Goal: Communication & Community: Answer question/provide support

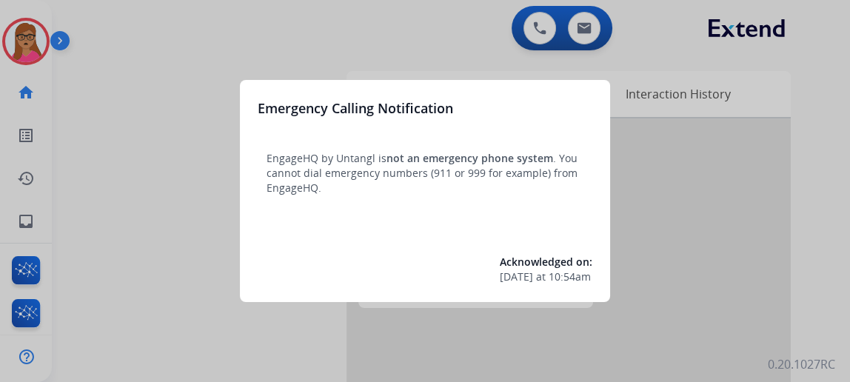
click at [94, 186] on div at bounding box center [425, 191] width 850 height 382
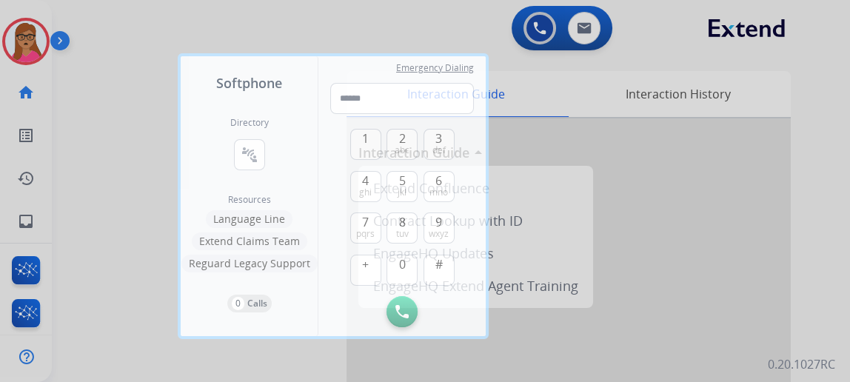
click at [128, 135] on div at bounding box center [425, 191] width 850 height 382
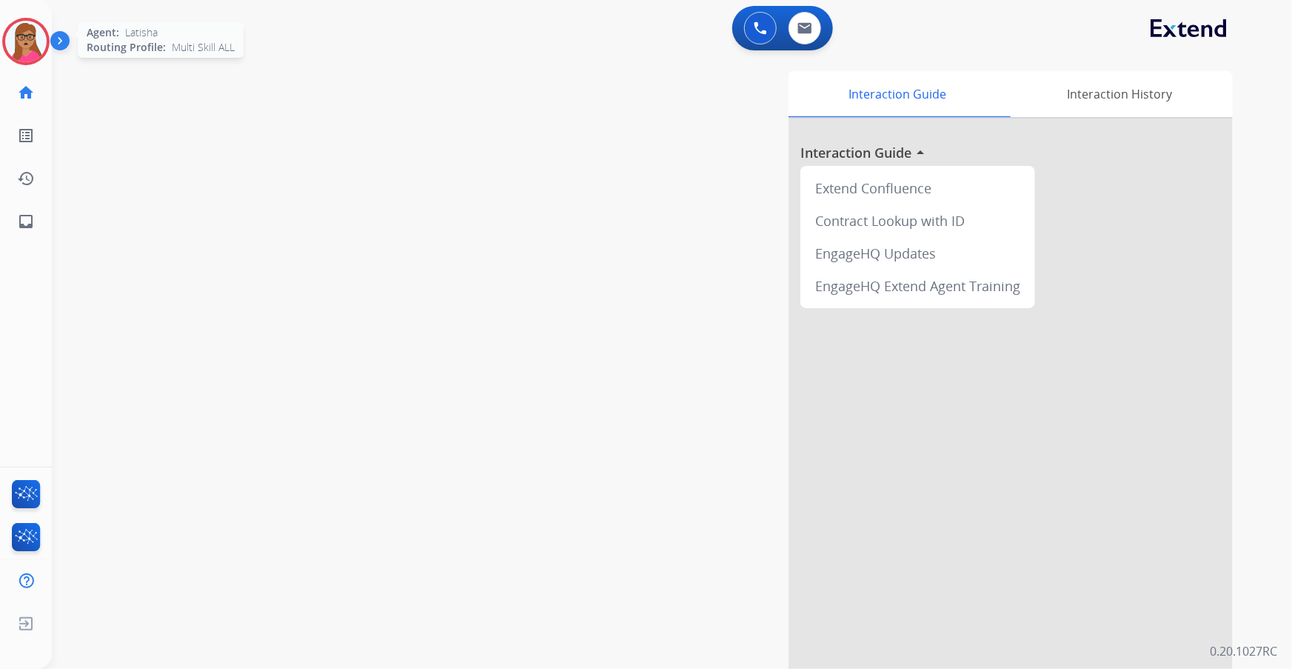
click at [27, 41] on img at bounding box center [25, 41] width 41 height 41
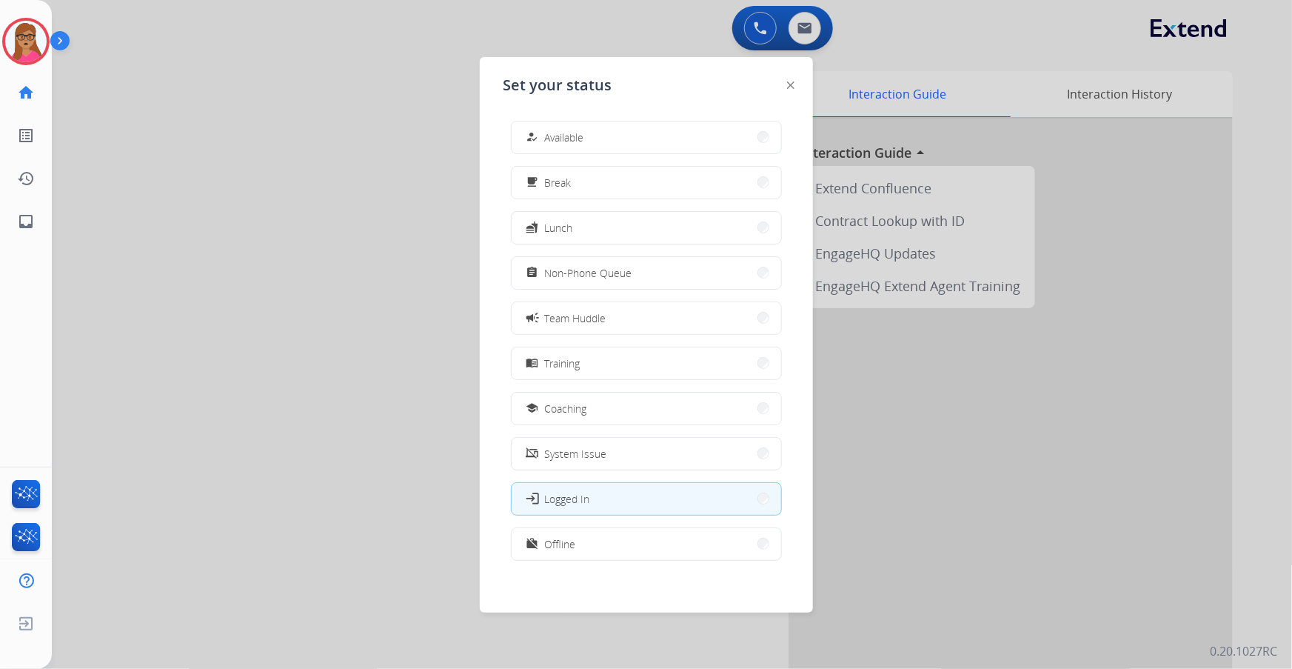
click at [300, 133] on div at bounding box center [646, 334] width 1292 height 669
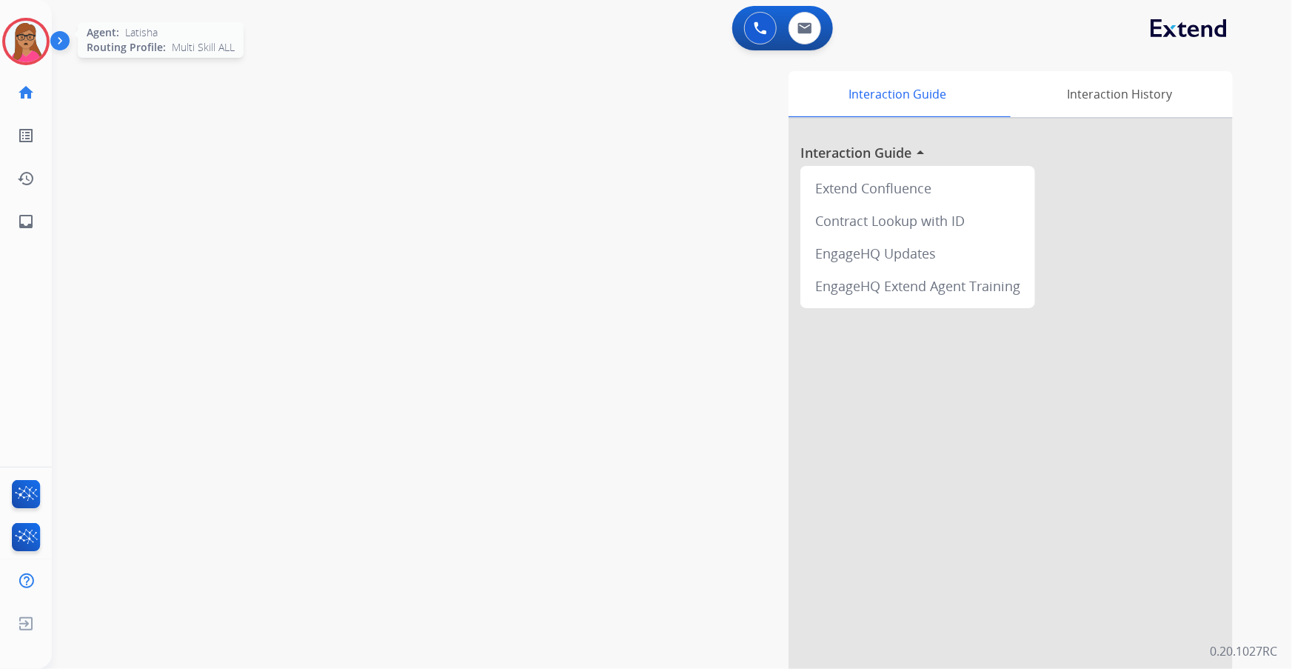
click at [39, 33] on img at bounding box center [25, 41] width 41 height 41
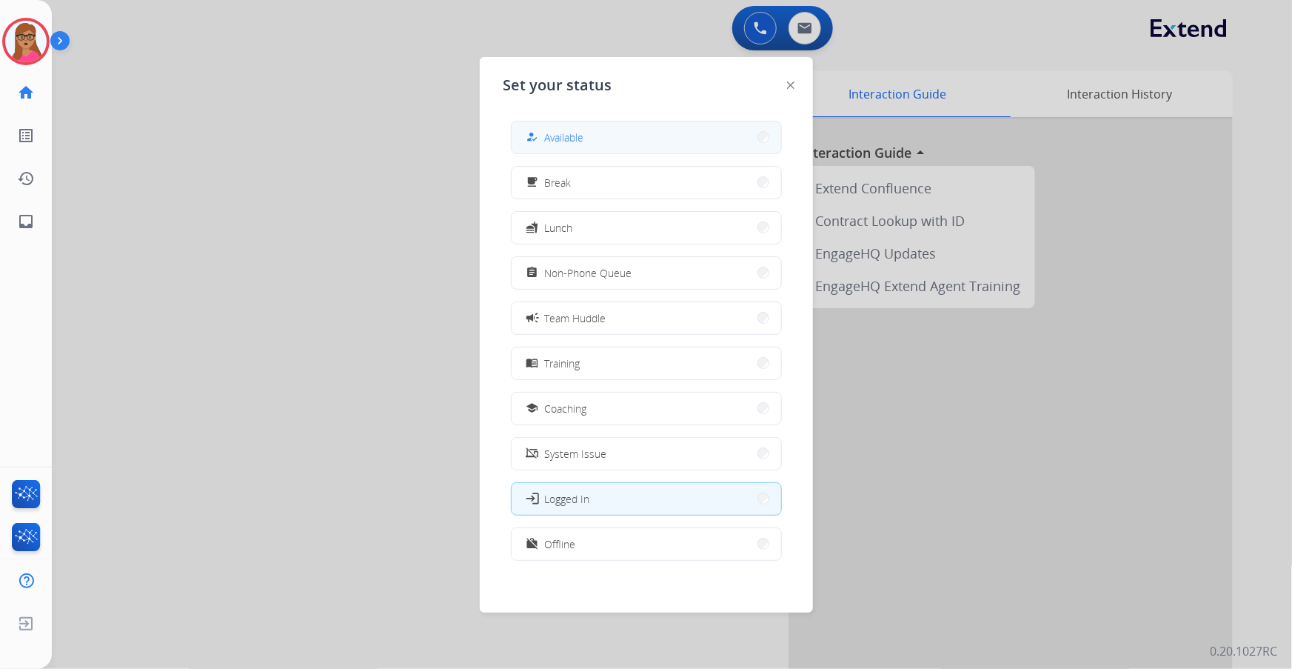
click at [708, 148] on button "how_to_reg Available" at bounding box center [647, 137] width 270 height 32
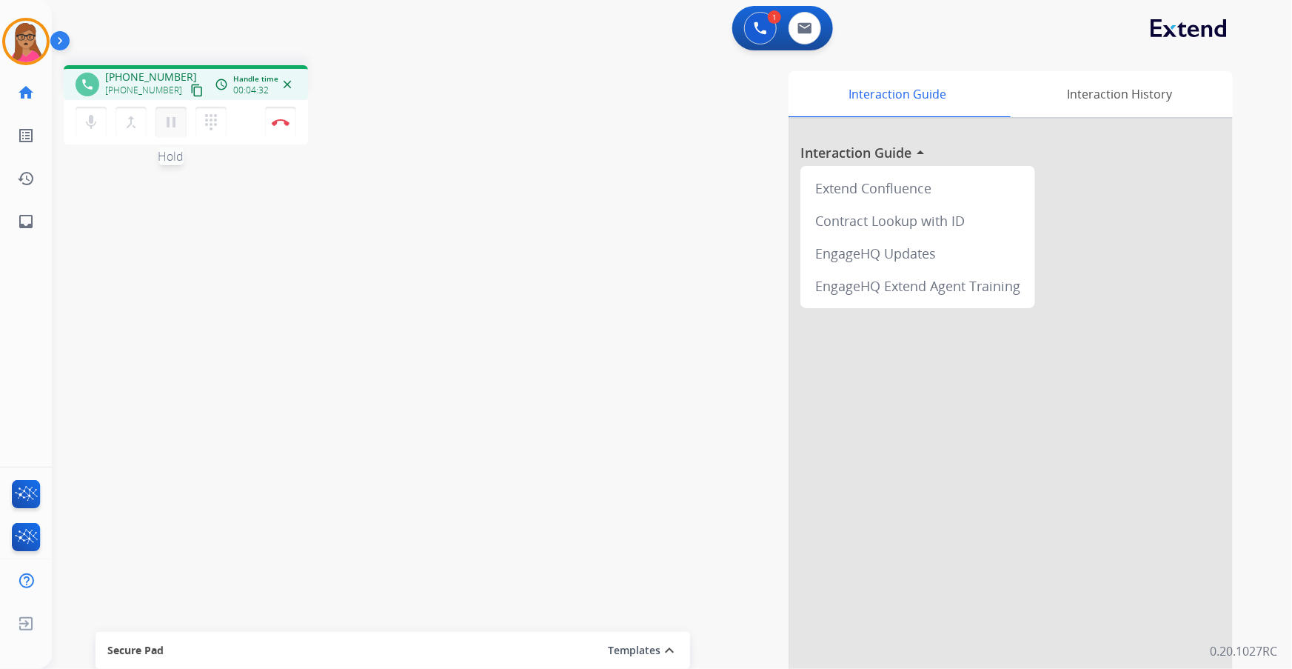
click at [170, 126] on mat-icon "pause" at bounding box center [171, 122] width 18 height 18
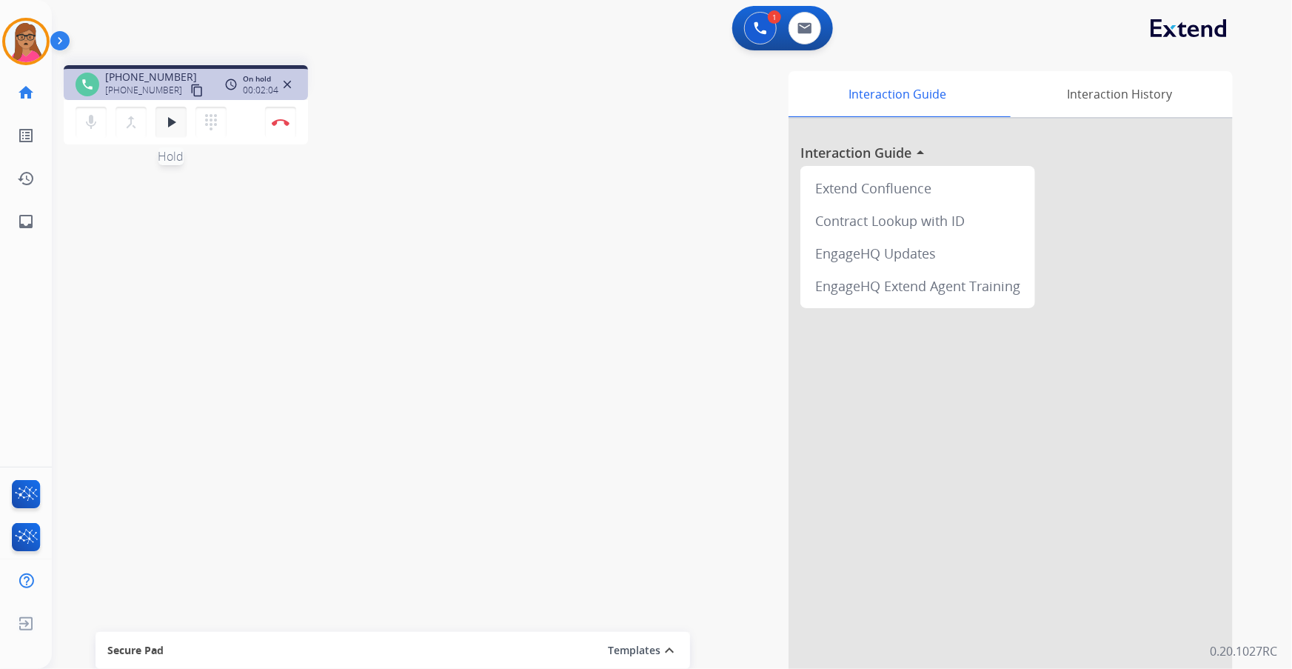
click at [169, 124] on mat-icon "play_arrow" at bounding box center [171, 122] width 18 height 18
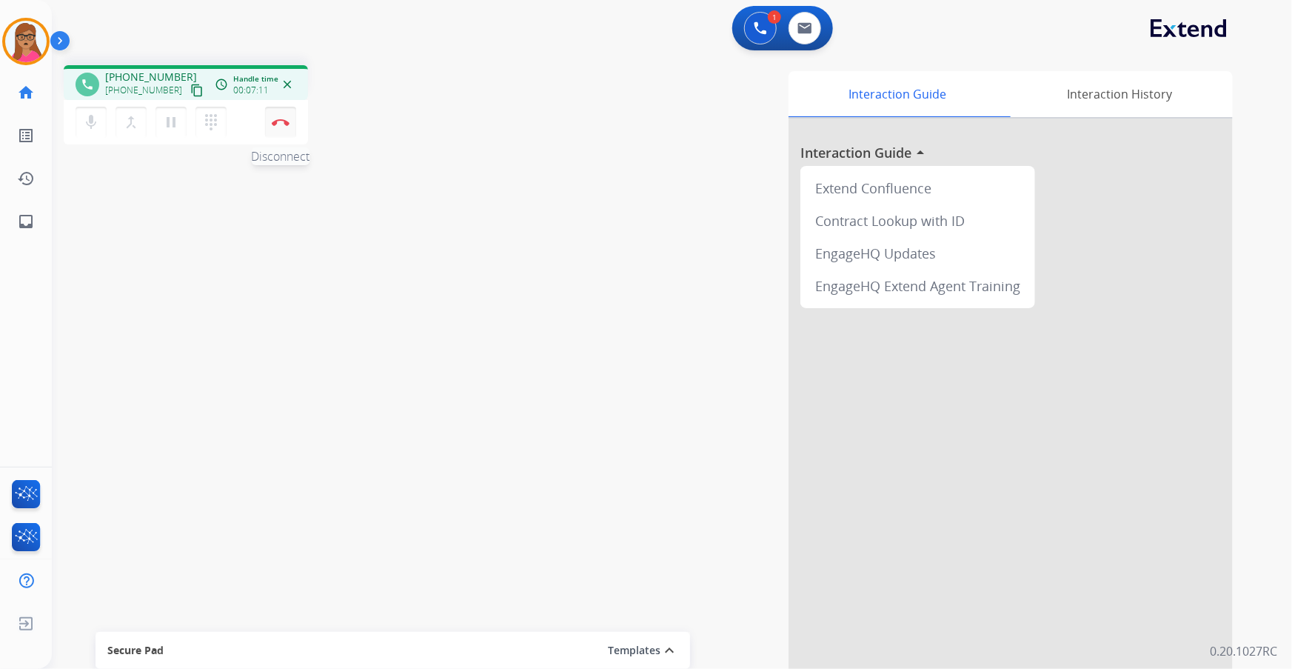
click at [282, 127] on button "Disconnect" at bounding box center [280, 122] width 31 height 31
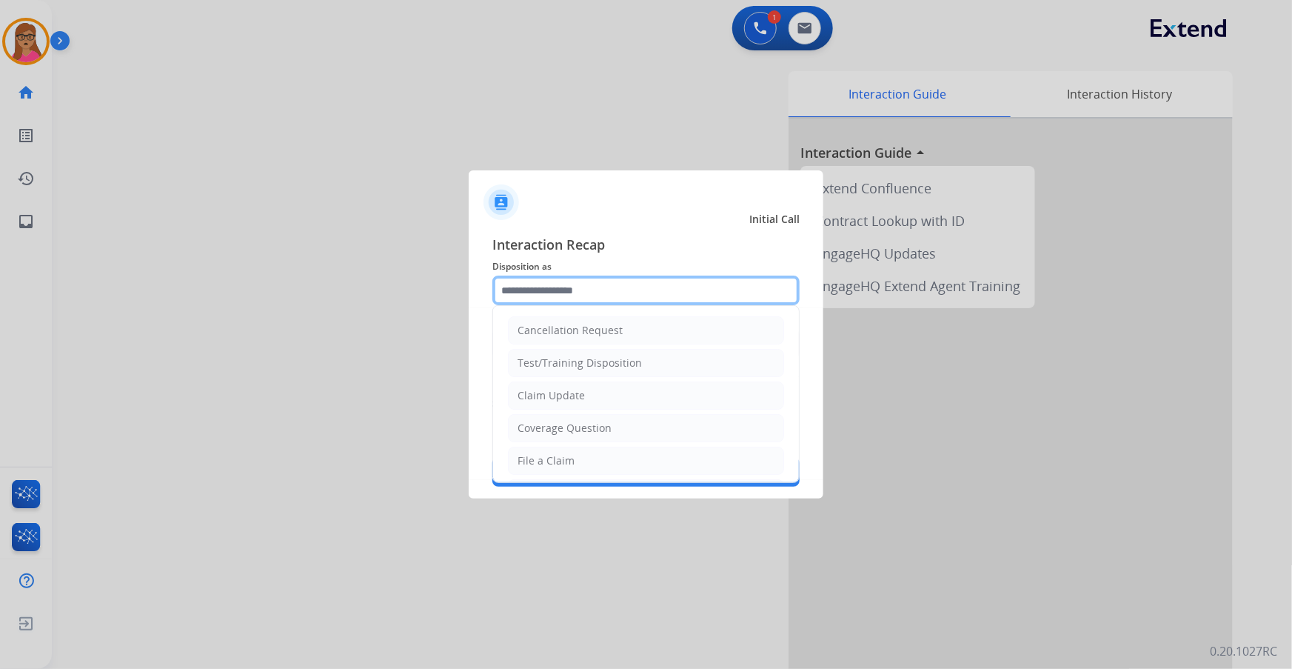
click at [615, 287] on input "text" at bounding box center [645, 290] width 307 height 30
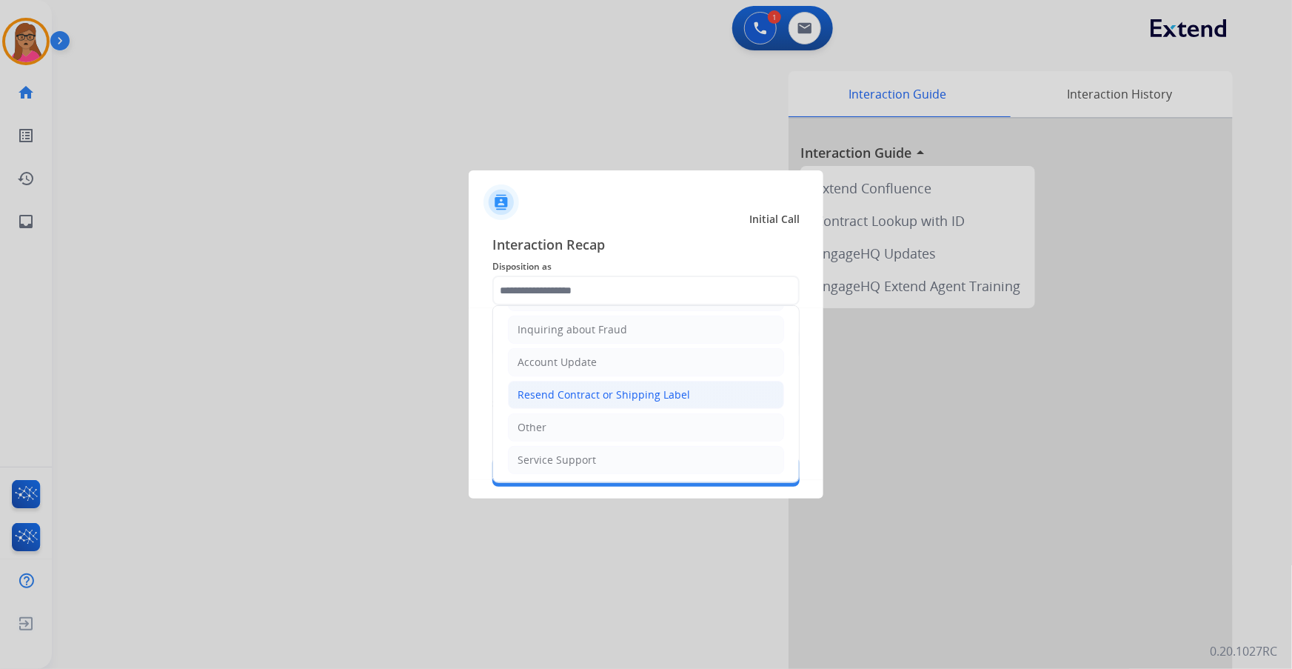
click at [622, 393] on div "Resend Contract or Shipping Label" at bounding box center [604, 394] width 173 height 15
type input "**********"
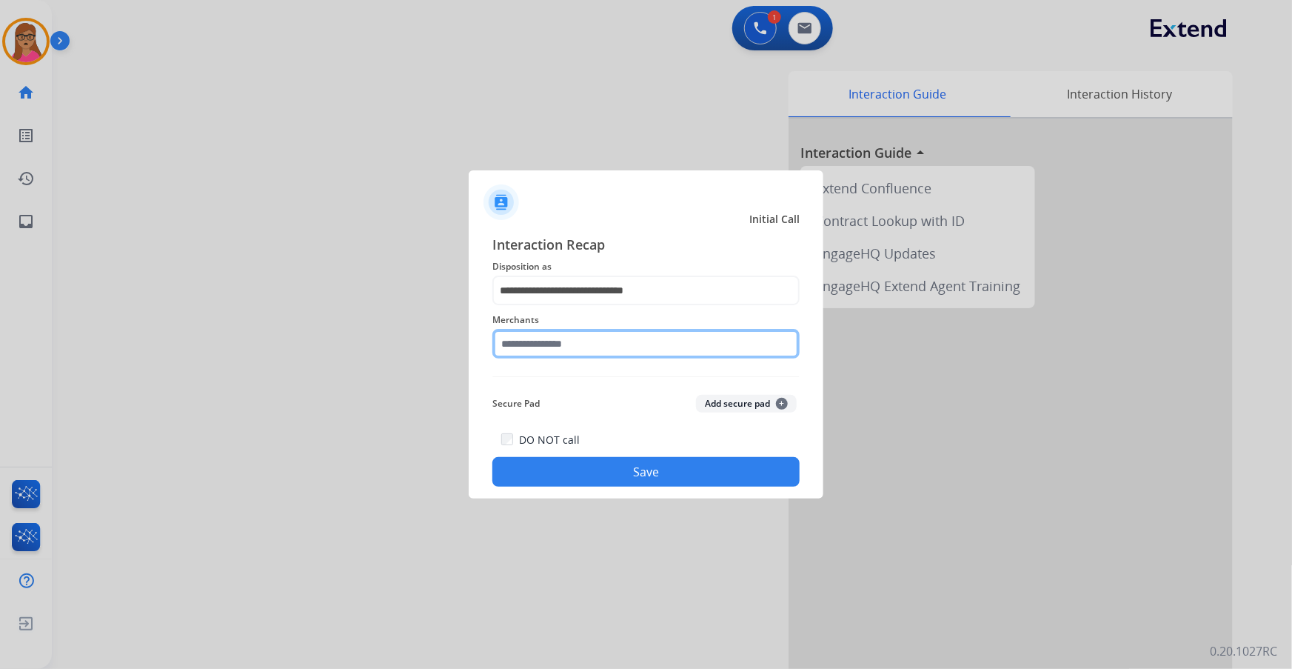
click at [598, 345] on input "text" at bounding box center [645, 344] width 307 height 30
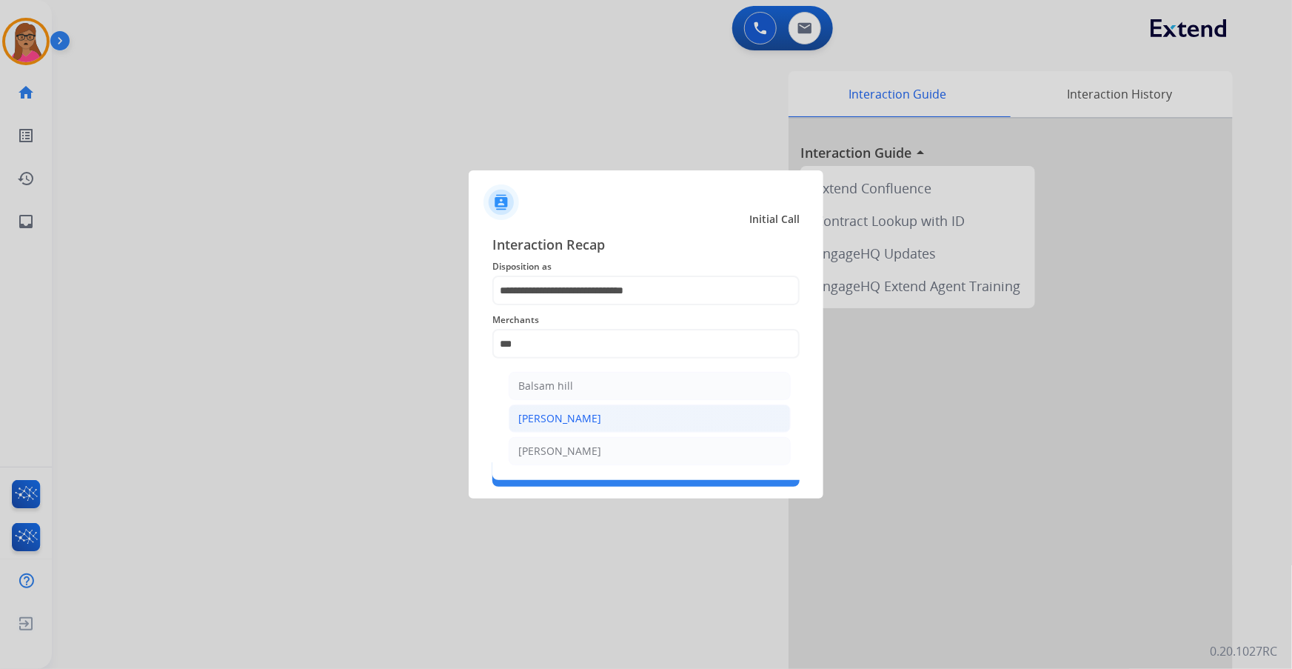
click at [570, 393] on li "[PERSON_NAME]" at bounding box center [650, 418] width 282 height 28
type input "*******"
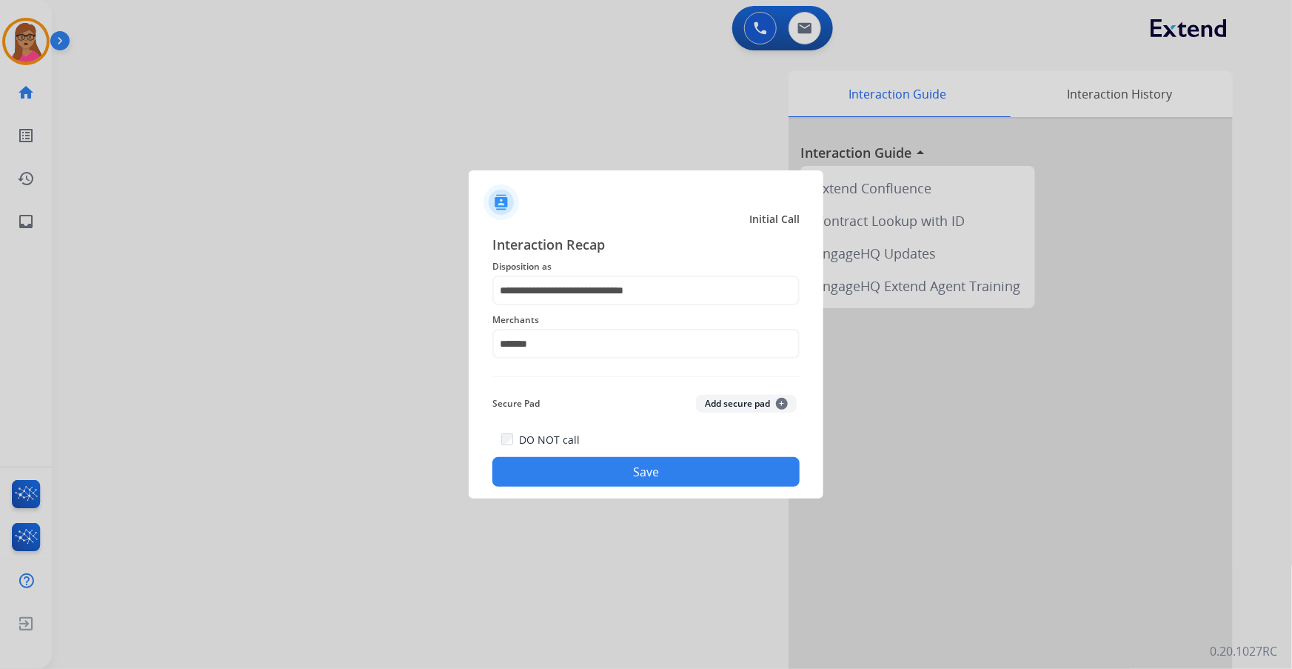
click at [663, 393] on button "Save" at bounding box center [645, 472] width 307 height 30
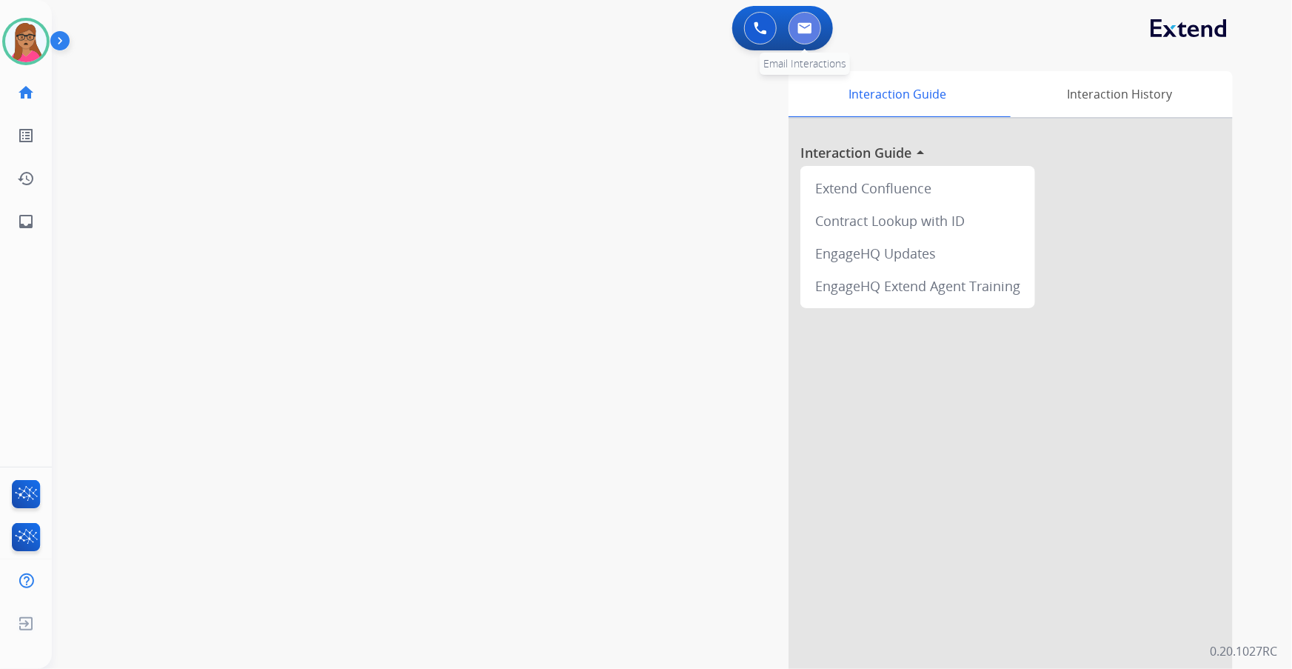
click at [804, 29] on img at bounding box center [804, 28] width 15 height 12
select select "**********"
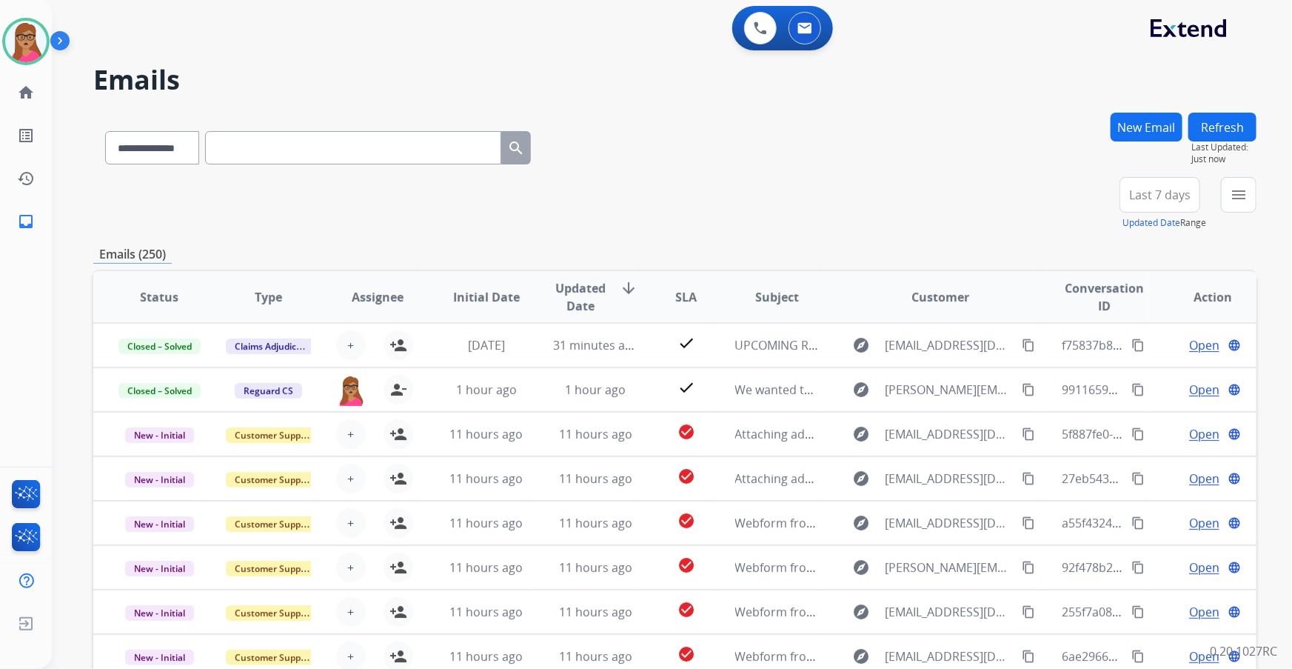
click at [860, 198] on span "Last 7 days" at bounding box center [1159, 195] width 61 height 6
click at [860, 378] on div "Last 90 days" at bounding box center [1154, 375] width 81 height 22
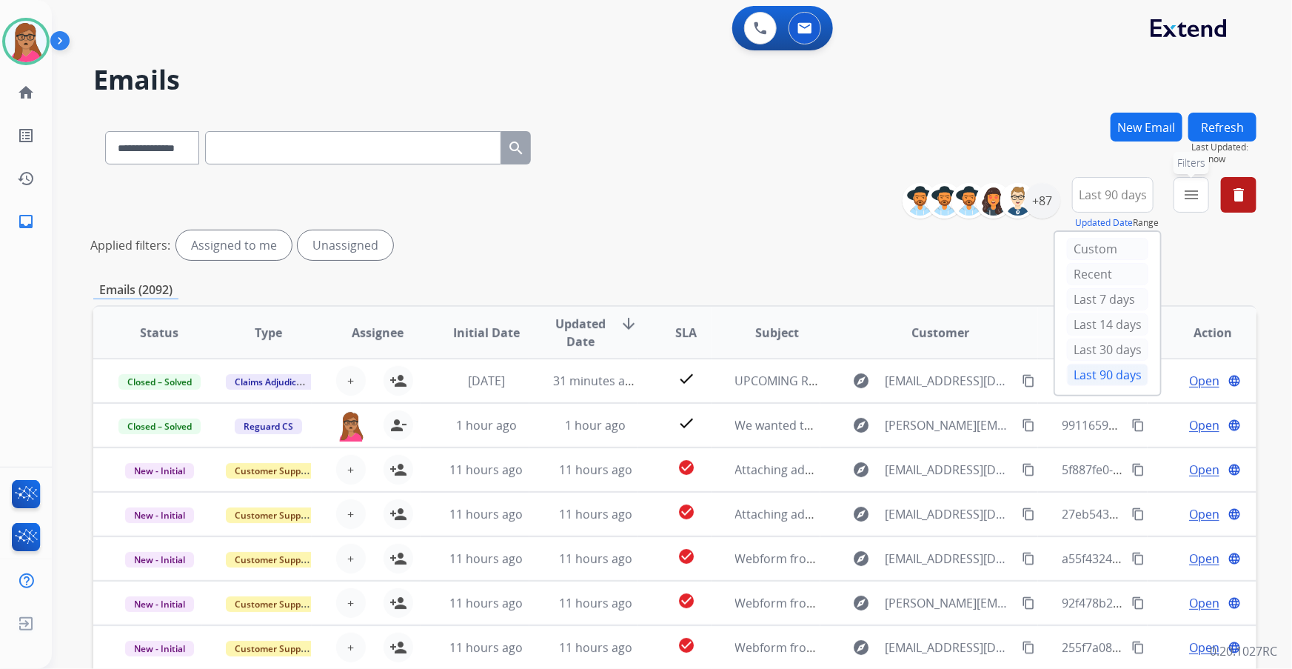
click at [860, 199] on mat-icon "menu" at bounding box center [1191, 195] width 18 height 18
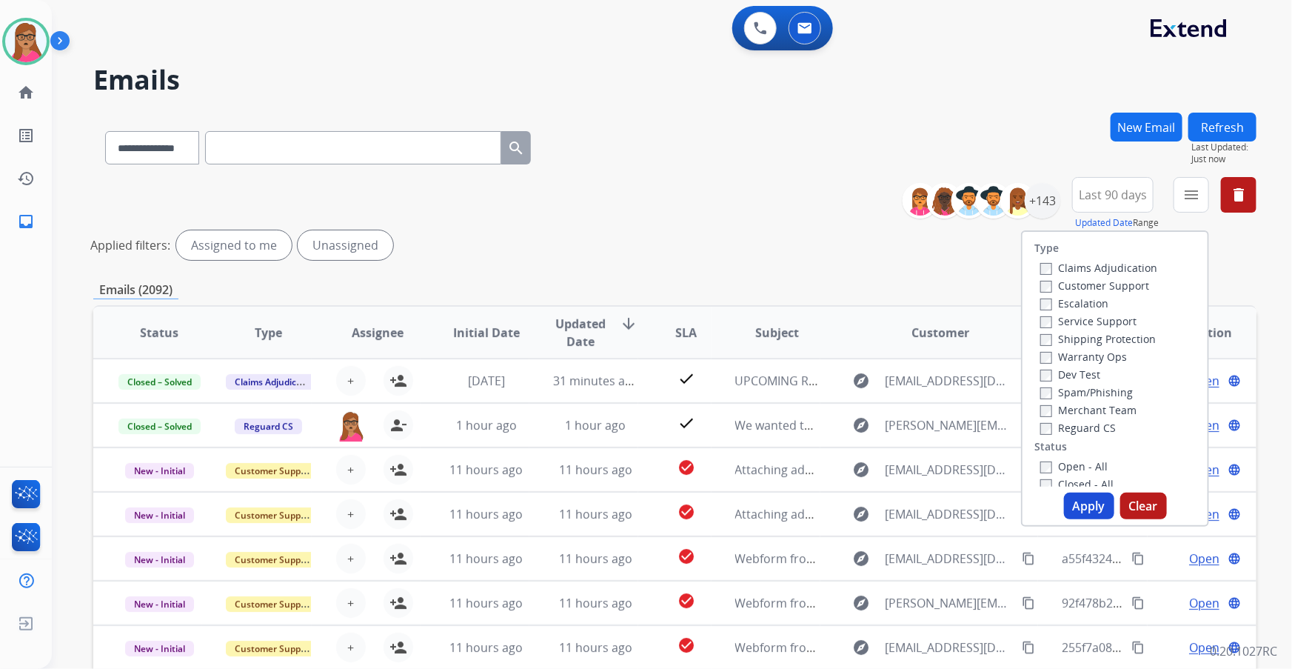
click at [860, 284] on label "Customer Support" at bounding box center [1094, 285] width 109 height 14
click at [860, 338] on label "Shipping Protection" at bounding box center [1098, 339] width 116 height 14
click at [860, 393] on label "Reguard CS" at bounding box center [1078, 428] width 76 height 14
click at [860, 393] on label "Open - All" at bounding box center [1073, 466] width 67 height 14
click at [860, 393] on button "Apply" at bounding box center [1089, 505] width 50 height 27
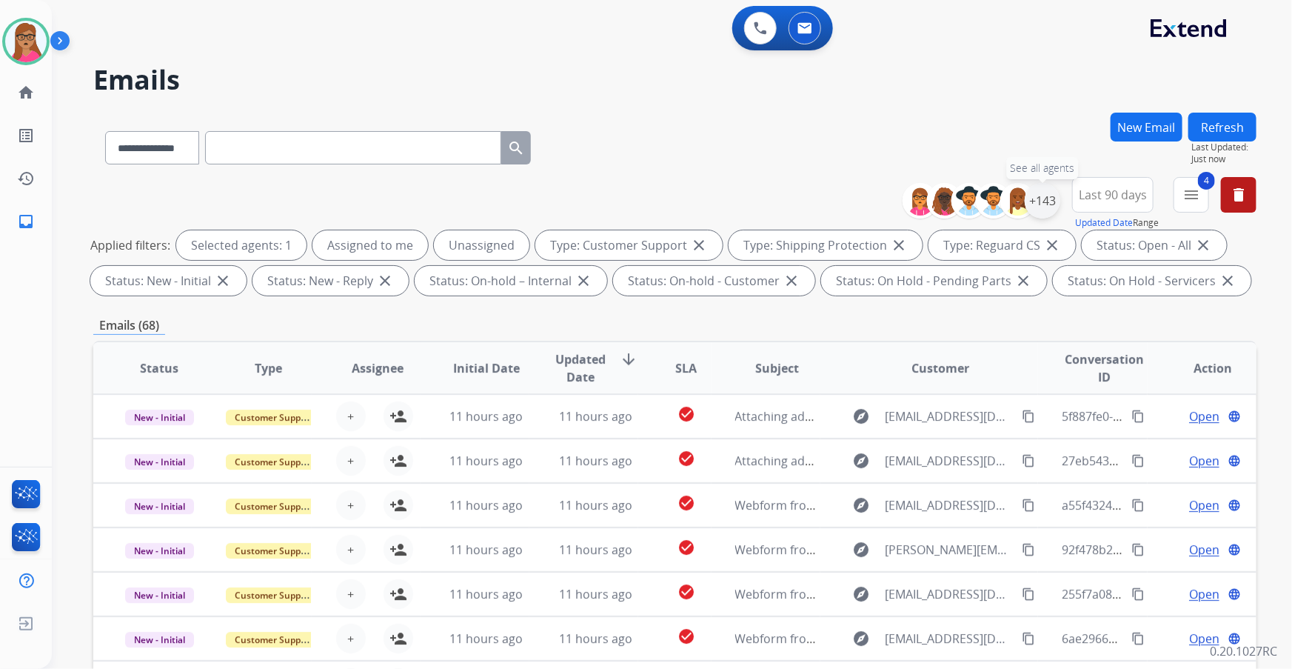
click at [860, 205] on div "+143" at bounding box center [1043, 201] width 36 height 36
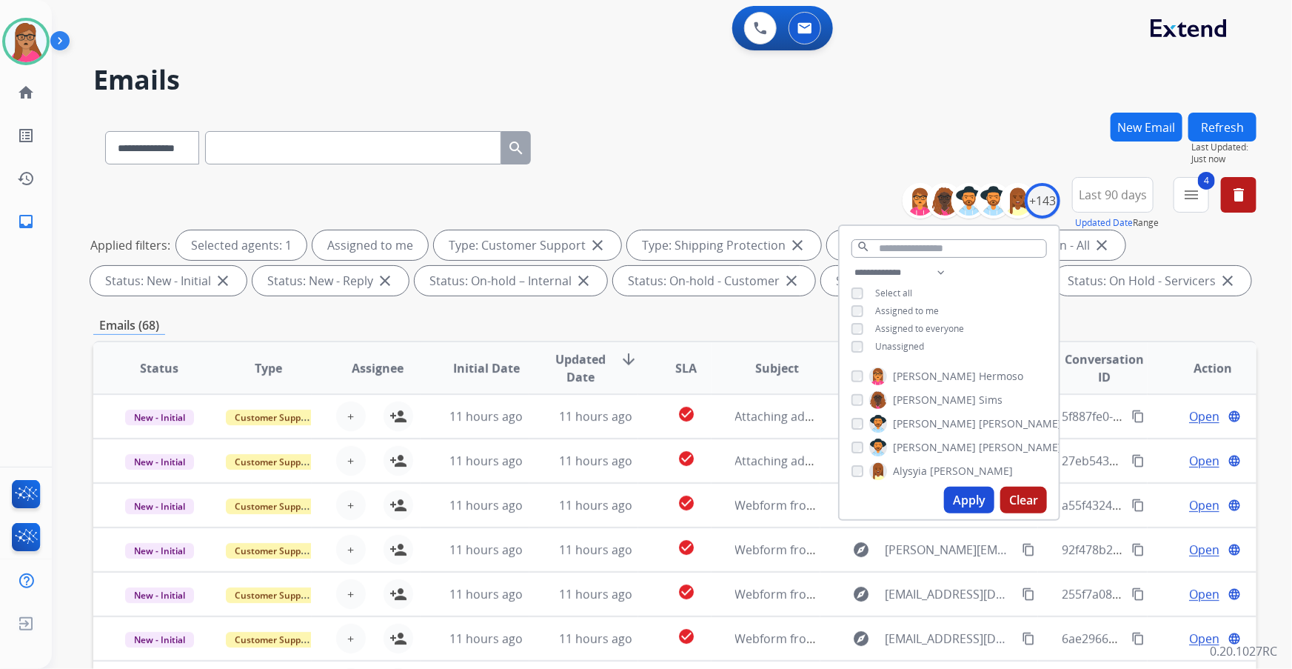
click at [860, 393] on button "Apply" at bounding box center [969, 499] width 50 height 27
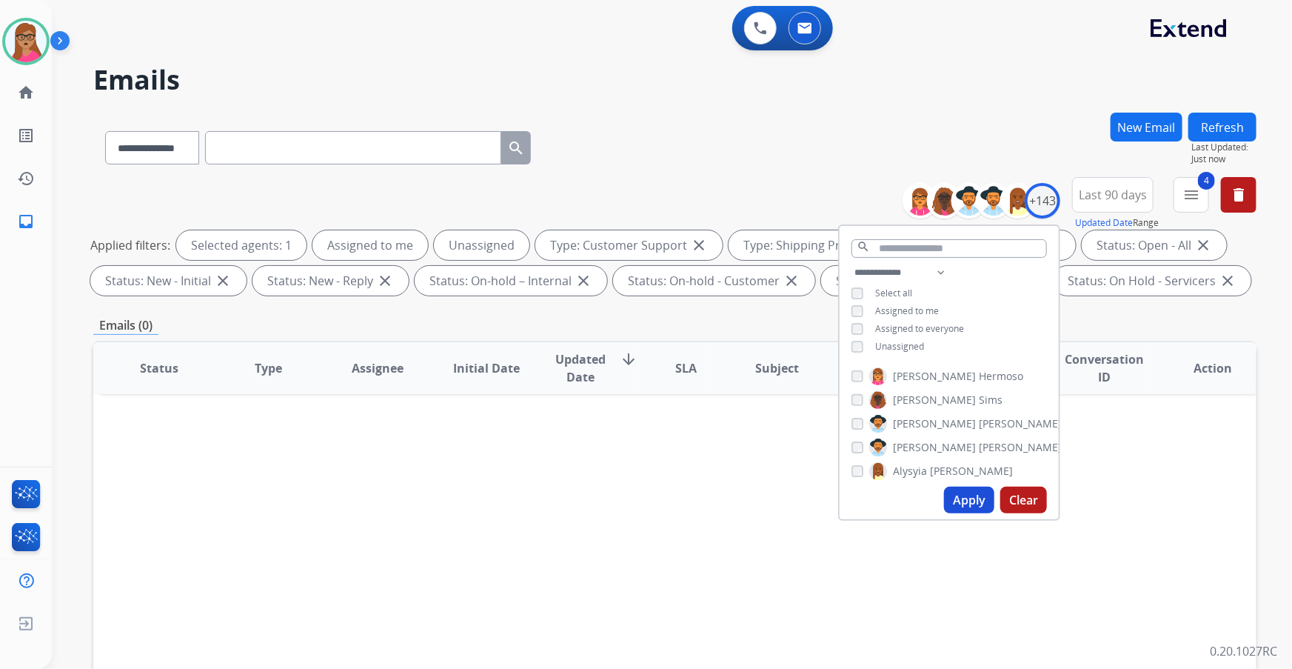
click at [860, 393] on button "Apply" at bounding box center [969, 499] width 50 height 27
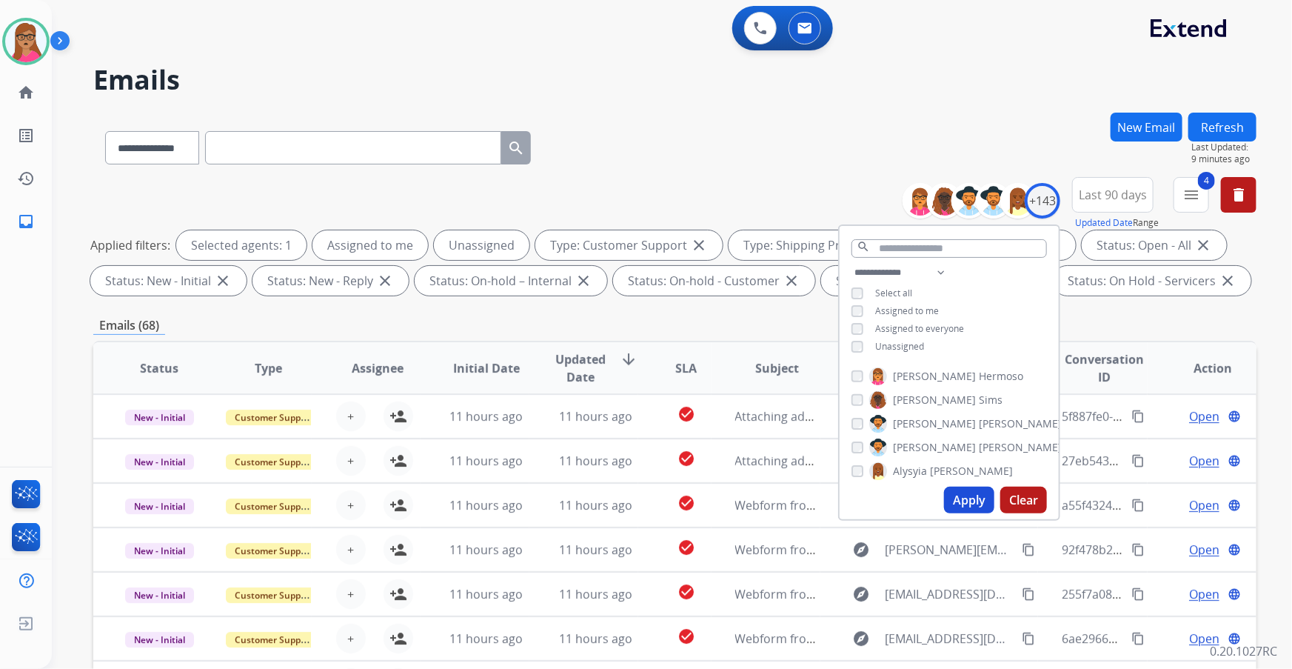
click at [834, 96] on div "**********" at bounding box center [654, 387] width 1205 height 669
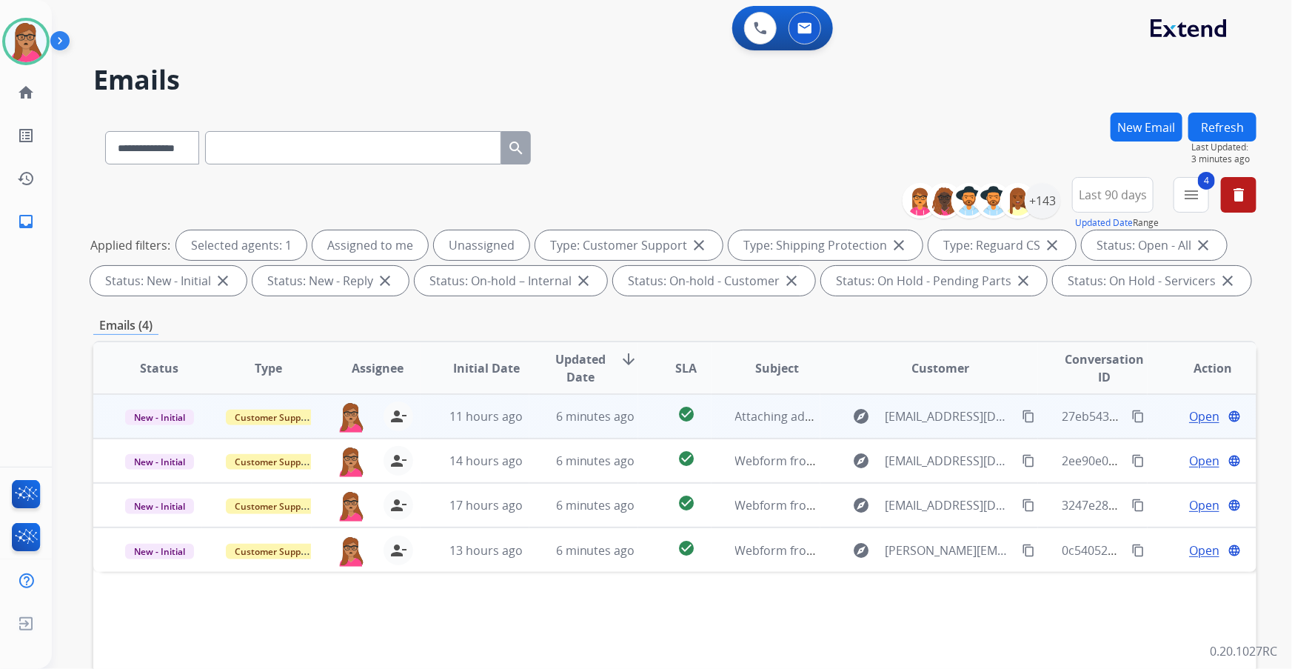
click at [860, 393] on span "Open" at bounding box center [1204, 416] width 30 height 18
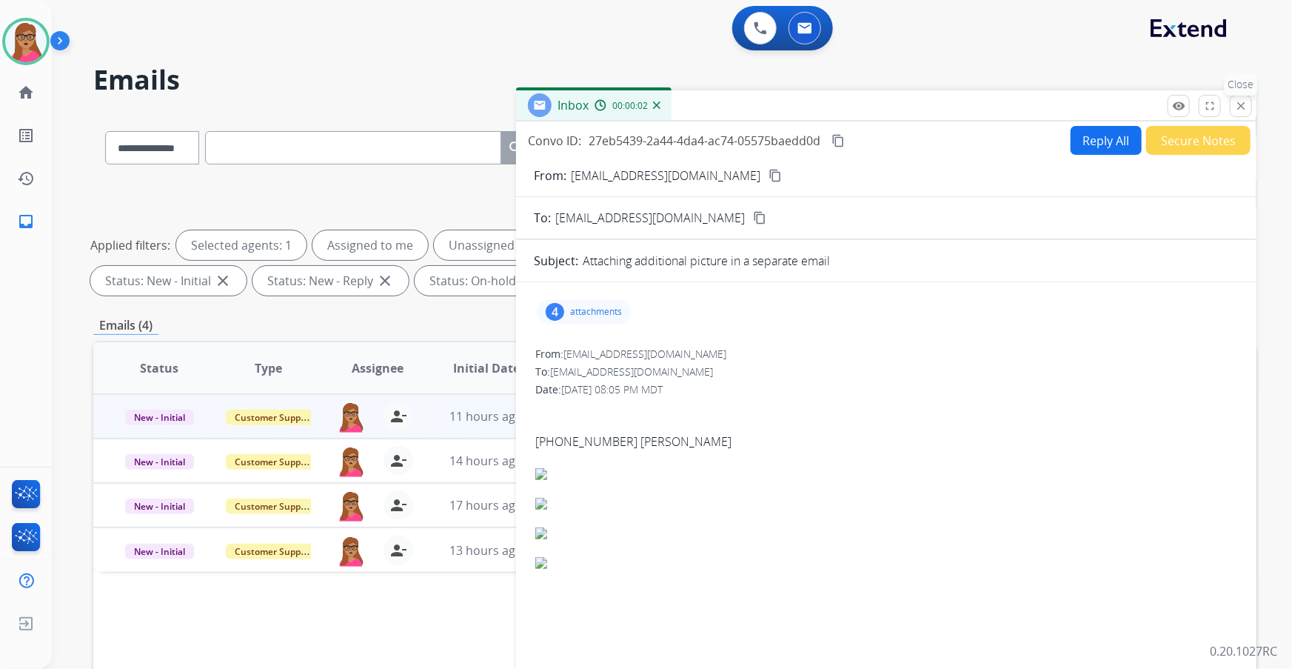
click at [860, 107] on mat-icon "close" at bounding box center [1240, 105] width 13 height 13
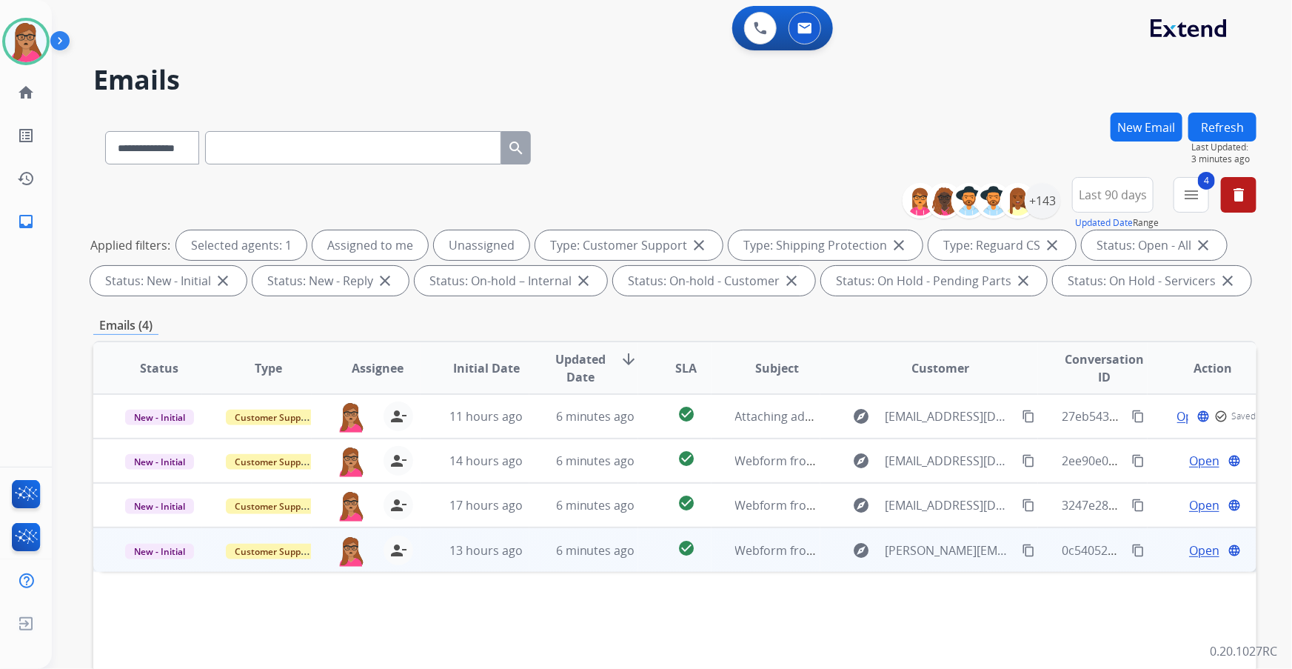
click at [860, 393] on span "Open" at bounding box center [1204, 550] width 30 height 18
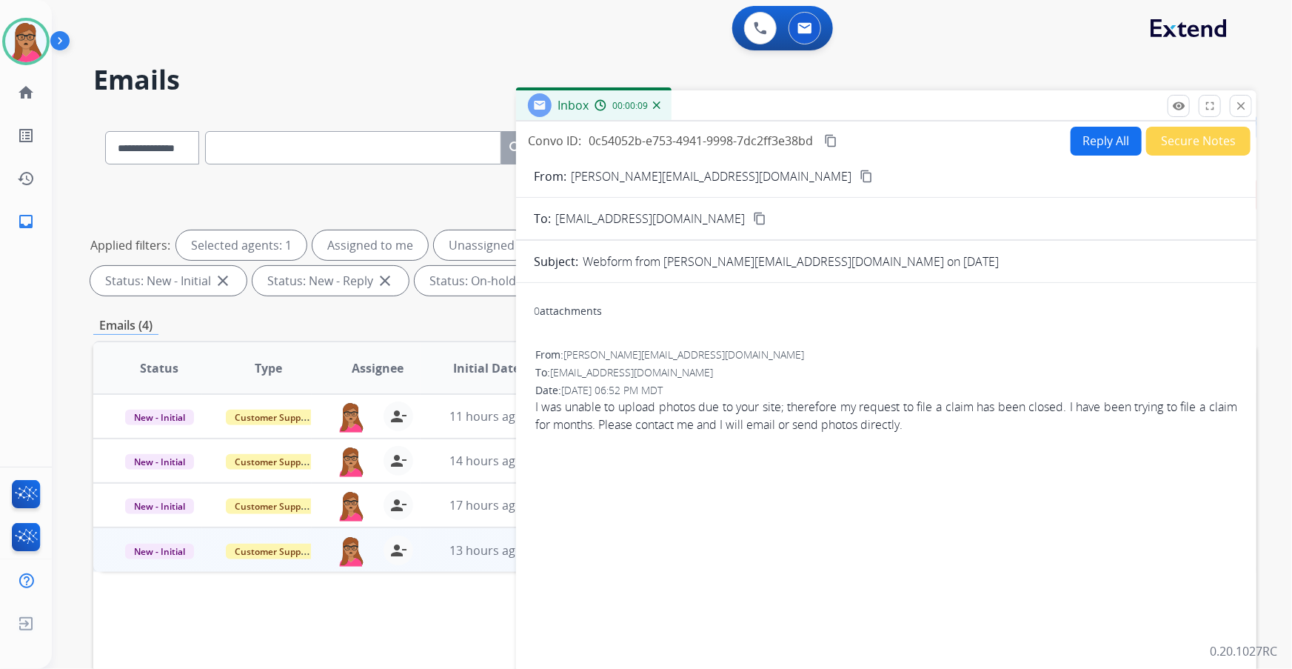
click at [860, 174] on mat-icon "content_copy" at bounding box center [866, 176] width 13 height 13
click at [860, 110] on button "close Close" at bounding box center [1241, 106] width 22 height 22
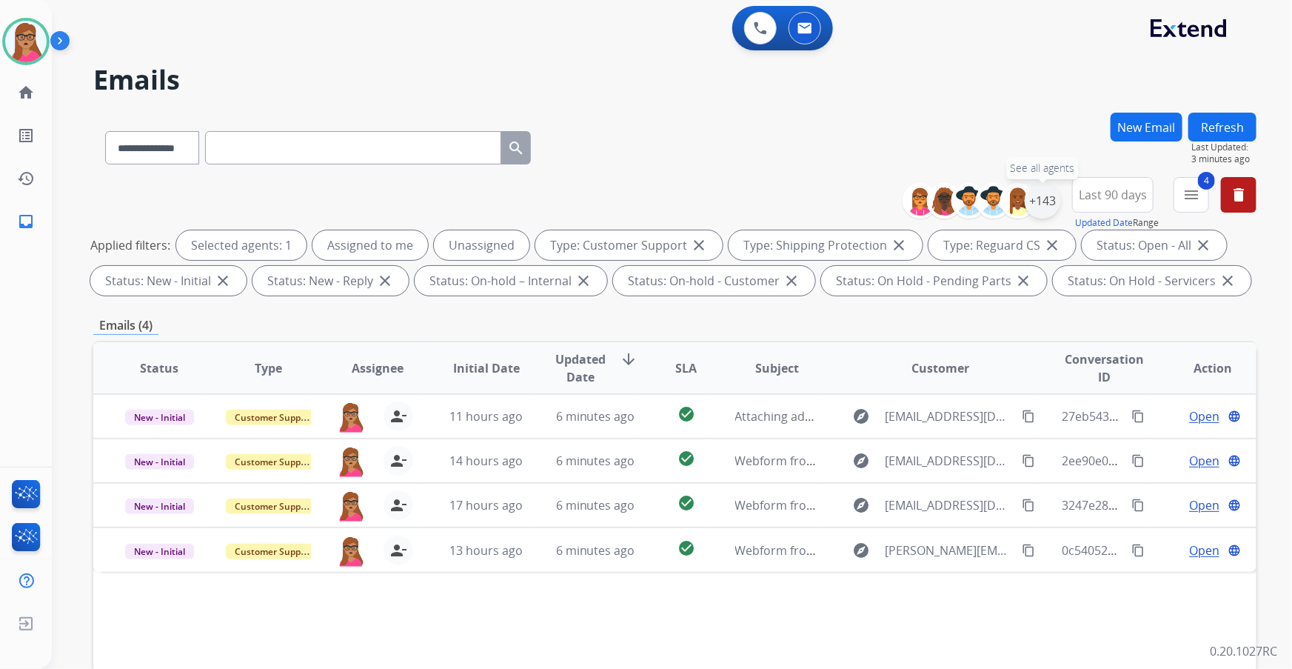
click at [860, 198] on div "+143" at bounding box center [1043, 201] width 36 height 36
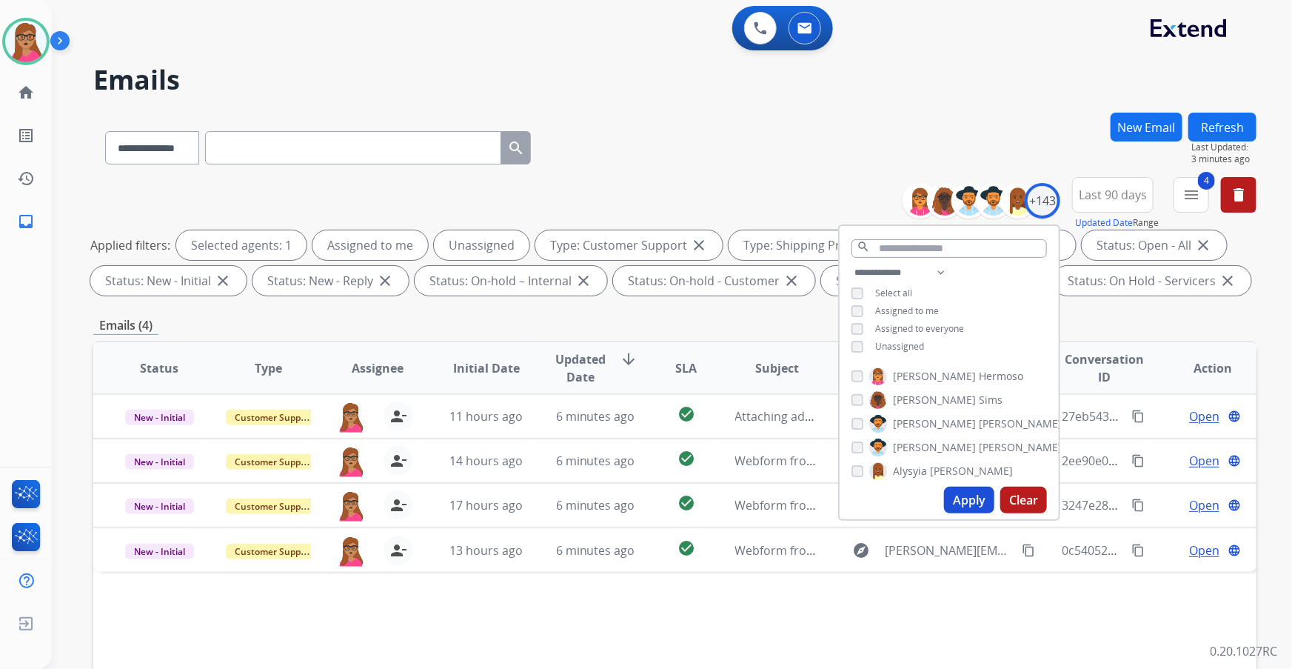
click at [860, 123] on button "Refresh" at bounding box center [1222, 127] width 68 height 29
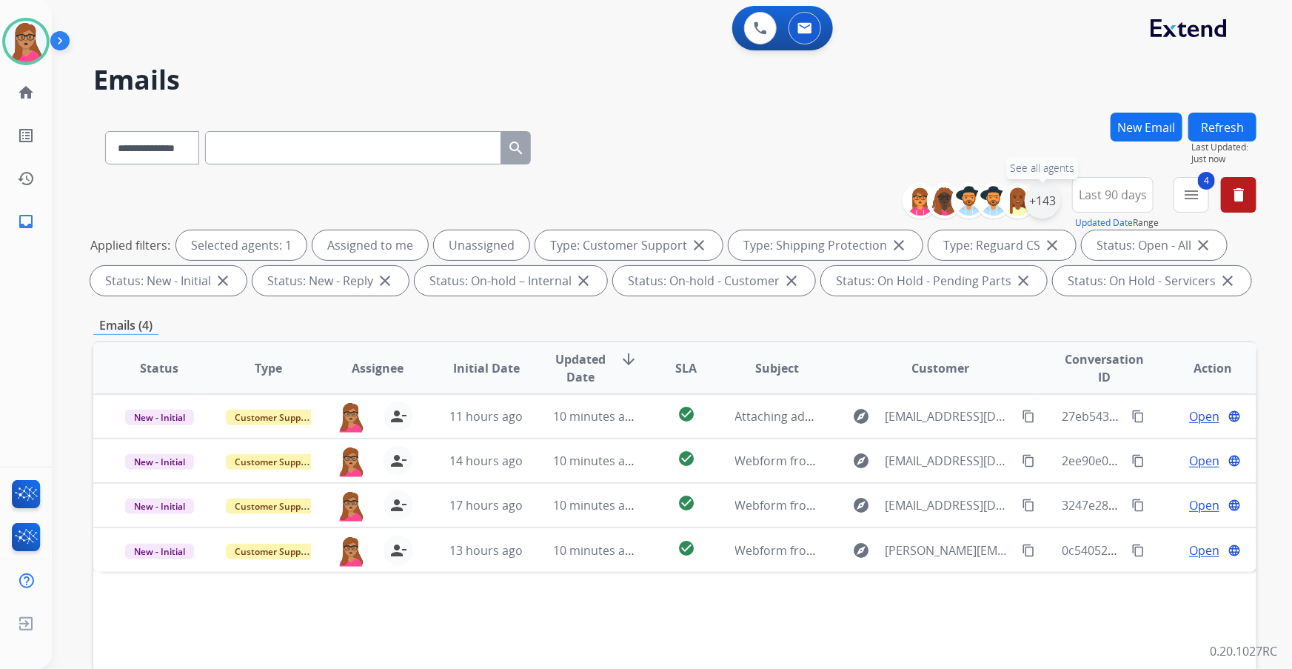
click at [860, 203] on div "+143" at bounding box center [1043, 201] width 36 height 36
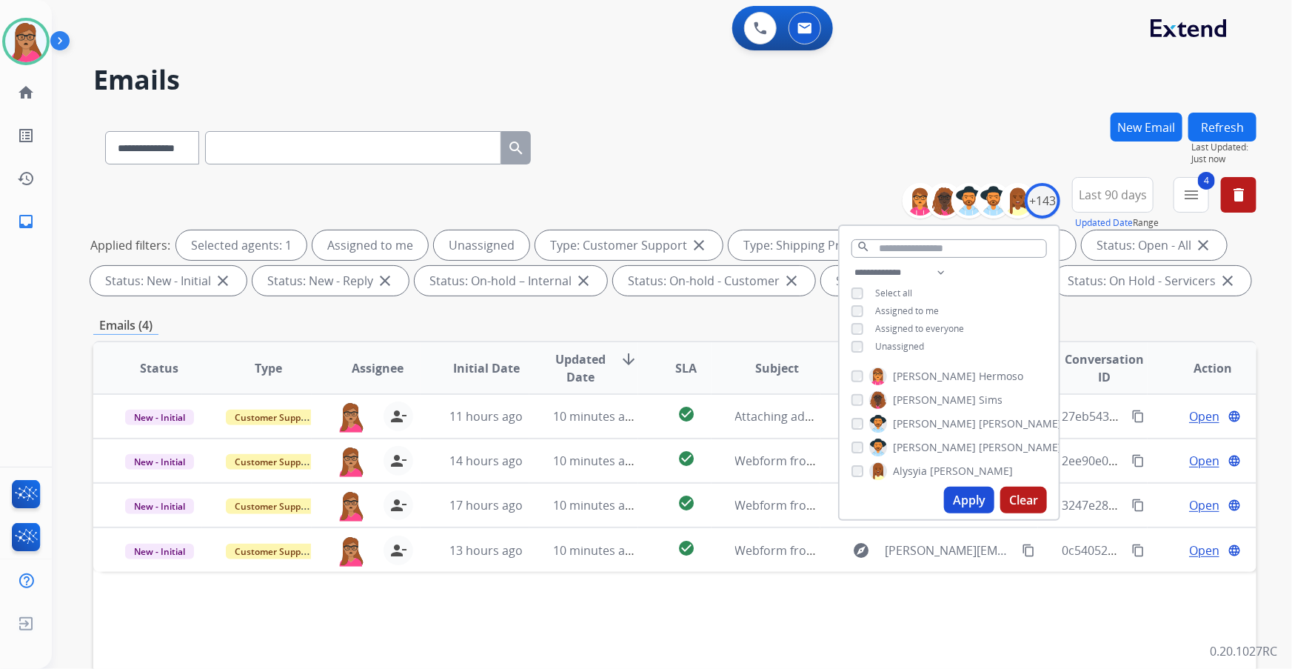
click at [640, 319] on div "Emails (4)" at bounding box center [674, 325] width 1163 height 19
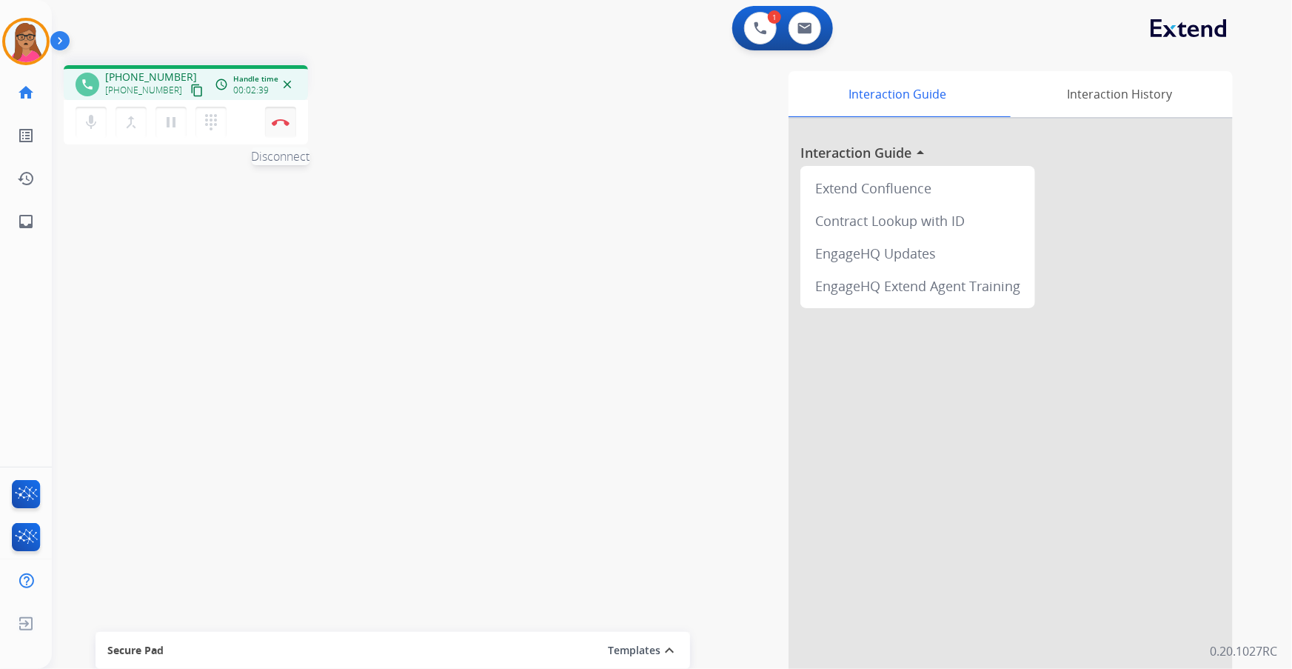
click at [283, 122] on img at bounding box center [281, 121] width 18 height 7
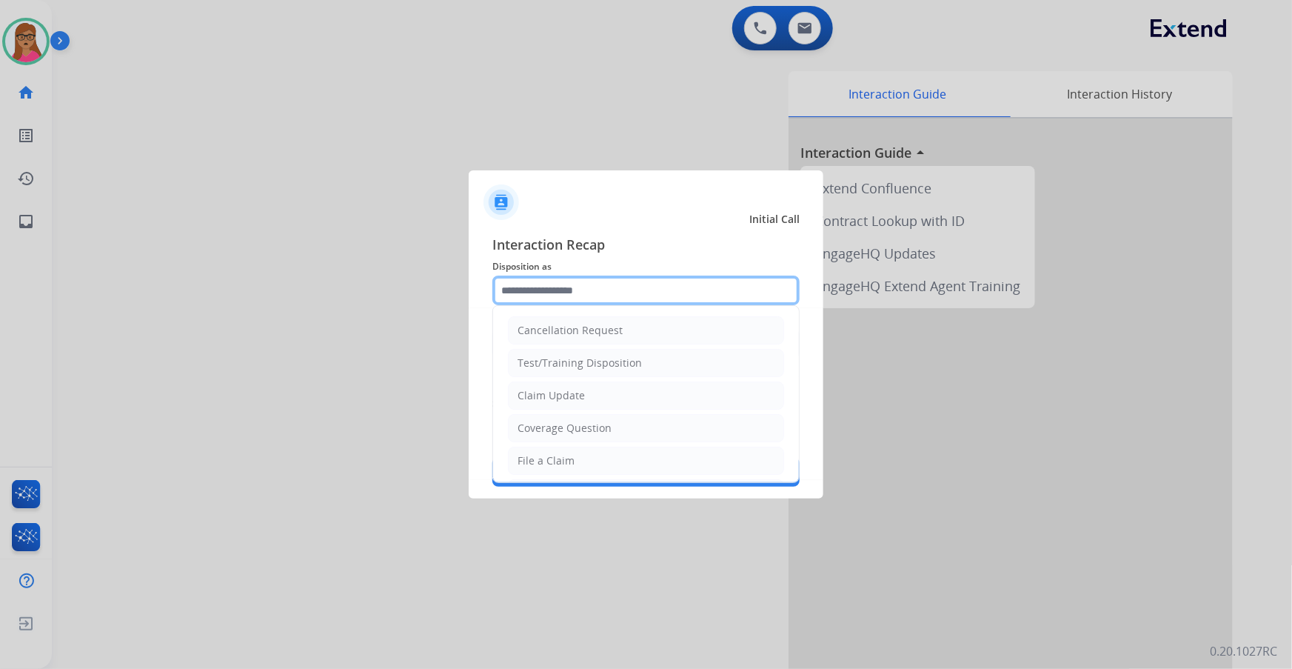
click at [563, 301] on input "text" at bounding box center [645, 290] width 307 height 30
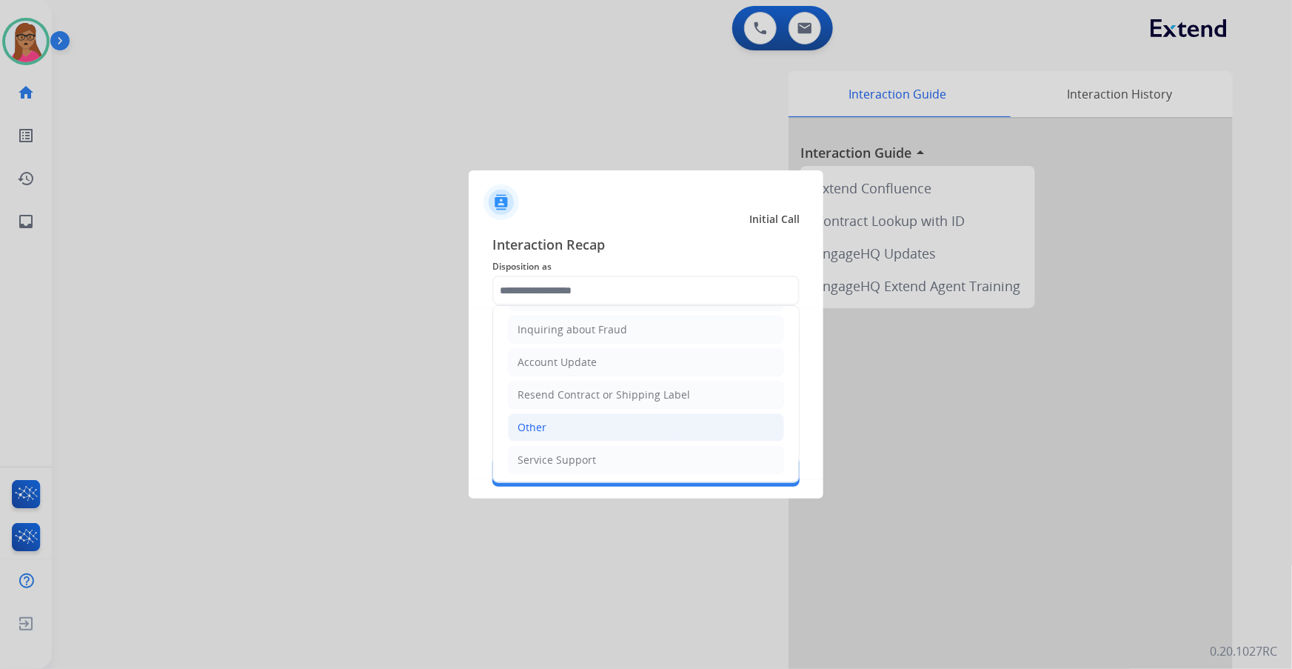
click at [549, 393] on li "Other" at bounding box center [646, 427] width 276 height 28
type input "*****"
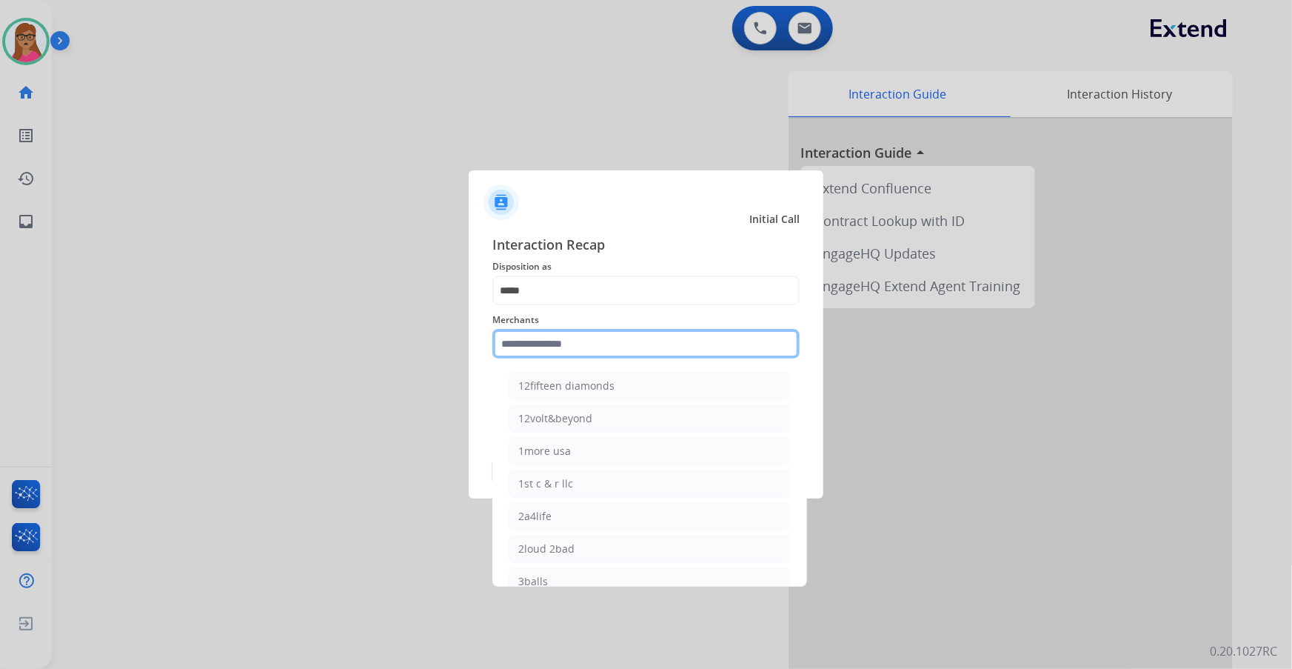
click at [564, 348] on input "text" at bounding box center [645, 344] width 307 height 30
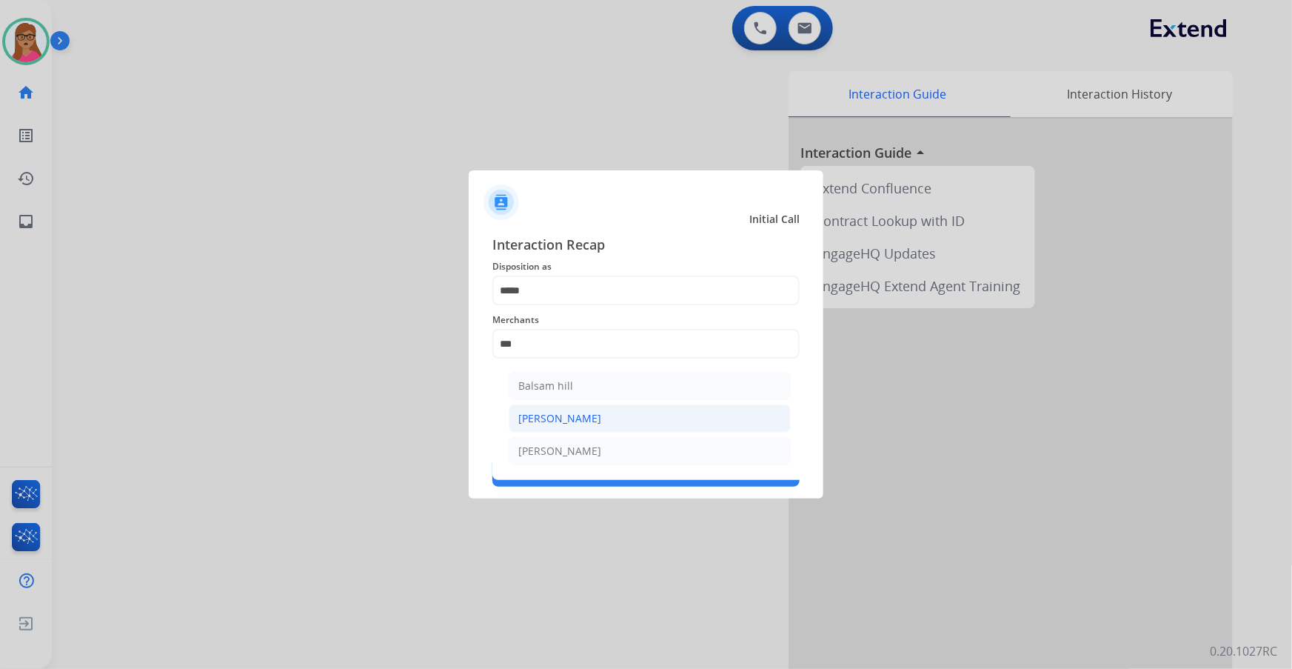
click at [541, 393] on div "[PERSON_NAME]" at bounding box center [559, 418] width 83 height 15
type input "*******"
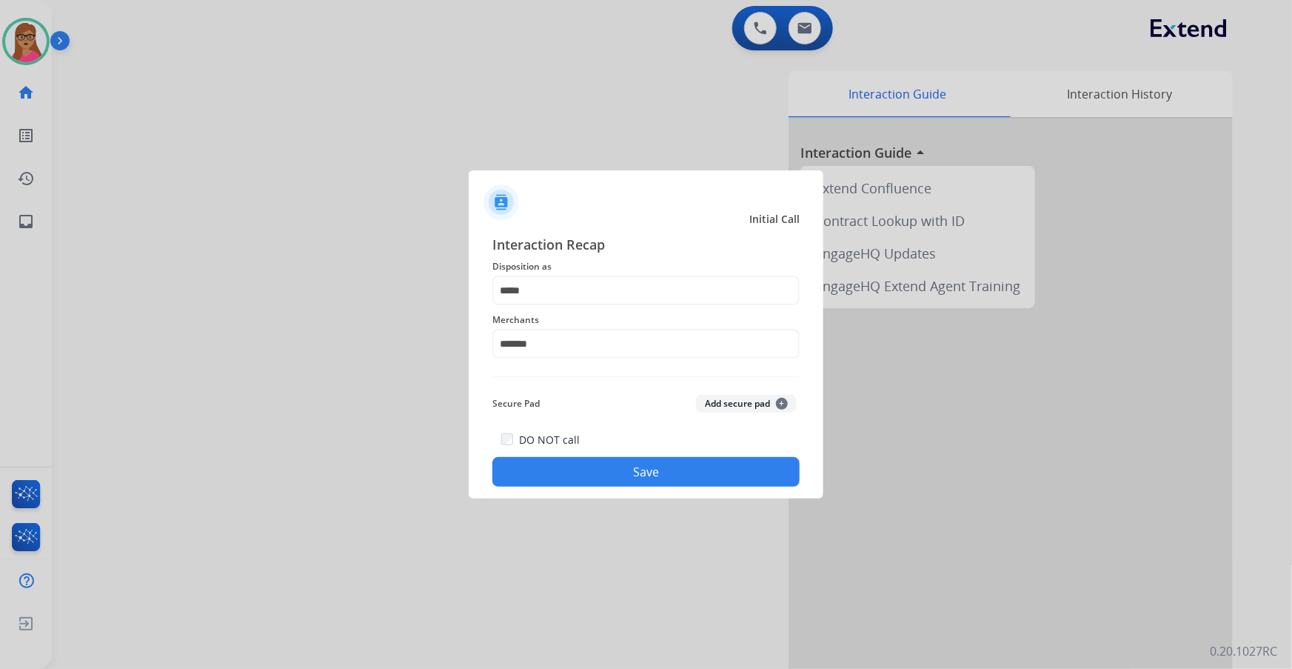
click at [656, 393] on button "Save" at bounding box center [645, 472] width 307 height 30
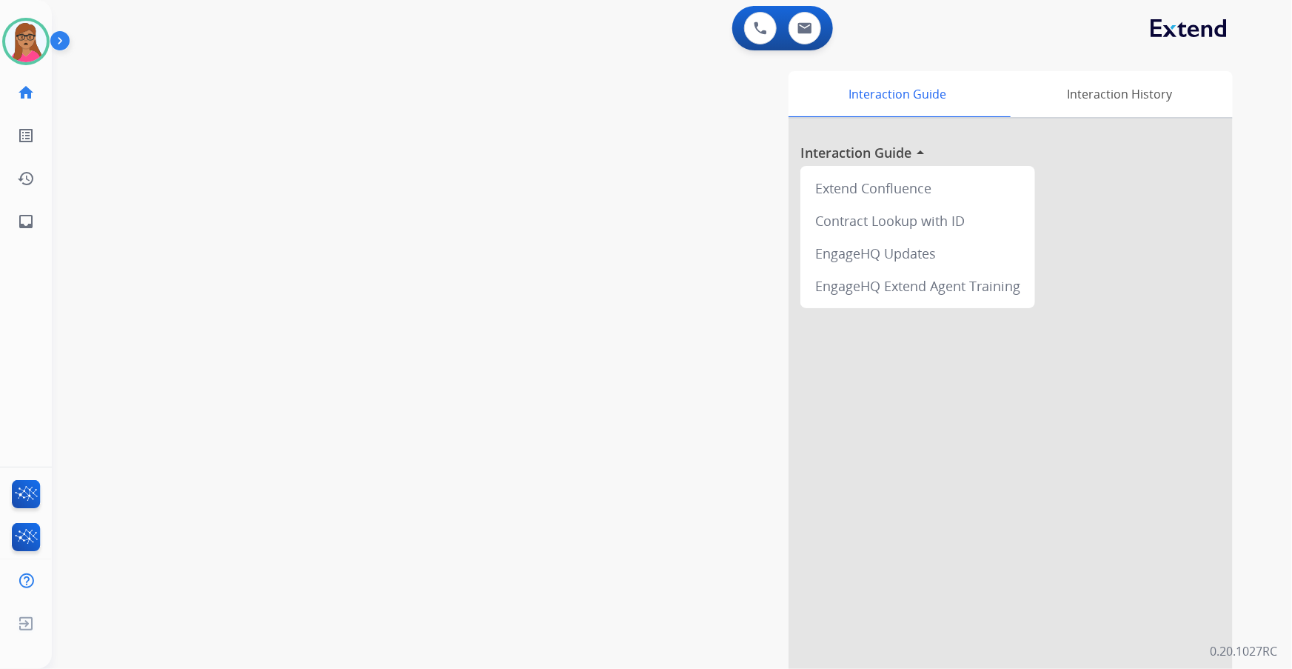
click at [814, 9] on div "0 Voice Interactions 0 Email Interactions" at bounding box center [782, 28] width 101 height 44
click at [803, 32] on img at bounding box center [804, 28] width 15 height 12
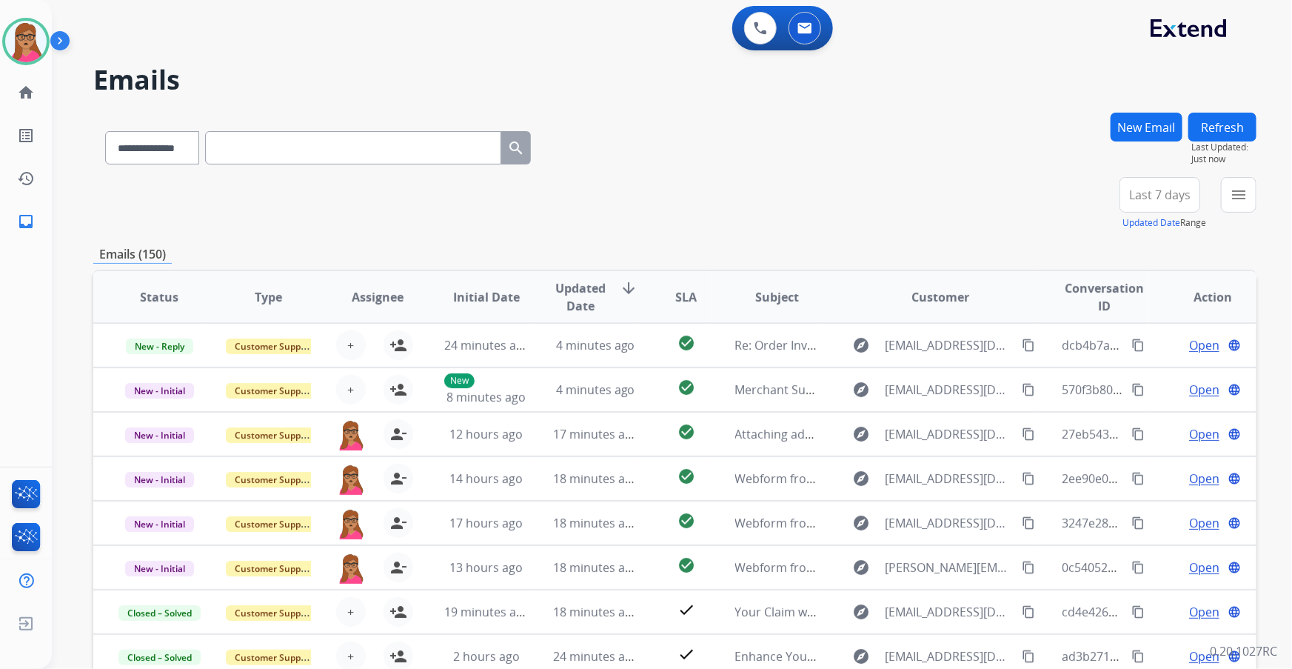
click at [860, 192] on span "Last 7 days" at bounding box center [1159, 195] width 61 height 6
click at [860, 372] on div "Last 90 days" at bounding box center [1154, 375] width 81 height 22
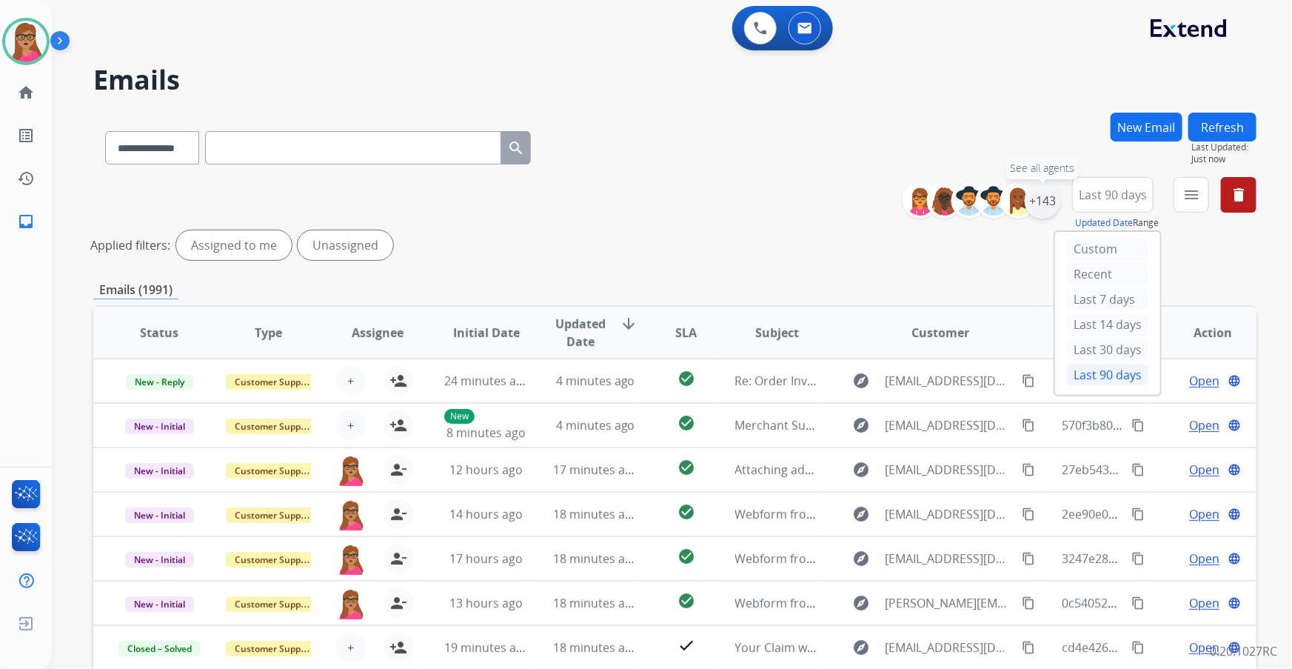
click at [860, 207] on div "+143" at bounding box center [1043, 201] width 36 height 36
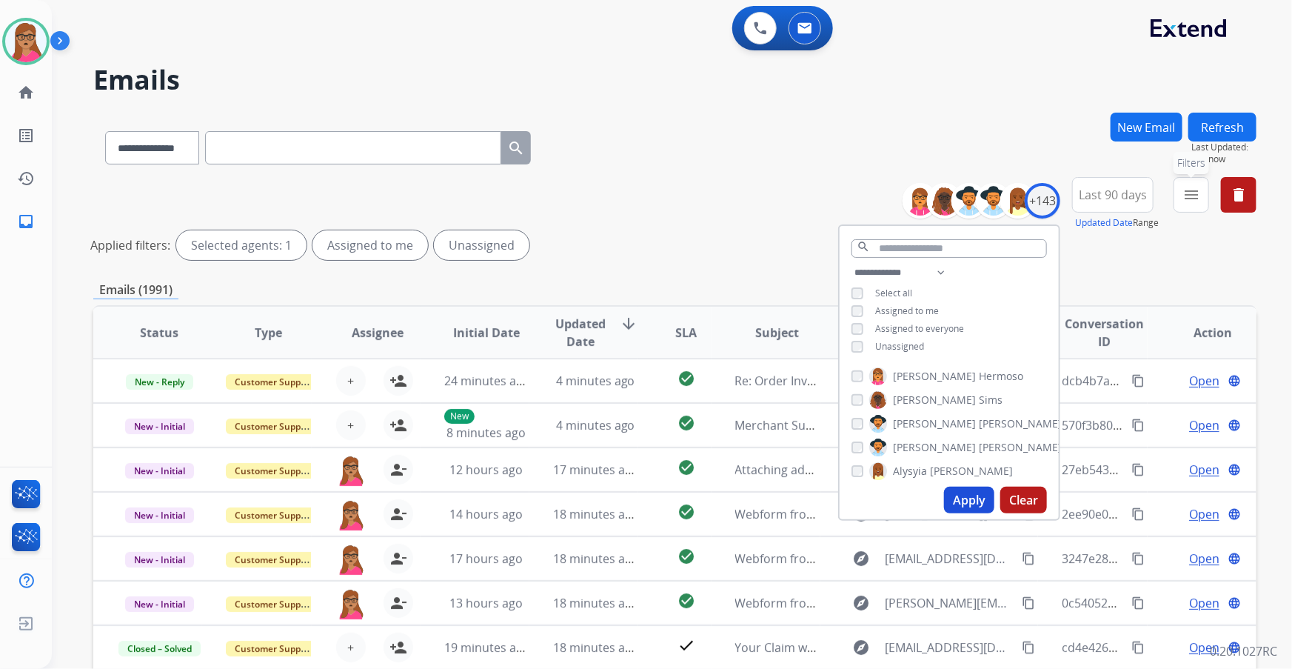
click at [860, 193] on button "menu Filters" at bounding box center [1192, 195] width 36 height 36
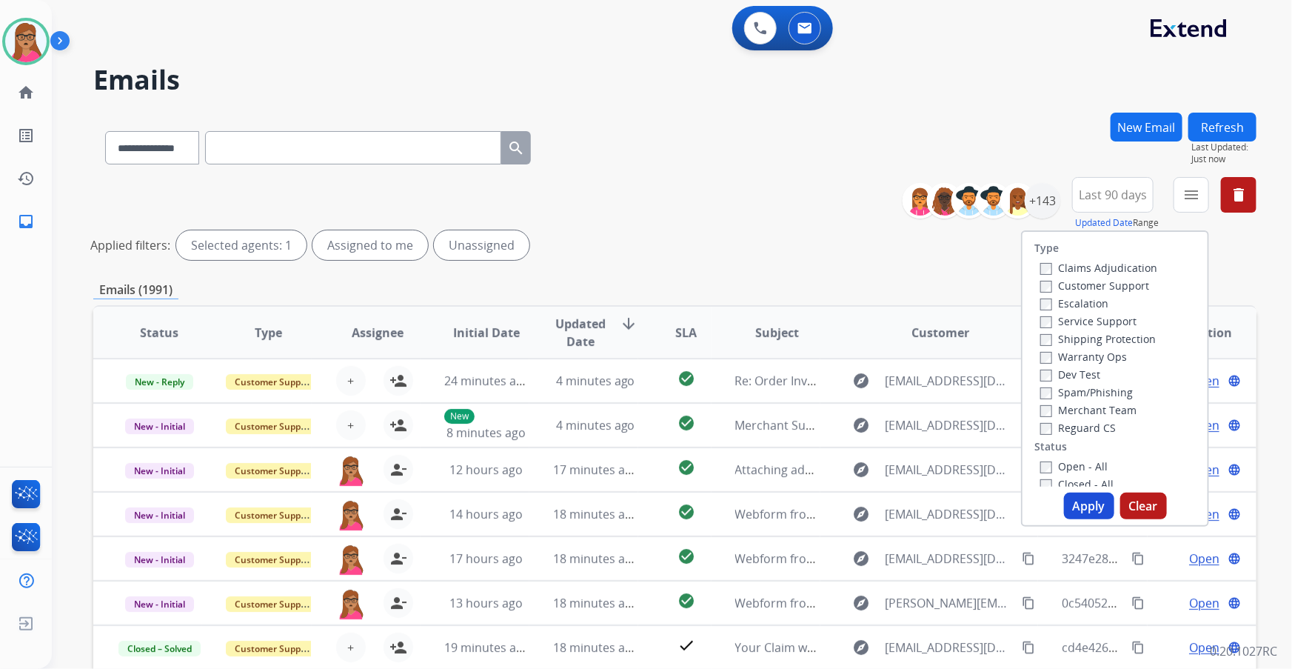
click at [860, 281] on label "Customer Support" at bounding box center [1094, 285] width 109 height 14
click at [860, 338] on label "Shipping Protection" at bounding box center [1098, 339] width 116 height 14
click at [860, 393] on label "Reguard CS" at bounding box center [1078, 428] width 76 height 14
click at [860, 393] on label "Open - All" at bounding box center [1073, 466] width 67 height 14
click at [860, 393] on button "Apply" at bounding box center [1089, 505] width 50 height 27
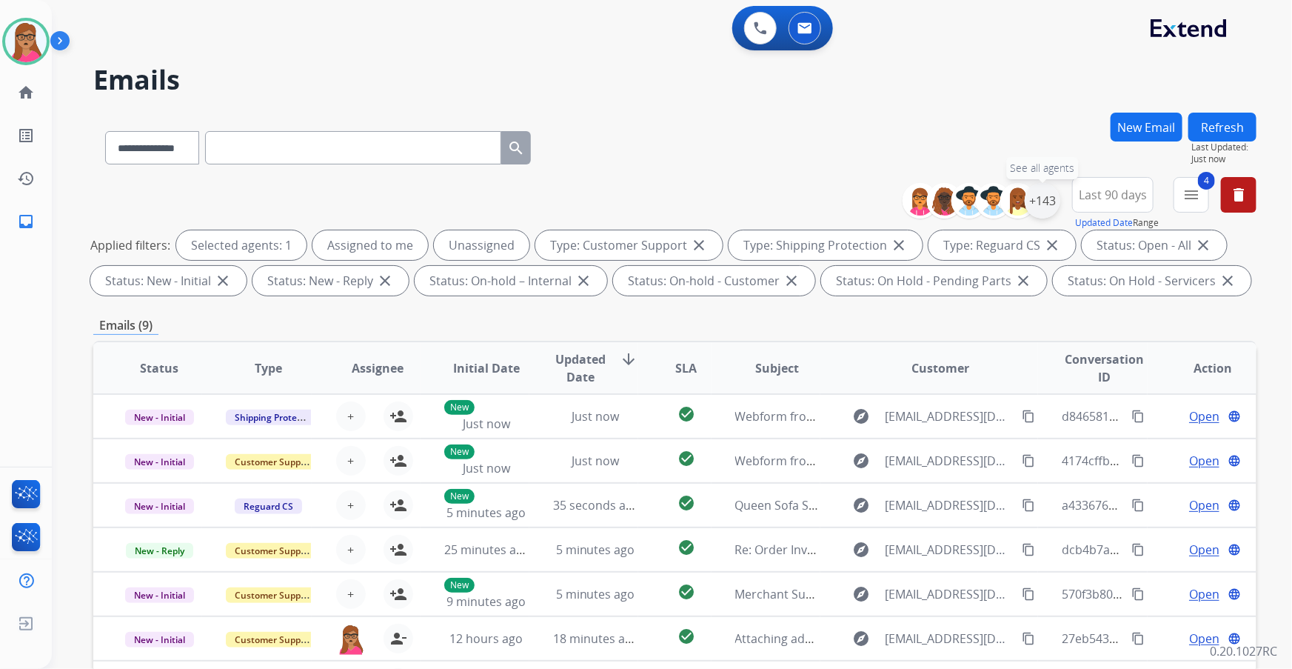
click at [860, 195] on div "+143" at bounding box center [1043, 201] width 36 height 36
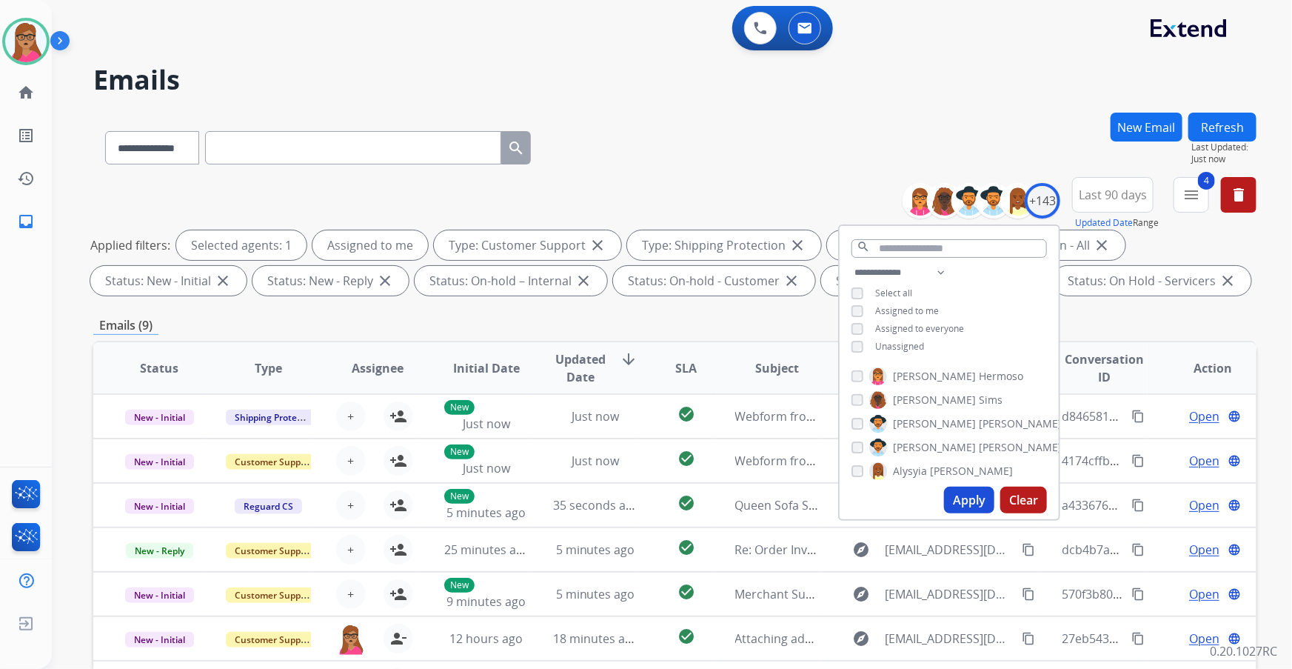
click at [860, 393] on button "Apply" at bounding box center [969, 499] width 50 height 27
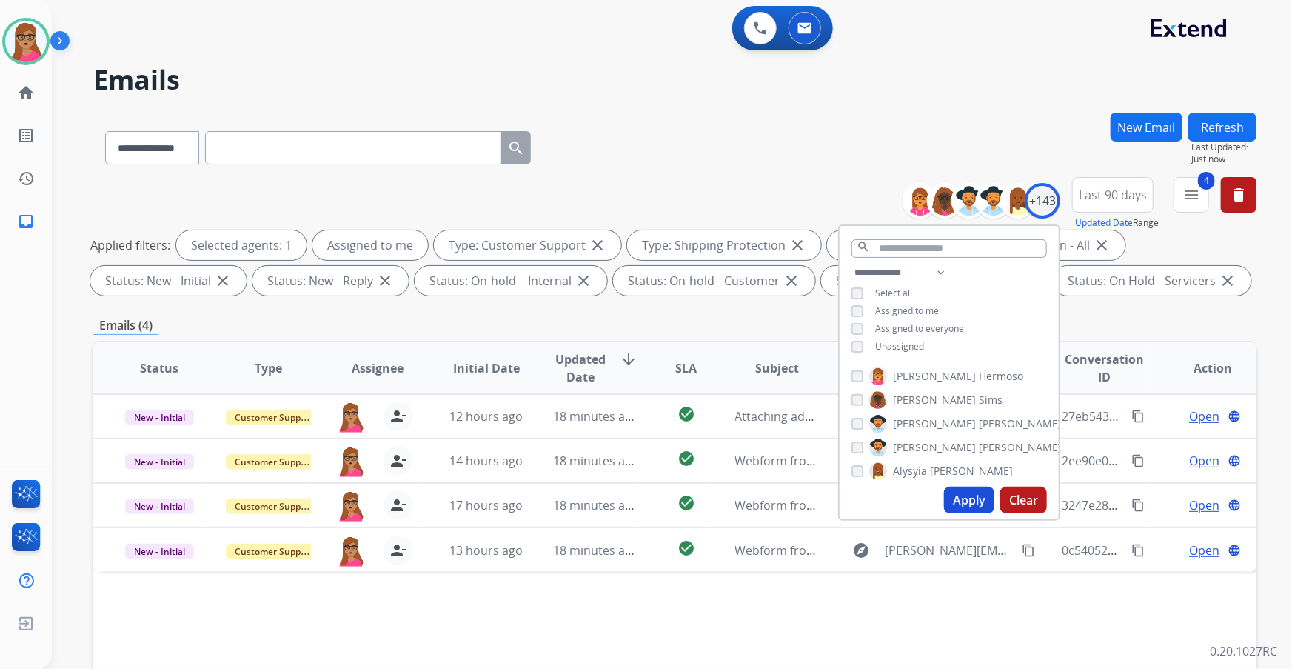
click at [763, 319] on div "Emails (4)" at bounding box center [674, 325] width 1163 height 19
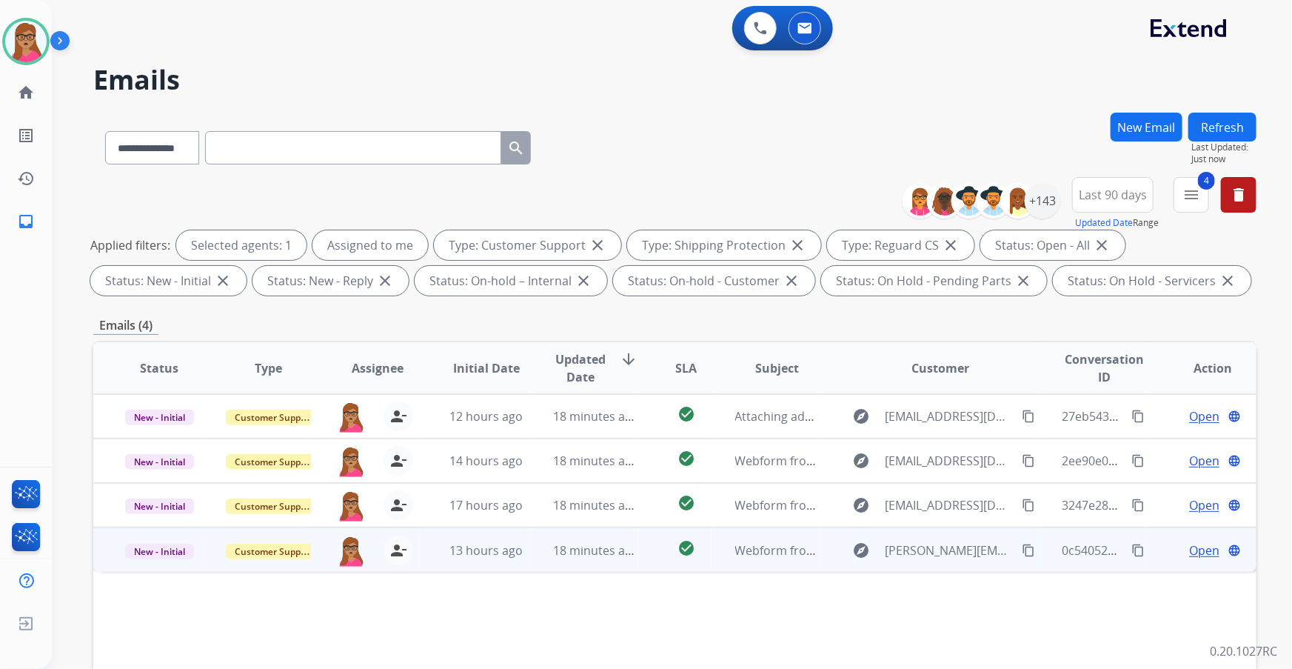
click at [860, 393] on span "Open" at bounding box center [1204, 550] width 30 height 18
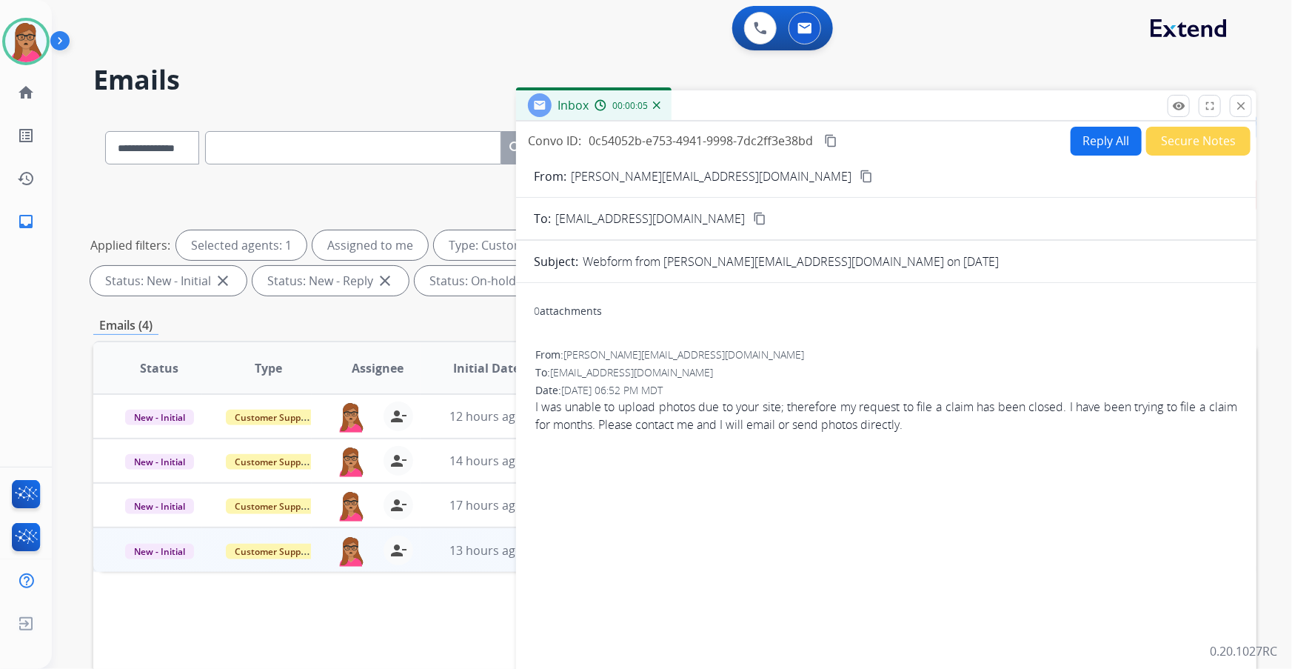
click at [860, 141] on button "Reply All" at bounding box center [1106, 141] width 71 height 29
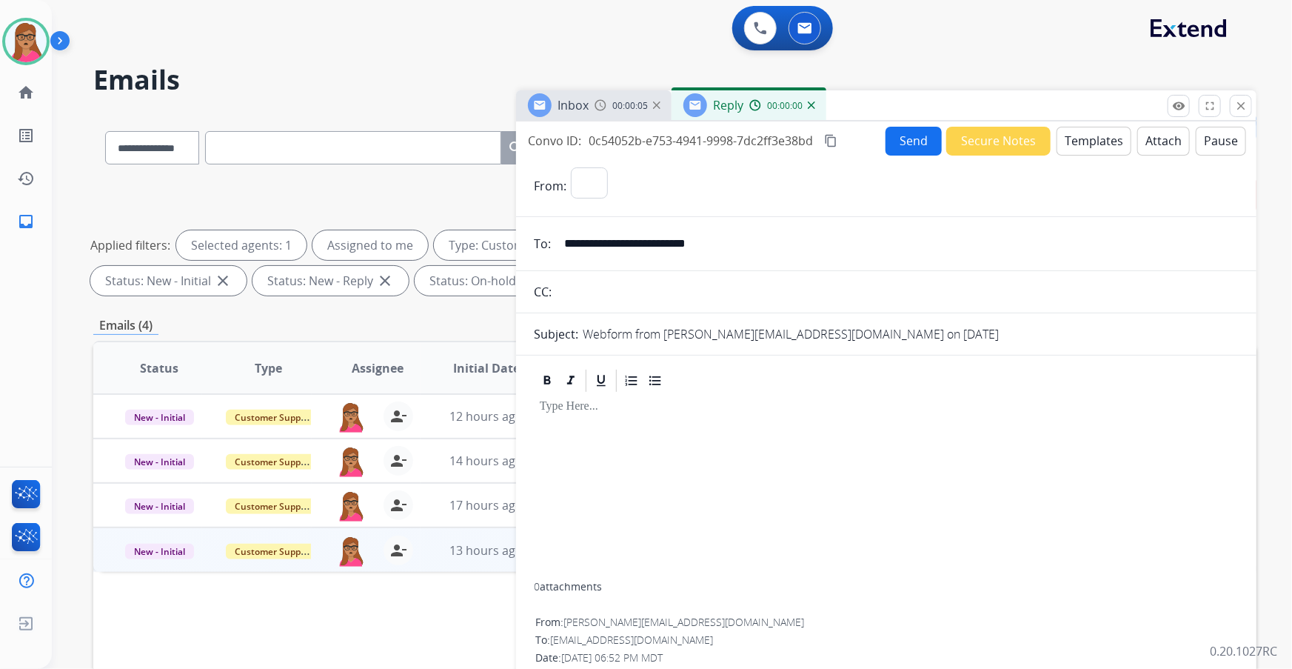
select select "**********"
click at [605, 108] on img at bounding box center [601, 105] width 12 height 12
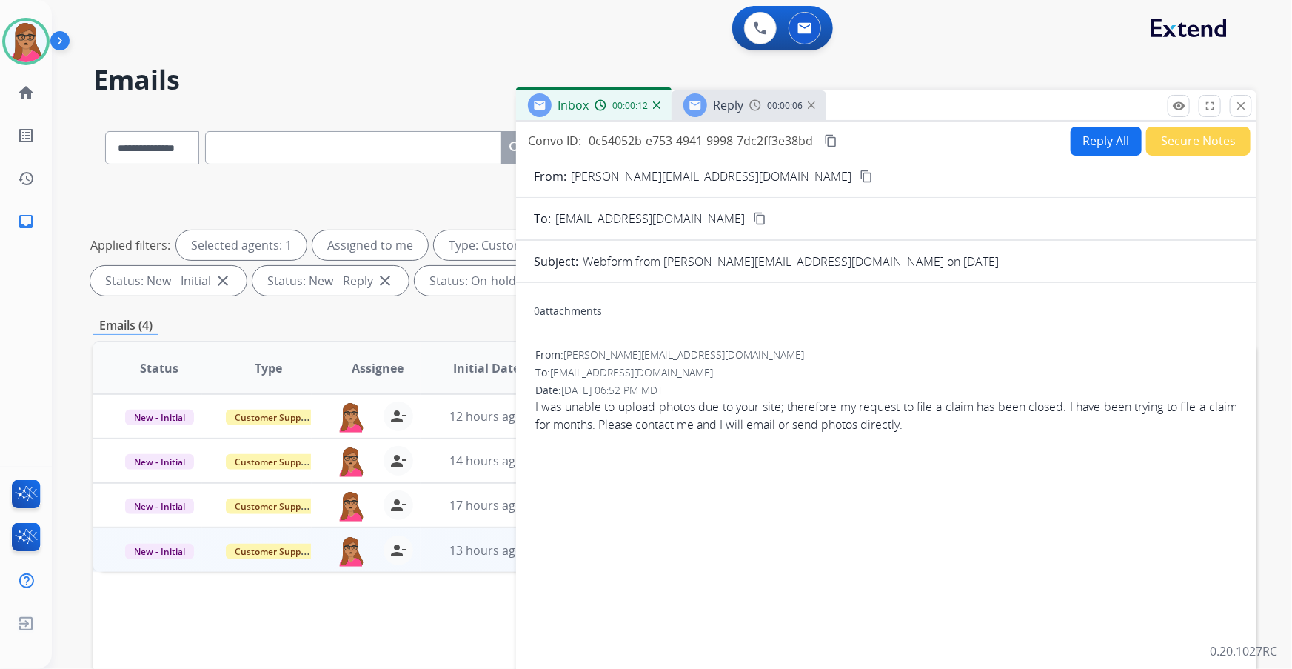
click at [860, 173] on mat-icon "content_copy" at bounding box center [866, 176] width 13 height 13
click at [860, 141] on button "Reply All" at bounding box center [1106, 141] width 71 height 29
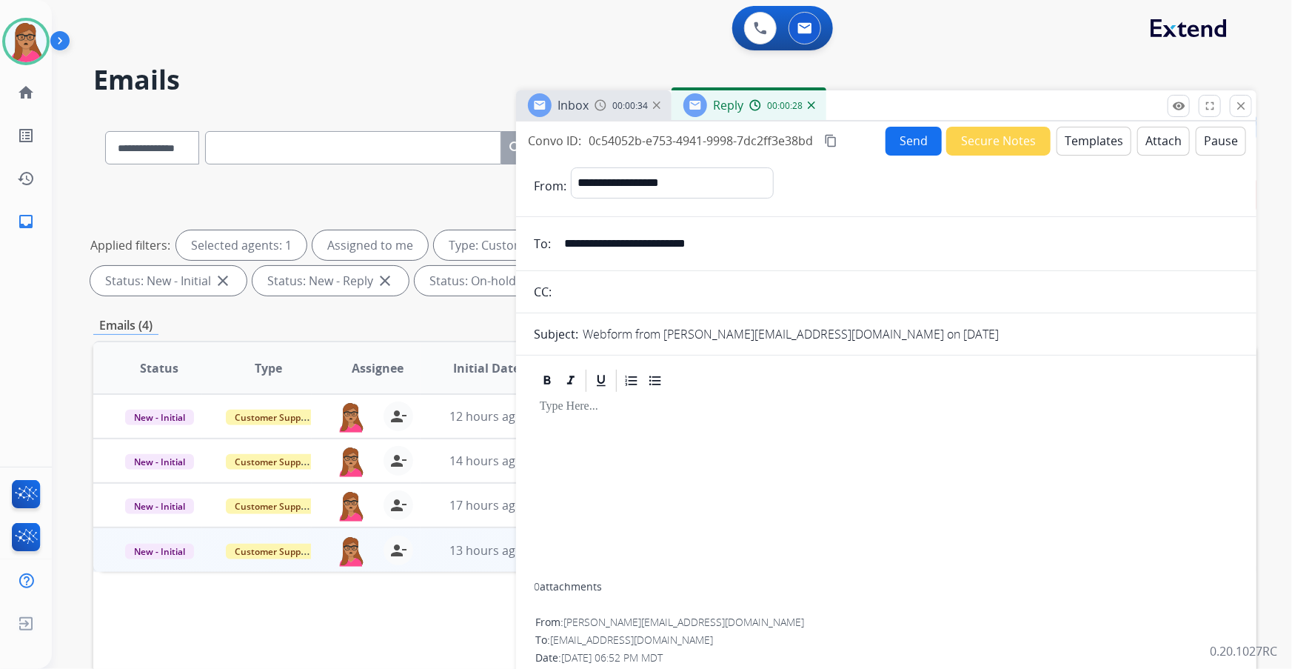
click at [860, 136] on button "Templates" at bounding box center [1094, 141] width 75 height 29
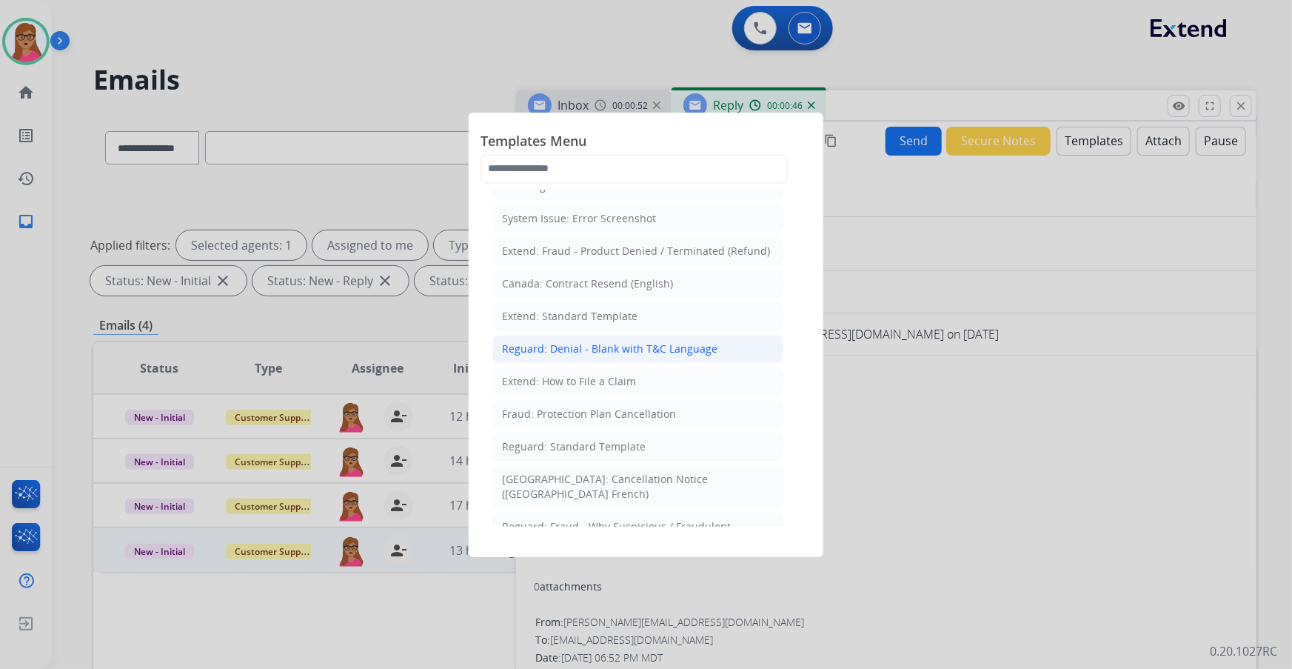
scroll to position [134, 0]
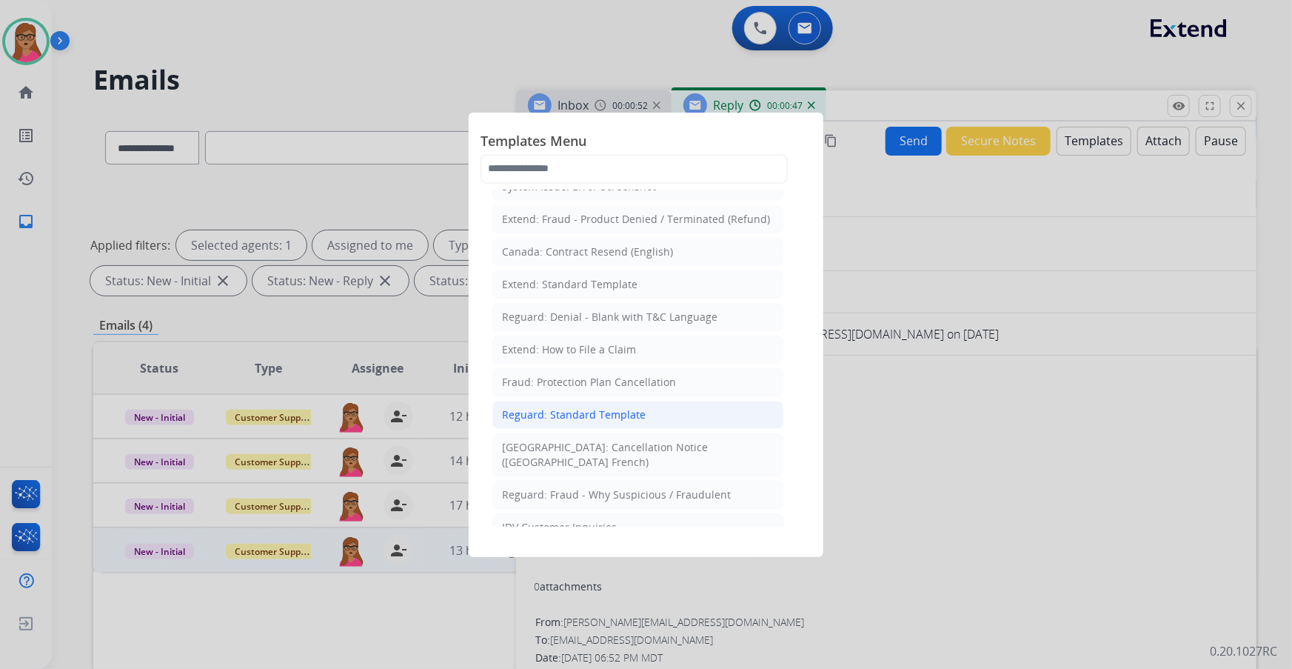
click at [578, 393] on div "Reguard: Standard Template" at bounding box center [574, 414] width 144 height 15
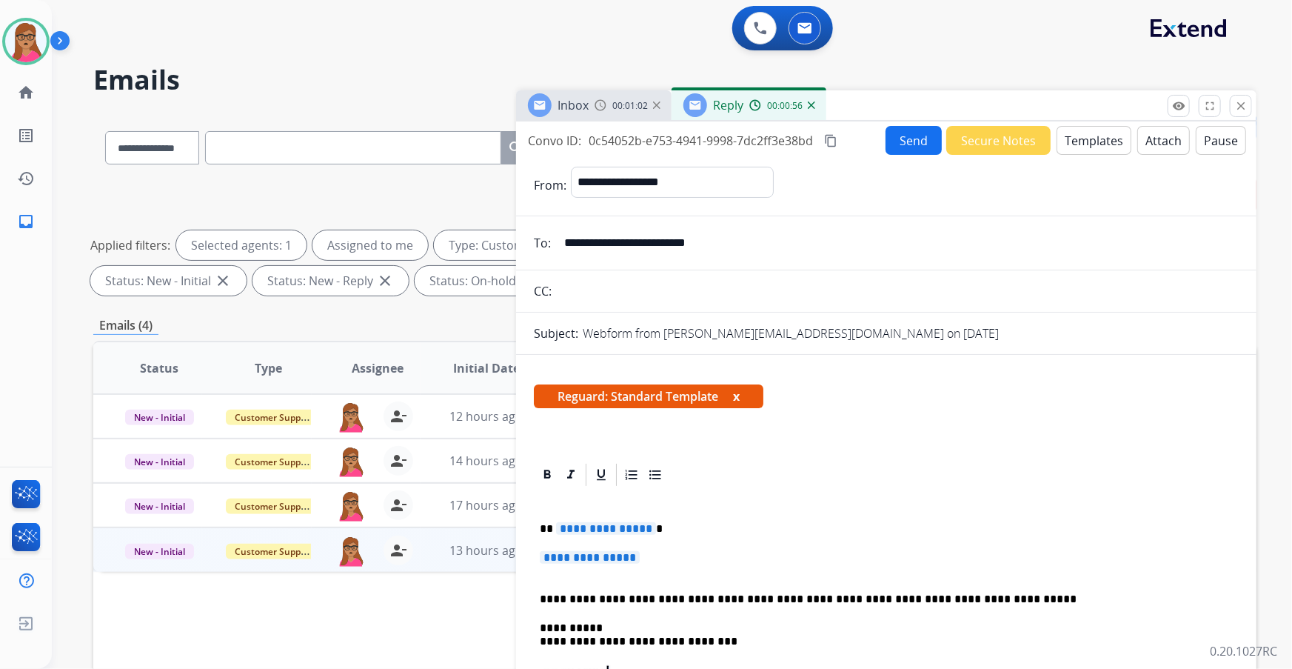
click at [609, 393] on span "**********" at bounding box center [606, 528] width 100 height 13
click at [612, 393] on div "**********" at bounding box center [886, 647] width 705 height 318
click at [612, 393] on span "**********" at bounding box center [590, 557] width 100 height 13
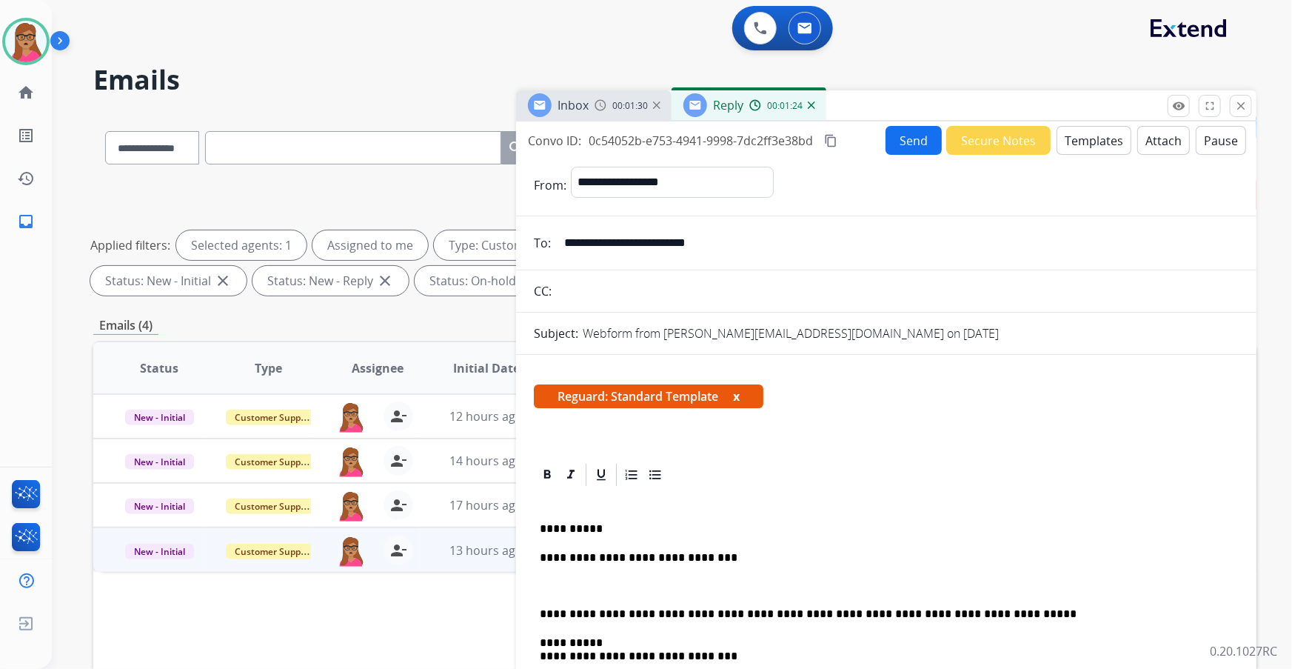
click at [582, 118] on div "Inbox 00:01:30" at bounding box center [593, 105] width 155 height 30
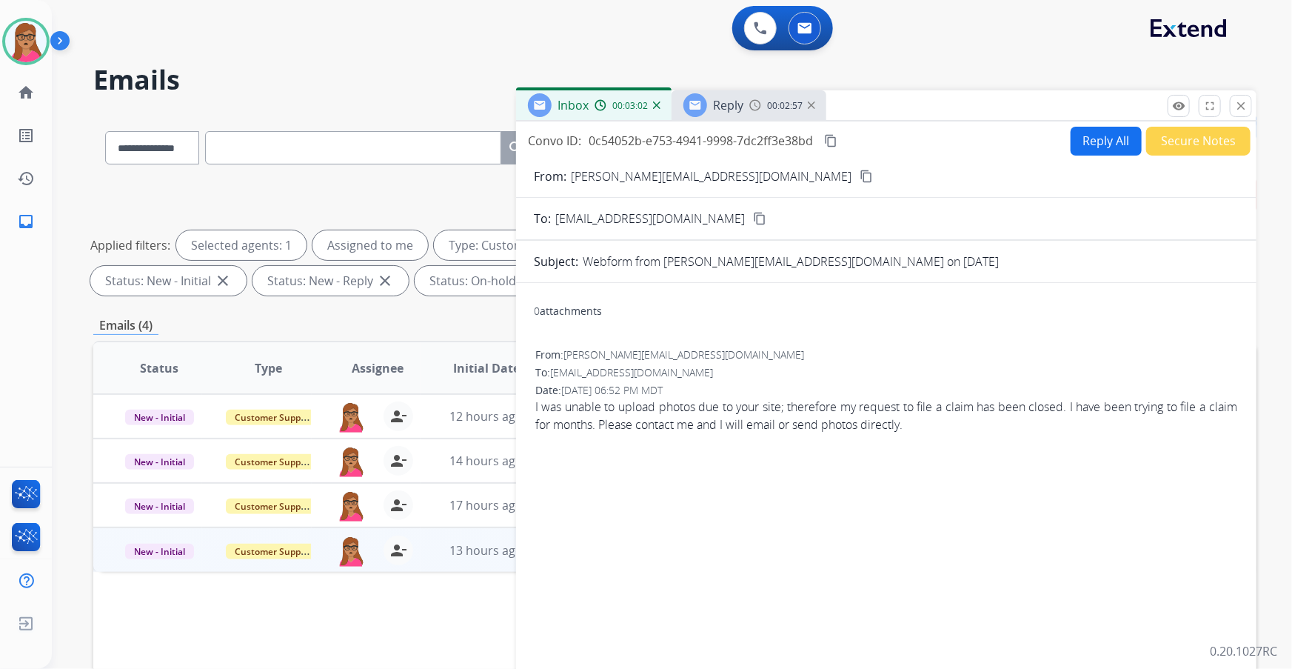
click at [740, 107] on span "Reply" at bounding box center [728, 105] width 30 height 16
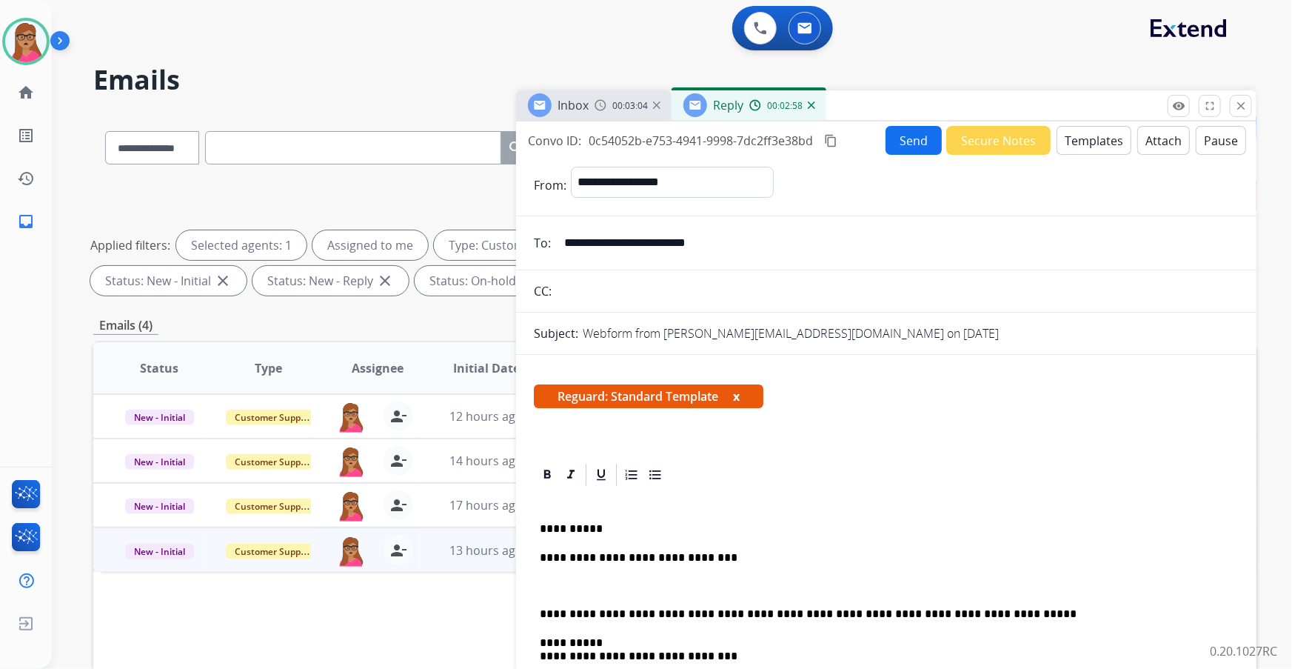
click at [625, 115] on div "Inbox 00:03:04" at bounding box center [593, 105] width 155 height 30
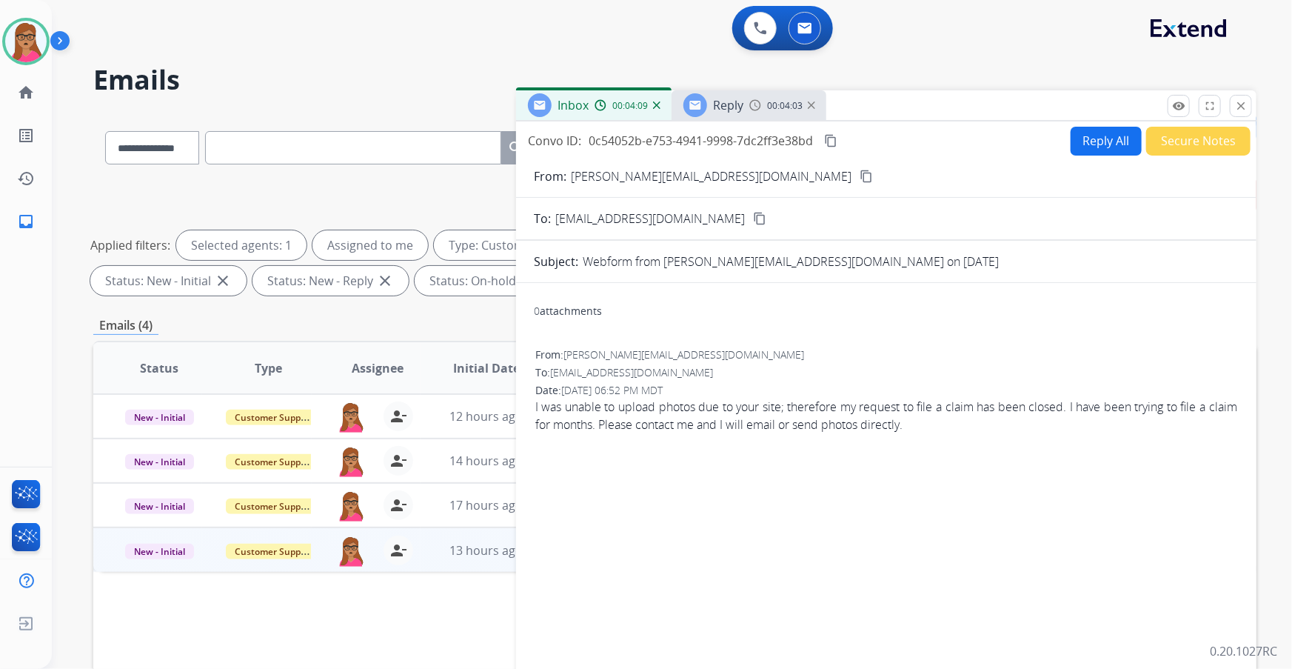
click at [837, 141] on mat-icon "content_copy" at bounding box center [830, 140] width 13 height 13
click at [730, 104] on span "Reply" at bounding box center [728, 105] width 30 height 16
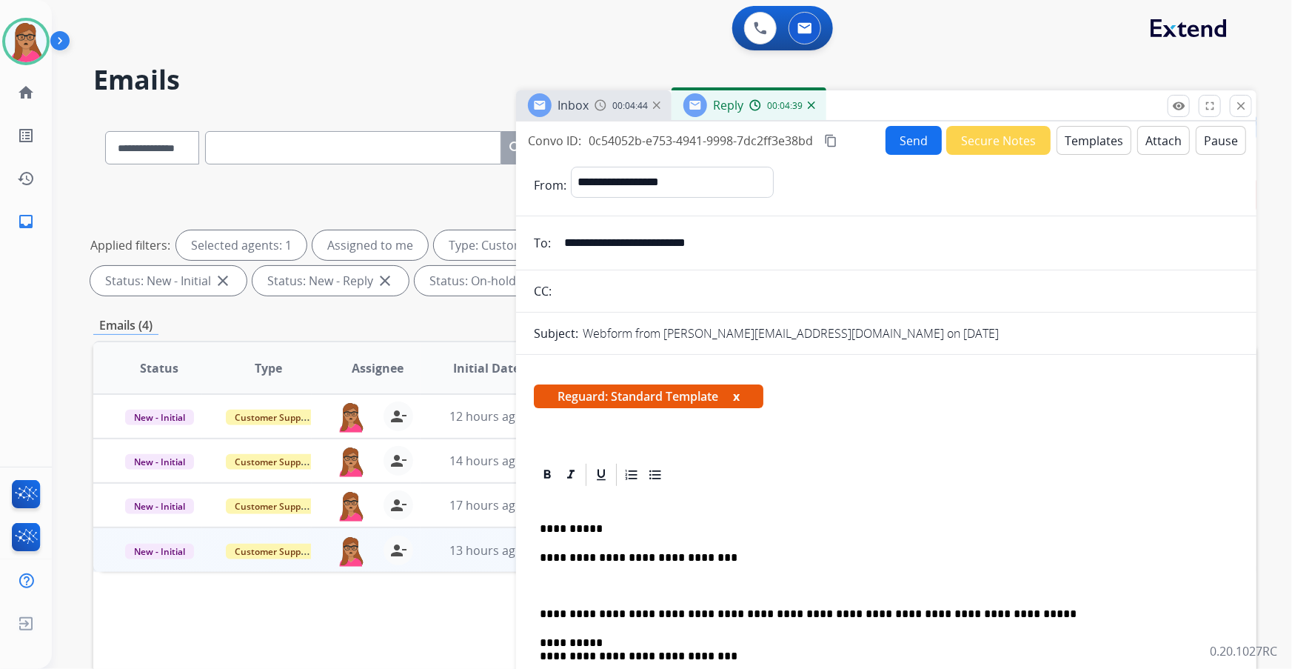
click at [731, 393] on div "**********" at bounding box center [886, 654] width 705 height 332
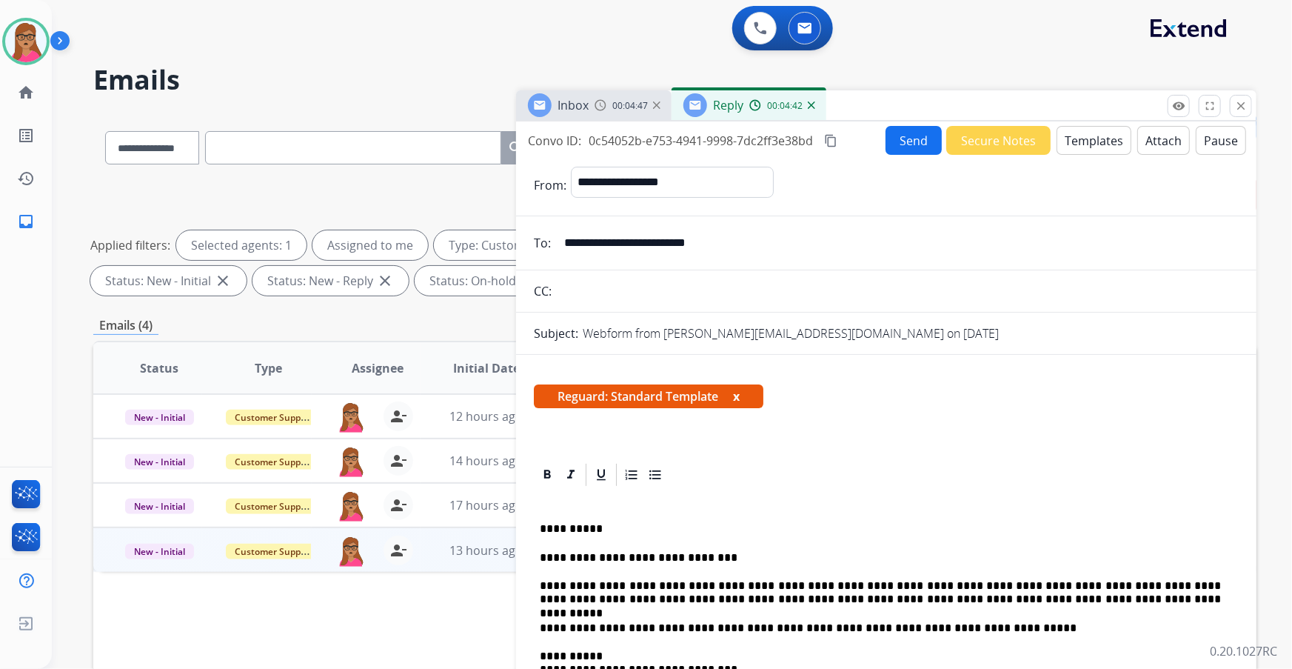
scroll to position [0, 0]
click at [860, 141] on button "Send" at bounding box center [914, 140] width 56 height 29
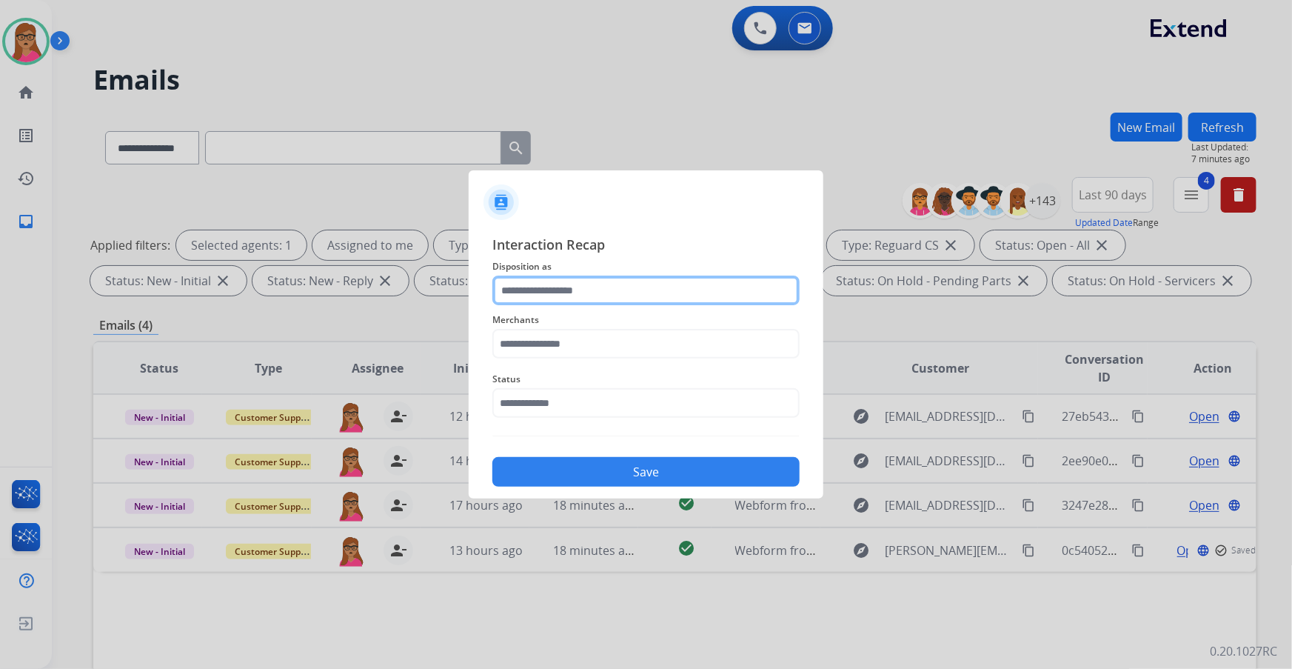
click at [597, 294] on input "text" at bounding box center [645, 290] width 307 height 30
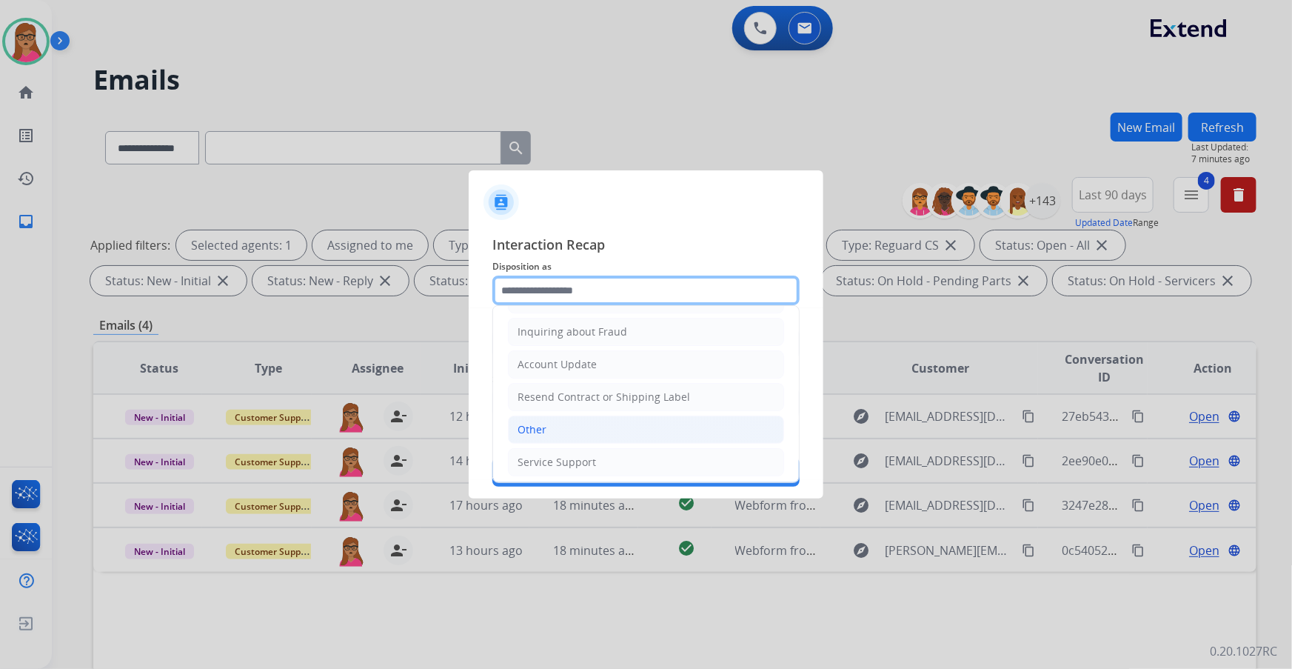
scroll to position [229, 0]
drag, startPoint x: 540, startPoint y: 417, endPoint x: 558, endPoint y: 344, distance: 75.3
click at [540, 393] on li "Other" at bounding box center [646, 427] width 276 height 28
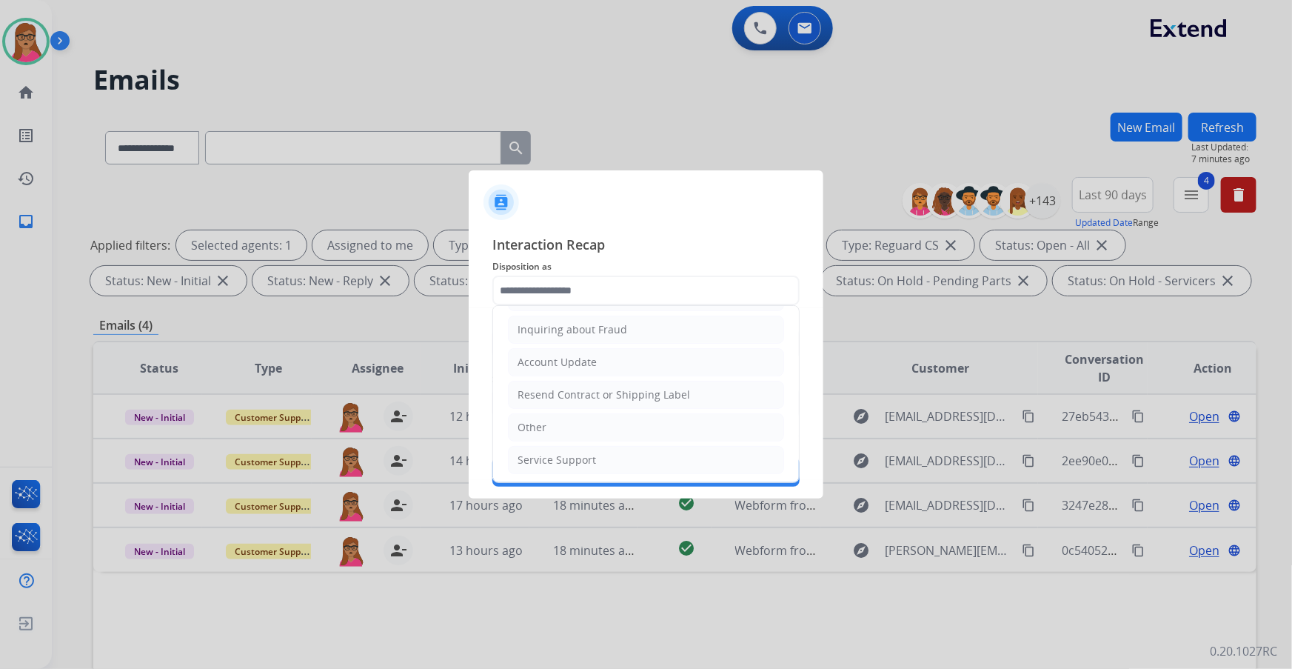
type input "*****"
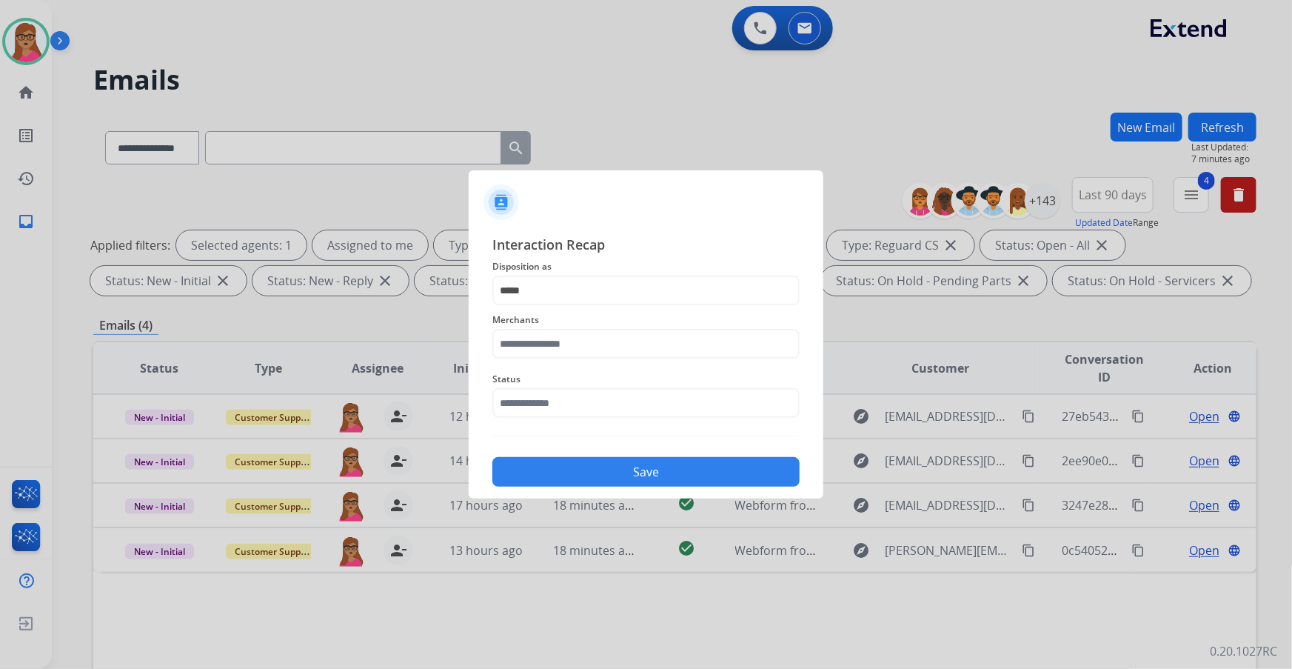
click at [563, 325] on span "Merchants" at bounding box center [645, 320] width 307 height 18
click at [565, 334] on input "text" at bounding box center [645, 344] width 307 height 30
click at [603, 386] on li "[PERSON_NAME]" at bounding box center [650, 386] width 282 height 28
type input "**********"
click at [560, 391] on input "text" at bounding box center [645, 403] width 307 height 30
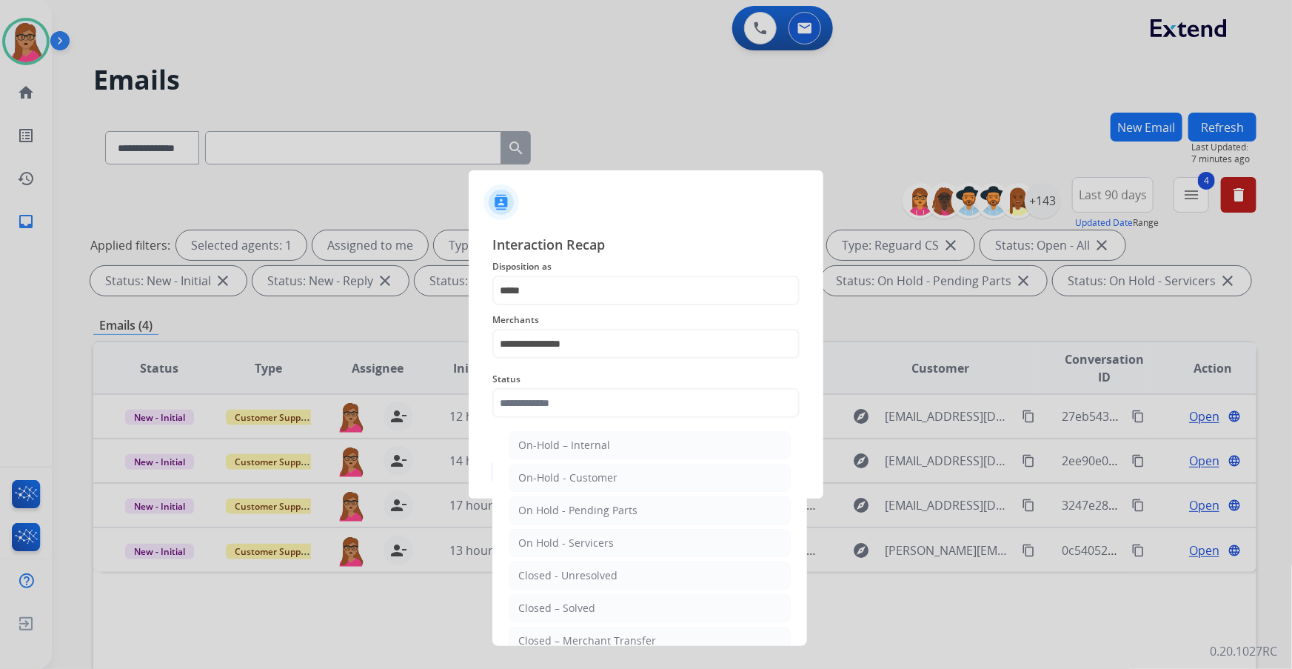
click at [593, 393] on li "Closed – Solved" at bounding box center [650, 608] width 282 height 28
type input "**********"
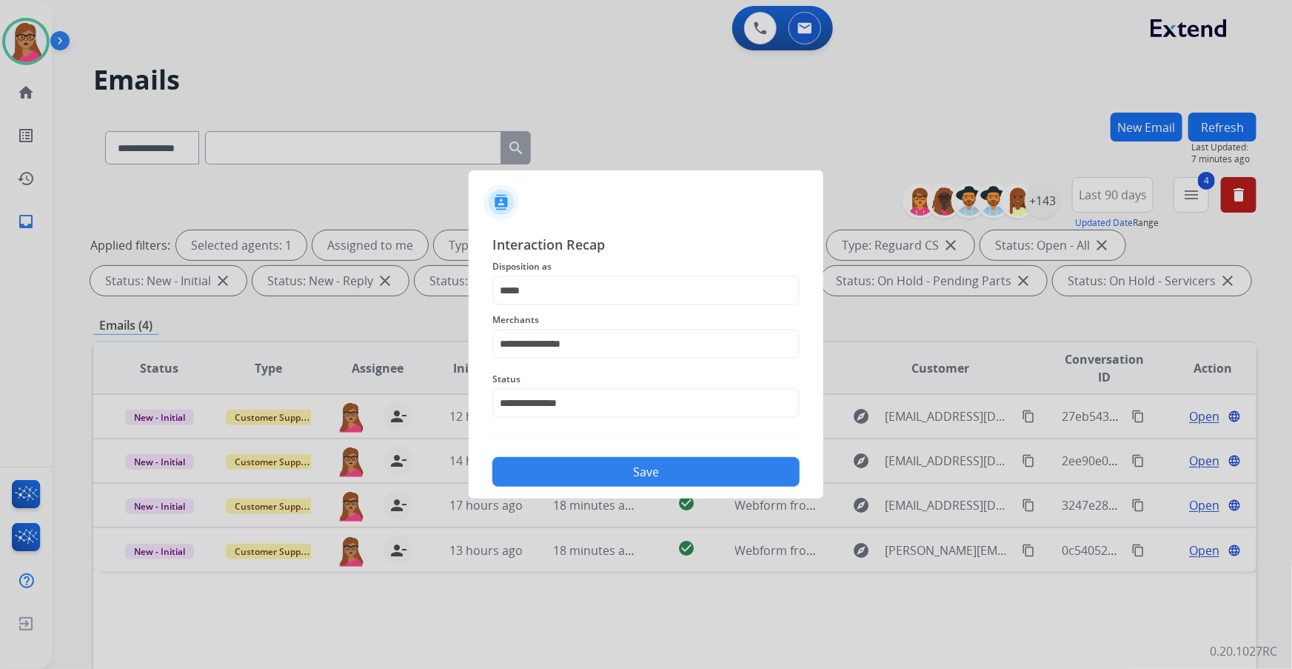
click at [662, 393] on button "Save" at bounding box center [645, 472] width 307 height 30
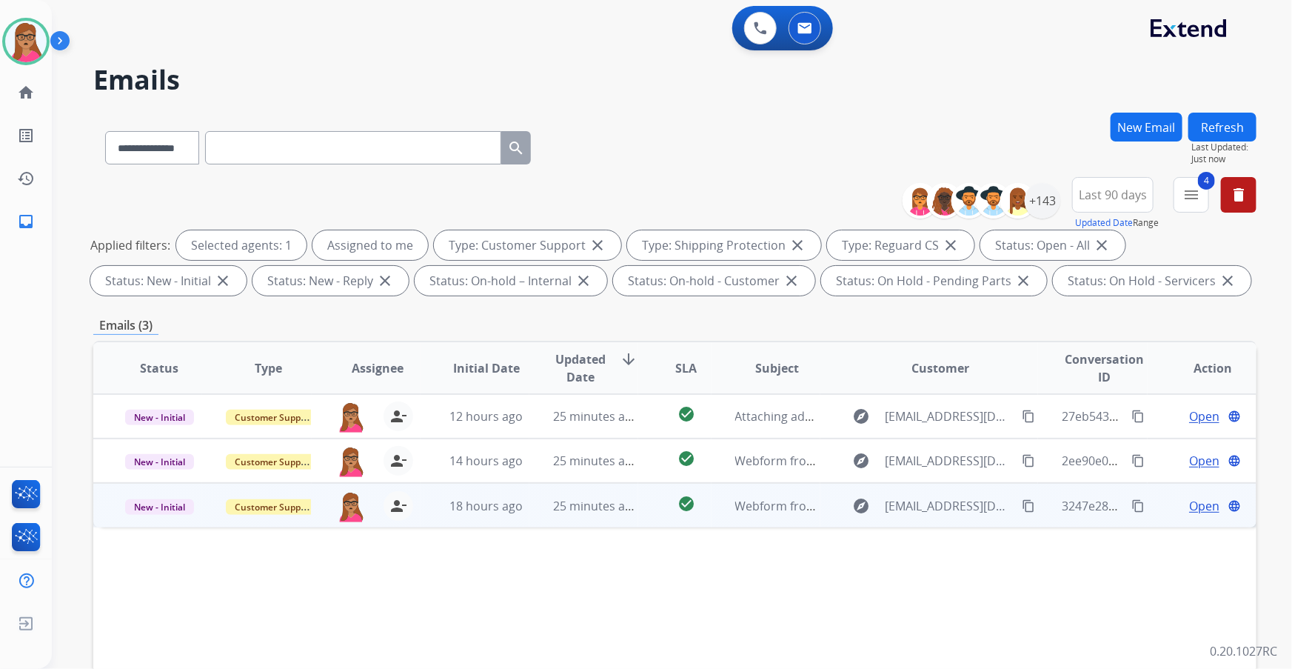
click at [860, 393] on span "Open" at bounding box center [1204, 506] width 30 height 18
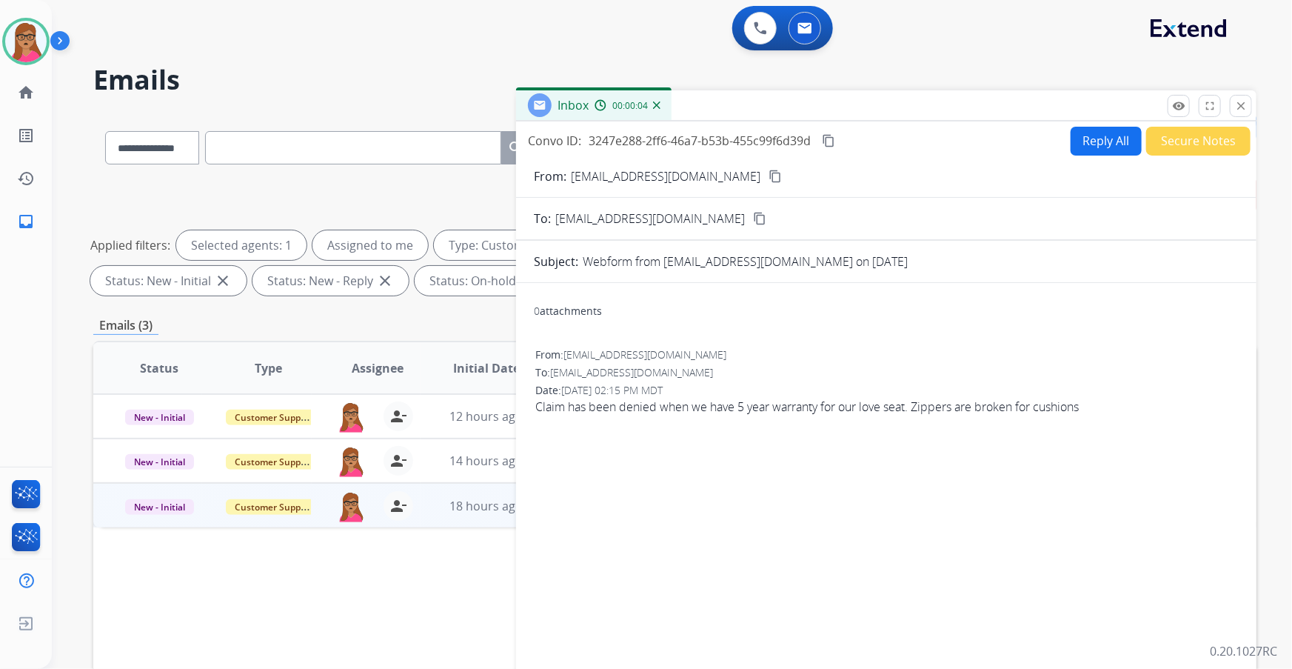
click at [769, 174] on mat-icon "content_copy" at bounding box center [775, 176] width 13 height 13
click at [860, 148] on button "Reply All" at bounding box center [1106, 141] width 71 height 29
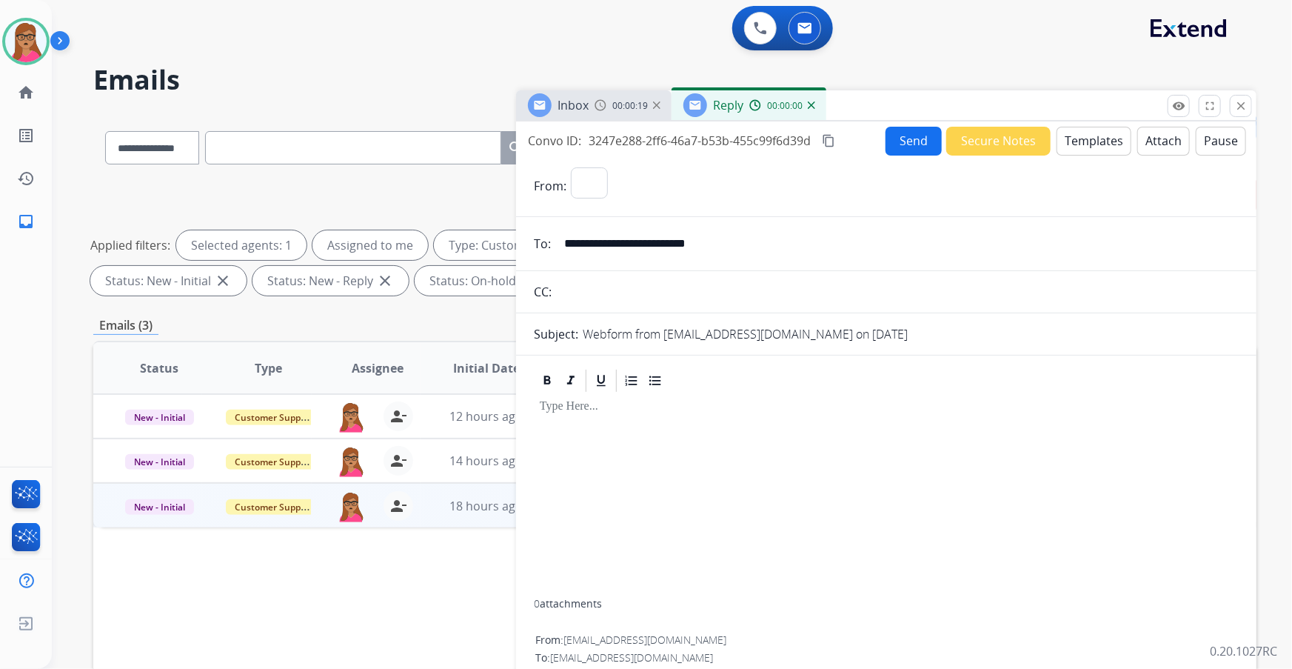
select select "**********"
click at [860, 144] on button "Templates" at bounding box center [1094, 141] width 75 height 29
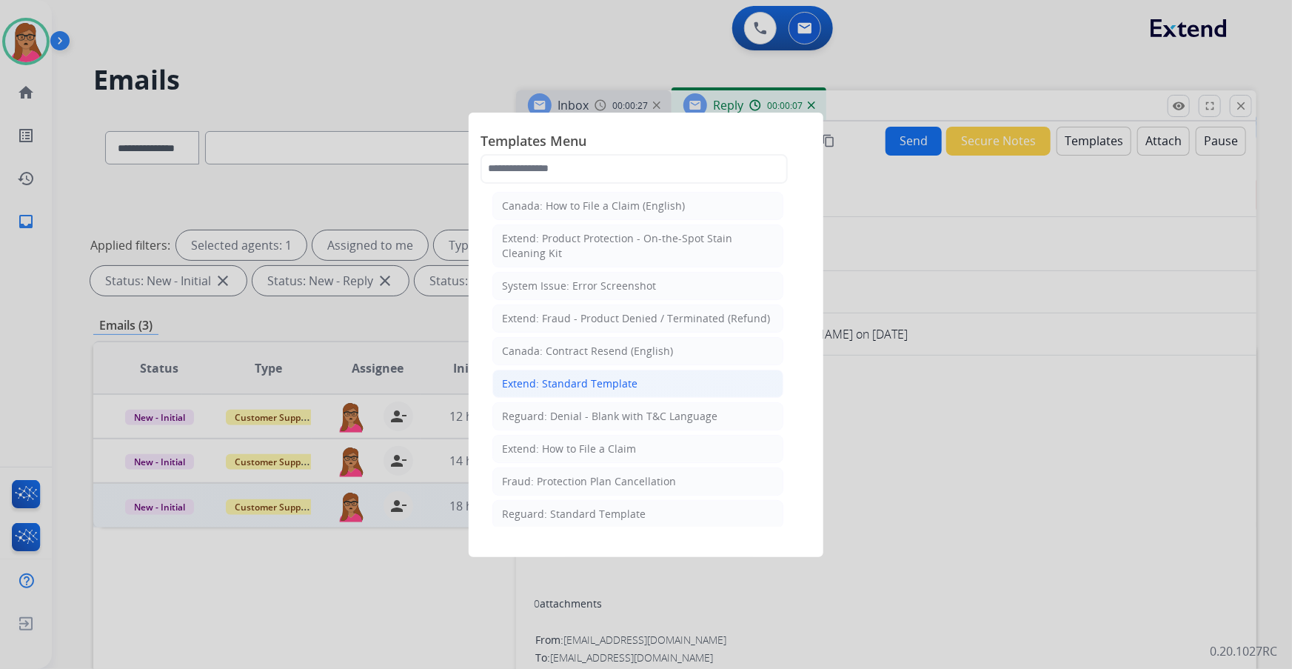
scroll to position [67, 0]
click at [603, 378] on div "Reguard: Denial - Blank with T&C Language" at bounding box center [609, 384] width 215 height 15
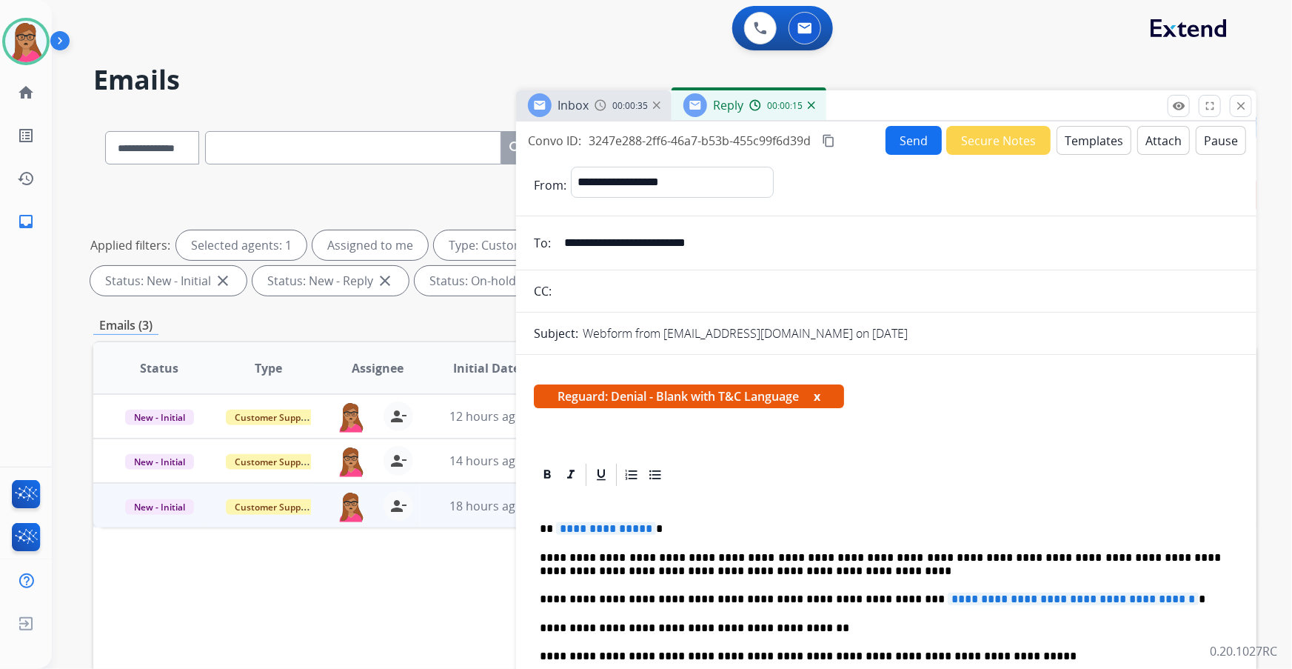
click at [616, 393] on span "**********" at bounding box center [606, 528] width 100 height 13
click at [826, 141] on mat-icon "content_copy" at bounding box center [828, 140] width 13 height 13
click at [757, 96] on div "Reply 00:02:30" at bounding box center [749, 105] width 155 height 30
click at [820, 393] on button "x" at bounding box center [817, 396] width 7 height 18
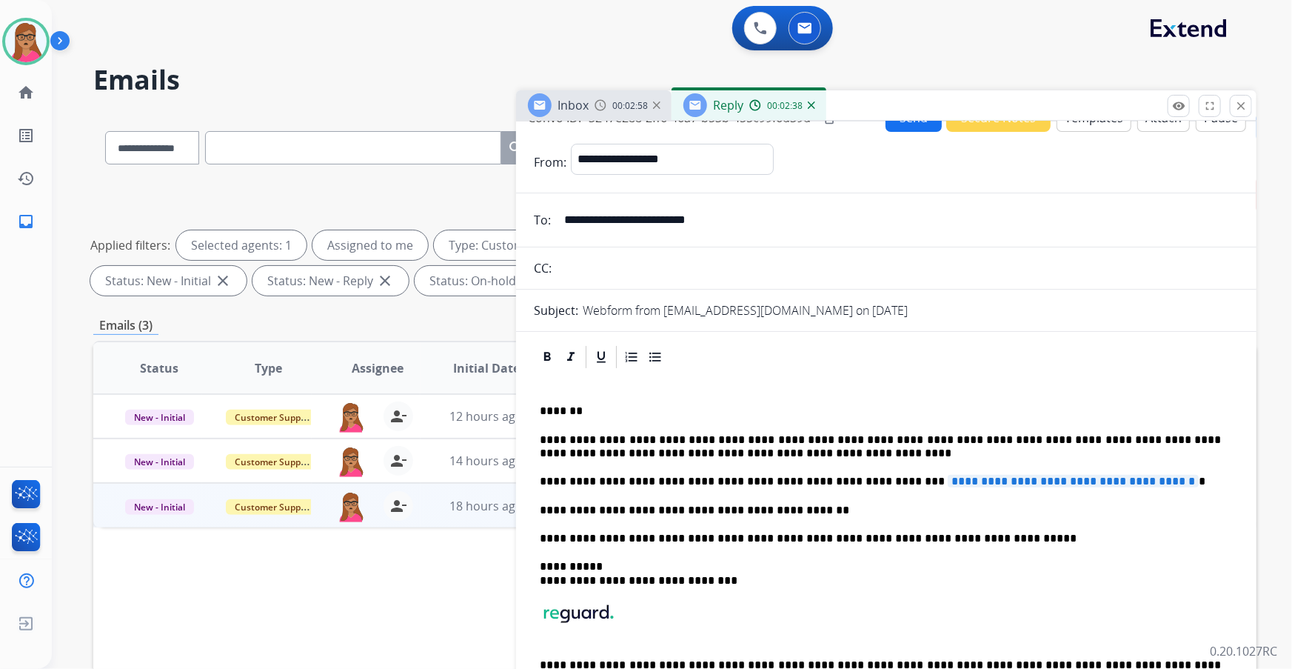
scroll to position [0, 0]
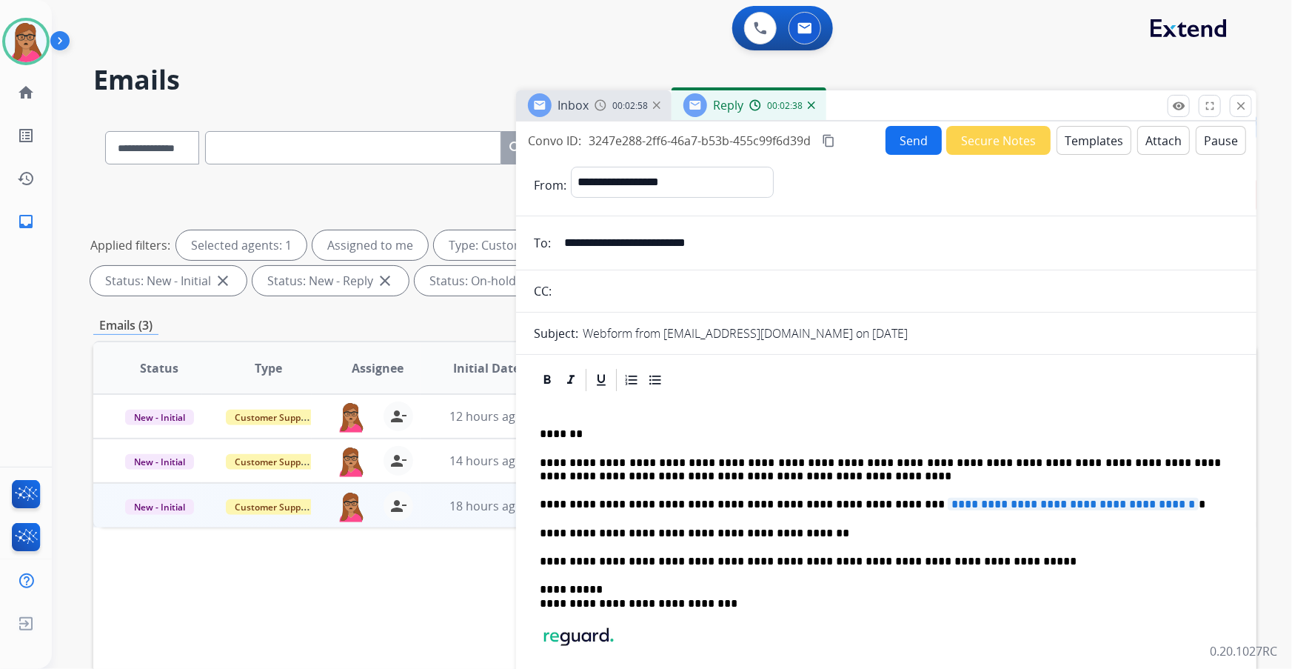
click at [811, 104] on img at bounding box center [811, 104] width 7 height 7
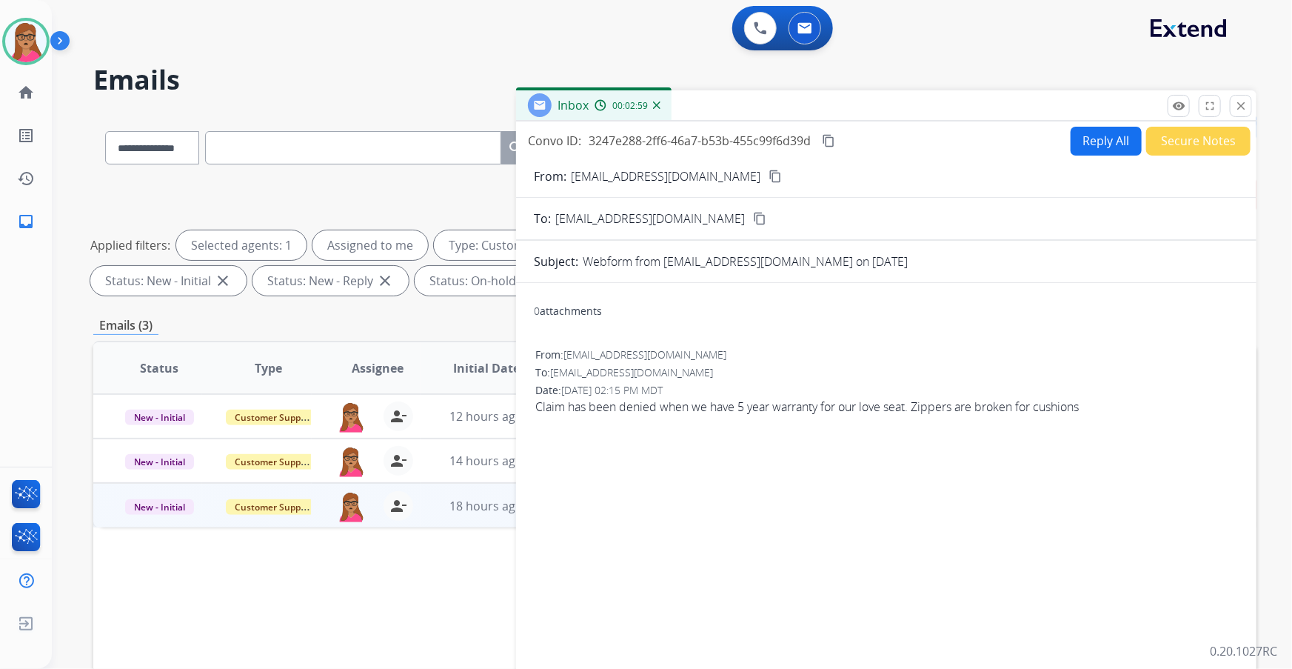
click at [860, 147] on button "Reply All" at bounding box center [1106, 141] width 71 height 29
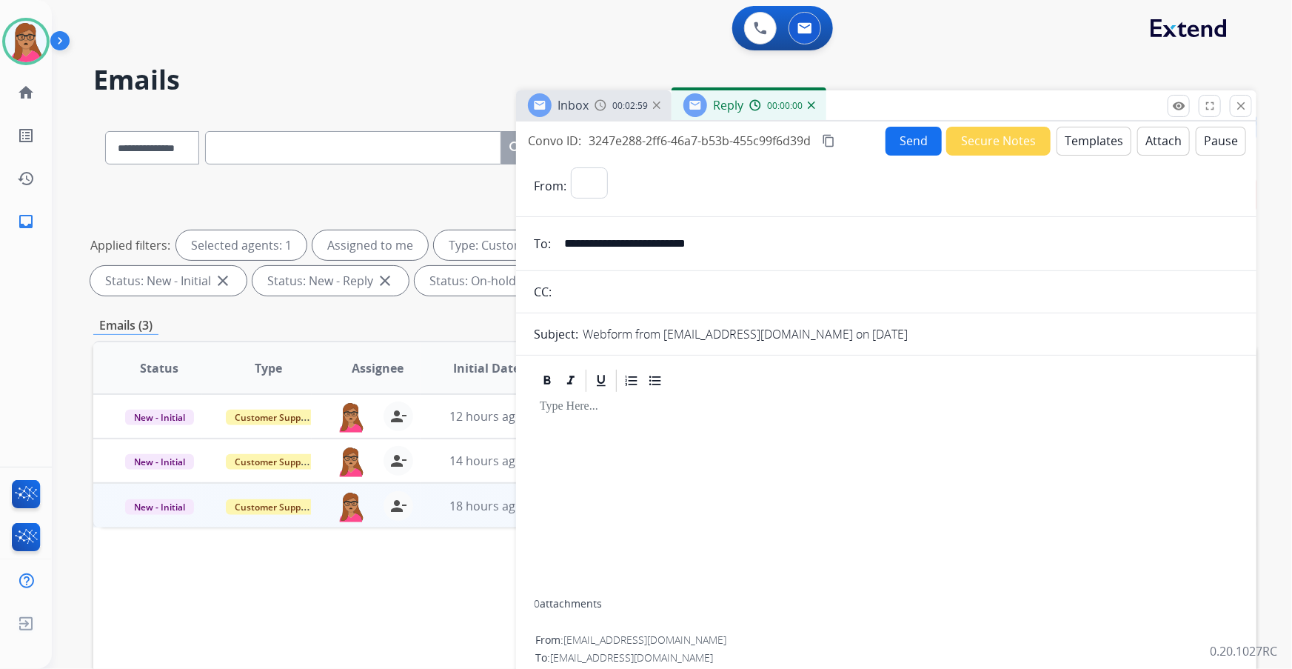
select select "**********"
click at [860, 138] on button "Templates" at bounding box center [1094, 141] width 75 height 29
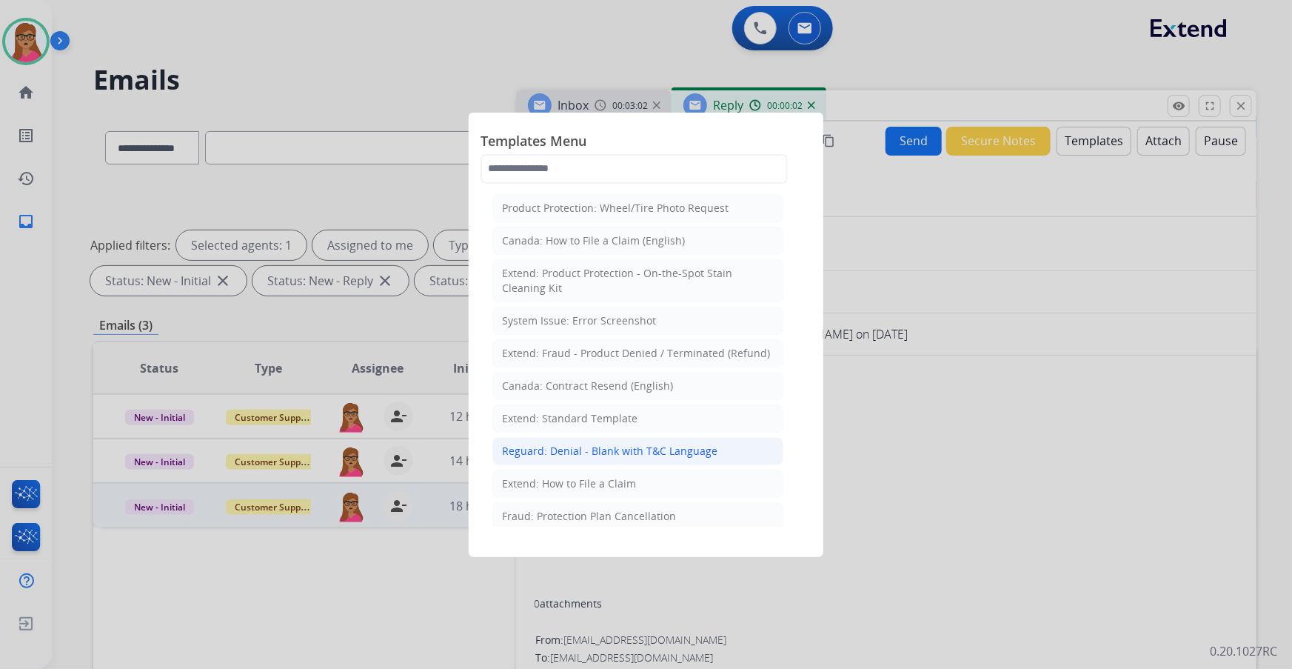
scroll to position [67, 0]
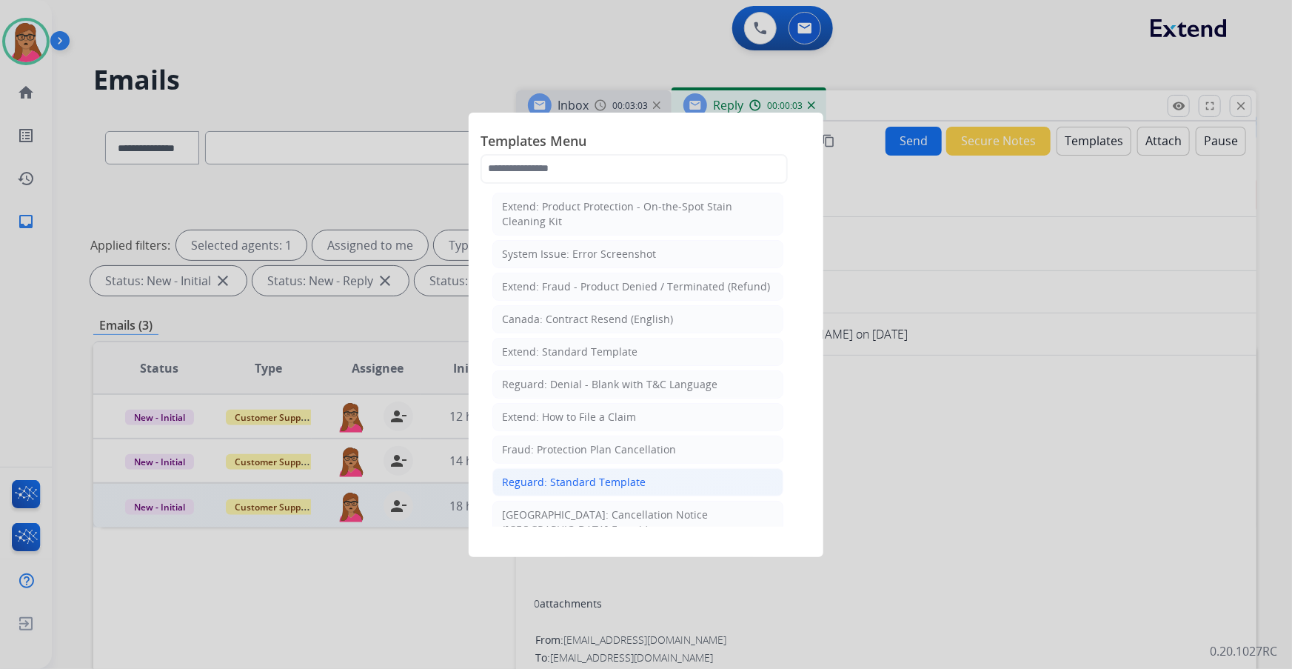
click at [567, 393] on div "Reguard: Standard Template" at bounding box center [574, 482] width 144 height 15
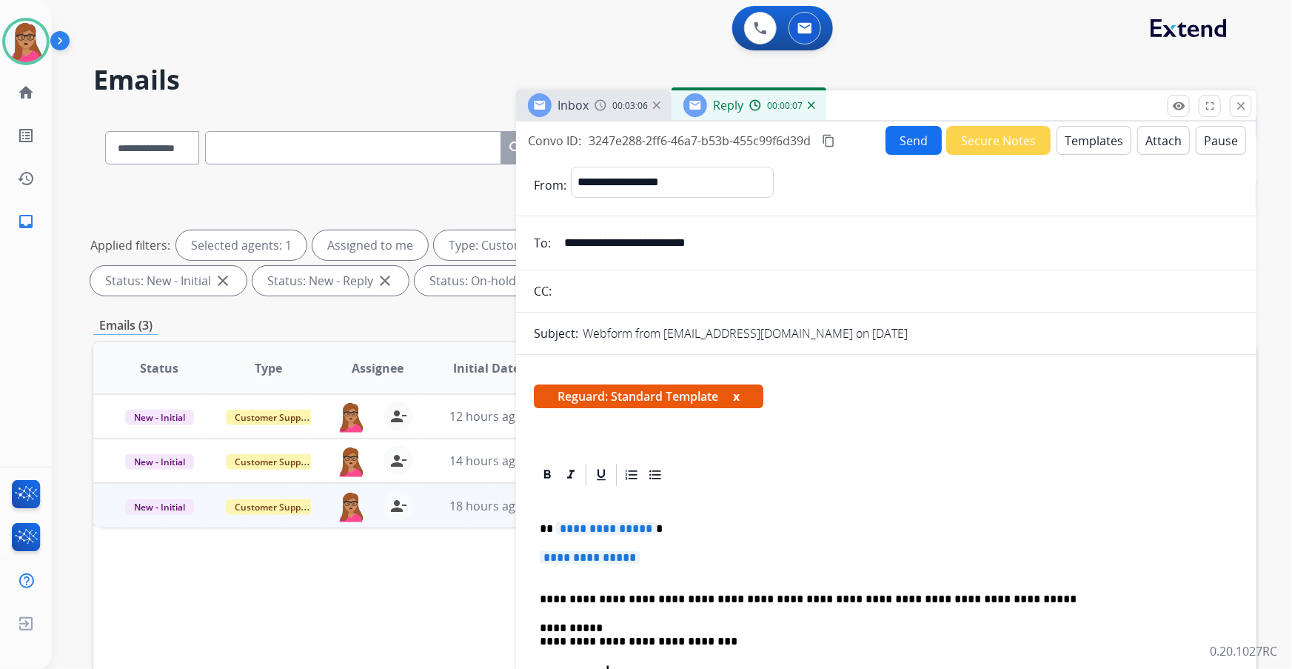
click at [614, 393] on span "**********" at bounding box center [606, 528] width 100 height 13
click at [592, 393] on span "**********" at bounding box center [590, 557] width 100 height 13
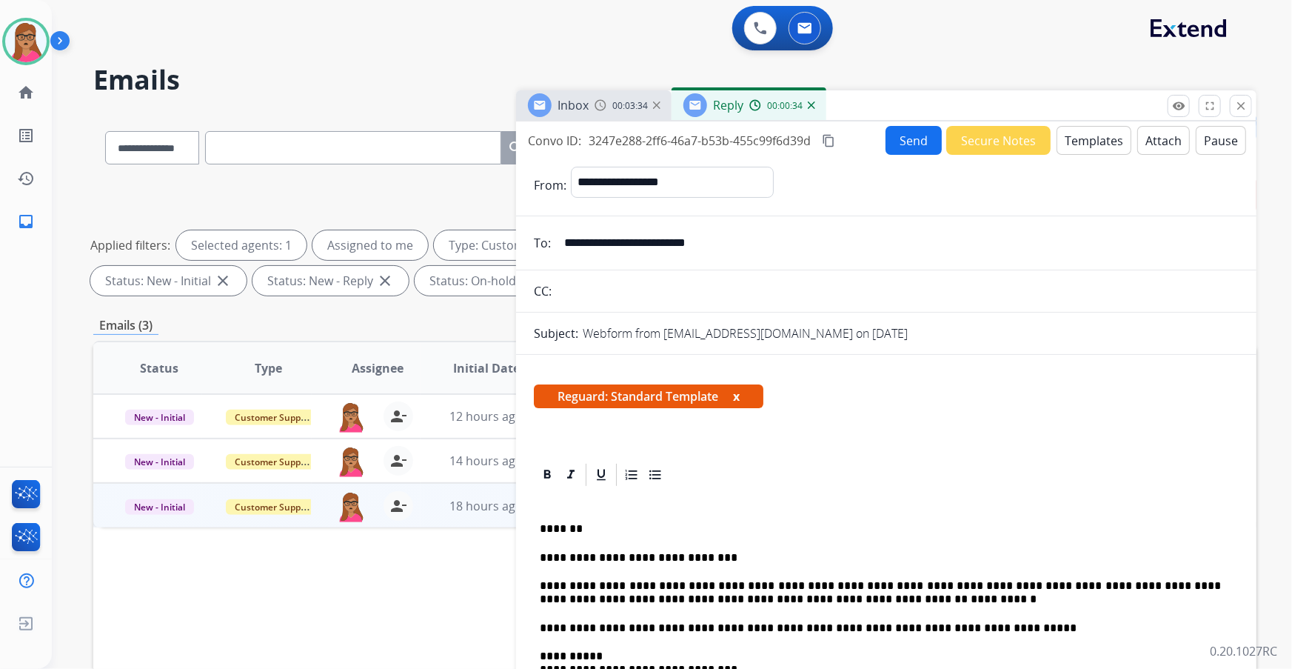
click at [860, 148] on button "Send" at bounding box center [914, 140] width 56 height 29
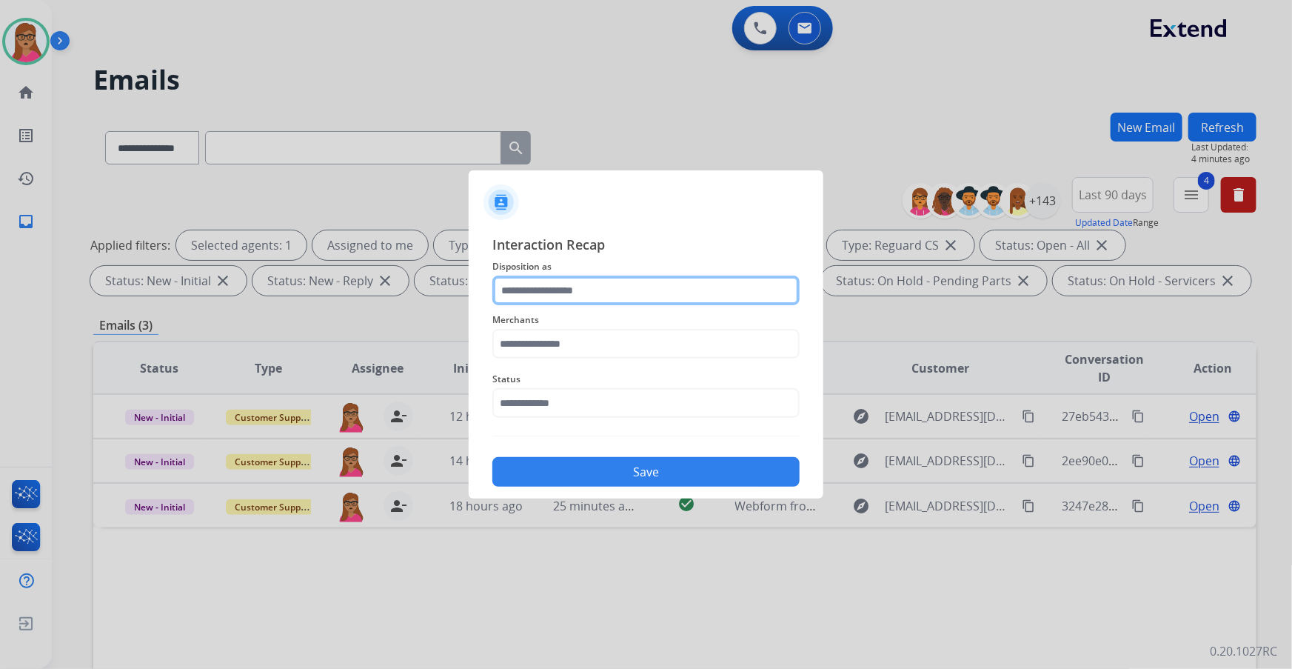
click at [582, 292] on input "text" at bounding box center [645, 290] width 307 height 30
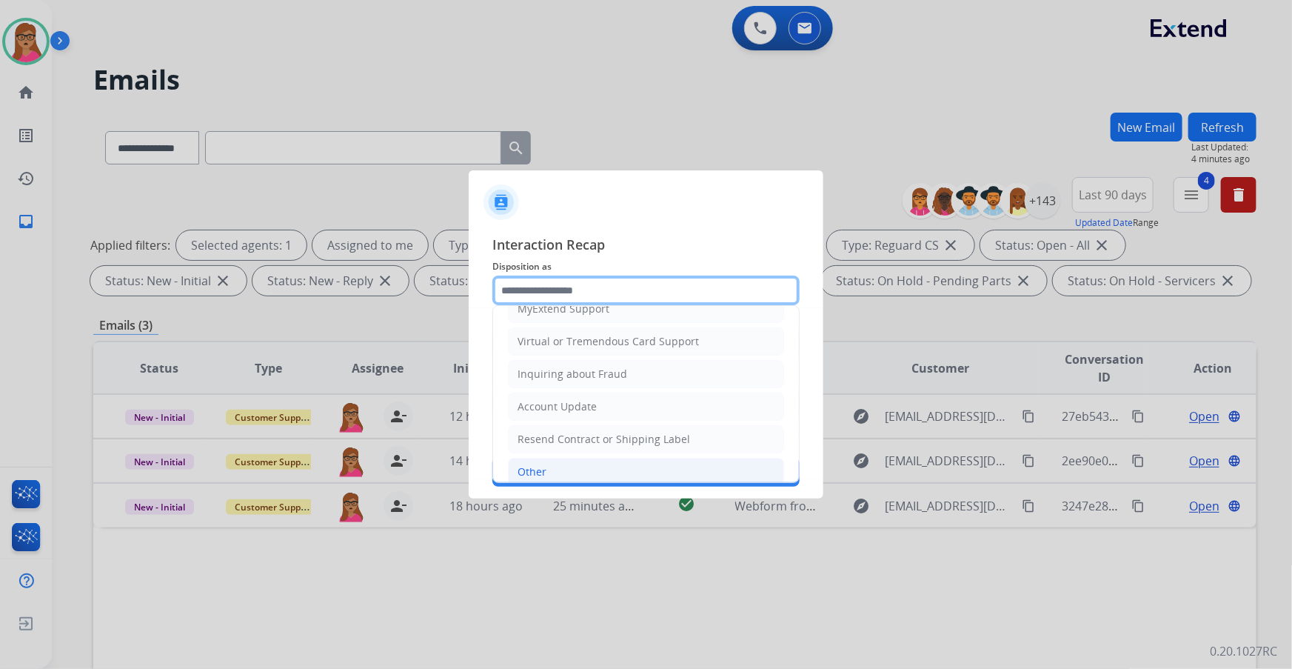
scroll to position [229, 0]
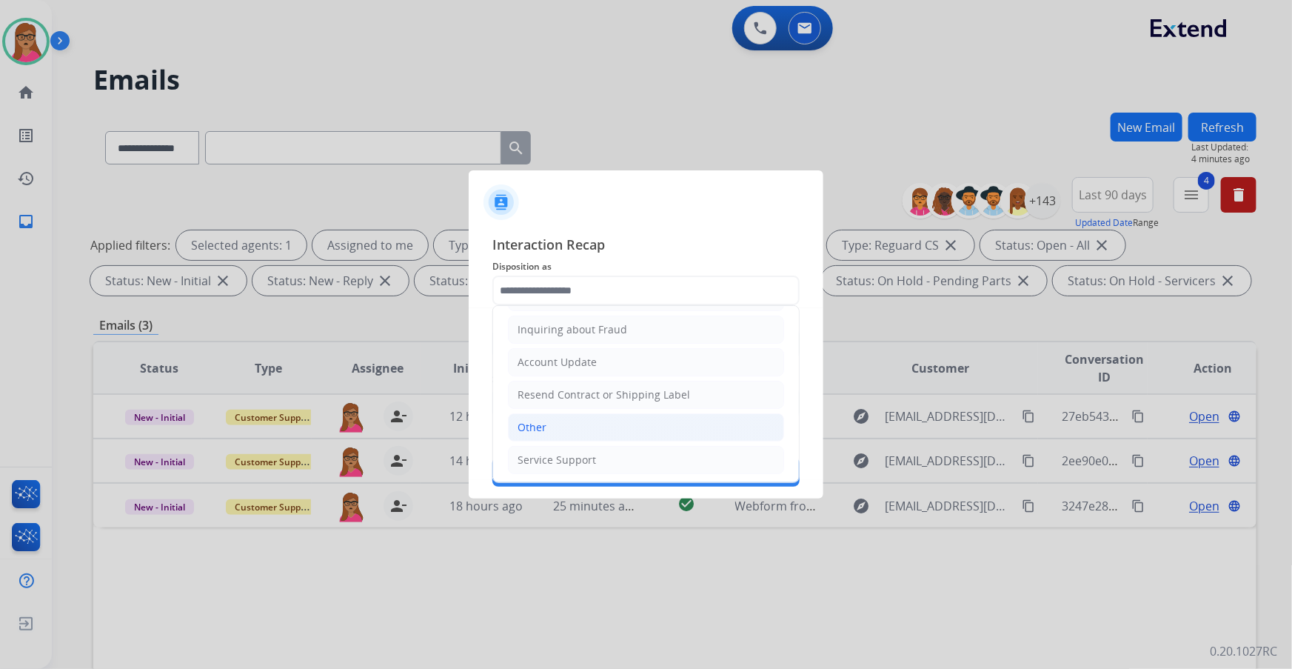
click at [523, 393] on div "Other" at bounding box center [532, 427] width 29 height 15
type input "*****"
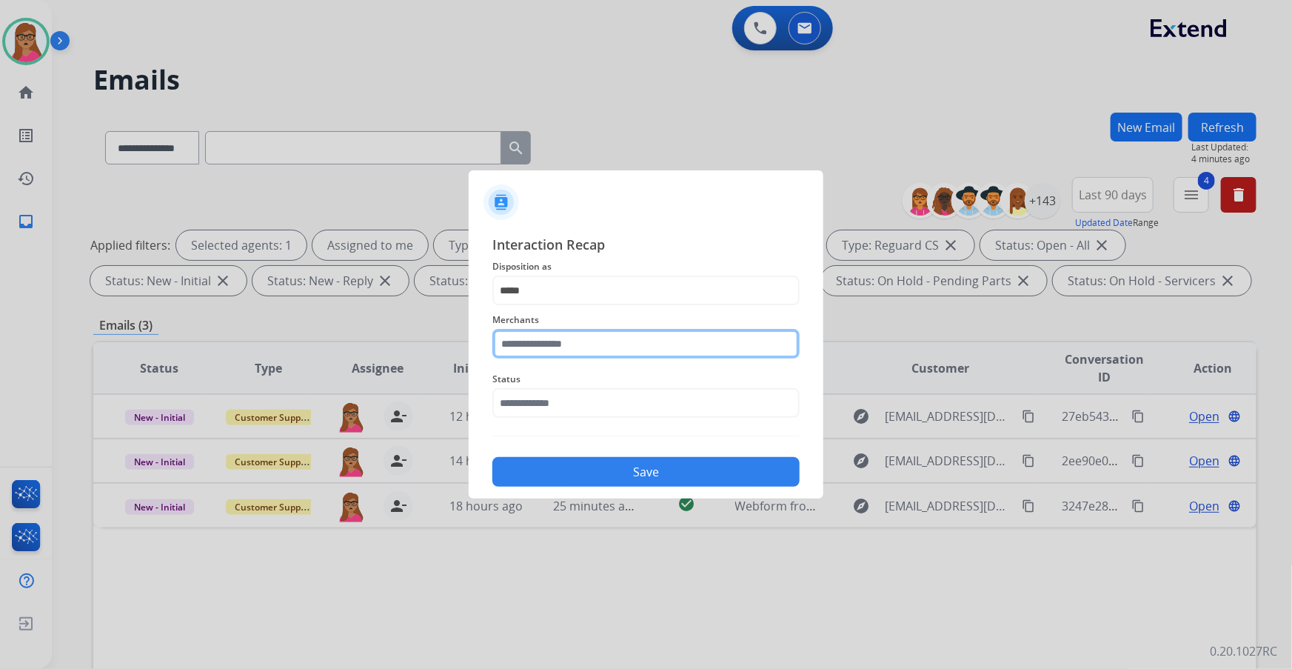
click at [581, 332] on input "text" at bounding box center [645, 344] width 307 height 30
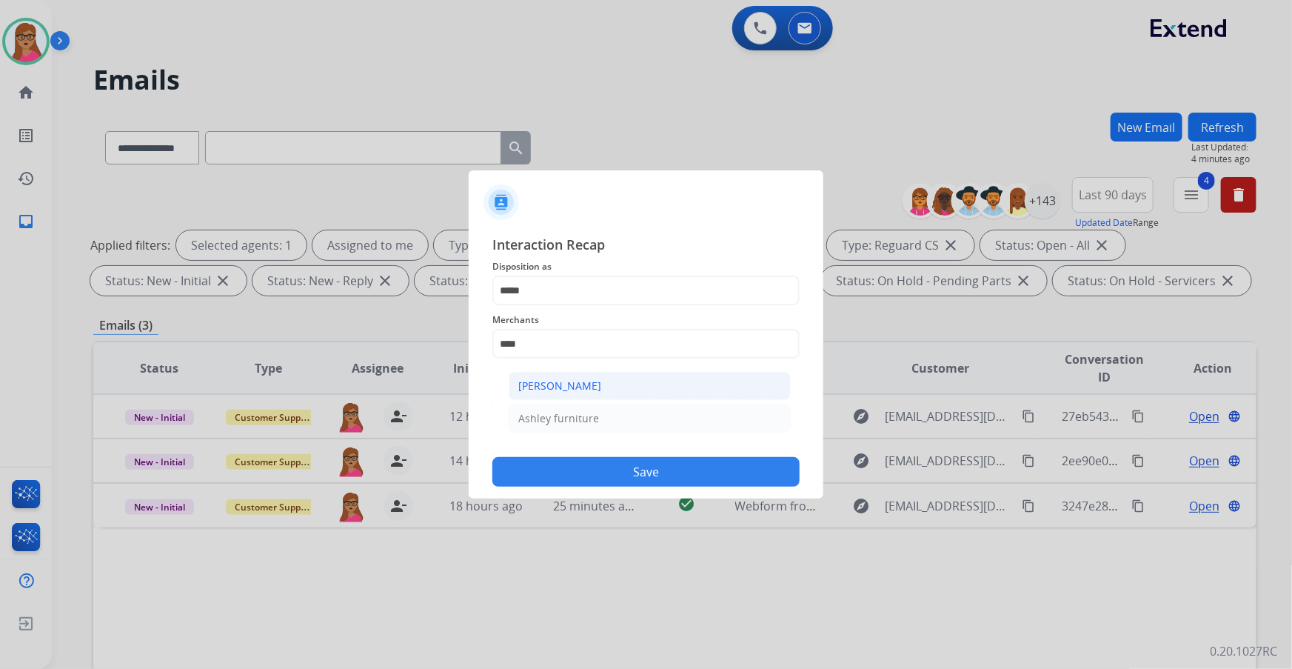
click at [572, 383] on div "[PERSON_NAME]" at bounding box center [559, 385] width 83 height 15
type input "**********"
click at [537, 393] on input "text" at bounding box center [645, 403] width 307 height 30
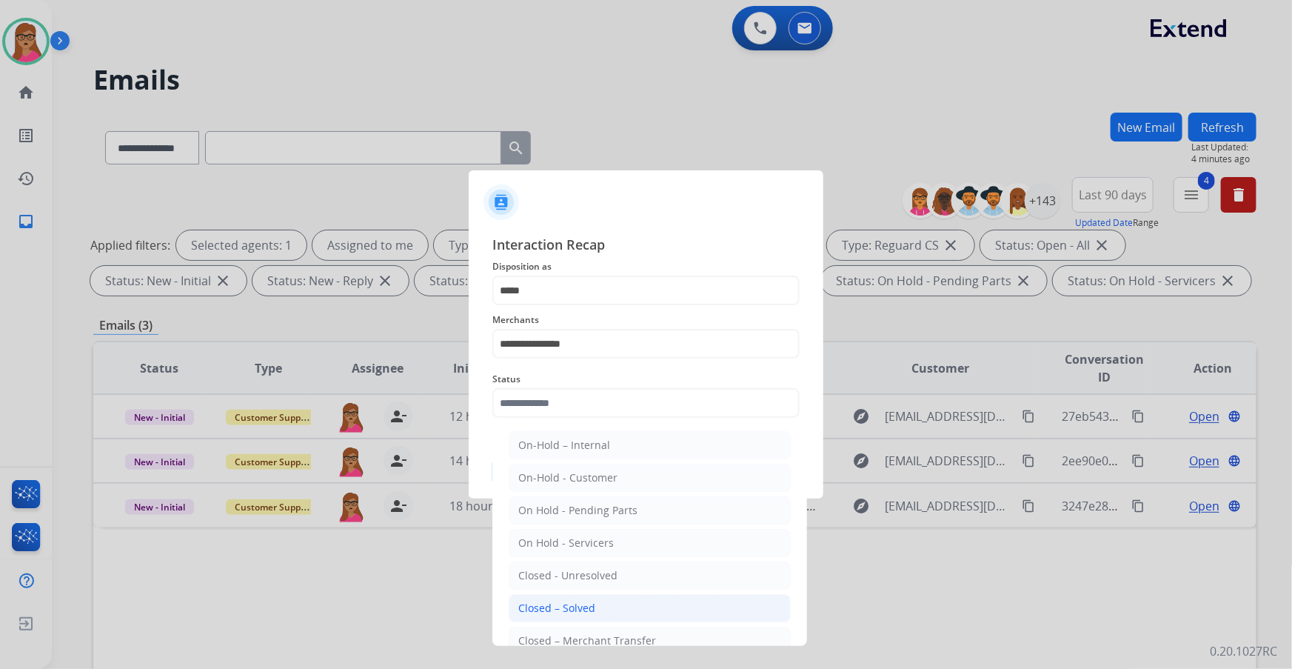
click at [578, 393] on div "Closed – Solved" at bounding box center [556, 607] width 77 height 15
type input "**********"
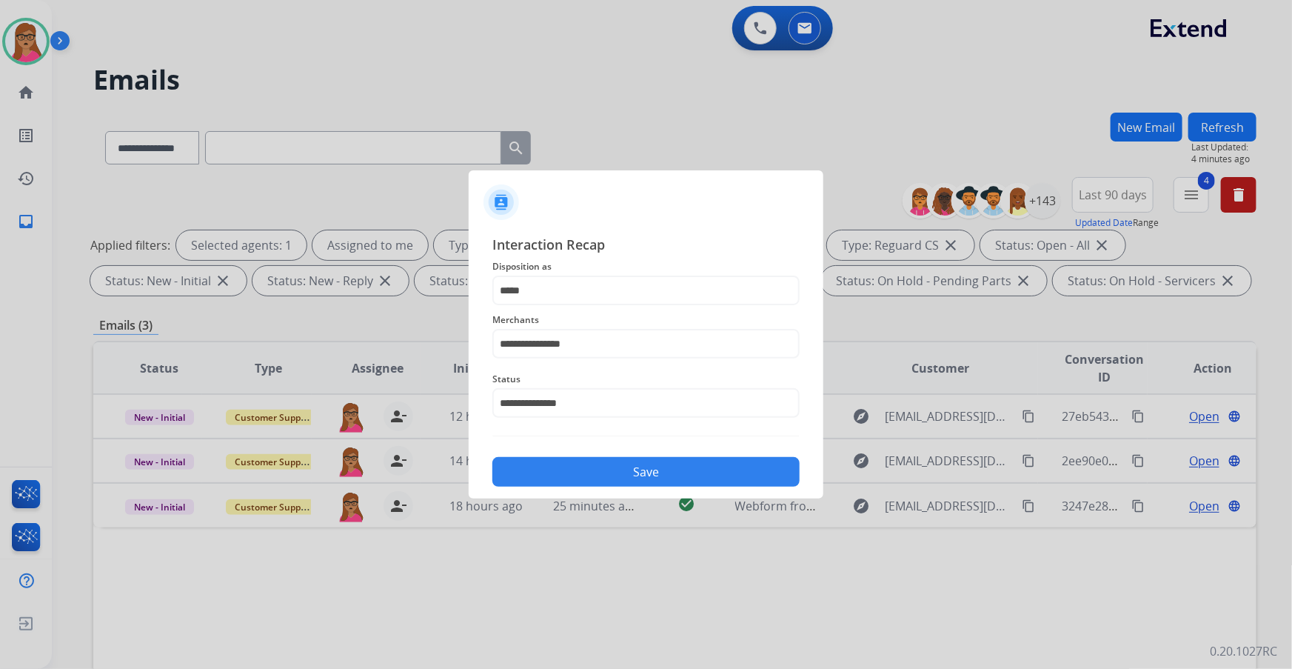
click at [650, 393] on button "Save" at bounding box center [645, 472] width 307 height 30
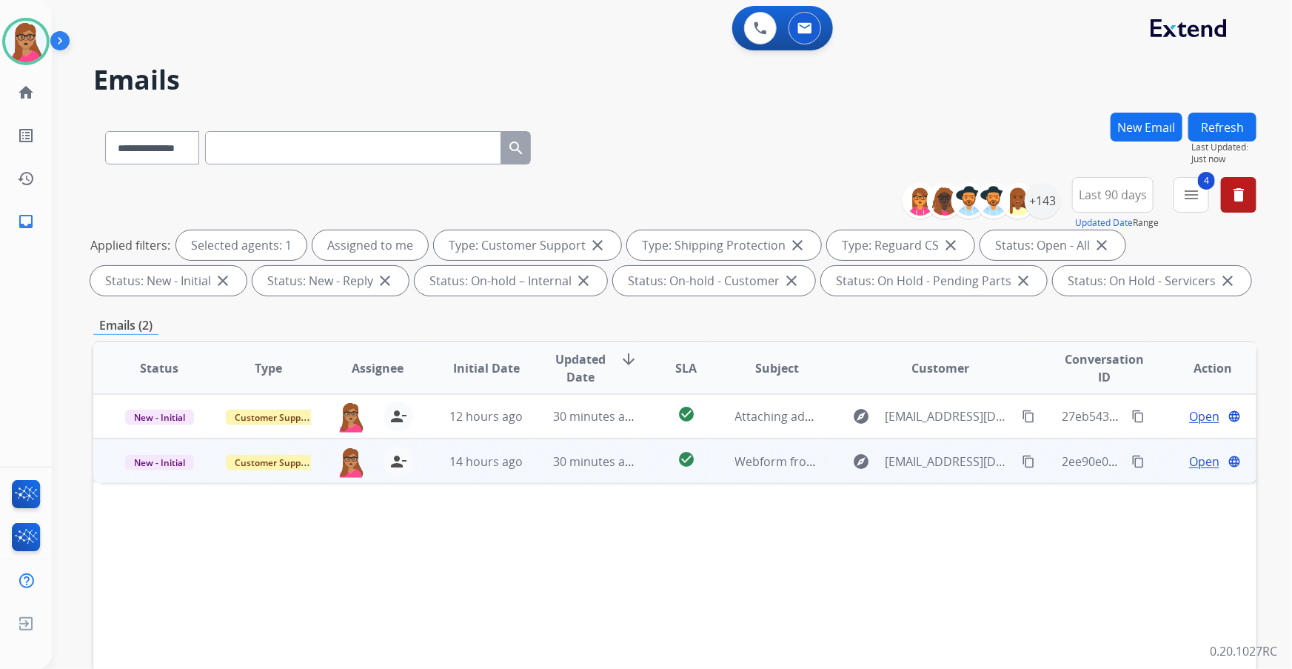
click at [860, 393] on span "Open" at bounding box center [1204, 461] width 30 height 18
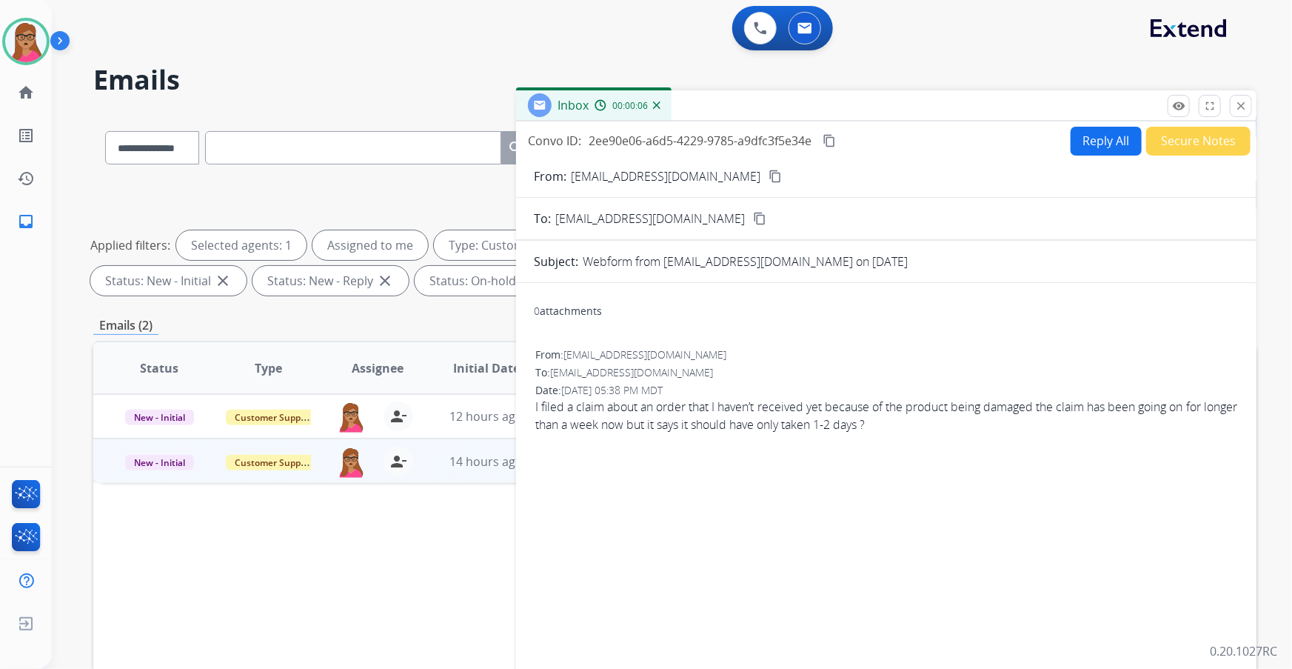
click at [772, 178] on mat-icon "content_copy" at bounding box center [775, 176] width 13 height 13
click at [860, 141] on button "Reply All" at bounding box center [1106, 141] width 71 height 29
select select "**********"
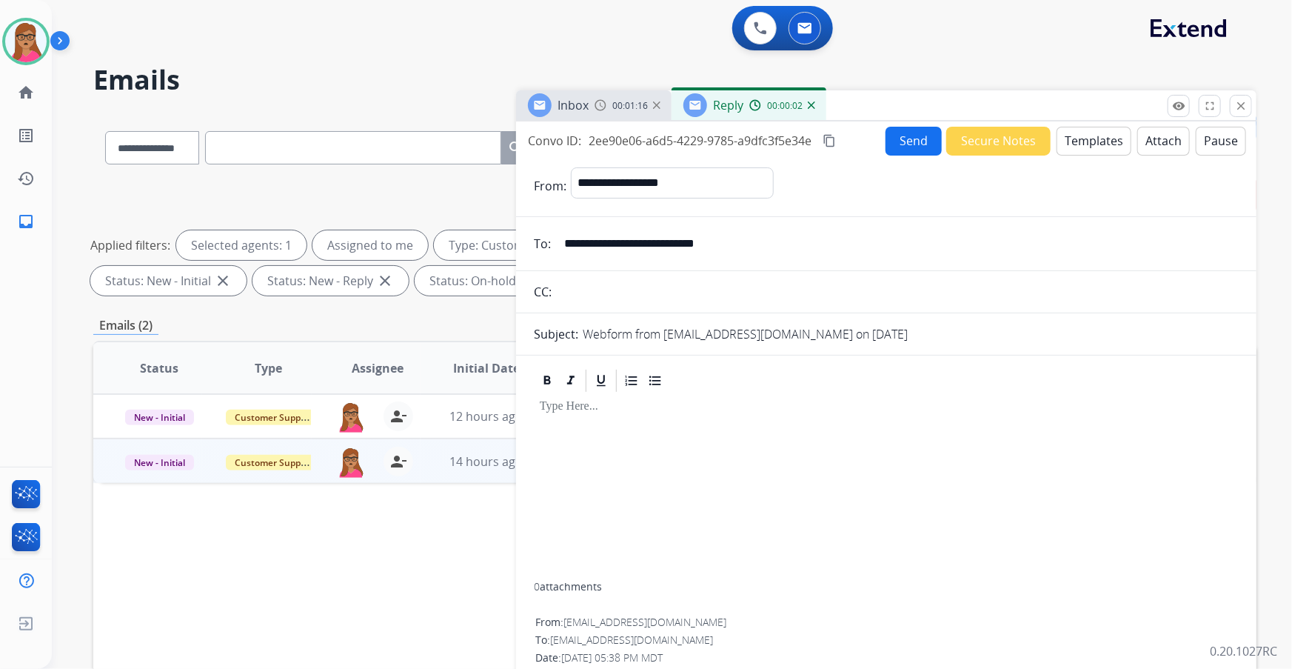
click at [860, 146] on button "Templates" at bounding box center [1094, 141] width 75 height 29
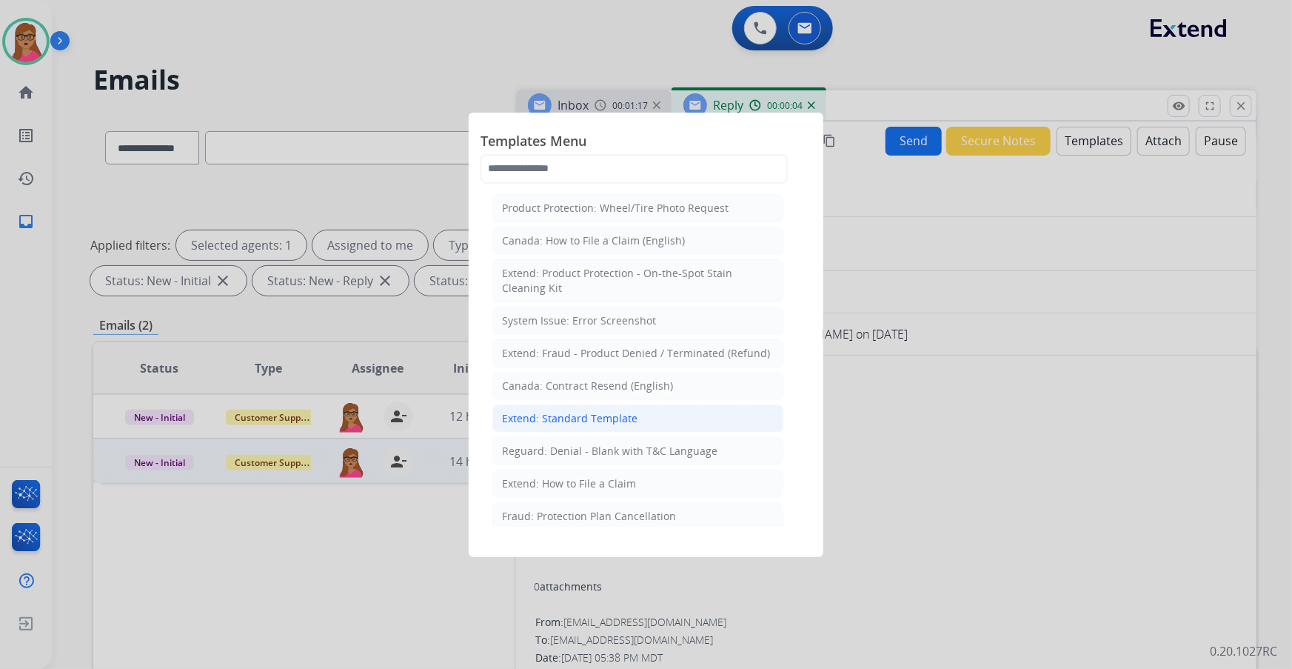
click at [554, 393] on div "Extend: Standard Template" at bounding box center [569, 418] width 135 height 15
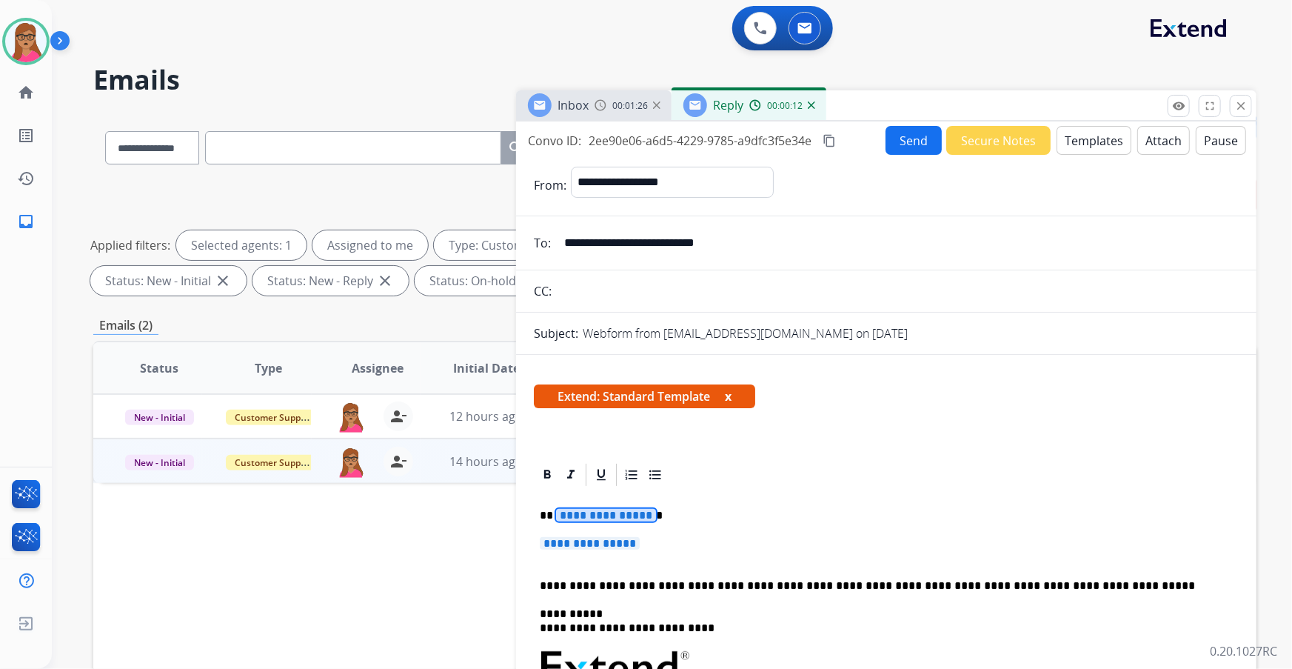
click at [609, 393] on span "**********" at bounding box center [606, 515] width 100 height 13
click at [600, 393] on span "**********" at bounding box center [590, 543] width 100 height 13
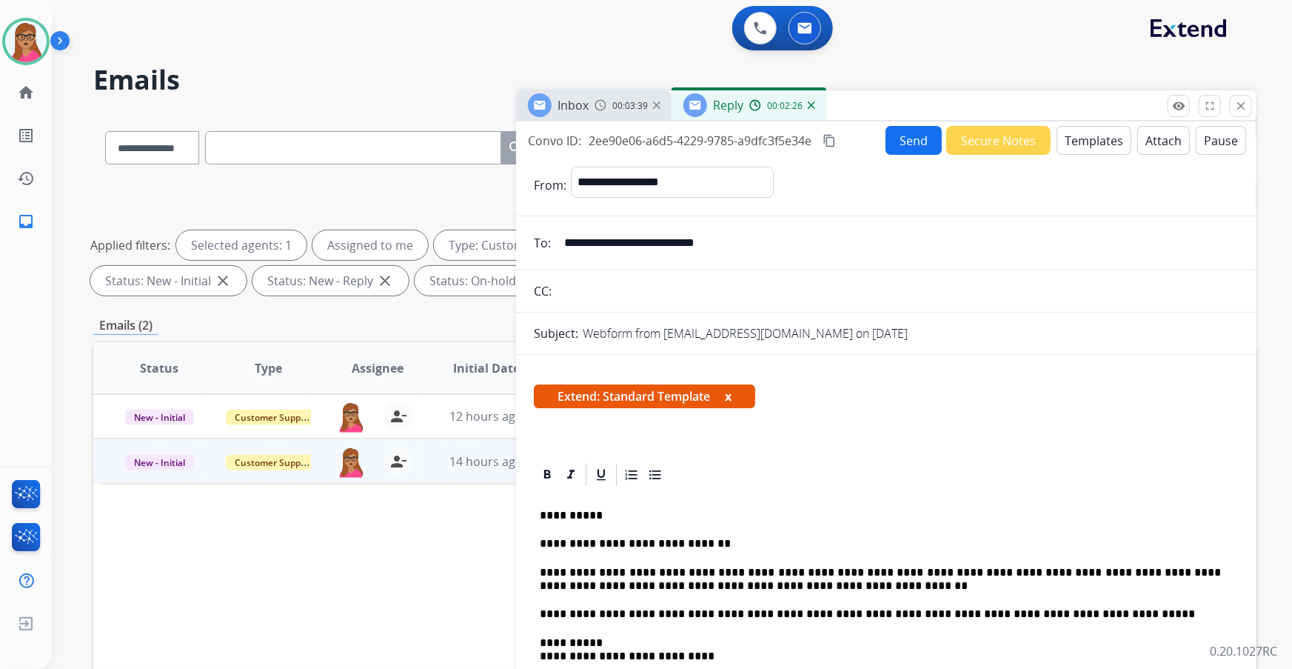
click at [834, 135] on mat-icon "content_copy" at bounding box center [829, 140] width 13 height 13
click at [860, 148] on button "Send" at bounding box center [914, 140] width 56 height 29
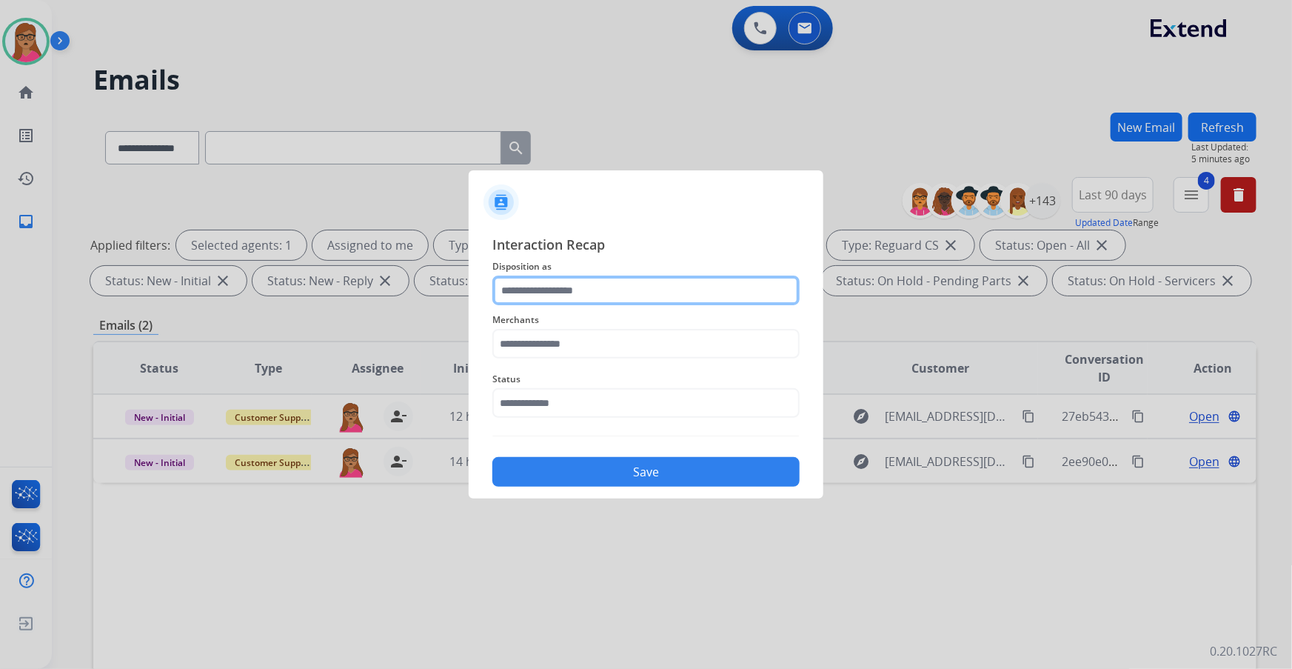
click at [566, 289] on input "text" at bounding box center [645, 290] width 307 height 30
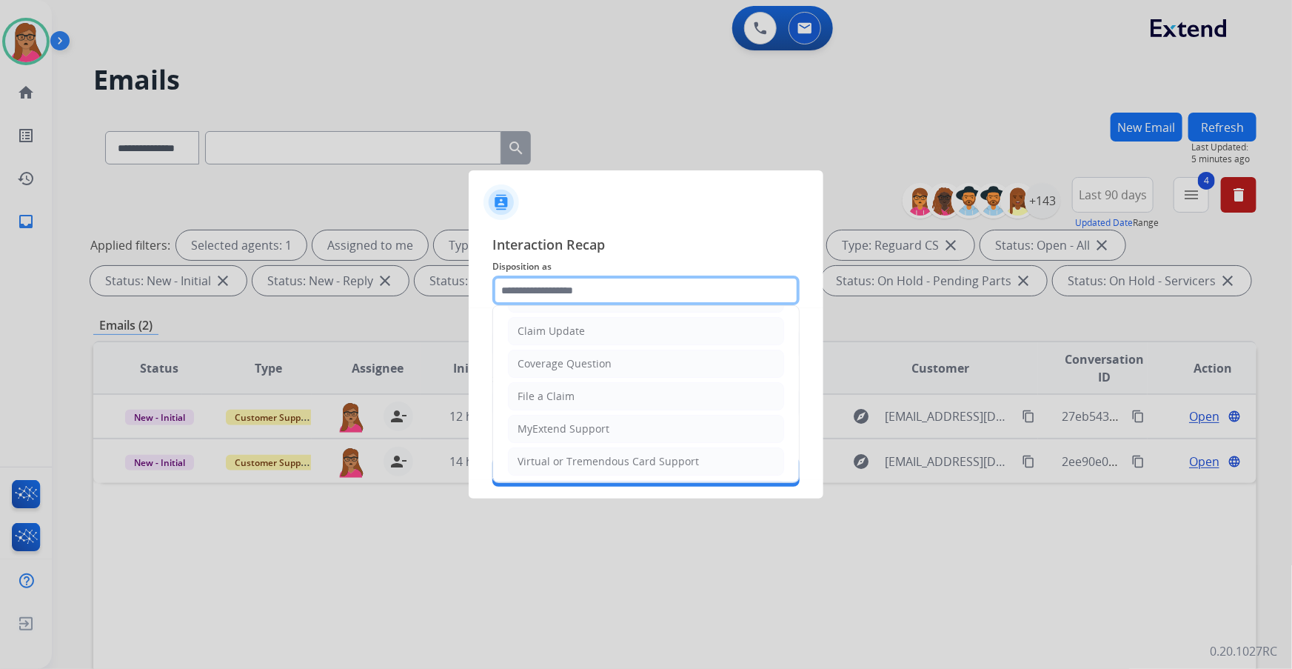
scroll to position [201, 0]
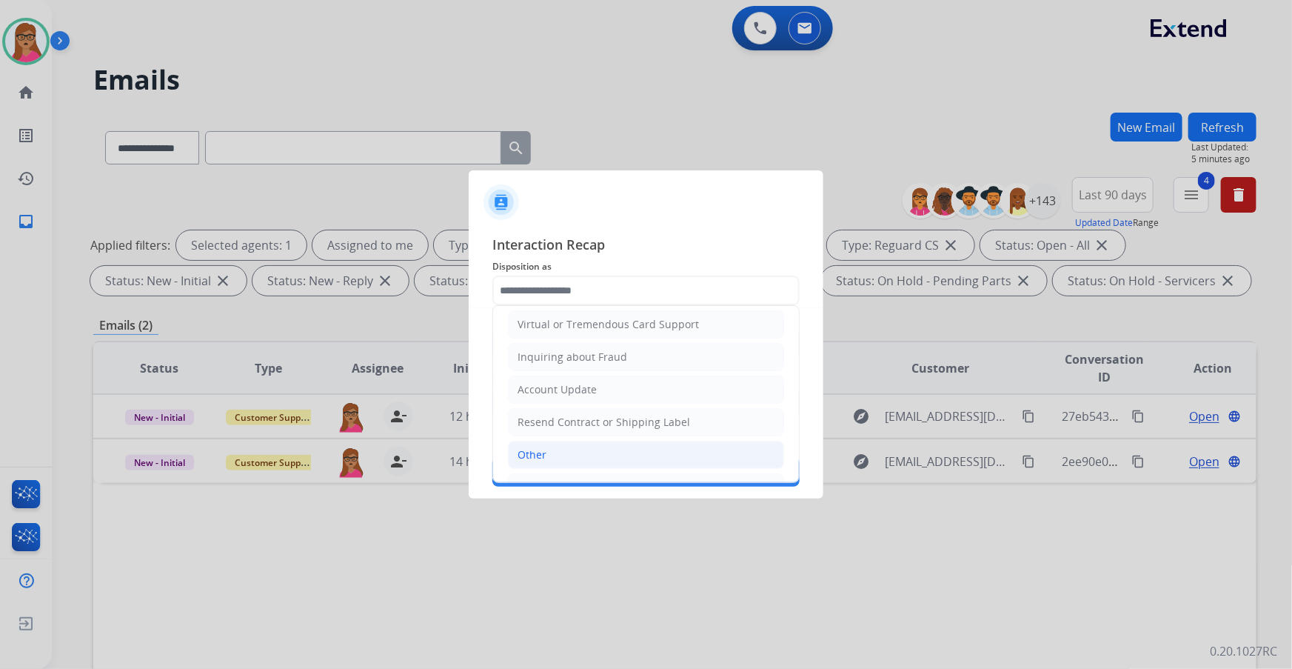
click at [537, 393] on div "Other" at bounding box center [532, 454] width 29 height 15
type input "*****"
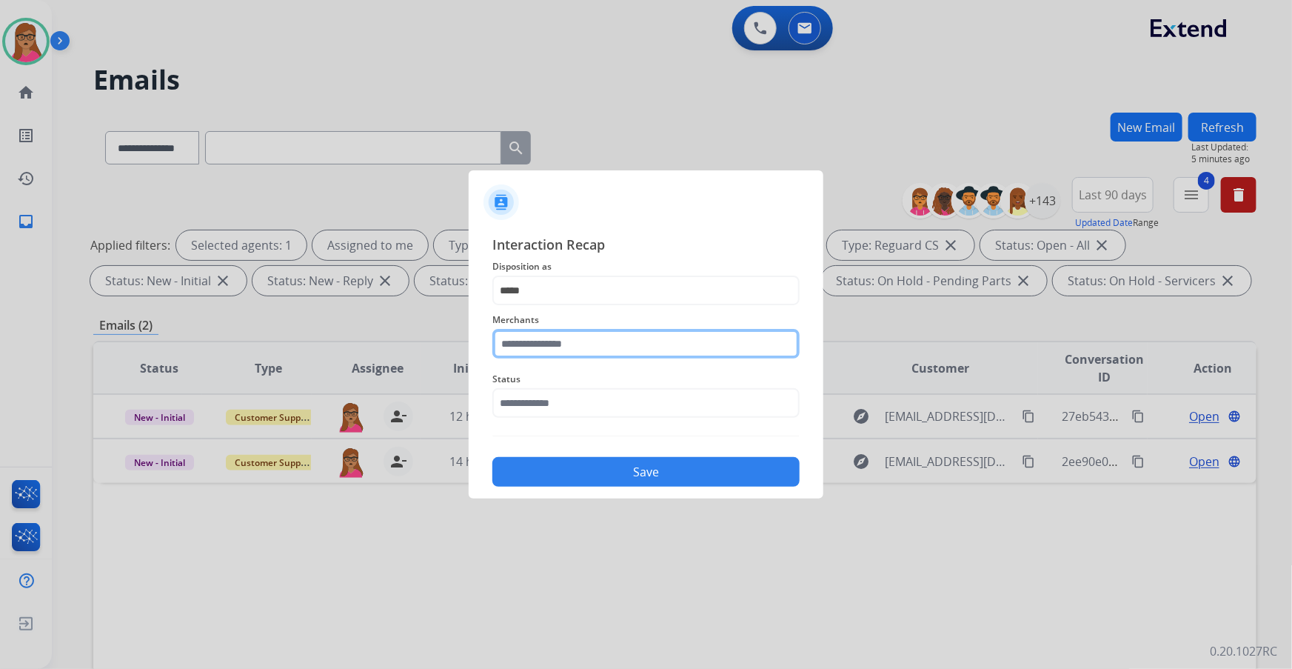
click at [580, 347] on input "text" at bounding box center [645, 344] width 307 height 30
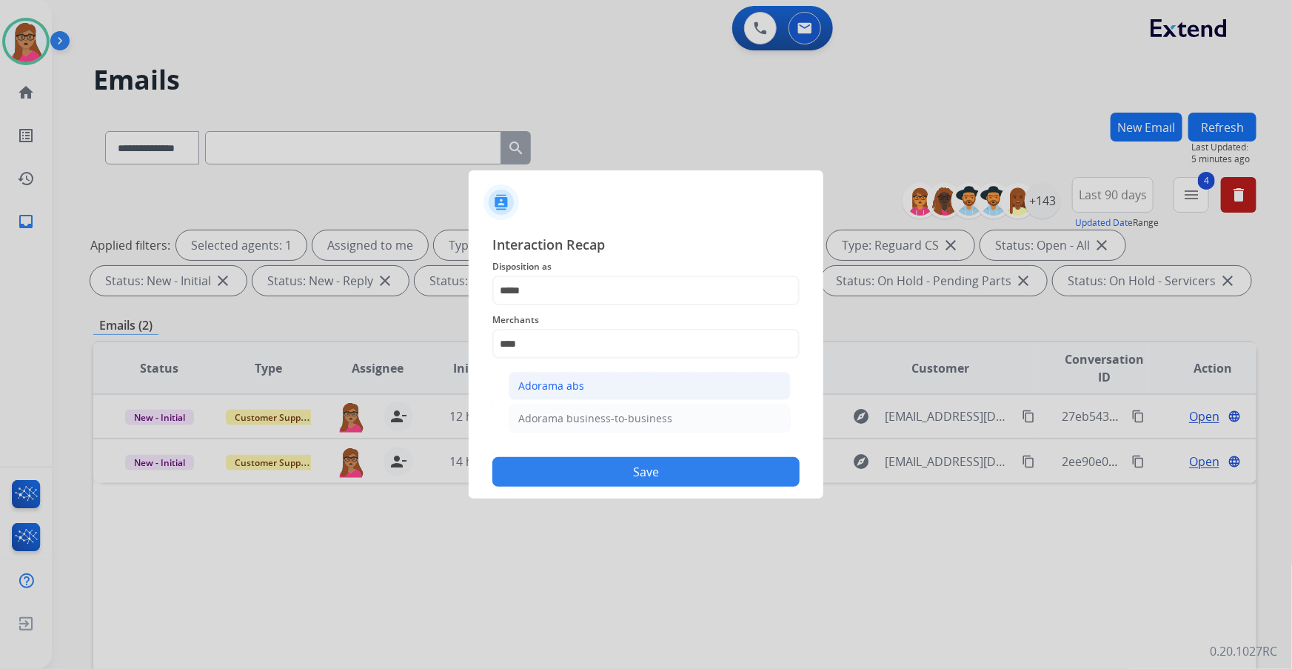
click at [569, 386] on div "Adorama abs" at bounding box center [551, 385] width 66 height 15
type input "**********"
click at [612, 393] on input "text" at bounding box center [645, 403] width 307 height 30
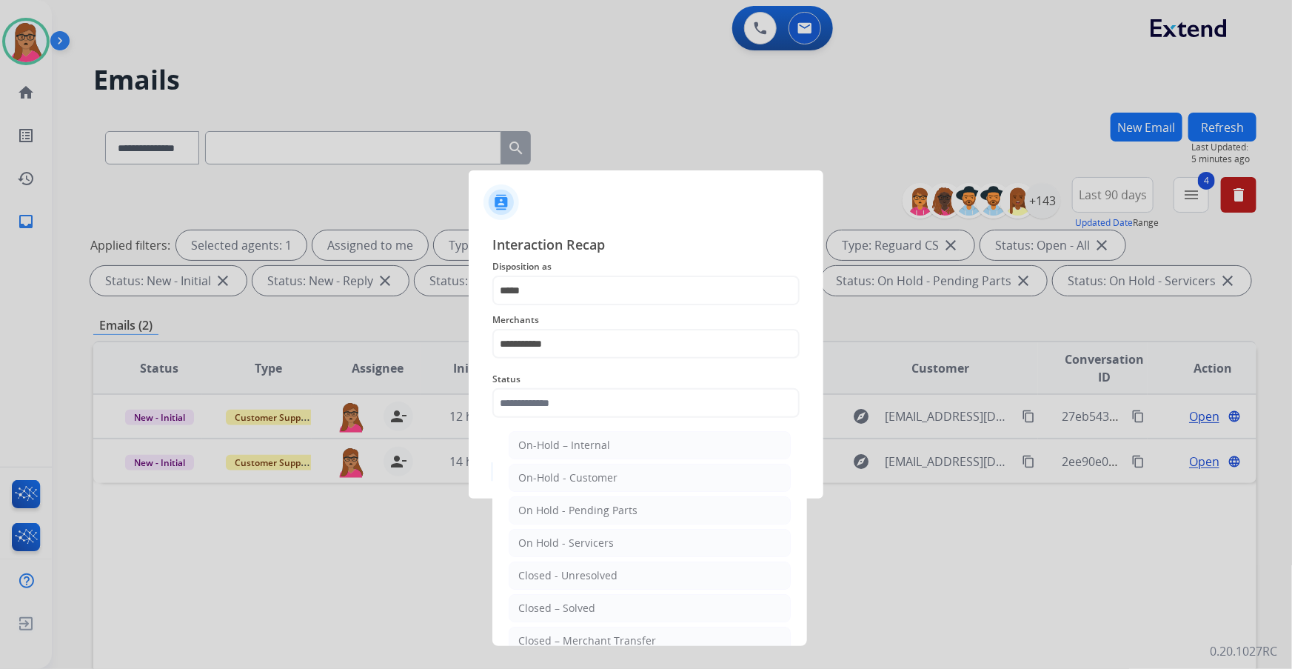
click at [577, 393] on div "Closed – Solved" at bounding box center [556, 607] width 77 height 15
type input "**********"
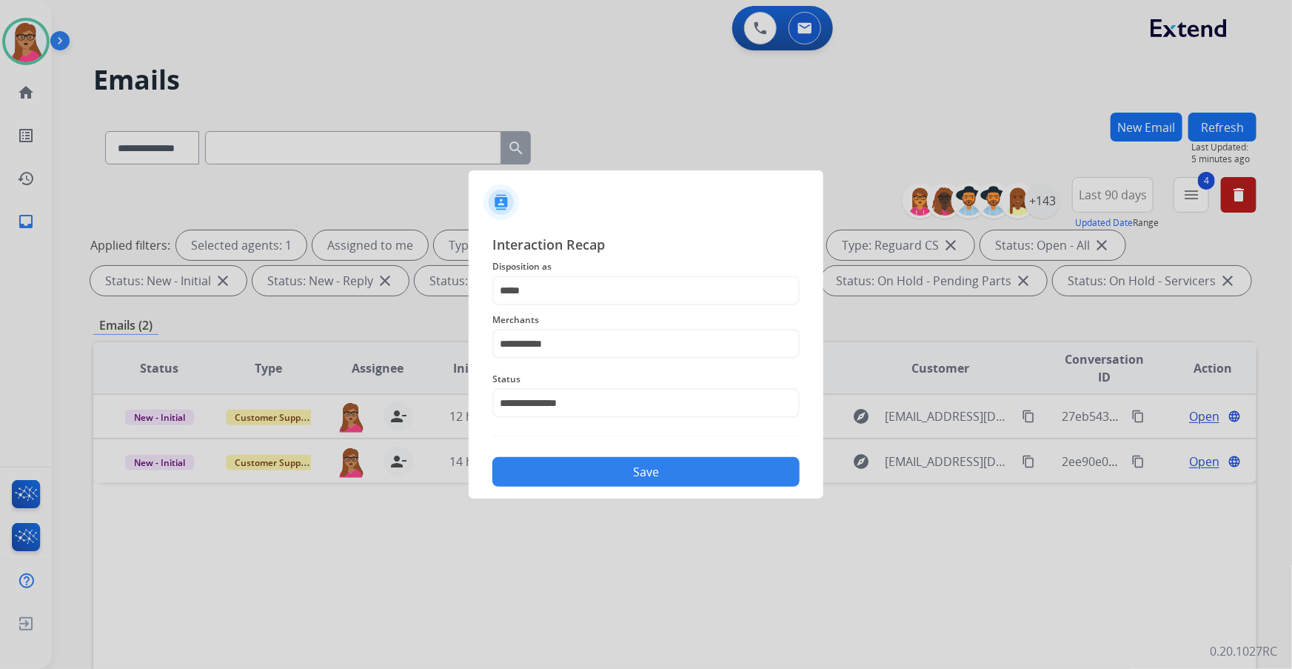
click at [622, 393] on div "**********" at bounding box center [645, 360] width 307 height 252
click at [631, 393] on button "Save" at bounding box center [645, 472] width 307 height 30
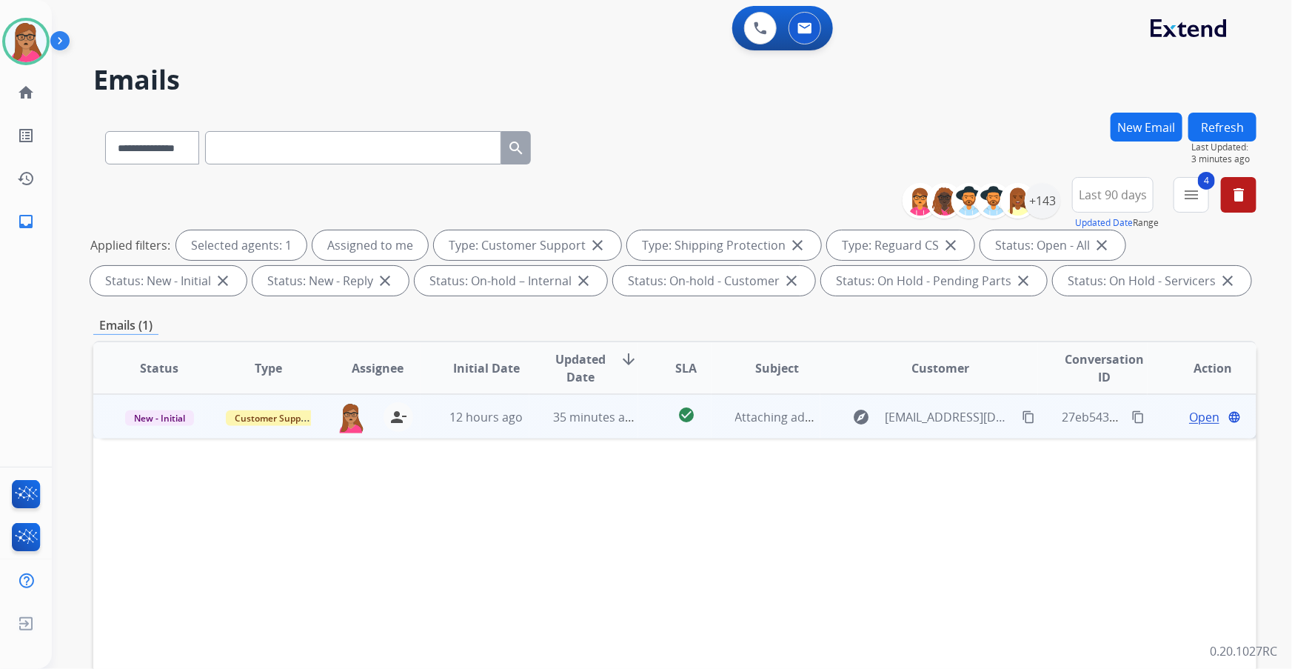
click at [860, 393] on span "Open" at bounding box center [1204, 417] width 30 height 18
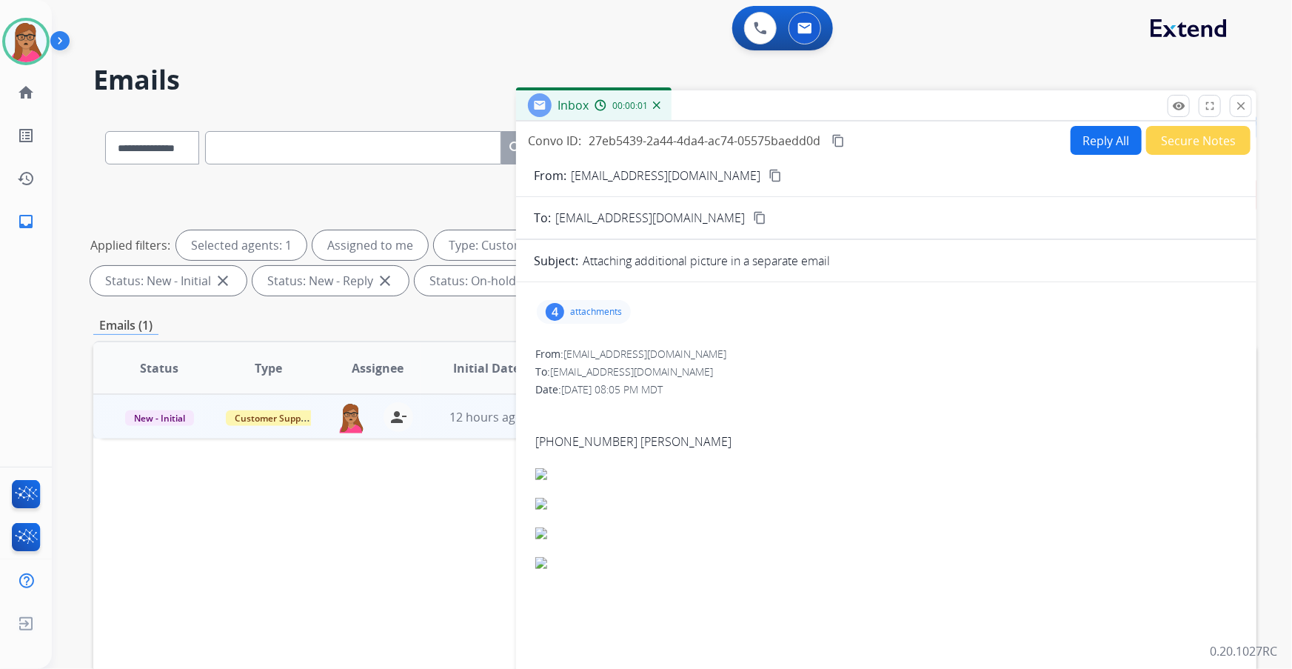
click at [600, 304] on div "4 attachments" at bounding box center [584, 312] width 94 height 24
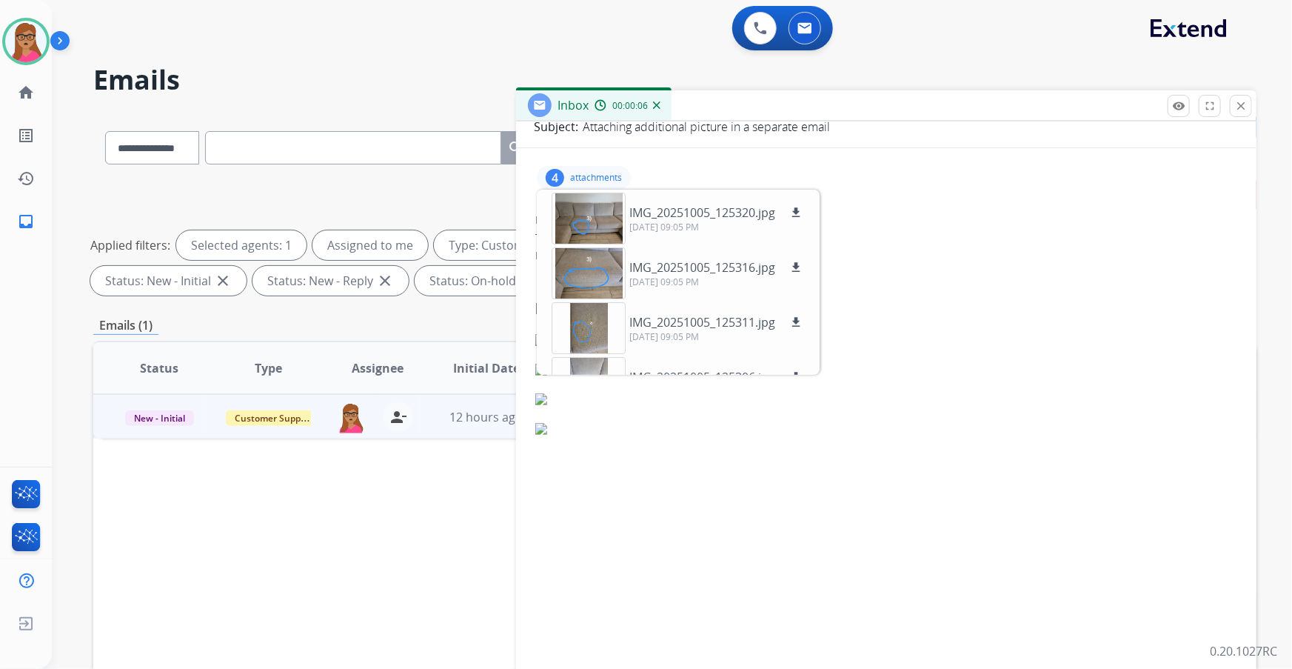
scroll to position [0, 0]
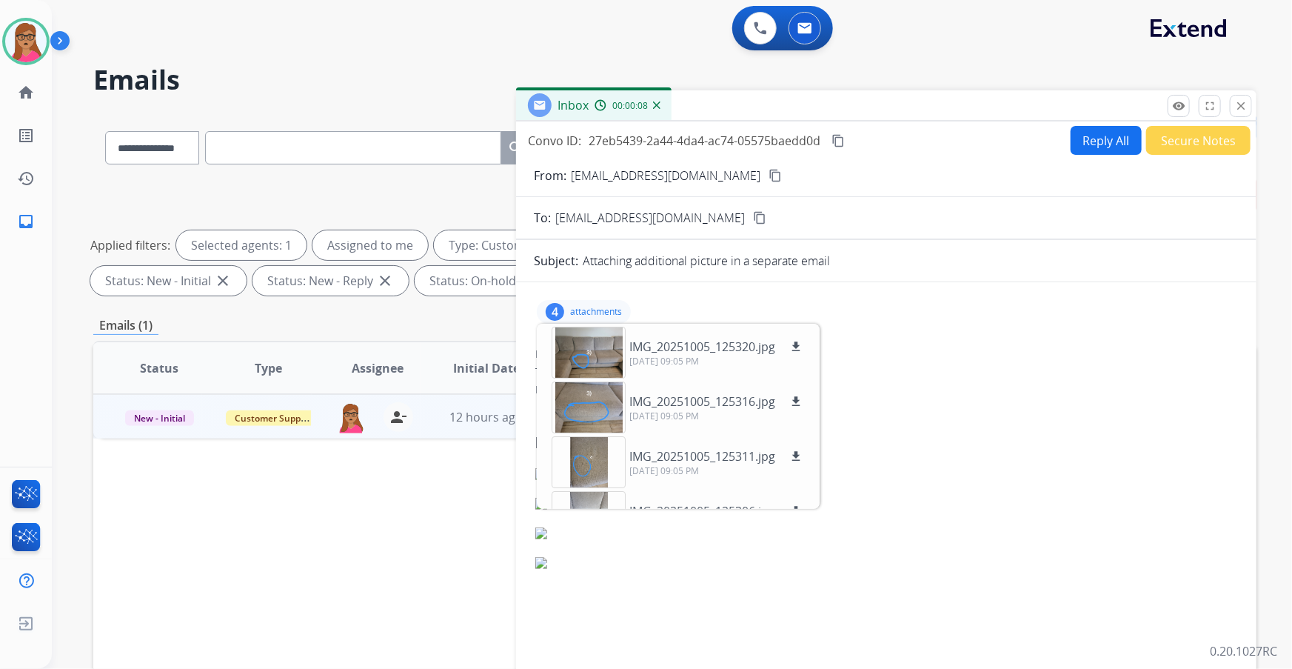
click at [769, 173] on mat-icon "content_copy" at bounding box center [775, 175] width 13 height 13
click at [583, 341] on div at bounding box center [589, 353] width 74 height 52
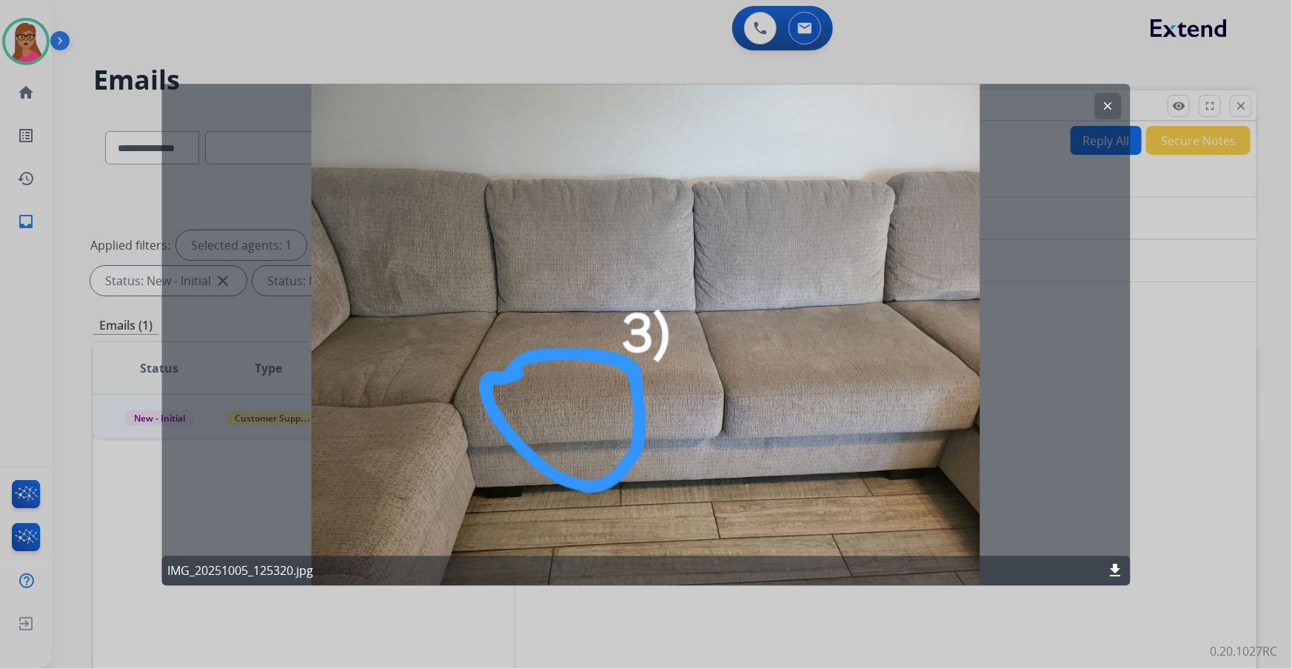
click at [860, 100] on mat-icon "clear" at bounding box center [1108, 105] width 13 height 13
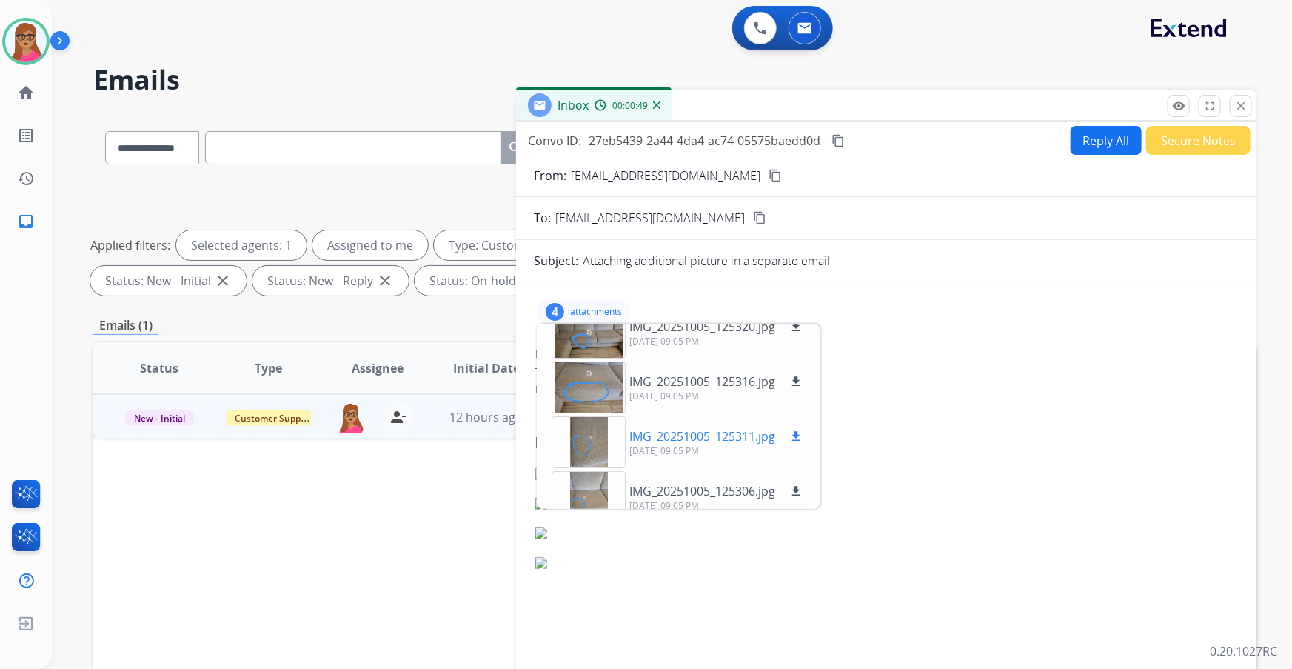
scroll to position [37, 0]
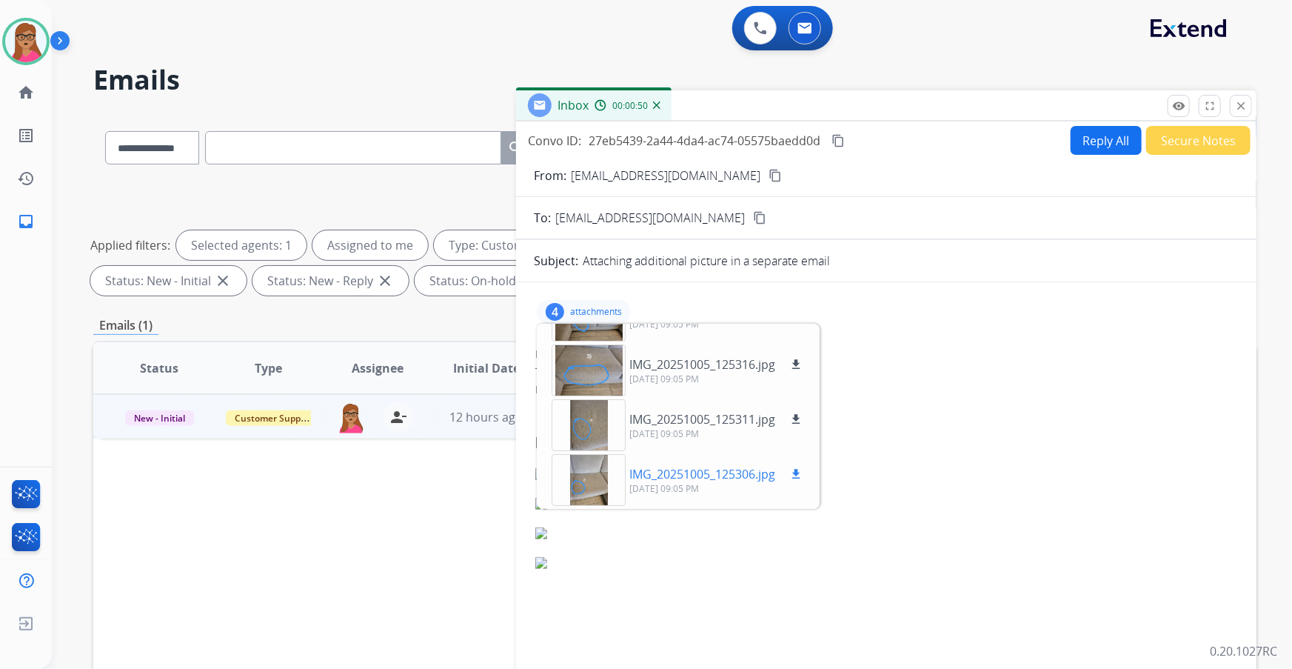
click at [580, 393] on div at bounding box center [589, 480] width 74 height 52
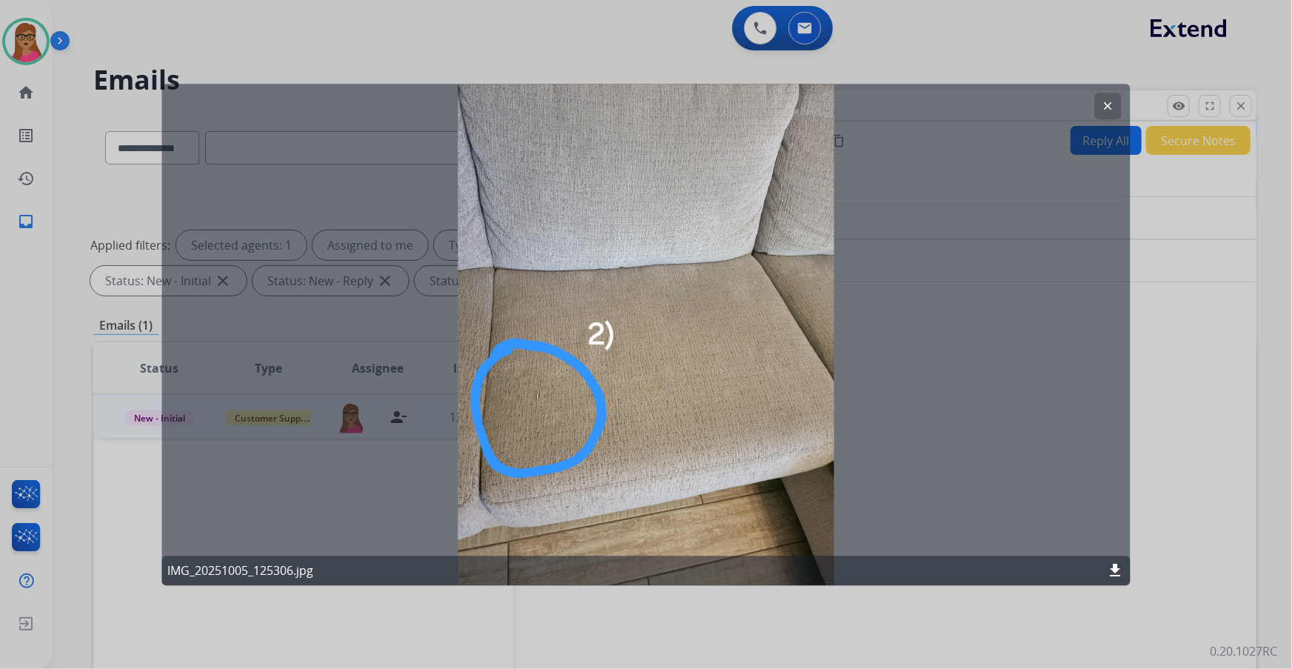
click at [860, 106] on mat-icon "clear" at bounding box center [1108, 105] width 13 height 13
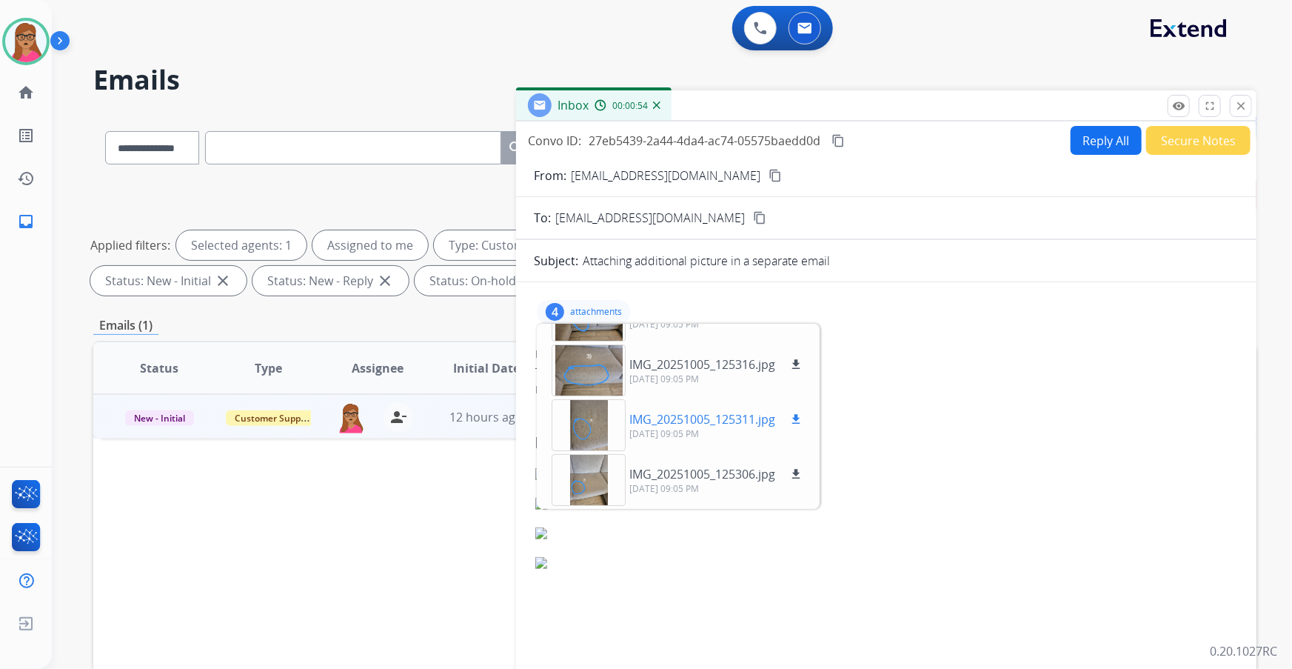
click at [592, 393] on div at bounding box center [589, 425] width 74 height 52
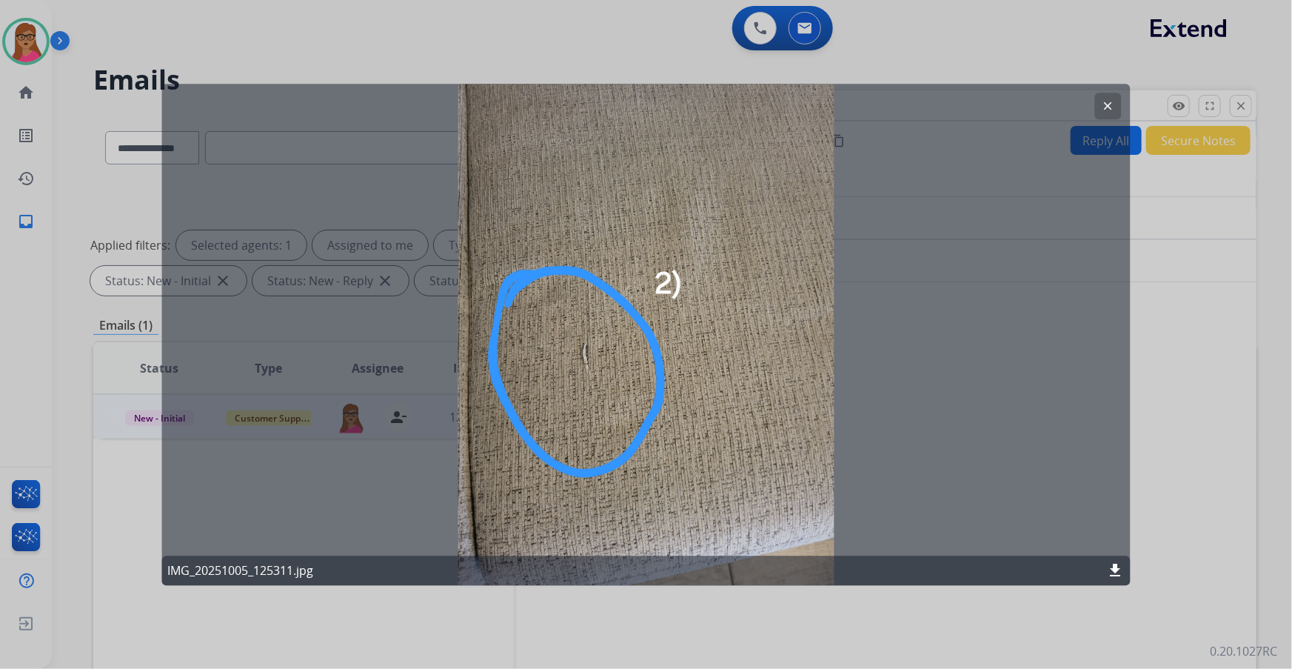
click at [860, 108] on mat-icon "clear" at bounding box center [1108, 105] width 13 height 13
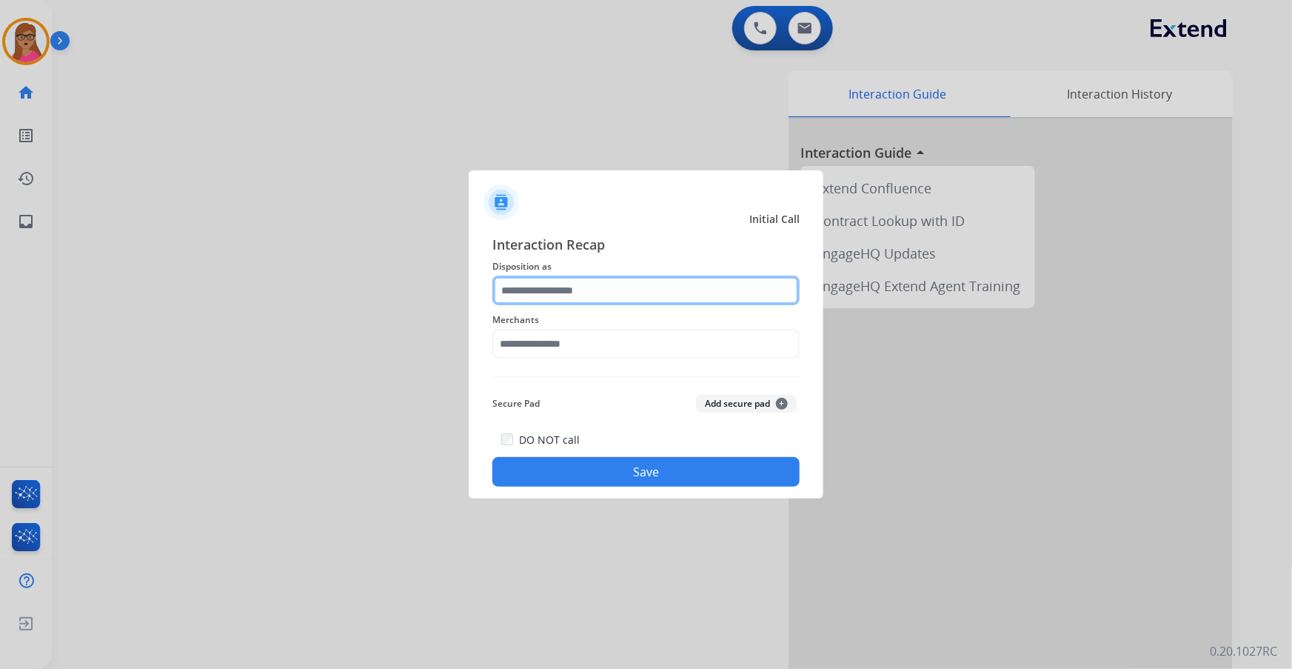
click at [589, 284] on input "text" at bounding box center [645, 290] width 307 height 30
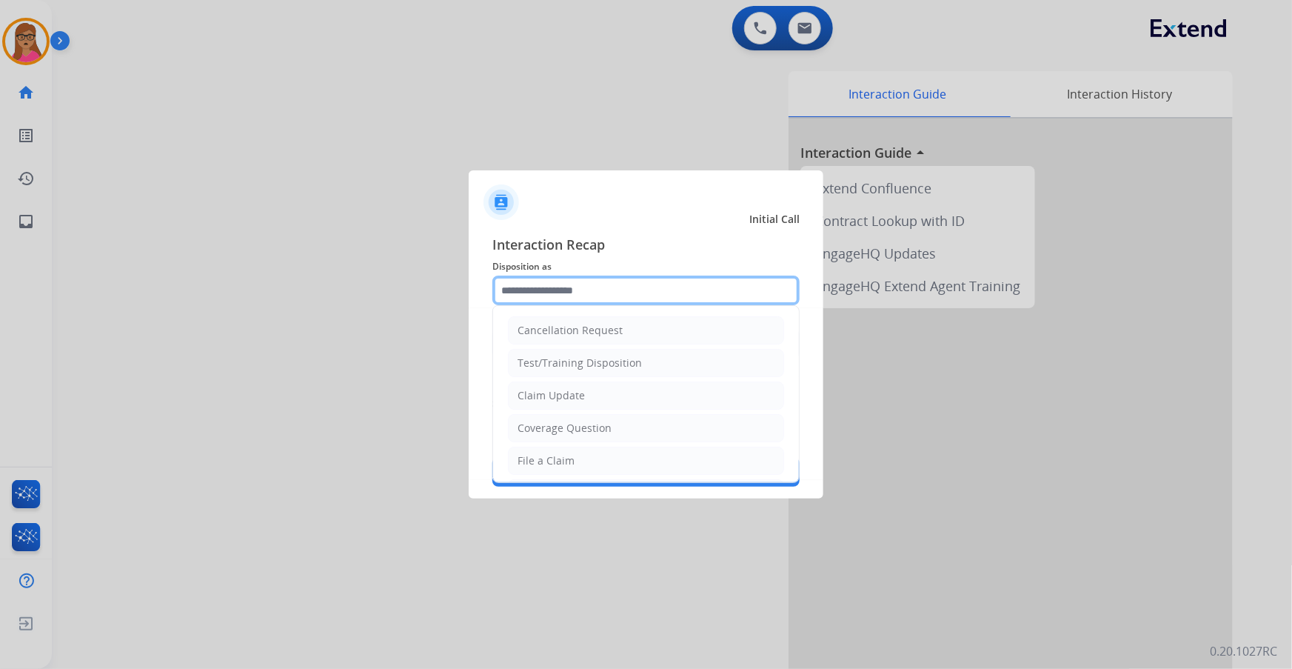
scroll to position [229, 0]
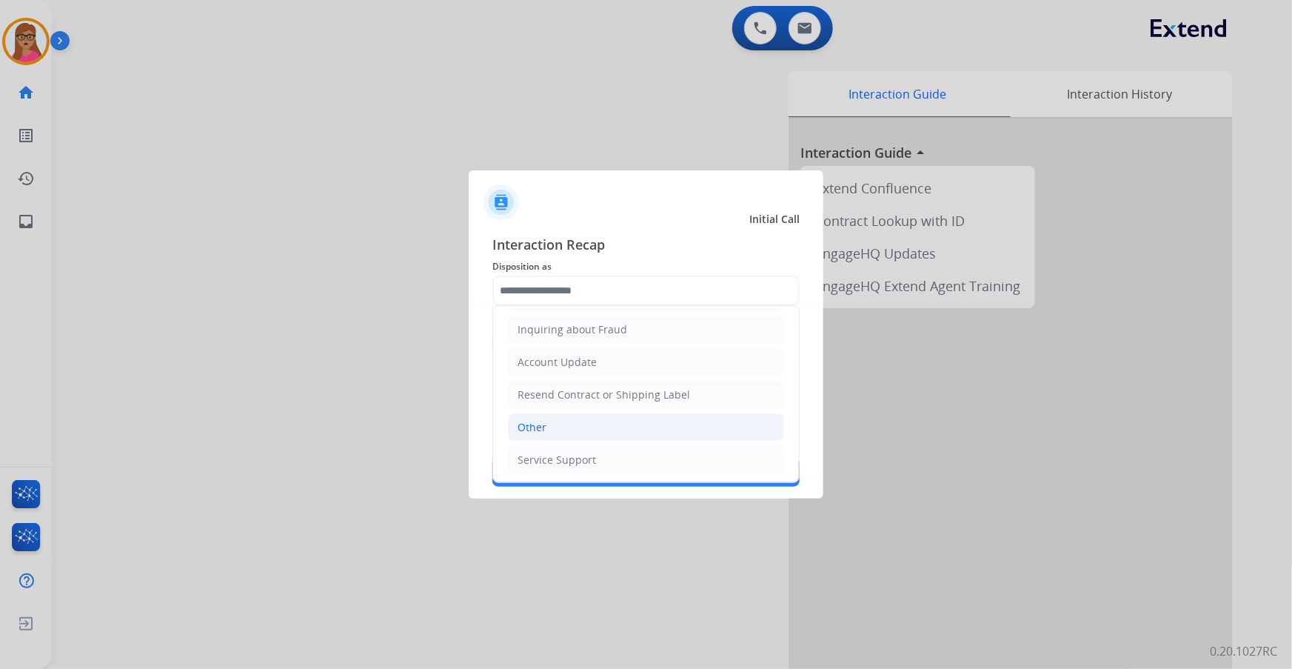
click at [546, 393] on li "Other" at bounding box center [646, 427] width 276 height 28
type input "*****"
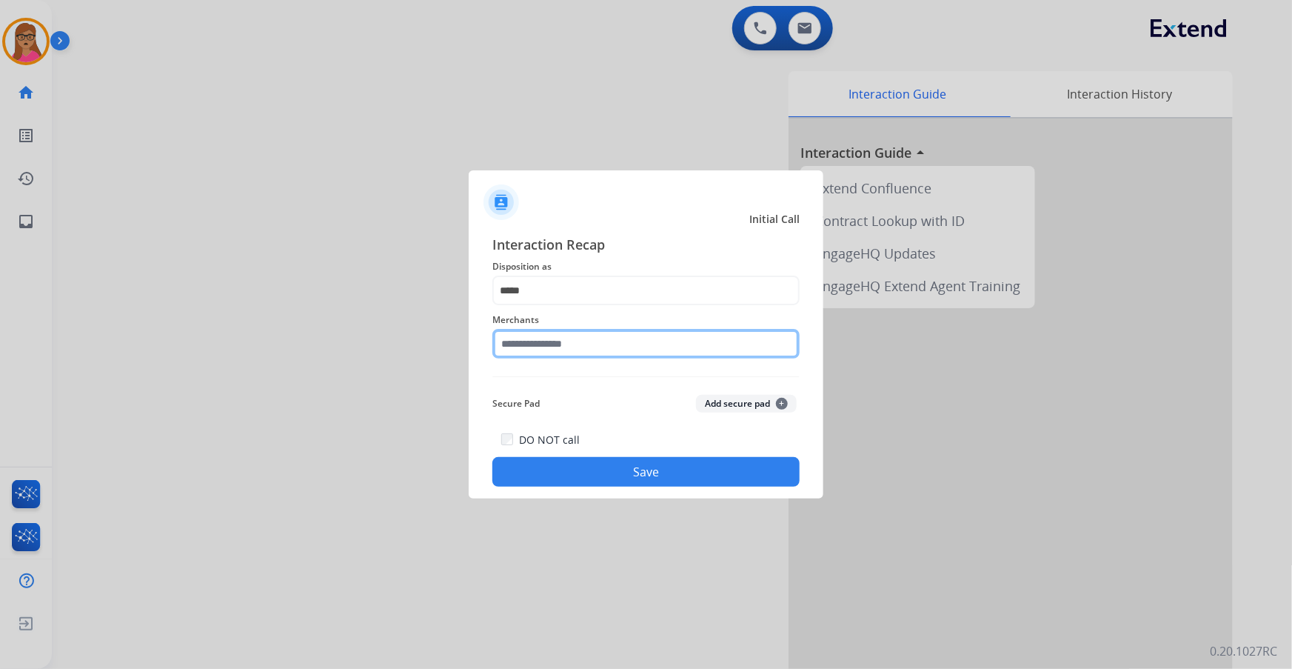
click at [657, 335] on input "text" at bounding box center [645, 344] width 307 height 30
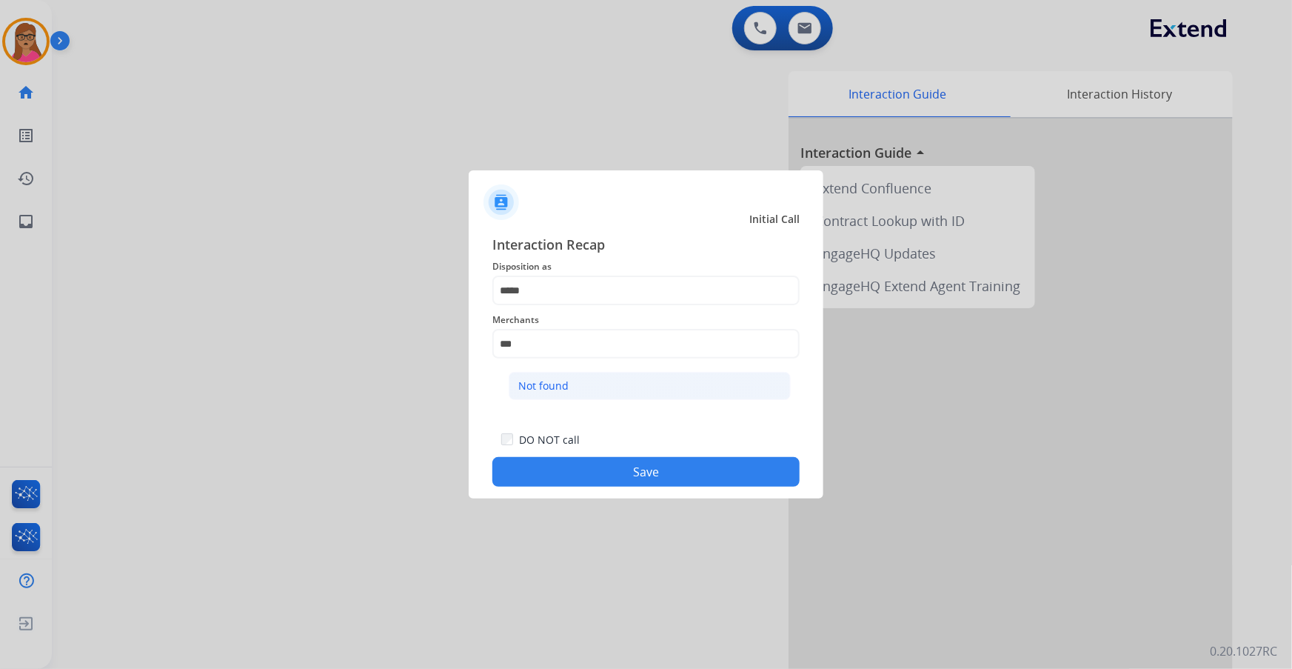
click at [581, 393] on li "Not found" at bounding box center [650, 386] width 282 height 28
type input "*********"
click at [674, 393] on button "Save" at bounding box center [645, 472] width 307 height 30
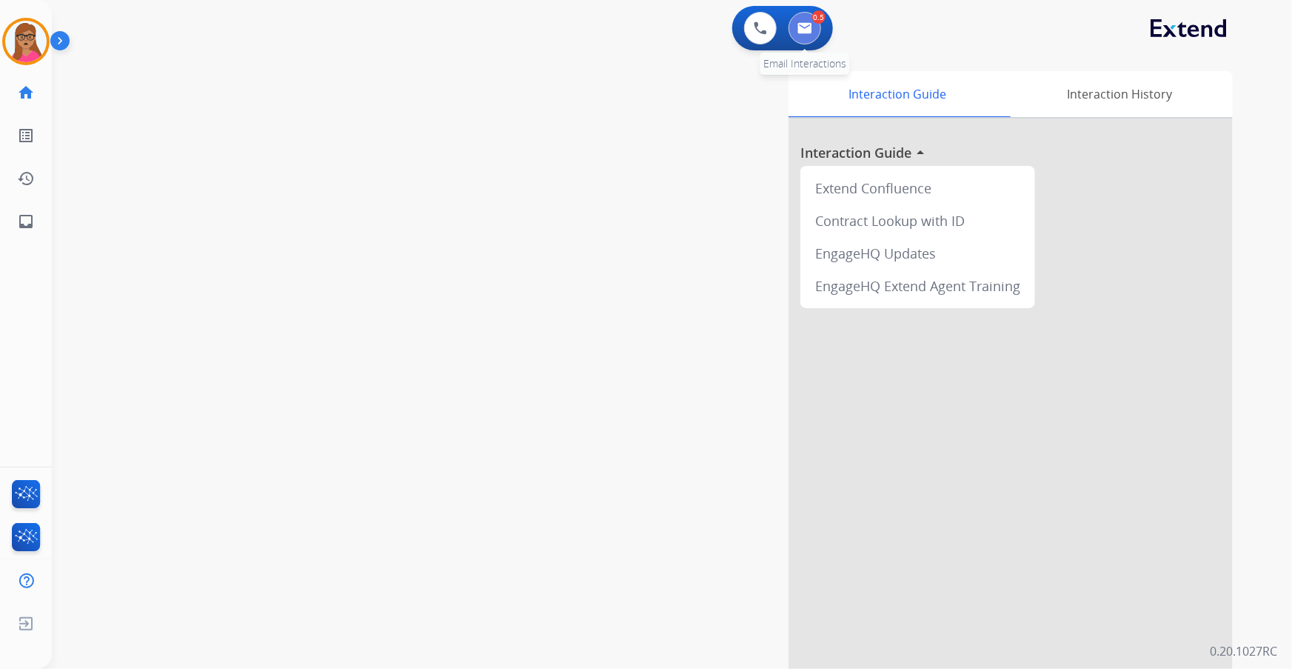
click at [797, 37] on button at bounding box center [805, 28] width 33 height 33
select select "**********"
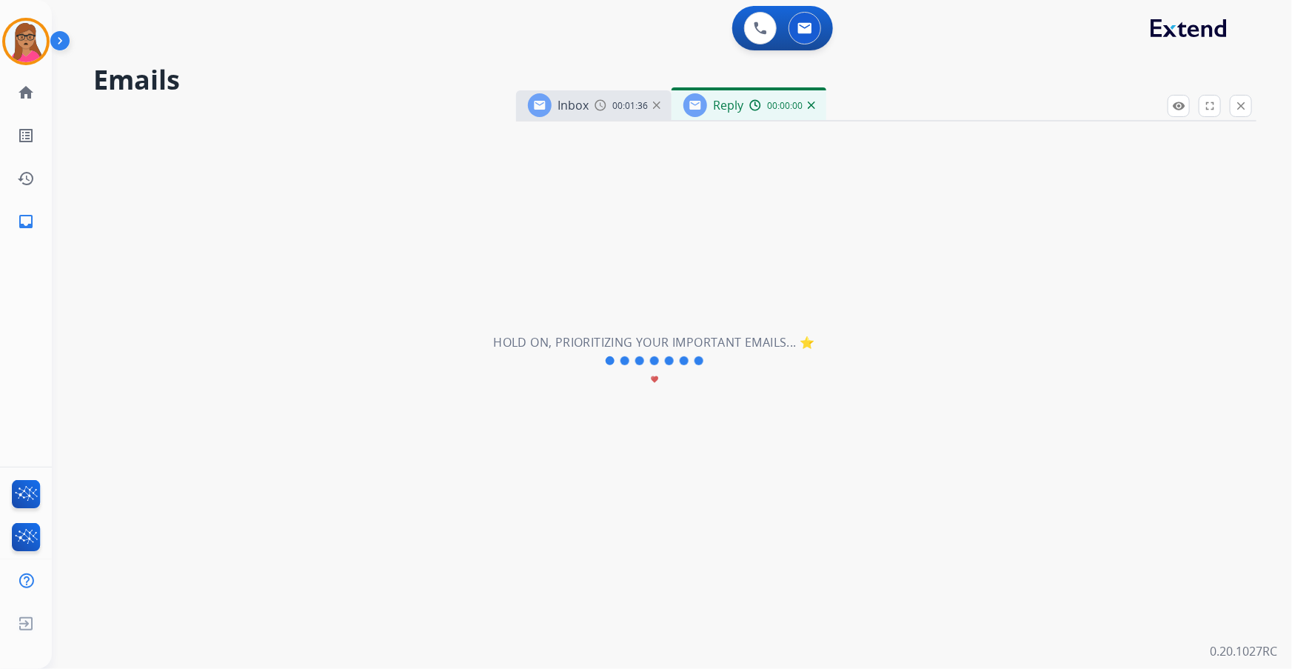
select select "**********"
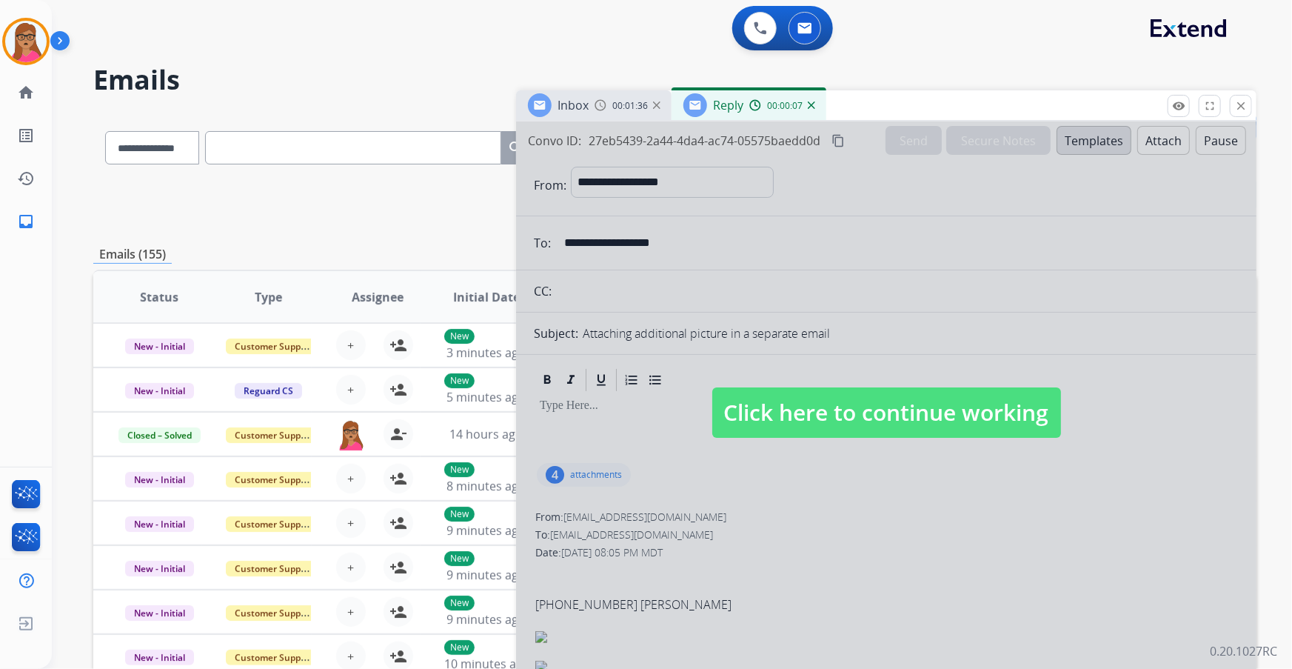
click at [719, 118] on div "Reply 00:00:07" at bounding box center [749, 105] width 155 height 30
click at [860, 338] on div at bounding box center [886, 397] width 740 height 553
select select
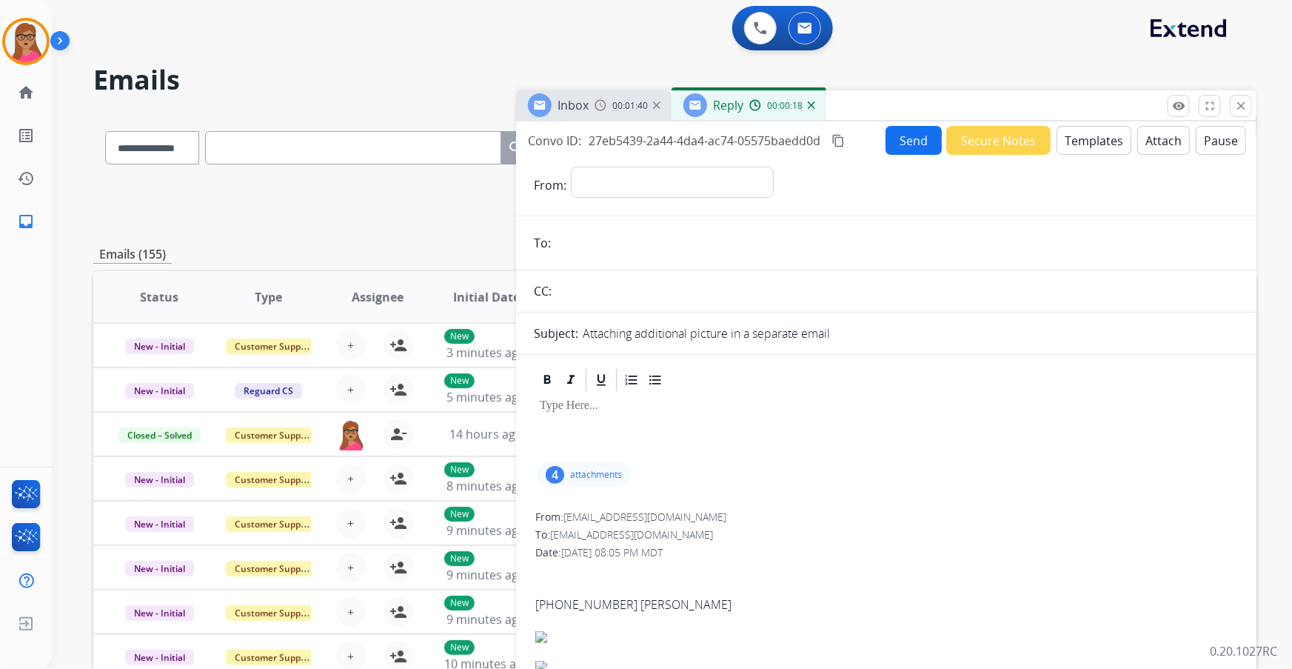
click at [860, 145] on button "Templates" at bounding box center [1094, 140] width 75 height 29
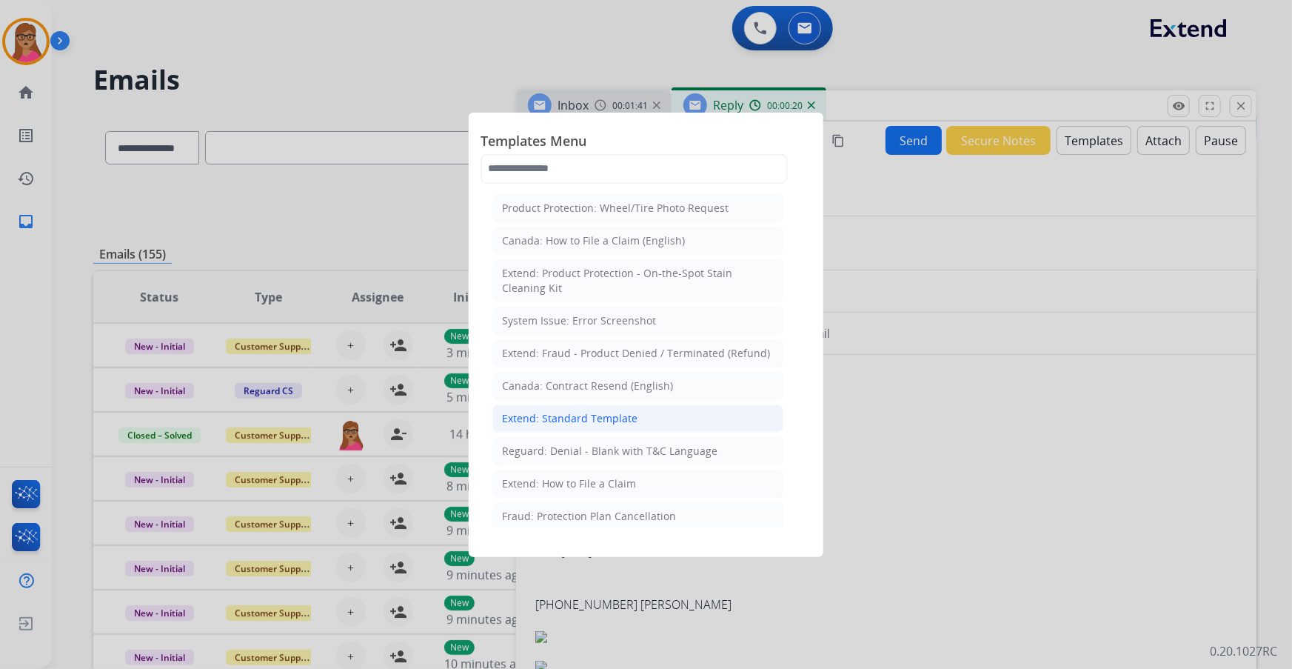
click at [572, 393] on div "Extend: Standard Template" at bounding box center [569, 418] width 135 height 15
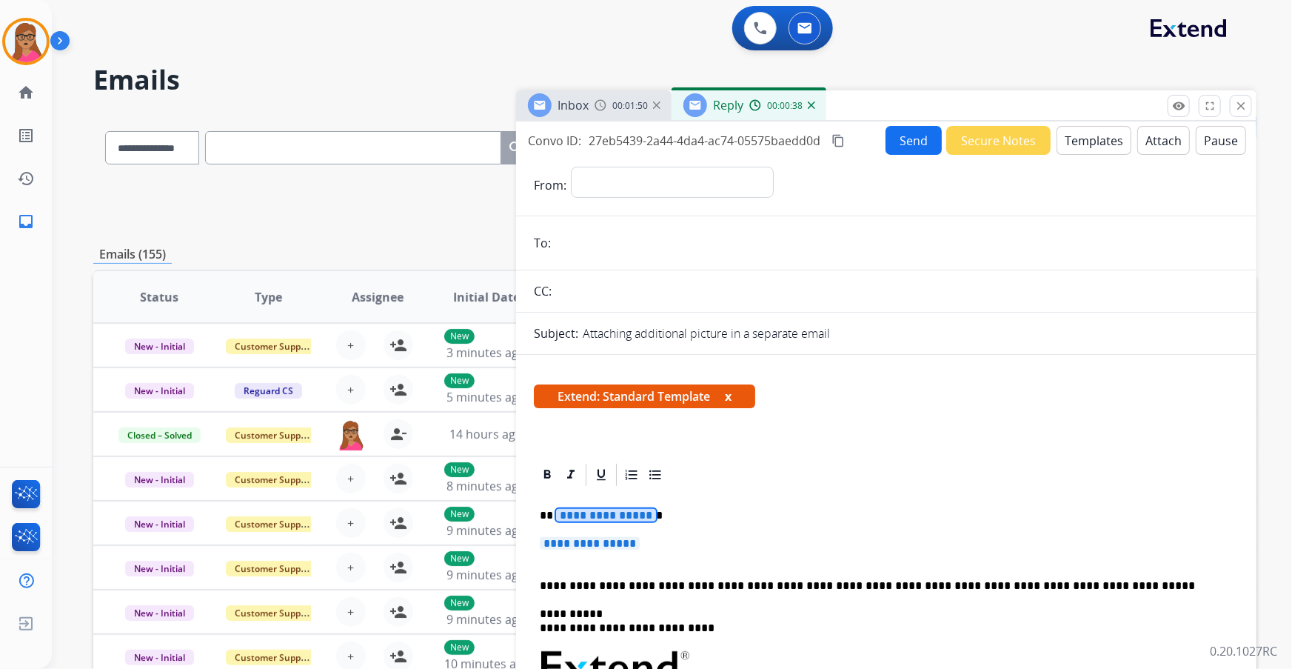
click at [605, 393] on span "**********" at bounding box center [606, 515] width 100 height 13
click at [589, 393] on span "**********" at bounding box center [590, 543] width 100 height 13
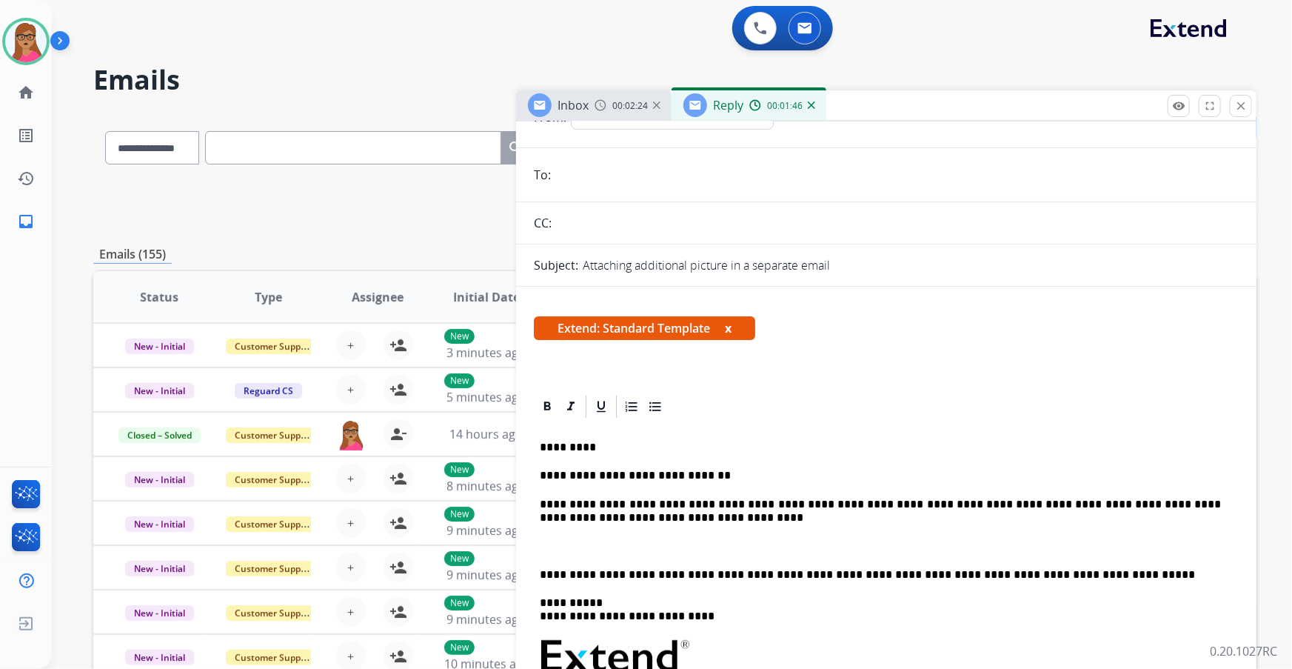
scroll to position [134, 0]
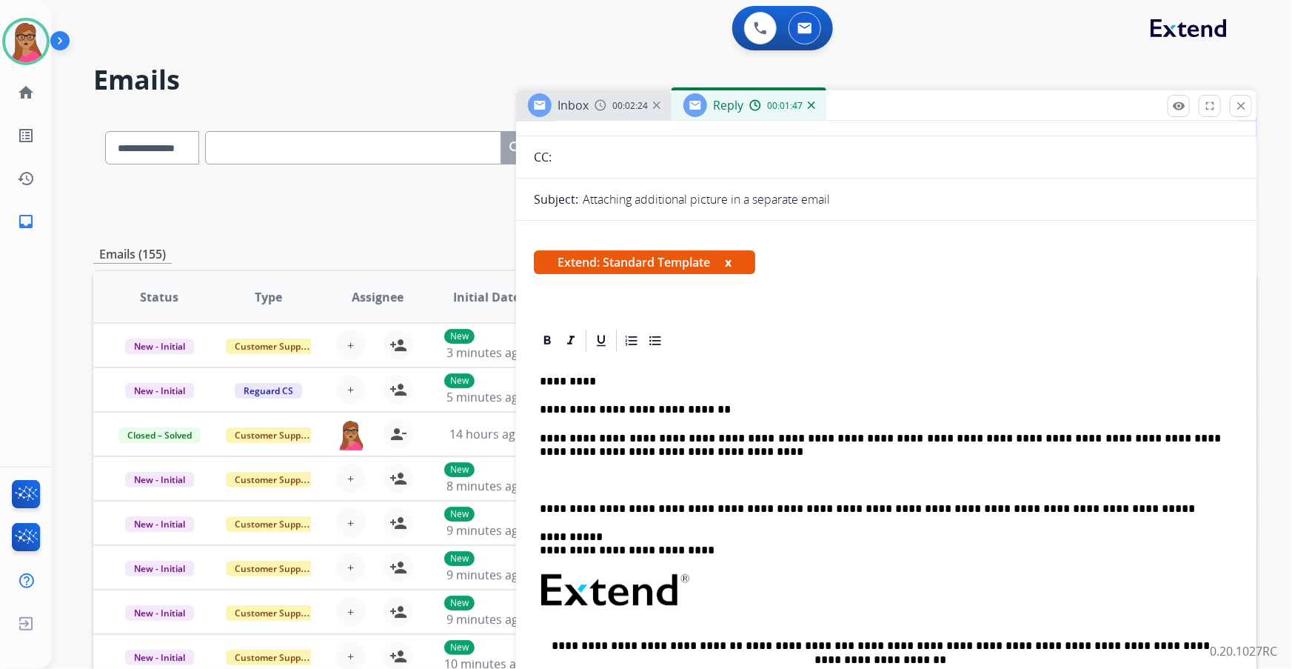
click at [539, 393] on div "**********" at bounding box center [886, 596] width 705 height 485
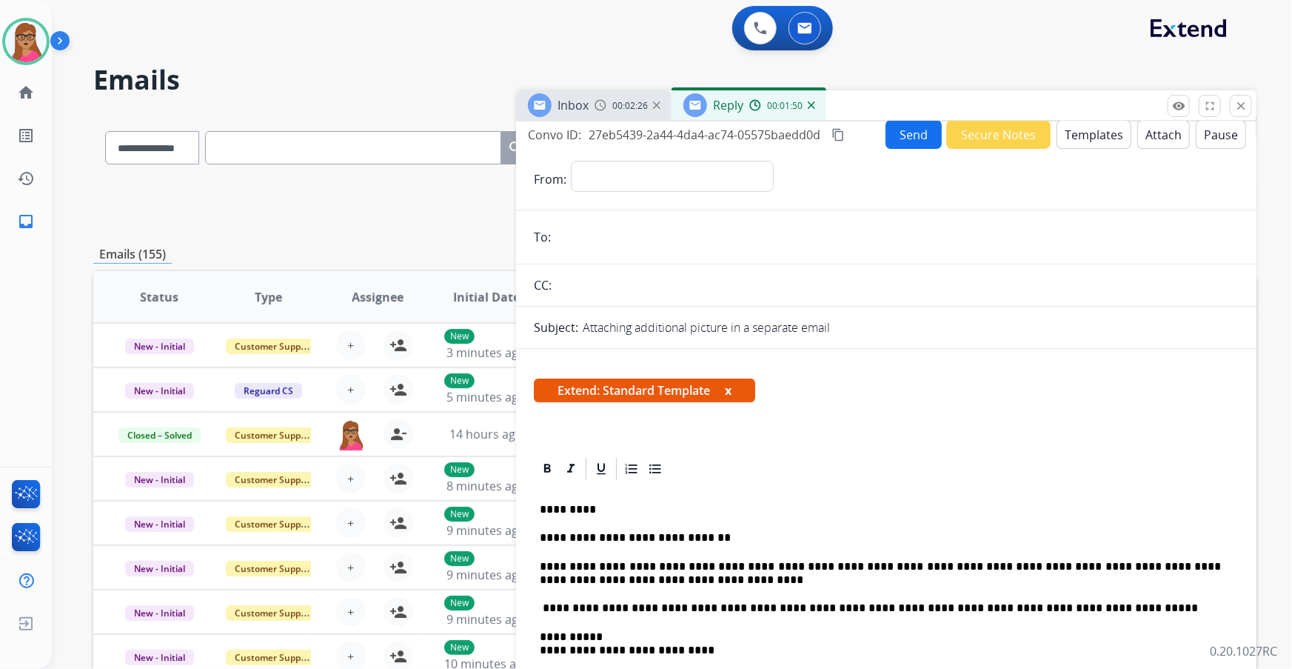
scroll to position [0, 0]
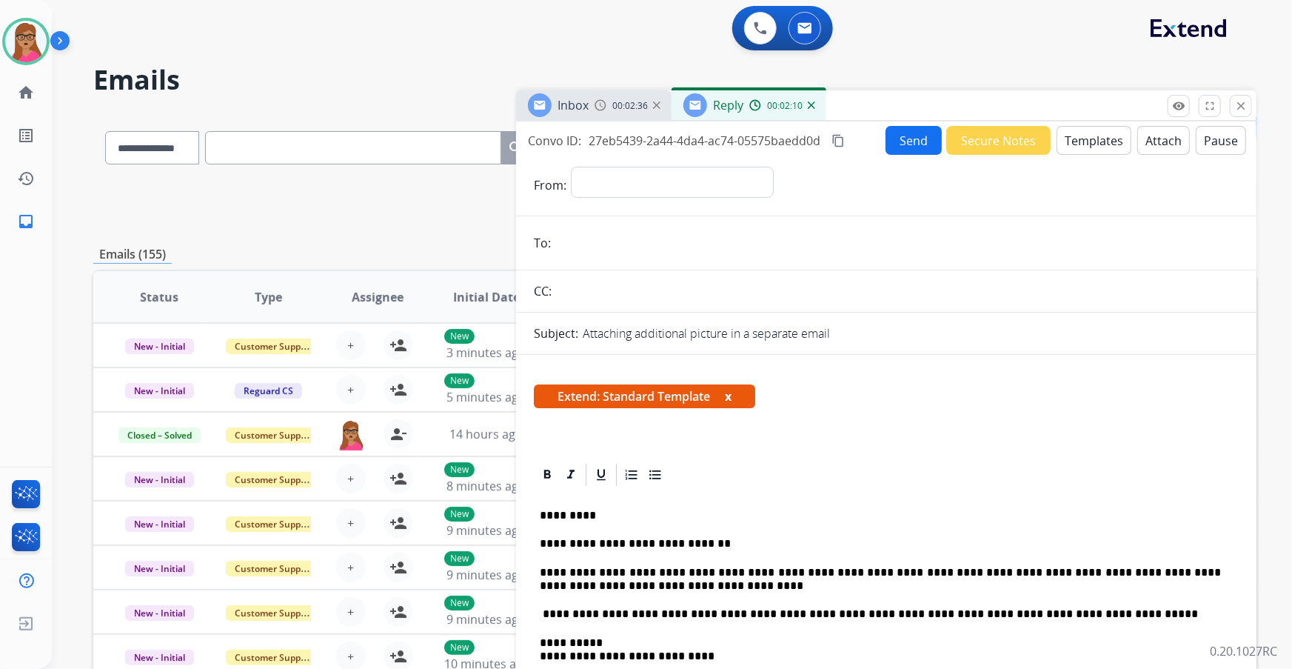
click at [595, 104] on img at bounding box center [601, 105] width 12 height 12
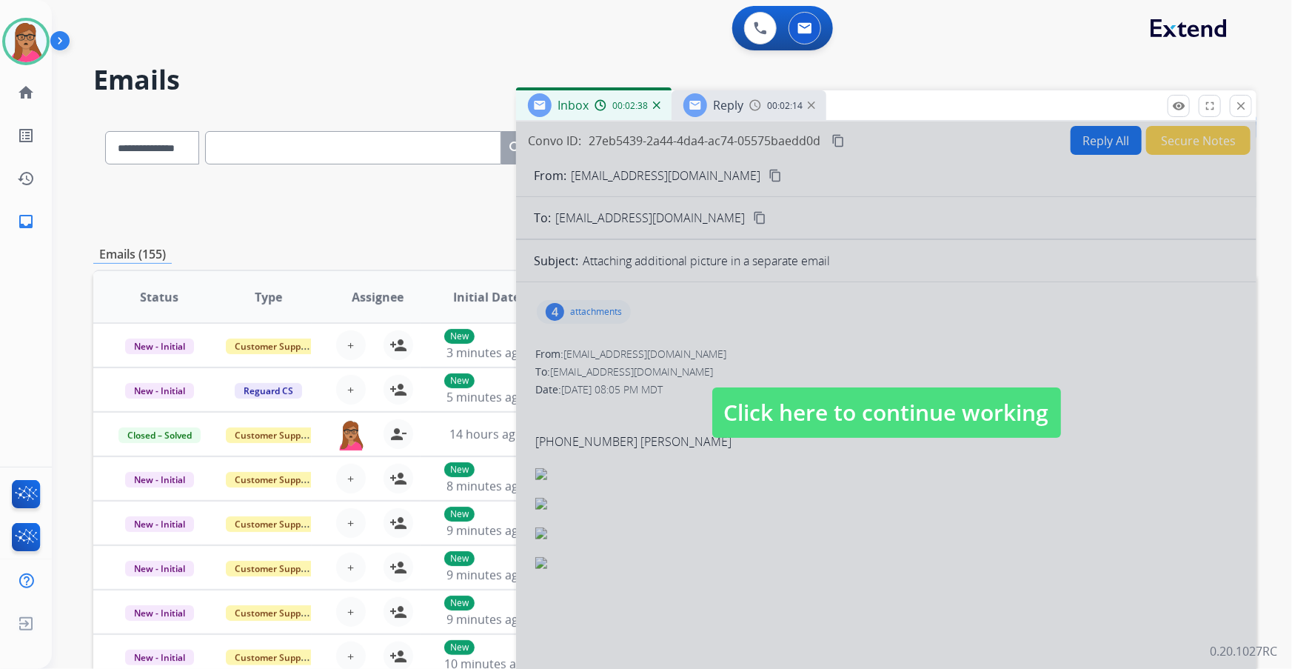
click at [860, 393] on span "Click here to continue working" at bounding box center [886, 412] width 349 height 50
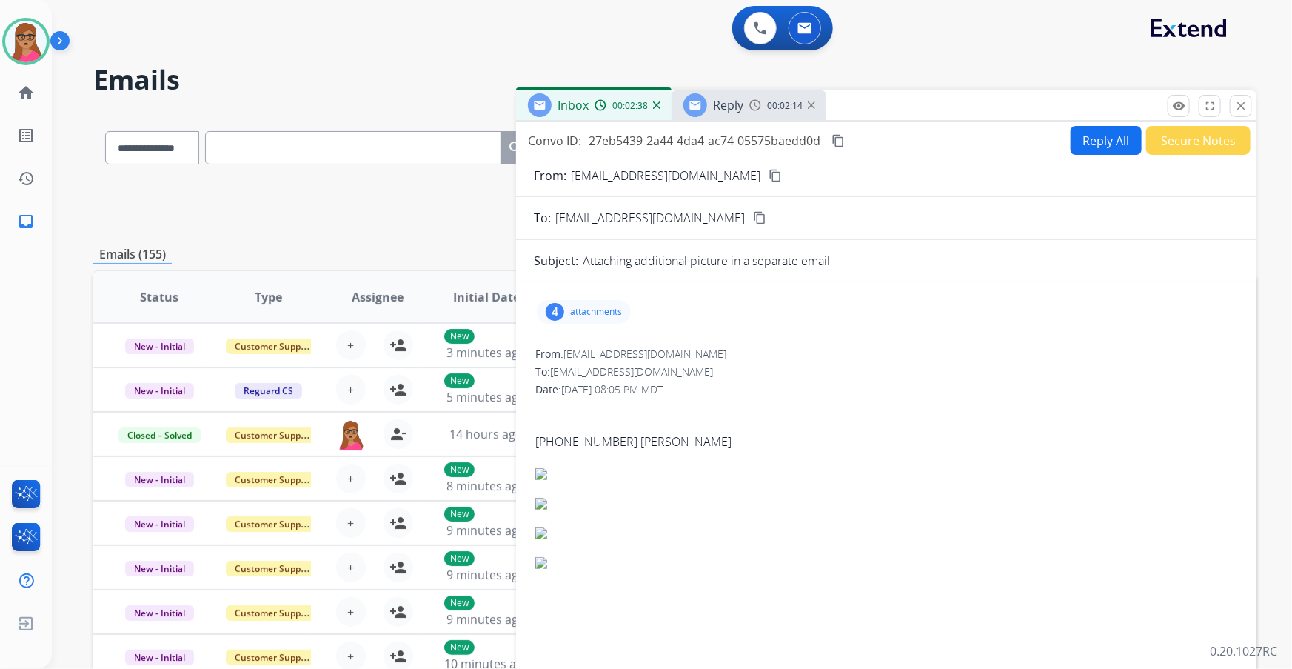
click at [582, 315] on p "attachments" at bounding box center [596, 312] width 52 height 12
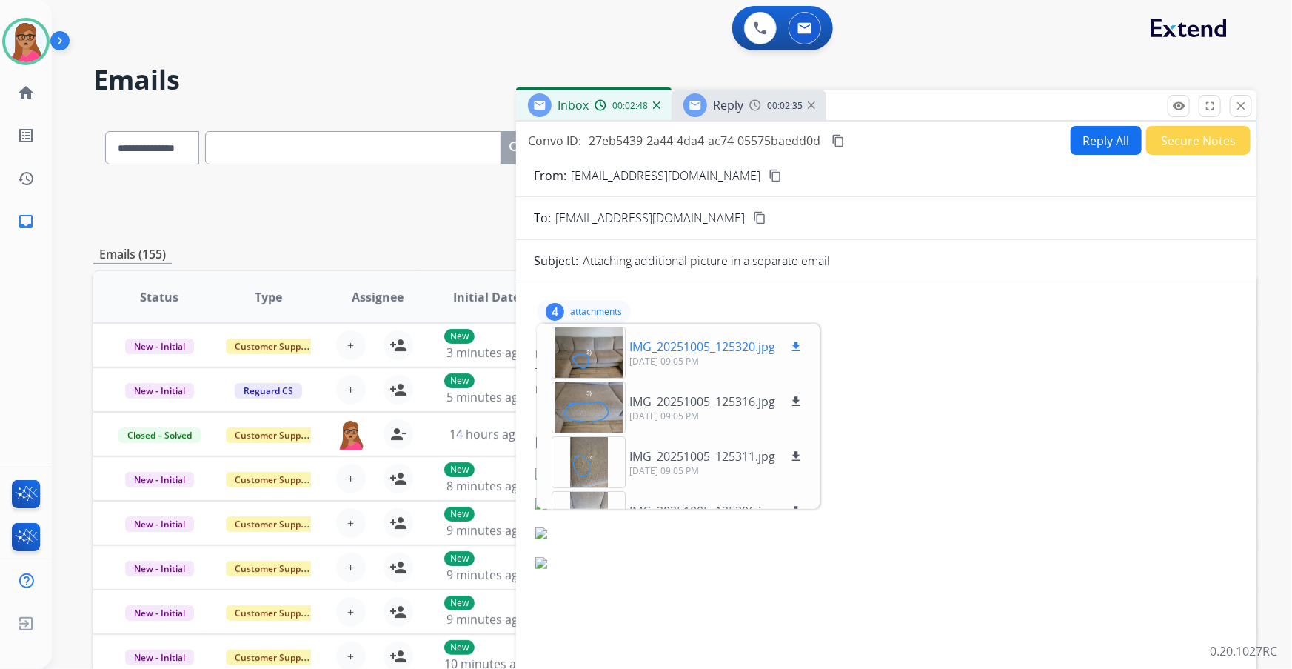
click at [802, 346] on mat-icon "download" at bounding box center [795, 346] width 13 height 13
click at [801, 393] on mat-icon "download" at bounding box center [795, 401] width 13 height 13
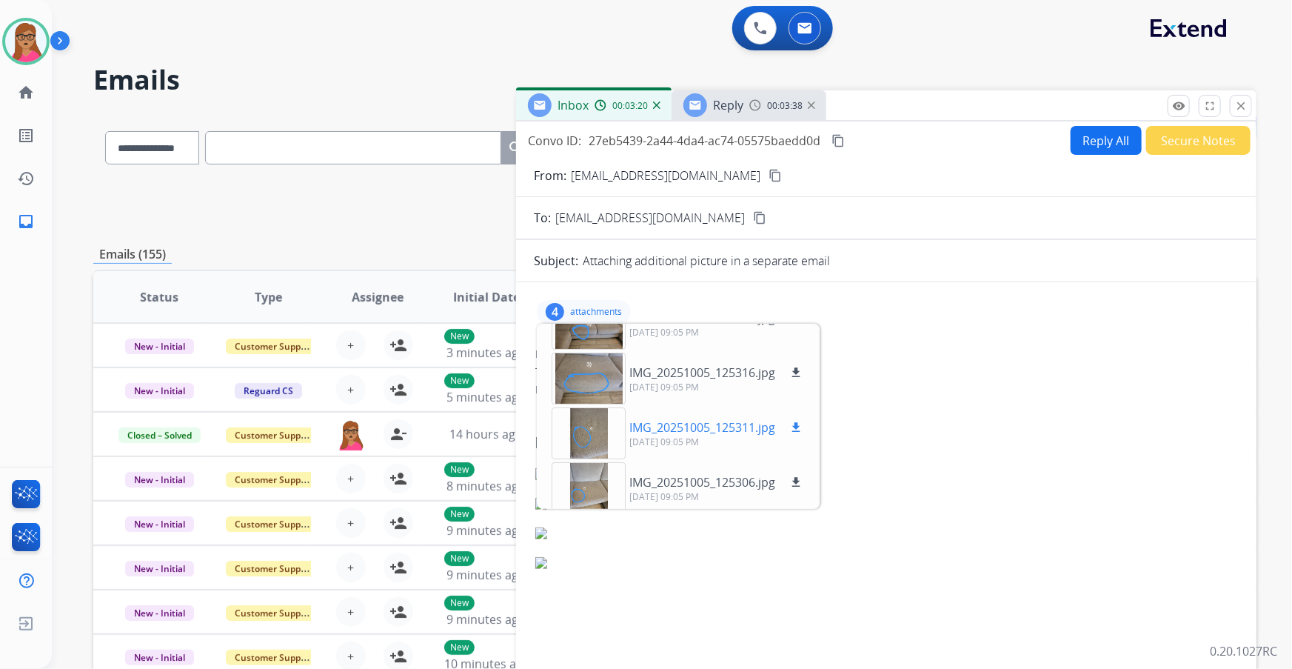
scroll to position [37, 0]
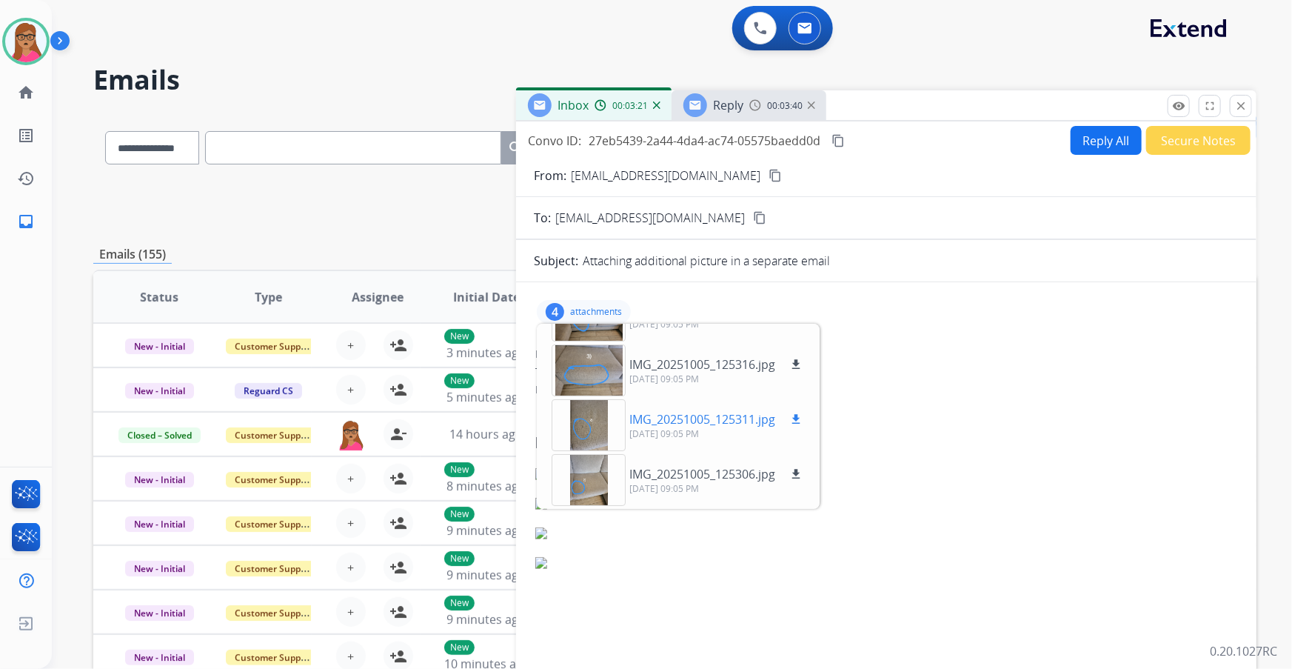
click at [797, 393] on mat-icon "download" at bounding box center [795, 418] width 13 height 13
click at [800, 393] on mat-icon "download" at bounding box center [795, 473] width 13 height 13
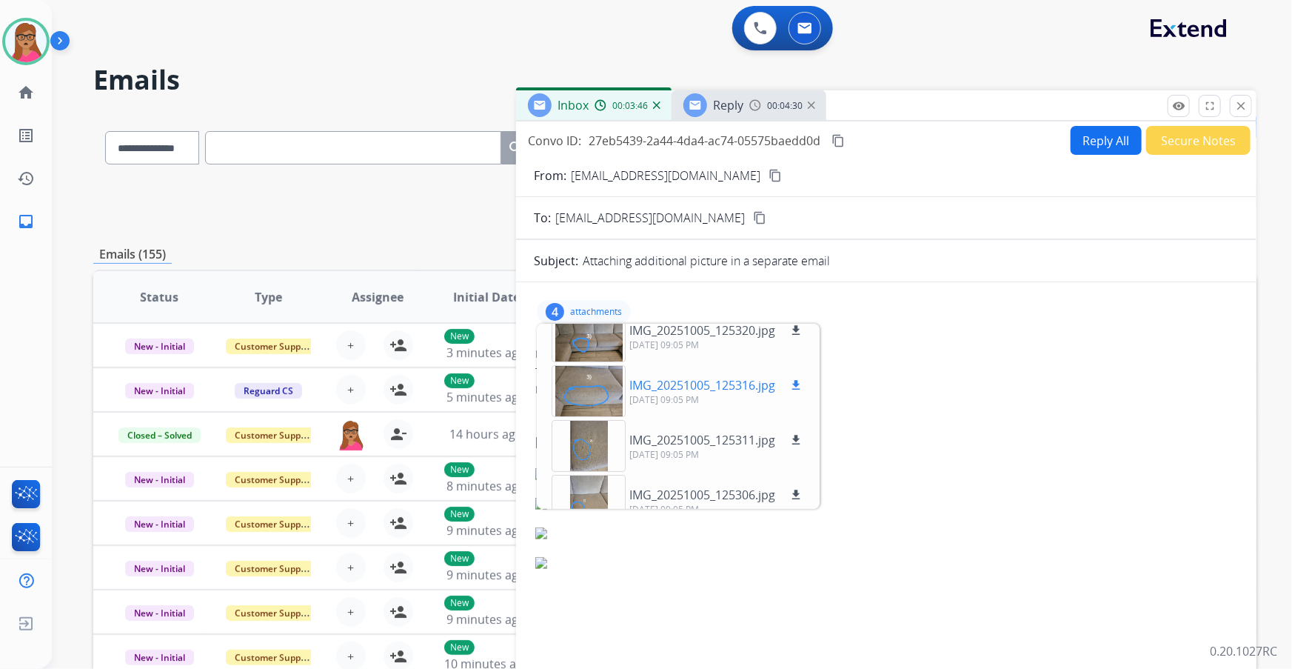
scroll to position [0, 0]
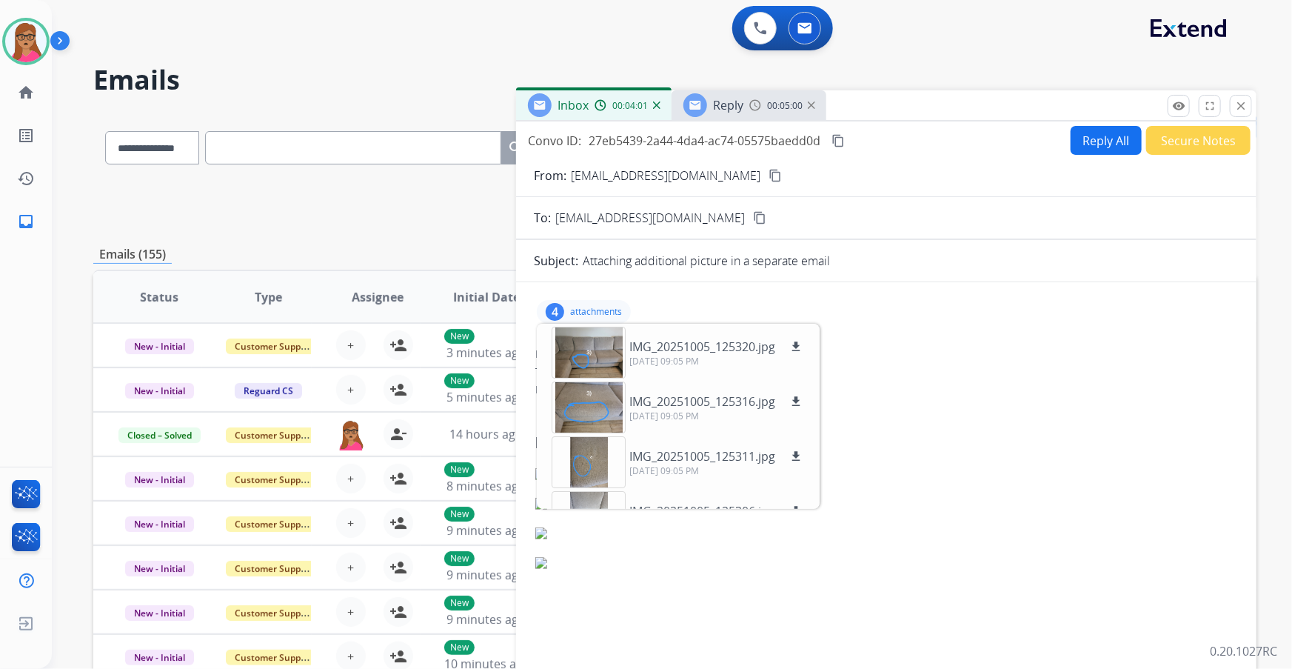
click at [726, 106] on span "Reply" at bounding box center [728, 105] width 30 height 16
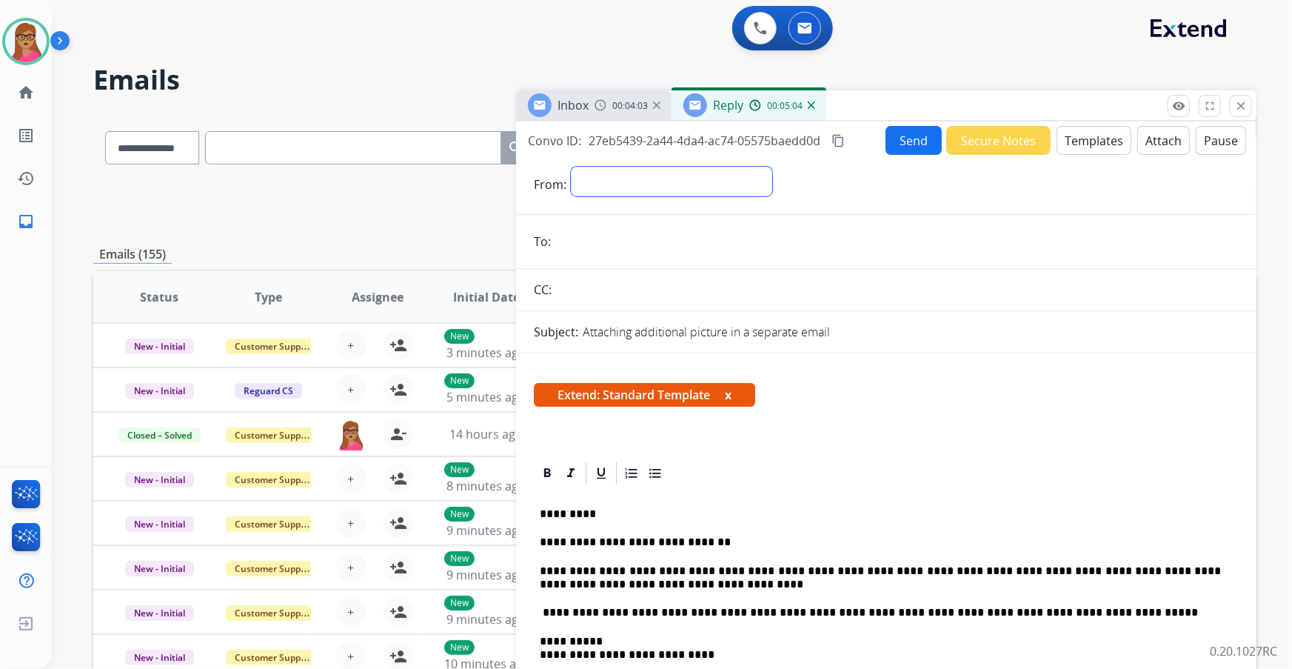
click at [615, 167] on select "**********" at bounding box center [671, 182] width 201 height 30
select select "**********"
click at [571, 167] on select "**********" at bounding box center [671, 182] width 201 height 30
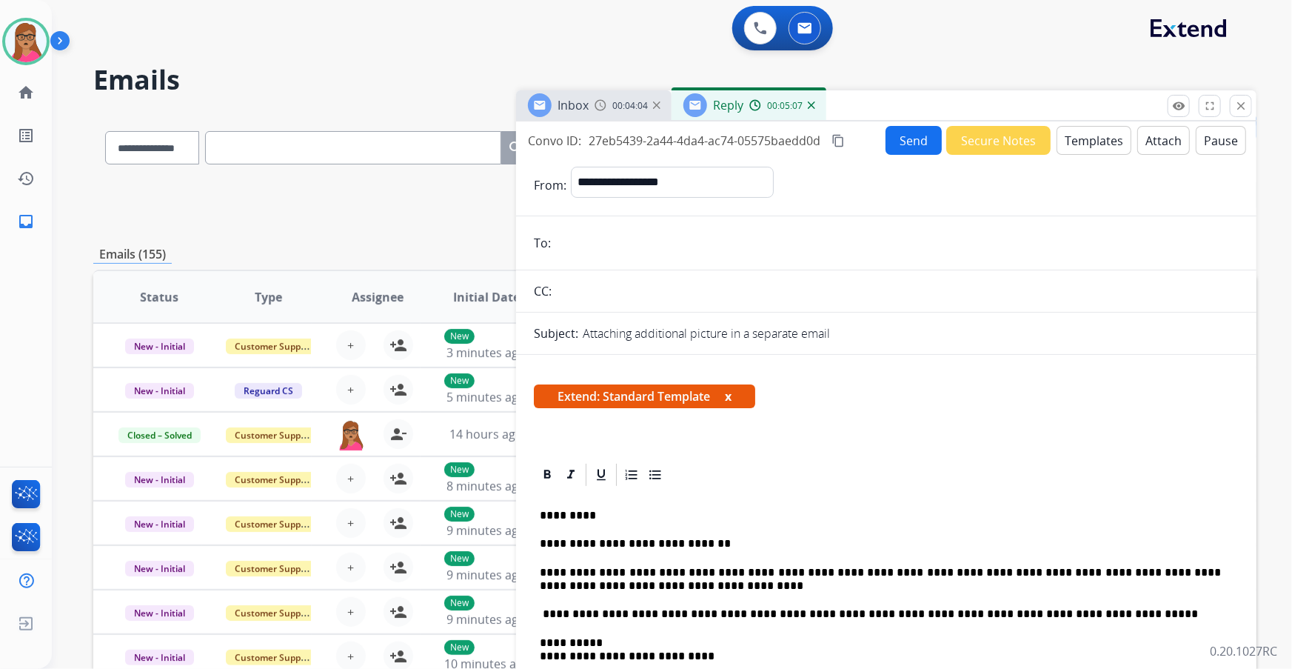
click at [585, 101] on span "Inbox" at bounding box center [573, 105] width 31 height 16
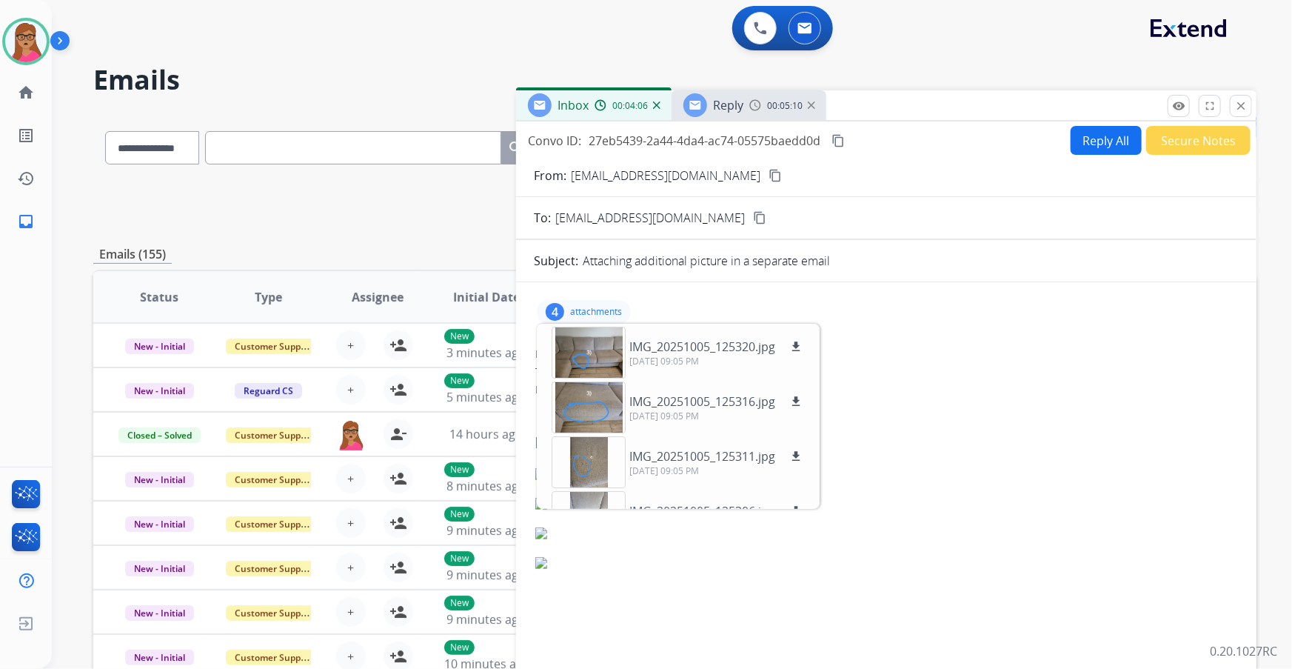
click at [769, 179] on mat-icon "content_copy" at bounding box center [775, 175] width 13 height 13
click at [723, 81] on h2 "Emails" at bounding box center [674, 80] width 1163 height 30
click at [717, 103] on span "Reply" at bounding box center [728, 105] width 30 height 16
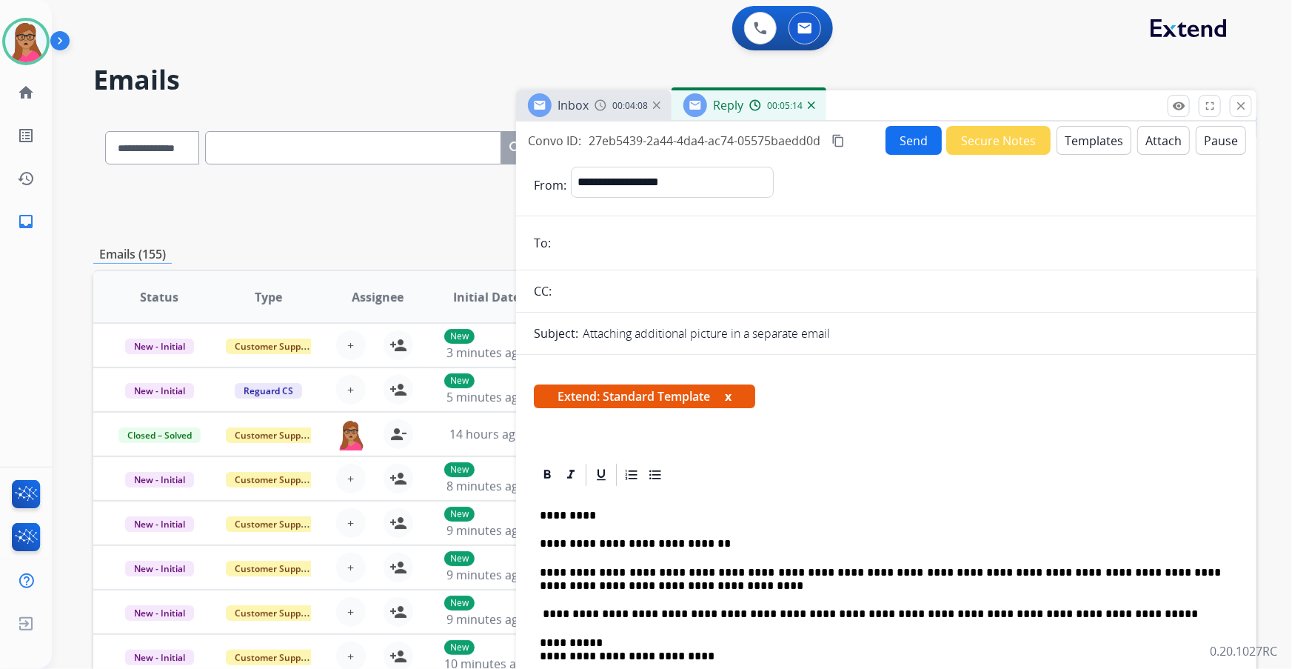
paste input "**********"
type input "**********"
click at [732, 110] on span "Reply" at bounding box center [728, 105] width 30 height 16
click at [617, 107] on span "00:05:19" at bounding box center [630, 106] width 36 height 12
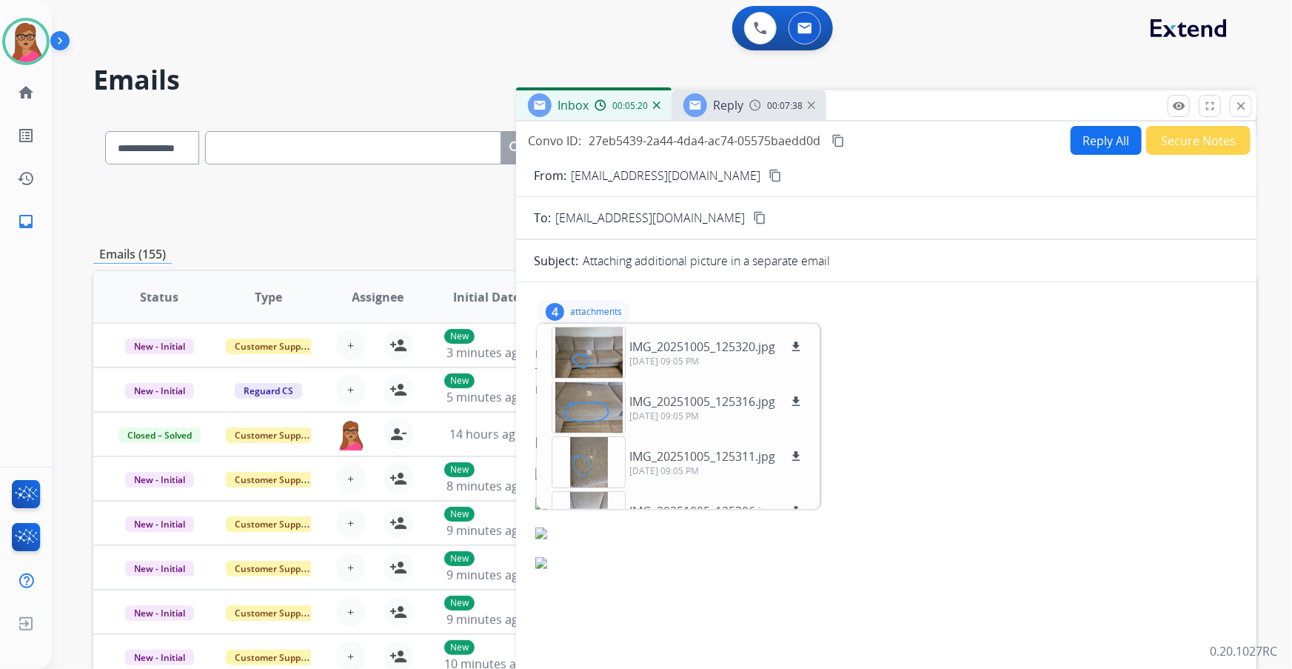
click at [757, 105] on img at bounding box center [755, 105] width 12 height 12
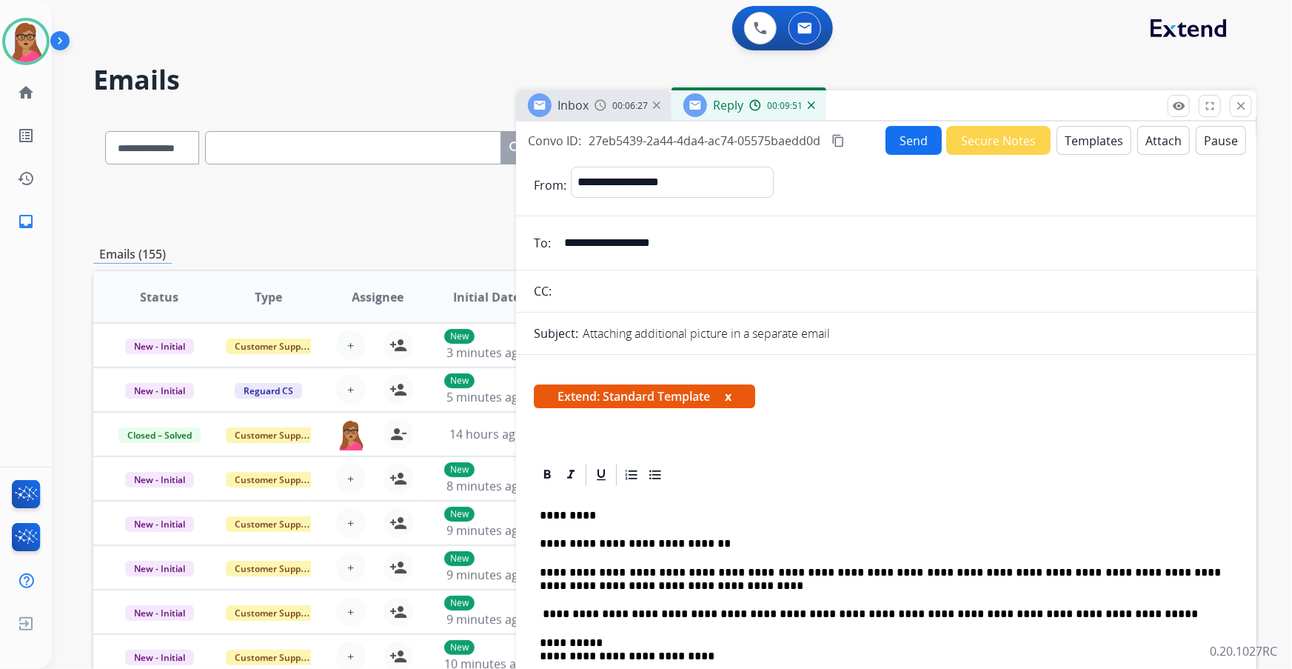
click at [838, 141] on mat-icon "content_copy" at bounding box center [837, 140] width 13 height 13
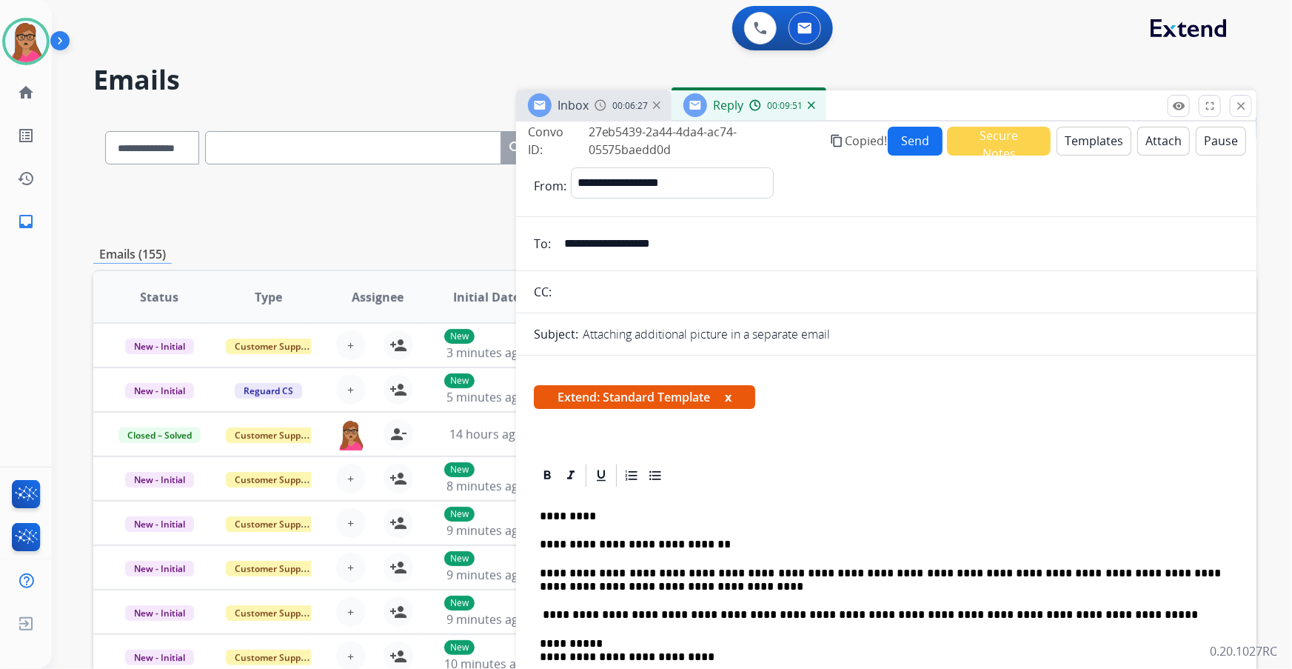
click at [860, 141] on button "Send" at bounding box center [916, 141] width 56 height 29
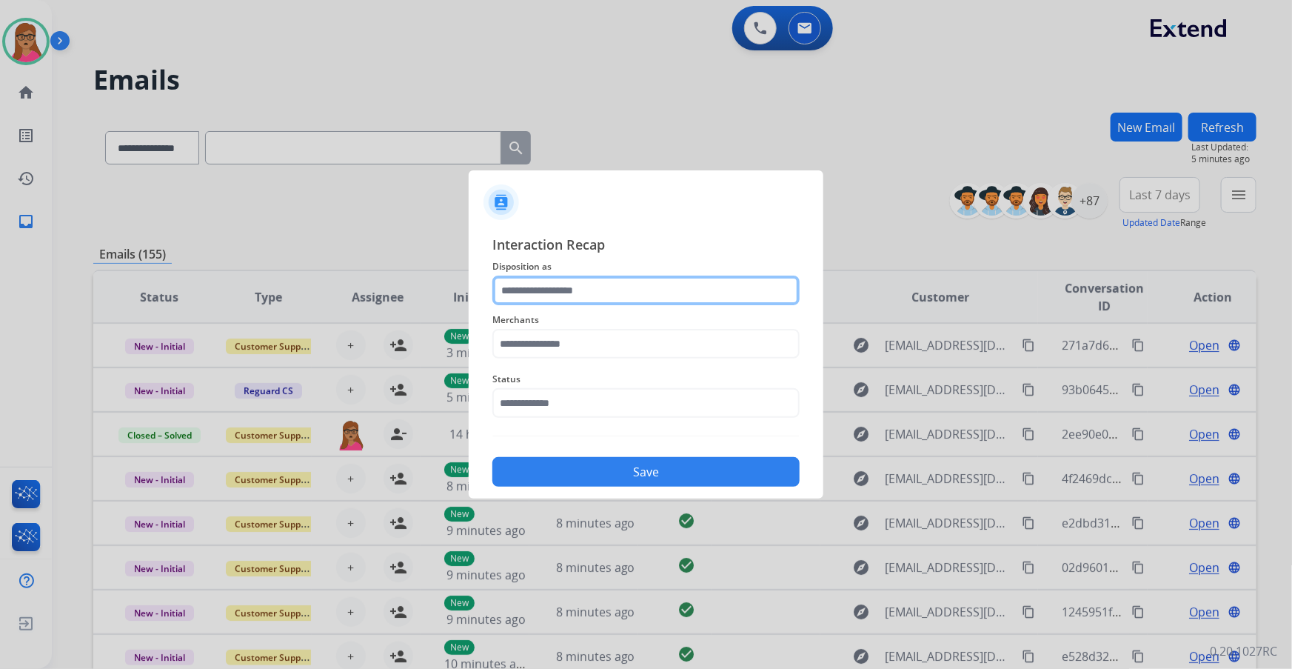
click at [584, 295] on input "text" at bounding box center [645, 290] width 307 height 30
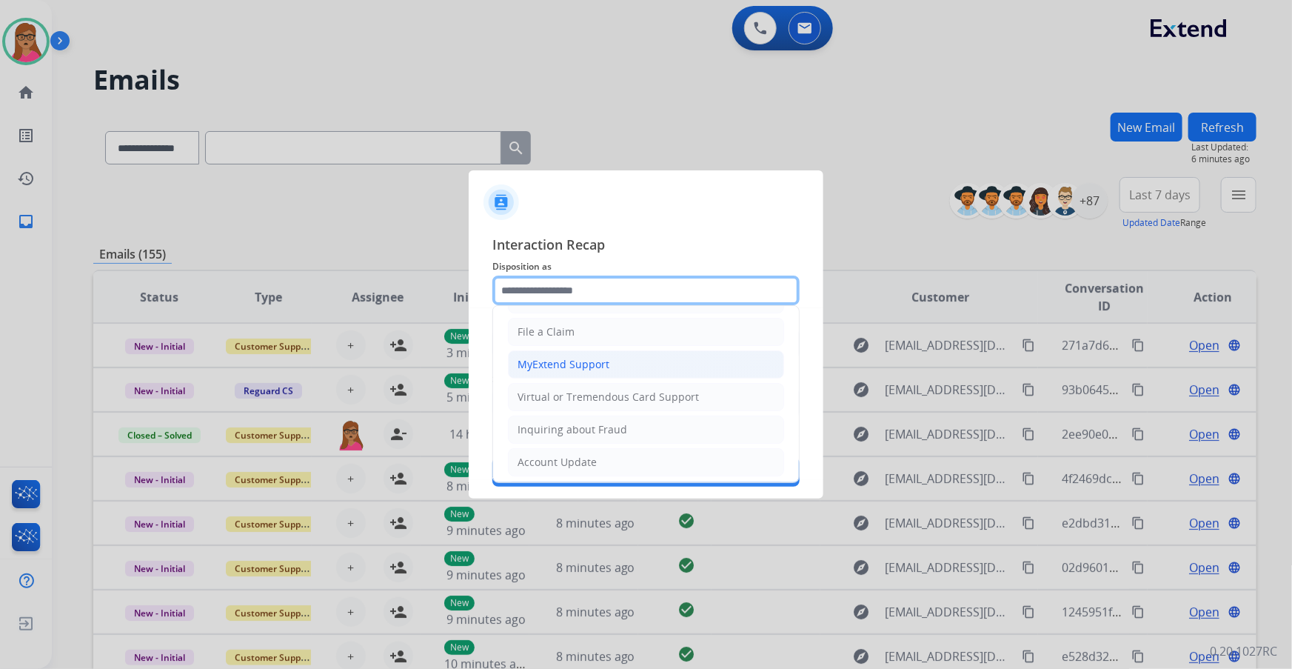
scroll to position [229, 0]
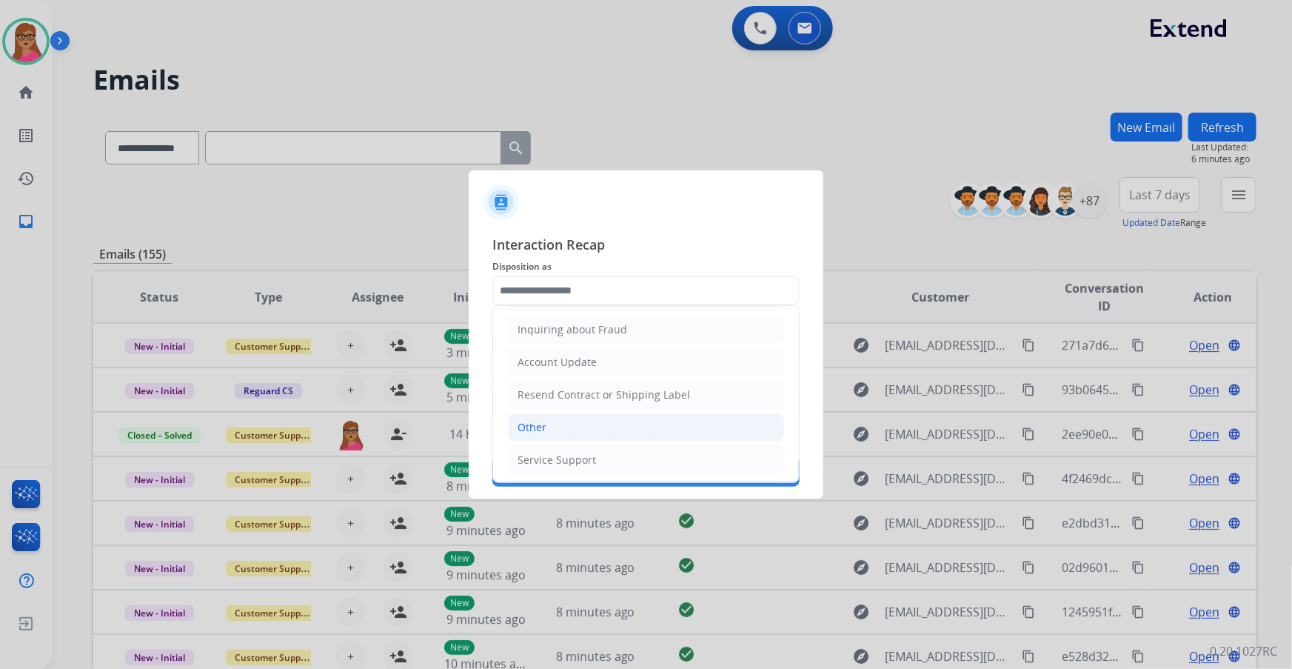
click at [542, 393] on div "Other" at bounding box center [532, 427] width 29 height 15
type input "*****"
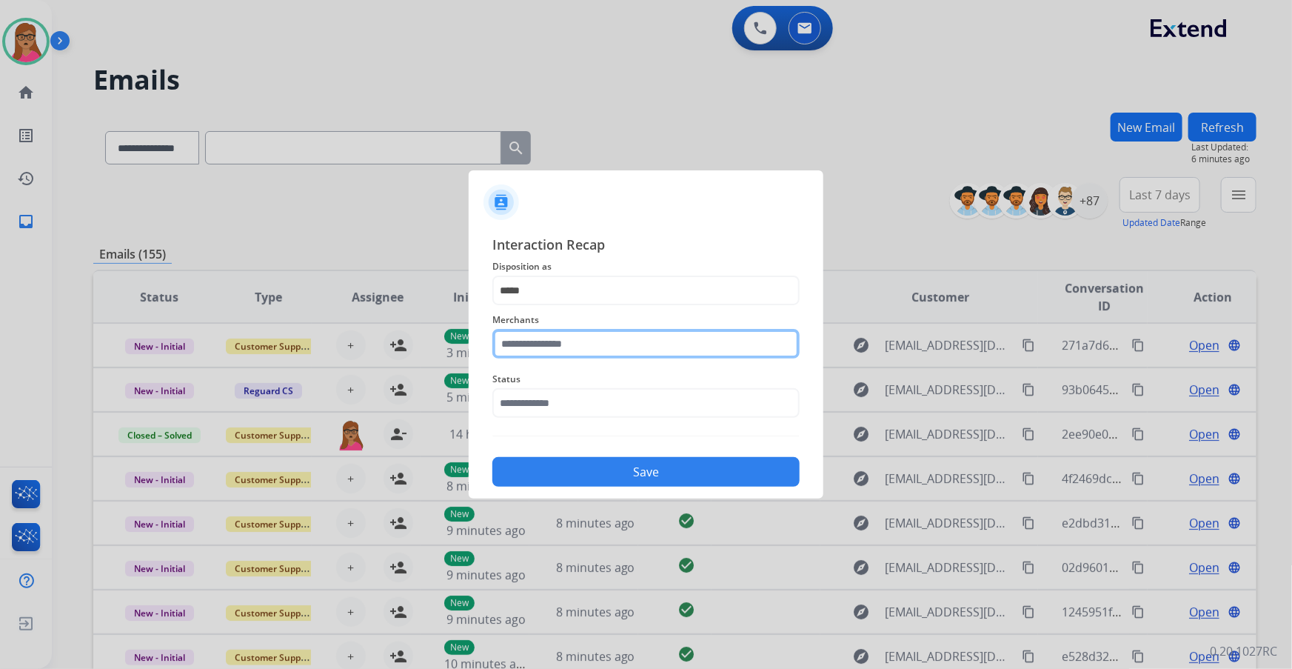
click at [572, 352] on input "text" at bounding box center [645, 344] width 307 height 30
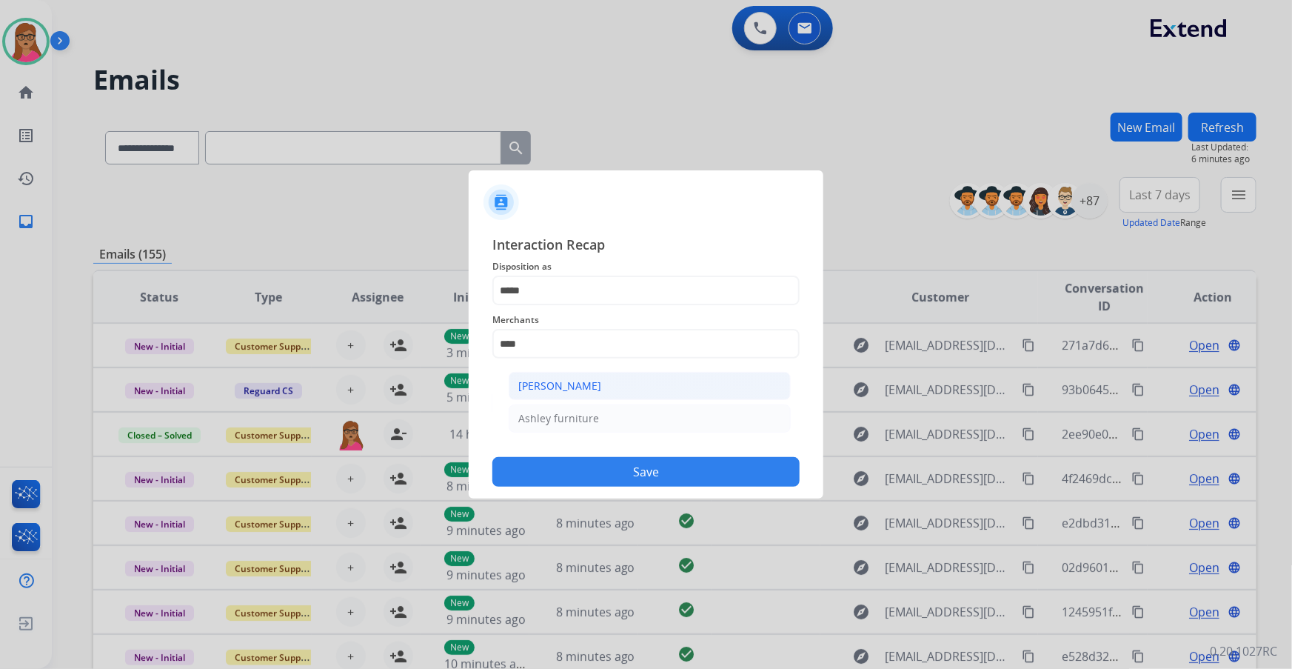
click at [576, 386] on div "[PERSON_NAME]" at bounding box center [559, 385] width 83 height 15
type input "**********"
click at [538, 393] on div "Status" at bounding box center [645, 393] width 307 height 59
click at [542, 393] on input "text" at bounding box center [645, 403] width 307 height 30
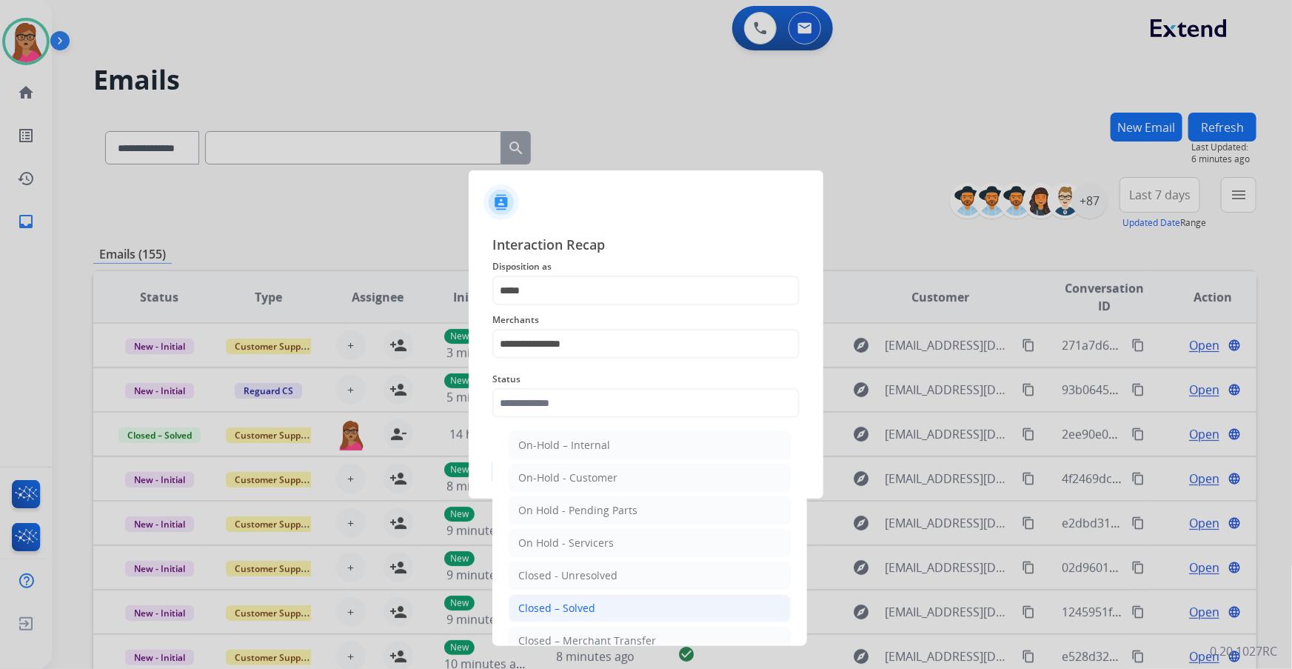
click at [556, 393] on div "Closed – Solved" at bounding box center [556, 607] width 77 height 15
type input "**********"
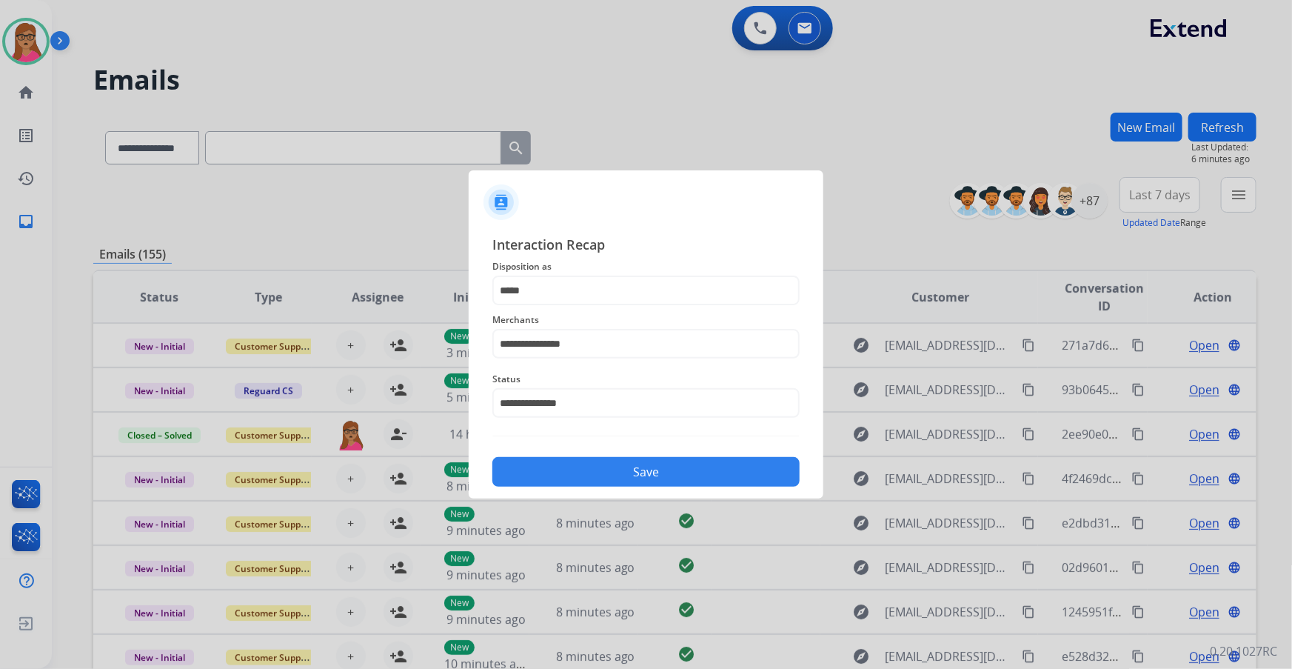
drag, startPoint x: 636, startPoint y: 490, endPoint x: 652, endPoint y: 477, distance: 21.0
click at [636, 393] on div "**********" at bounding box center [646, 360] width 355 height 276
click at [656, 393] on button "Save" at bounding box center [645, 472] width 307 height 30
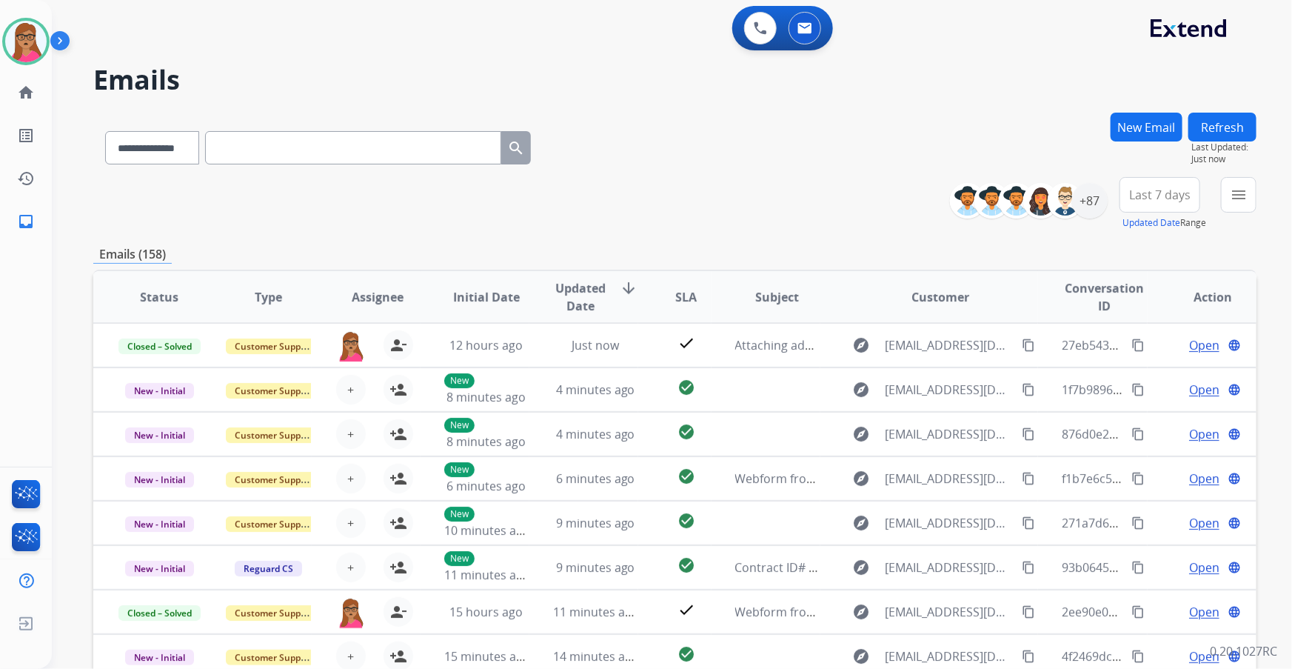
click at [860, 207] on button "Last 7 days" at bounding box center [1159, 195] width 81 height 36
click at [860, 375] on div "Last 90 days" at bounding box center [1154, 375] width 81 height 22
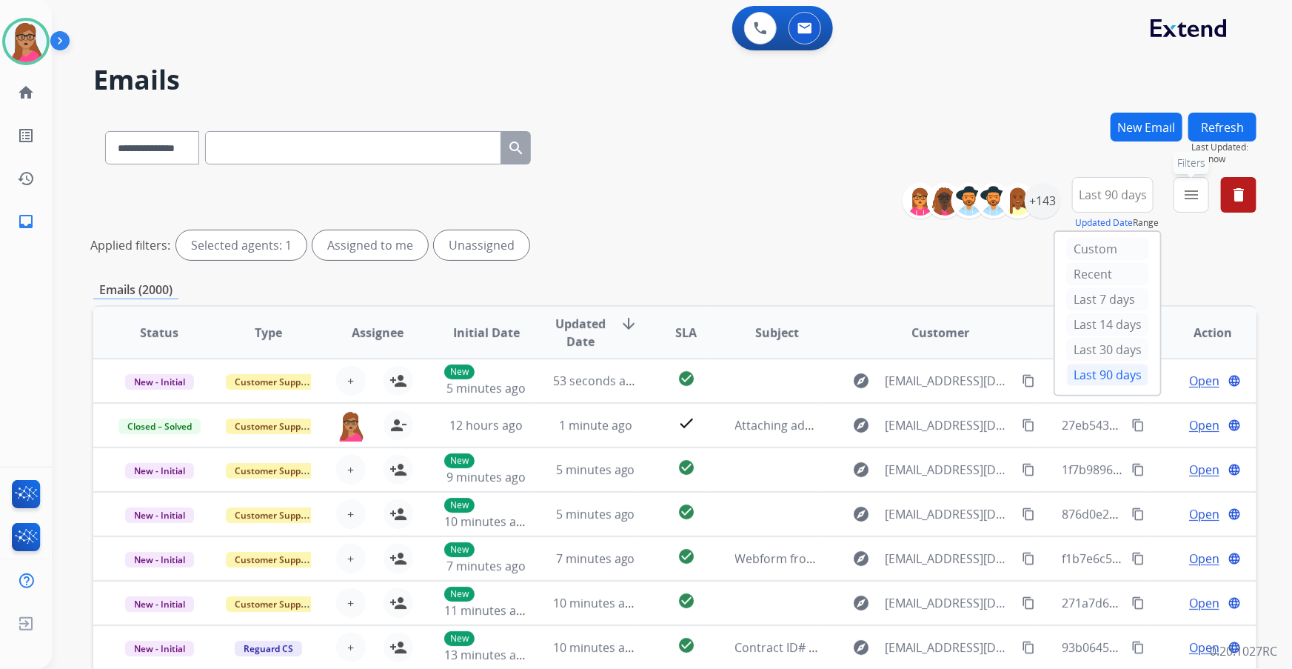
click at [860, 181] on button "menu Filters" at bounding box center [1192, 195] width 36 height 36
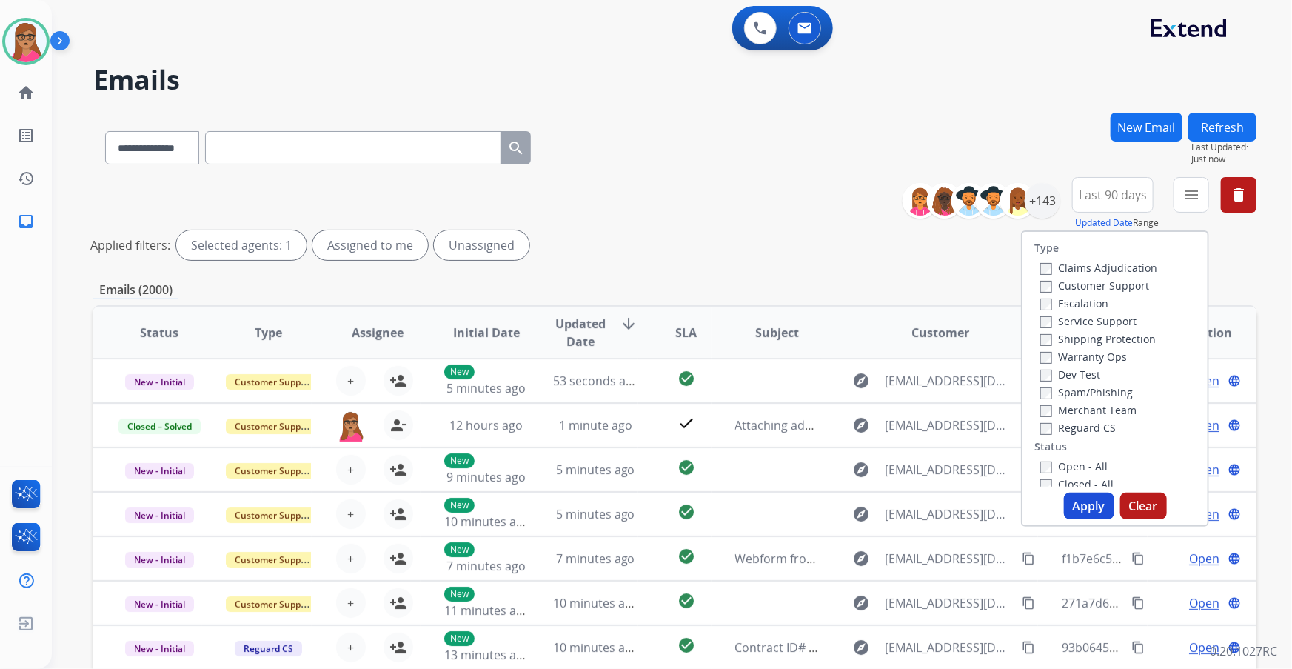
click at [860, 287] on label "Customer Support" at bounding box center [1094, 285] width 109 height 14
click at [860, 331] on div "Shipping Protection" at bounding box center [1098, 338] width 117 height 18
click at [860, 340] on label "Shipping Protection" at bounding box center [1098, 339] width 116 height 14
click at [860, 393] on label "Reguard CS" at bounding box center [1078, 428] width 76 height 14
click at [860, 393] on label "Open - All" at bounding box center [1073, 466] width 67 height 14
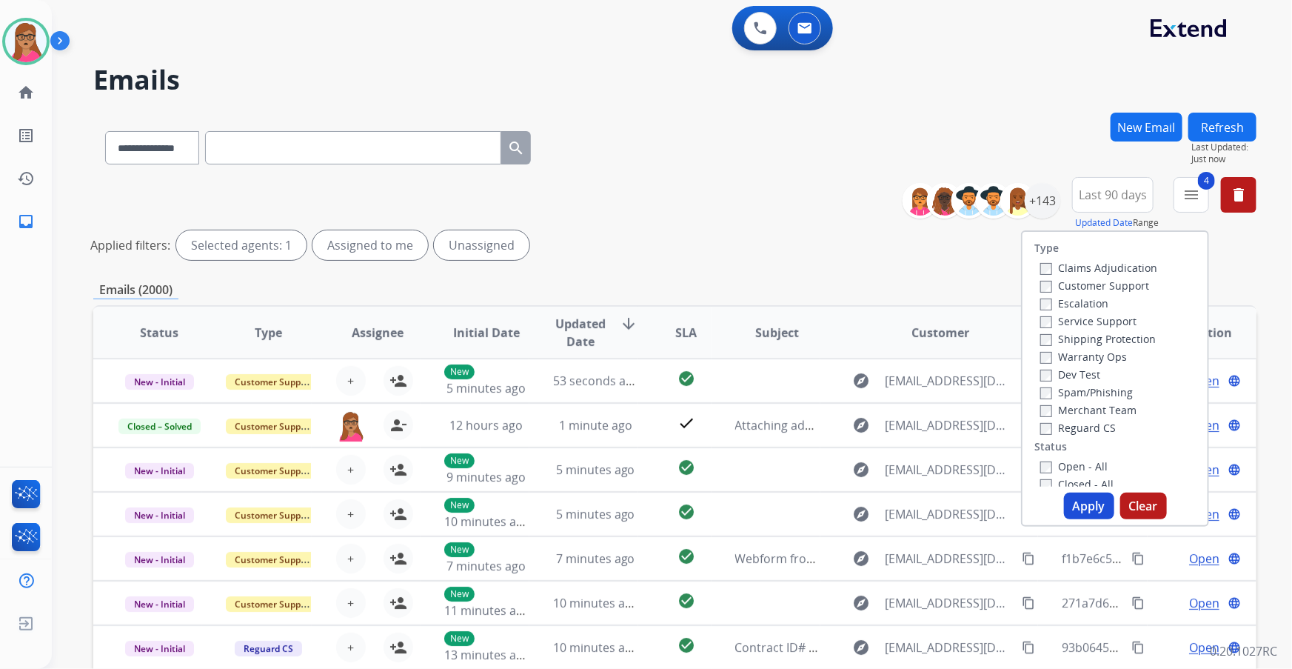
click at [860, 393] on button "Apply" at bounding box center [1089, 505] width 50 height 27
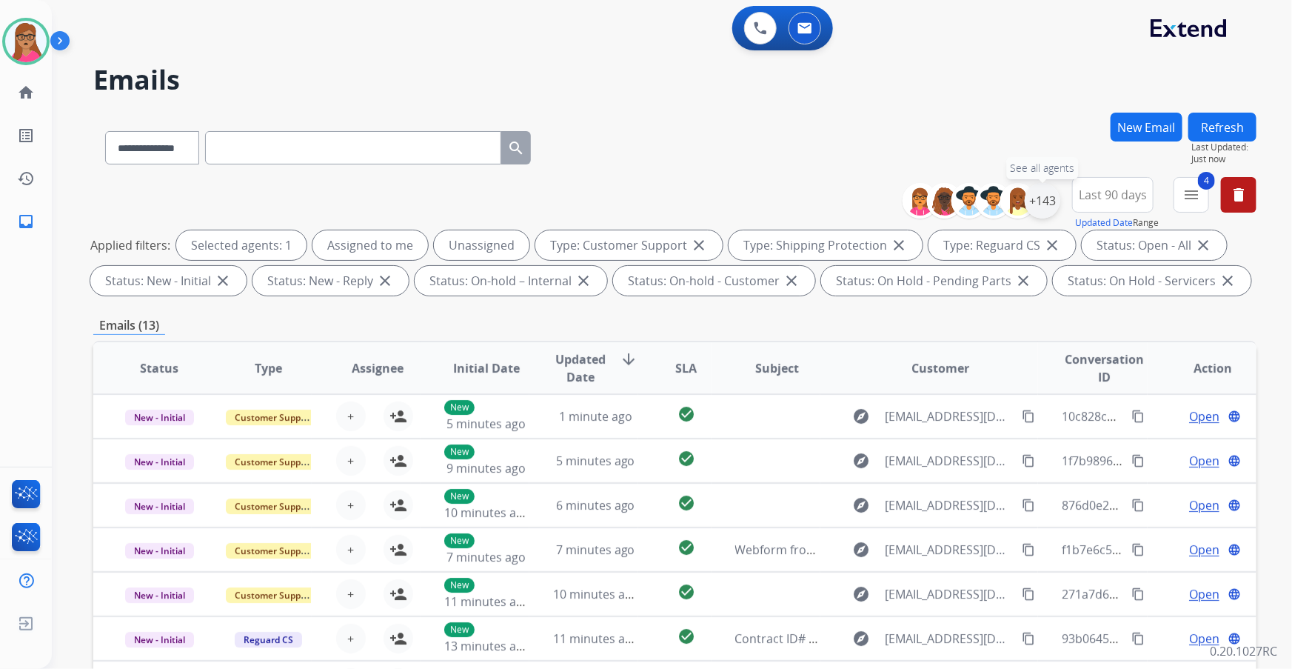
click at [860, 197] on div "+143" at bounding box center [1043, 201] width 36 height 36
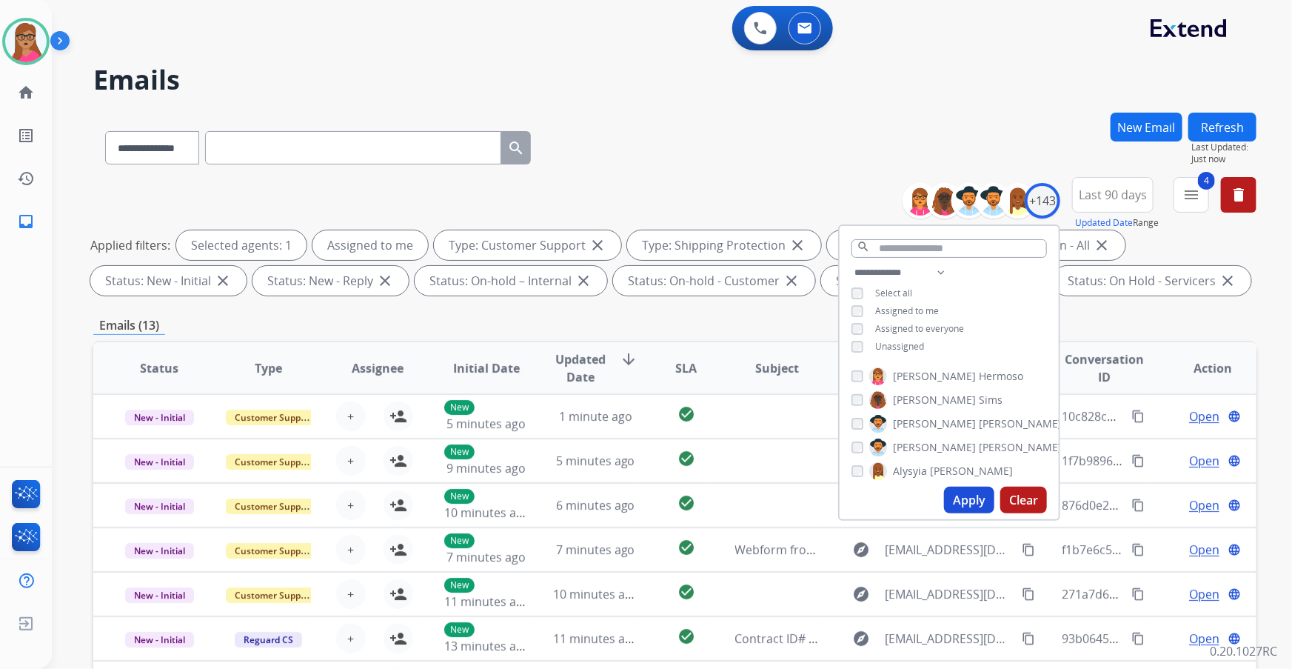
click at [860, 393] on button "Apply" at bounding box center [969, 499] width 50 height 27
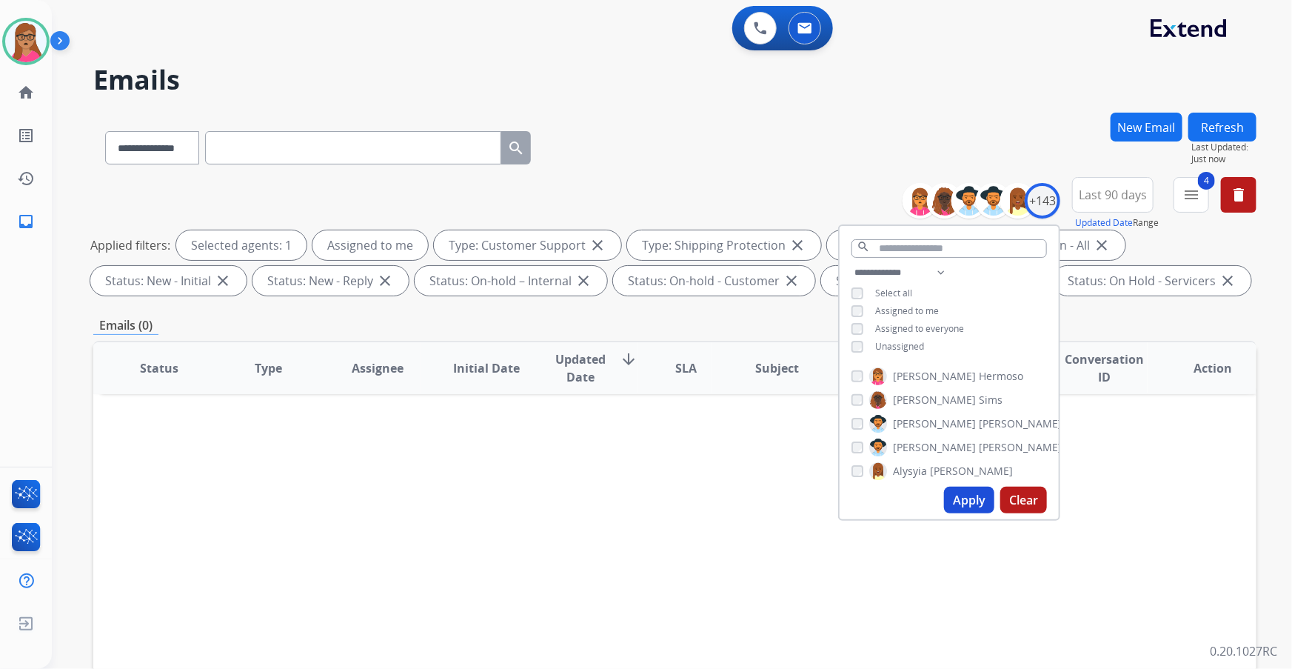
click at [860, 393] on div "Status Type Assignee Initial Date Updated Date arrow_downward SLA Subject Custo…" at bounding box center [674, 589] width 1163 height 496
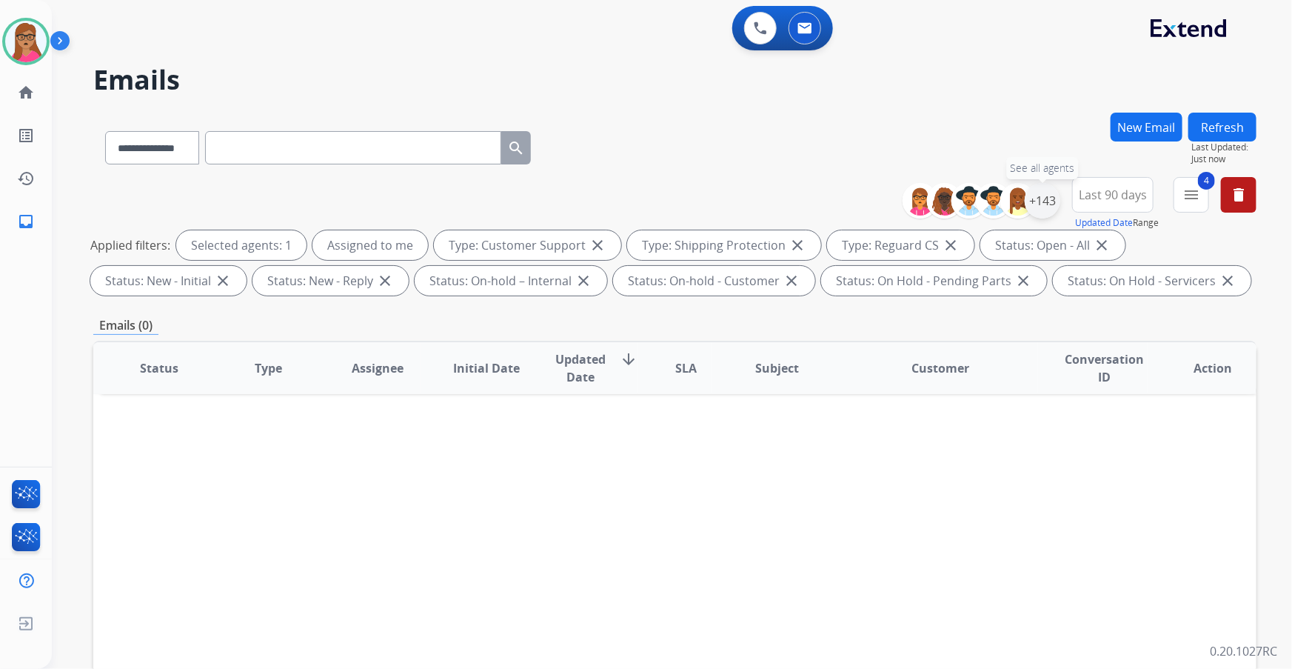
click at [860, 205] on div "+143" at bounding box center [1043, 201] width 36 height 36
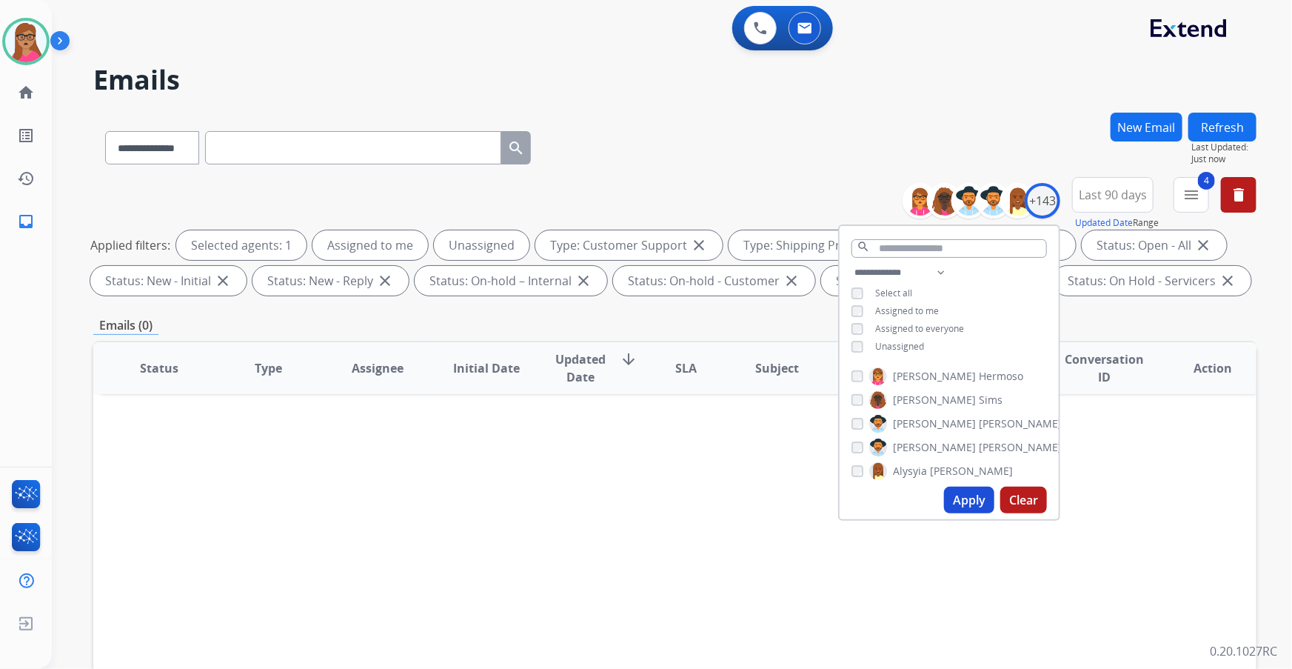
click at [860, 393] on button "Apply" at bounding box center [969, 499] width 50 height 27
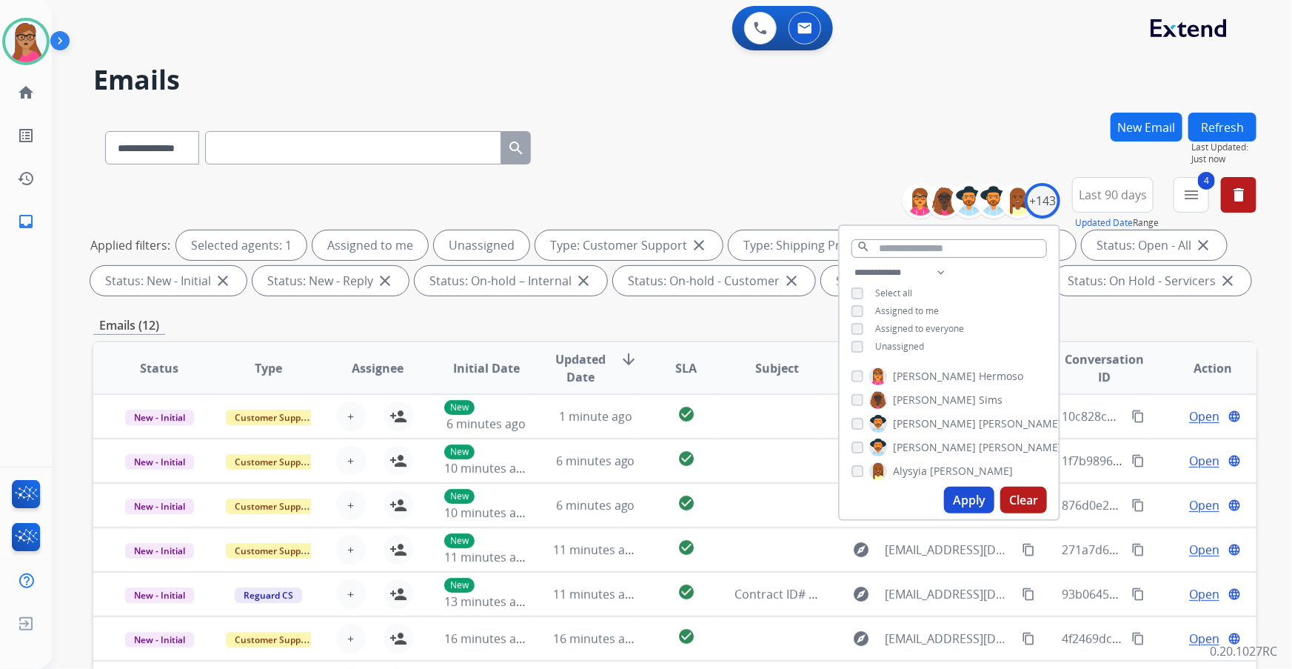
click at [782, 173] on div "**********" at bounding box center [674, 145] width 1163 height 64
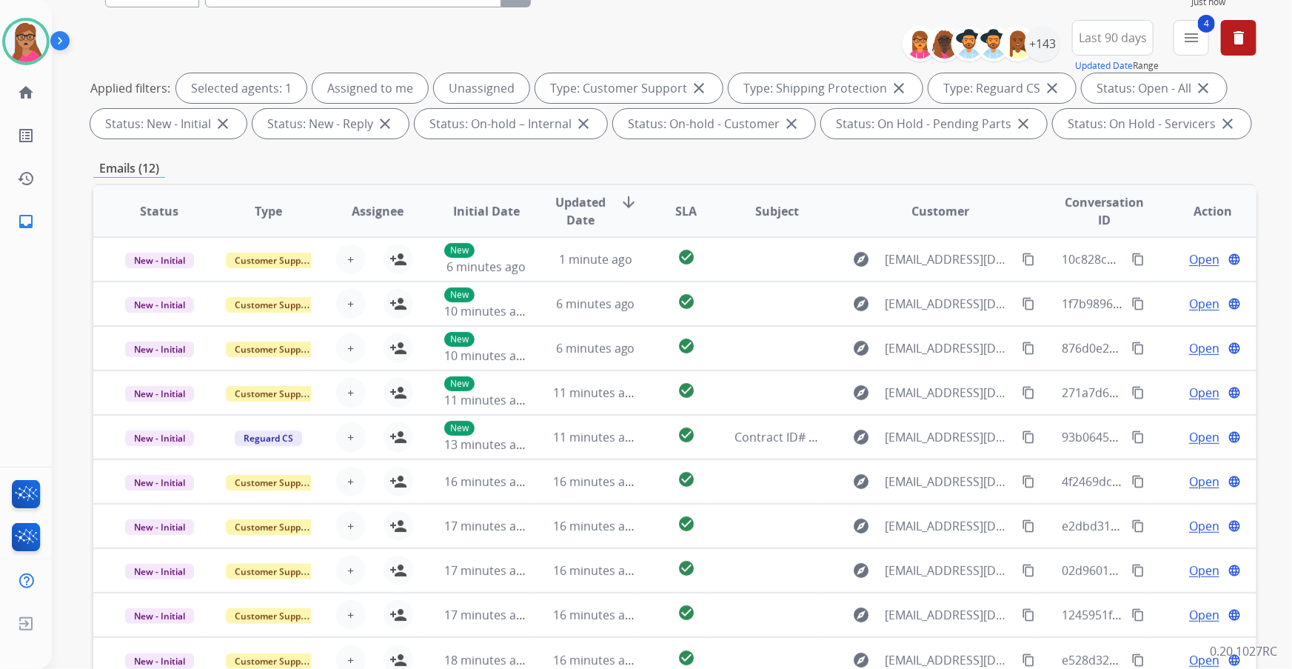
scroll to position [0, 0]
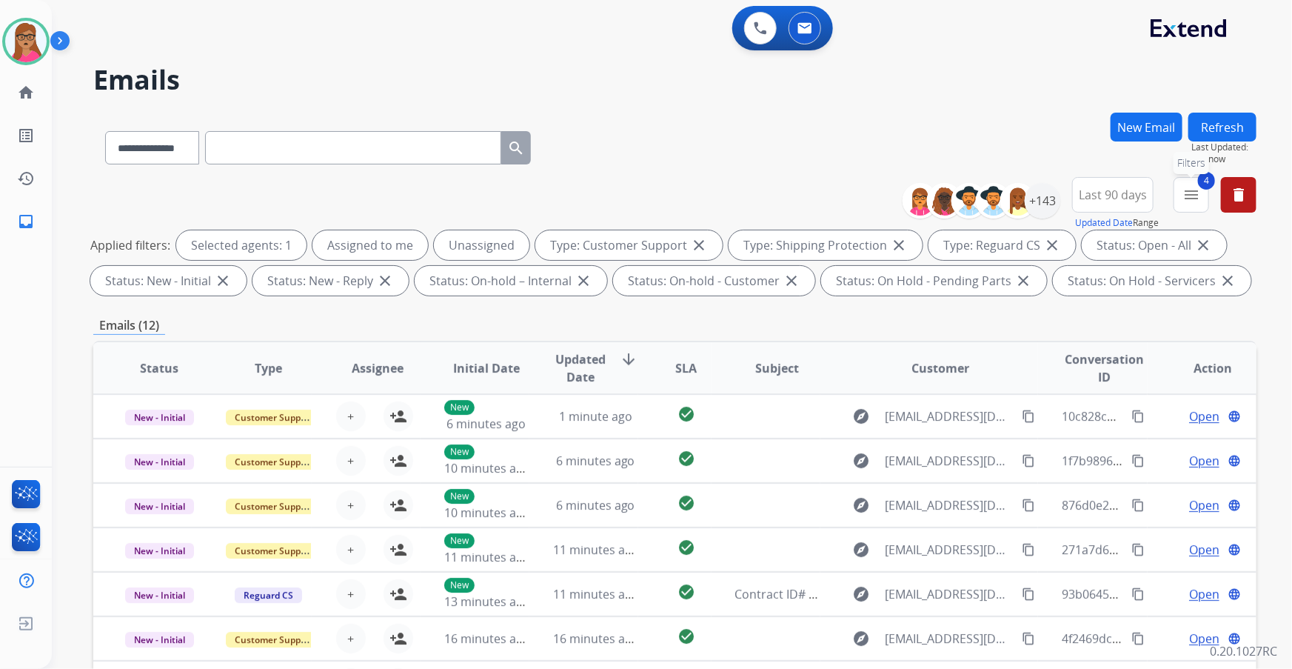
click at [860, 195] on button "4 menu Filters" at bounding box center [1192, 195] width 36 height 36
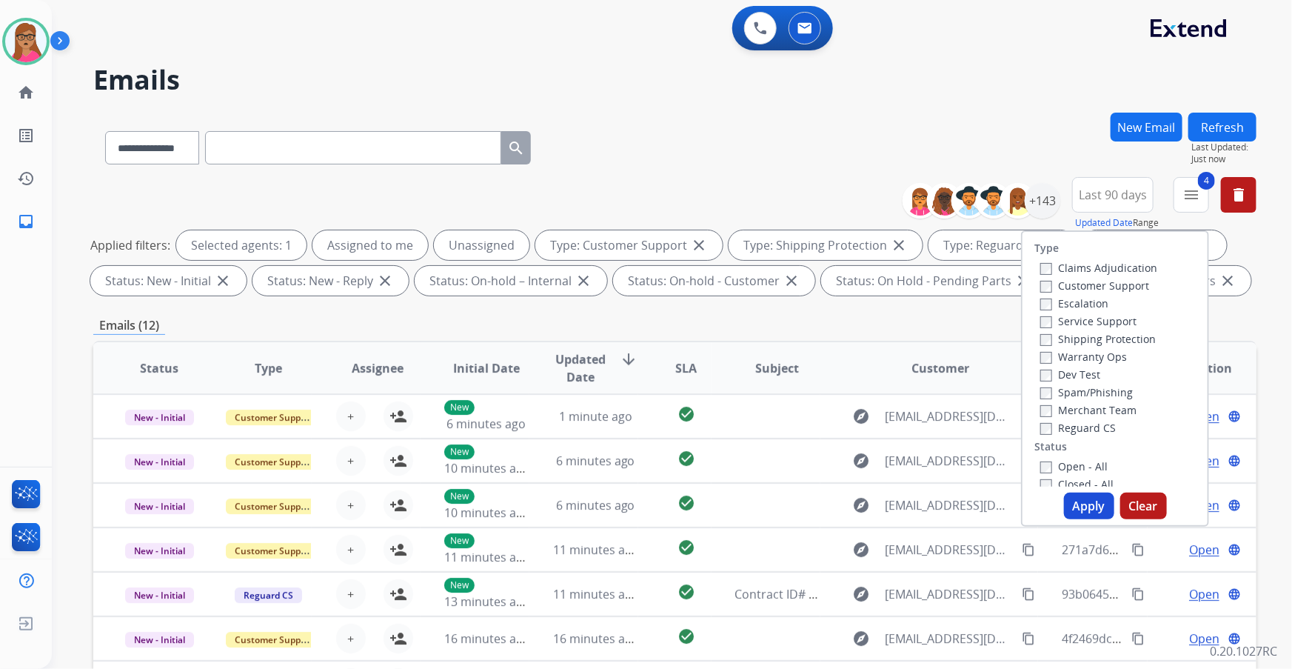
click at [860, 335] on div "**********" at bounding box center [674, 513] width 1163 height 801
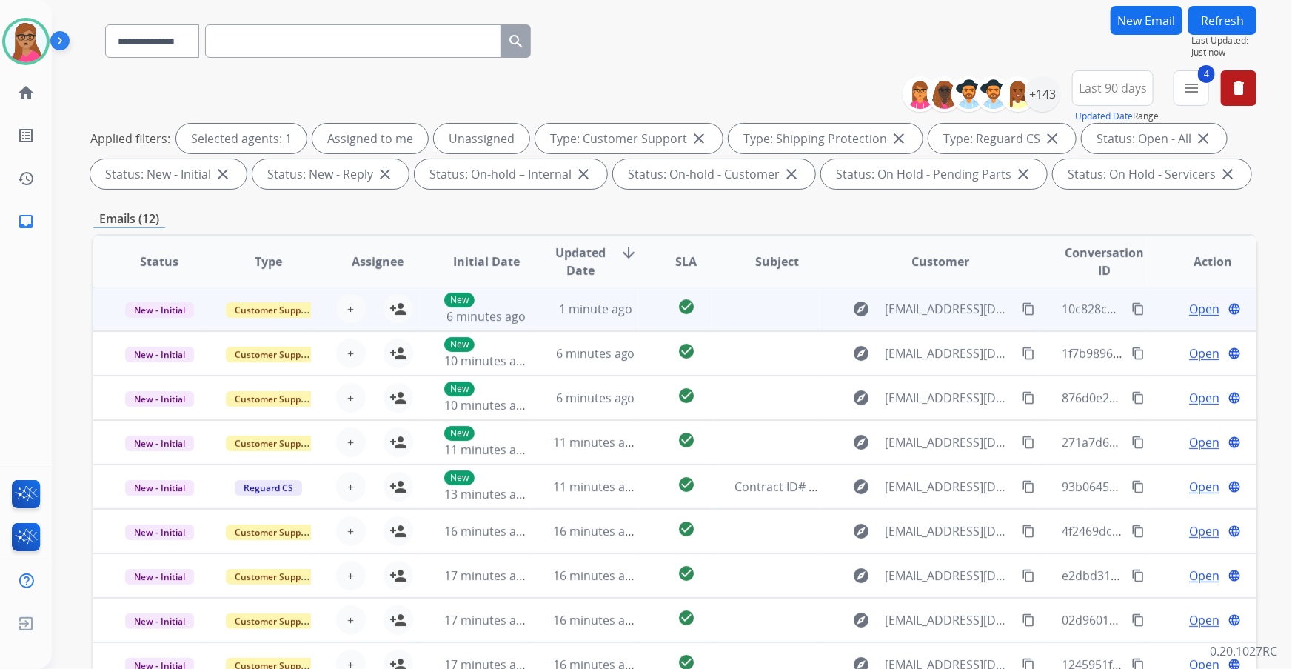
scroll to position [134, 0]
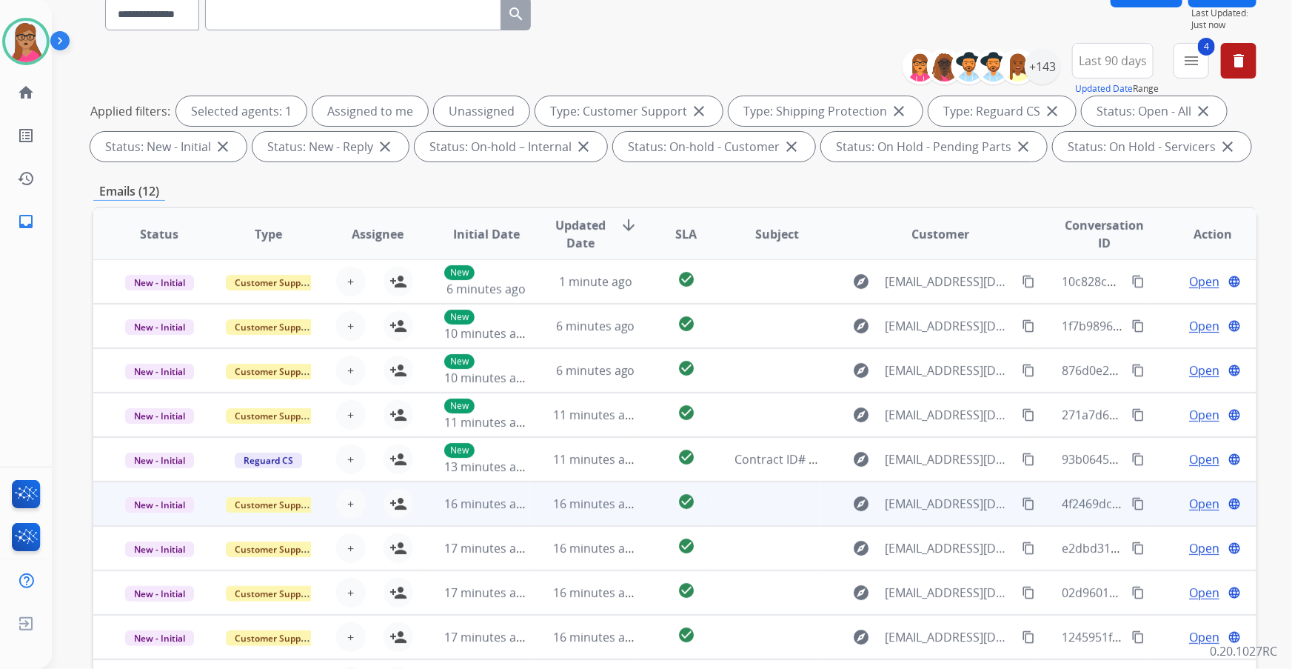
click at [161, 393] on td "New - Initial" at bounding box center [147, 503] width 109 height 44
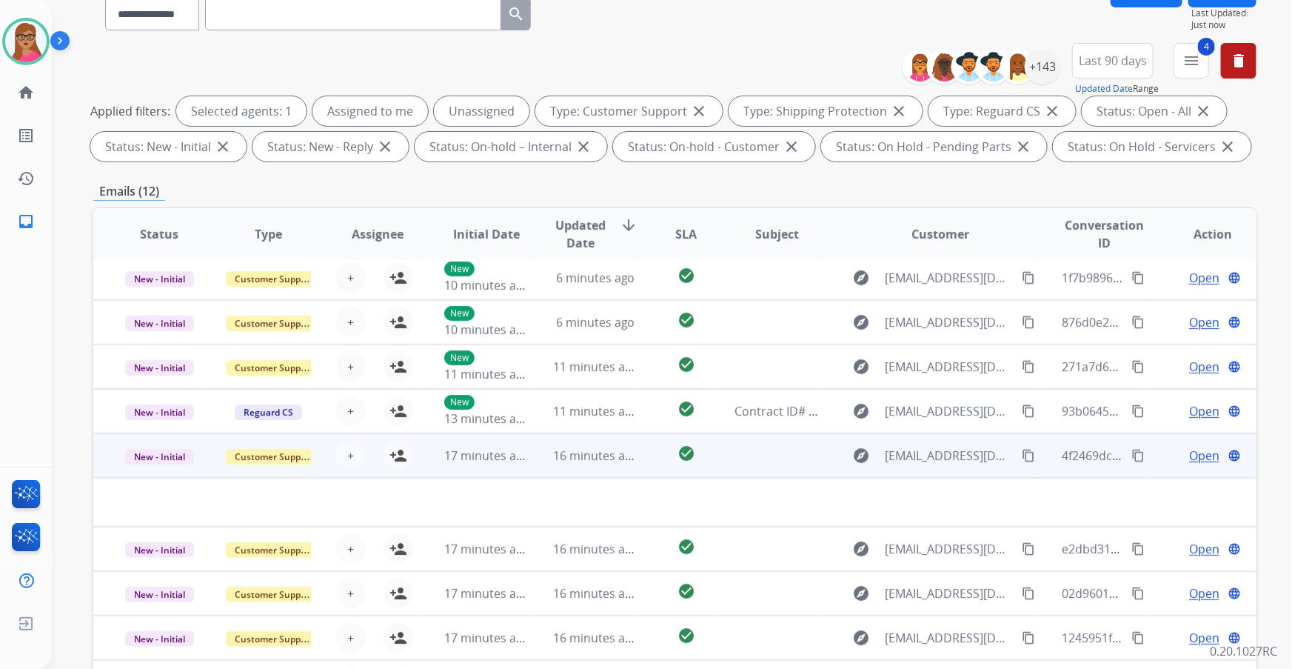
scroll to position [50, 0]
click at [170, 393] on td "New - Initial" at bounding box center [147, 454] width 109 height 44
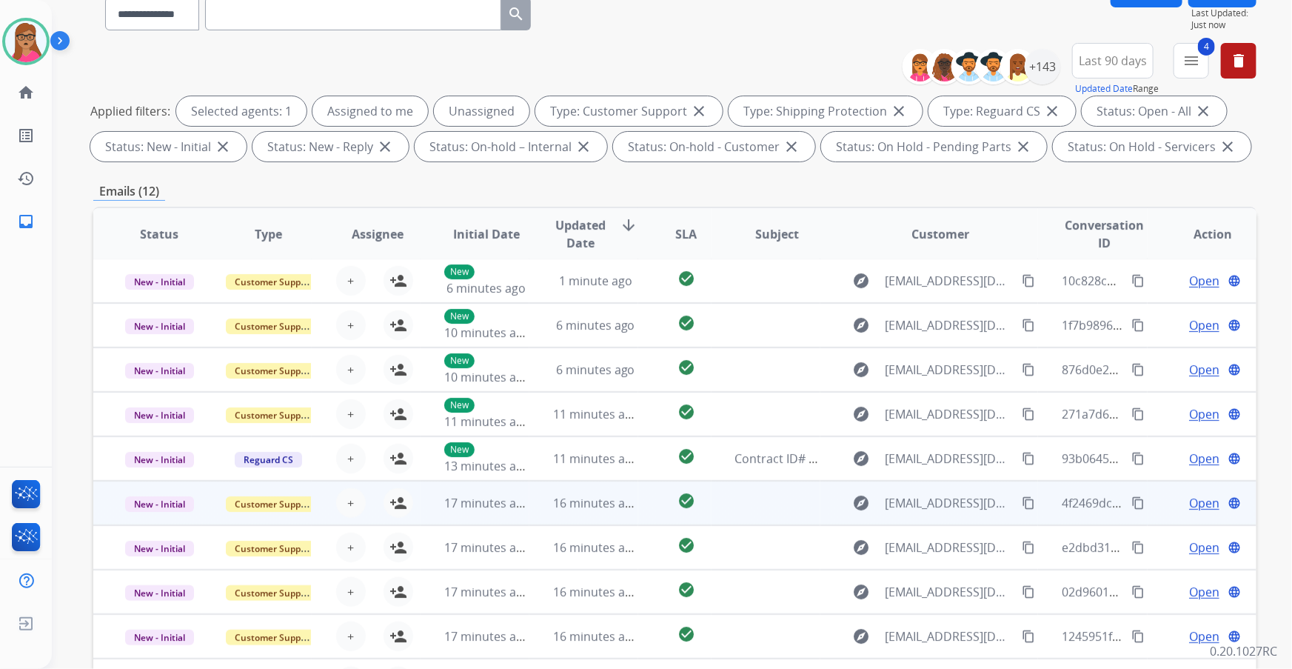
scroll to position [1, 0]
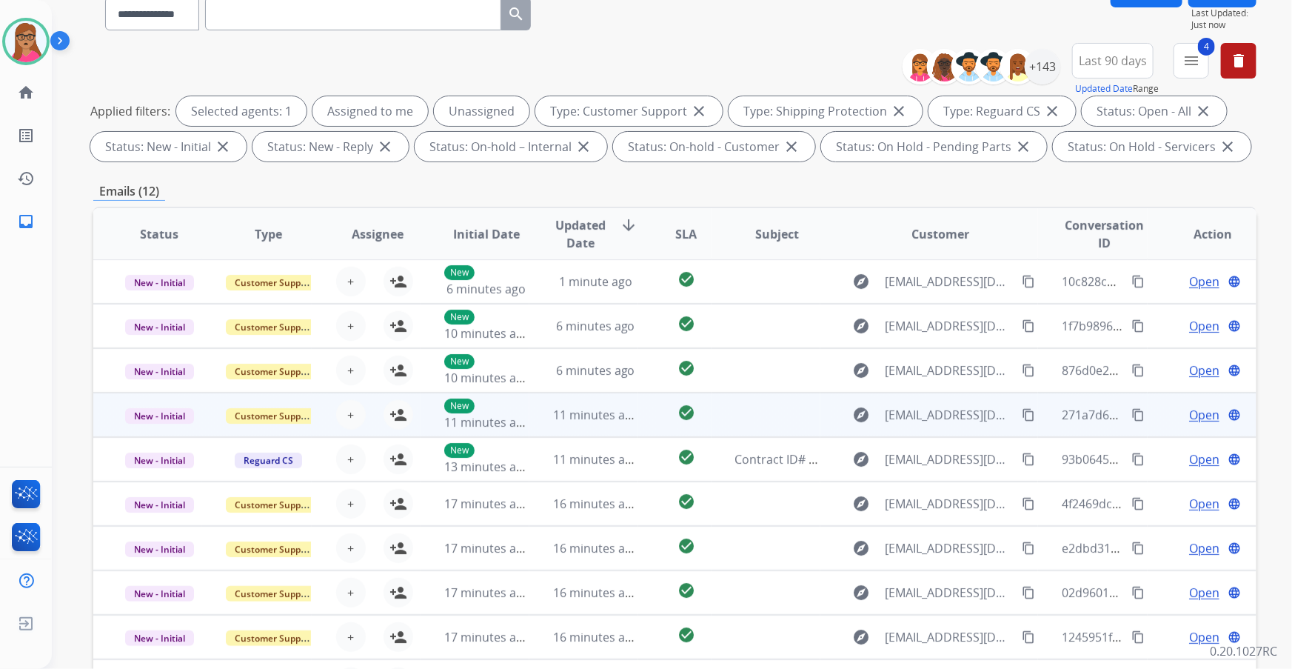
click at [170, 393] on td "New - Initial" at bounding box center [147, 414] width 109 height 44
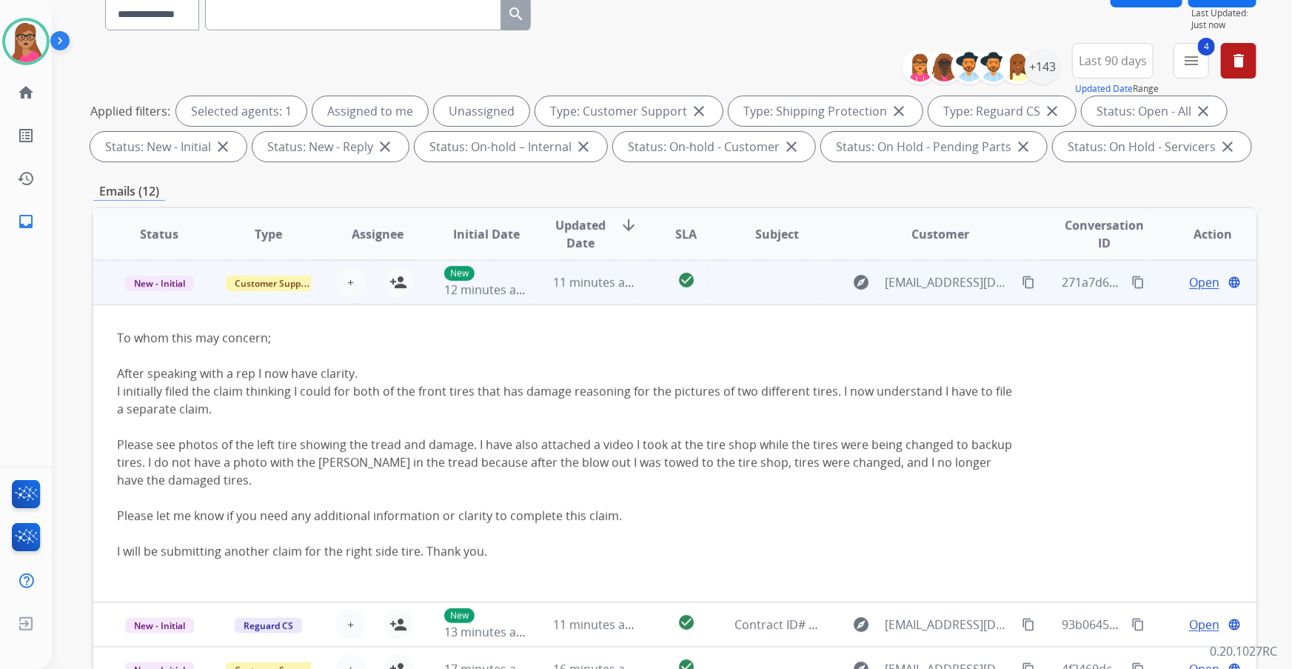
scroll to position [66, 0]
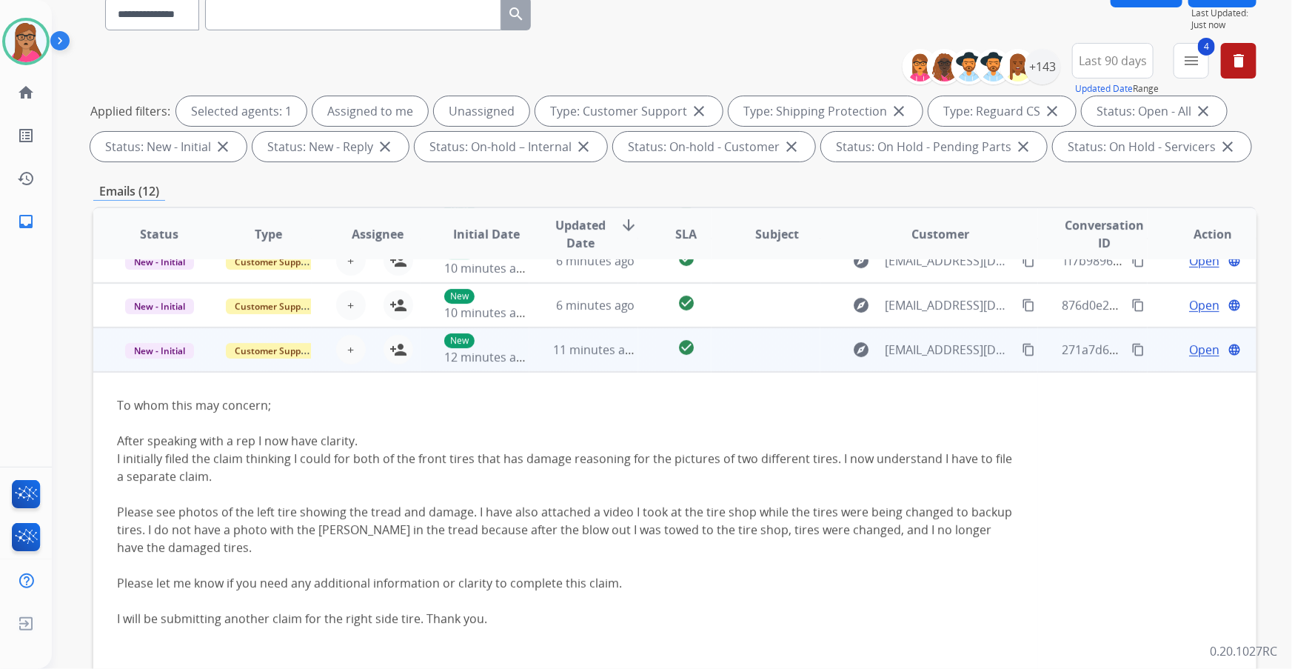
click at [162, 368] on td "New - Initial" at bounding box center [147, 349] width 109 height 44
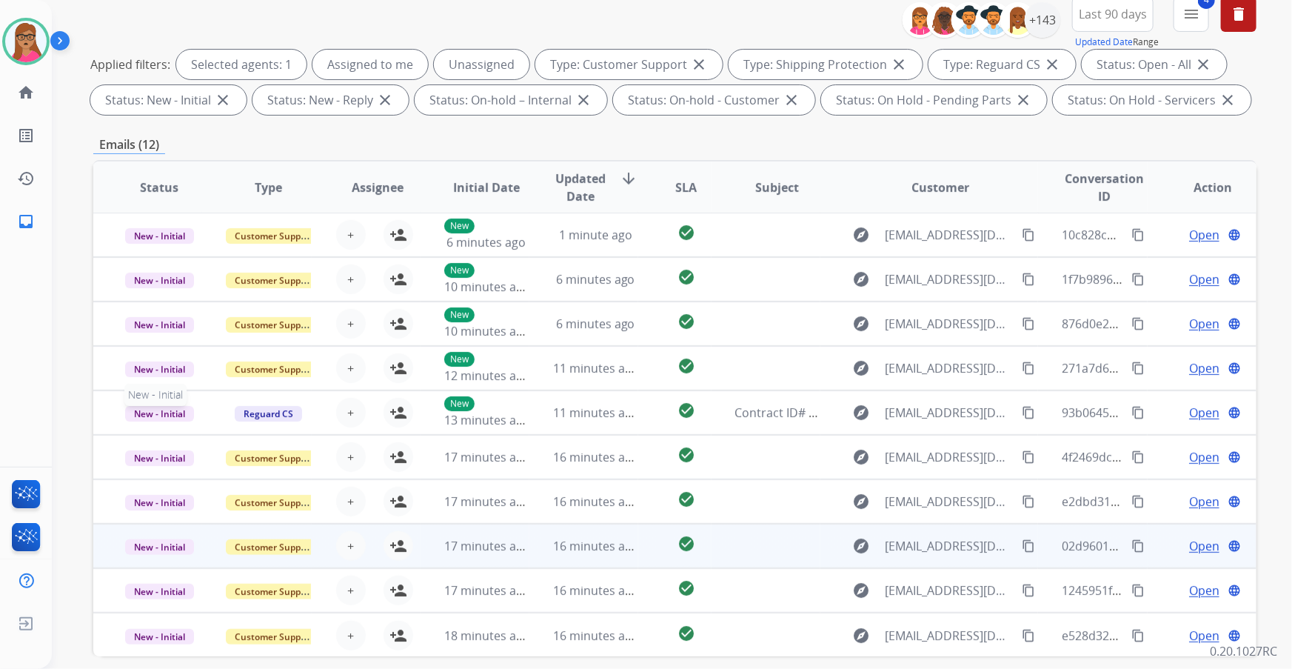
scroll to position [244, 0]
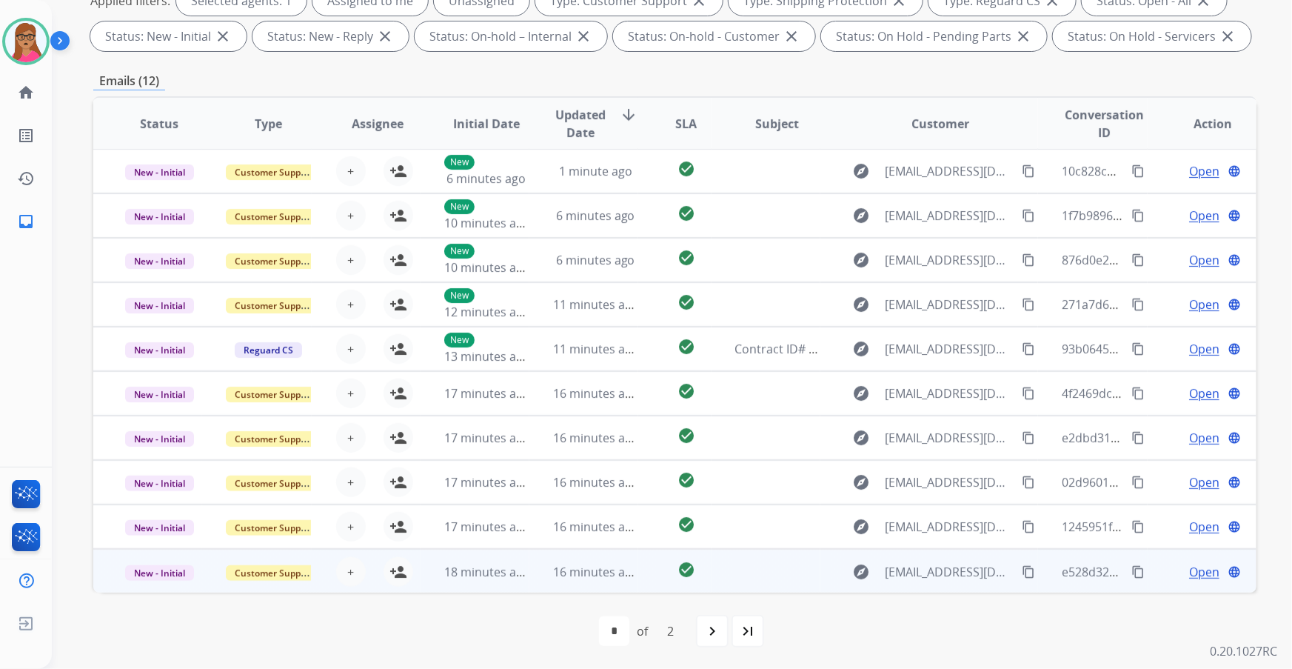
click at [163, 393] on td "New - Initial" at bounding box center [147, 571] width 109 height 44
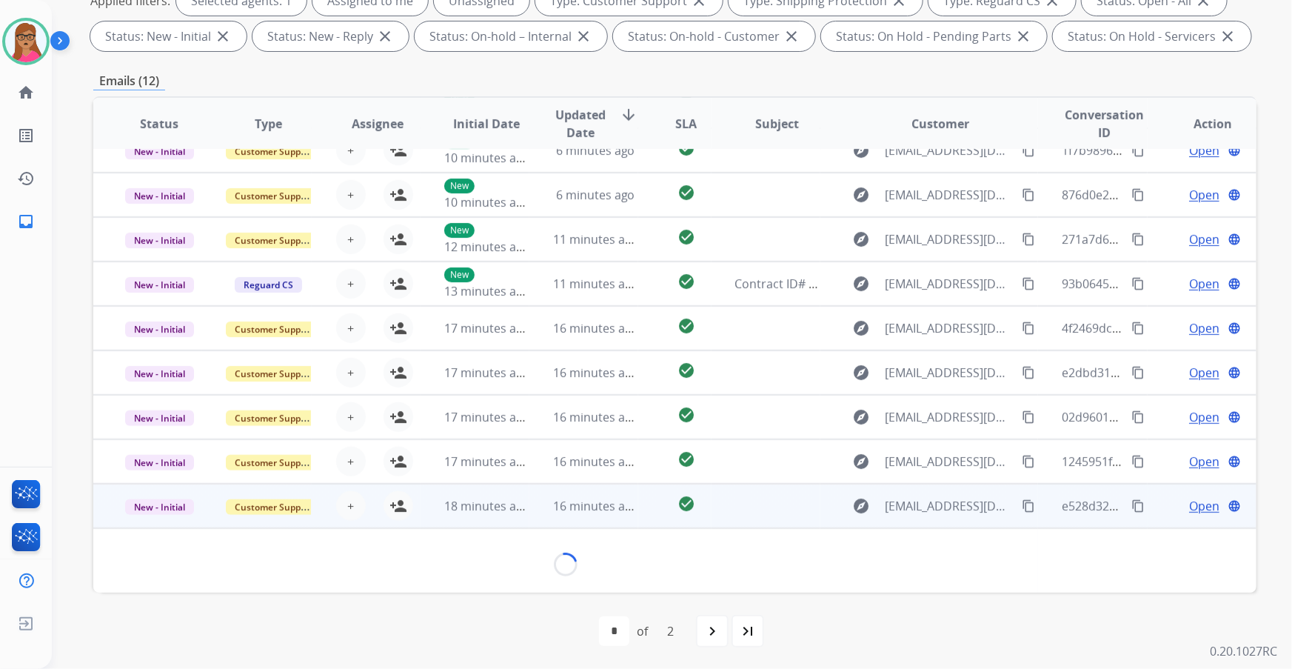
scroll to position [49, 0]
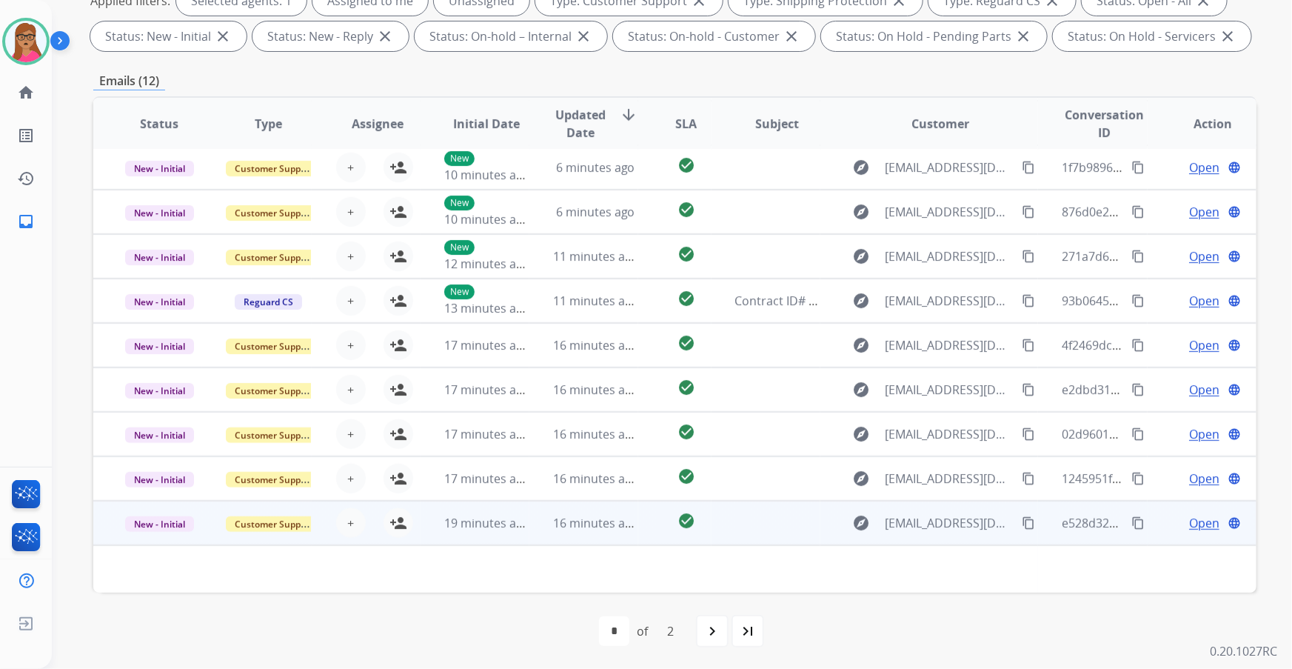
click at [170, 393] on td "New - Initial" at bounding box center [147, 523] width 109 height 44
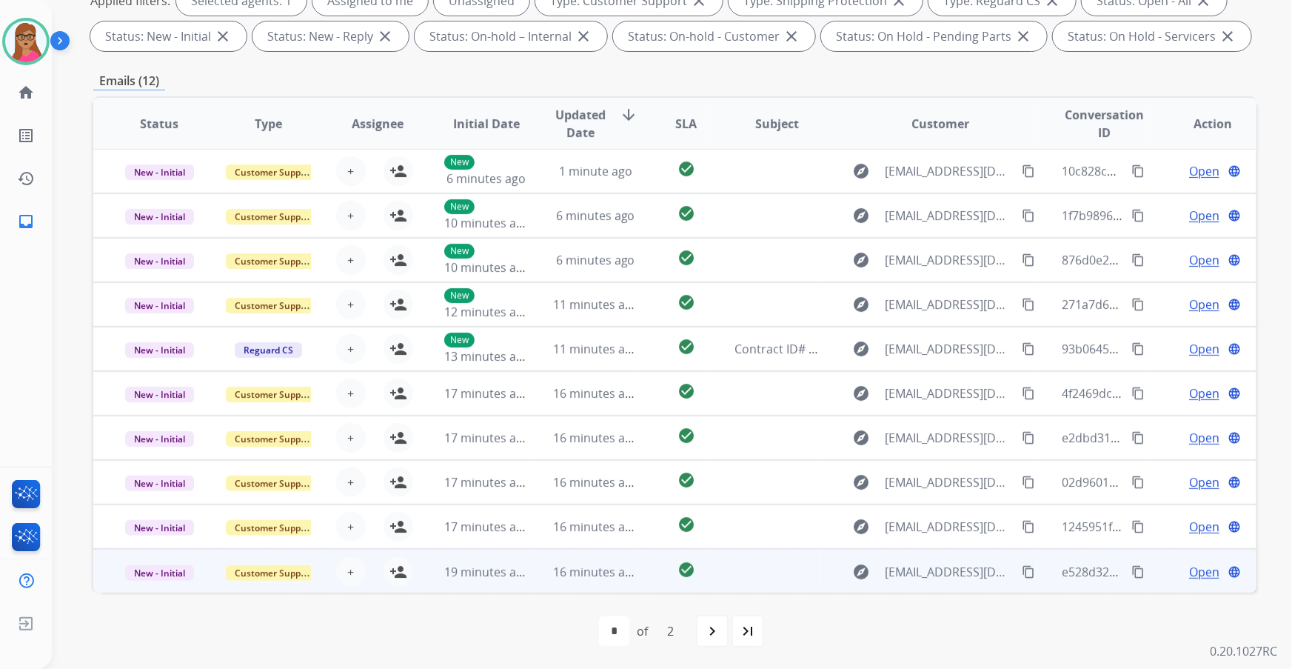
click at [170, 393] on td "New - Initial" at bounding box center [147, 526] width 109 height 44
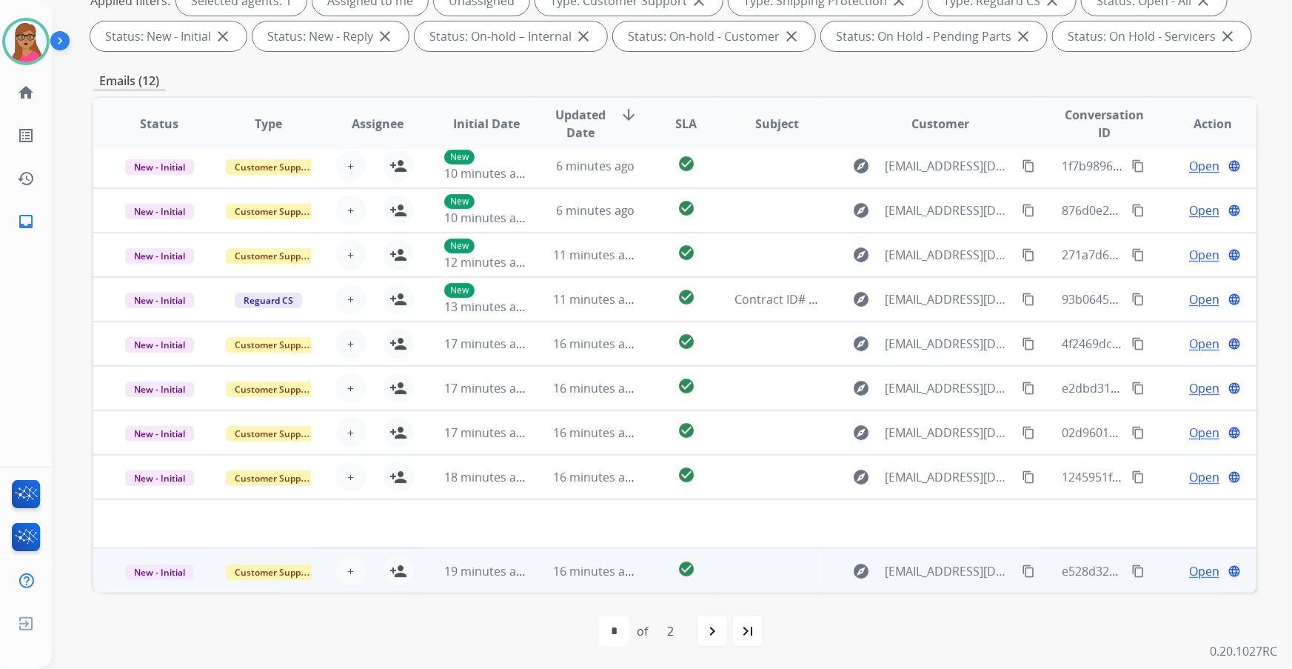
scroll to position [50, 0]
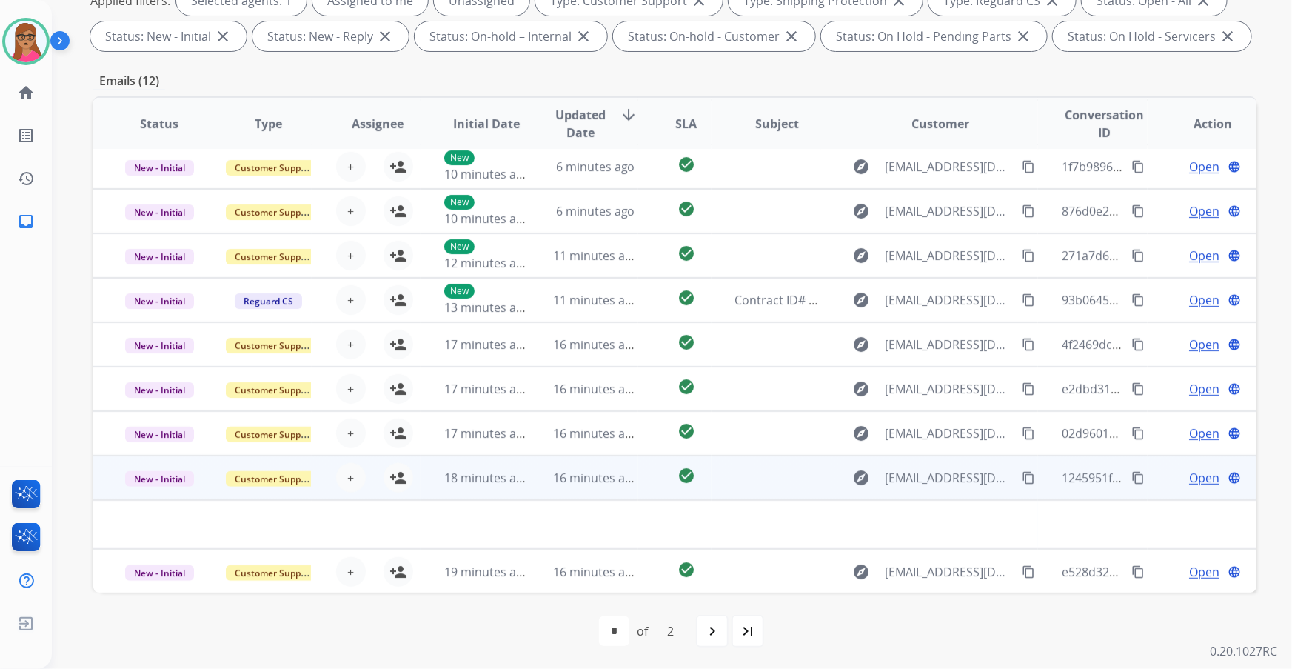
click at [154, 393] on td "New - Initial" at bounding box center [147, 477] width 109 height 44
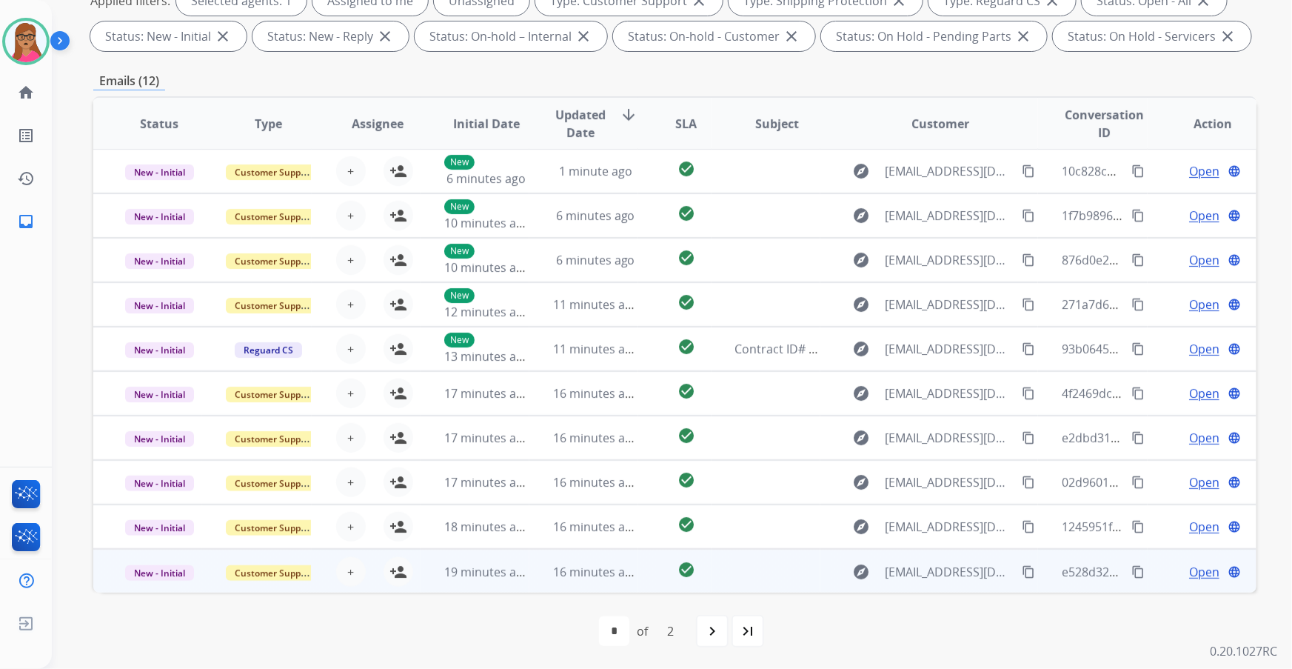
click at [860, 393] on span "Open" at bounding box center [1204, 572] width 30 height 18
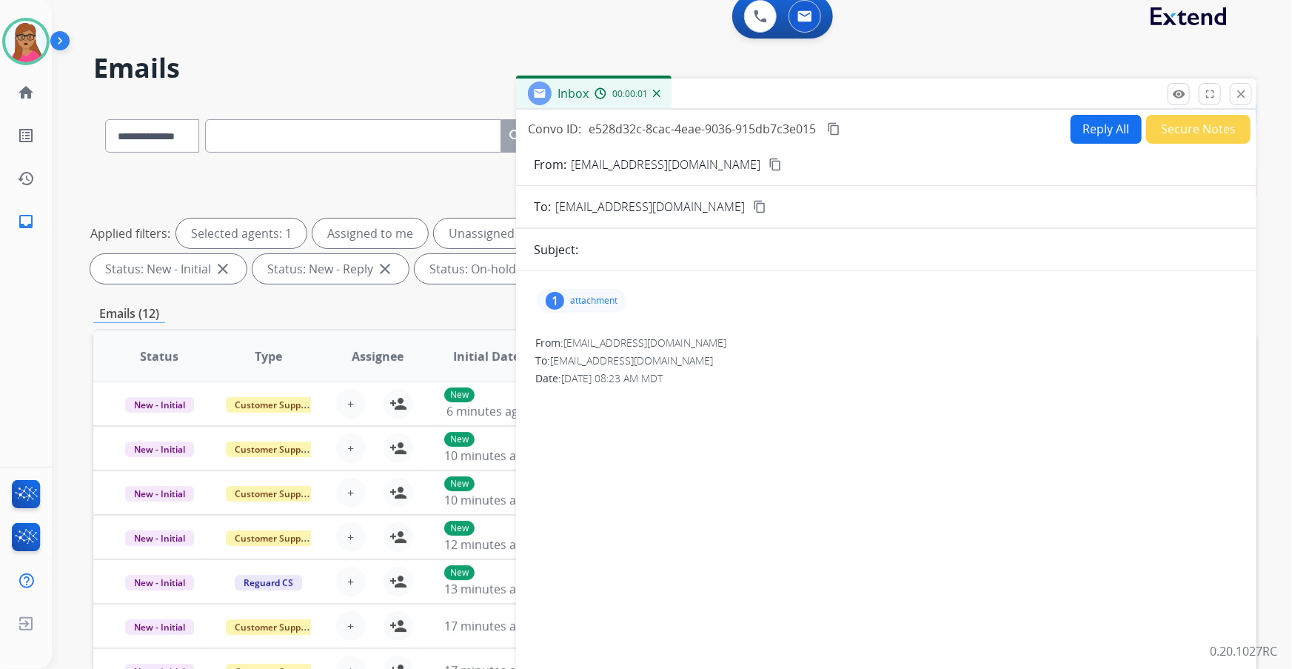
scroll to position [0, 0]
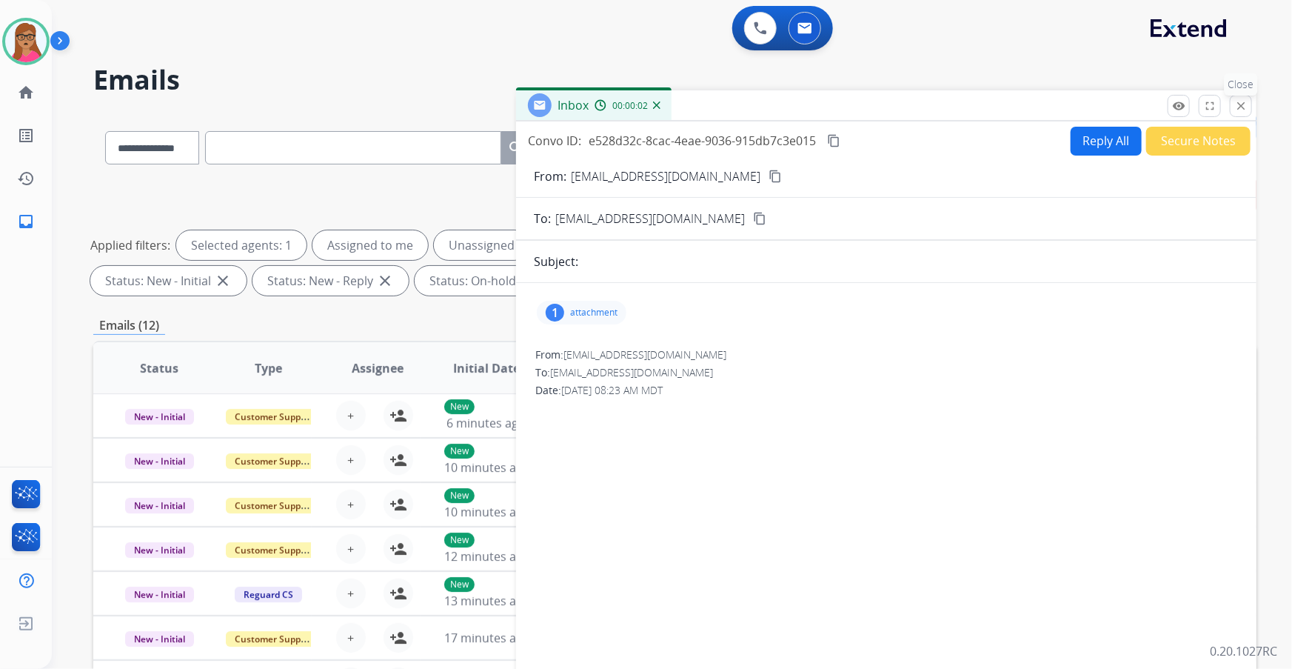
click at [860, 104] on mat-icon "close" at bounding box center [1240, 105] width 13 height 13
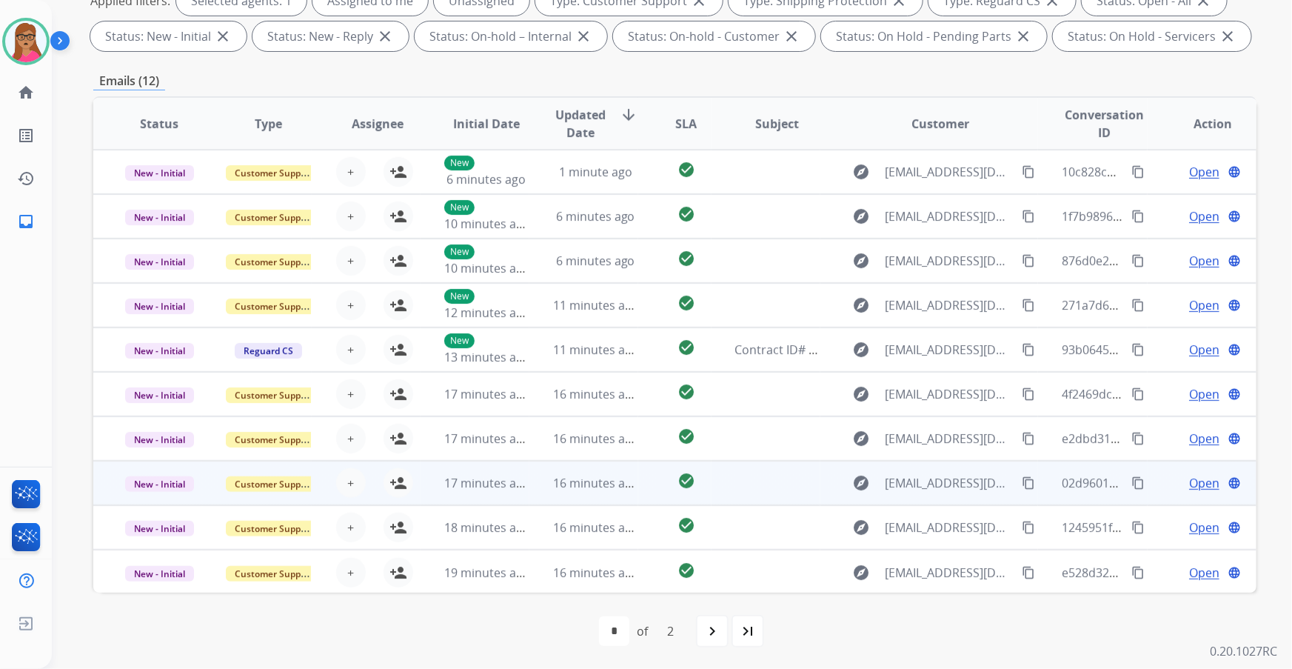
scroll to position [1, 0]
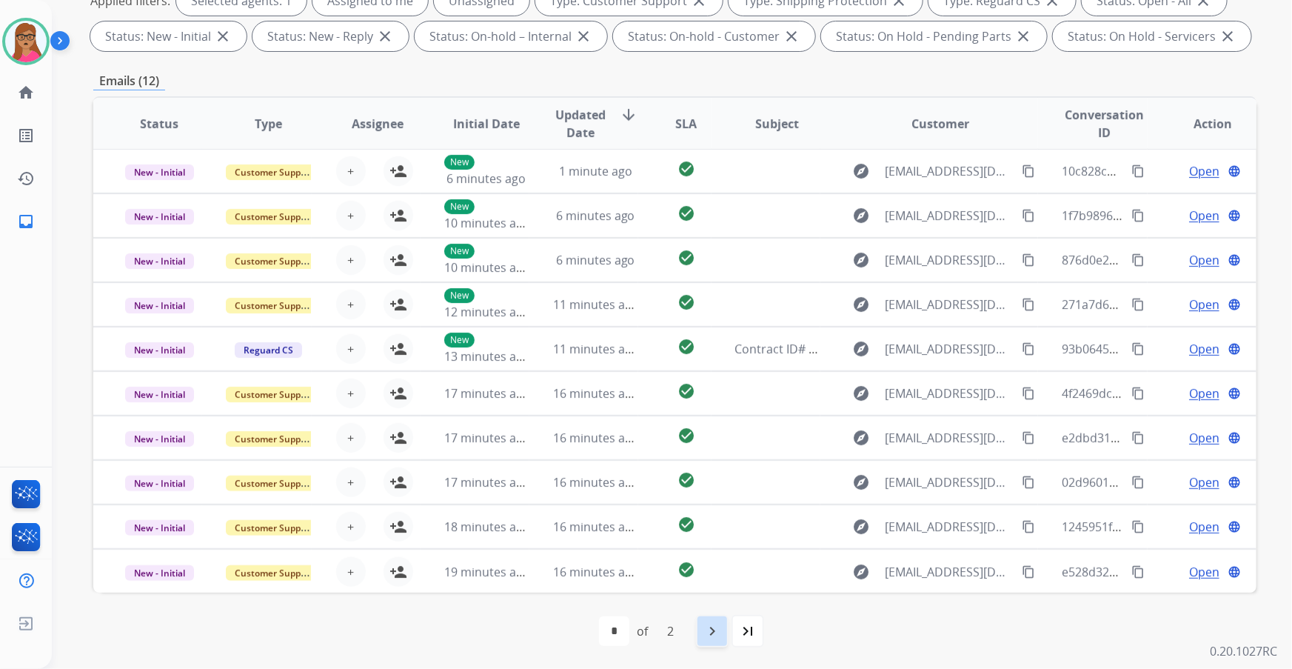
click at [703, 393] on mat-icon "navigate_next" at bounding box center [712, 631] width 18 height 18
select select "*"
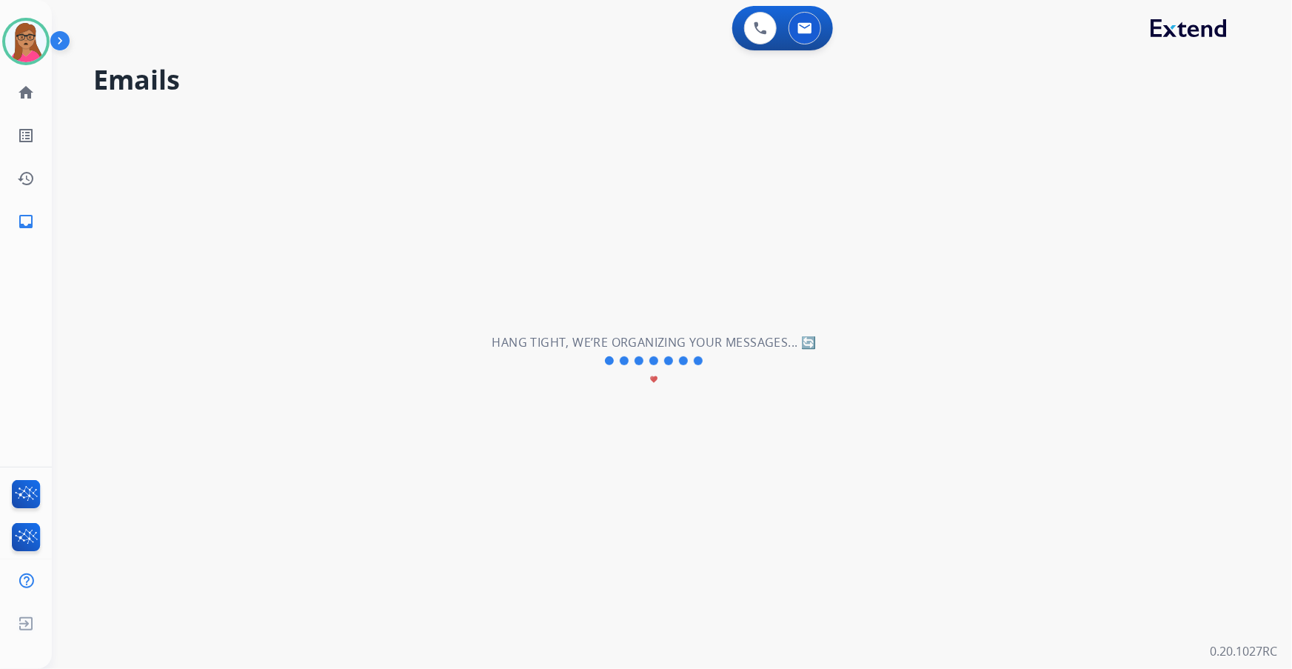
scroll to position [0, 0]
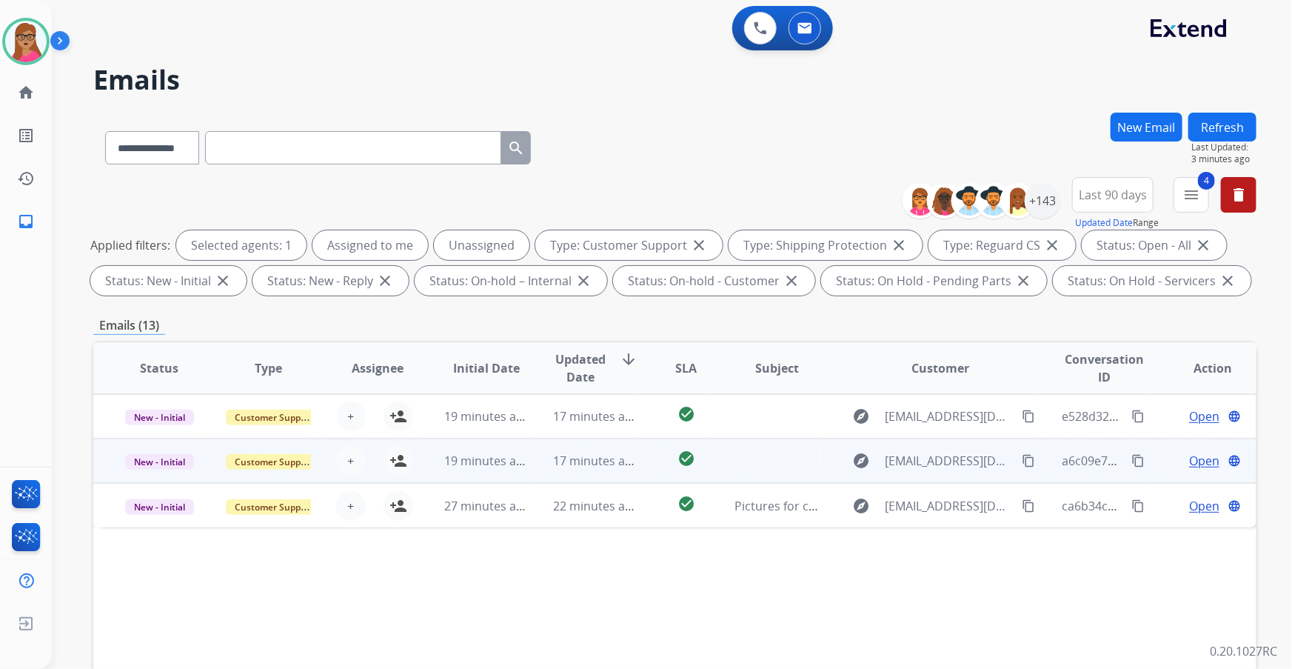
click at [155, 393] on td "New - Initial" at bounding box center [147, 460] width 109 height 44
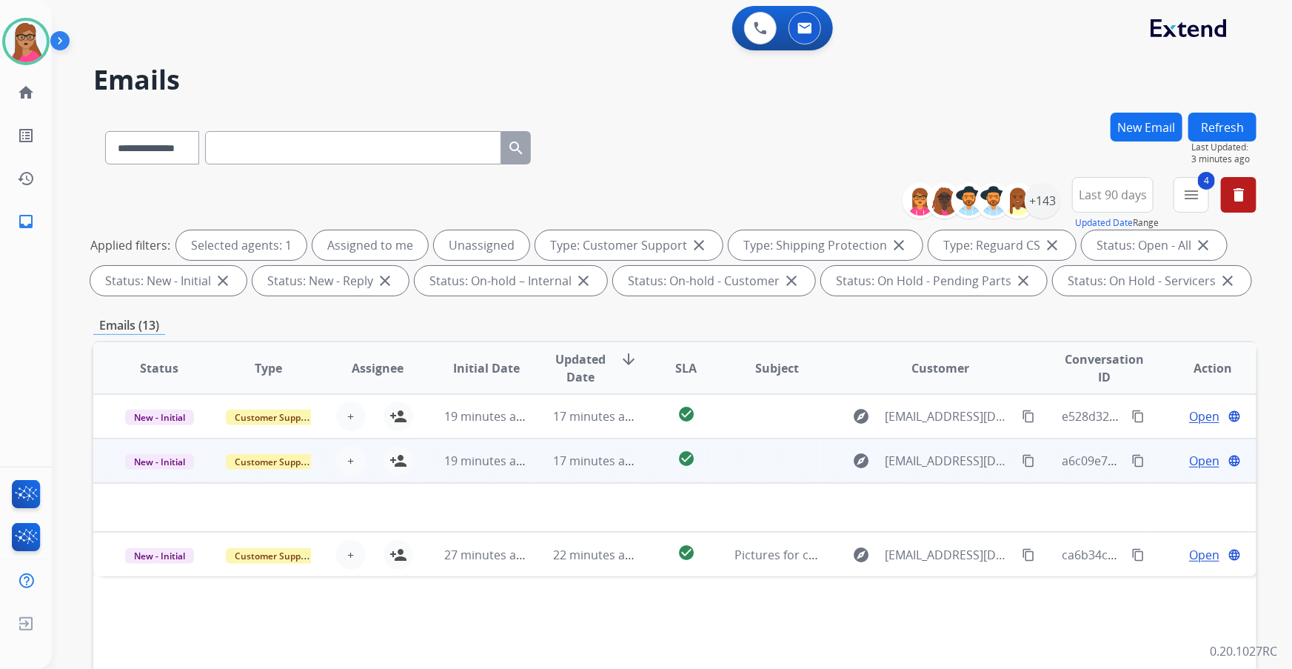
click at [155, 393] on td "New - Initial" at bounding box center [147, 460] width 109 height 44
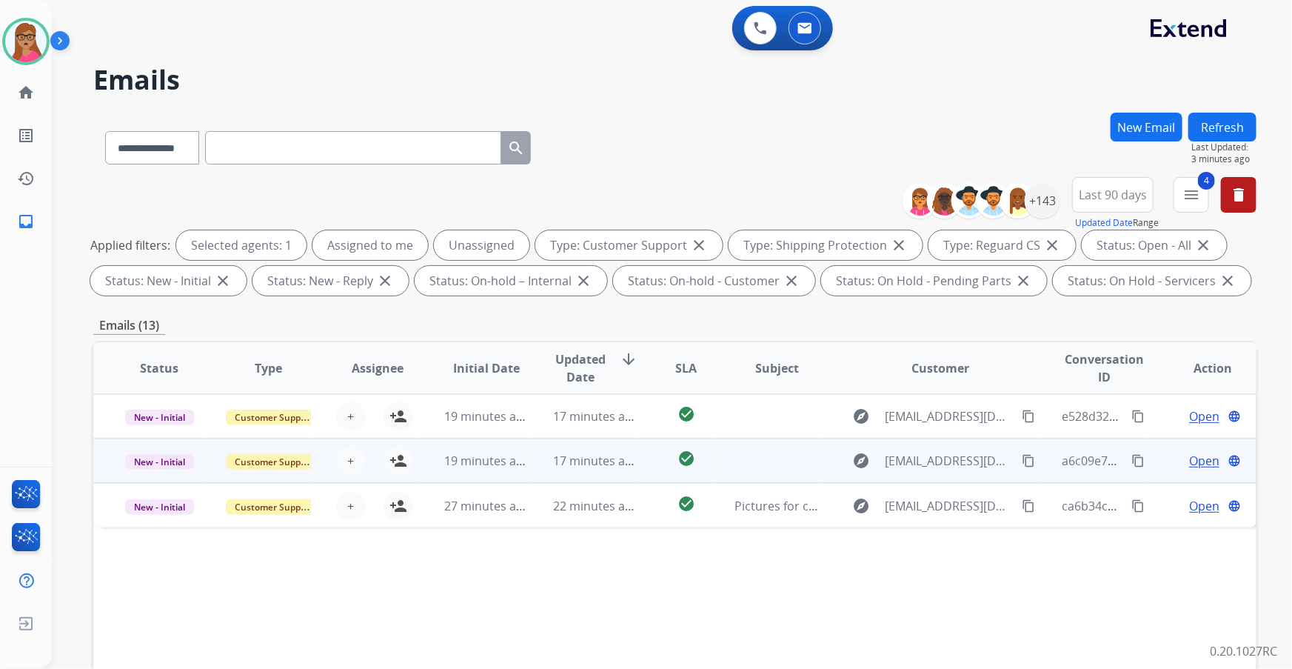
click at [860, 393] on span "Open" at bounding box center [1204, 461] width 30 height 18
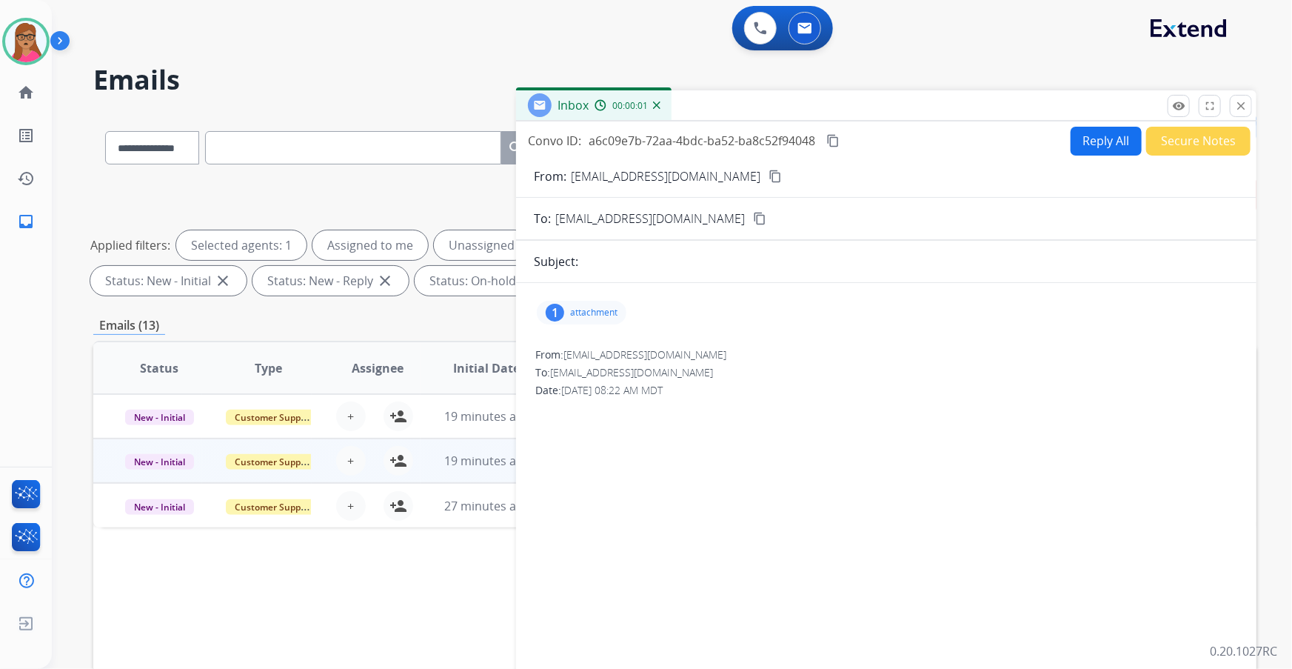
click at [596, 329] on div "1 attachment" at bounding box center [886, 313] width 705 height 36
click at [585, 318] on div "1 attachment" at bounding box center [582, 313] width 90 height 24
click at [580, 312] on p "attachment" at bounding box center [593, 313] width 47 height 12
click at [580, 311] on p "attachment" at bounding box center [593, 313] width 47 height 12
click at [860, 104] on button "close Close" at bounding box center [1241, 106] width 22 height 22
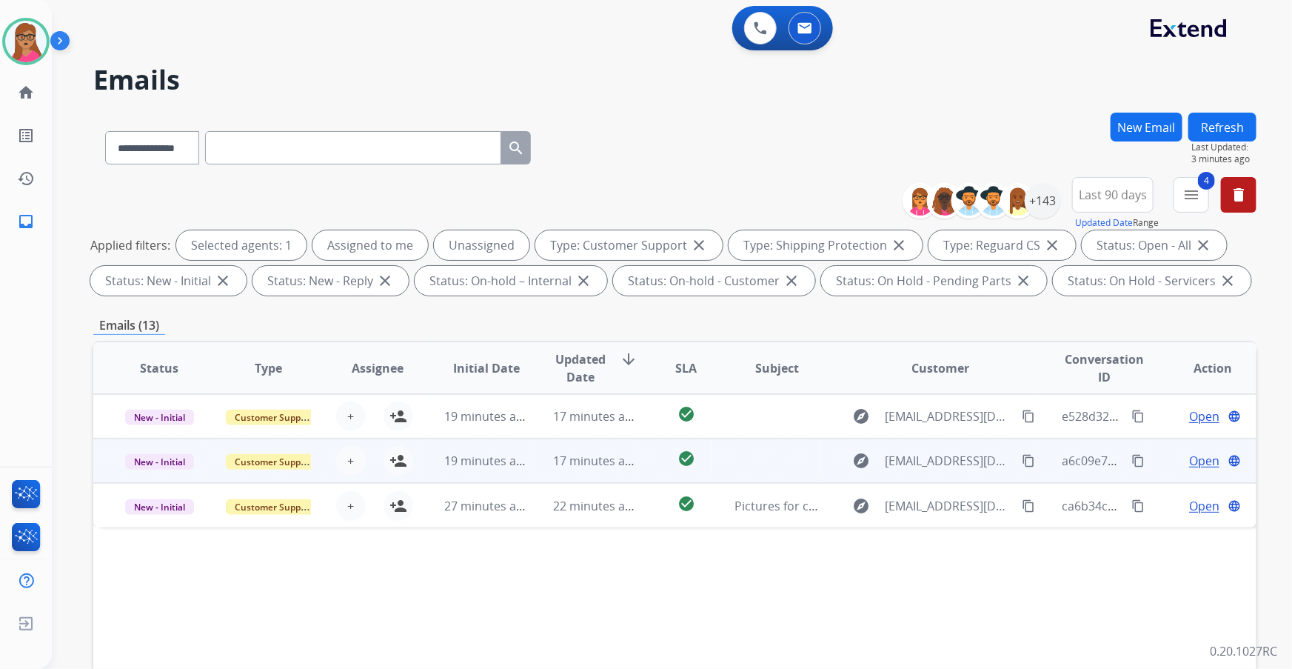
click at [375, 393] on div "+ Select agent person_add Assign to Me" at bounding box center [365, 461] width 95 height 30
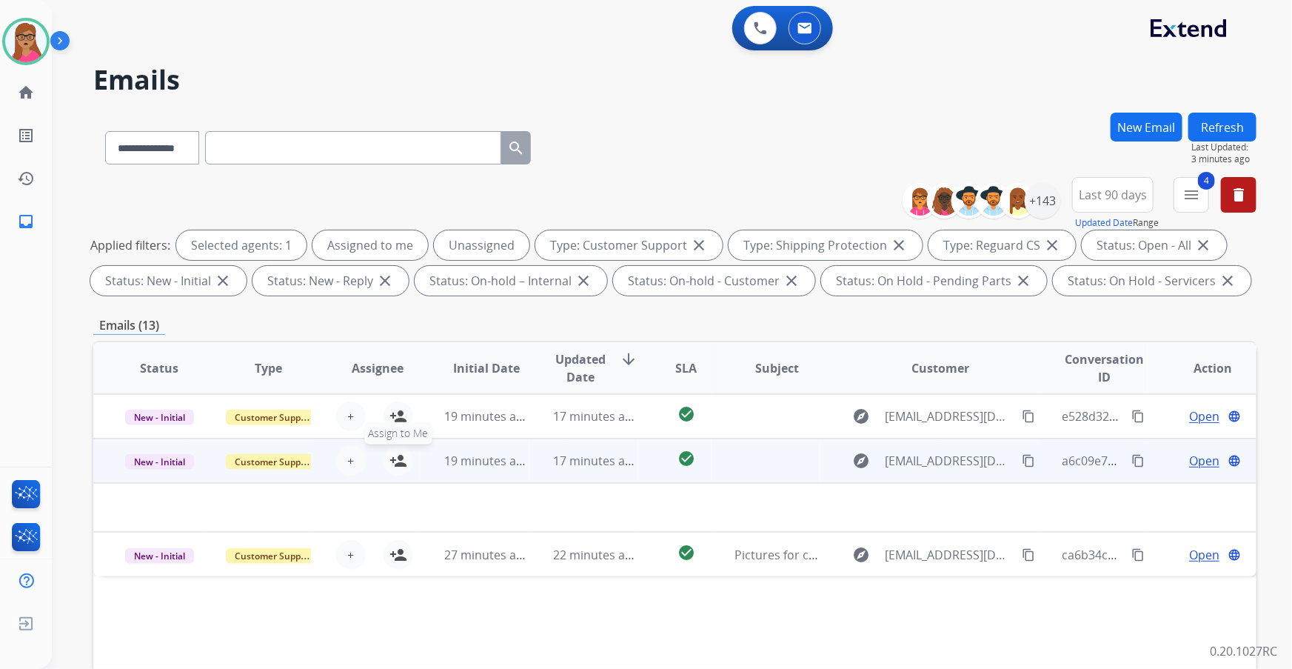
click at [393, 393] on mat-icon "person_add" at bounding box center [398, 461] width 18 height 18
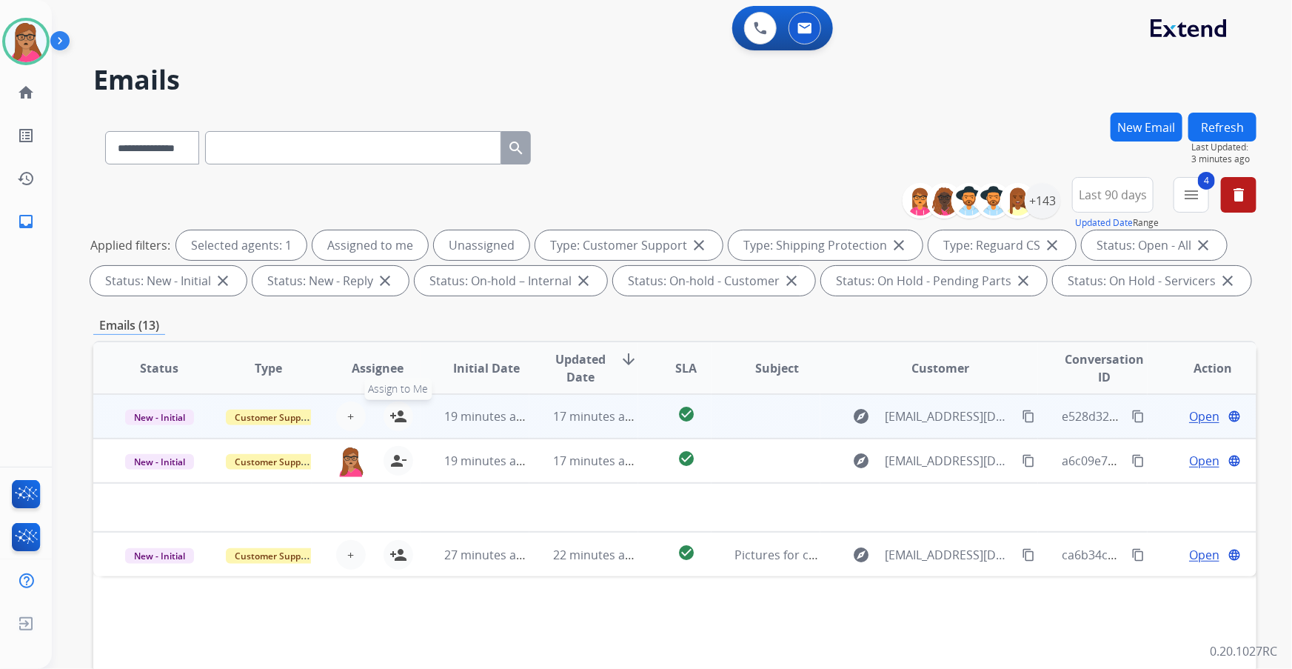
click at [398, 393] on mat-icon "person_add" at bounding box center [398, 416] width 18 height 18
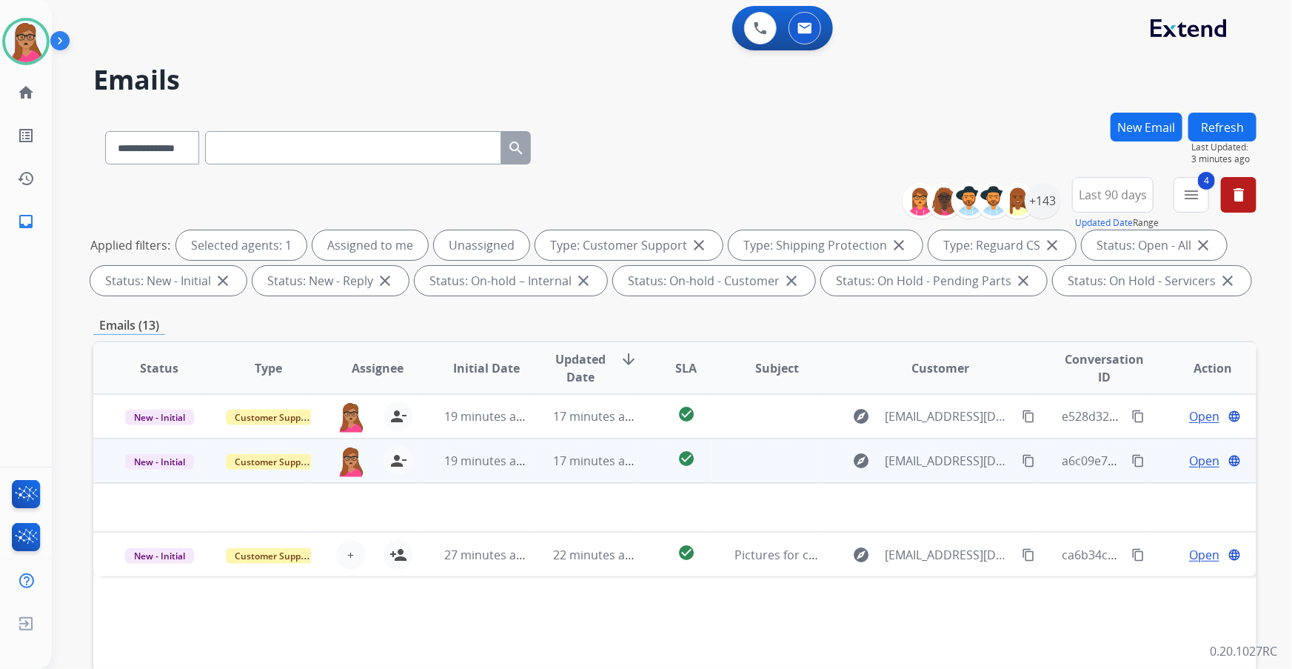
click at [860, 393] on div "Open language" at bounding box center [1213, 461] width 84 height 18
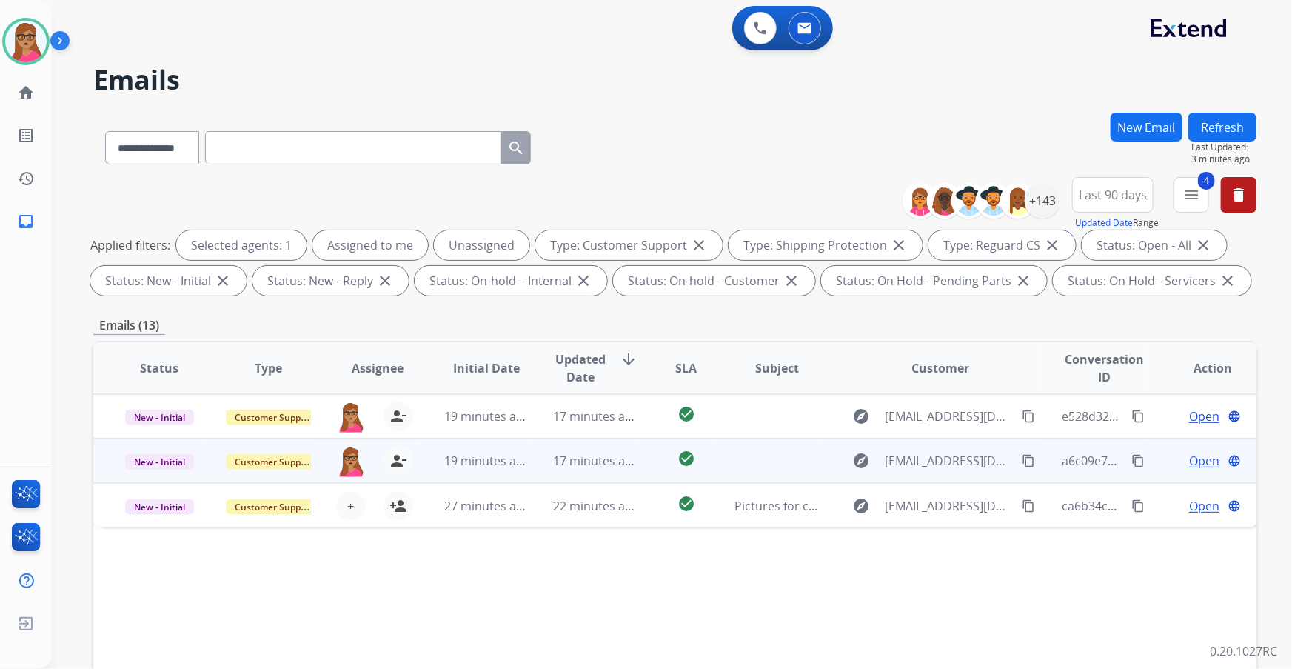
click at [860, 393] on span "Open" at bounding box center [1204, 461] width 30 height 18
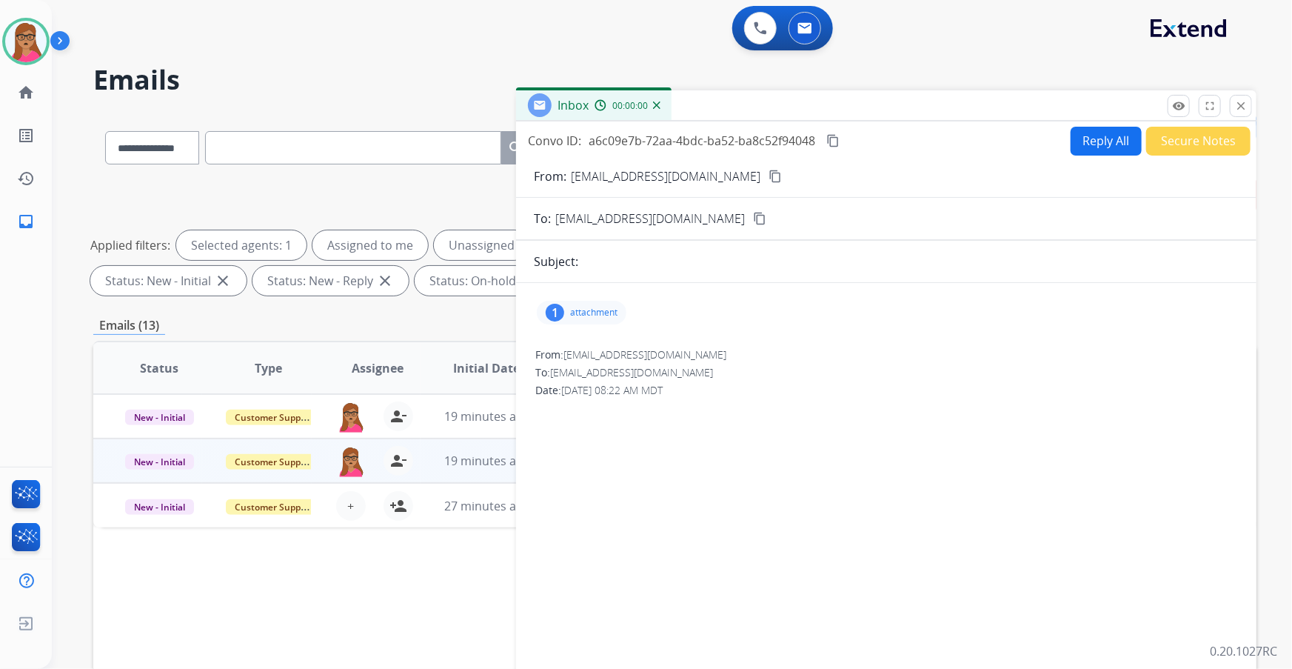
click at [860, 133] on button "Secure Notes" at bounding box center [1198, 141] width 104 height 29
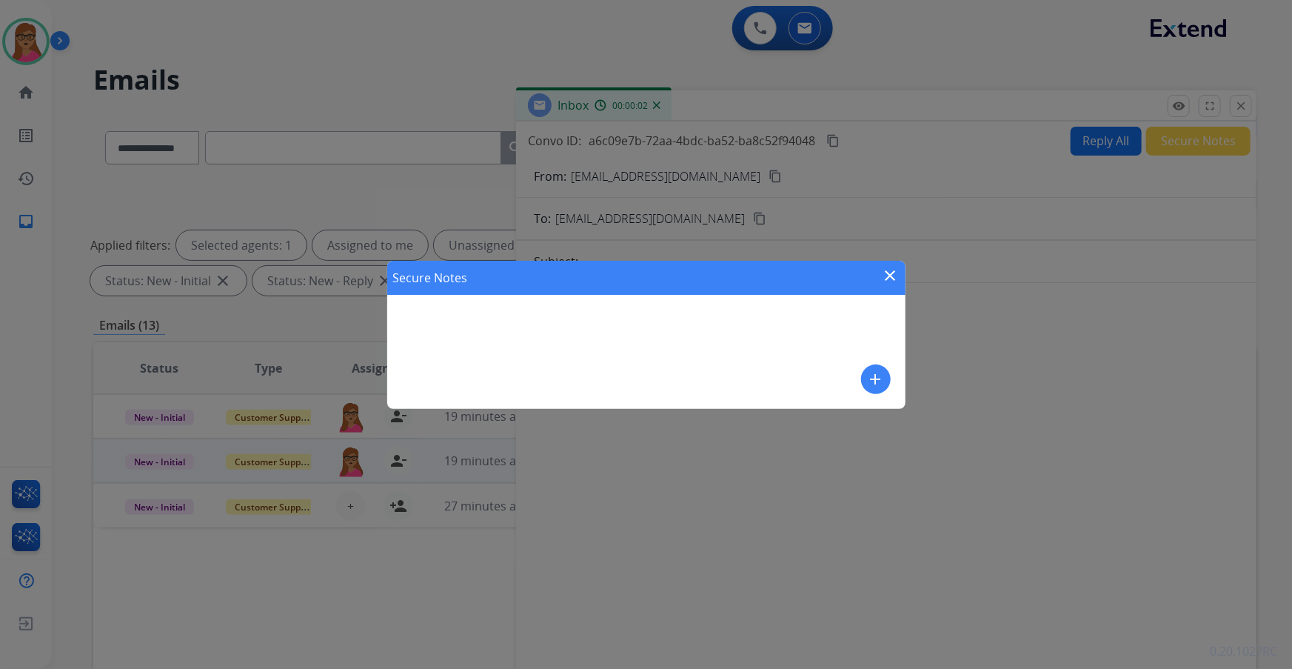
click at [860, 377] on mat-icon "add" at bounding box center [876, 379] width 18 height 18
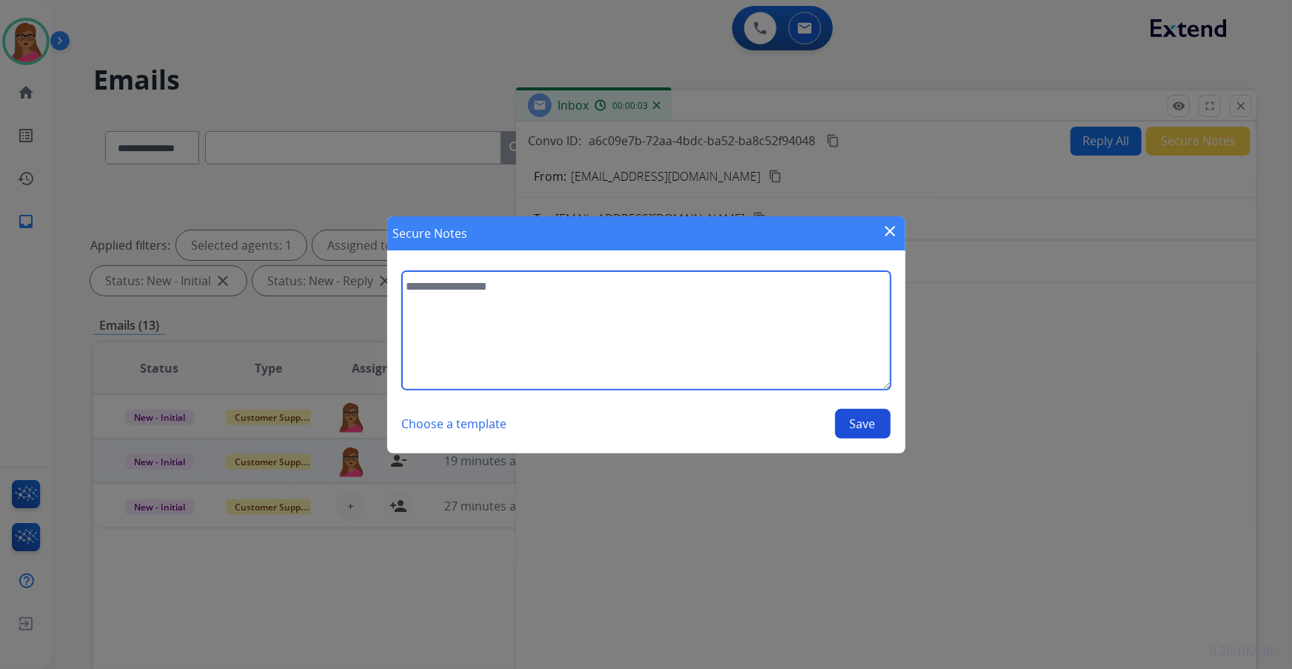
click at [536, 297] on textarea at bounding box center [646, 330] width 489 height 118
type textarea "**********"
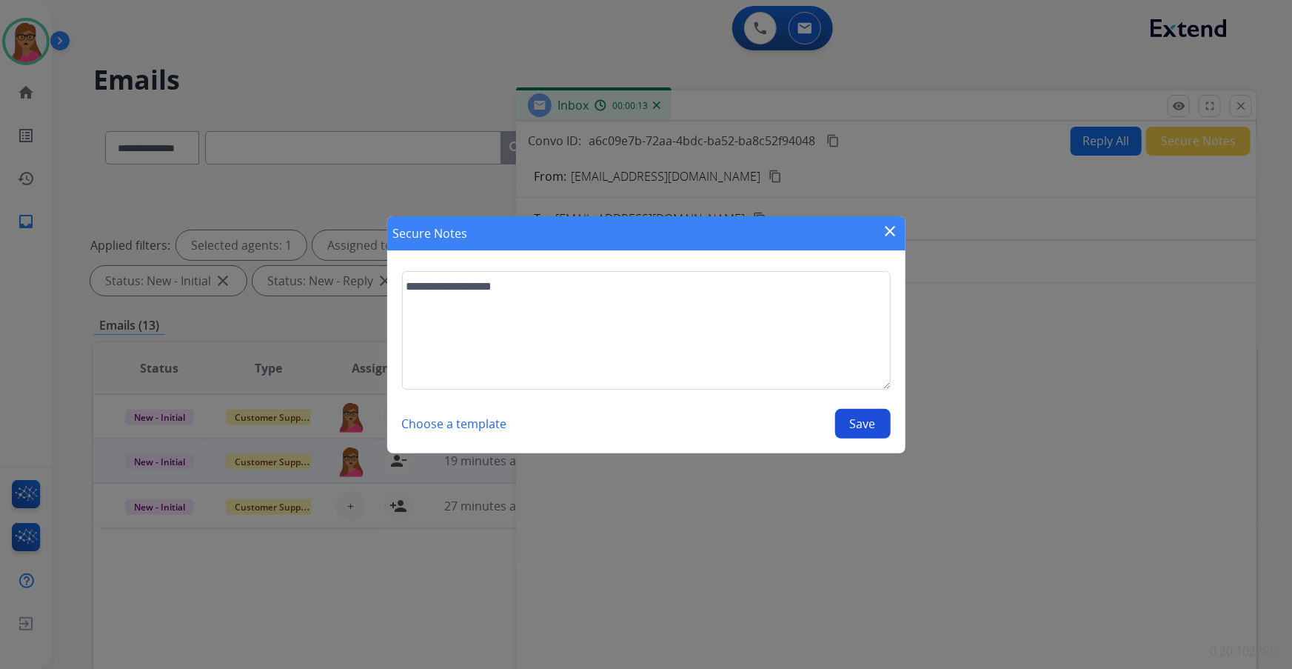
click at [860, 393] on button "Save" at bounding box center [863, 424] width 56 height 30
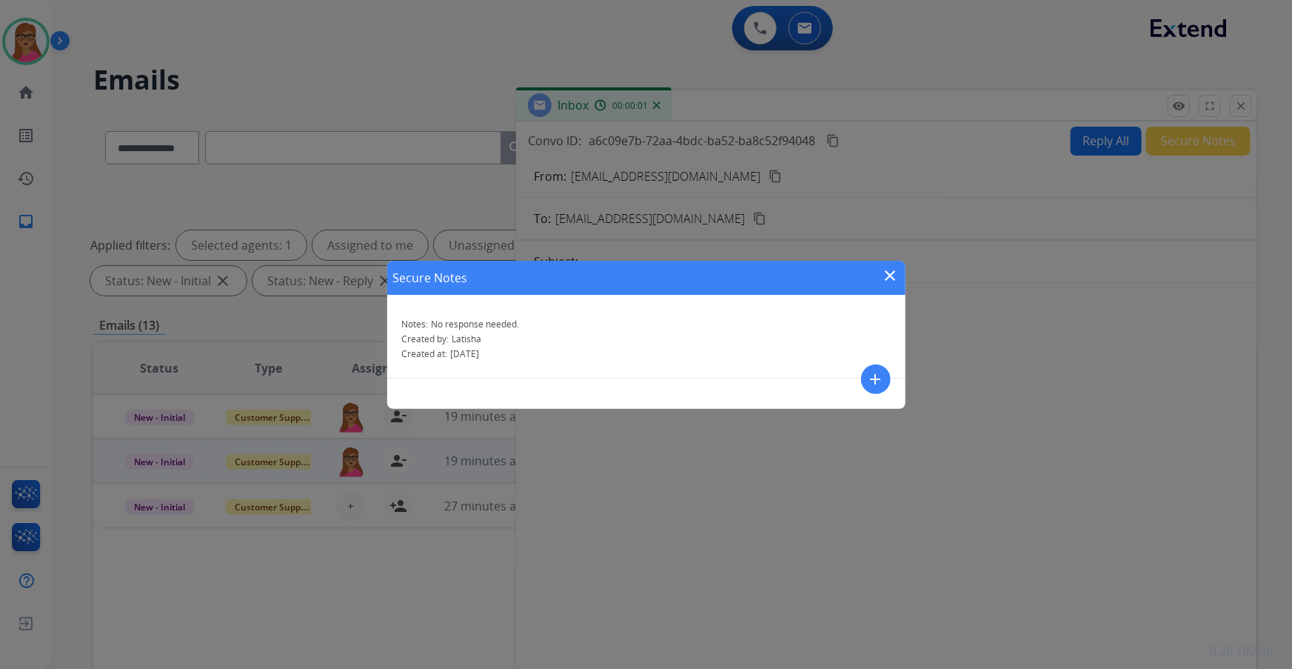
click at [860, 274] on mat-icon "close" at bounding box center [891, 276] width 18 height 18
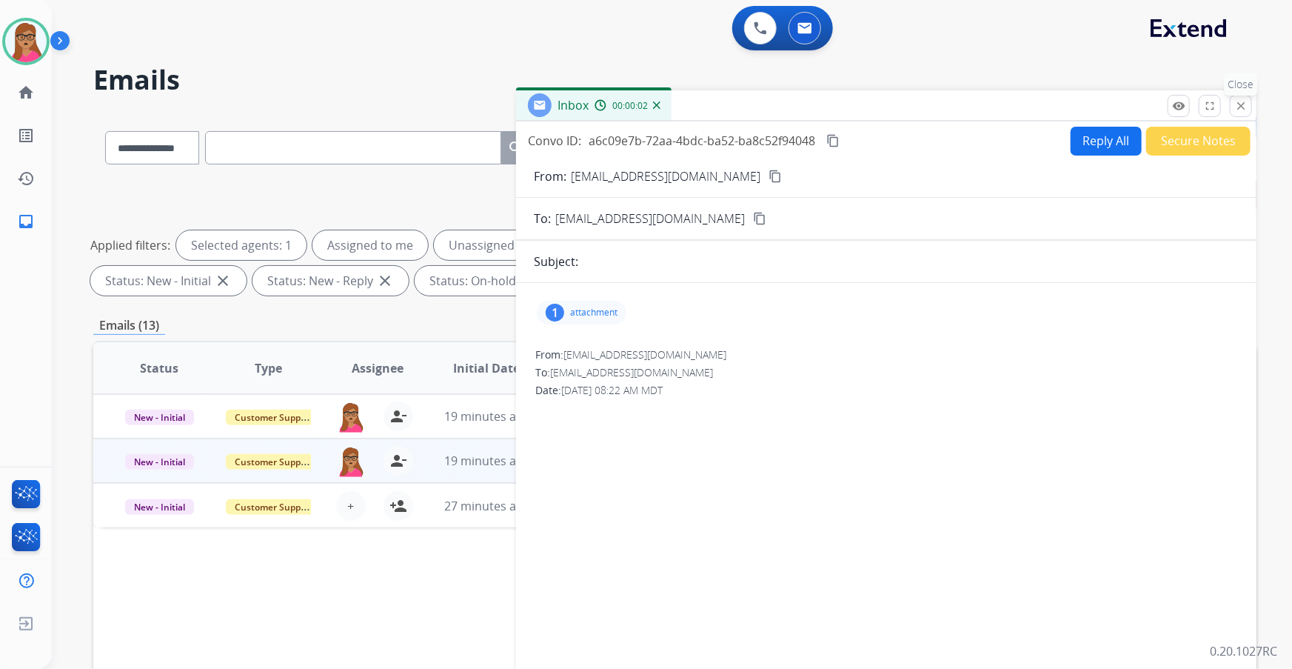
click at [860, 107] on mat-icon "close" at bounding box center [1240, 105] width 13 height 13
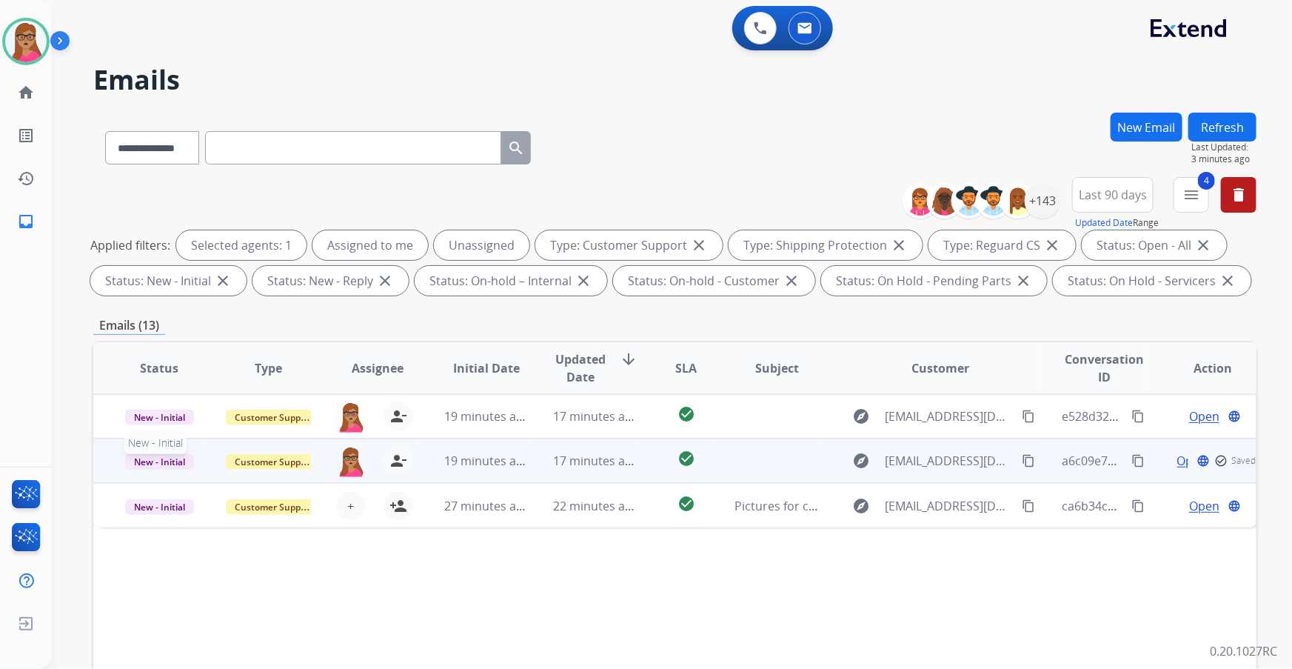
click at [154, 393] on span "New - Initial" at bounding box center [159, 462] width 69 height 16
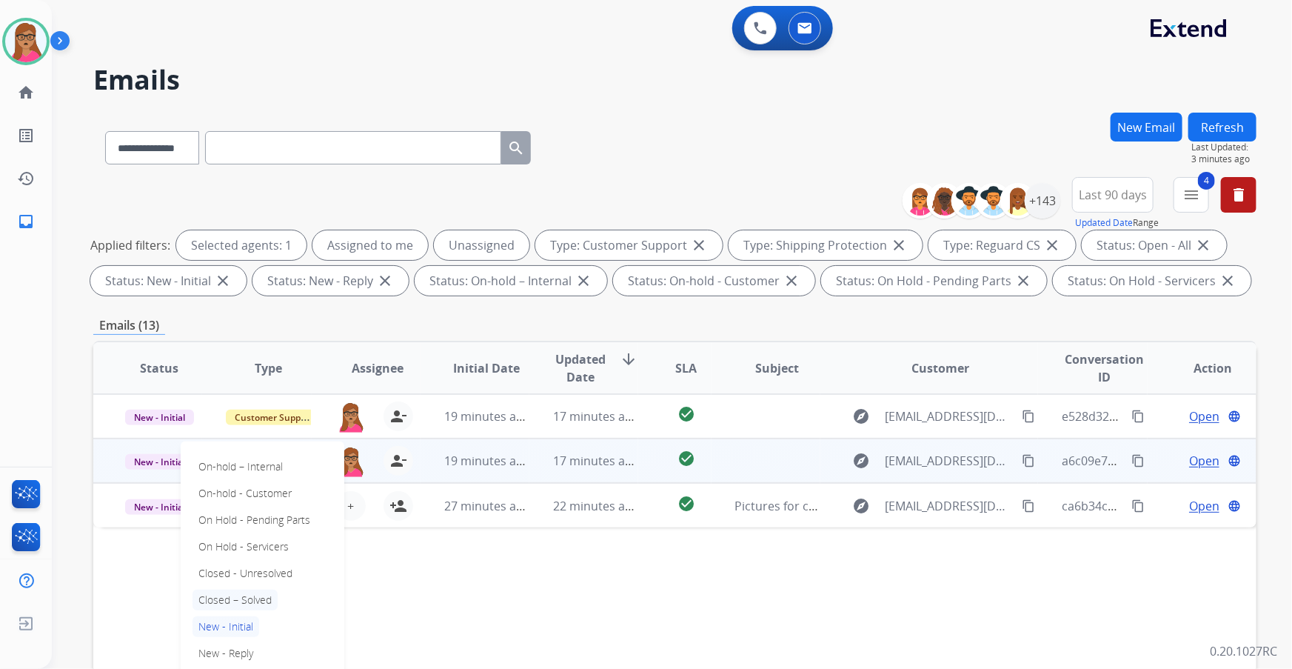
click at [243, 393] on p "Closed – Solved" at bounding box center [235, 599] width 85 height 21
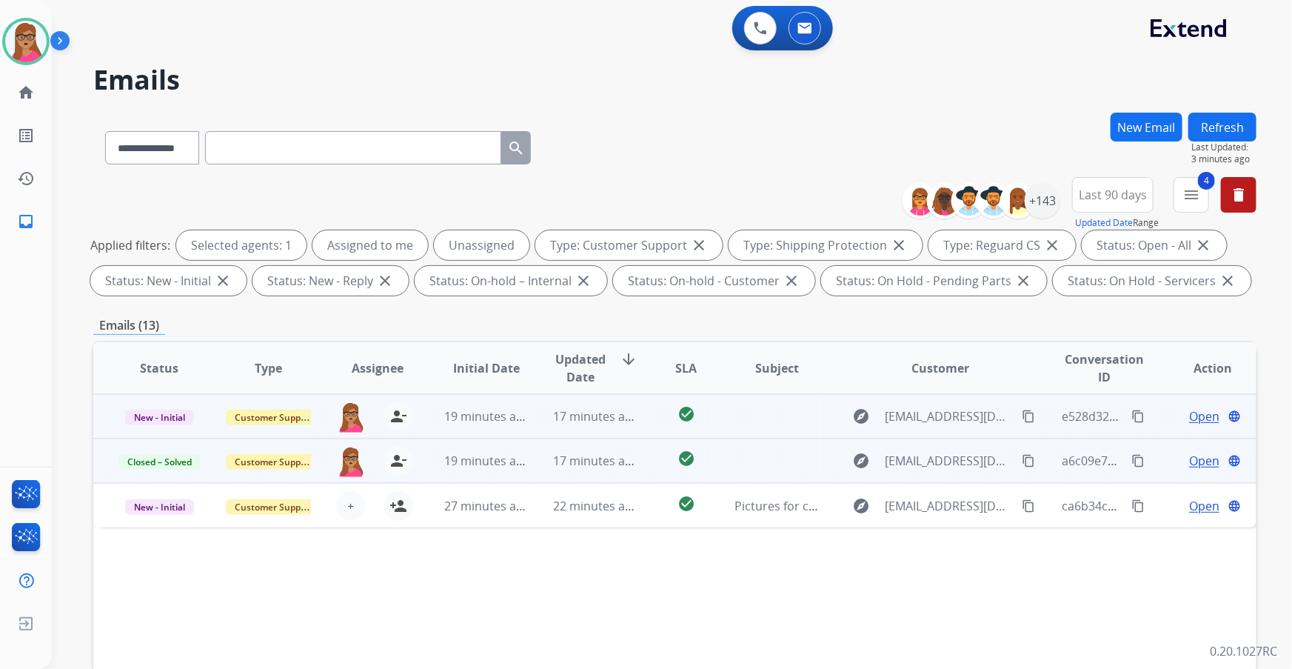
click at [860, 393] on span "Open" at bounding box center [1204, 416] width 30 height 18
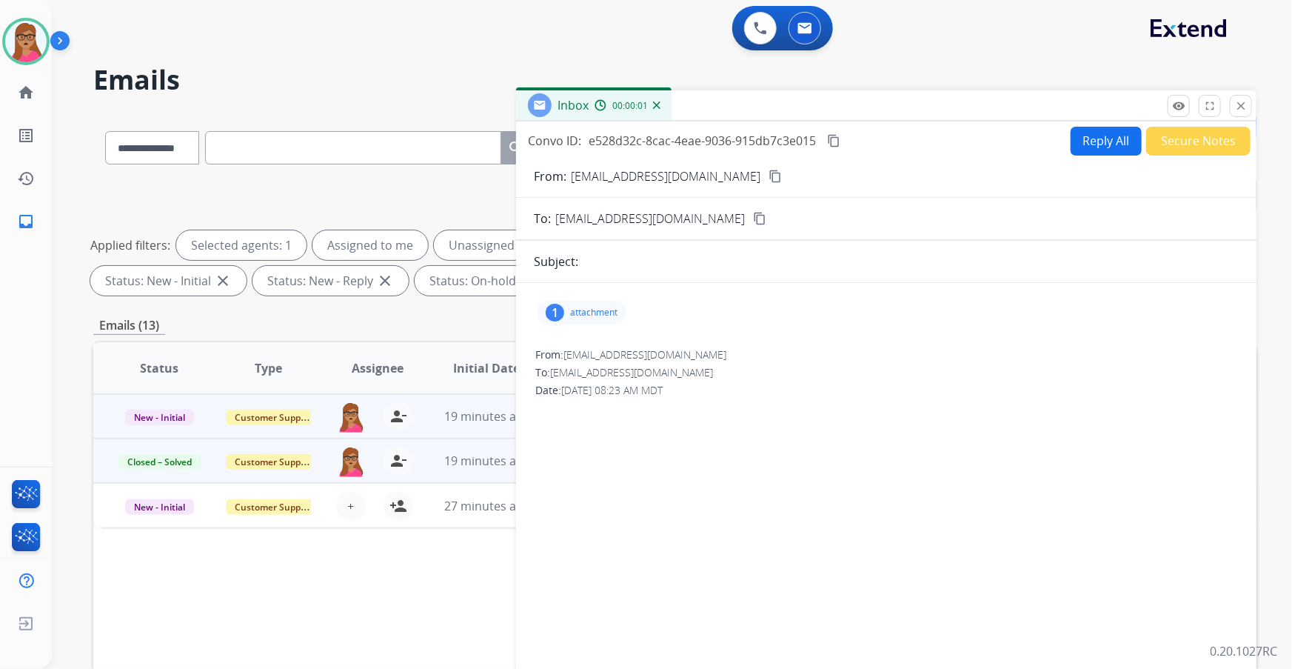
click at [860, 138] on button "Secure Notes" at bounding box center [1198, 141] width 104 height 29
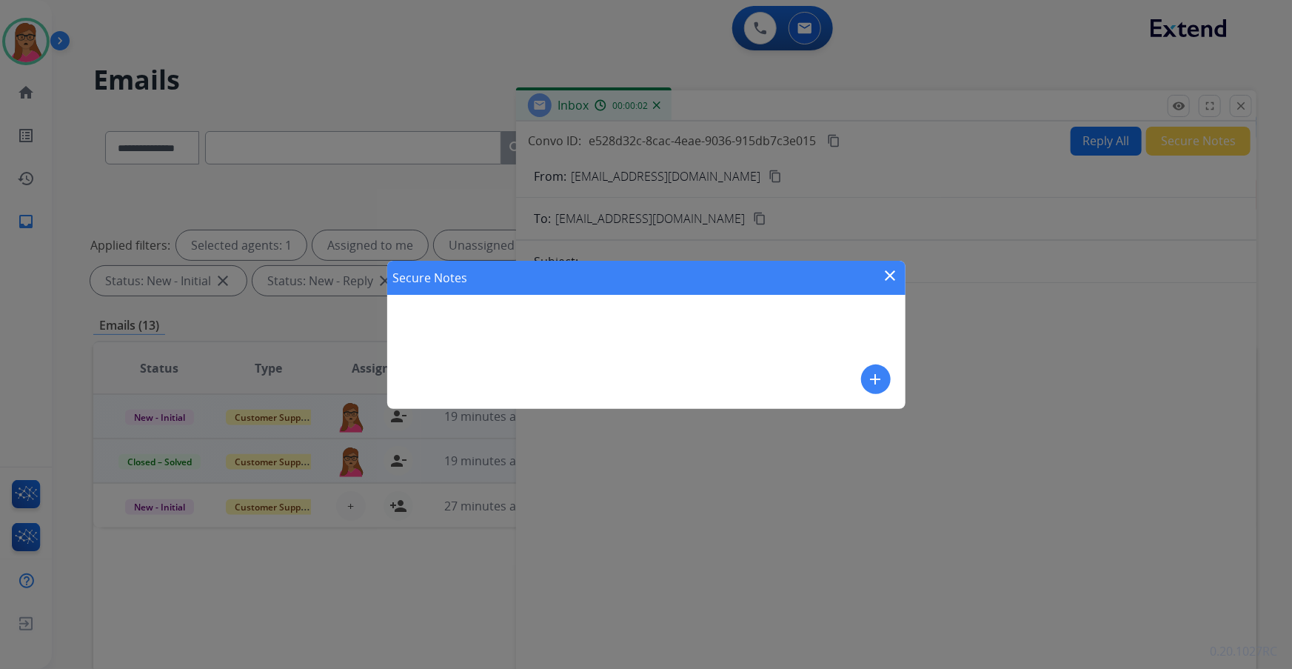
click at [860, 381] on mat-icon "add" at bounding box center [876, 379] width 18 height 18
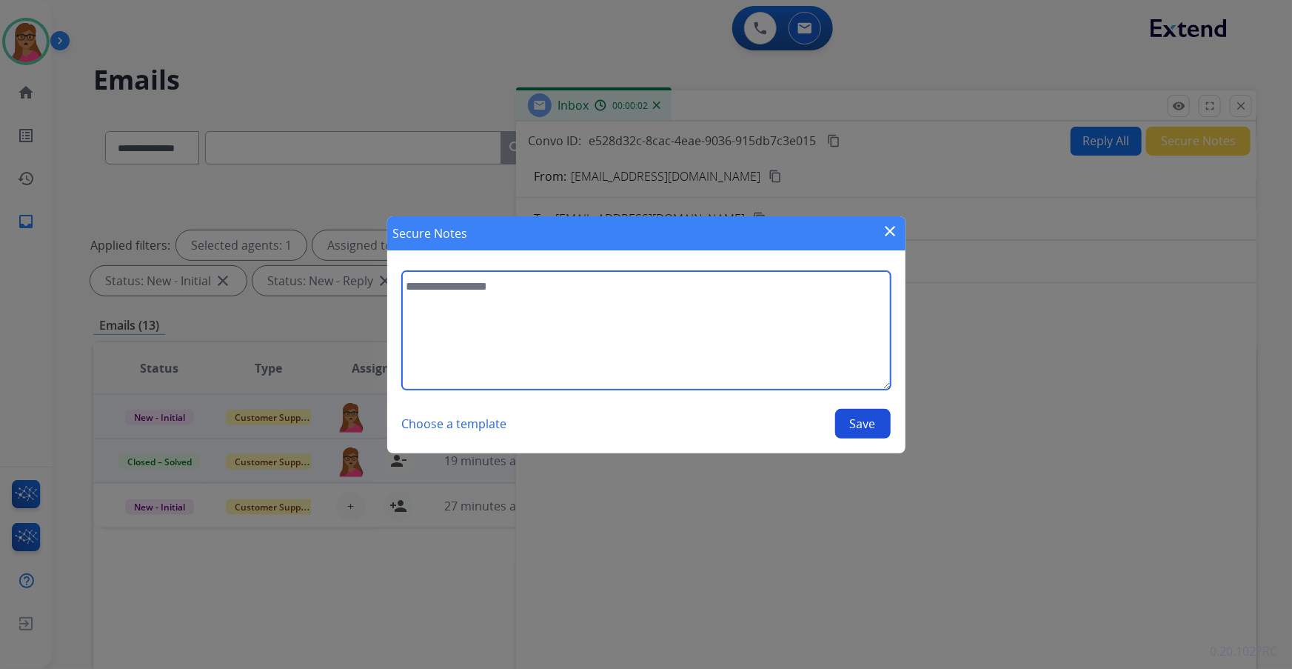
click at [769, 312] on textarea at bounding box center [646, 330] width 489 height 118
type textarea "**********"
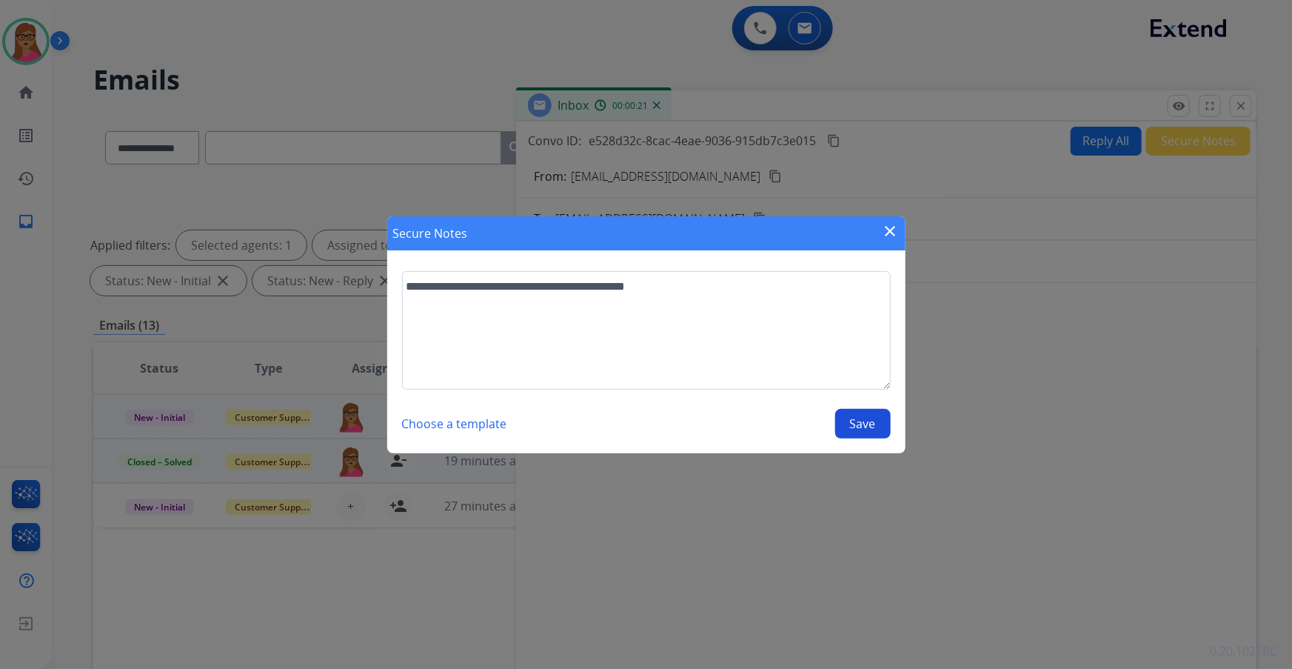
click at [860, 393] on button "Save" at bounding box center [863, 424] width 56 height 30
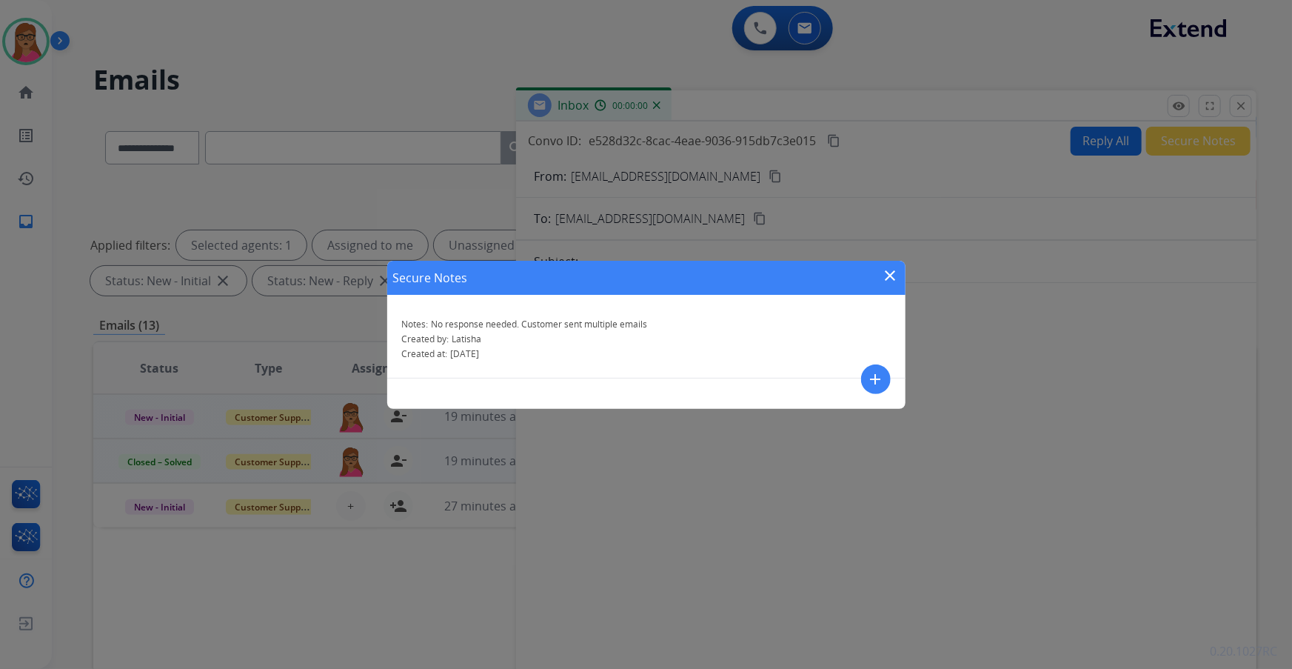
drag, startPoint x: 890, startPoint y: 272, endPoint x: 1114, endPoint y: 184, distance: 240.6
click at [860, 272] on mat-icon "close" at bounding box center [891, 276] width 18 height 18
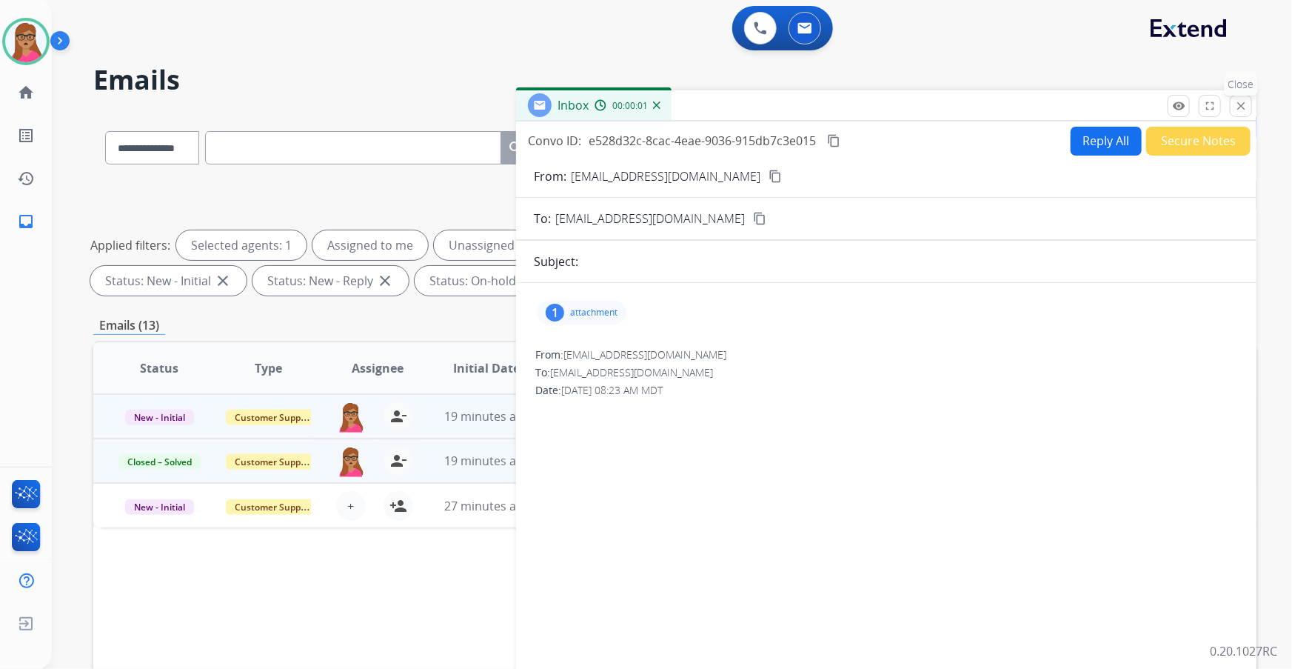
click at [860, 99] on mat-icon "close" at bounding box center [1240, 105] width 13 height 13
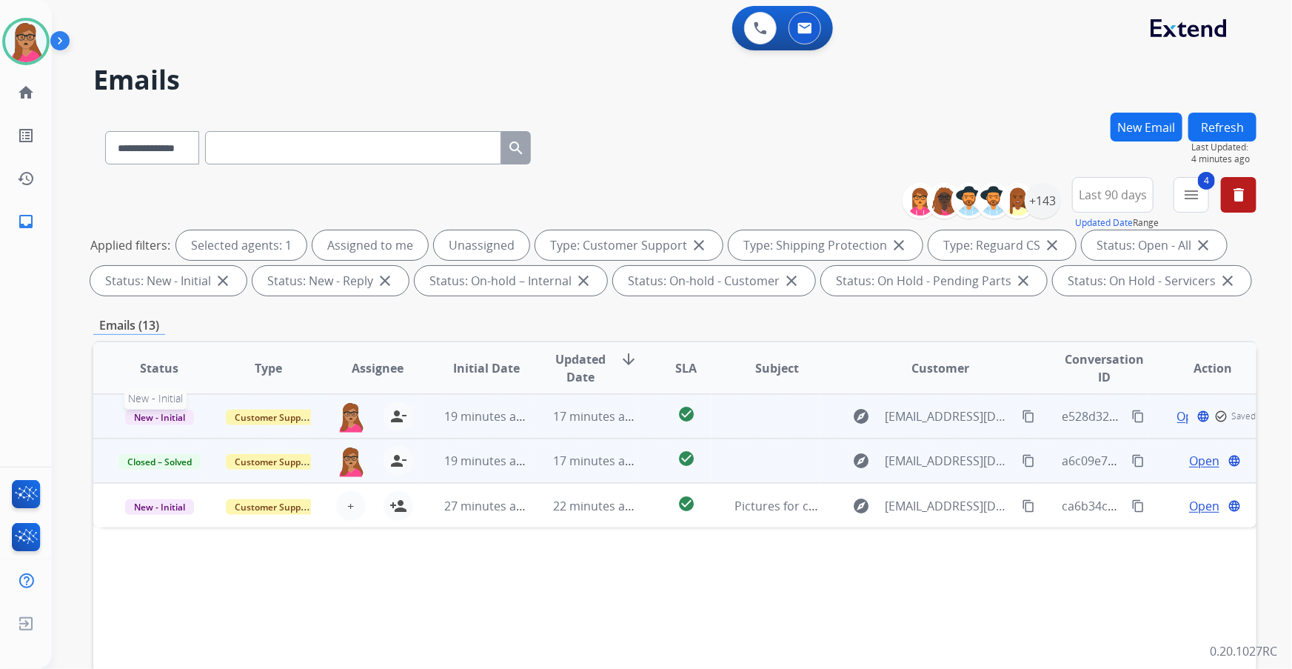
click at [143, 393] on span "New - Initial" at bounding box center [159, 417] width 69 height 16
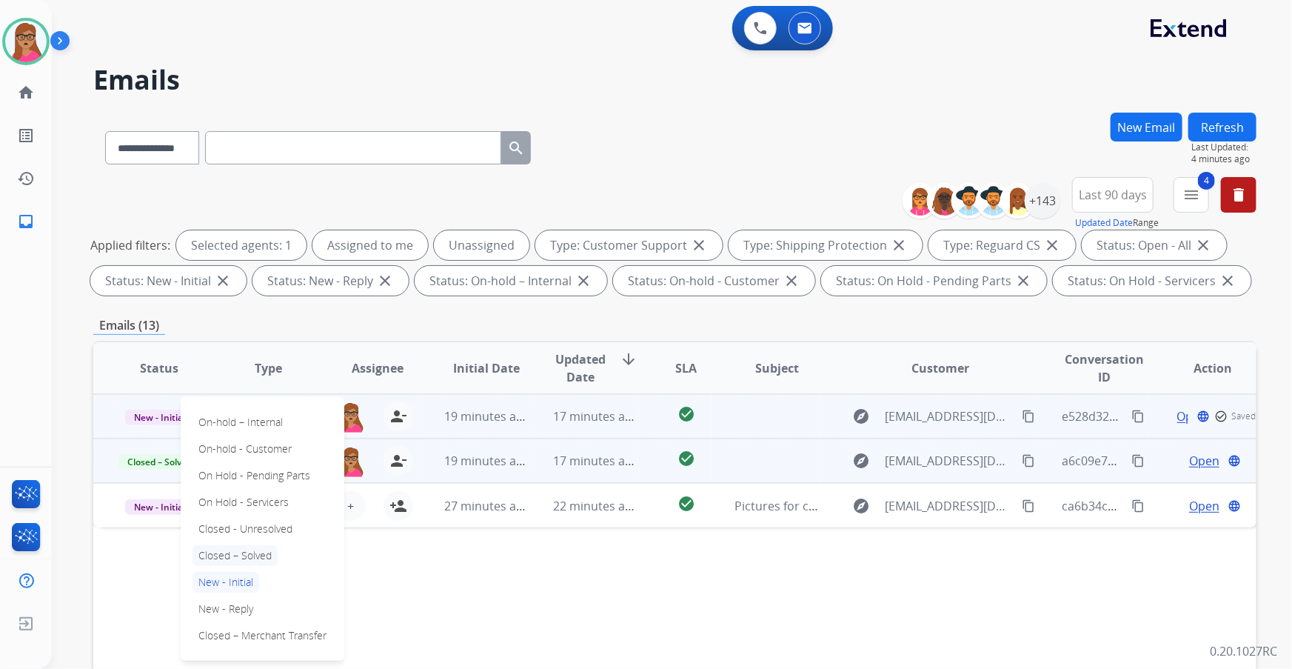
click at [255, 393] on p "Closed – Solved" at bounding box center [235, 555] width 85 height 21
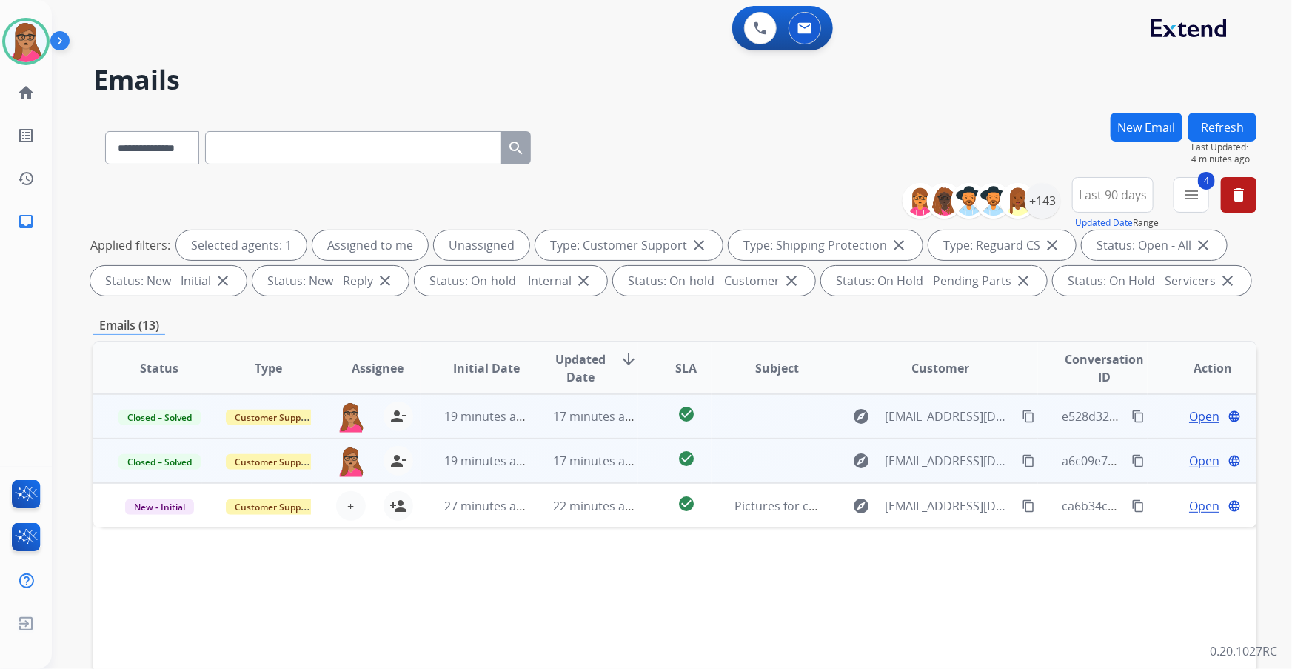
click at [860, 127] on button "Refresh" at bounding box center [1222, 127] width 68 height 29
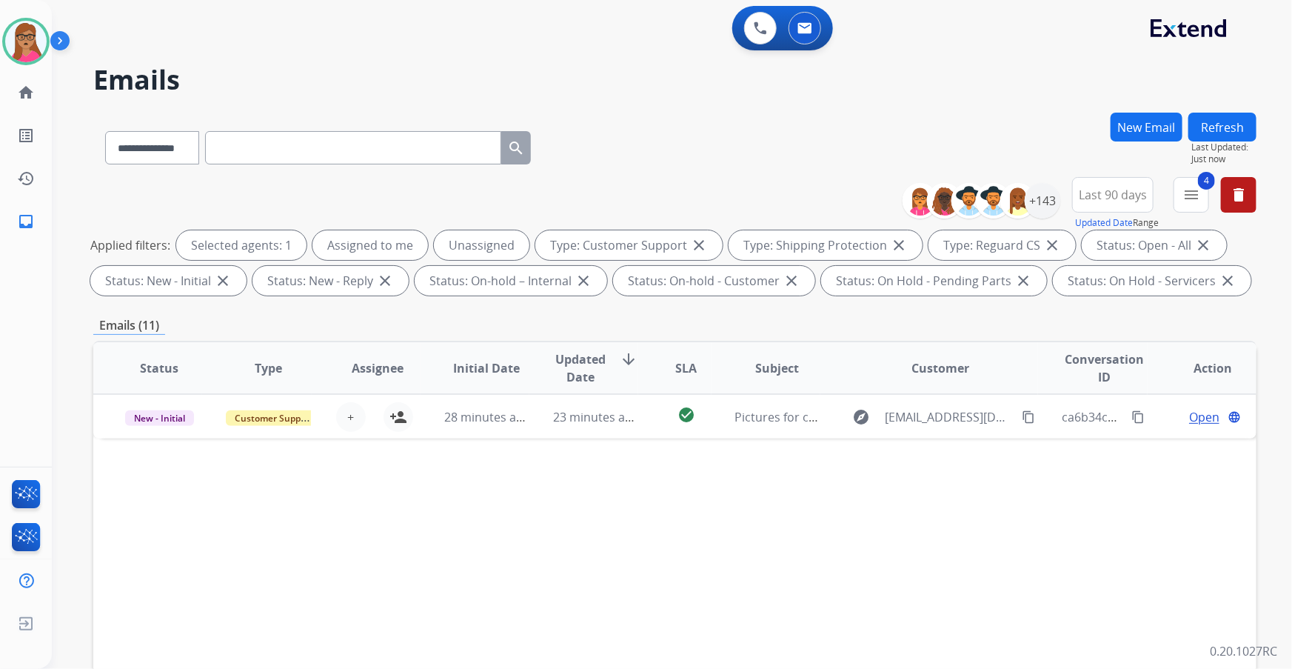
click at [158, 393] on div "Status Type Assignee Initial Date Updated Date arrow_downward SLA Subject Custo…" at bounding box center [674, 589] width 1163 height 496
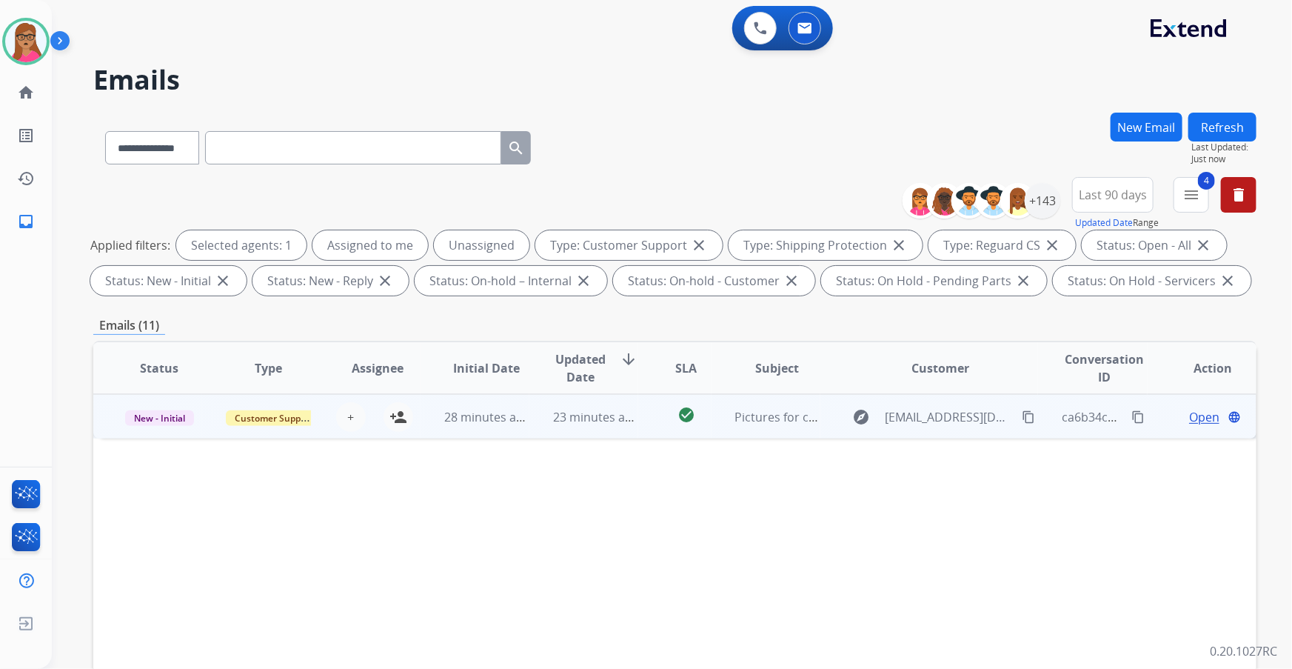
click at [158, 393] on td "New - Initial" at bounding box center [147, 416] width 109 height 44
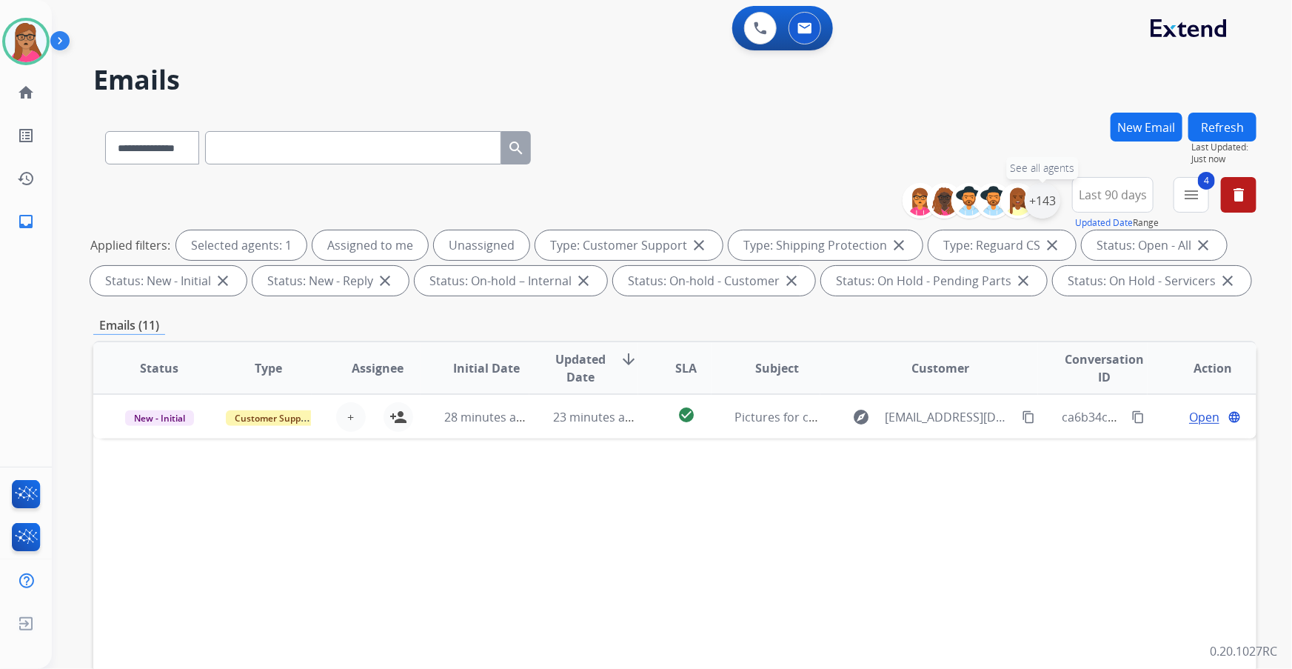
click at [860, 197] on div "+143" at bounding box center [1043, 201] width 36 height 36
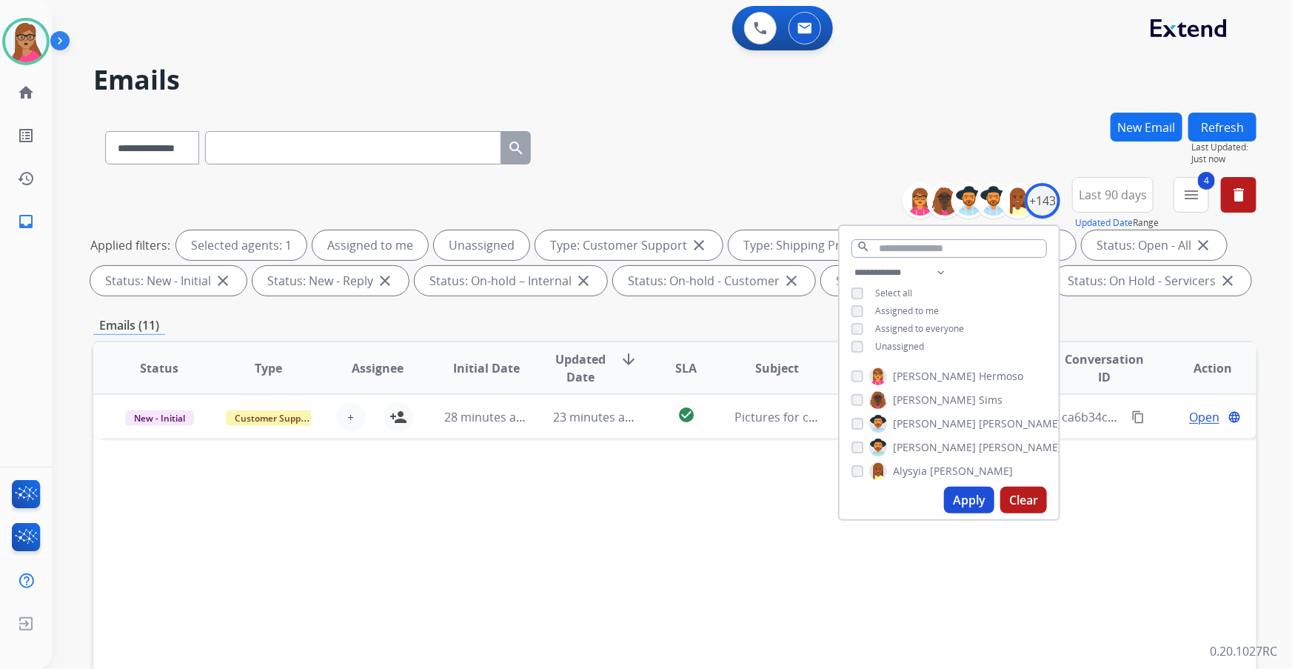
click at [798, 161] on div "**********" at bounding box center [674, 145] width 1163 height 64
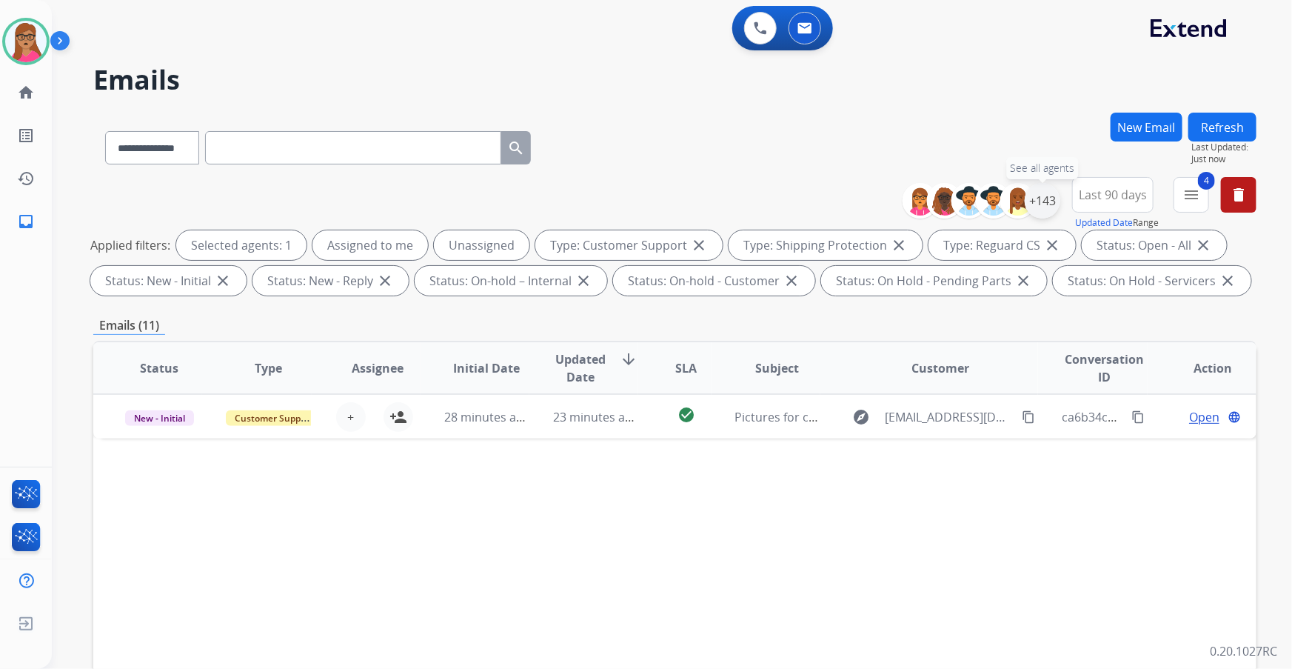
click at [860, 203] on div "+143" at bounding box center [1043, 201] width 36 height 36
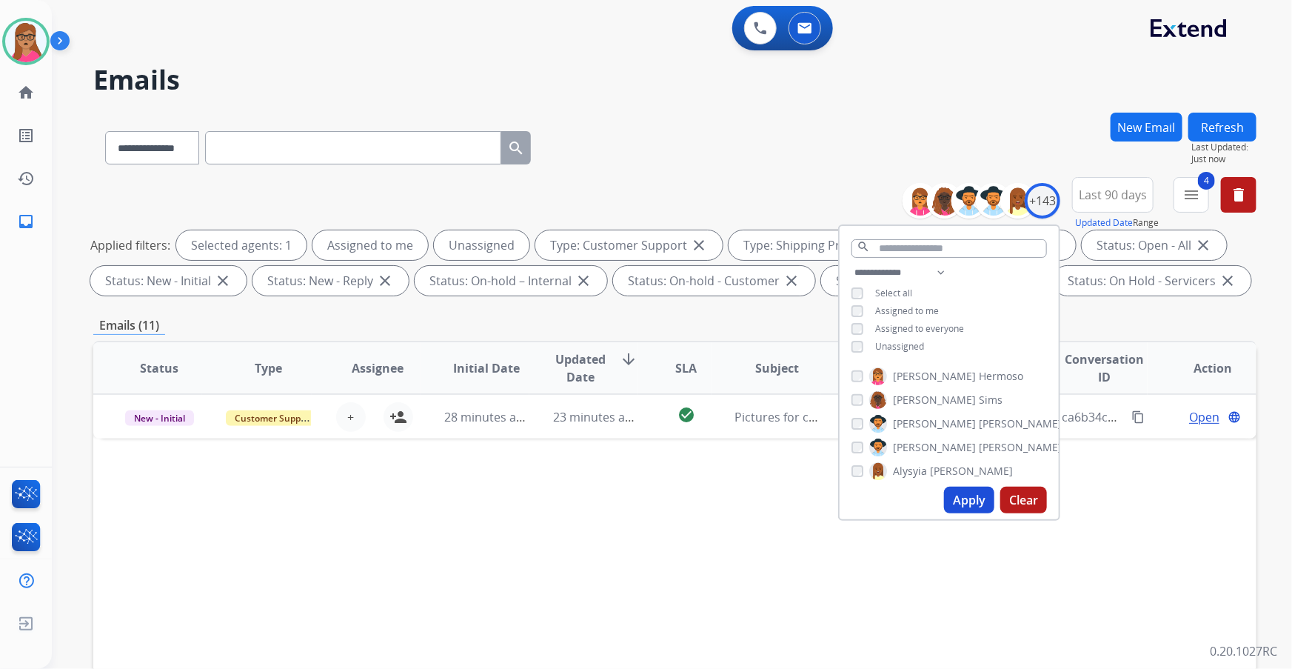
click at [597, 393] on div "Status Type Assignee Initial Date Updated Date arrow_downward SLA Subject Custo…" at bounding box center [674, 589] width 1163 height 496
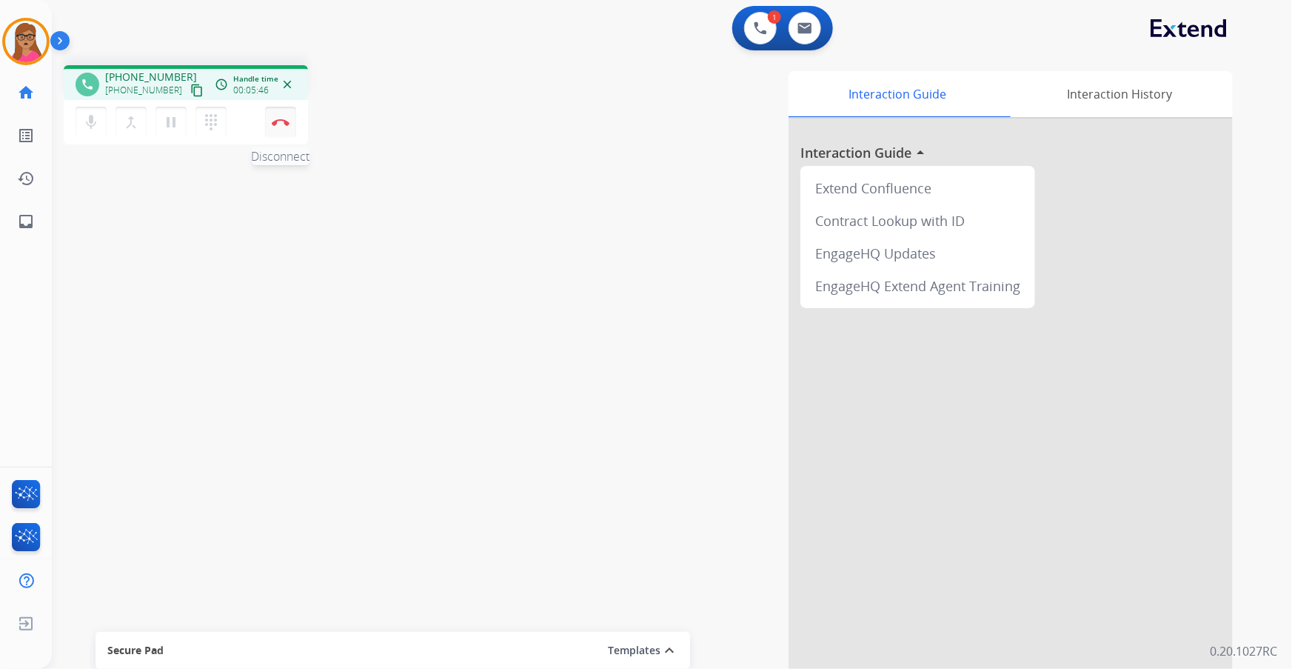
click at [281, 116] on button "Disconnect" at bounding box center [280, 122] width 31 height 31
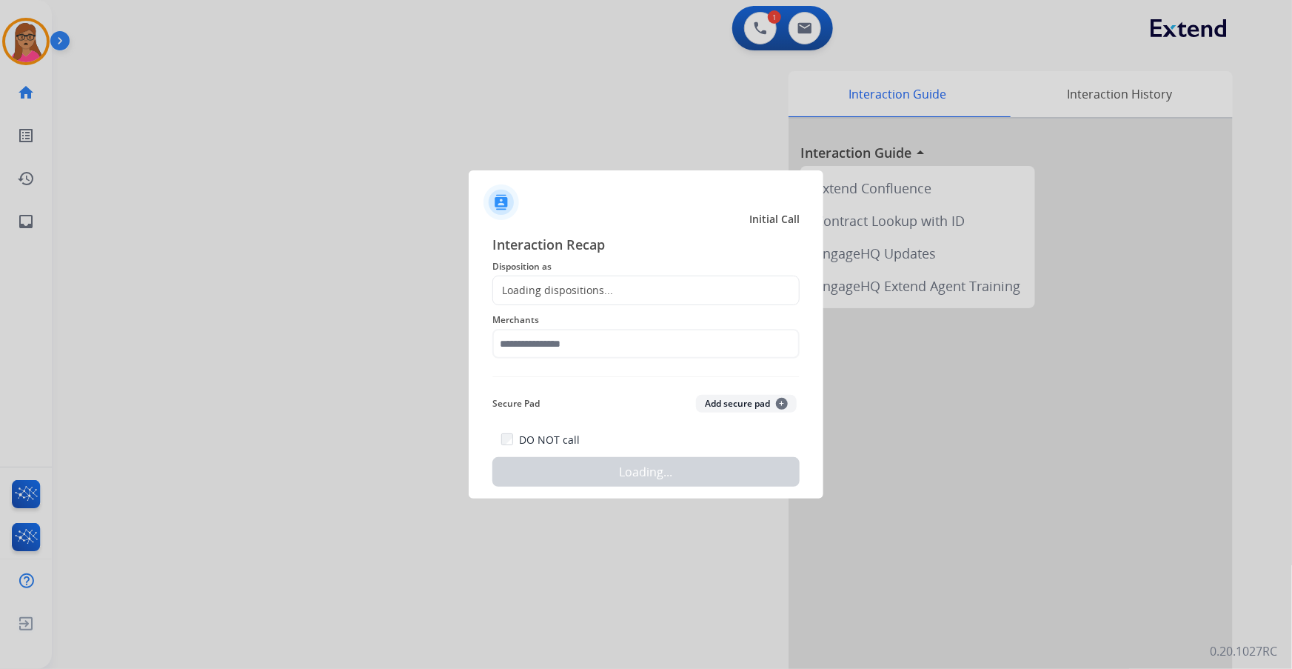
click at [594, 294] on div "Loading dispositions..." at bounding box center [553, 290] width 120 height 15
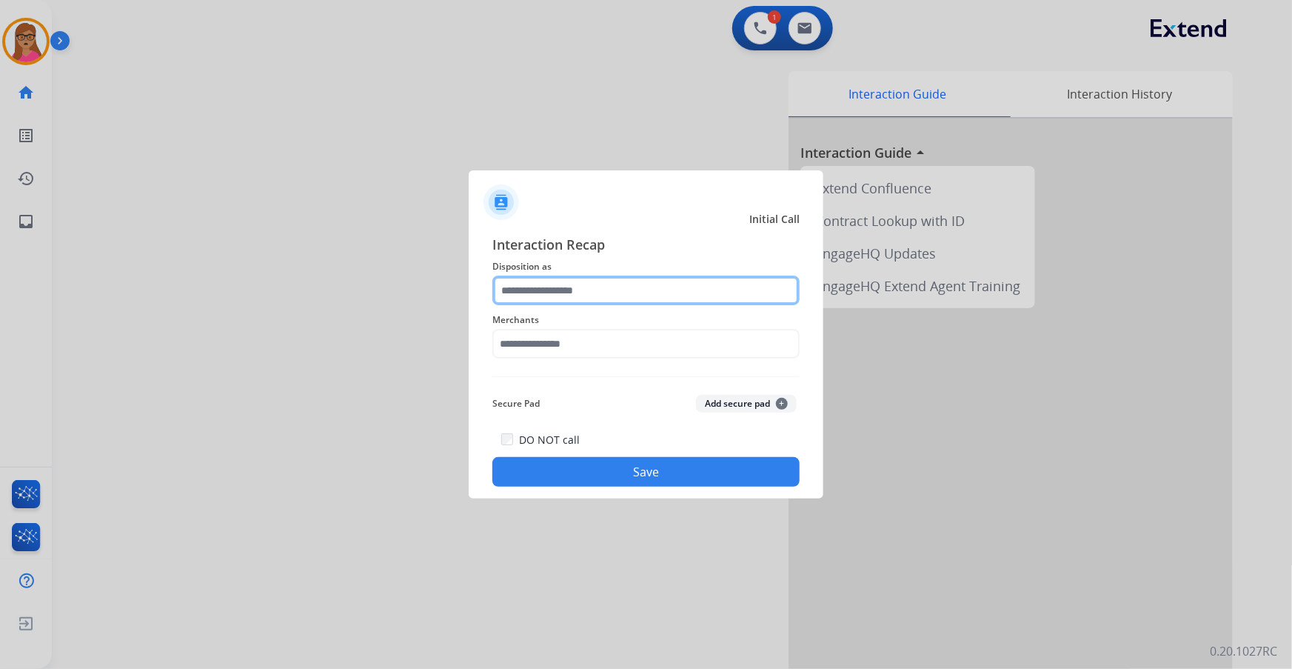
click at [593, 292] on input "text" at bounding box center [645, 290] width 307 height 30
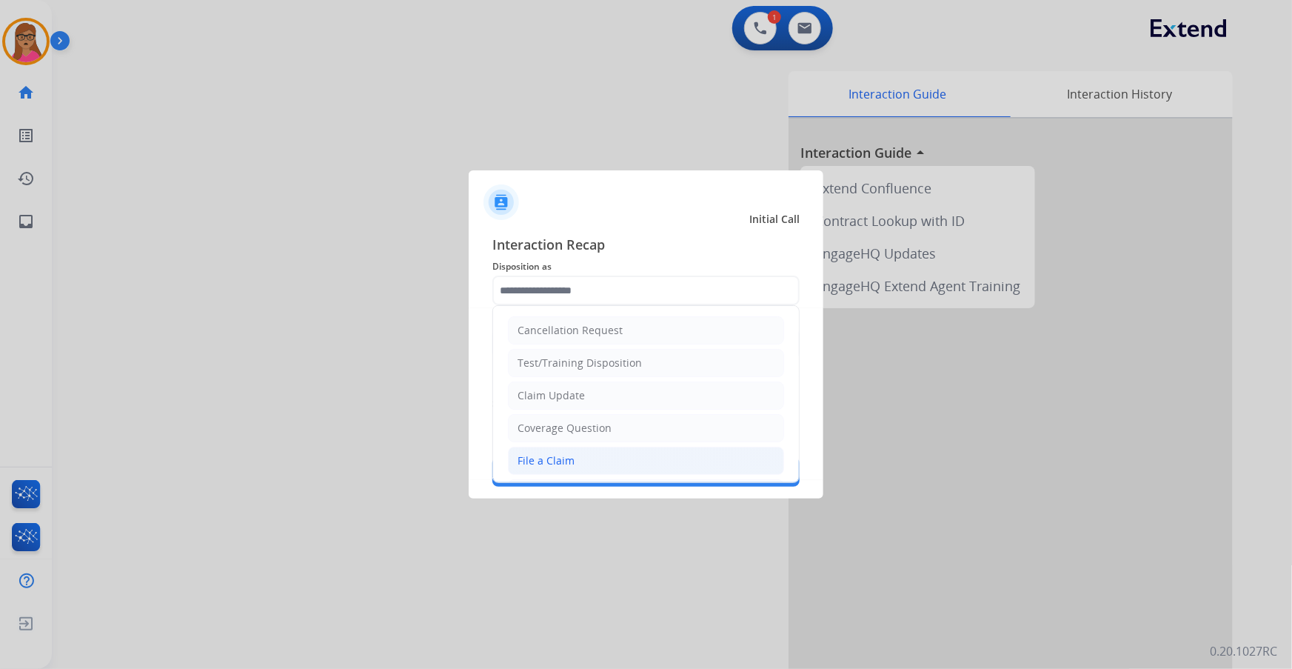
click at [551, 393] on div "File a Claim" at bounding box center [546, 460] width 57 height 15
type input "**********"
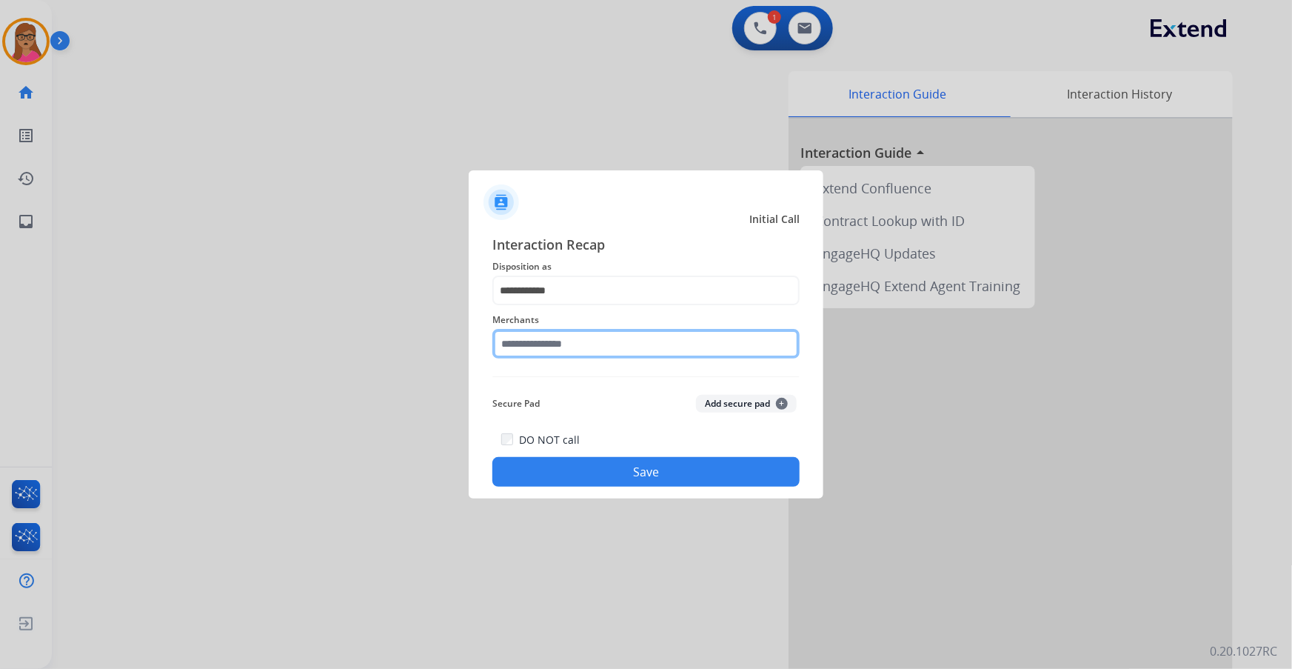
click at [600, 350] on input "text" at bounding box center [645, 344] width 307 height 30
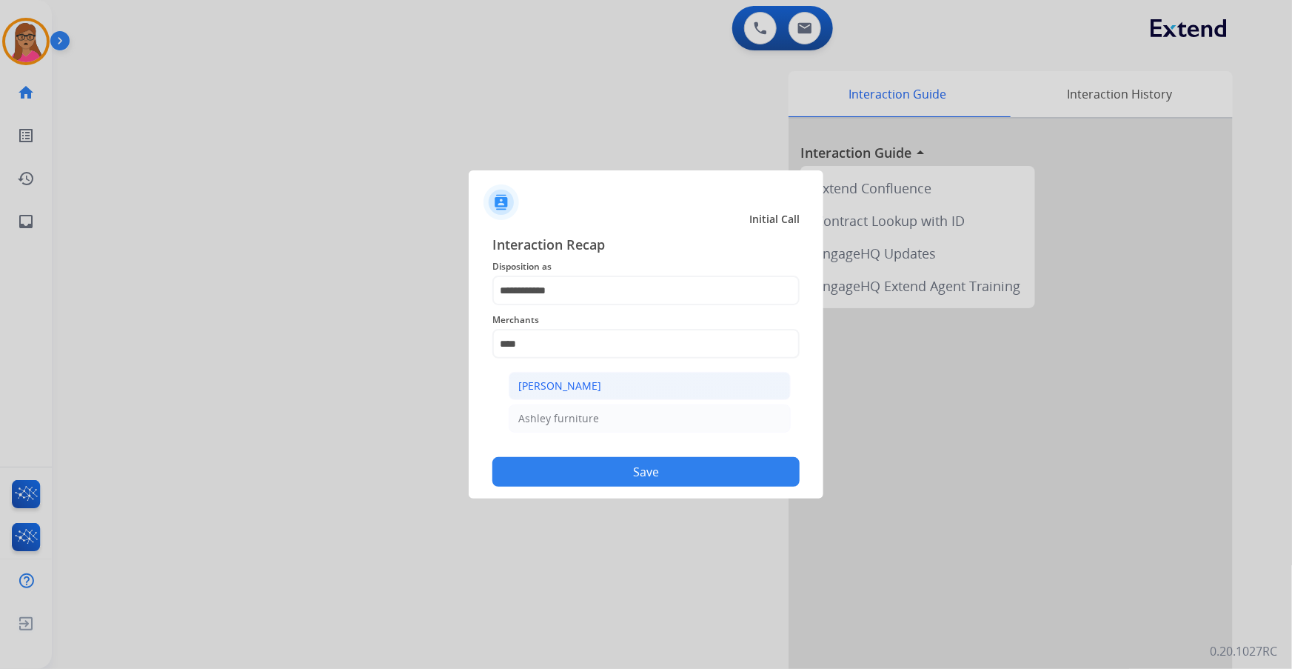
click at [563, 378] on div "[PERSON_NAME]" at bounding box center [559, 385] width 83 height 15
type input "**********"
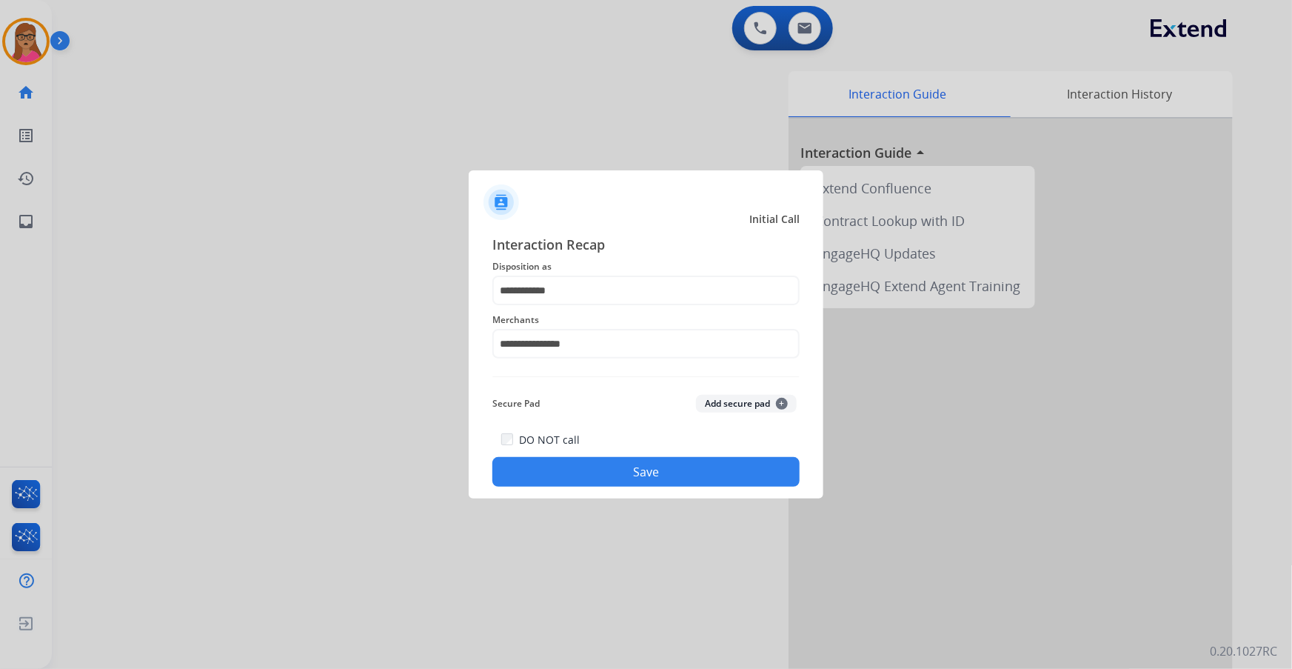
click at [637, 393] on div "DO NOT call Save" at bounding box center [645, 458] width 307 height 56
click at [655, 393] on button "Save" at bounding box center [645, 472] width 307 height 30
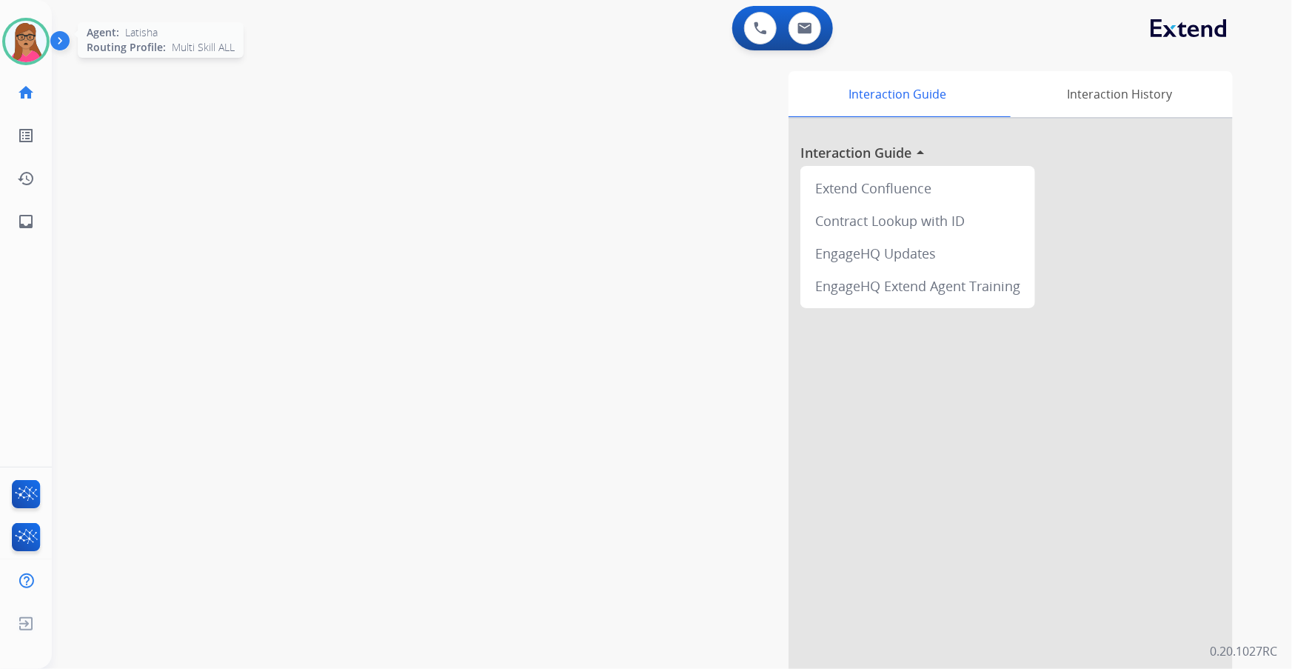
click at [16, 28] on img at bounding box center [25, 41] width 41 height 41
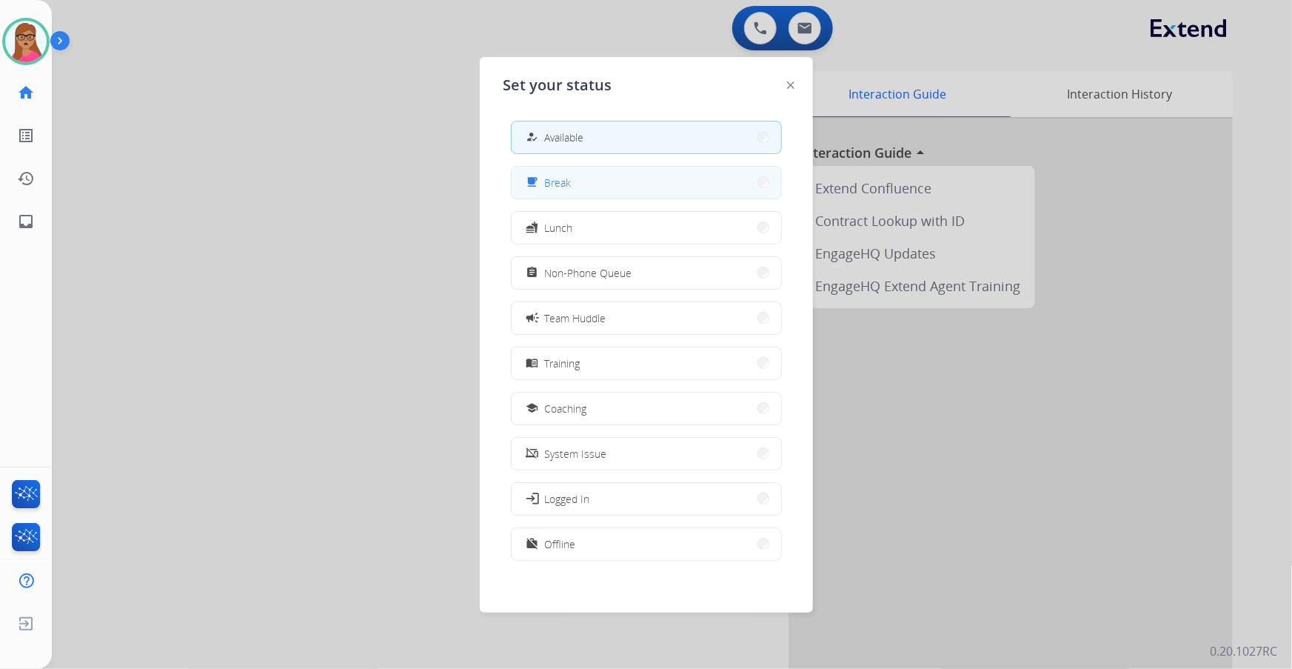
click at [593, 182] on button "free_breakfast Break" at bounding box center [647, 183] width 270 height 32
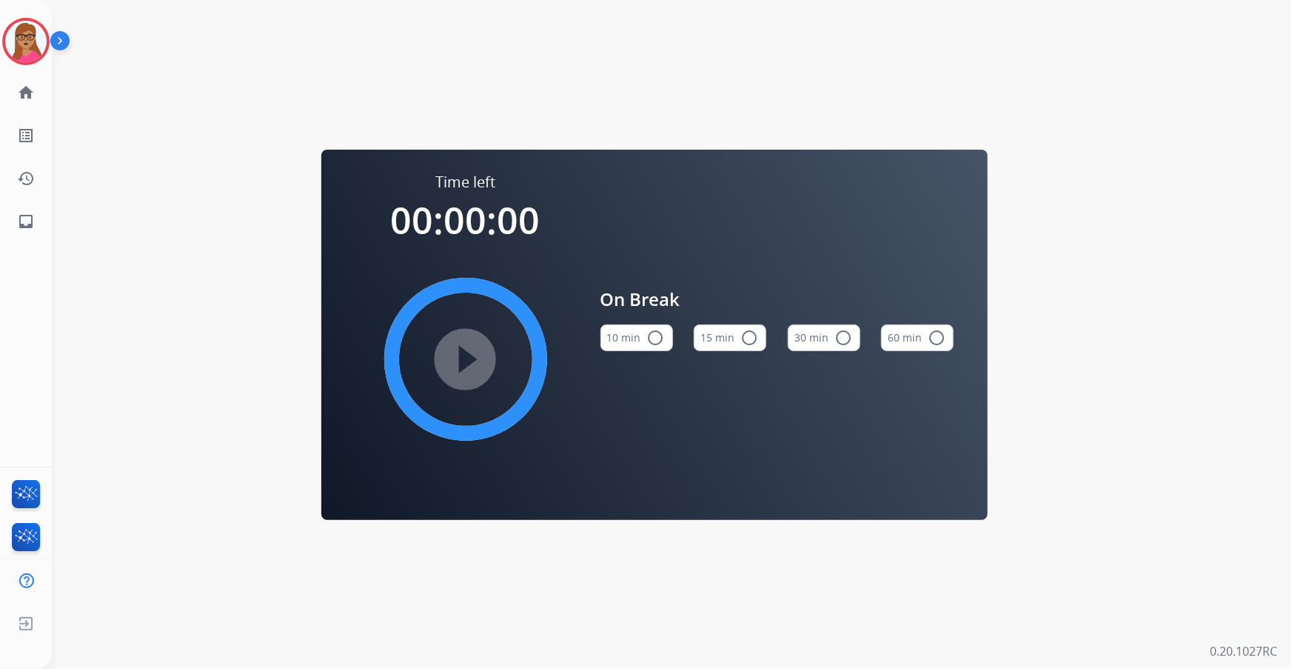
click at [745, 347] on button "15 min radio_button_unchecked" at bounding box center [730, 337] width 73 height 27
click at [463, 350] on mat-icon "play_circle_filled" at bounding box center [466, 359] width 18 height 18
click at [11, 42] on img at bounding box center [25, 41] width 41 height 41
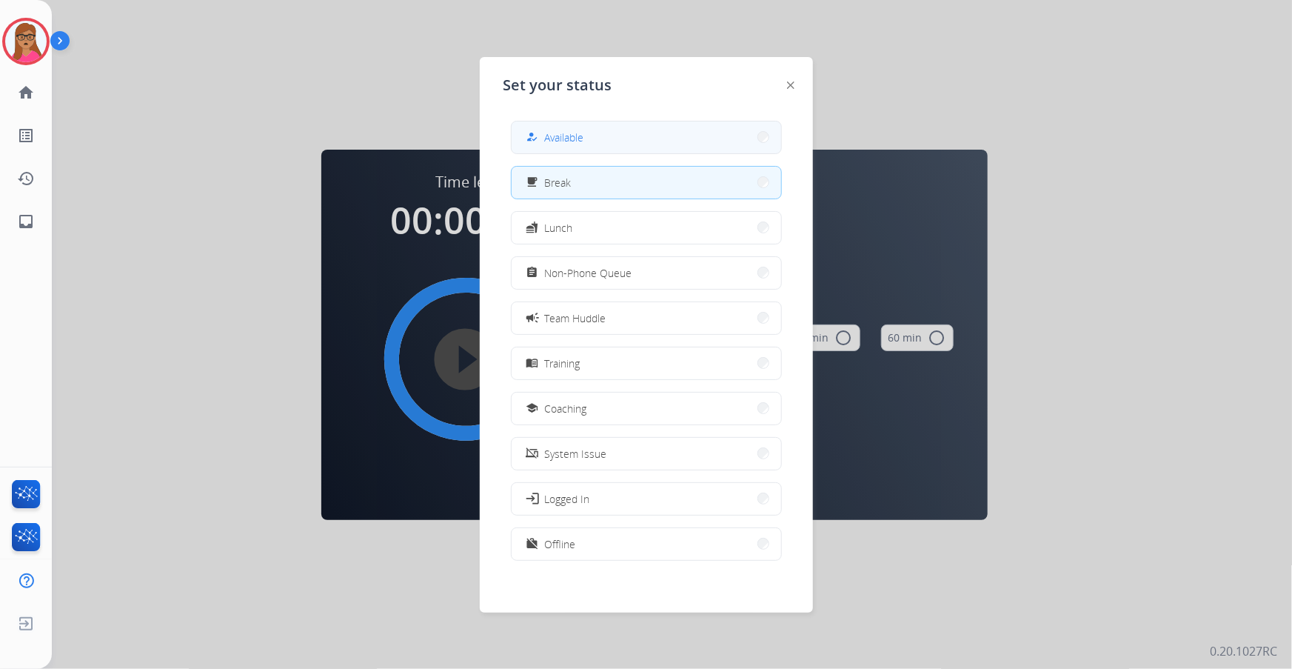
click at [597, 136] on button "how_to_reg Available" at bounding box center [647, 137] width 270 height 32
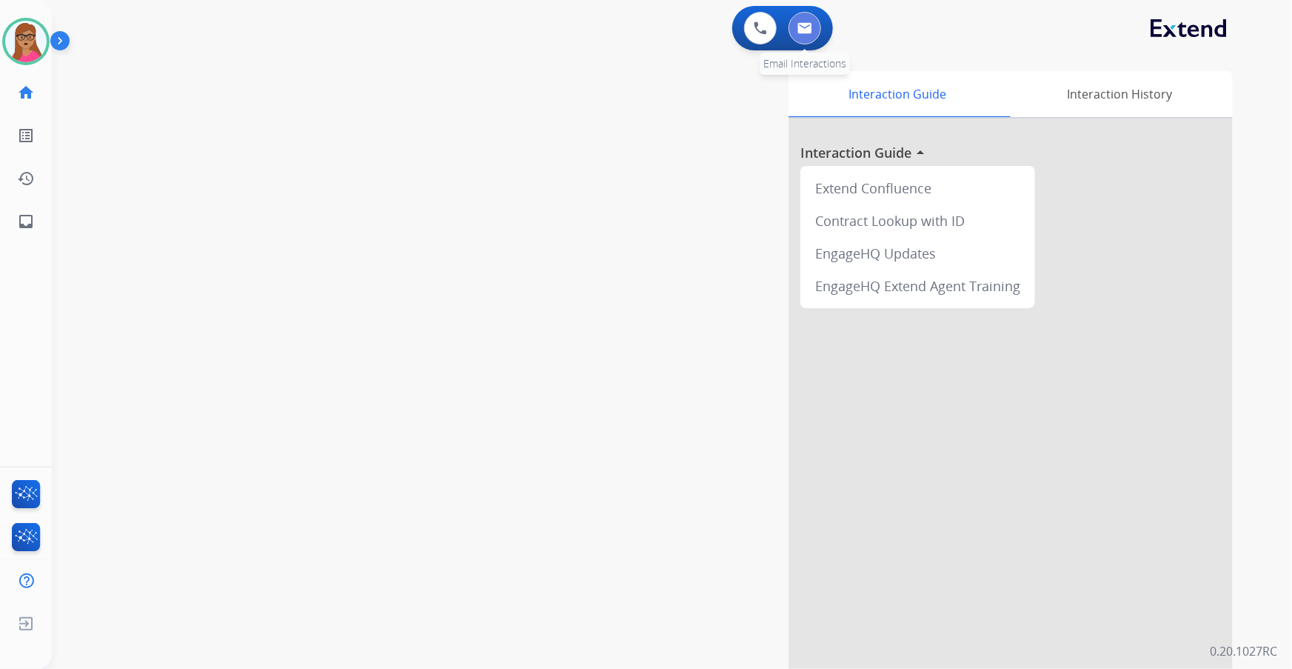
click at [806, 23] on img at bounding box center [804, 28] width 15 height 12
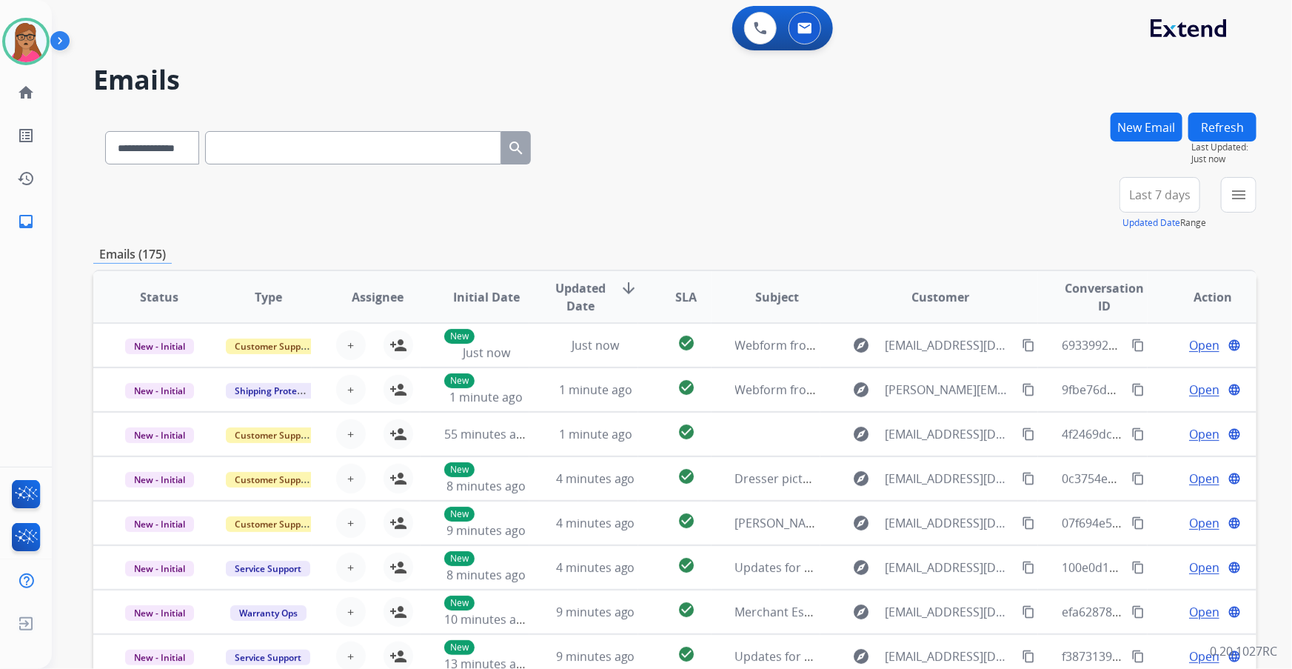
click at [860, 192] on span "Last 7 days" at bounding box center [1159, 195] width 61 height 6
click at [860, 369] on div "Last 90 days" at bounding box center [1154, 375] width 81 height 22
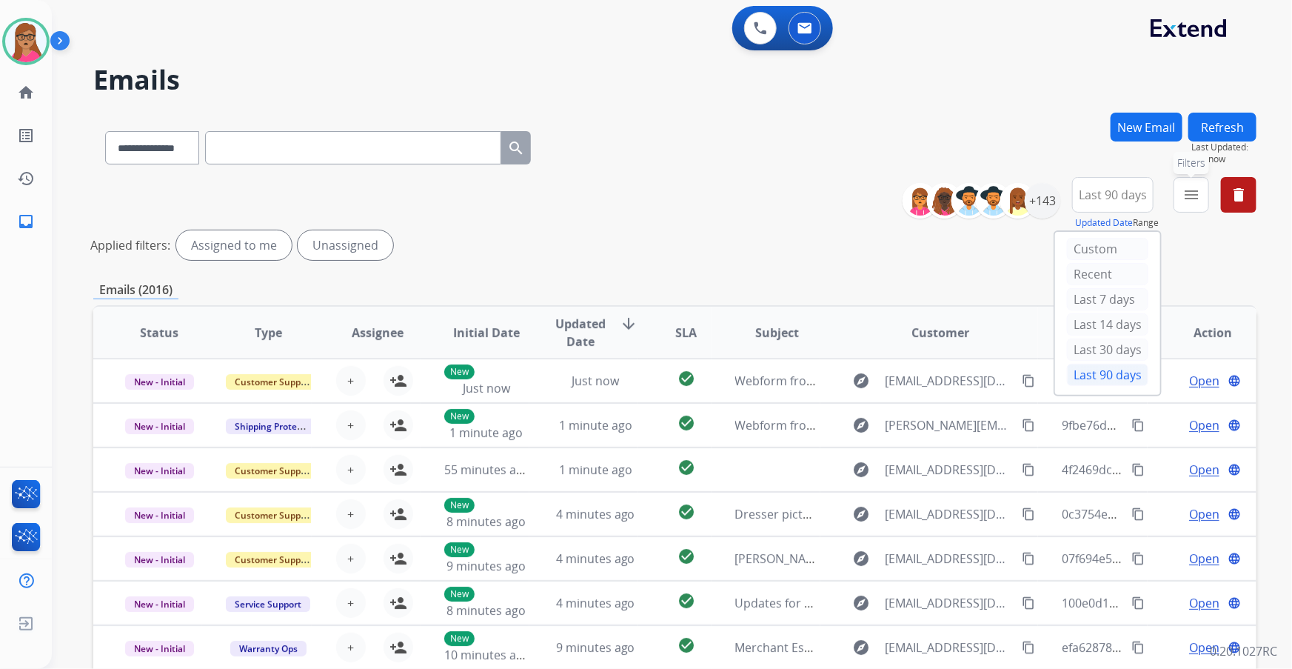
drag, startPoint x: 1196, startPoint y: 204, endPoint x: 1192, endPoint y: 220, distance: 16.9
click at [860, 204] on button "menu Filters" at bounding box center [1192, 195] width 36 height 36
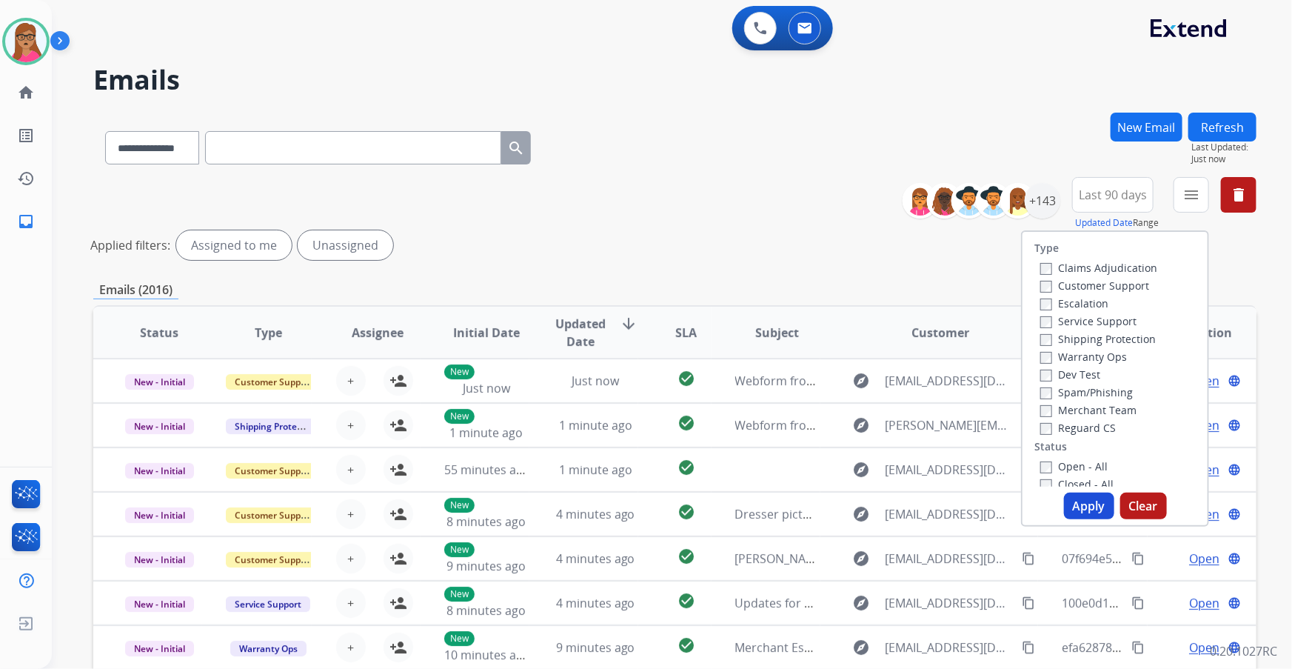
click at [860, 281] on label "Customer Support" at bounding box center [1094, 285] width 109 height 14
drag, startPoint x: 1103, startPoint y: 341, endPoint x: 1118, endPoint y: 364, distance: 27.3
click at [860, 341] on label "Shipping Protection" at bounding box center [1098, 339] width 116 height 14
click at [860, 393] on label "Reguard CS" at bounding box center [1078, 428] width 76 height 14
click at [860, 393] on button "Apply" at bounding box center [1089, 505] width 50 height 27
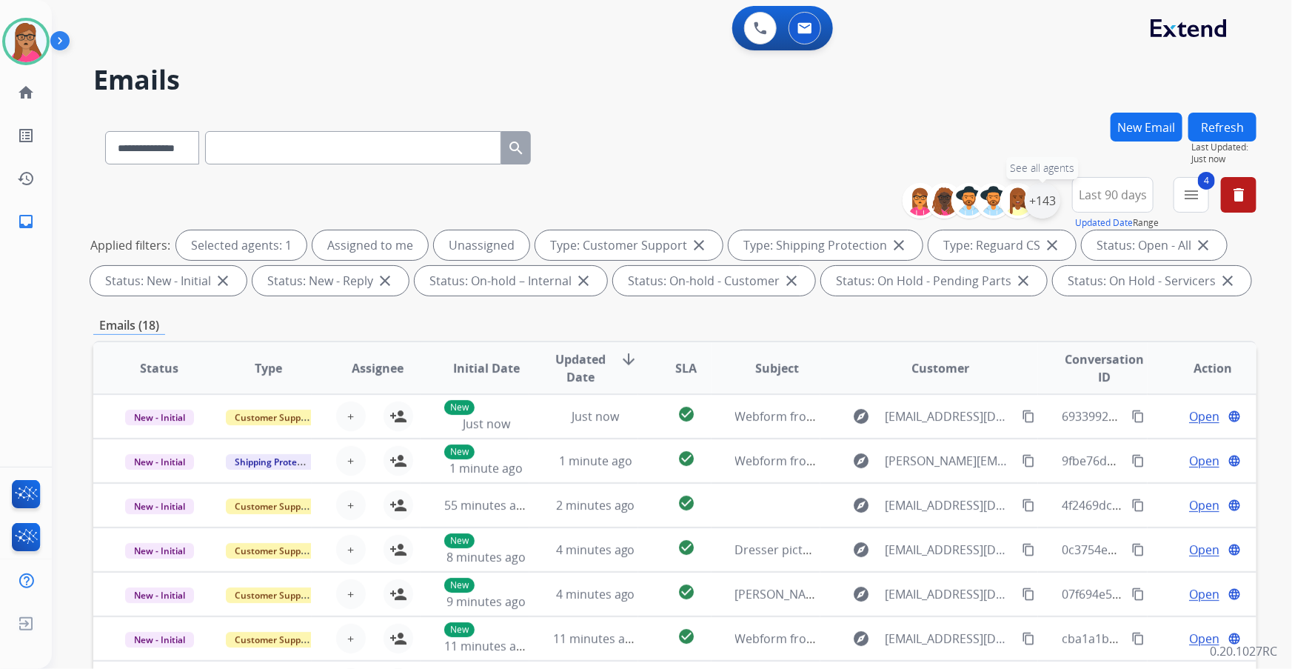
click at [860, 208] on div "+143" at bounding box center [1043, 201] width 36 height 36
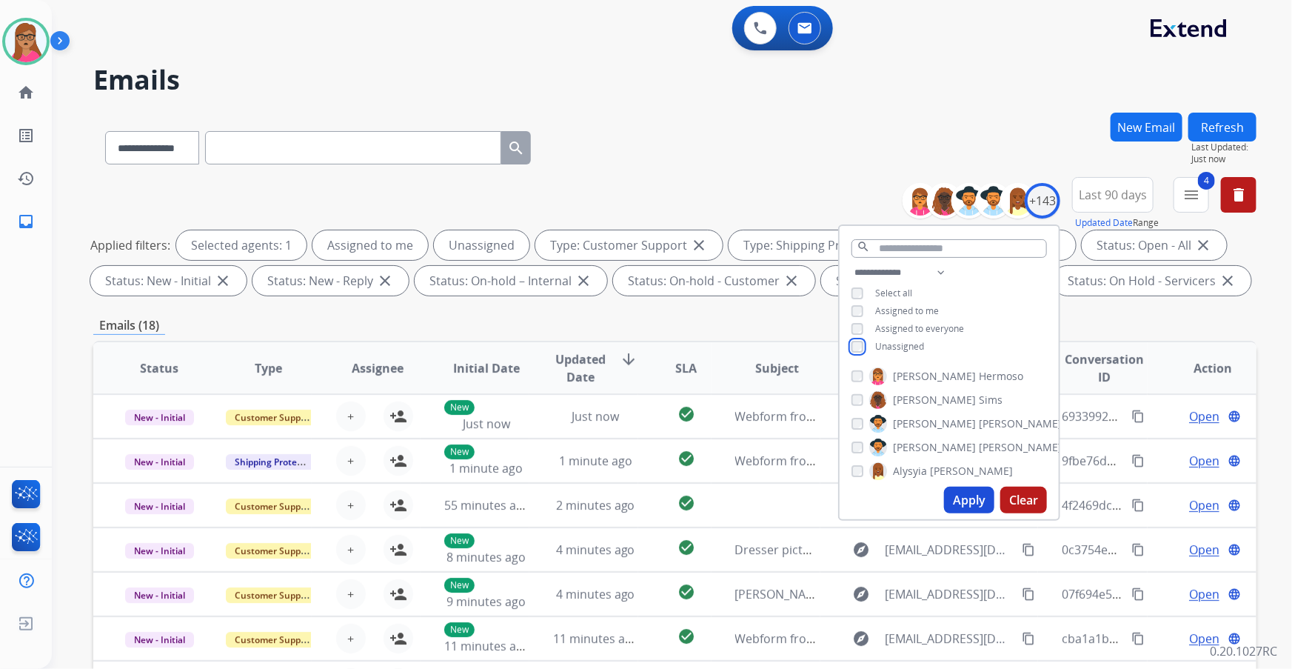
click at [853, 352] on div "**********" at bounding box center [949, 311] width 219 height 95
click at [860, 393] on button "Apply" at bounding box center [969, 499] width 50 height 27
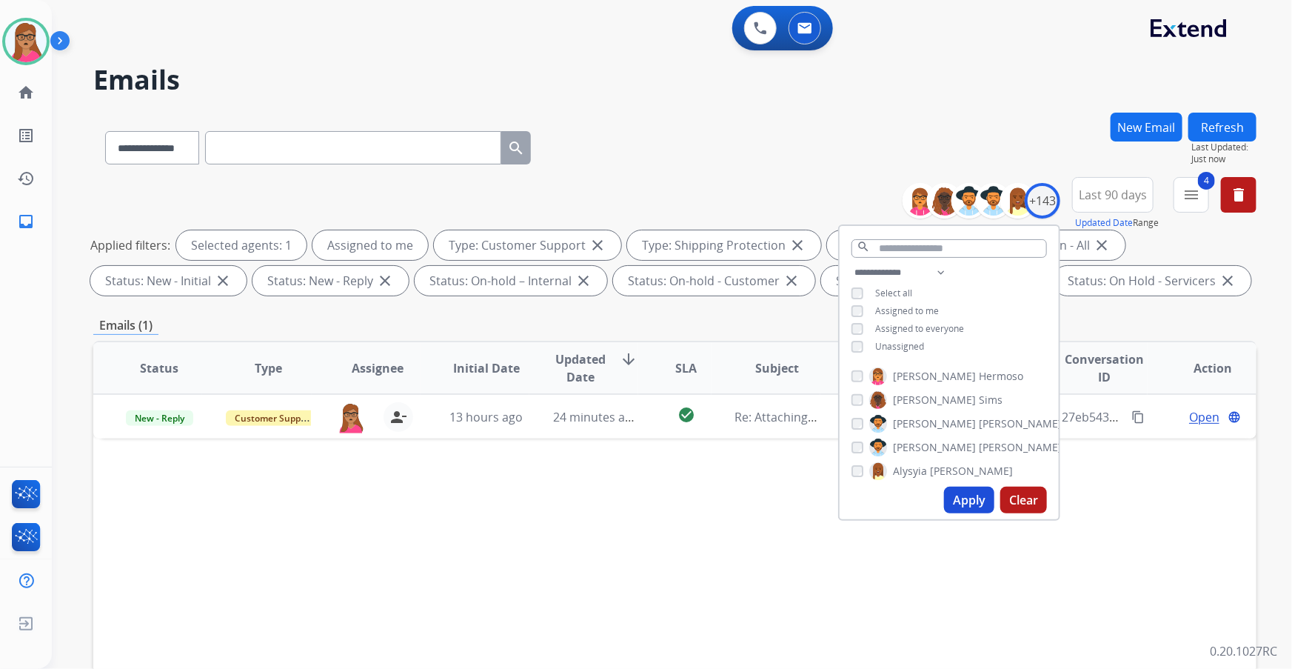
click at [784, 393] on div "Status Type Assignee Initial Date Updated Date arrow_downward SLA Subject Custo…" at bounding box center [674, 589] width 1163 height 496
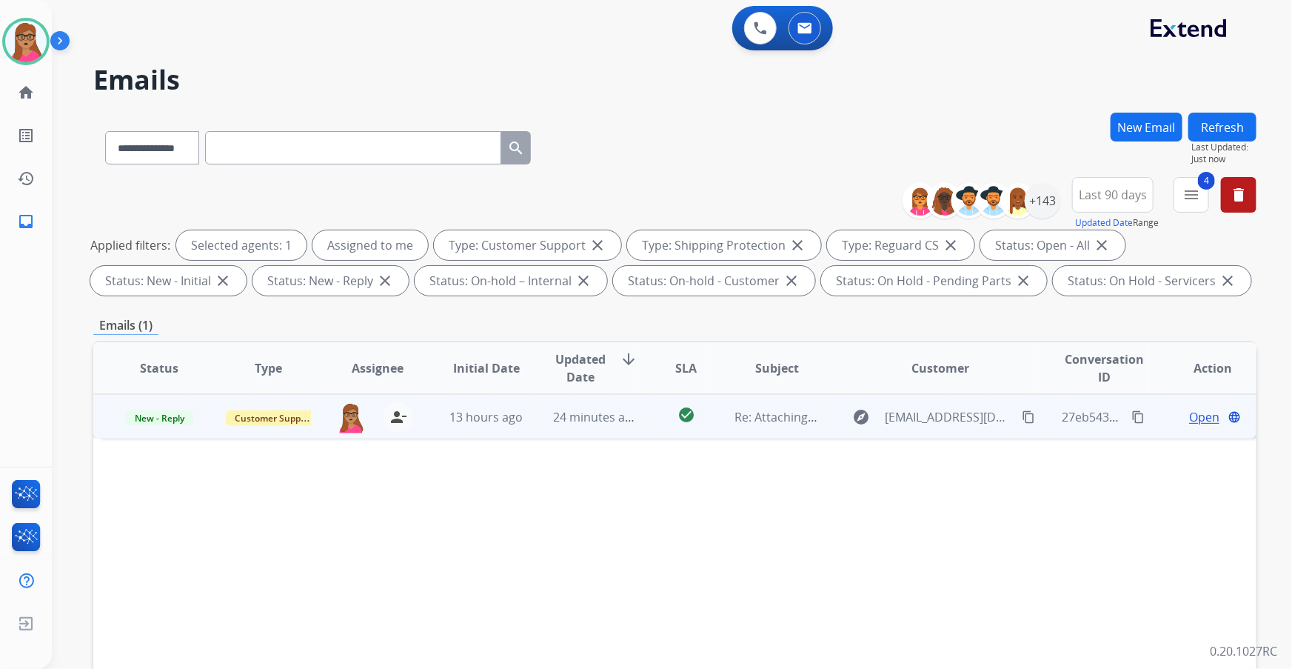
click at [181, 393] on td "New - Reply" at bounding box center [147, 416] width 109 height 44
click at [180, 393] on td "New - Reply" at bounding box center [147, 416] width 109 height 44
click at [860, 393] on mat-icon "content_copy" at bounding box center [1028, 416] width 13 height 13
click at [860, 393] on span "Open" at bounding box center [1204, 417] width 30 height 18
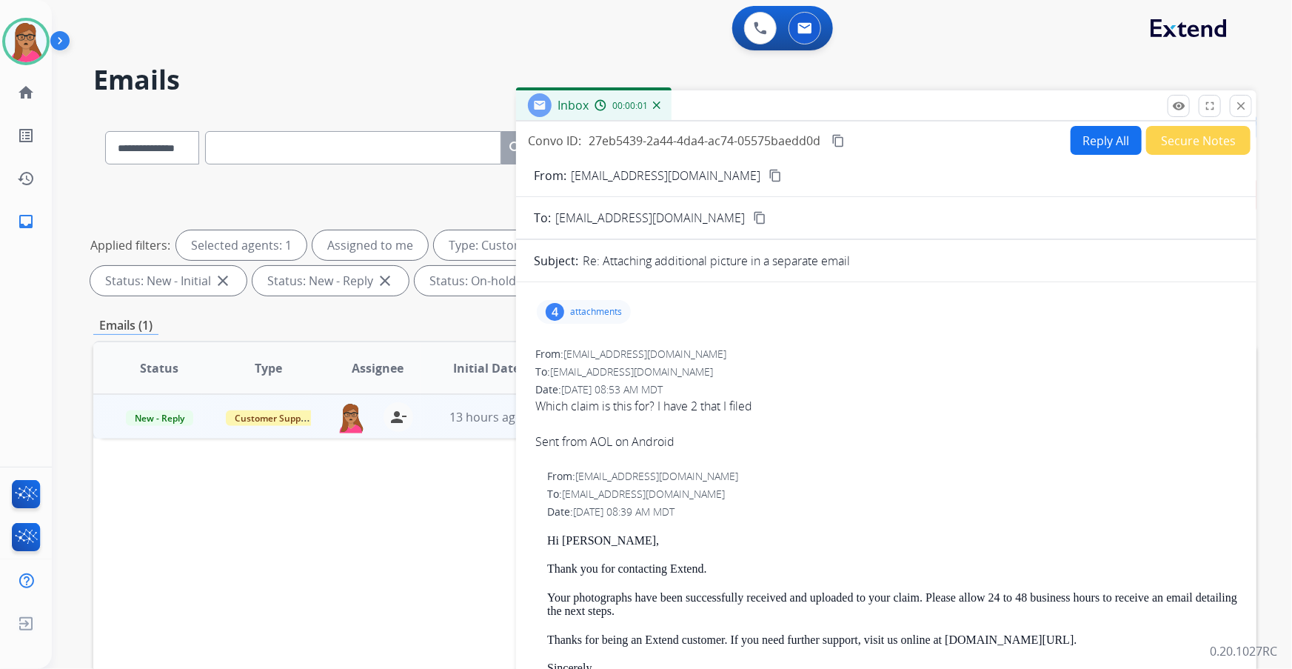
click at [860, 139] on button "Reply All" at bounding box center [1106, 140] width 71 height 29
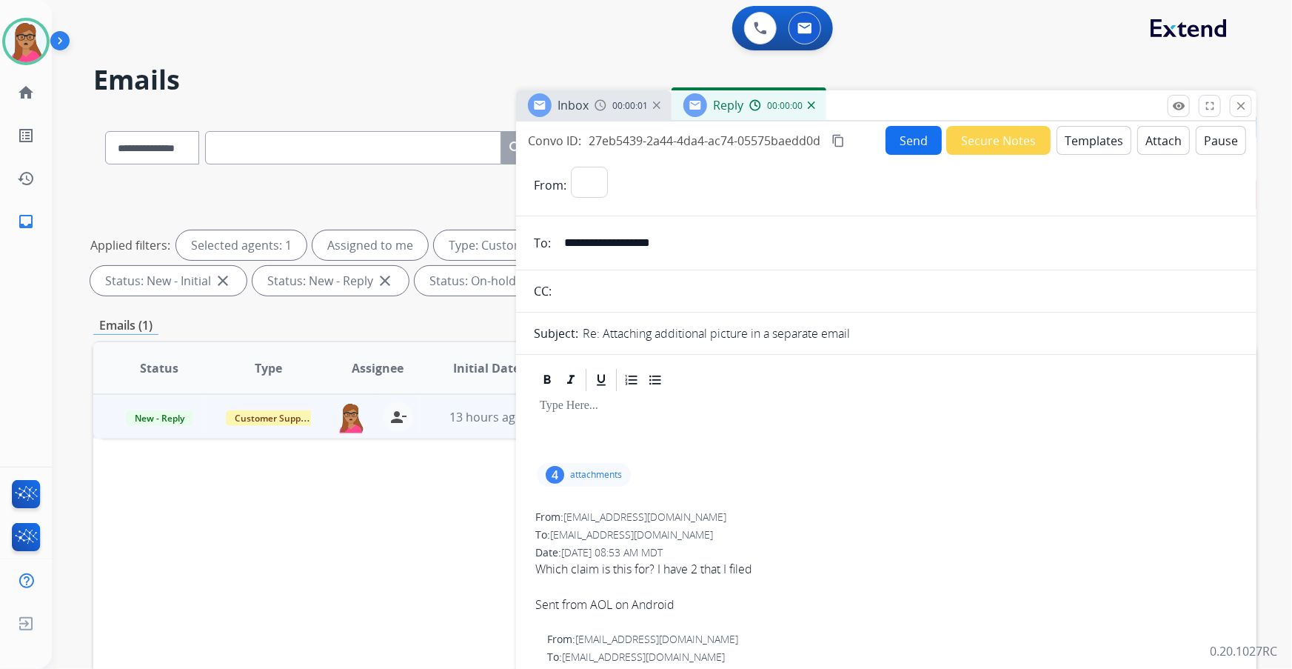
select select "**********"
click at [860, 148] on button "Templates" at bounding box center [1094, 140] width 75 height 29
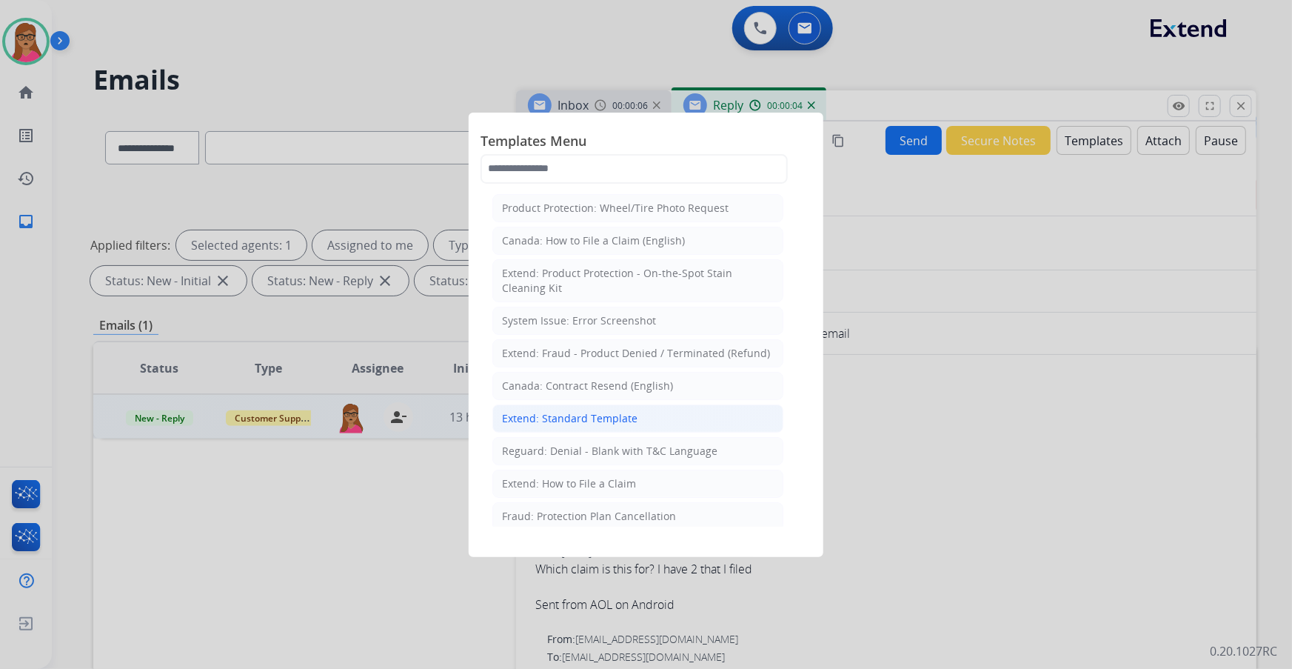
click at [575, 393] on div "Extend: Standard Template" at bounding box center [569, 418] width 135 height 15
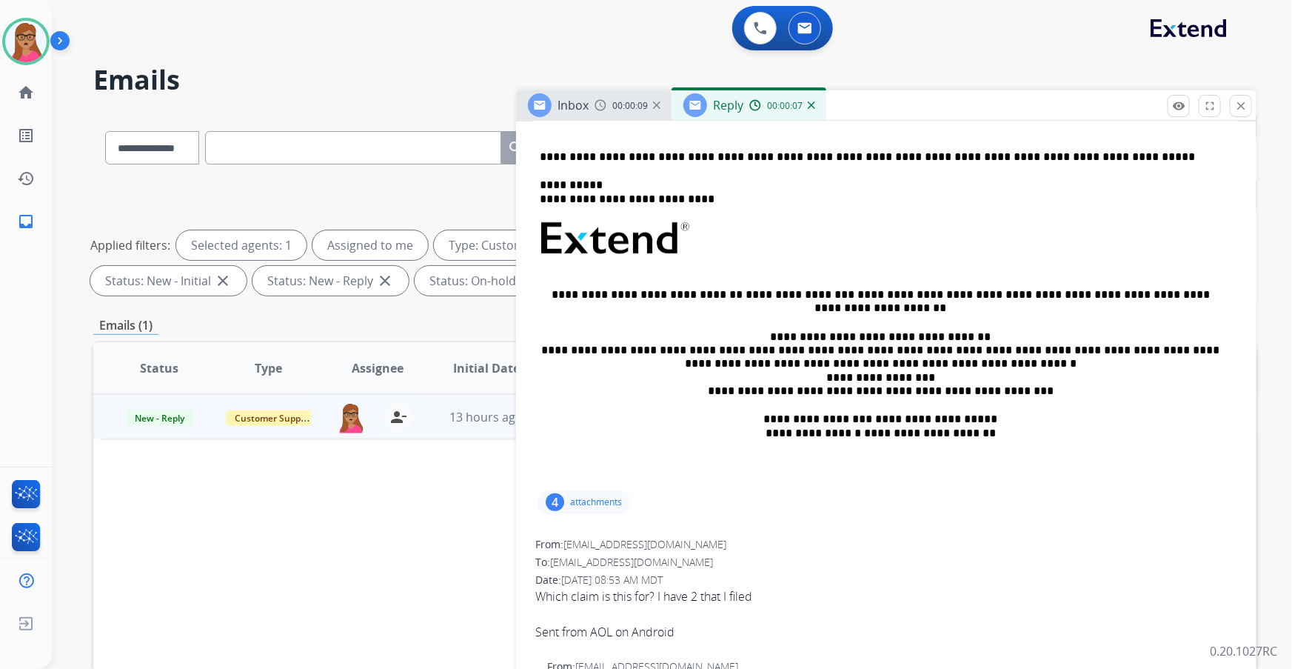
scroll to position [269, 0]
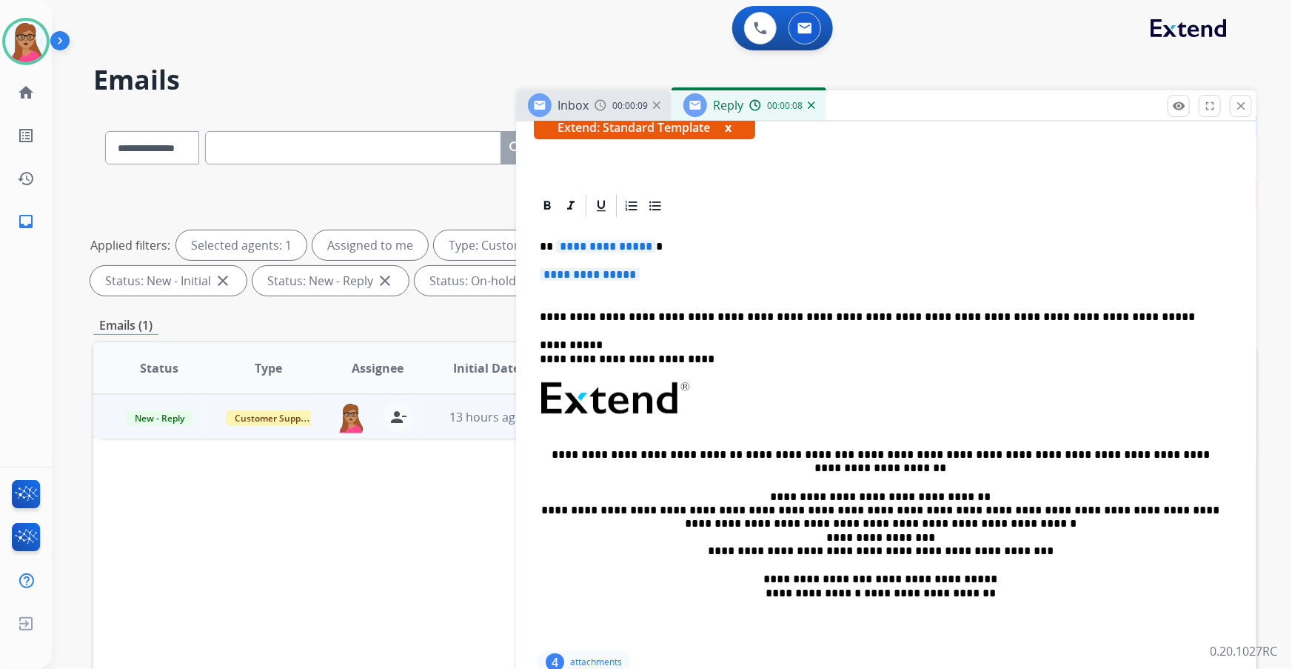
click at [610, 241] on span "**********" at bounding box center [606, 246] width 100 height 13
click at [629, 271] on span "**********" at bounding box center [590, 274] width 100 height 13
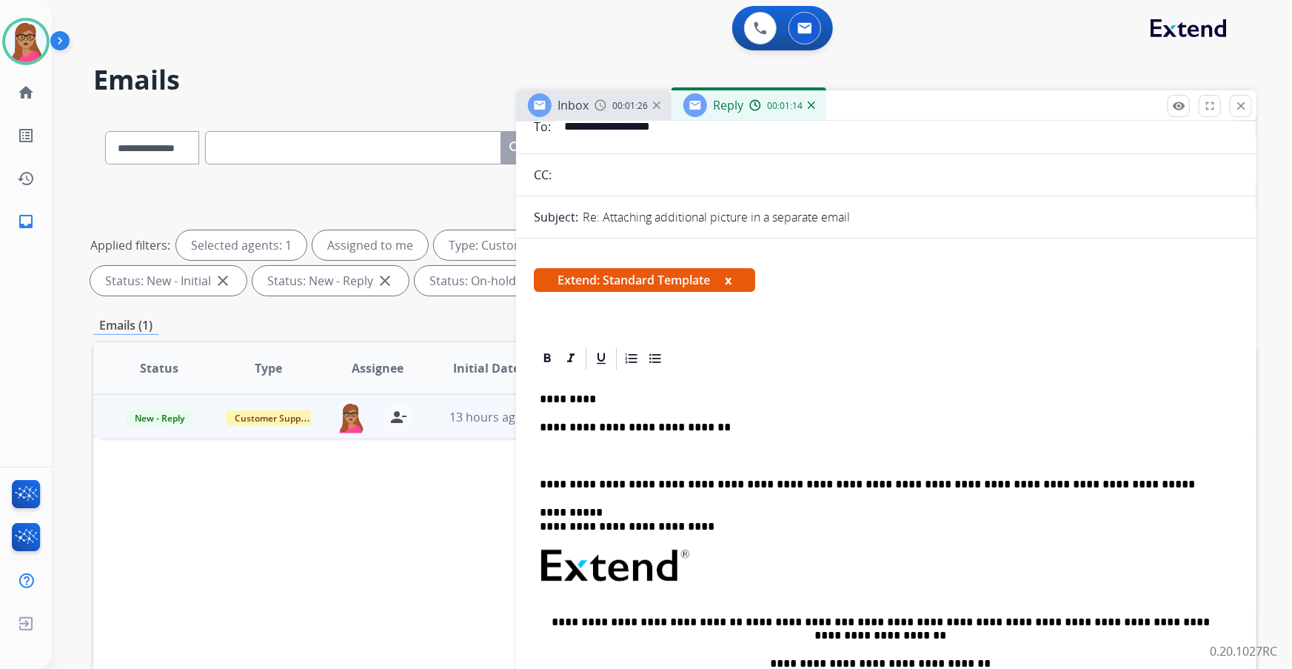
scroll to position [0, 0]
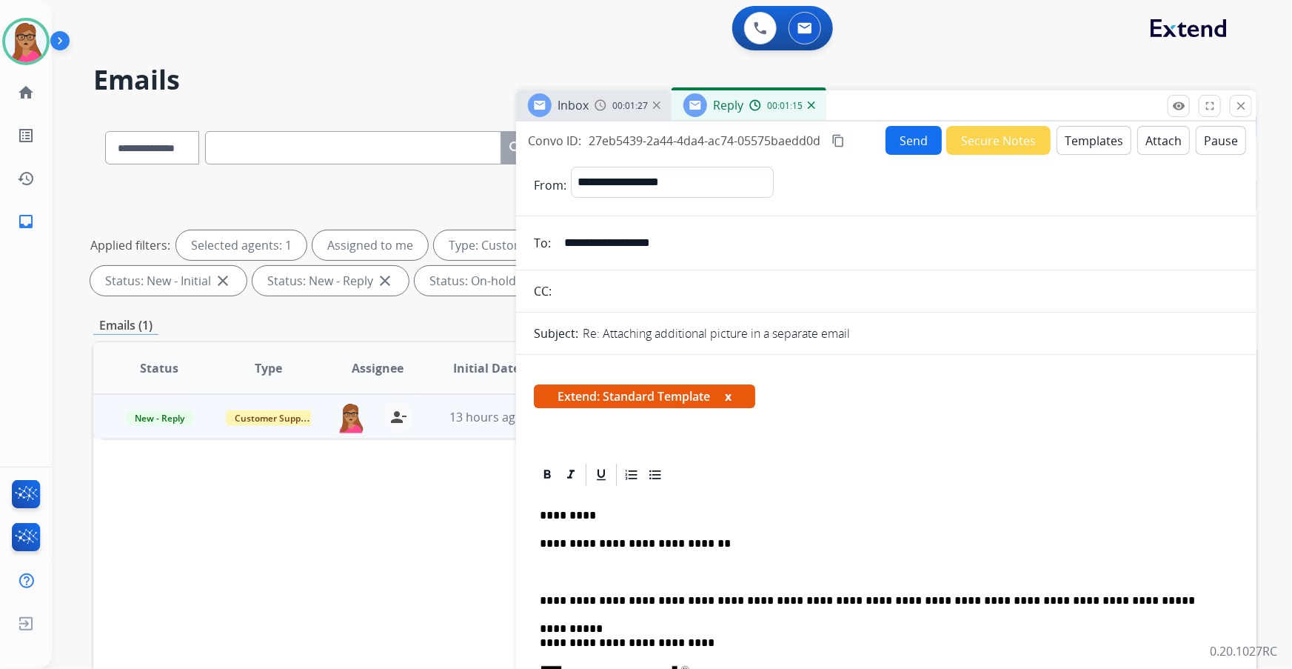
click at [843, 141] on mat-icon "content_copy" at bounding box center [837, 140] width 13 height 13
click at [860, 148] on button "Send" at bounding box center [914, 140] width 56 height 29
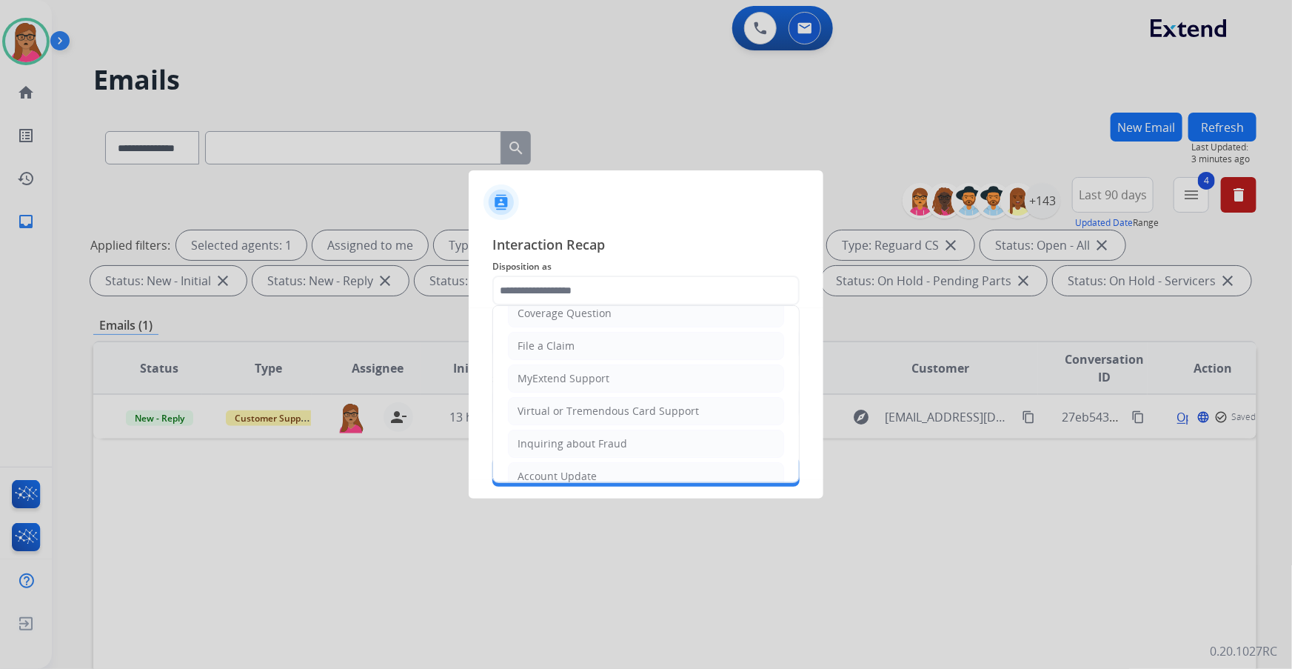
scroll to position [229, 0]
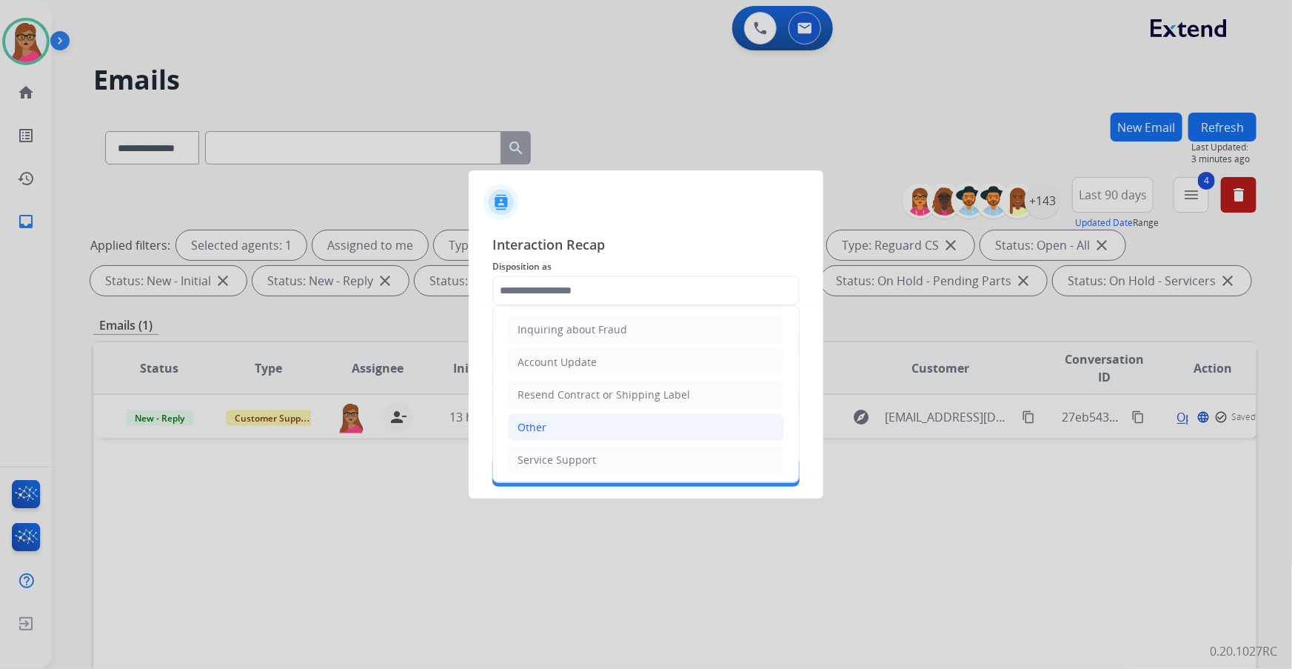
click at [535, 393] on div "Other" at bounding box center [532, 427] width 29 height 15
type input "*****"
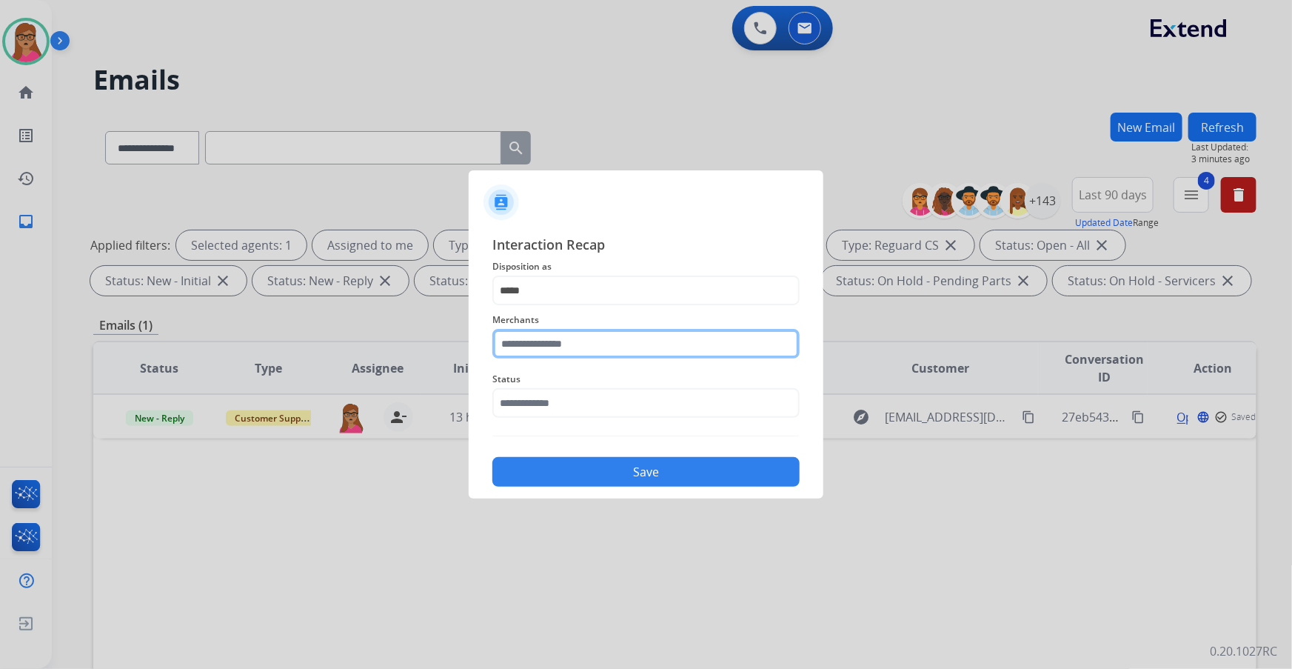
click at [558, 332] on input "text" at bounding box center [645, 344] width 307 height 30
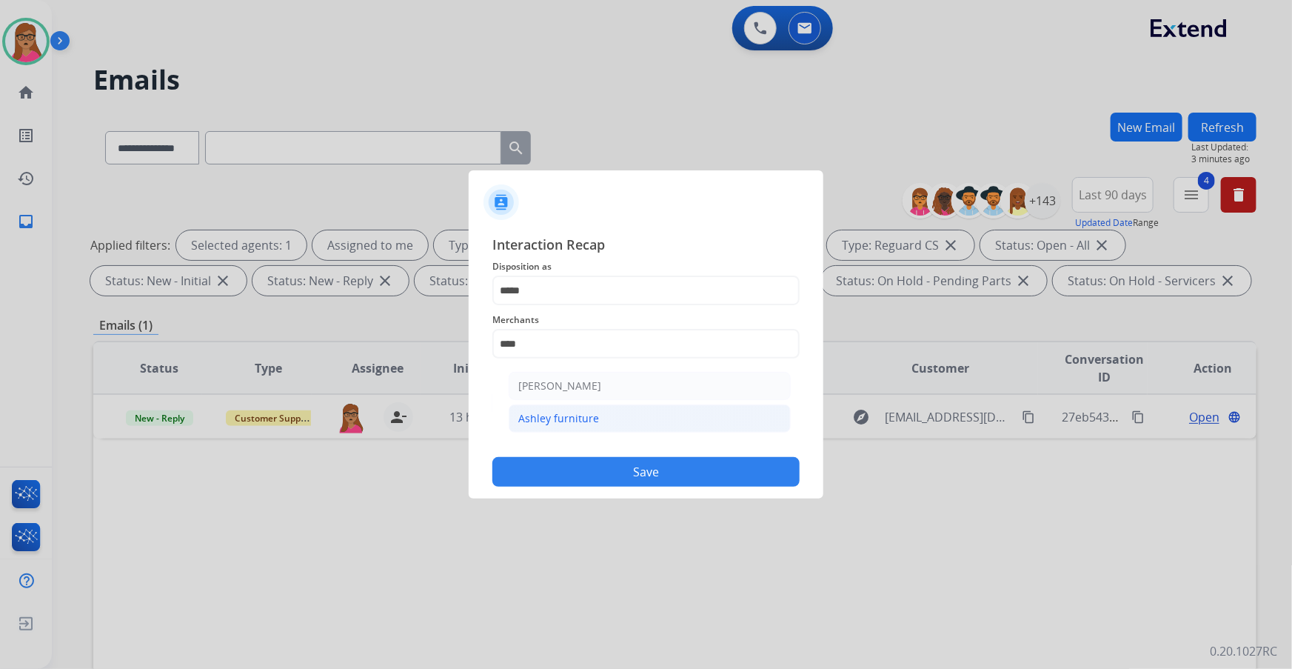
click at [563, 393] on div "Ashley furniture" at bounding box center [558, 418] width 81 height 15
type input "**********"
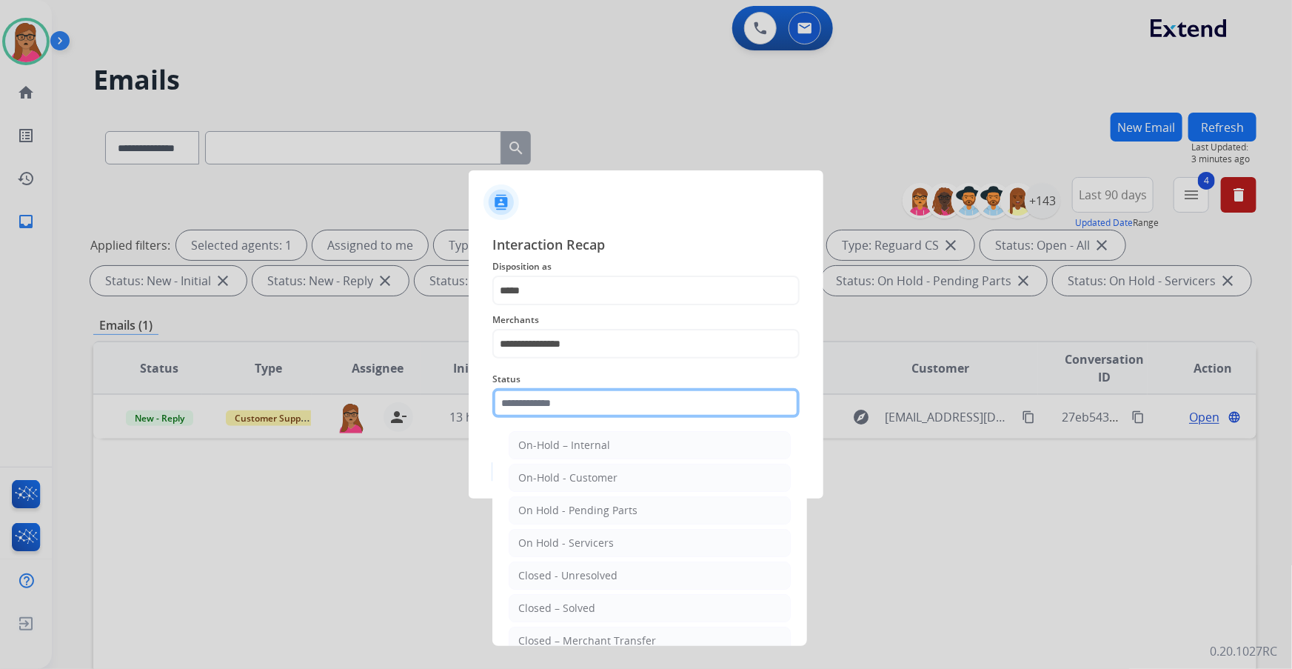
click at [578, 388] on input "text" at bounding box center [645, 403] width 307 height 30
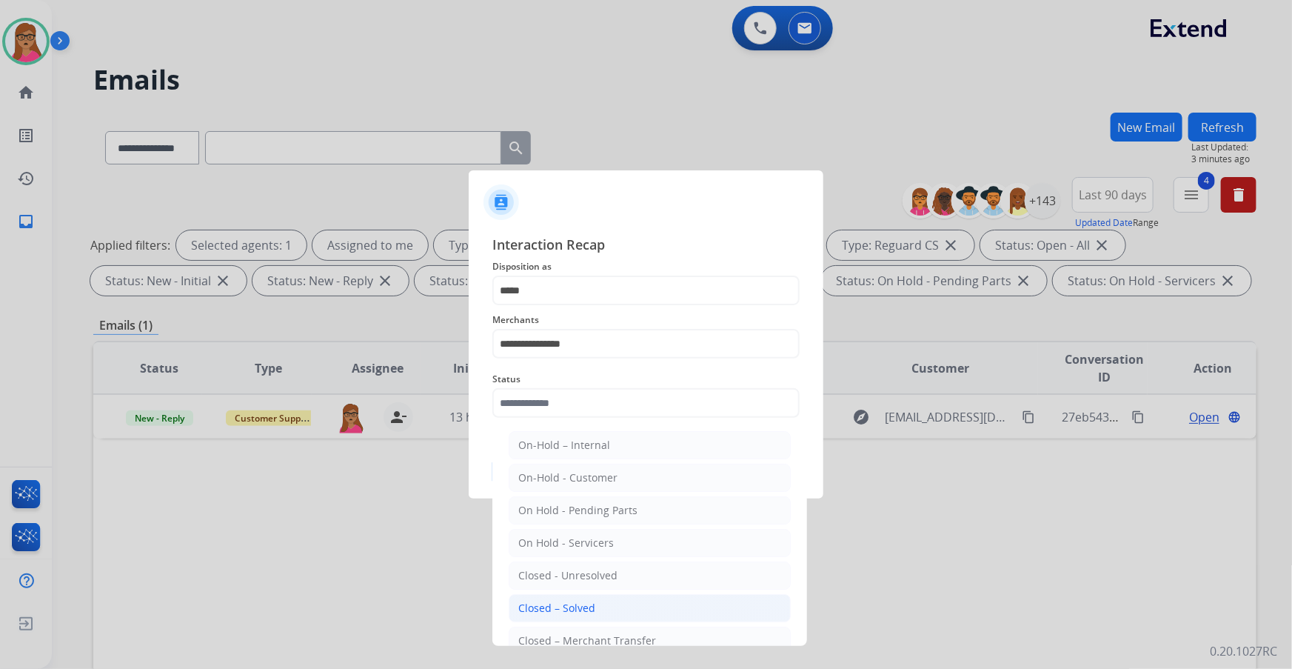
click at [569, 393] on div "Closed – Solved" at bounding box center [556, 607] width 77 height 15
type input "**********"
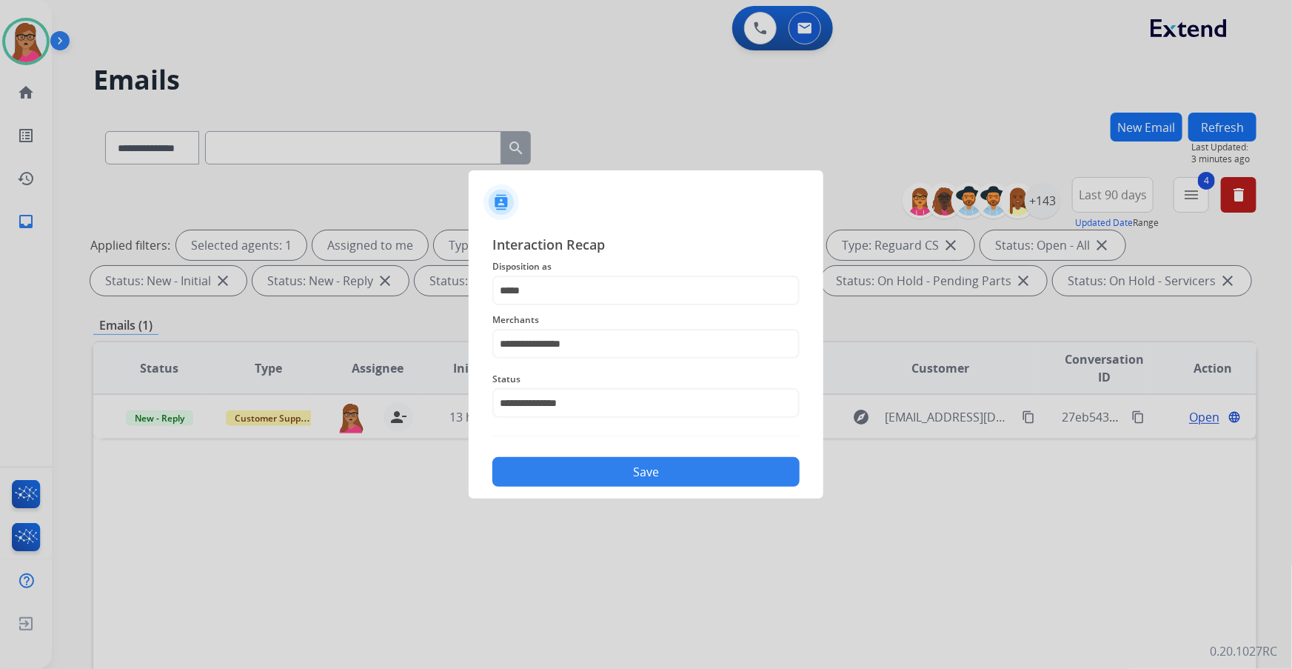
click at [615, 393] on button "Save" at bounding box center [645, 472] width 307 height 30
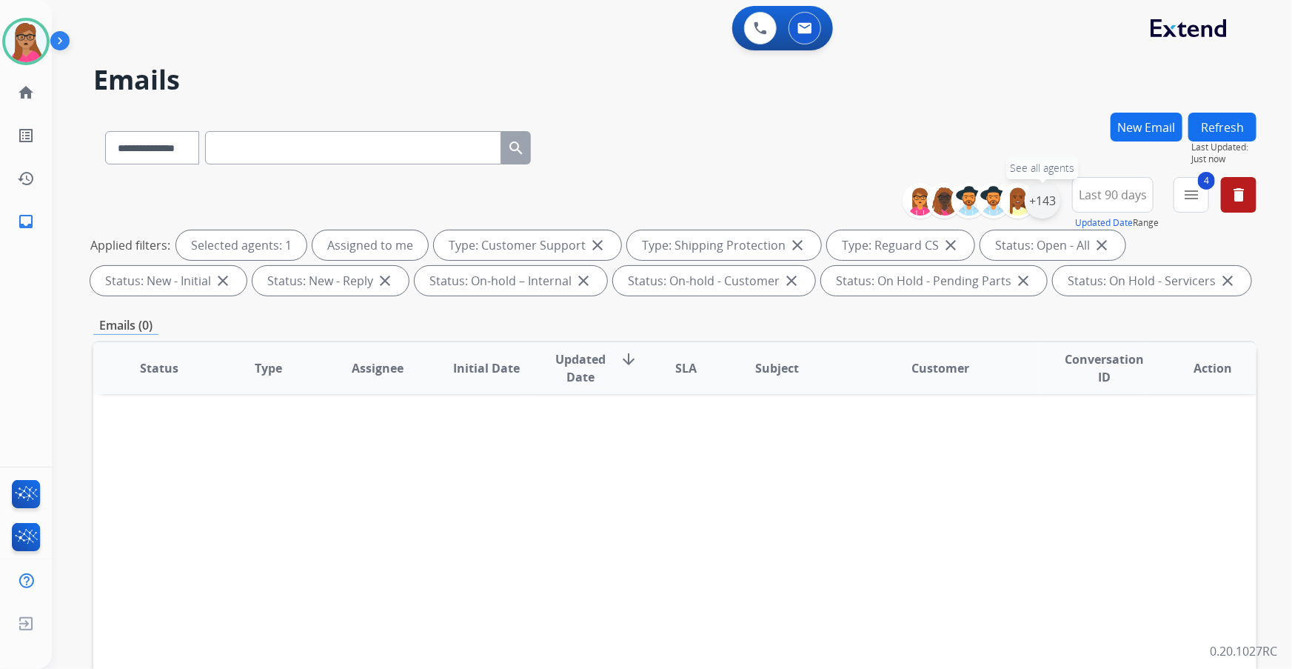
click at [860, 192] on div "+143" at bounding box center [1043, 201] width 36 height 36
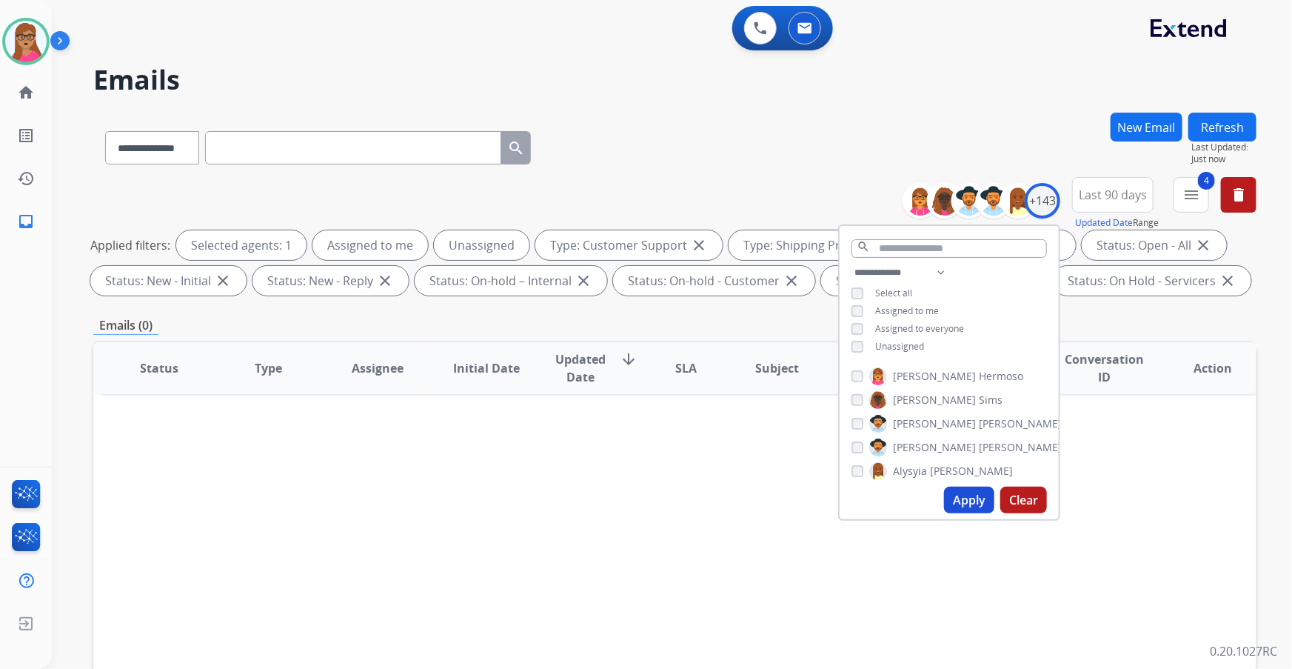
click at [860, 393] on button "Apply" at bounding box center [969, 499] width 50 height 27
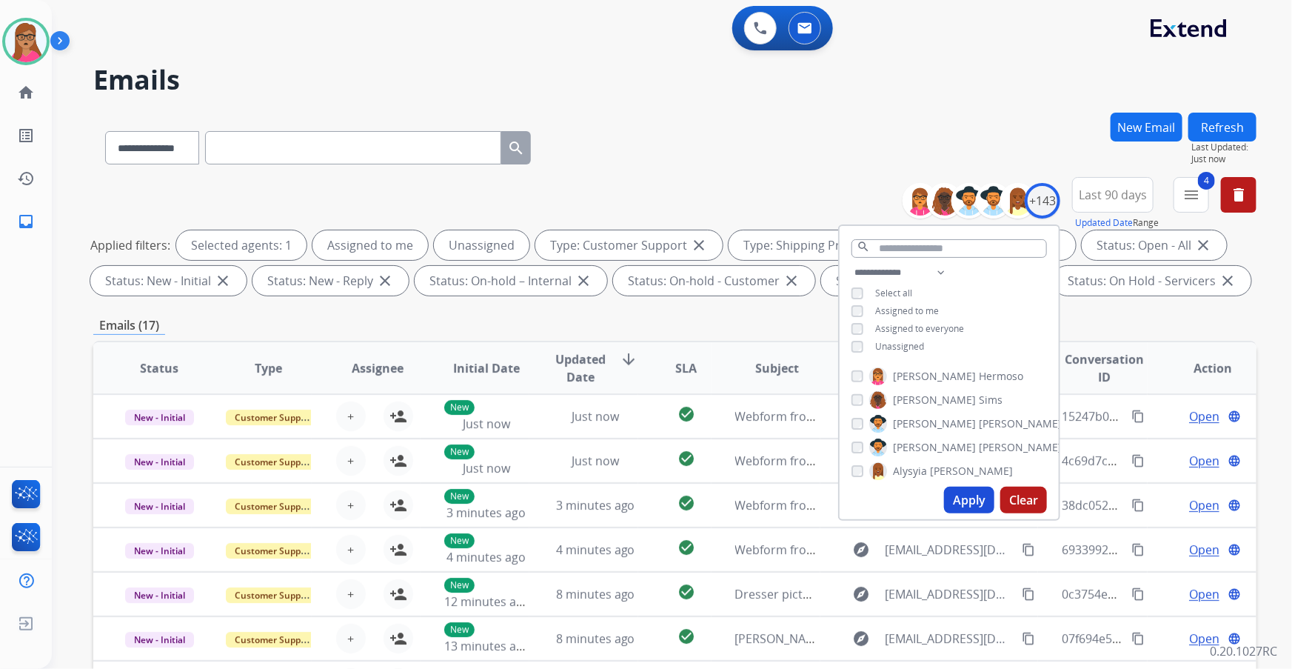
click at [725, 126] on div "**********" at bounding box center [674, 145] width 1163 height 64
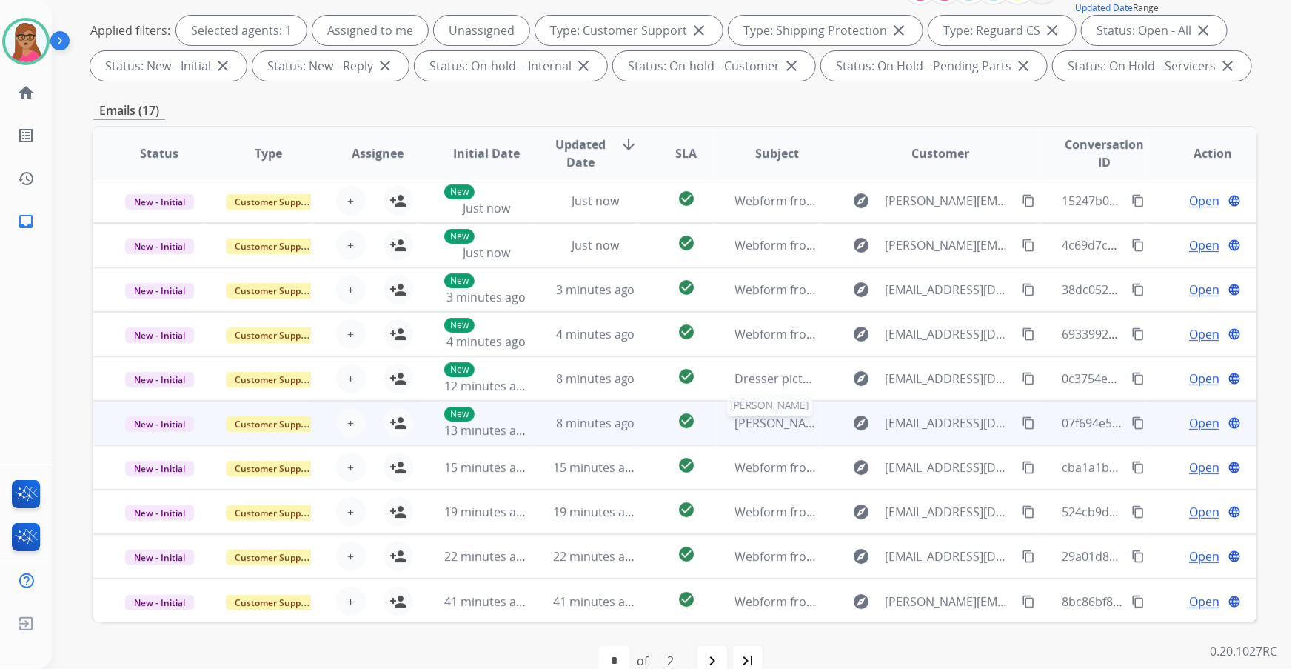
scroll to position [244, 0]
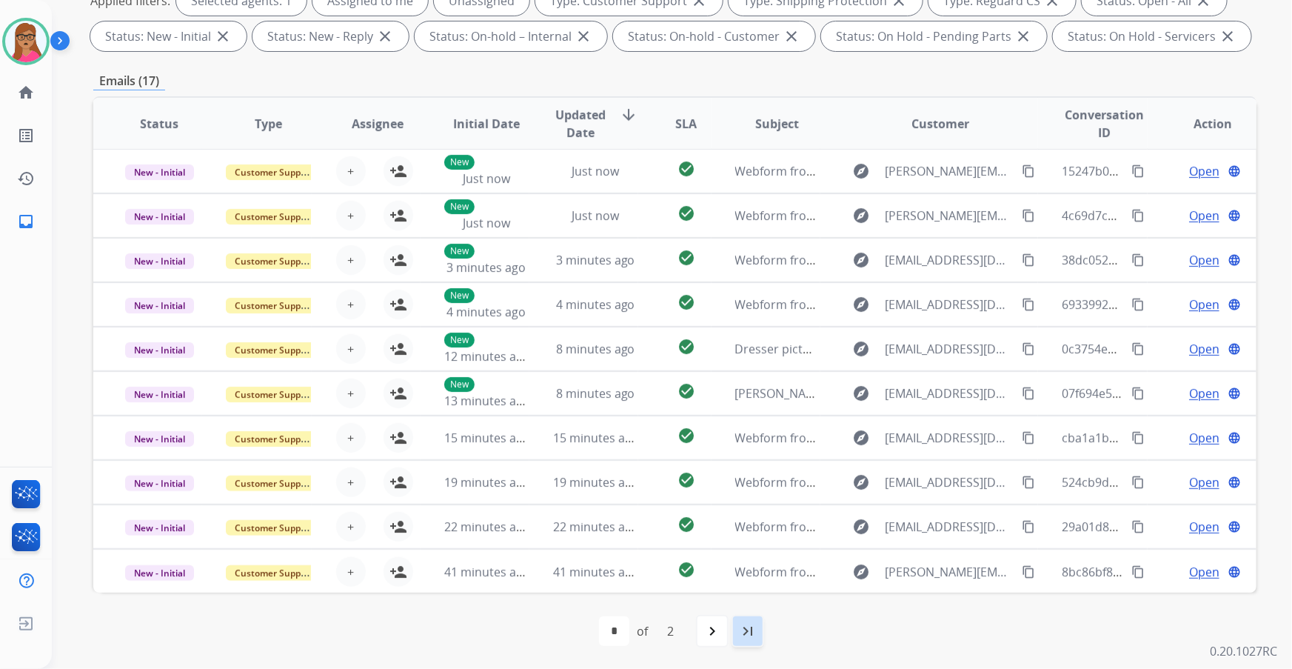
click at [748, 393] on mat-icon "last_page" at bounding box center [748, 631] width 18 height 18
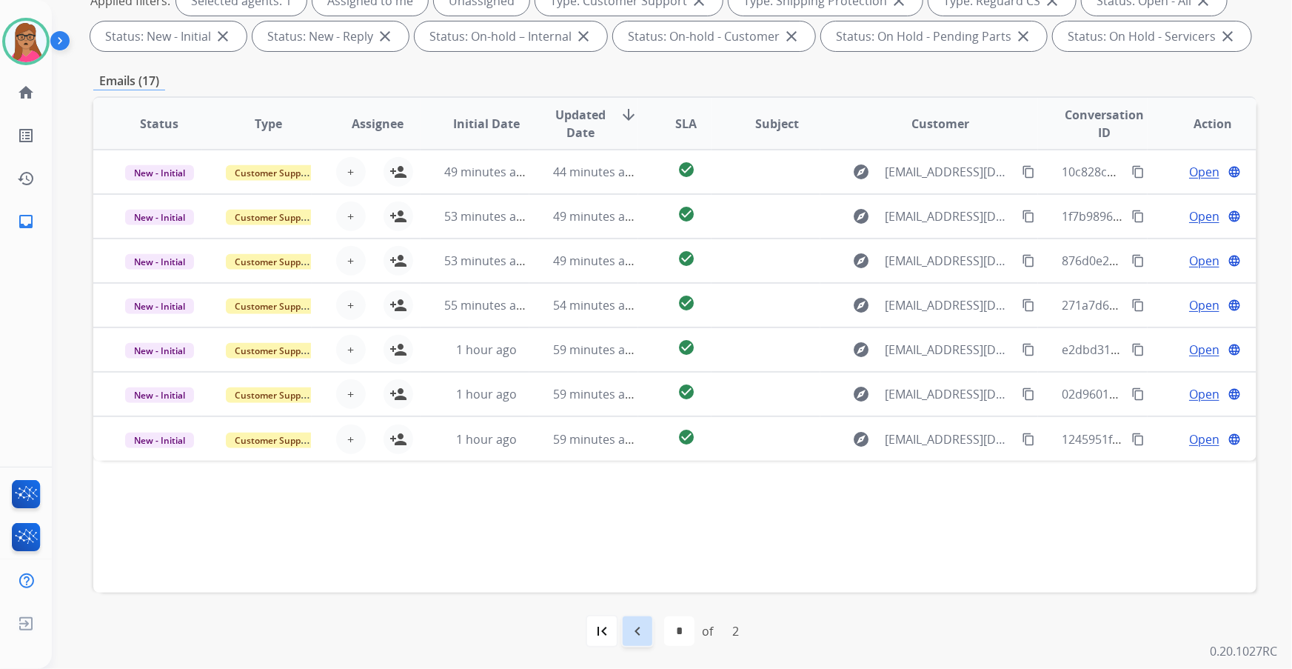
click at [640, 393] on mat-icon "navigate_before" at bounding box center [638, 631] width 18 height 18
select select "*"
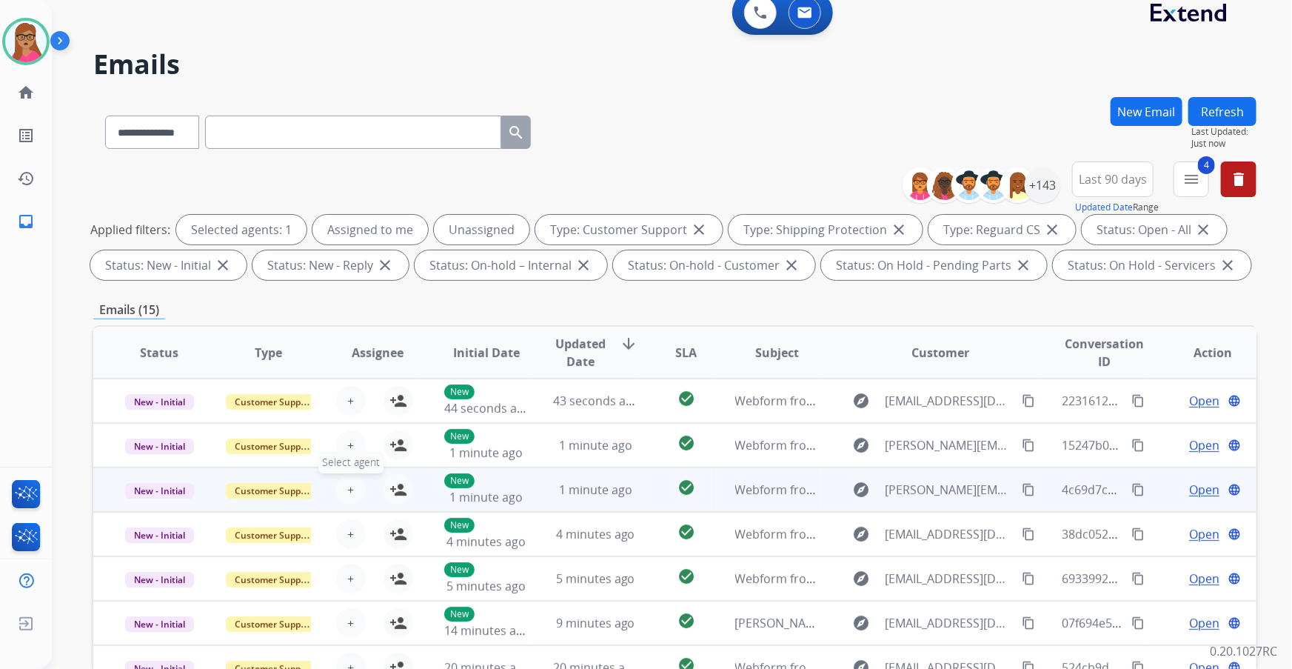
scroll to position [0, 0]
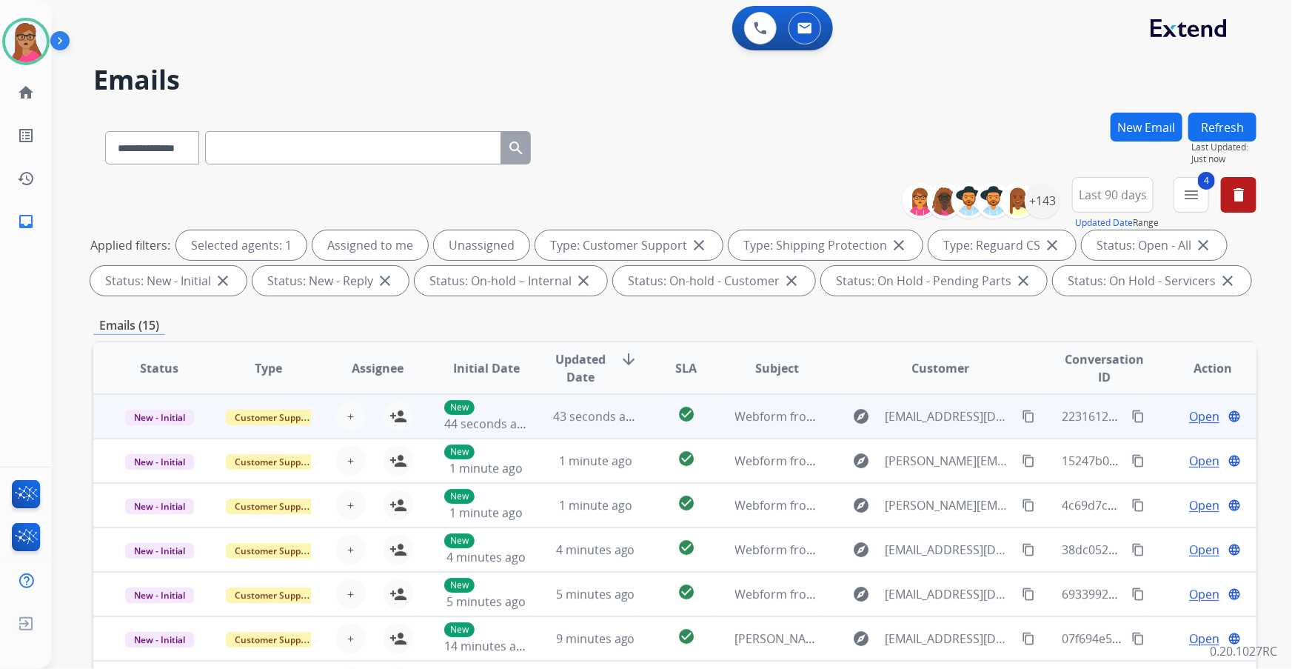
click at [164, 393] on td "New - Initial" at bounding box center [147, 416] width 109 height 44
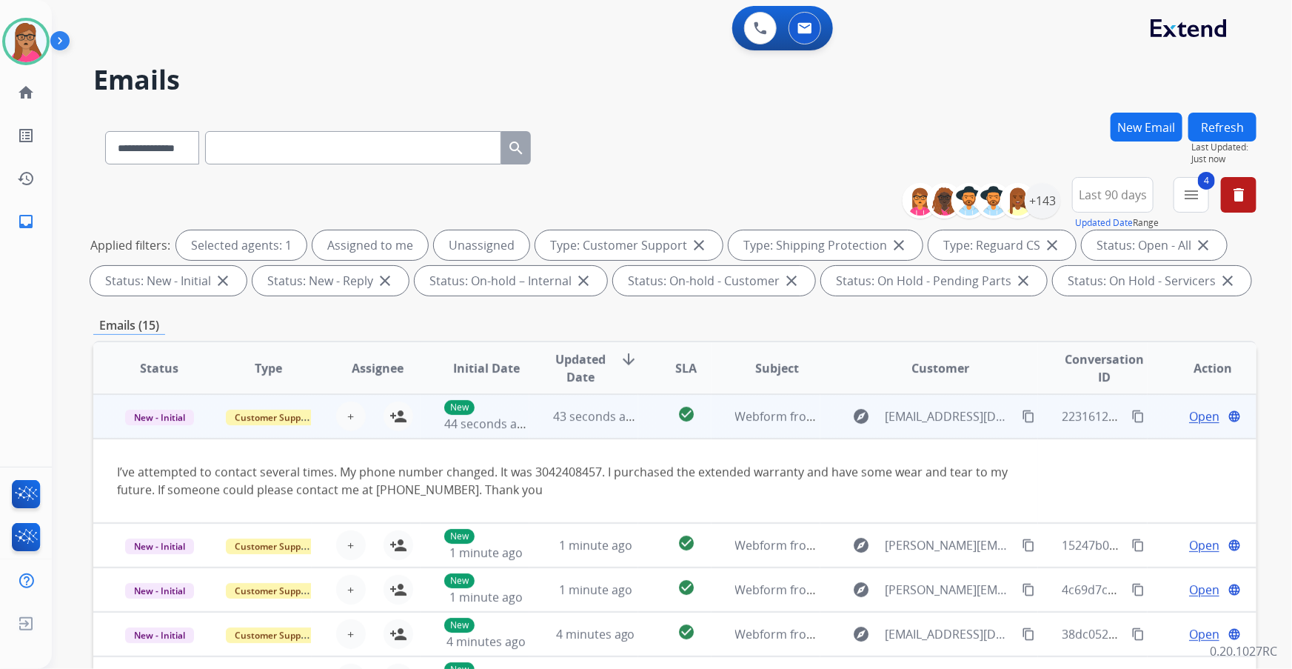
click at [154, 393] on td "New - Initial" at bounding box center [147, 416] width 109 height 44
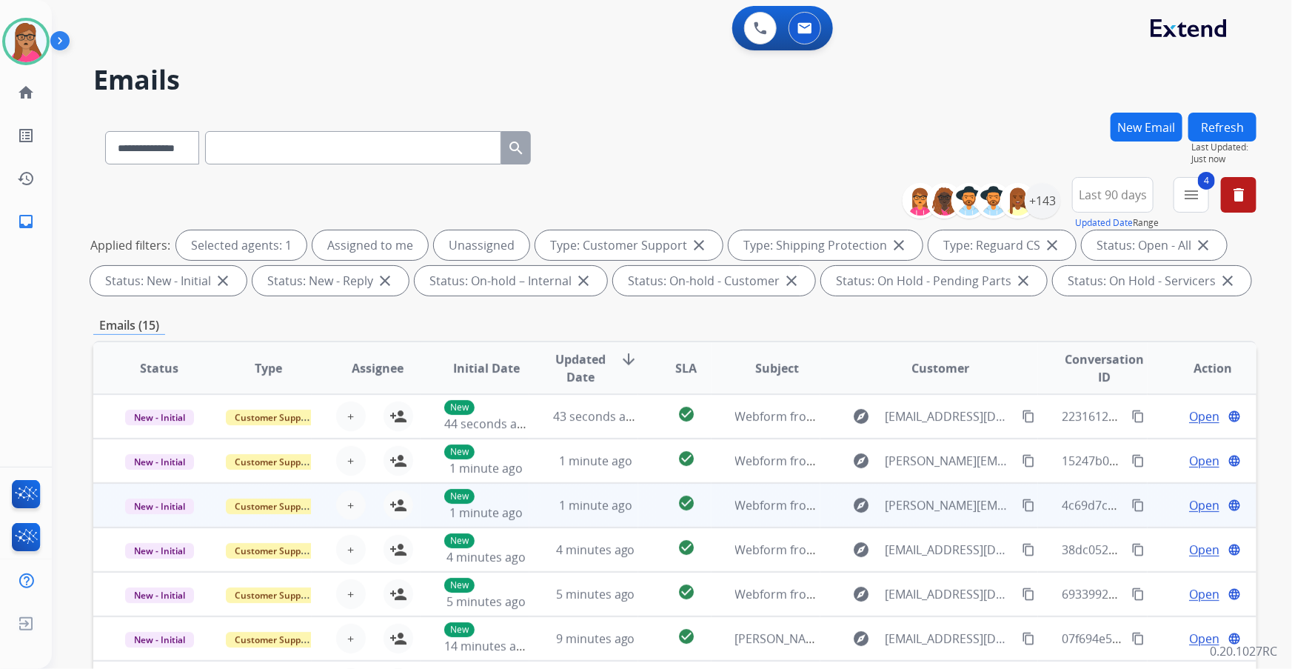
click at [158, 393] on td "New - Initial" at bounding box center [147, 505] width 109 height 44
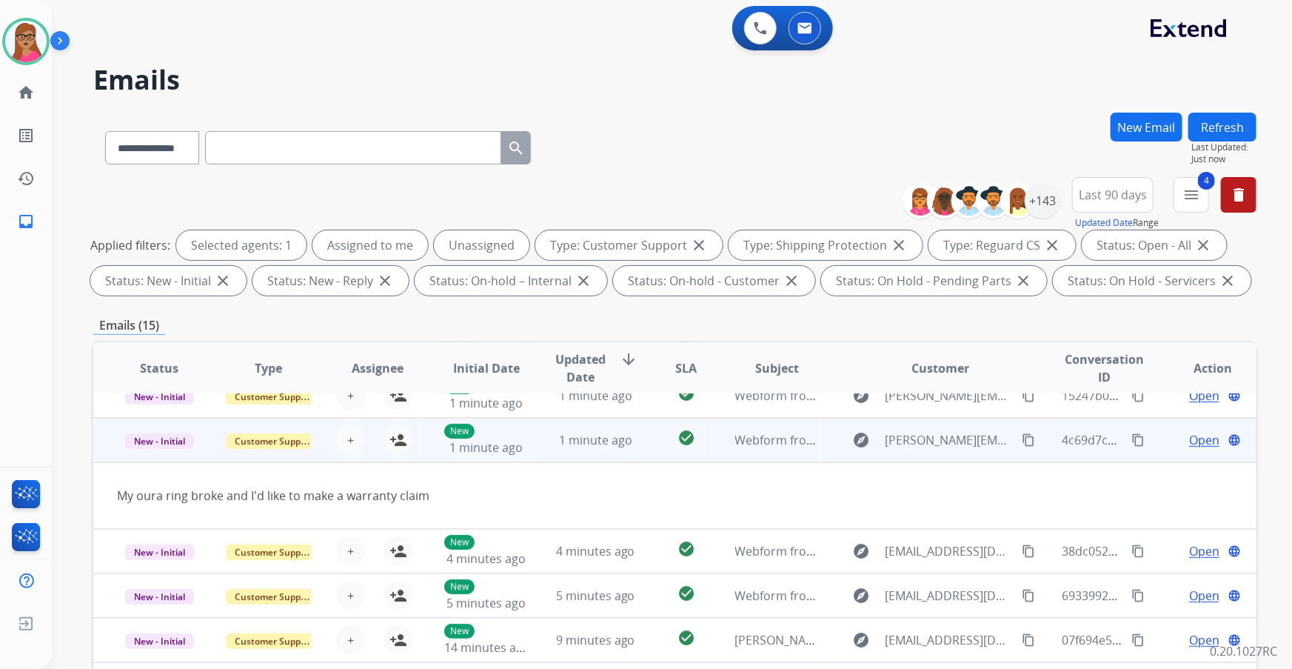
scroll to position [67, 0]
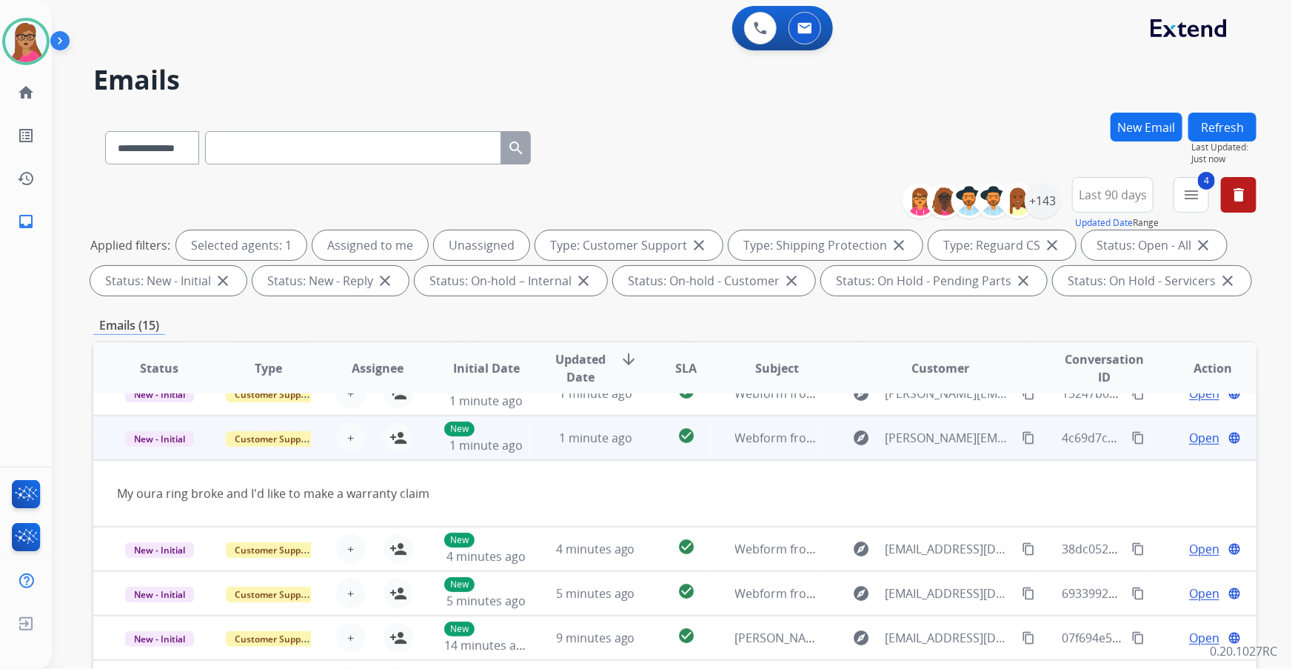
click at [860, 393] on mat-icon "content_copy" at bounding box center [1028, 437] width 13 height 13
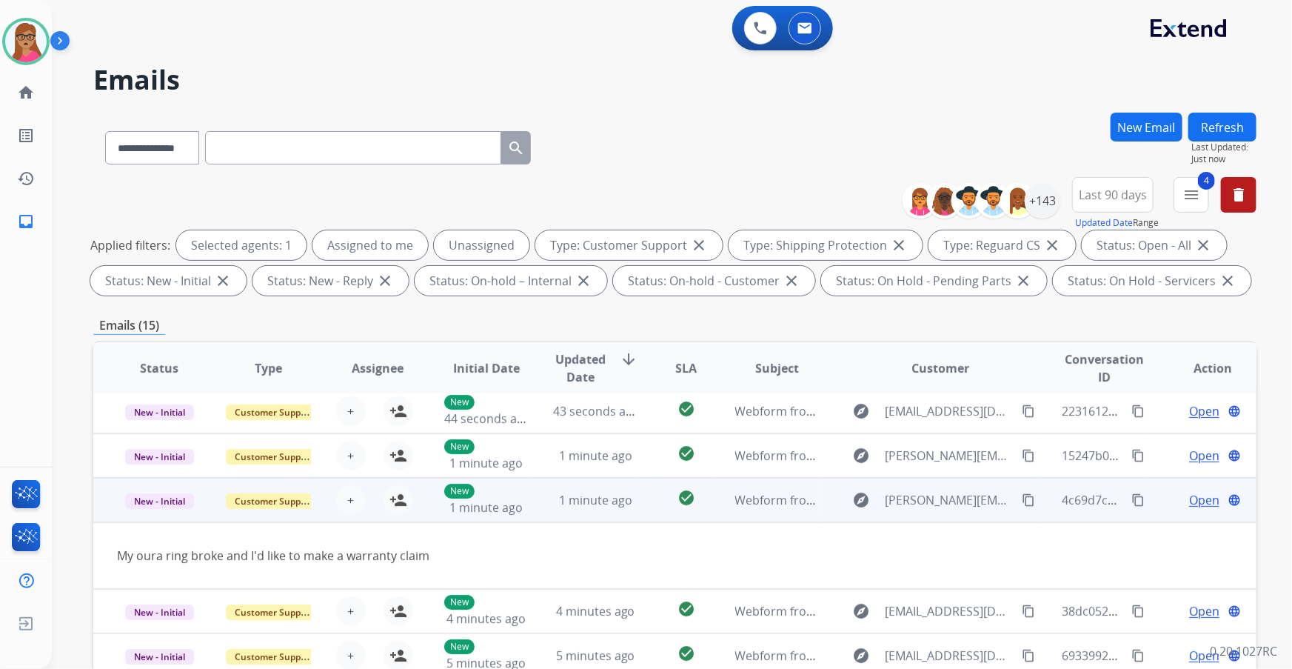
scroll to position [0, 0]
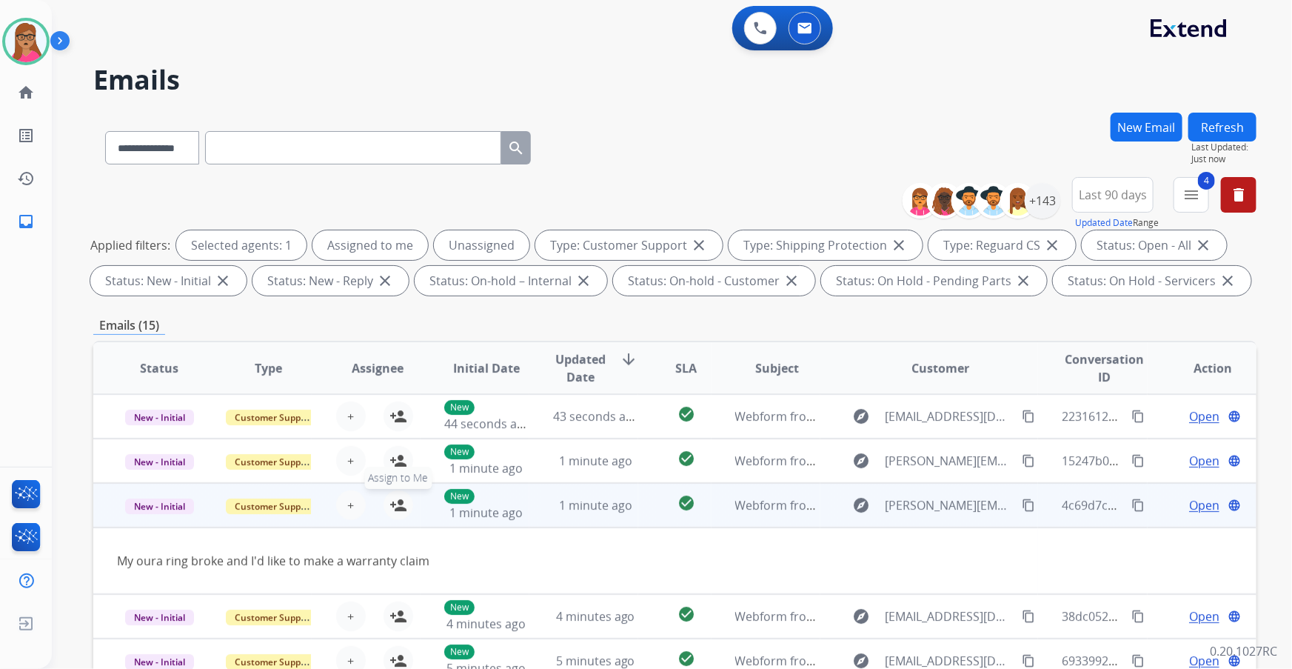
click at [395, 393] on mat-icon "person_add" at bounding box center [398, 505] width 18 height 18
click at [860, 393] on span "Open" at bounding box center [1204, 505] width 30 height 18
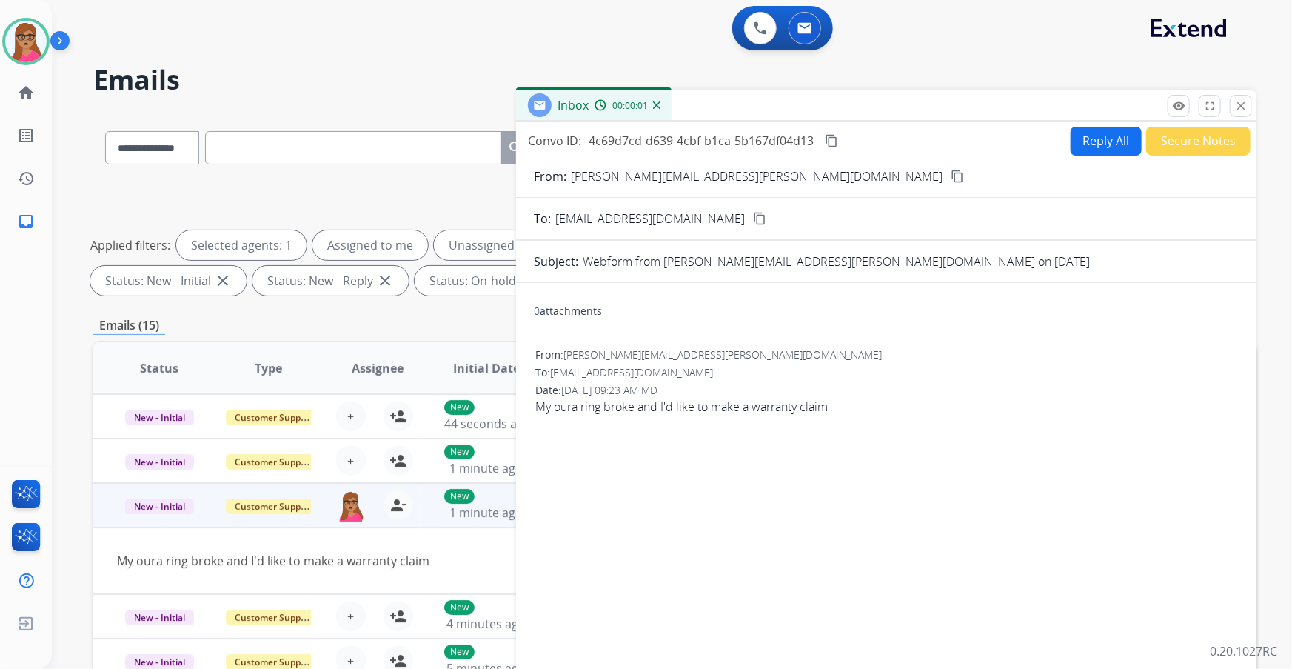
click at [218, 393] on td "My oura ring broke and I'd like to make a warranty claim" at bounding box center [565, 560] width 945 height 67
click at [192, 393] on td "New - Initial" at bounding box center [147, 505] width 109 height 44
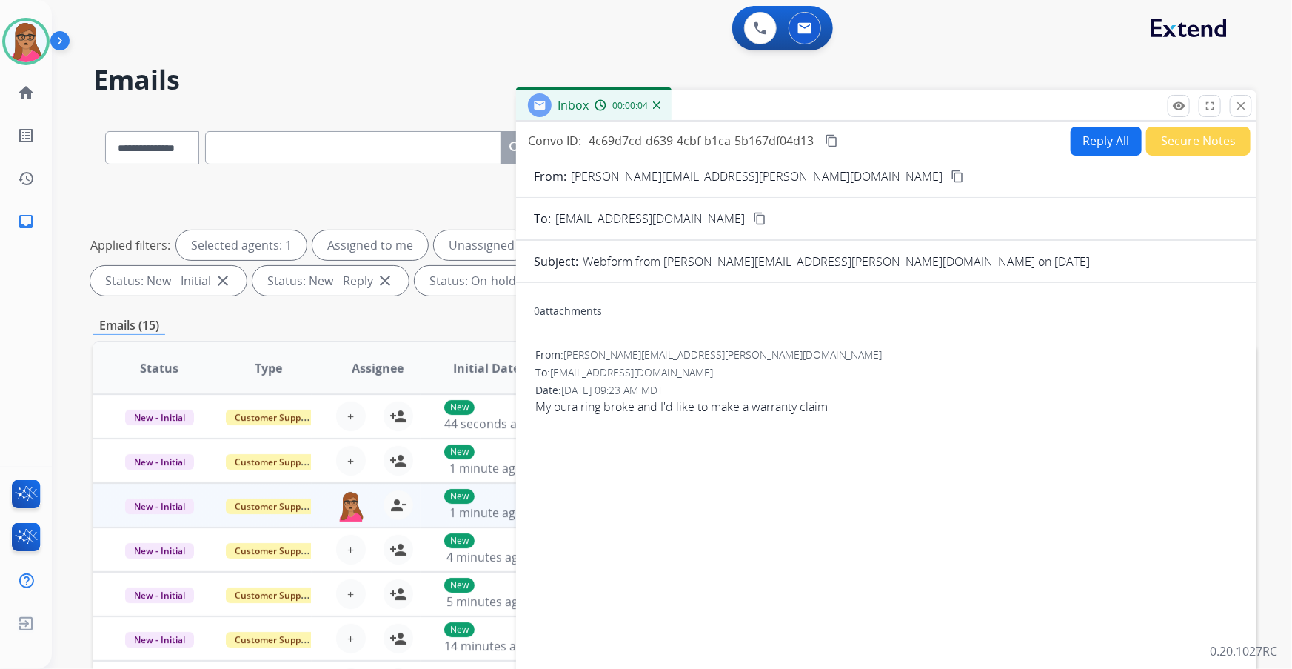
click at [860, 177] on mat-icon "content_copy" at bounding box center [957, 176] width 13 height 13
click at [860, 140] on button "Reply All" at bounding box center [1106, 141] width 71 height 29
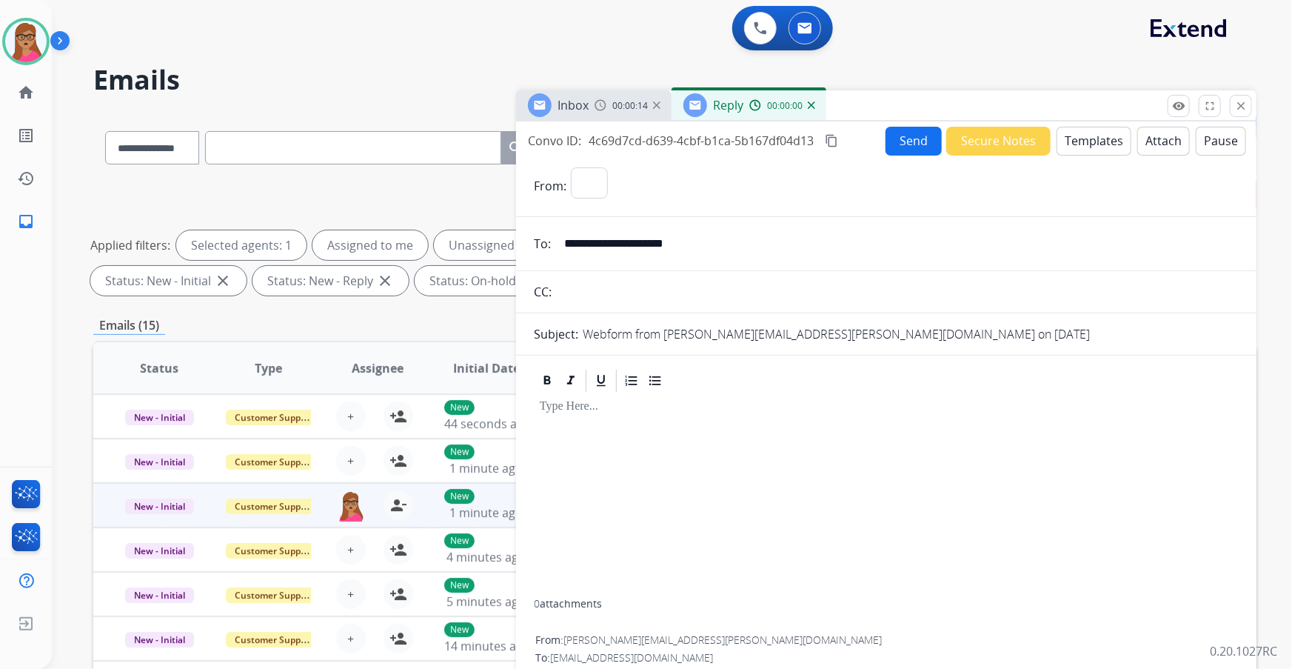
select select "**********"
click at [860, 145] on button "Templates" at bounding box center [1094, 141] width 75 height 29
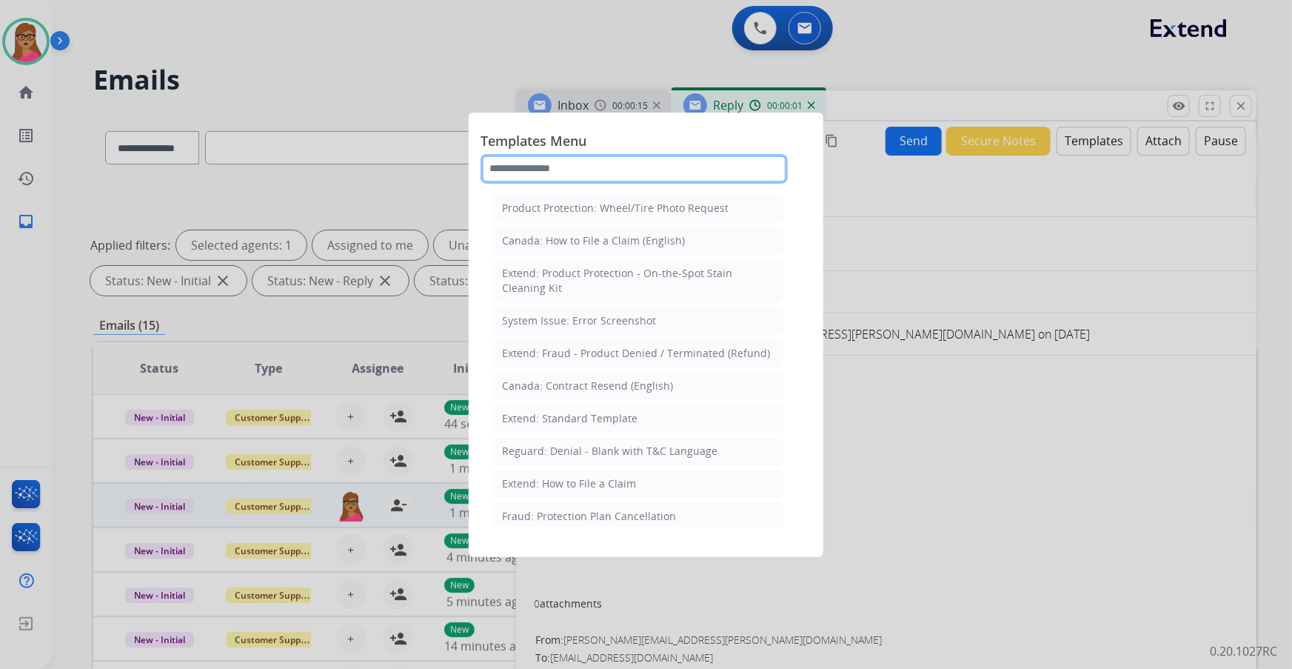
click at [627, 167] on input "text" at bounding box center [634, 169] width 307 height 30
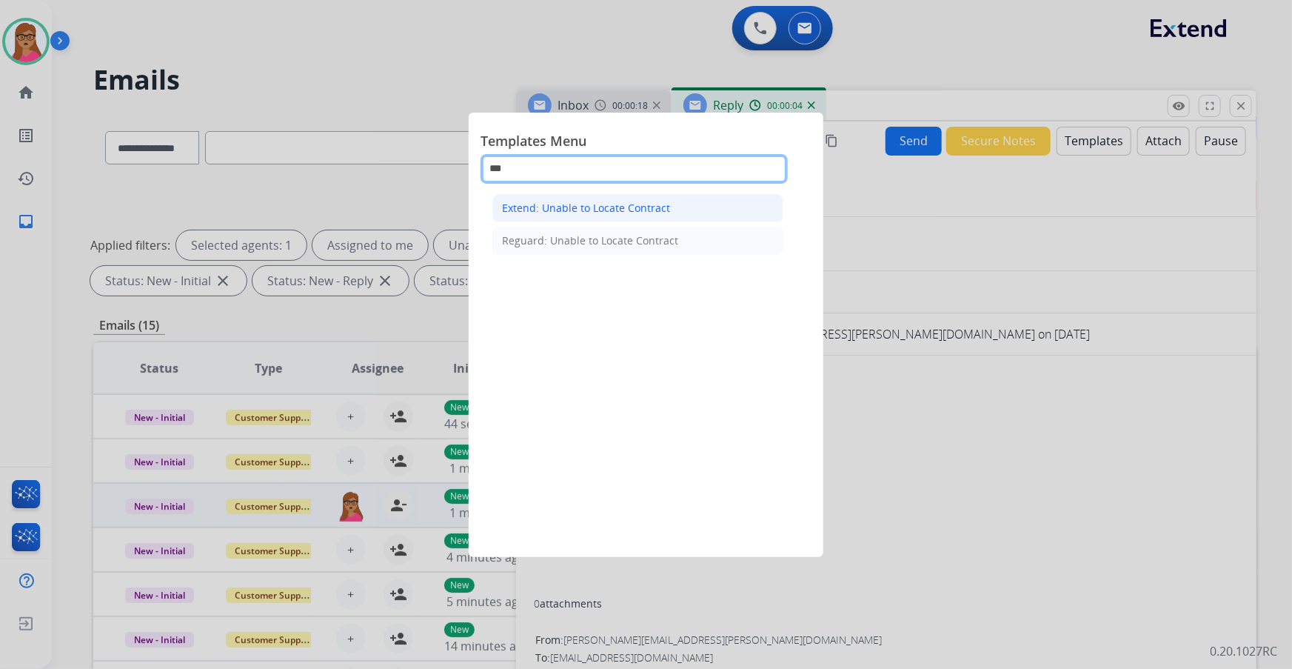
type input "***"
click at [592, 203] on div "Extend: Unable to Locate Contract" at bounding box center [586, 208] width 168 height 15
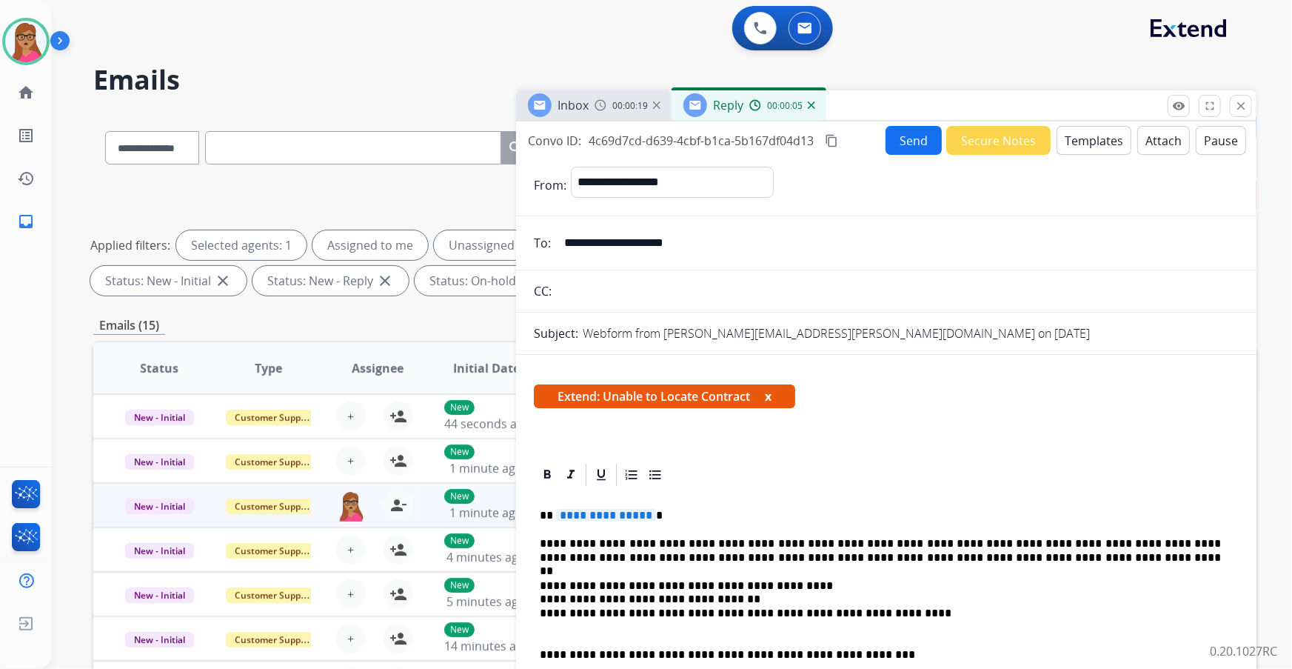
click at [615, 393] on span "**********" at bounding box center [606, 515] width 100 height 13
click at [860, 150] on button "Send" at bounding box center [914, 140] width 56 height 29
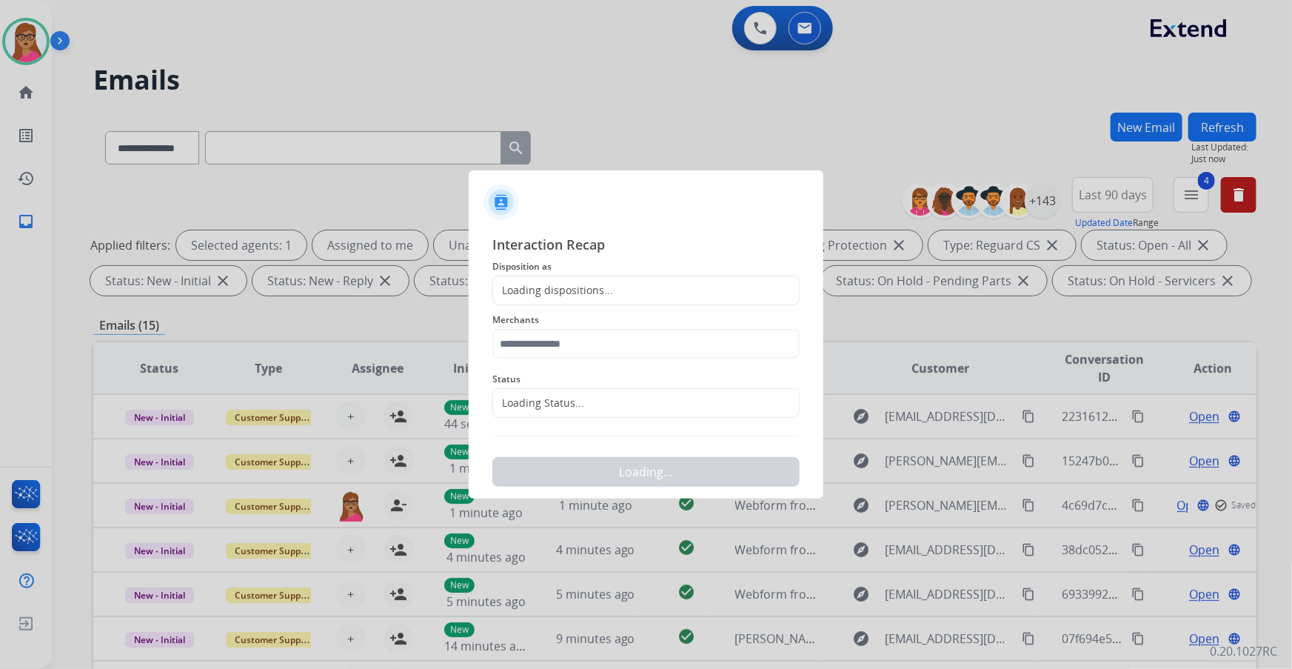
click at [571, 289] on div "Loading dispositions..." at bounding box center [553, 290] width 120 height 15
click at [538, 281] on div "Loading dispositions..." at bounding box center [645, 290] width 307 height 30
click at [511, 286] on div "Loading dispositions..." at bounding box center [553, 290] width 120 height 15
click at [572, 295] on div "Loading dispositions..." at bounding box center [553, 290] width 120 height 15
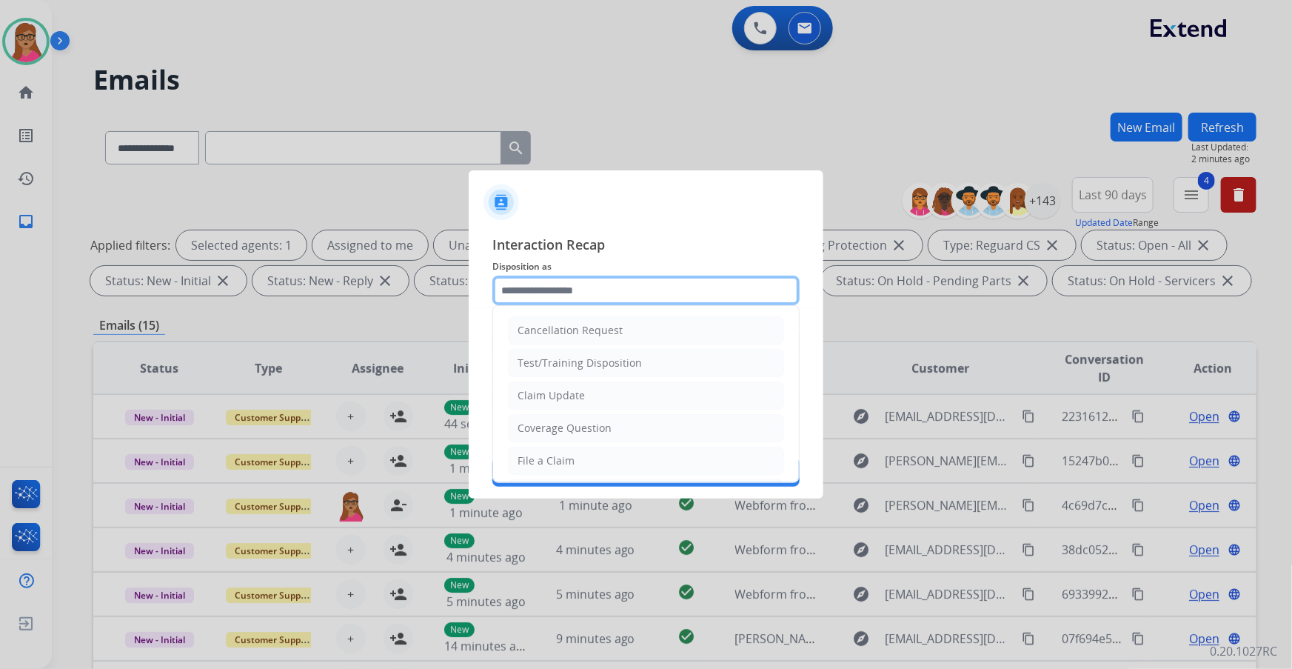
click at [565, 290] on input "text" at bounding box center [645, 290] width 307 height 30
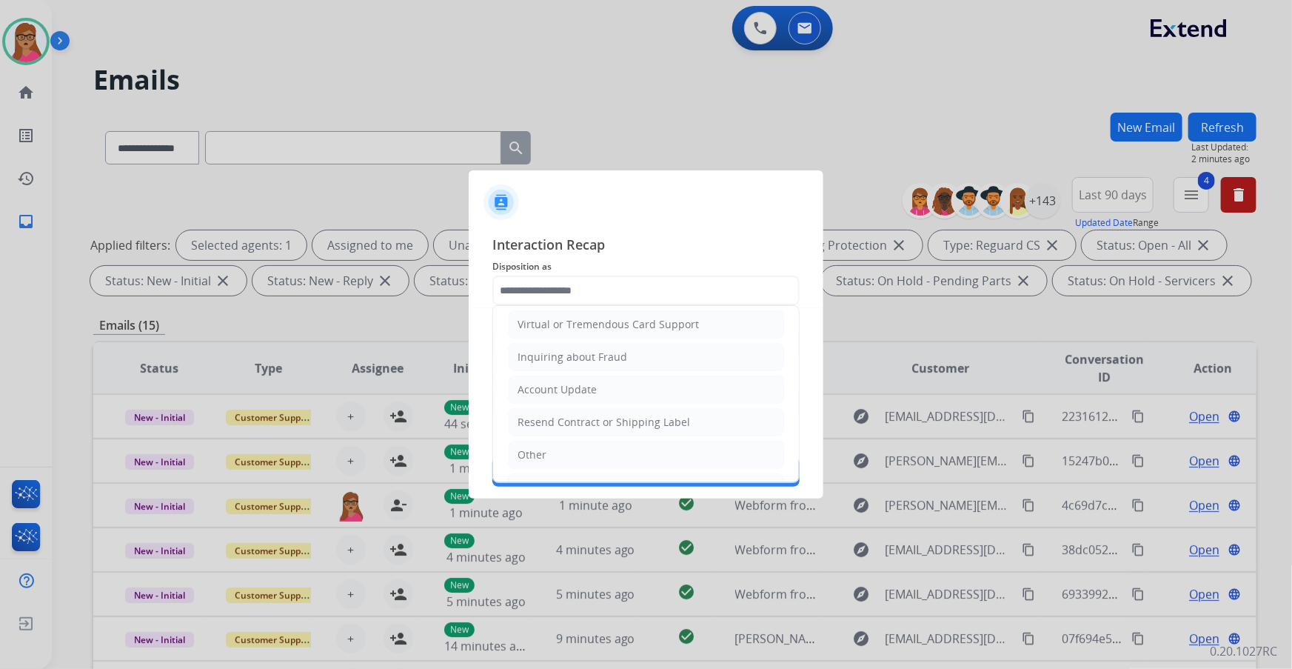
drag, startPoint x: 532, startPoint y: 442, endPoint x: 555, endPoint y: 366, distance: 79.6
click at [533, 393] on li "Other" at bounding box center [646, 455] width 276 height 28
type input "*****"
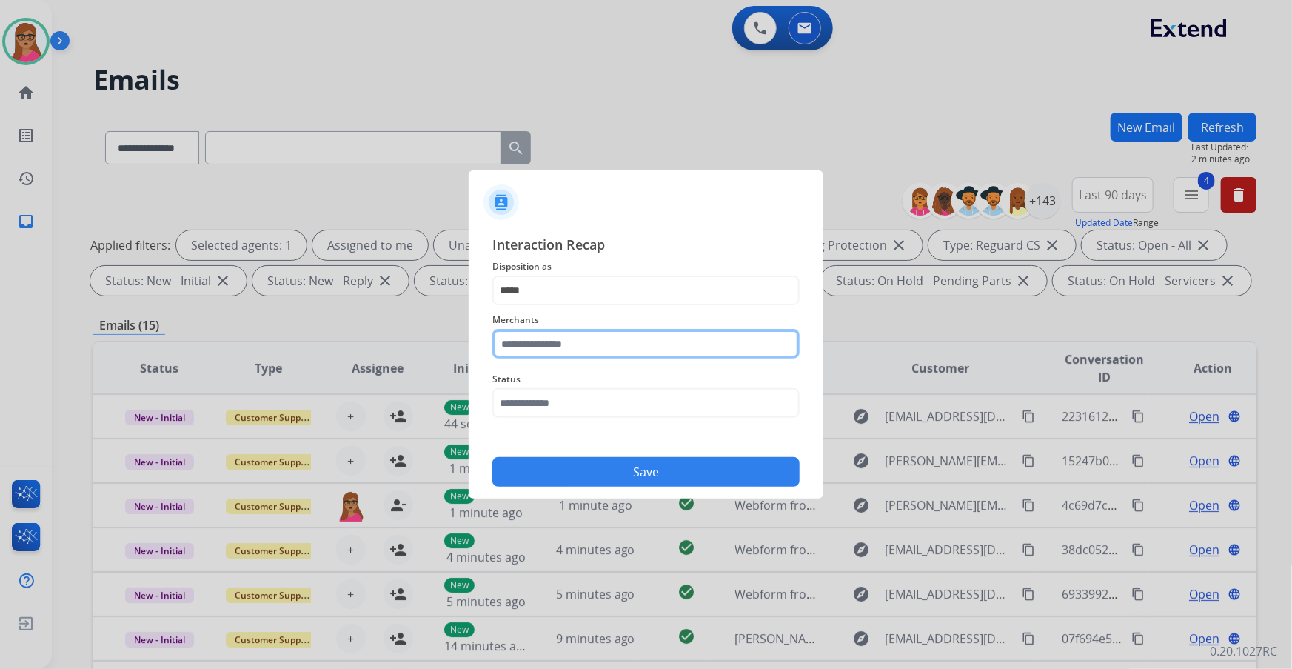
click at [566, 345] on input "text" at bounding box center [645, 344] width 307 height 30
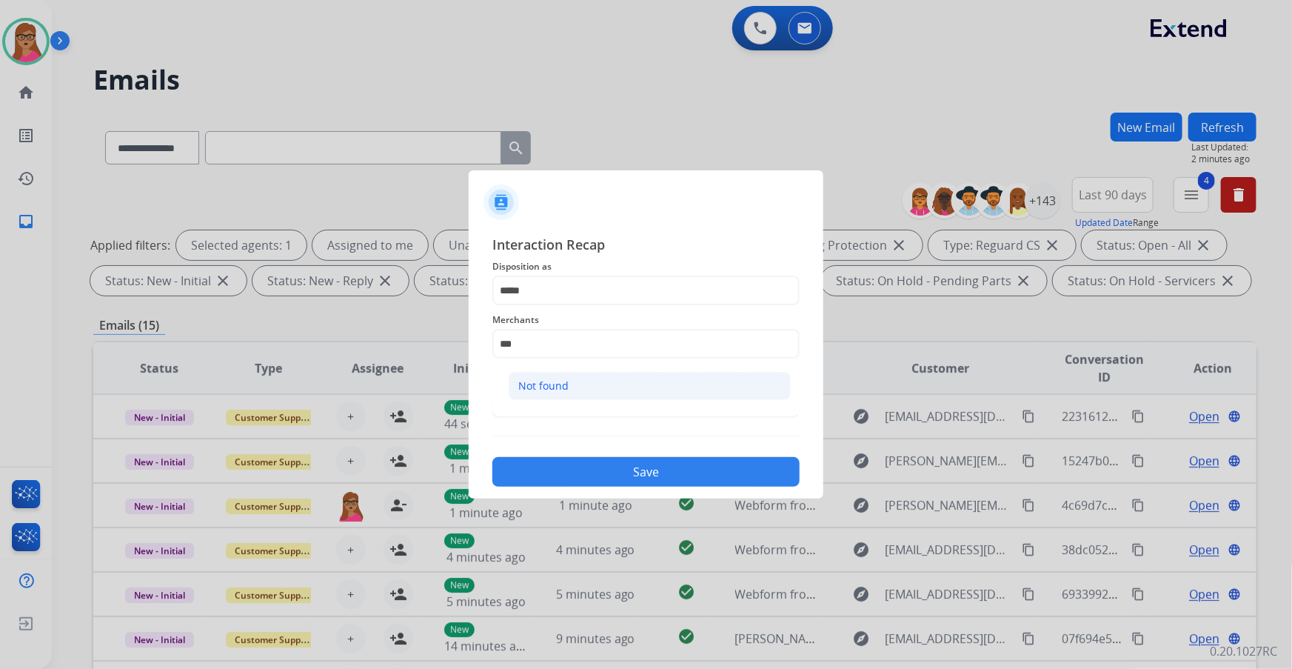
click at [531, 382] on div "Not found" at bounding box center [543, 385] width 50 height 15
type input "*********"
click at [566, 393] on input "text" at bounding box center [645, 403] width 307 height 30
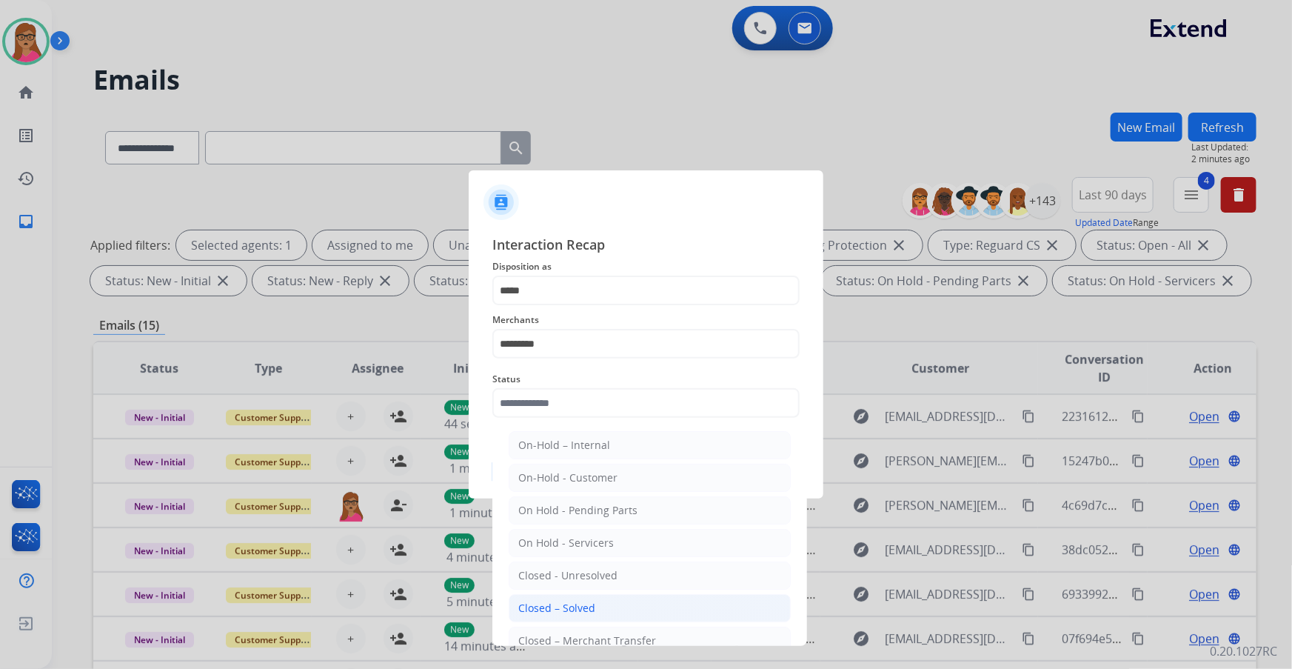
click at [560, 393] on div "Closed – Solved" at bounding box center [556, 607] width 77 height 15
type input "**********"
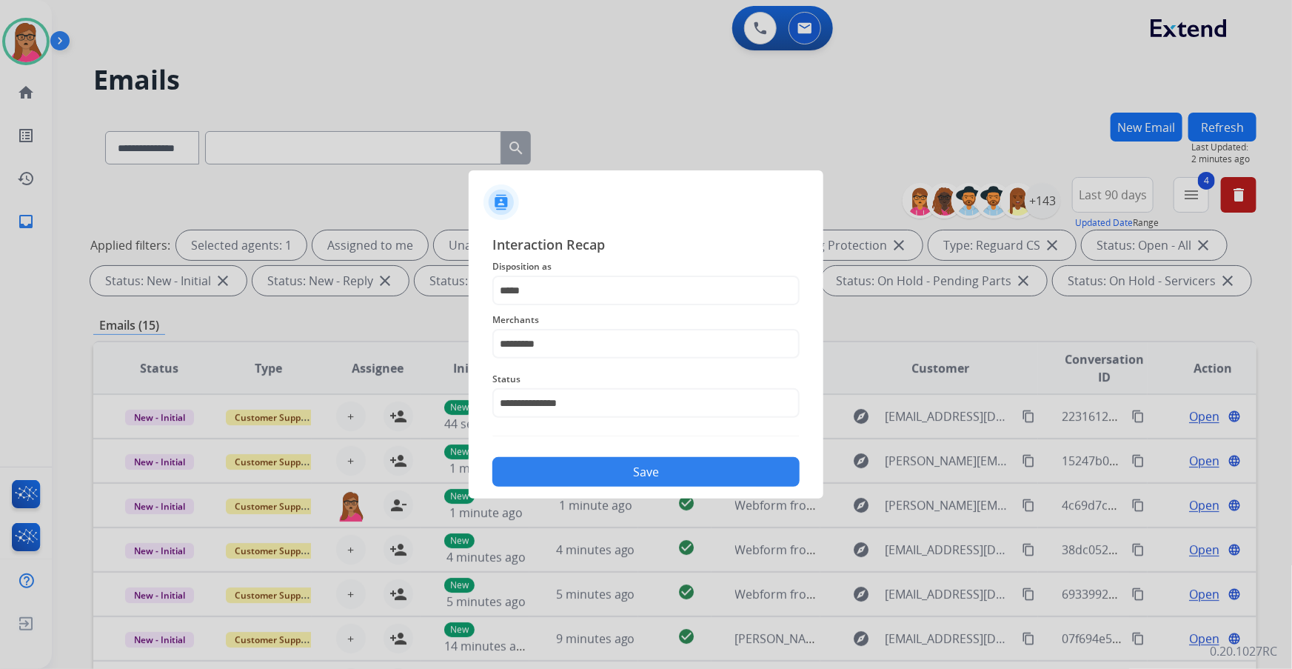
click at [620, 393] on button "Save" at bounding box center [645, 472] width 307 height 30
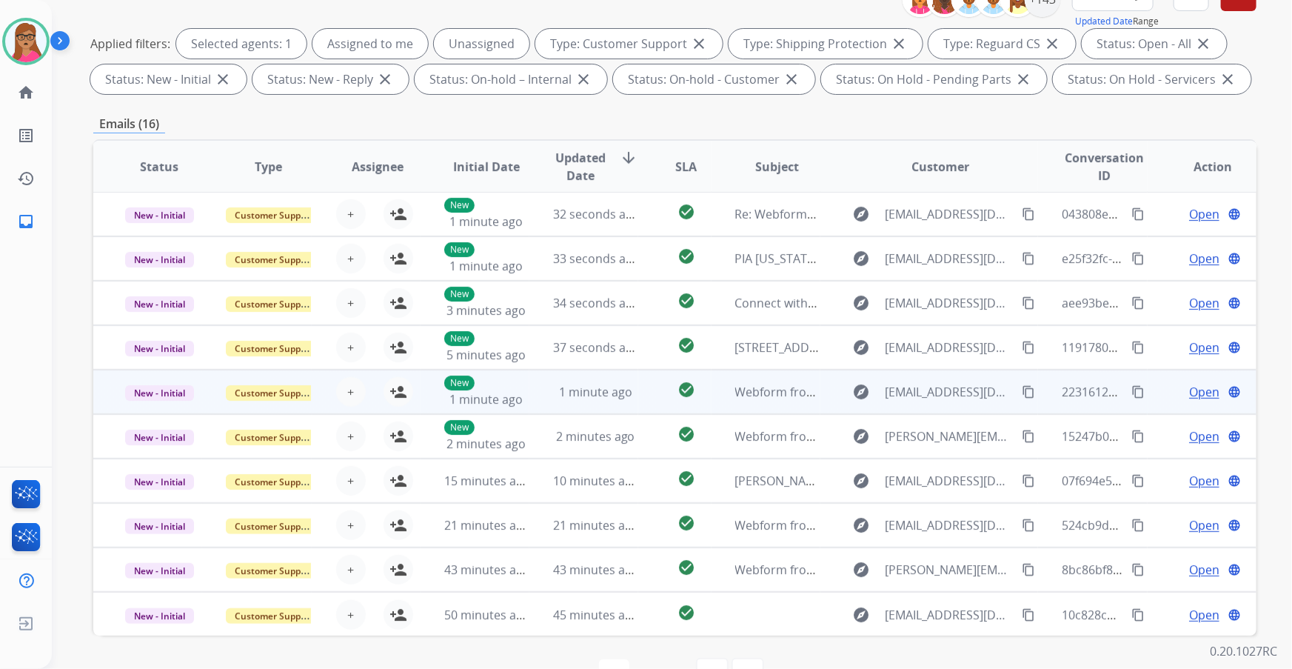
click at [167, 393] on td "New - Initial" at bounding box center [147, 391] width 109 height 44
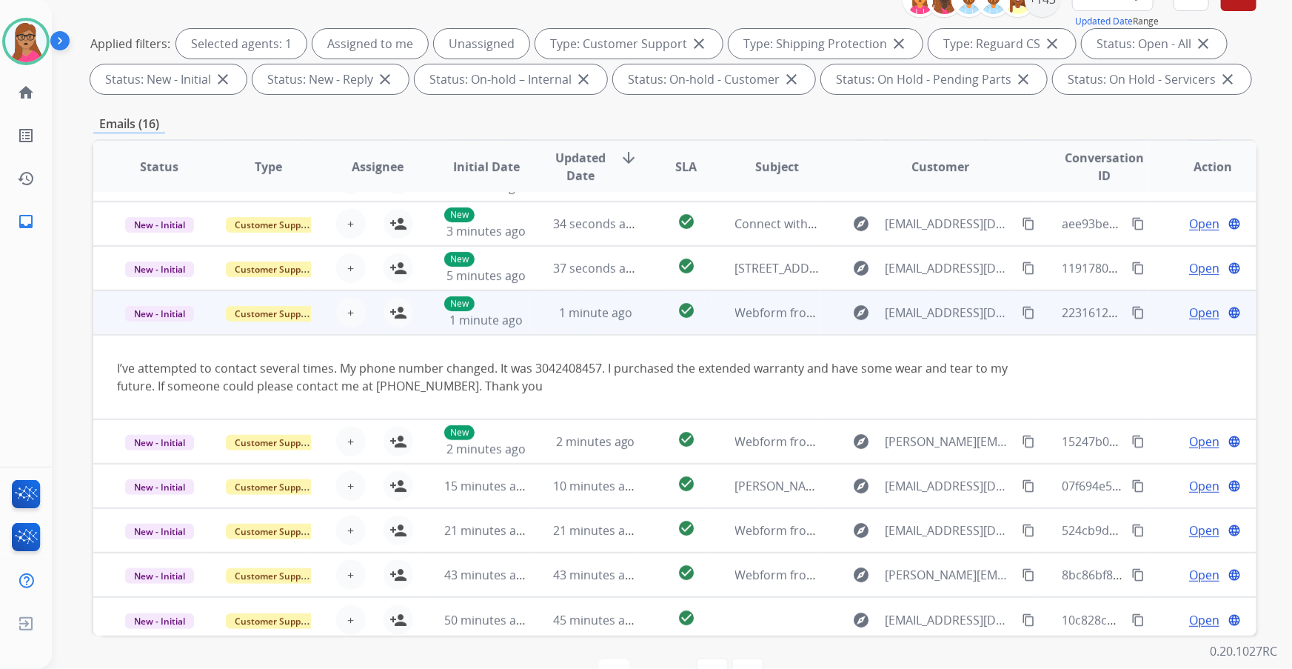
scroll to position [85, 0]
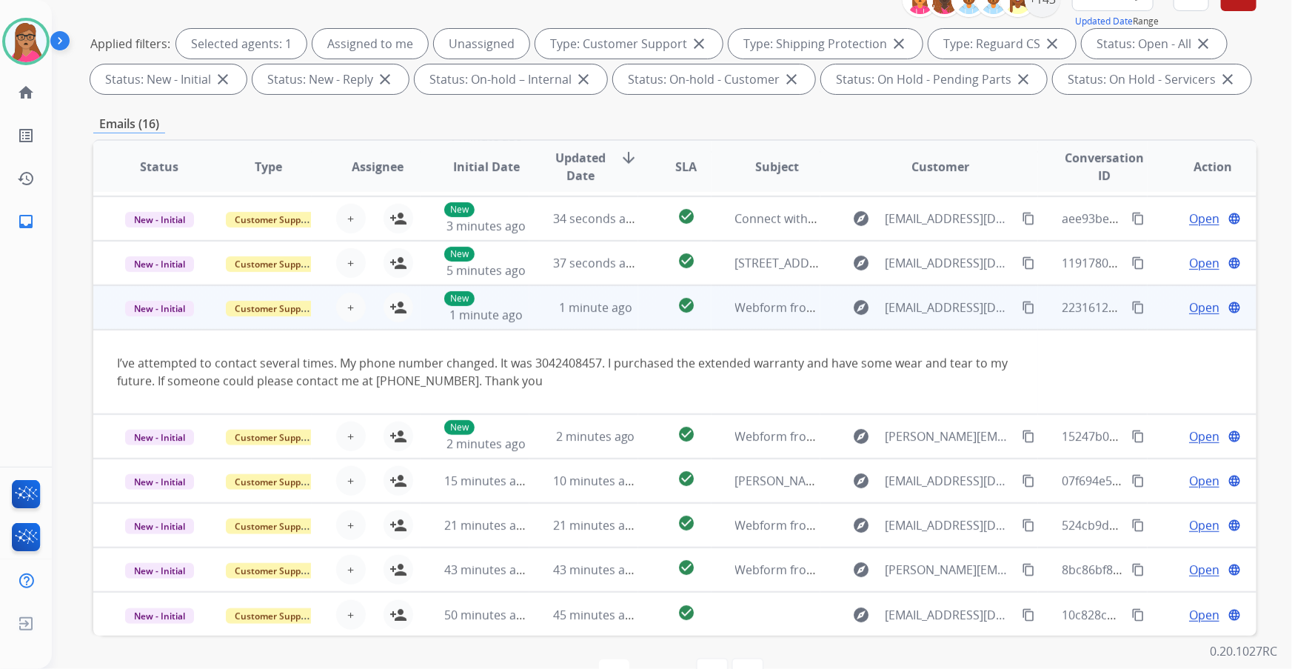
click at [150, 326] on td "New - Initial" at bounding box center [147, 307] width 109 height 44
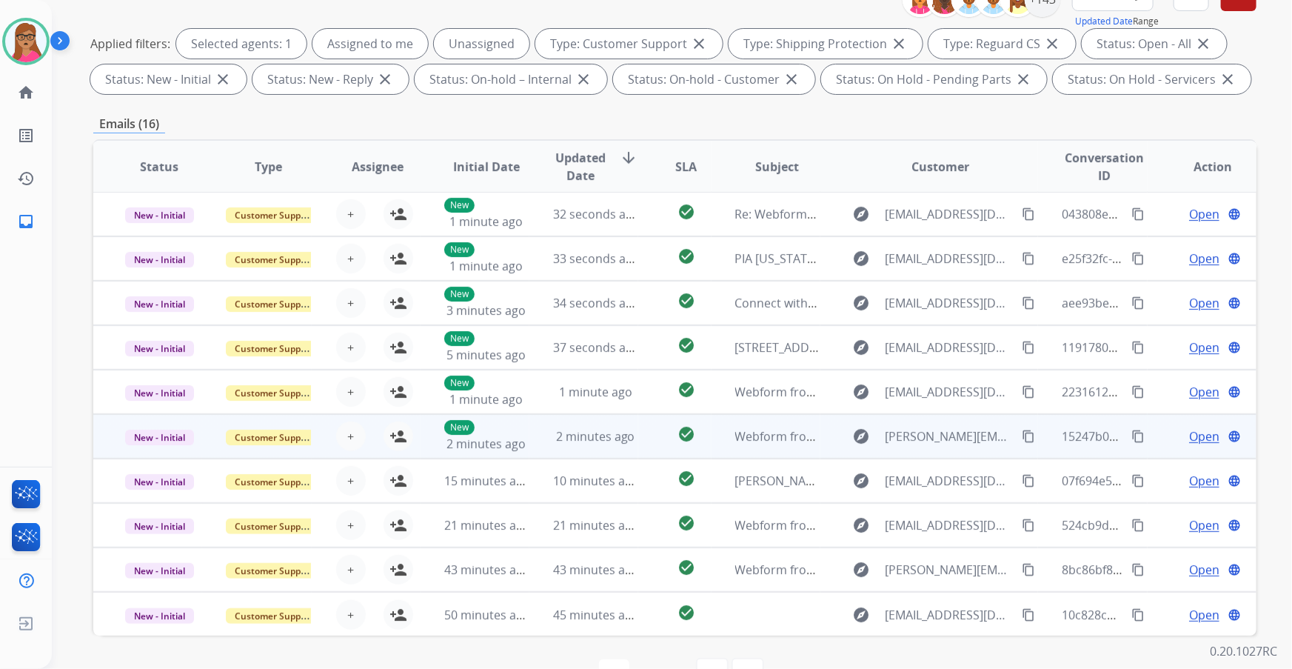
click at [164, 393] on td "New - Initial" at bounding box center [147, 436] width 109 height 44
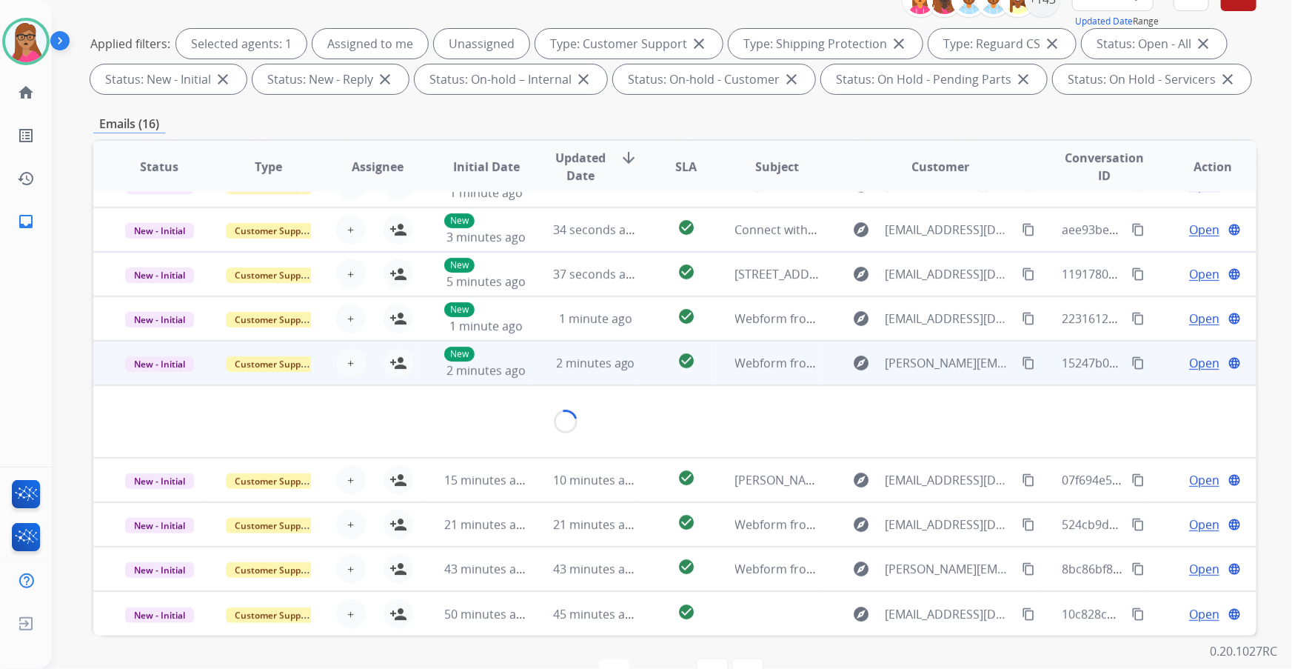
scroll to position [67, 0]
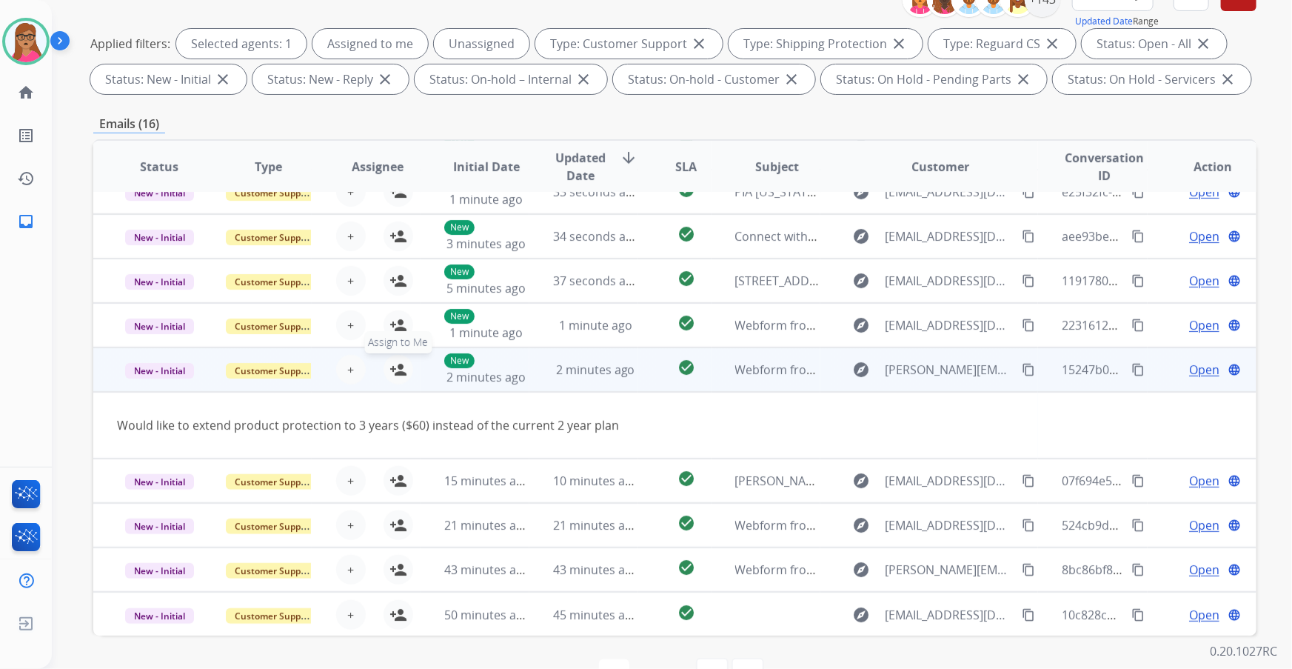
click at [398, 369] on mat-icon "person_add" at bounding box center [398, 370] width 18 height 18
click at [860, 369] on span "Open" at bounding box center [1204, 370] width 30 height 18
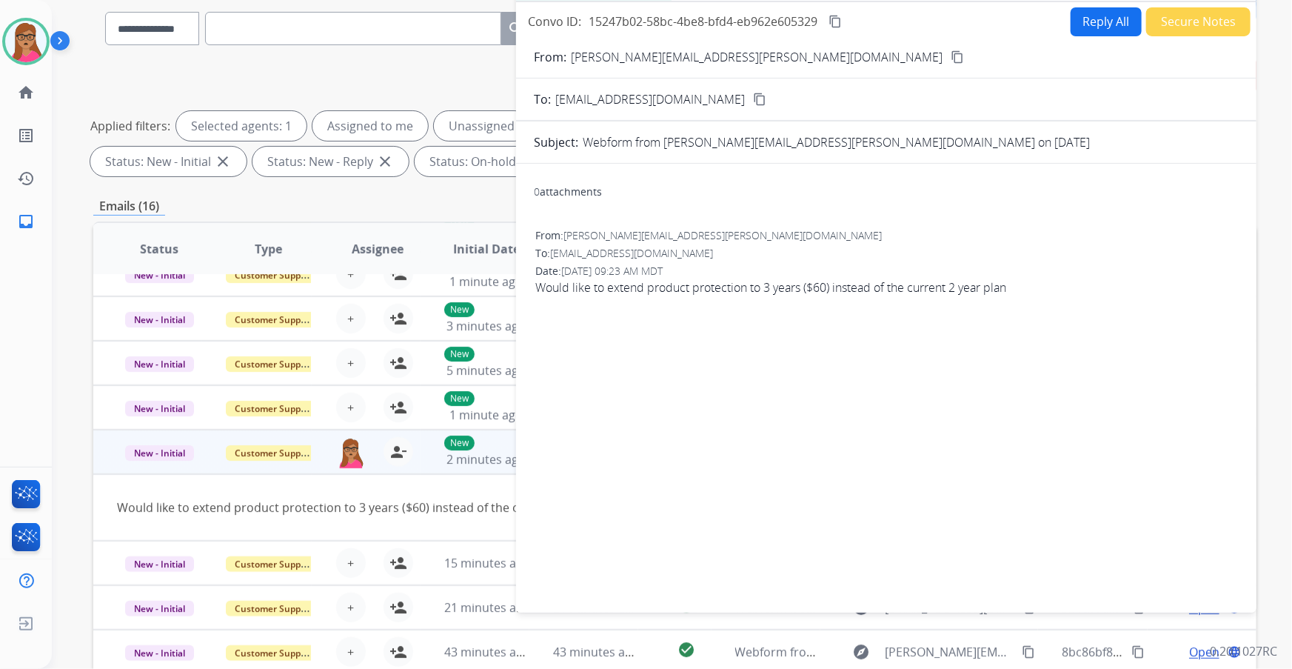
scroll to position [0, 0]
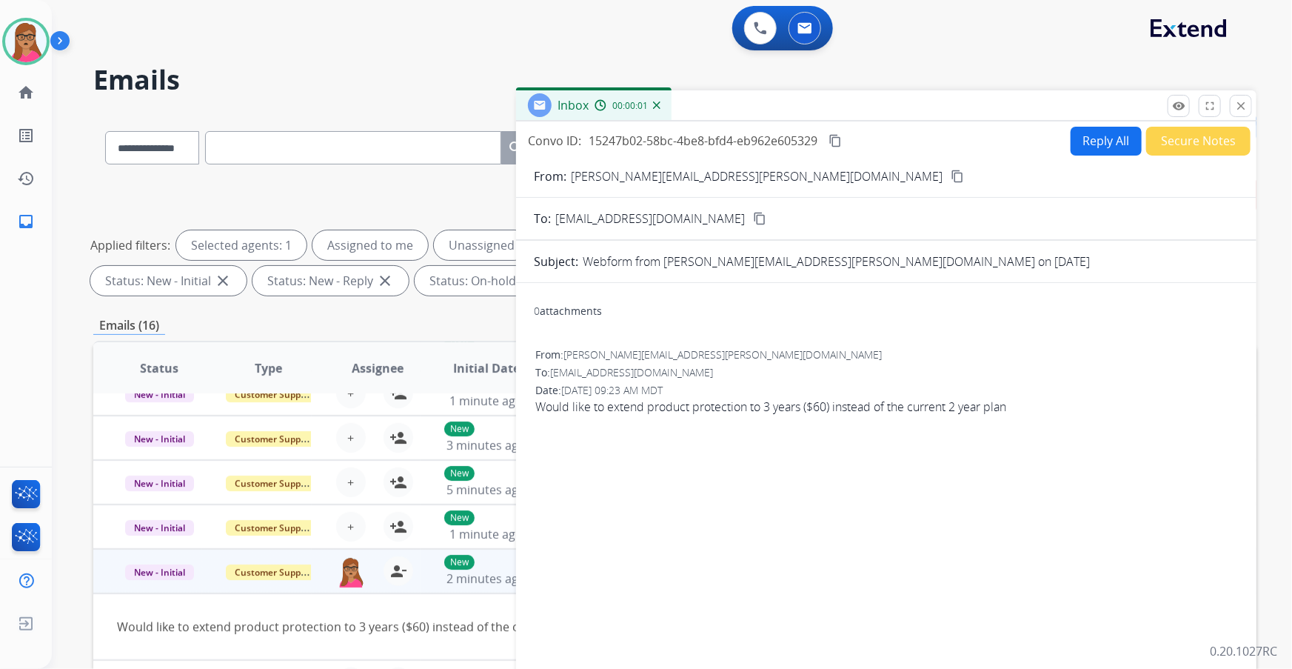
click at [860, 174] on mat-icon "content_copy" at bounding box center [957, 176] width 13 height 13
click at [860, 144] on button "Reply All" at bounding box center [1106, 141] width 71 height 29
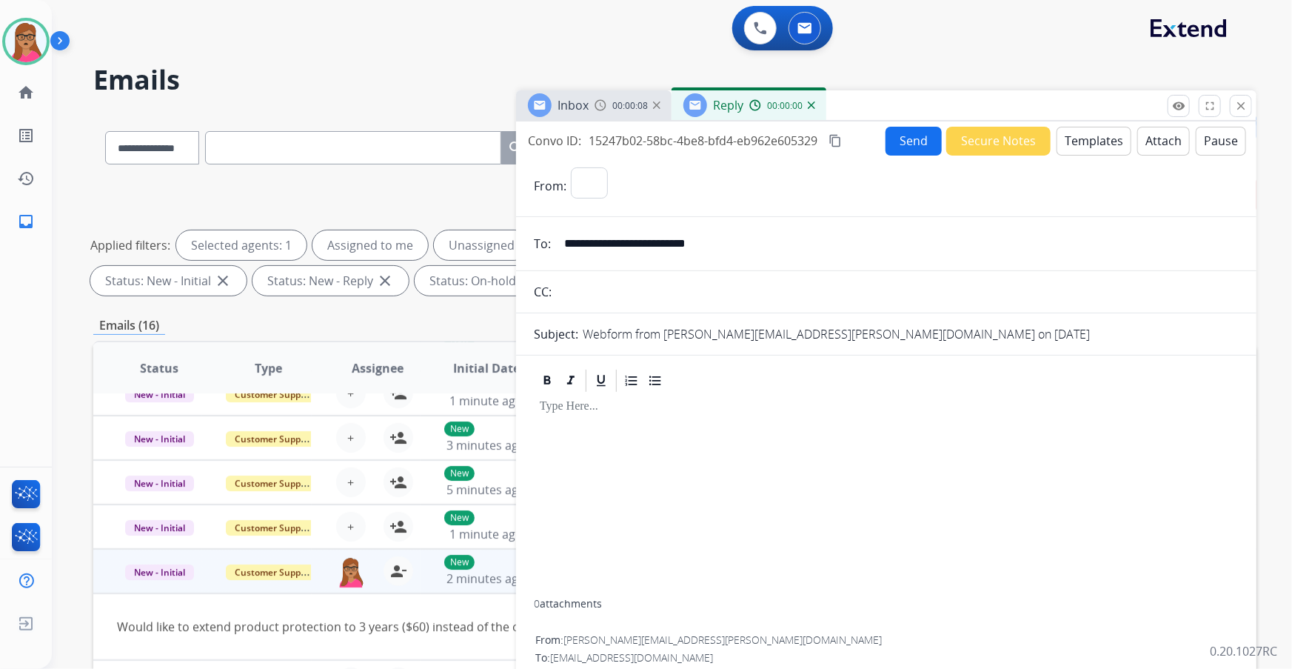
select select "**********"
click at [860, 137] on button "Templates" at bounding box center [1094, 141] width 75 height 29
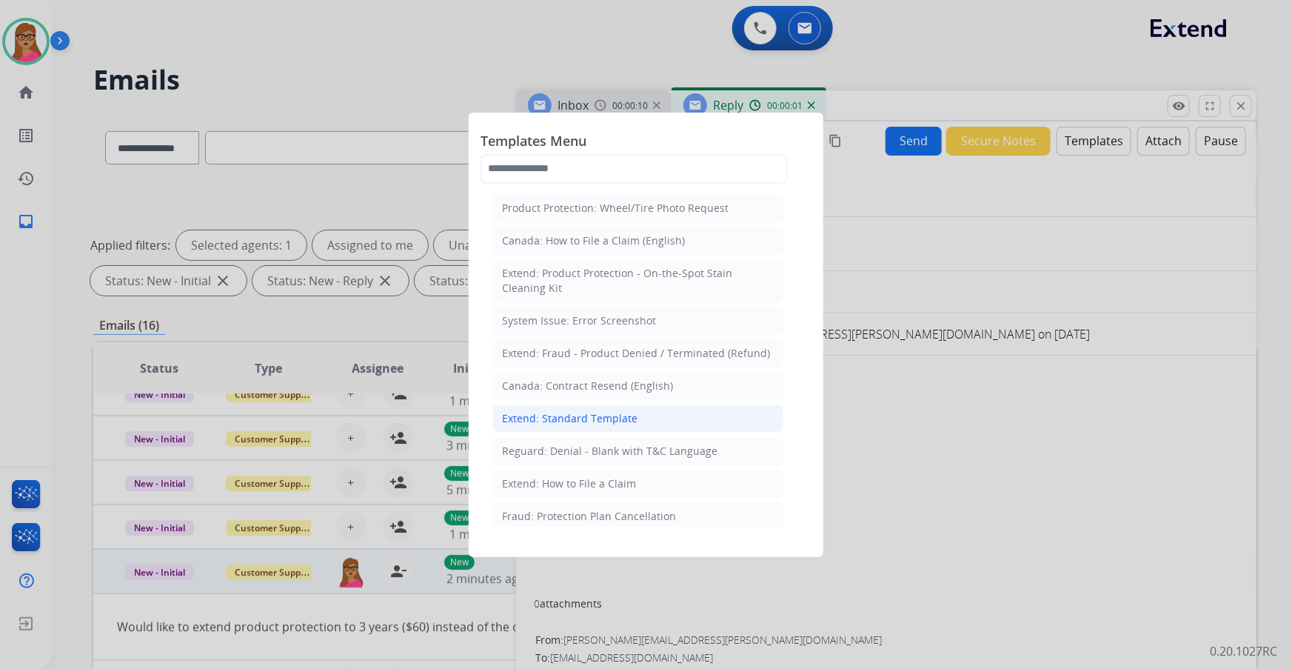
click at [599, 393] on div "Extend: Standard Template" at bounding box center [569, 418] width 135 height 15
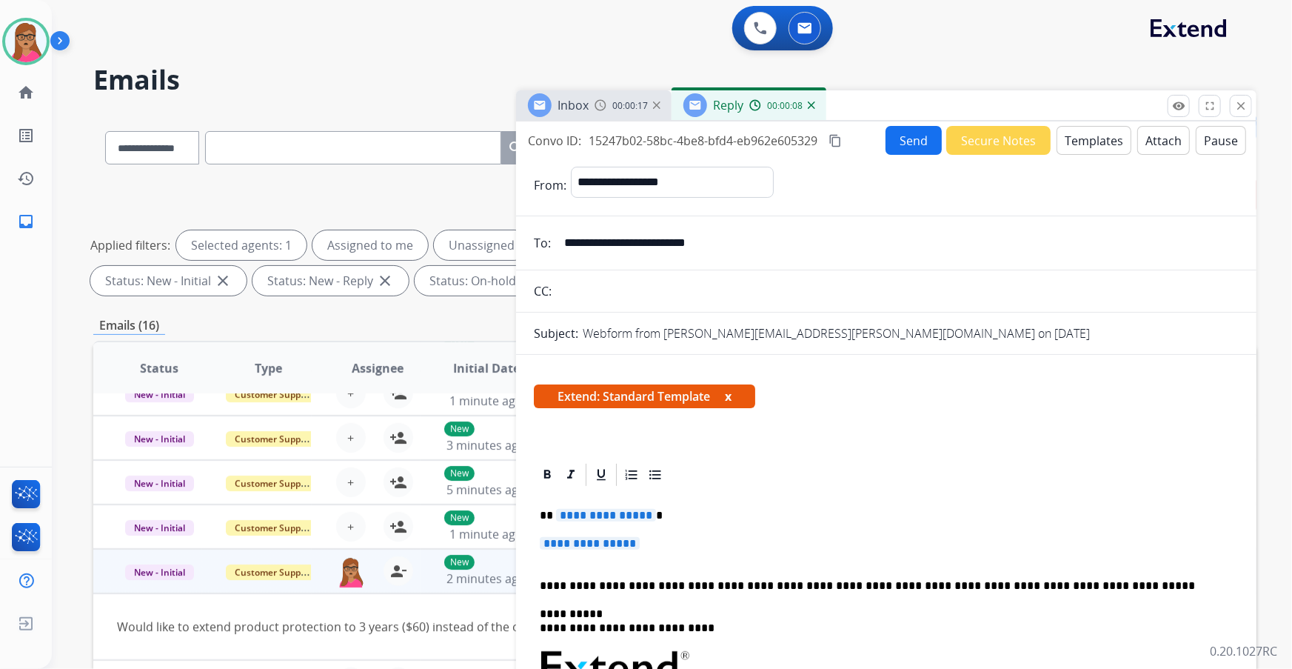
click at [621, 393] on span "**********" at bounding box center [606, 515] width 100 height 13
click at [602, 393] on span "**********" at bounding box center [590, 543] width 100 height 13
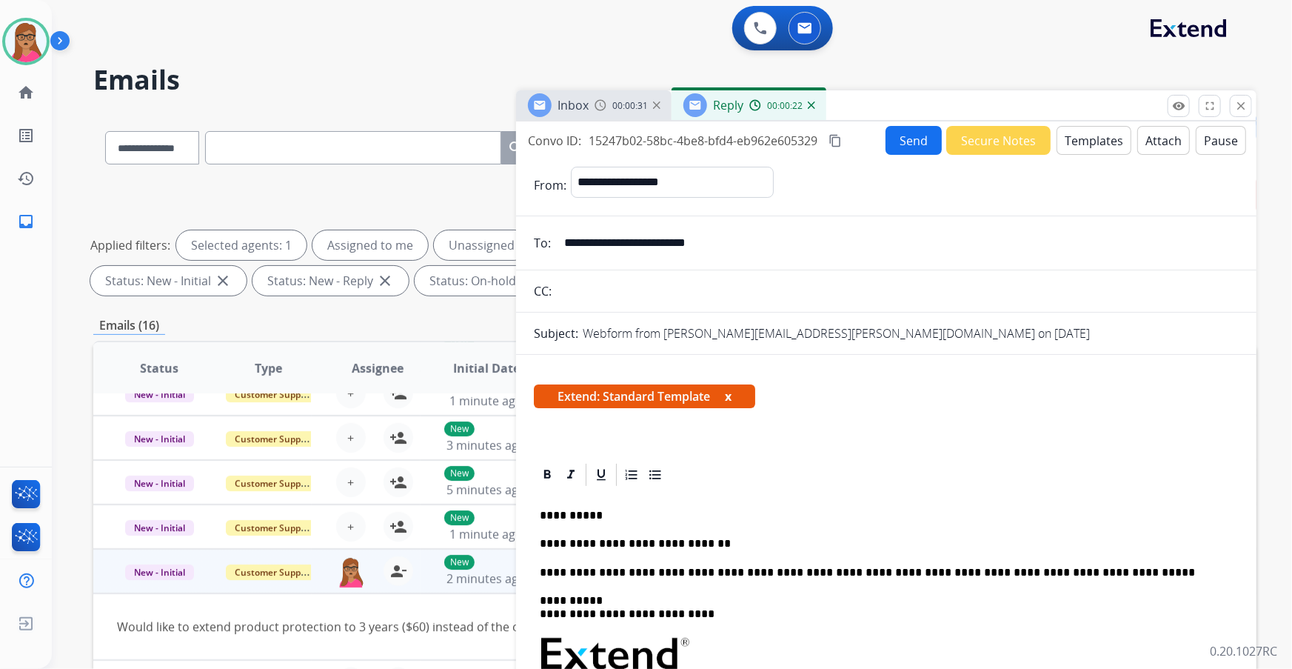
click at [597, 94] on div "Inbox 00:00:31" at bounding box center [593, 105] width 155 height 30
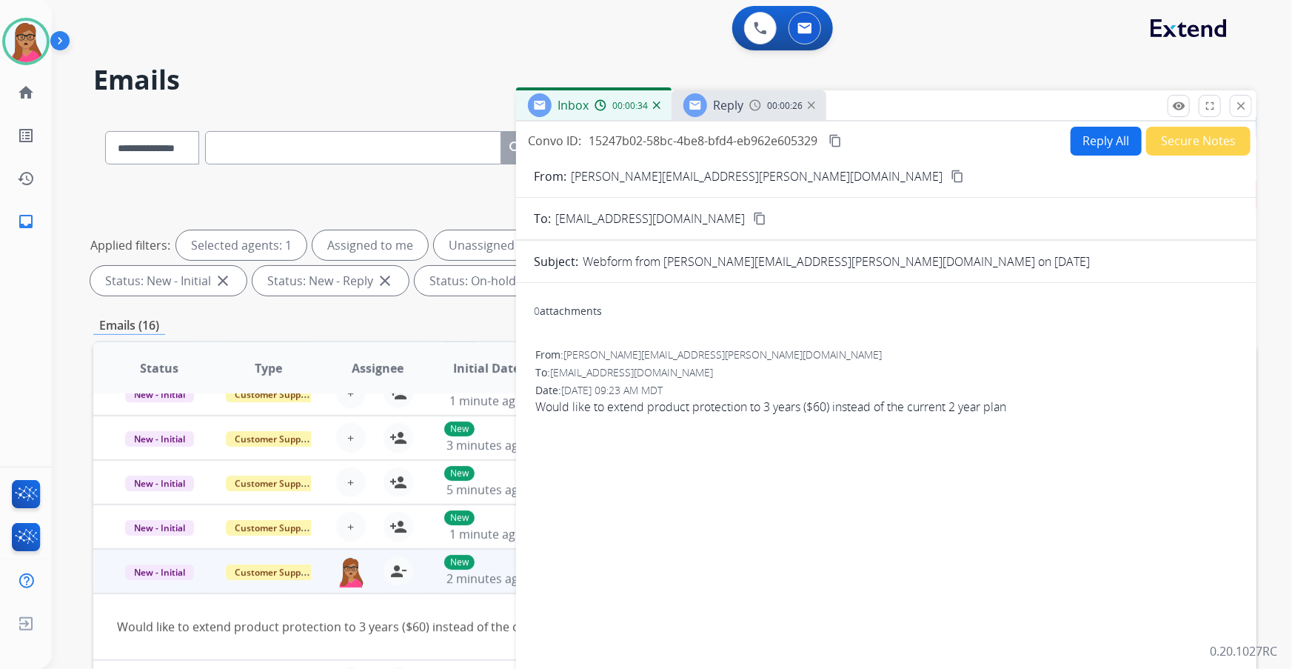
click at [746, 107] on div "Reply 00:00:26" at bounding box center [749, 105] width 155 height 30
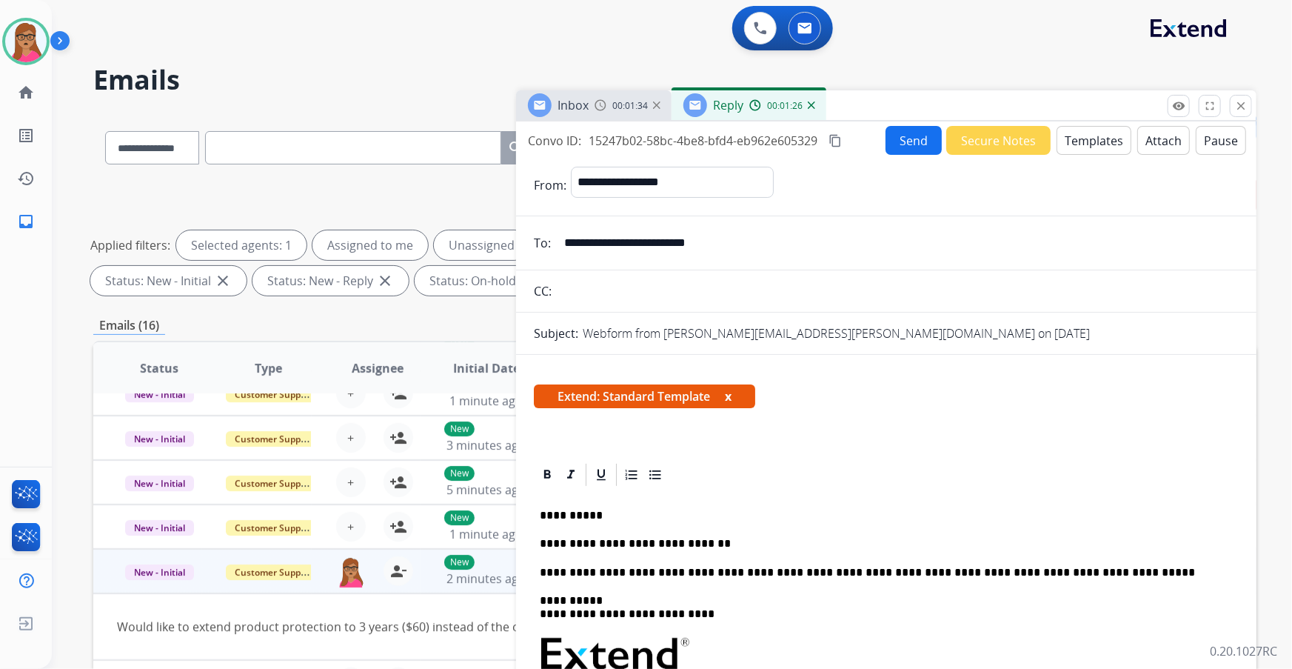
click at [600, 112] on div "Inbox 00:01:34" at bounding box center [593, 105] width 155 height 30
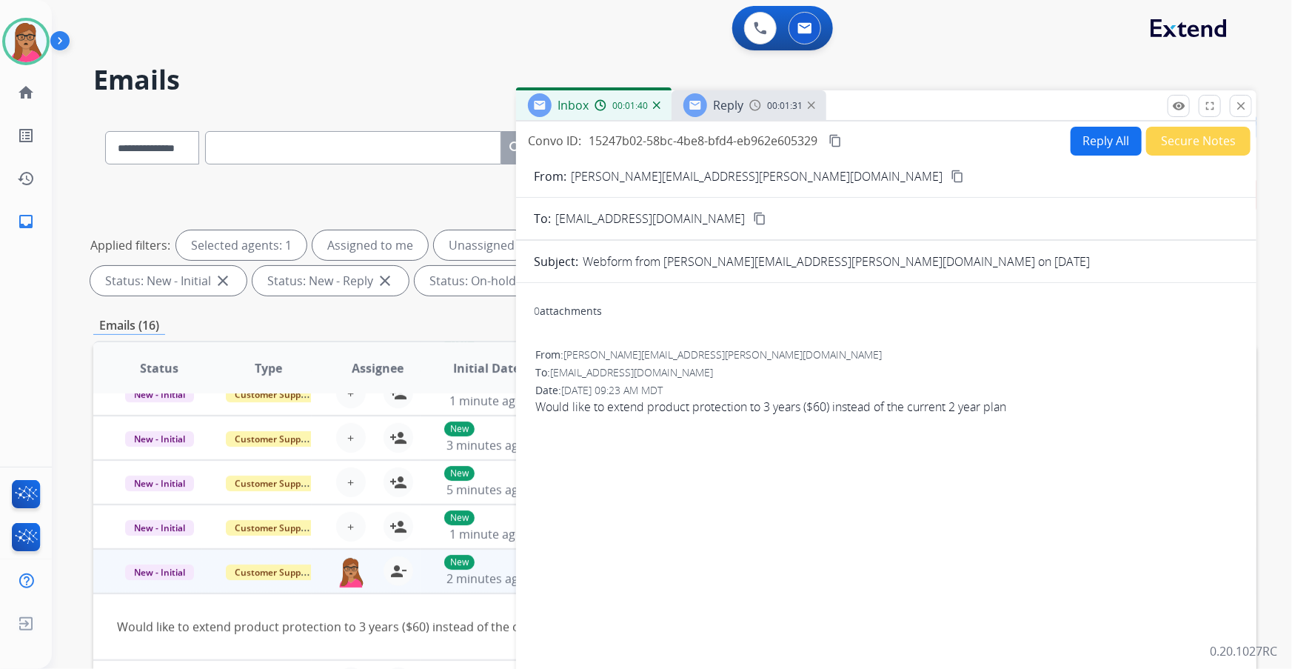
click at [727, 101] on span "Reply" at bounding box center [728, 105] width 30 height 16
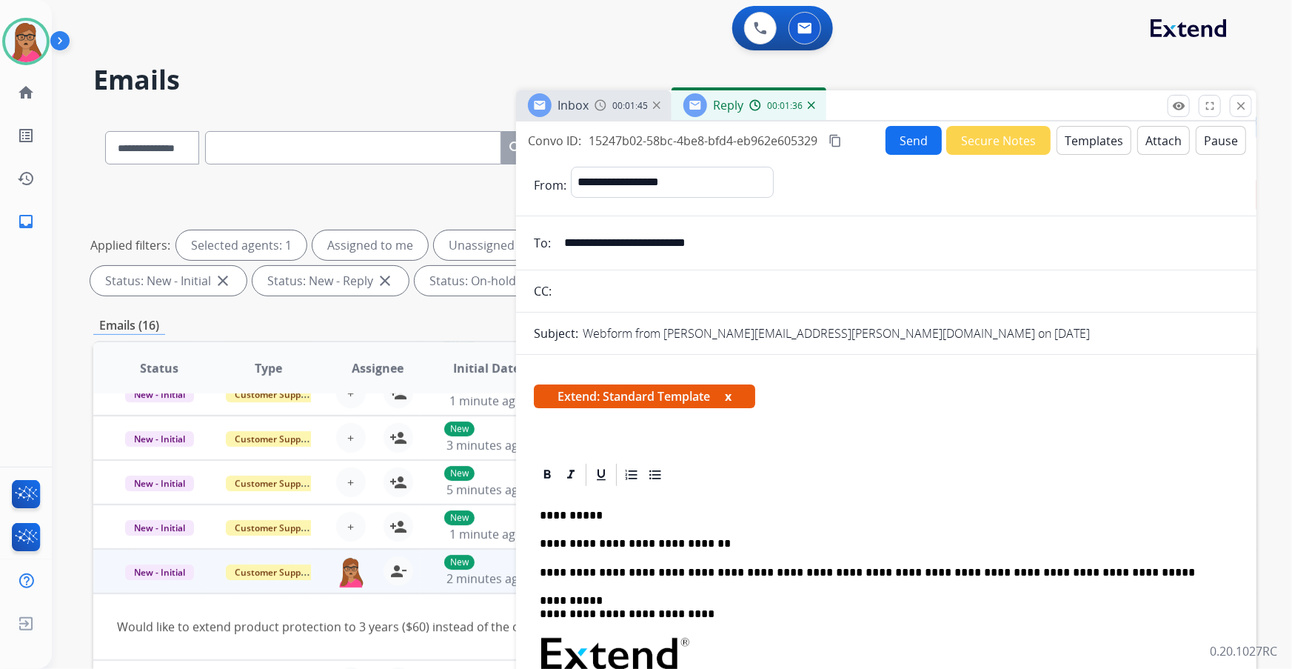
click at [734, 393] on p "**********" at bounding box center [881, 543] width 682 height 13
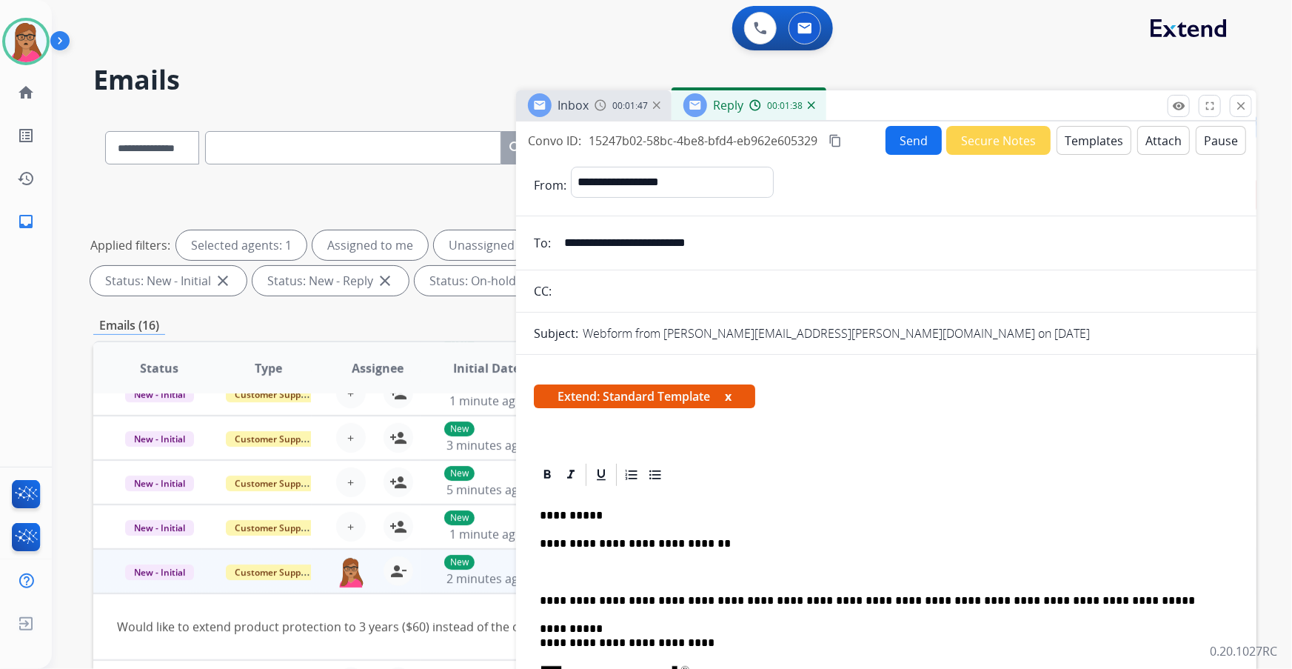
drag, startPoint x: 563, startPoint y: 580, endPoint x: 549, endPoint y: 563, distance: 22.7
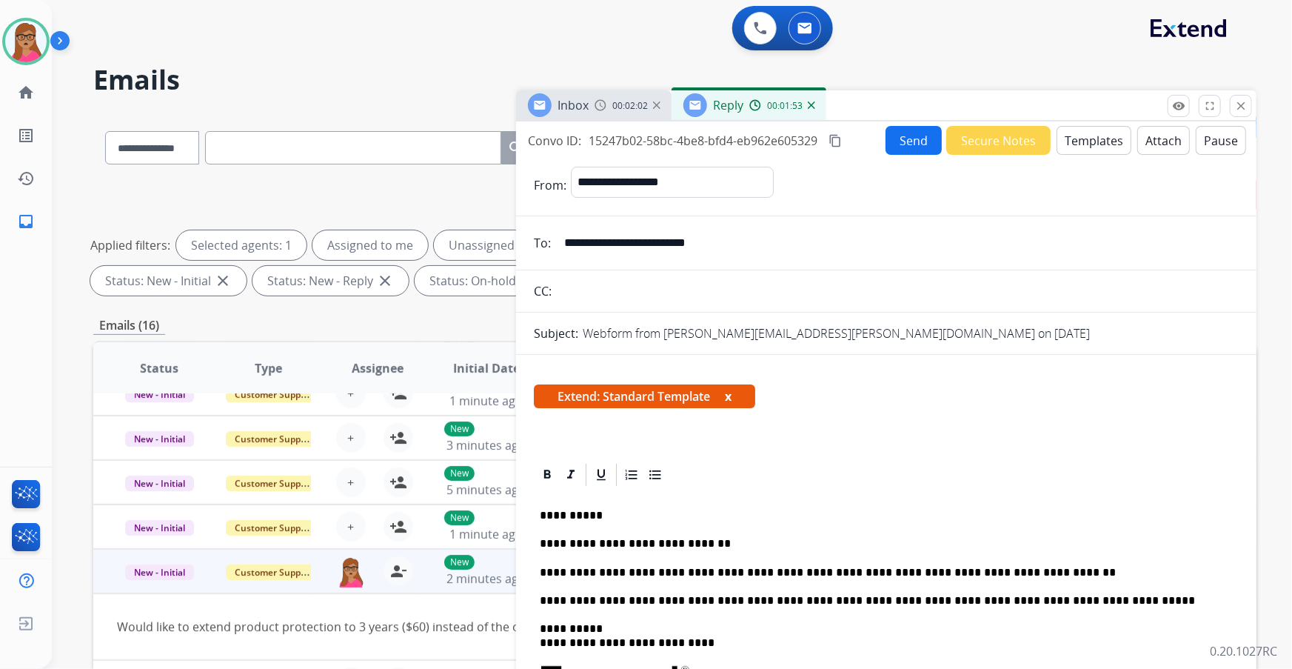
drag, startPoint x: 837, startPoint y: 134, endPoint x: 849, endPoint y: 4, distance: 130.2
click at [837, 133] on button "content_copy" at bounding box center [835, 141] width 18 height 18
click at [860, 140] on button "Send" at bounding box center [914, 140] width 56 height 29
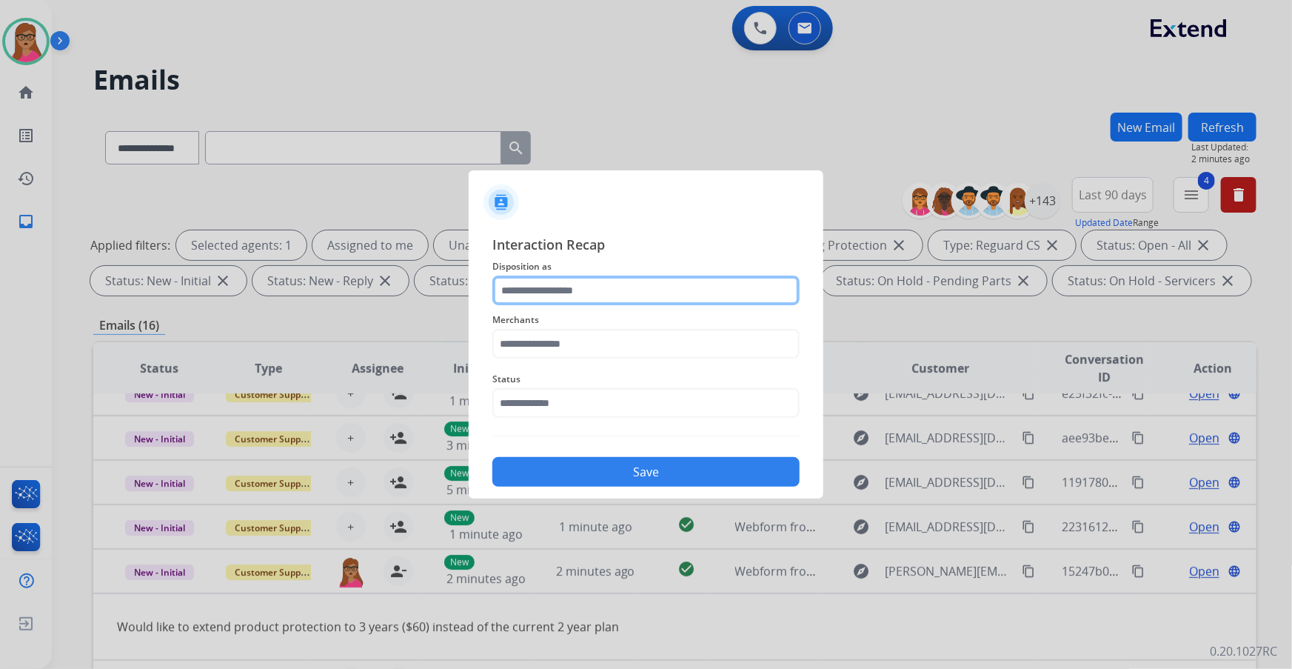
click at [564, 284] on input "text" at bounding box center [645, 290] width 307 height 30
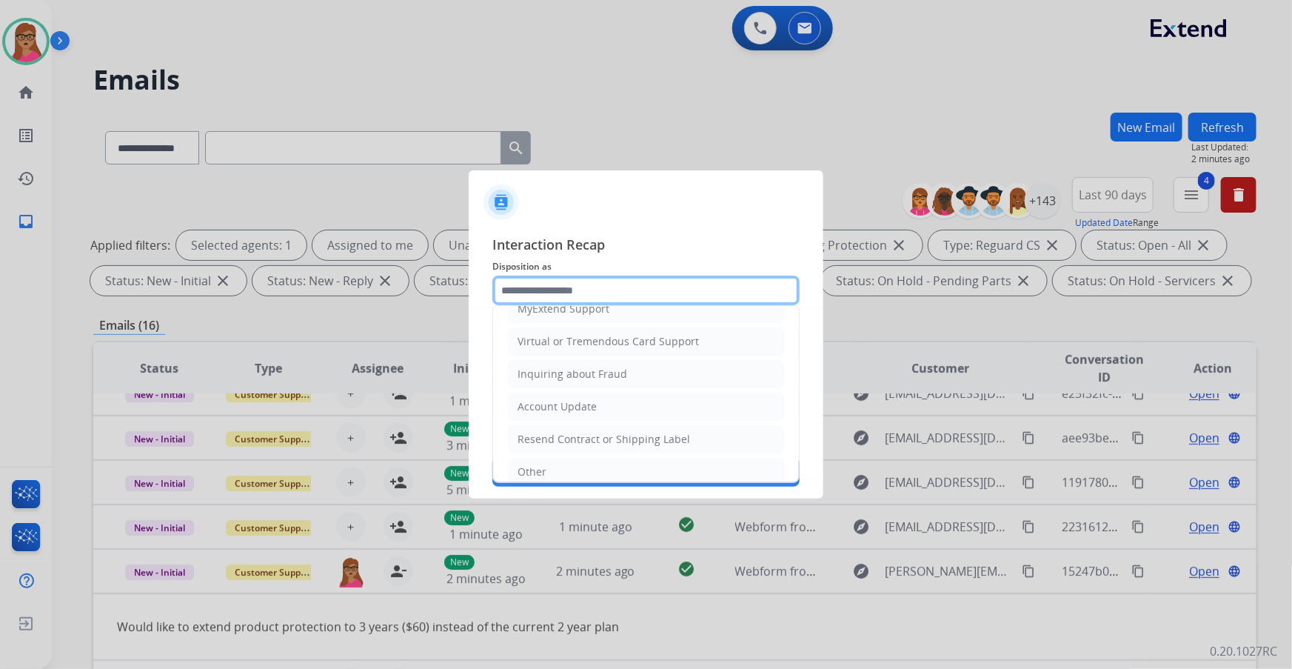
scroll to position [229, 0]
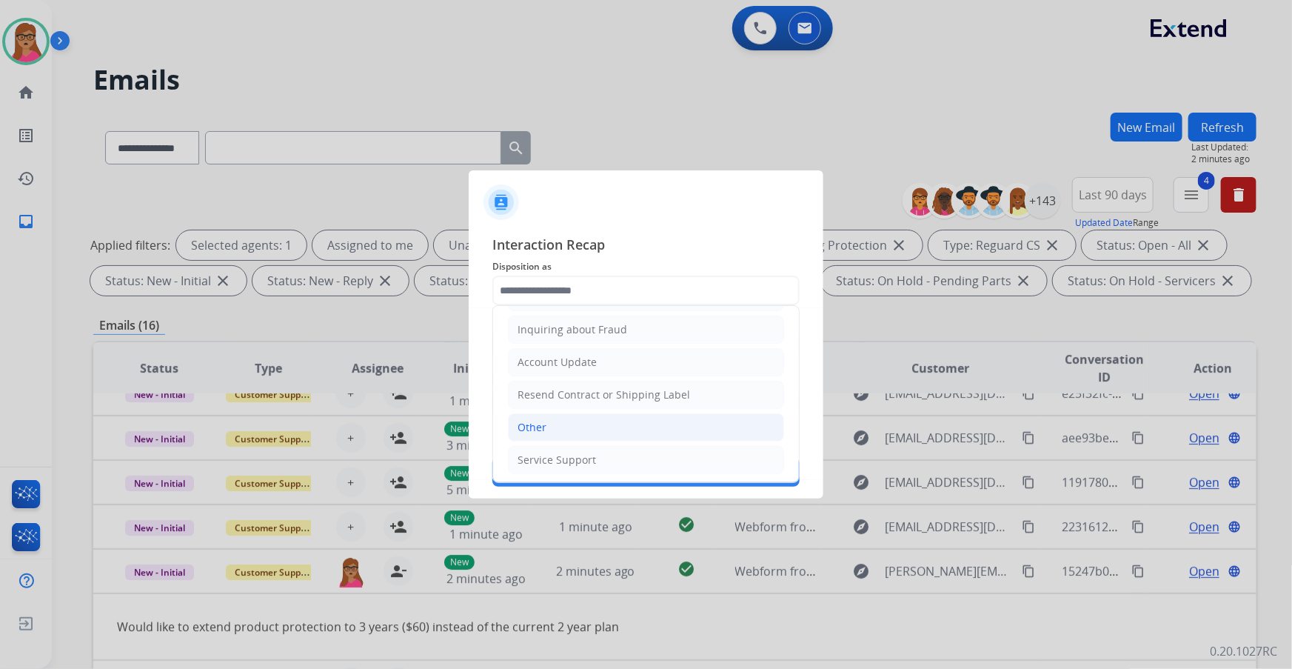
drag, startPoint x: 535, startPoint y: 423, endPoint x: 538, endPoint y: 401, distance: 22.5
click at [535, 393] on div "Other" at bounding box center [532, 427] width 29 height 15
type input "*****"
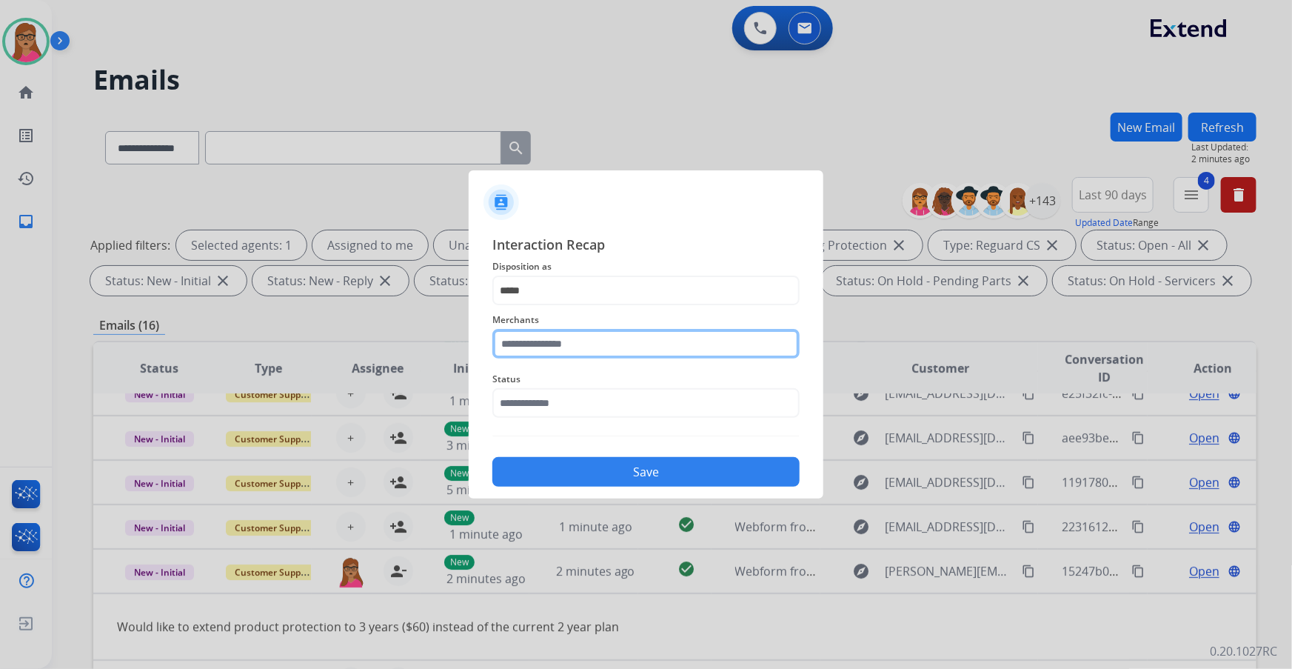
click at [566, 335] on input "text" at bounding box center [645, 344] width 307 height 30
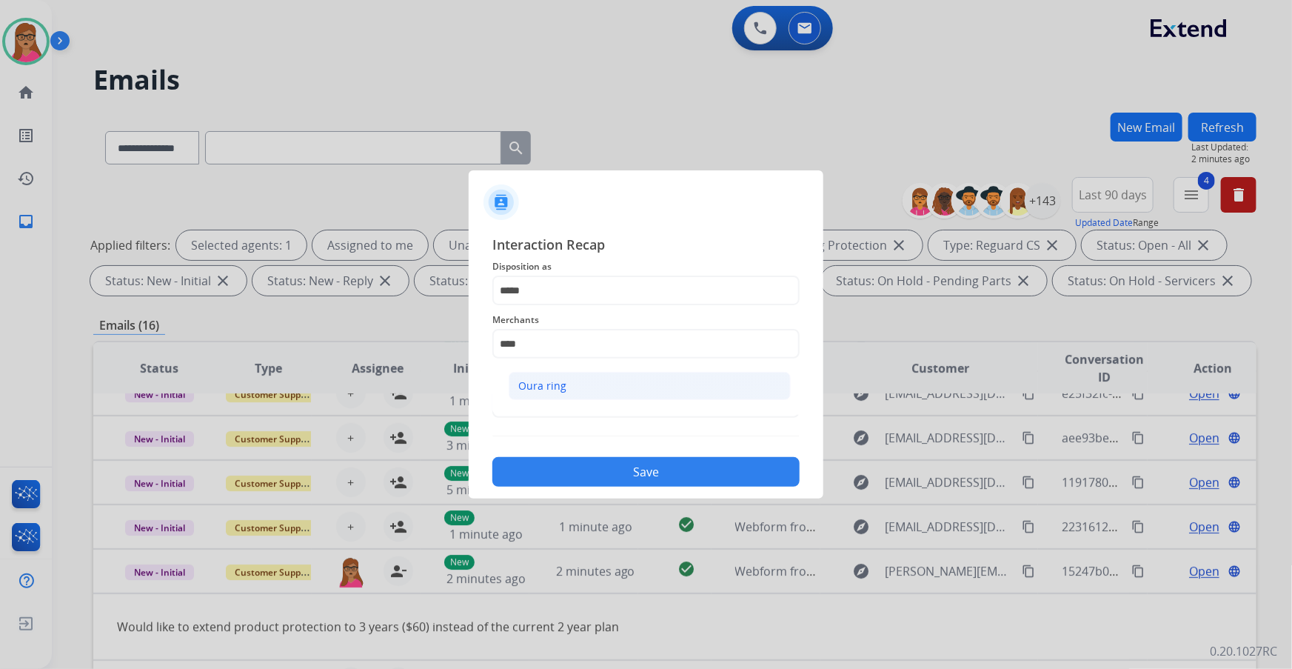
click at [541, 384] on div "Oura ring" at bounding box center [542, 385] width 48 height 15
type input "*********"
click at [563, 393] on input "text" at bounding box center [645, 403] width 307 height 30
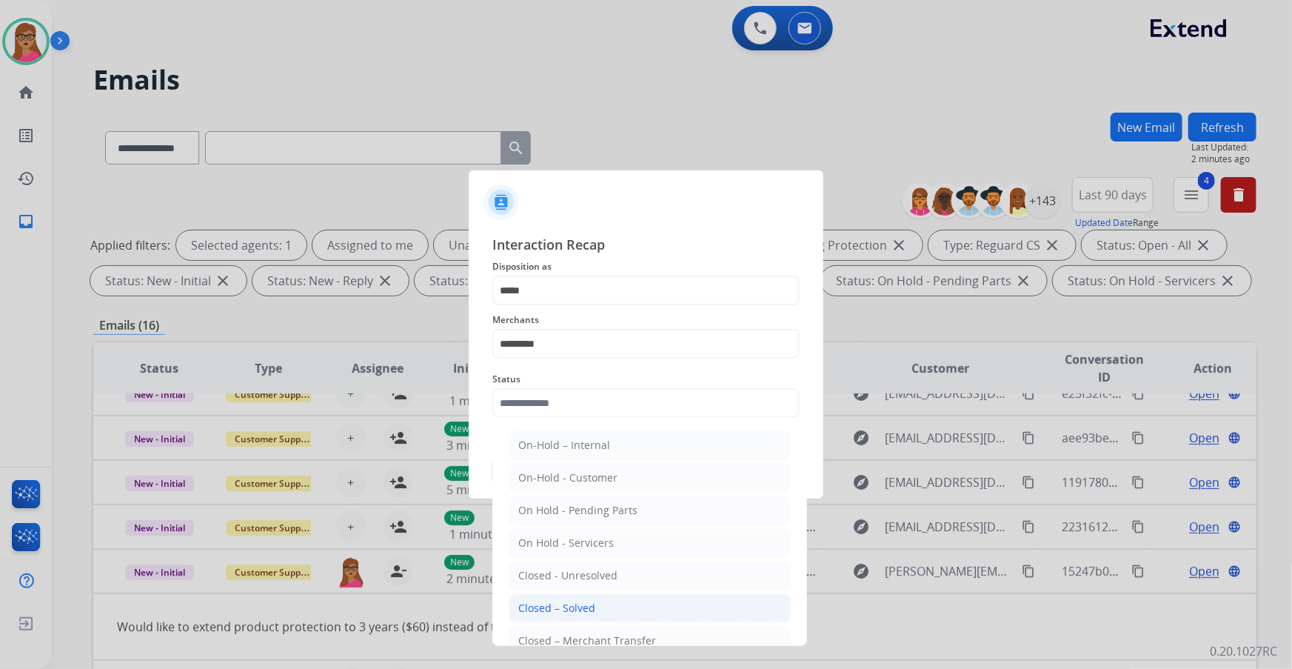
click at [577, 393] on div "Closed – Solved" at bounding box center [556, 607] width 77 height 15
type input "**********"
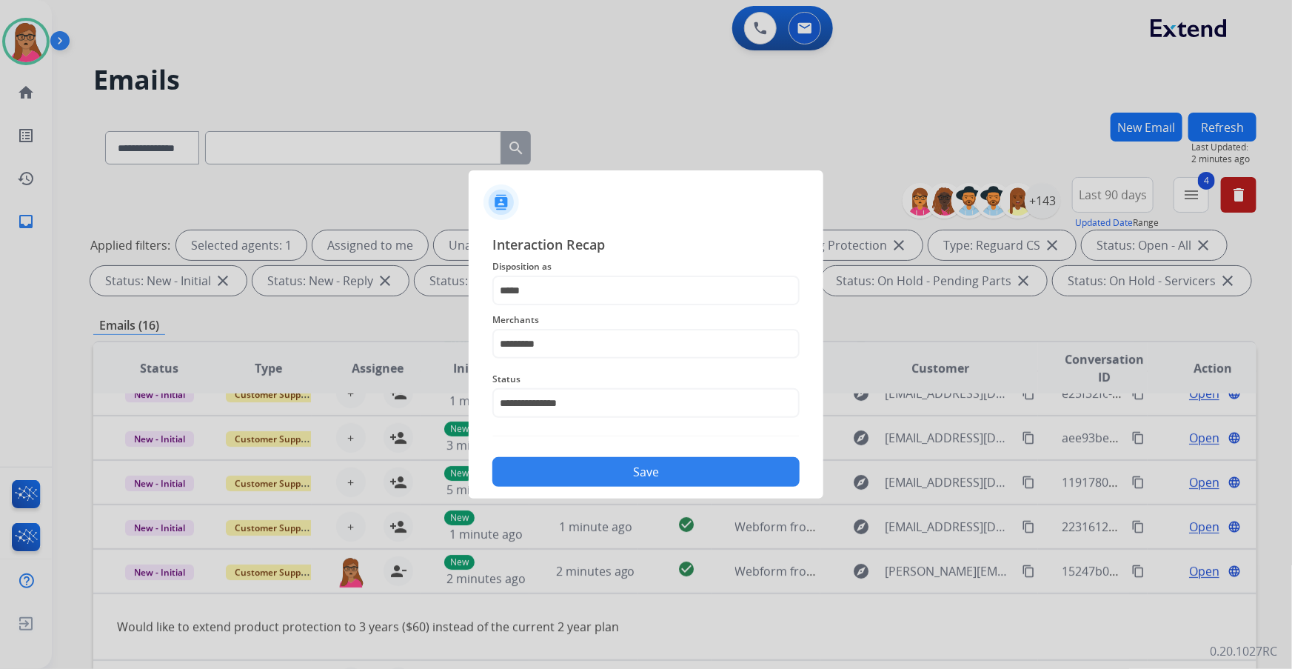
click at [665, 393] on button "Save" at bounding box center [645, 472] width 307 height 30
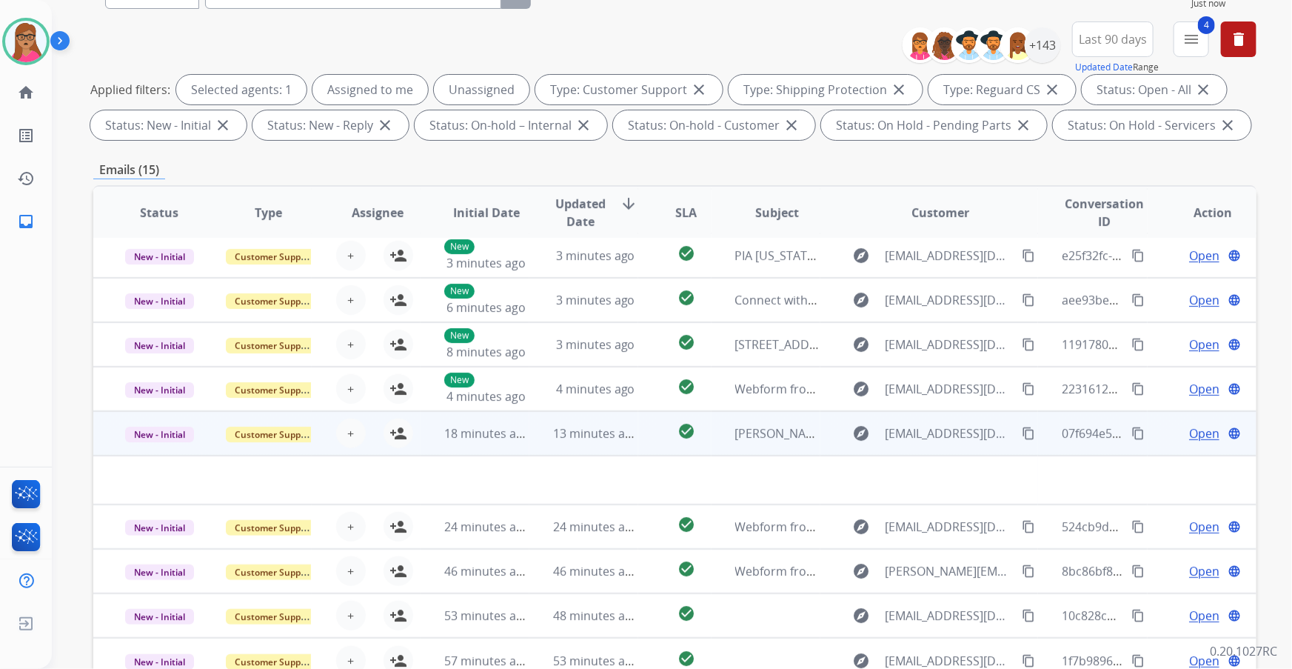
scroll to position [244, 0]
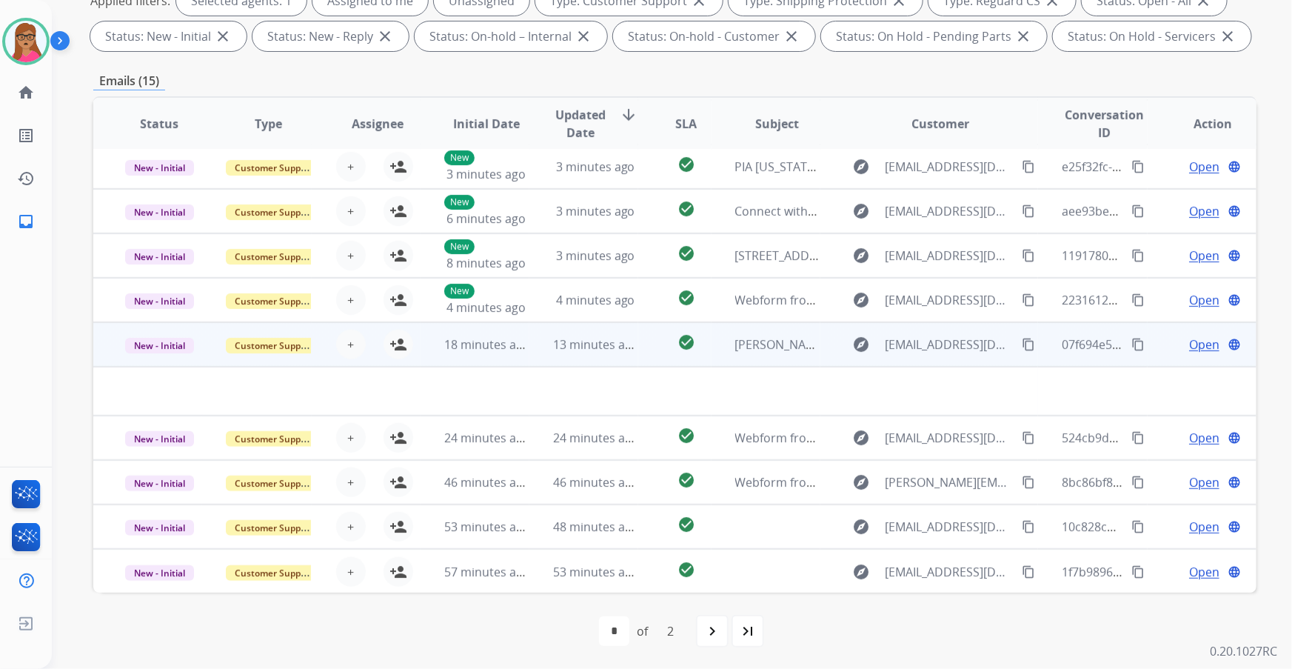
click at [187, 383] on td at bounding box center [565, 390] width 945 height 49
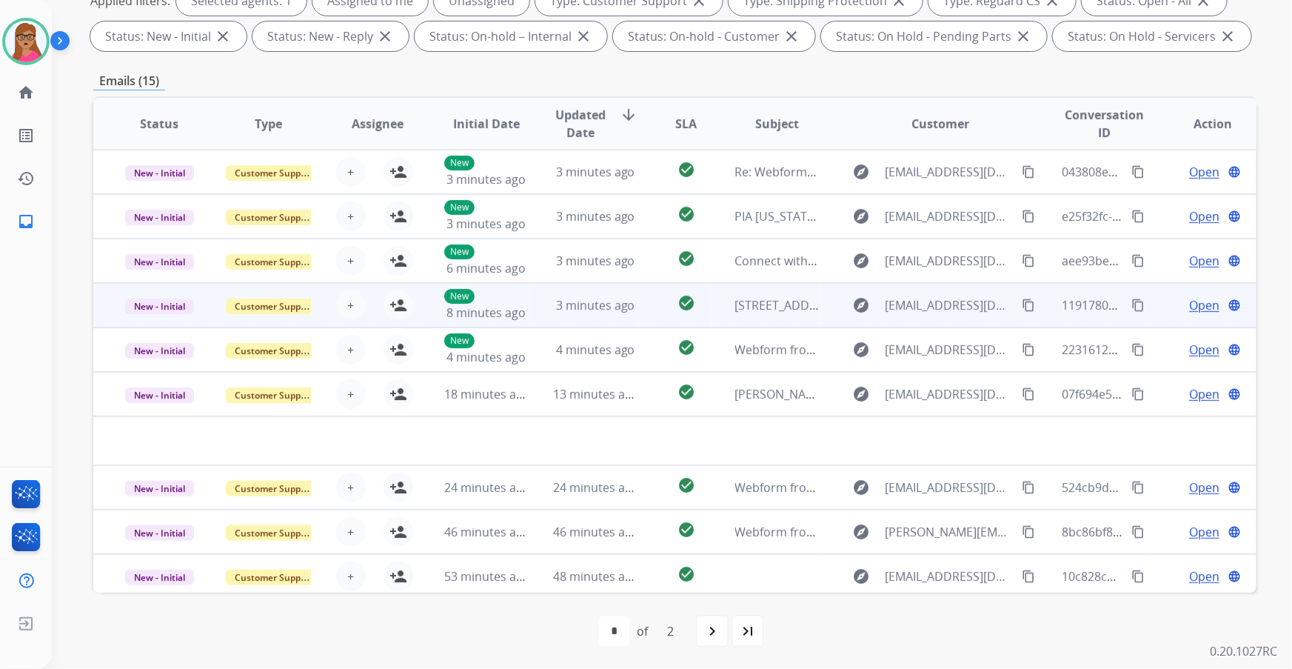
scroll to position [0, 0]
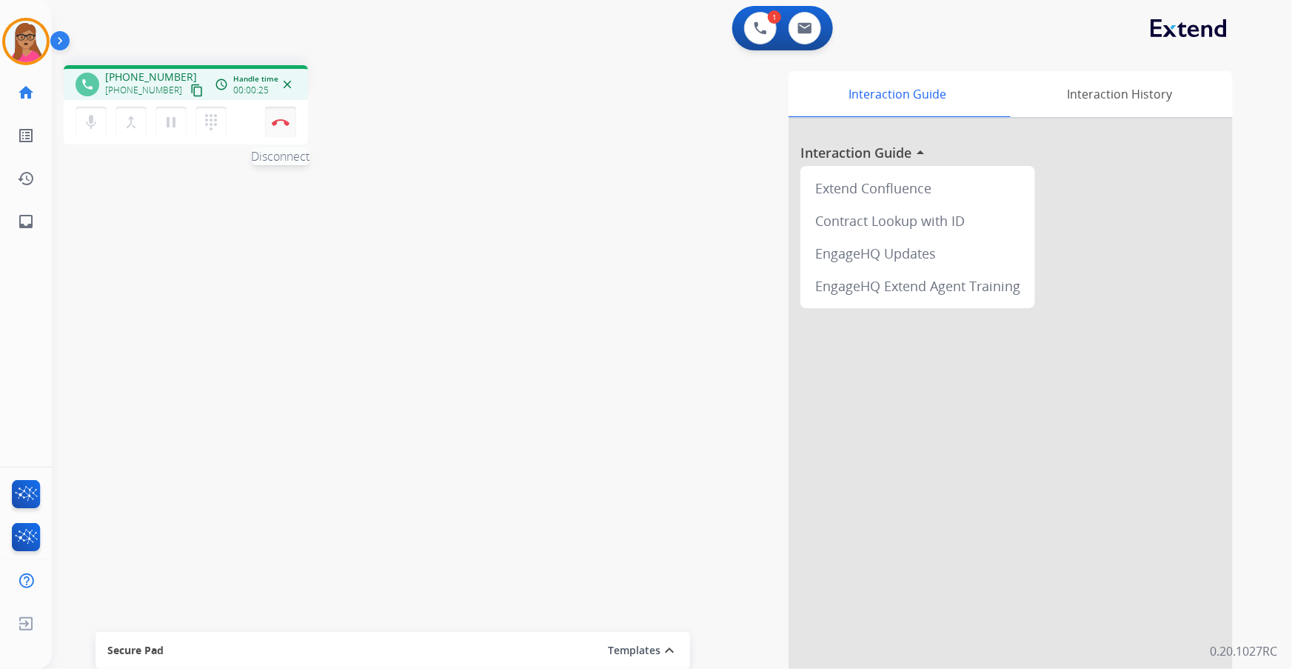
click at [281, 118] on img at bounding box center [281, 121] width 18 height 7
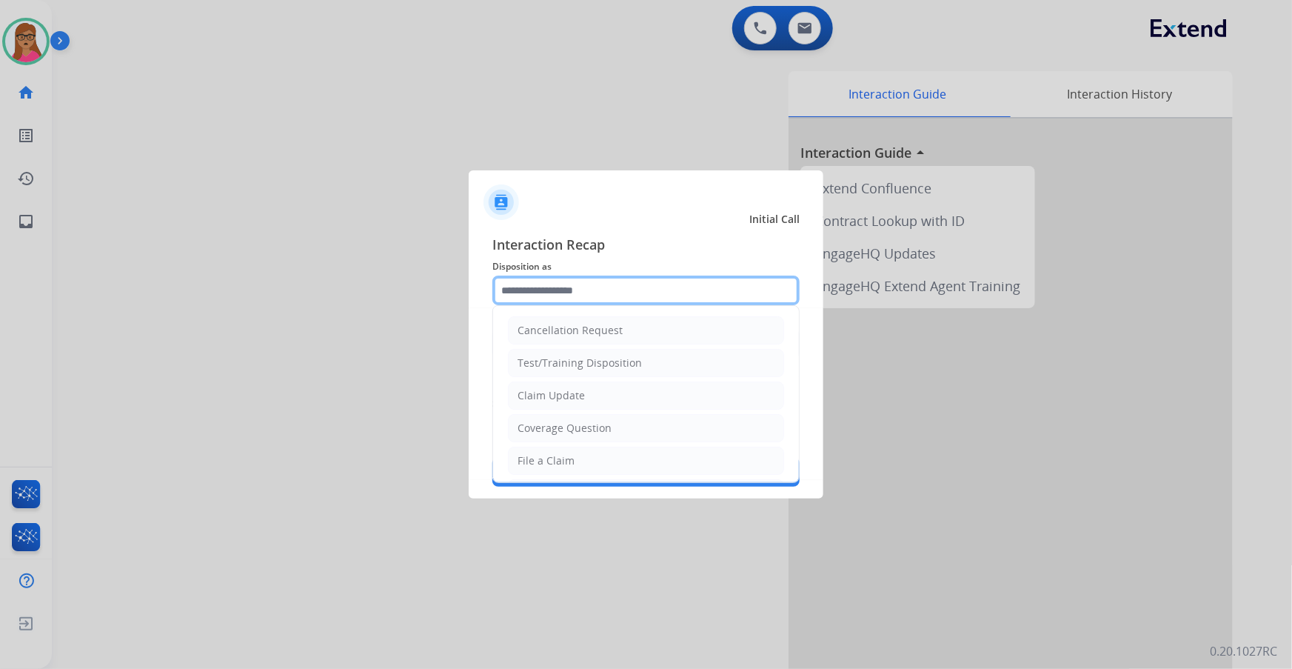
click at [570, 299] on input "text" at bounding box center [645, 290] width 307 height 30
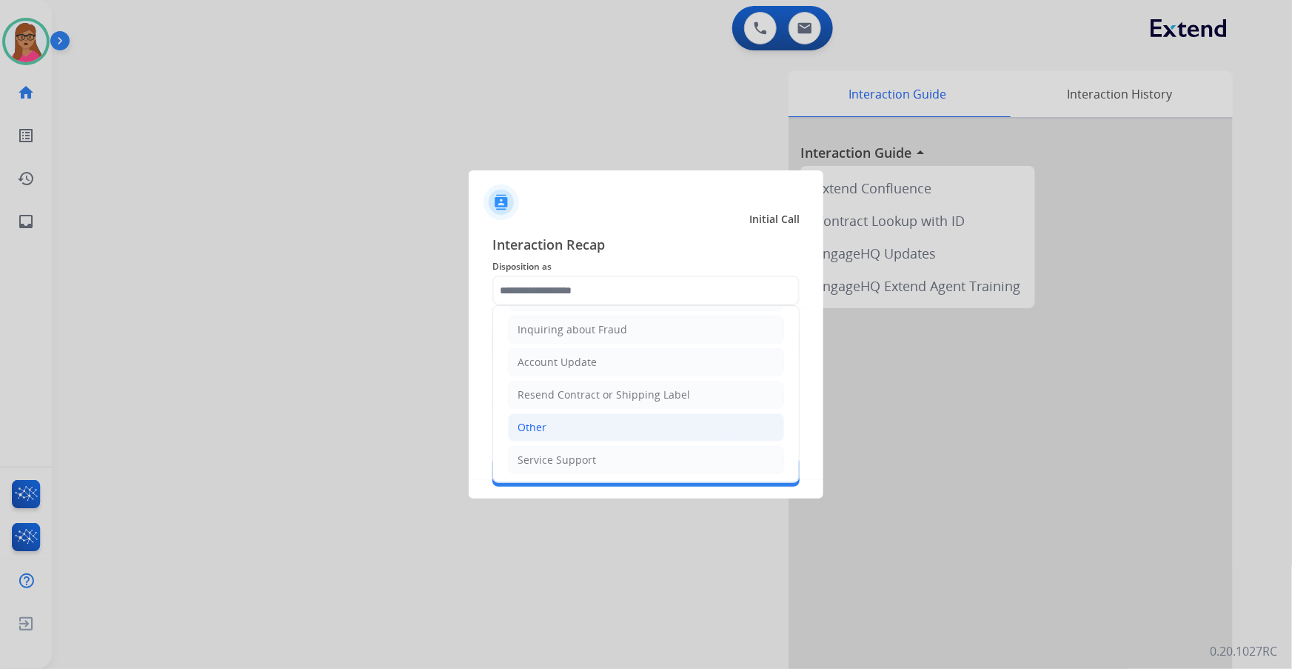
click at [551, 393] on li "Other" at bounding box center [646, 427] width 276 height 28
type input "*****"
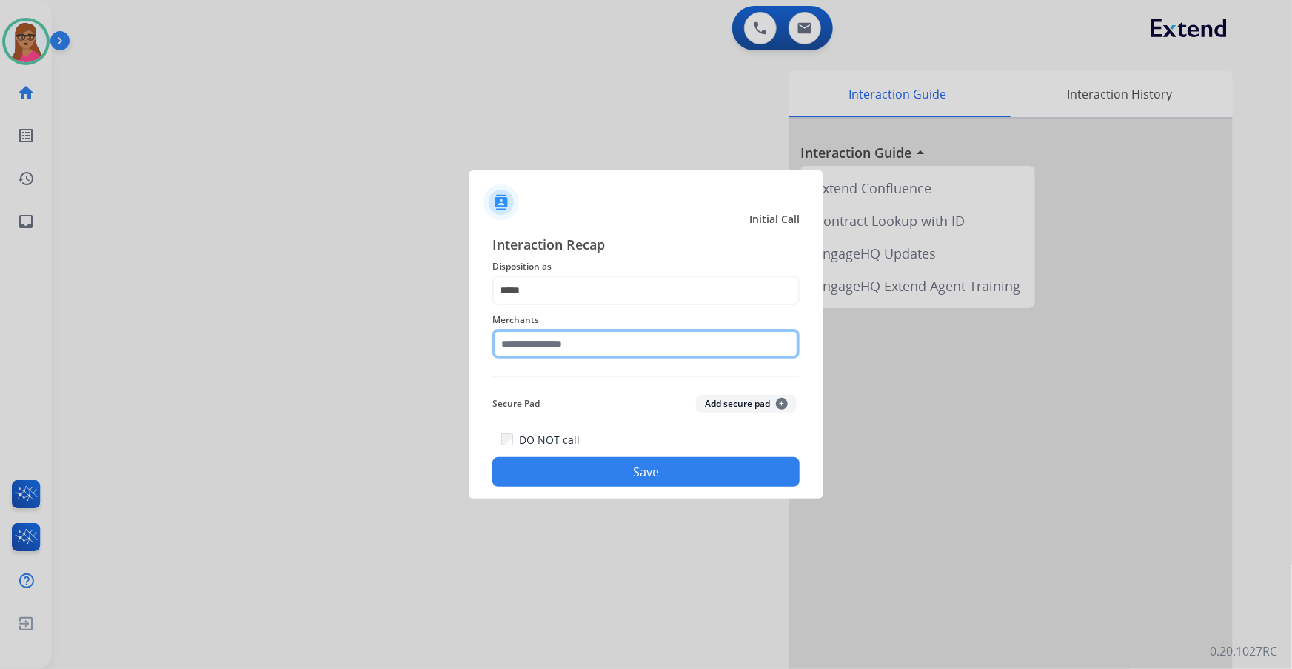
click at [560, 350] on input "text" at bounding box center [645, 344] width 307 height 30
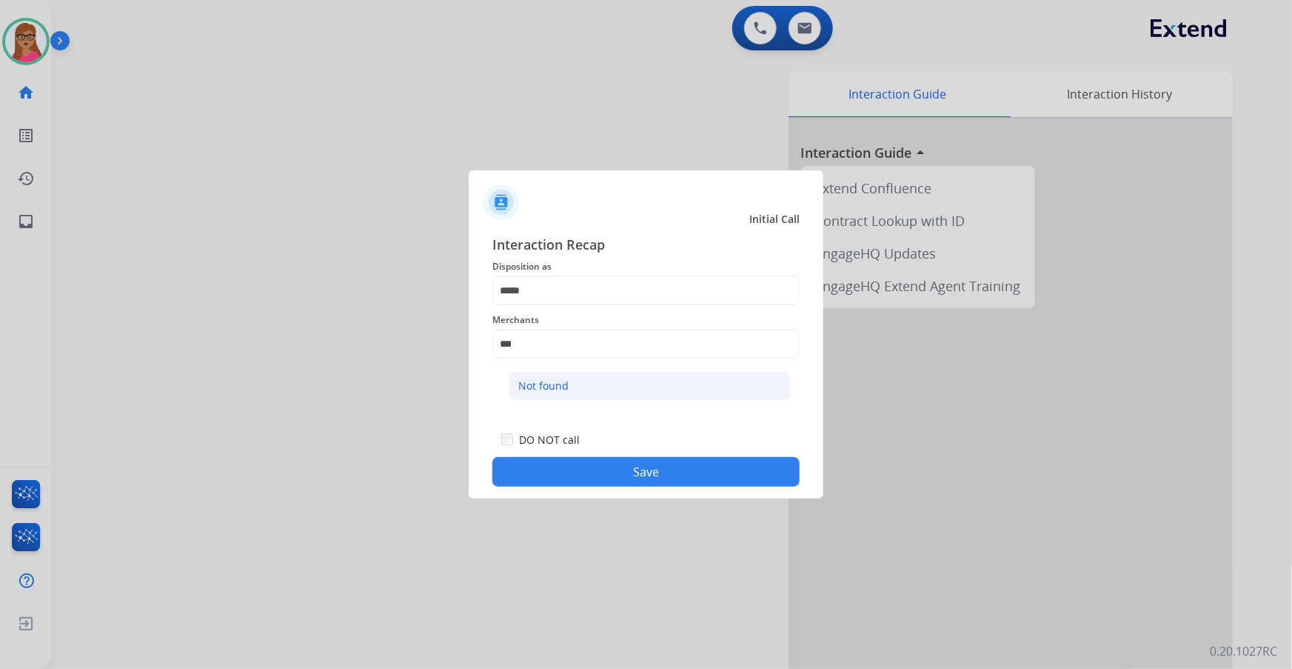
click at [597, 385] on li "Not found" at bounding box center [650, 386] width 282 height 28
type input "*********"
click at [622, 393] on button "Save" at bounding box center [645, 472] width 307 height 30
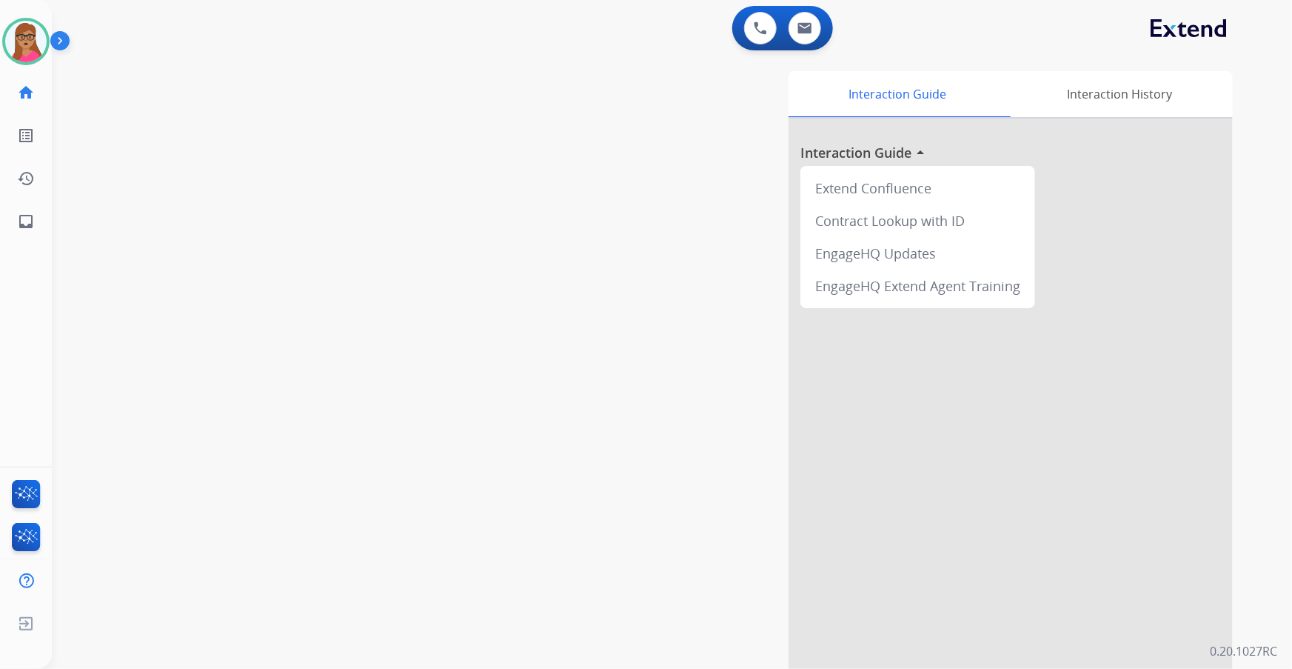
drag, startPoint x: 250, startPoint y: 293, endPoint x: 133, endPoint y: 15, distance: 301.7
click at [248, 278] on div "swap_horiz Break voice bridge close_fullscreen Connect 3-Way Call merge_type Se…" at bounding box center [654, 361] width 1205 height 617
click at [814, 23] on button at bounding box center [805, 28] width 33 height 33
select select "**********"
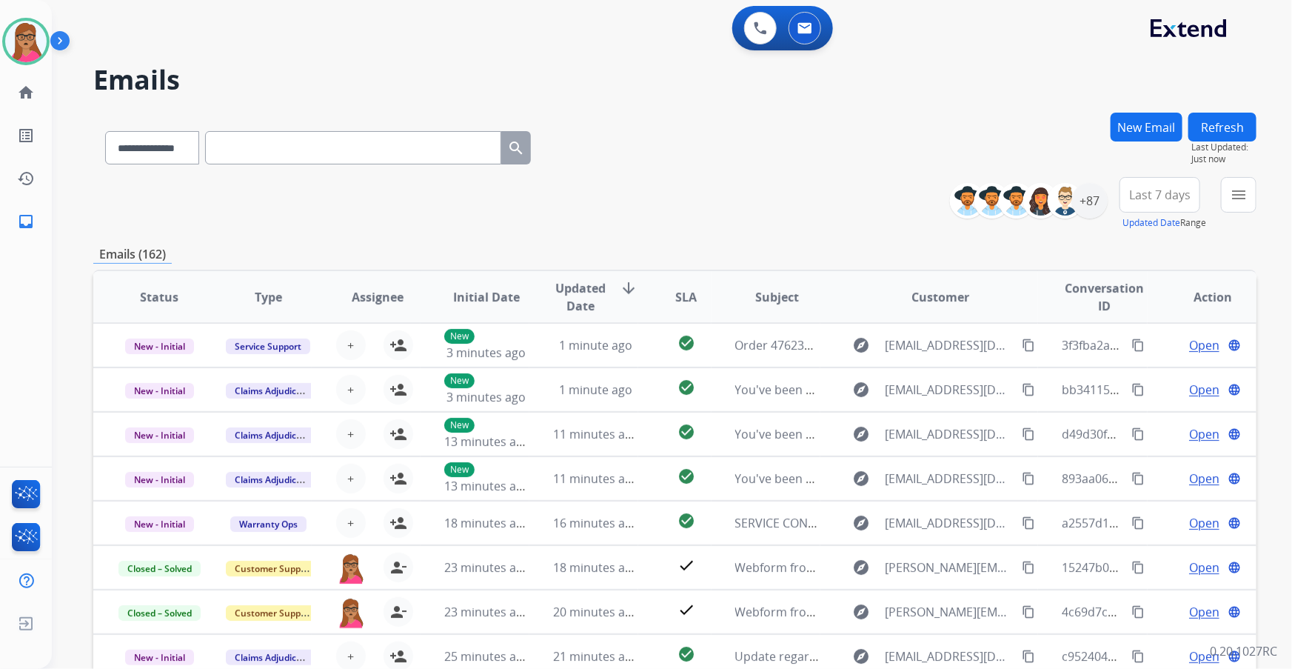
click at [860, 207] on button "Last 7 days" at bounding box center [1159, 195] width 81 height 36
click at [860, 374] on div "Last 90 days" at bounding box center [1154, 375] width 81 height 22
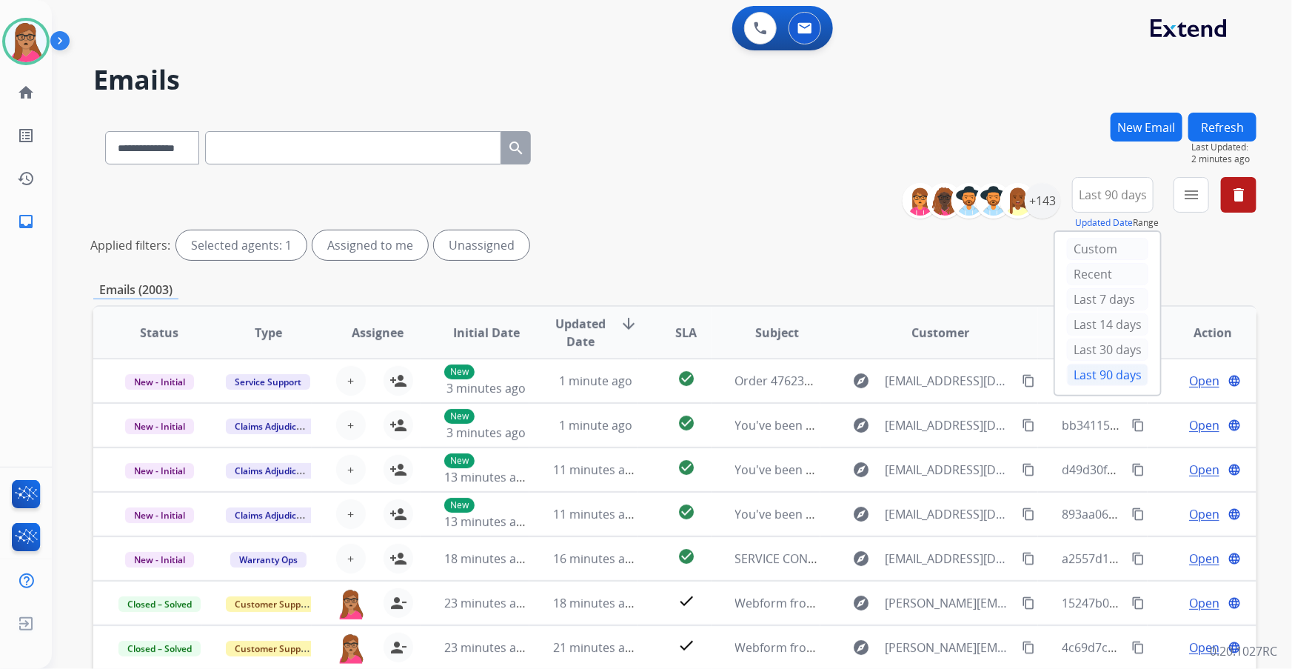
drag, startPoint x: 636, startPoint y: 218, endPoint x: 621, endPoint y: 213, distance: 15.7
click at [636, 218] on div "**********" at bounding box center [674, 221] width 1163 height 89
click at [860, 198] on span "Last 90 days" at bounding box center [1113, 195] width 68 height 6
click at [860, 255] on div "Applied filters: Selected agents: 1 Assigned to me Unassigned" at bounding box center [671, 245] width 1163 height 30
click at [860, 193] on button "menu" at bounding box center [1192, 195] width 36 height 36
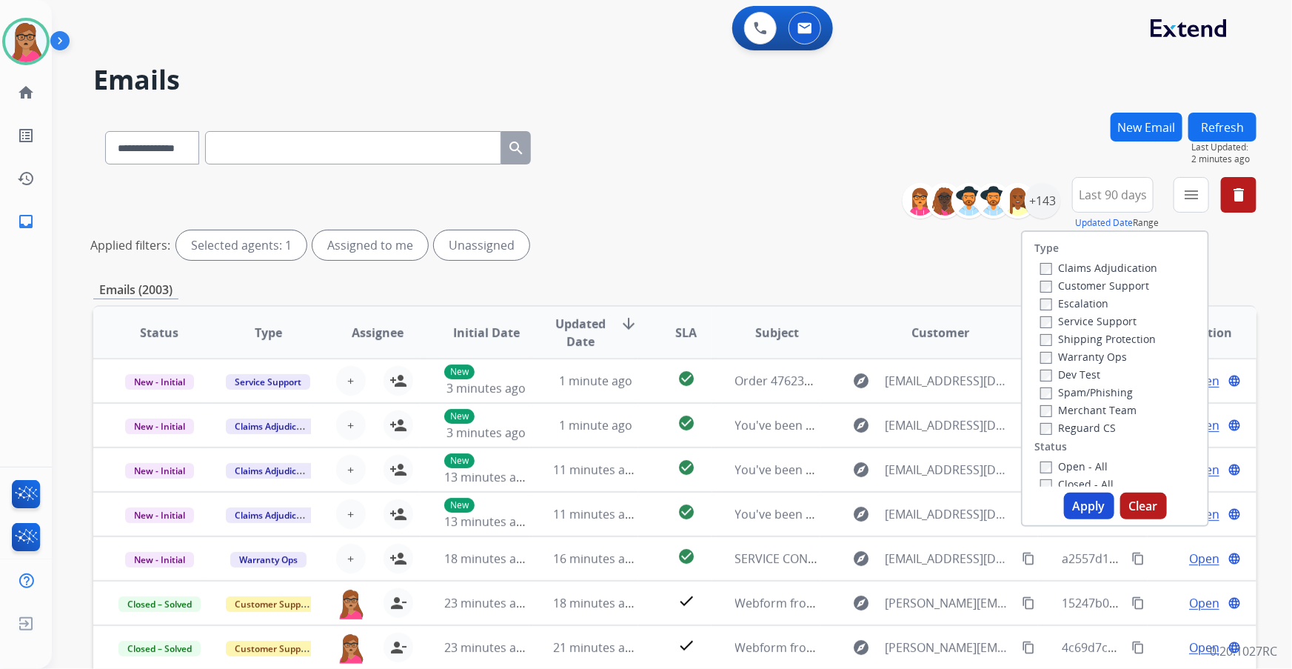
click at [860, 288] on label "Customer Support" at bounding box center [1094, 285] width 109 height 14
click at [860, 336] on label "Shipping Protection" at bounding box center [1098, 339] width 116 height 14
click at [860, 393] on label "Reguard CS" at bounding box center [1078, 428] width 76 height 14
click at [860, 393] on label "Open - All" at bounding box center [1073, 466] width 67 height 14
click at [860, 393] on button "Apply" at bounding box center [1089, 505] width 50 height 27
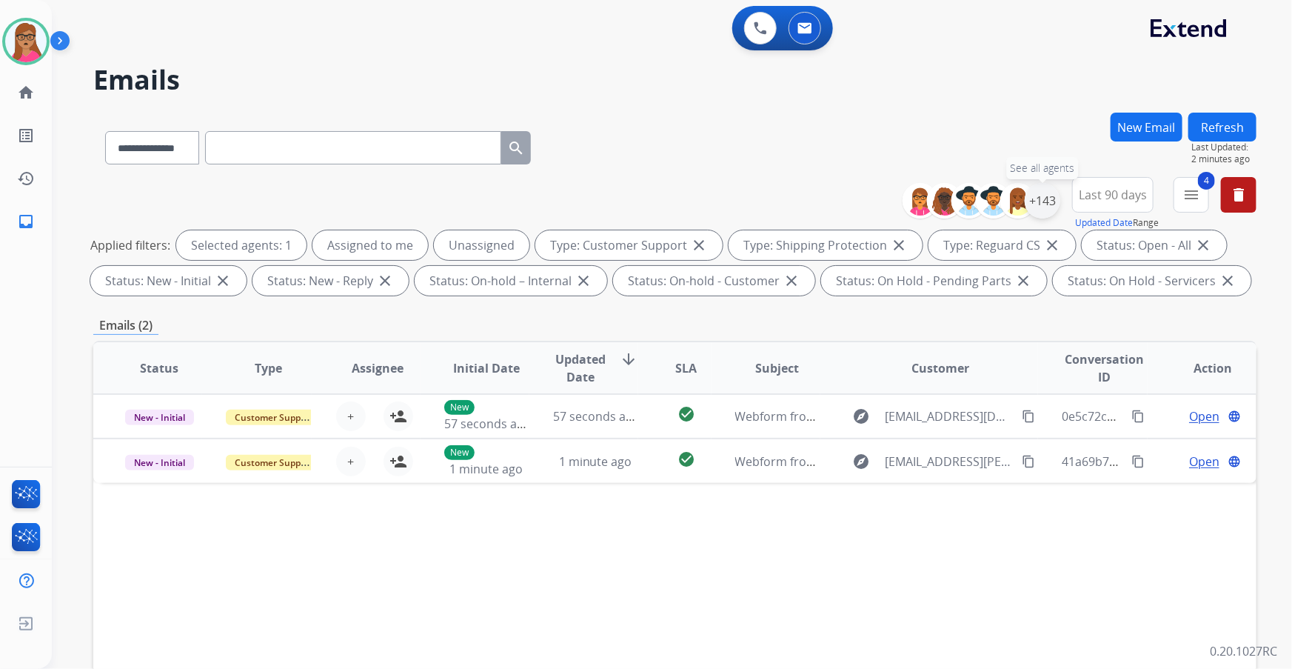
click at [860, 206] on div "+143" at bounding box center [1043, 201] width 36 height 36
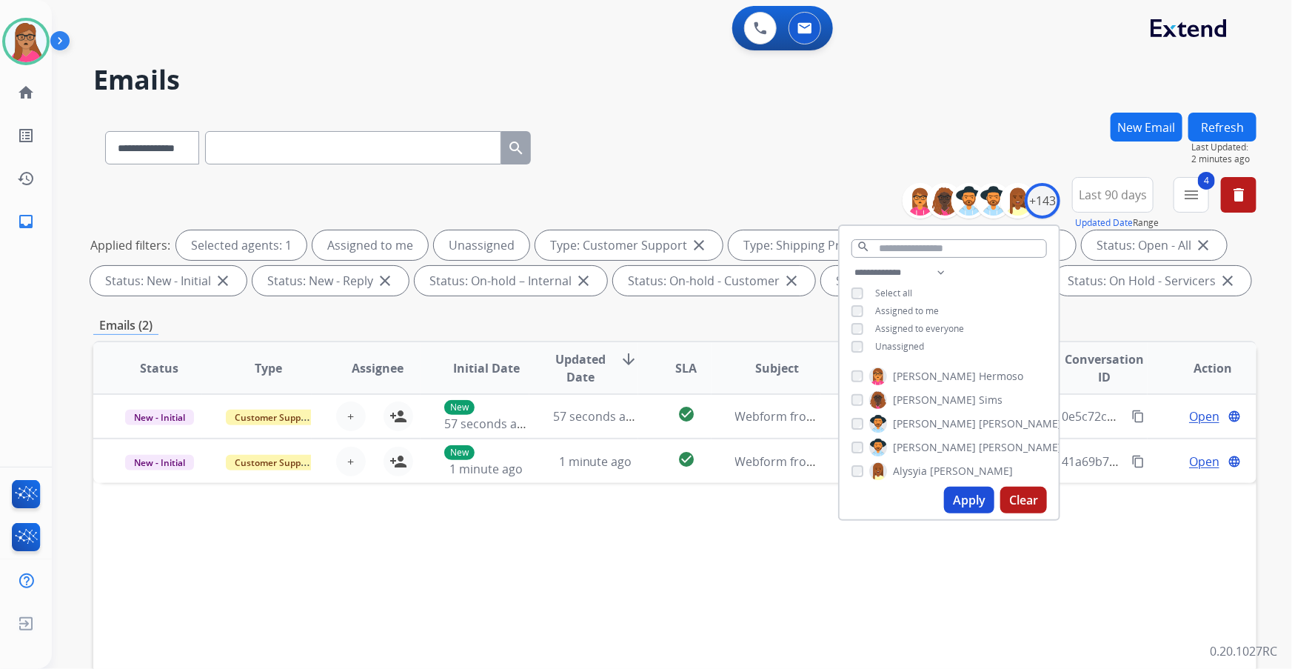
click at [860, 76] on h2 "Emails" at bounding box center [674, 80] width 1163 height 30
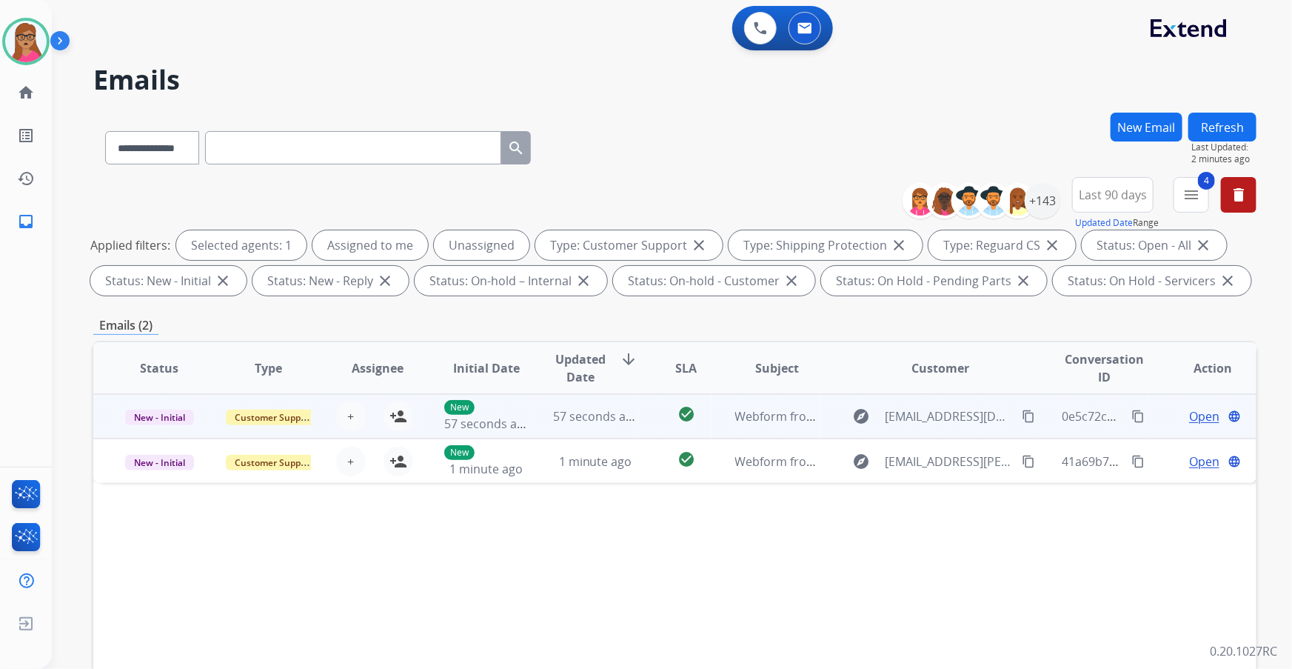
click at [147, 393] on td "New - Initial" at bounding box center [147, 416] width 109 height 44
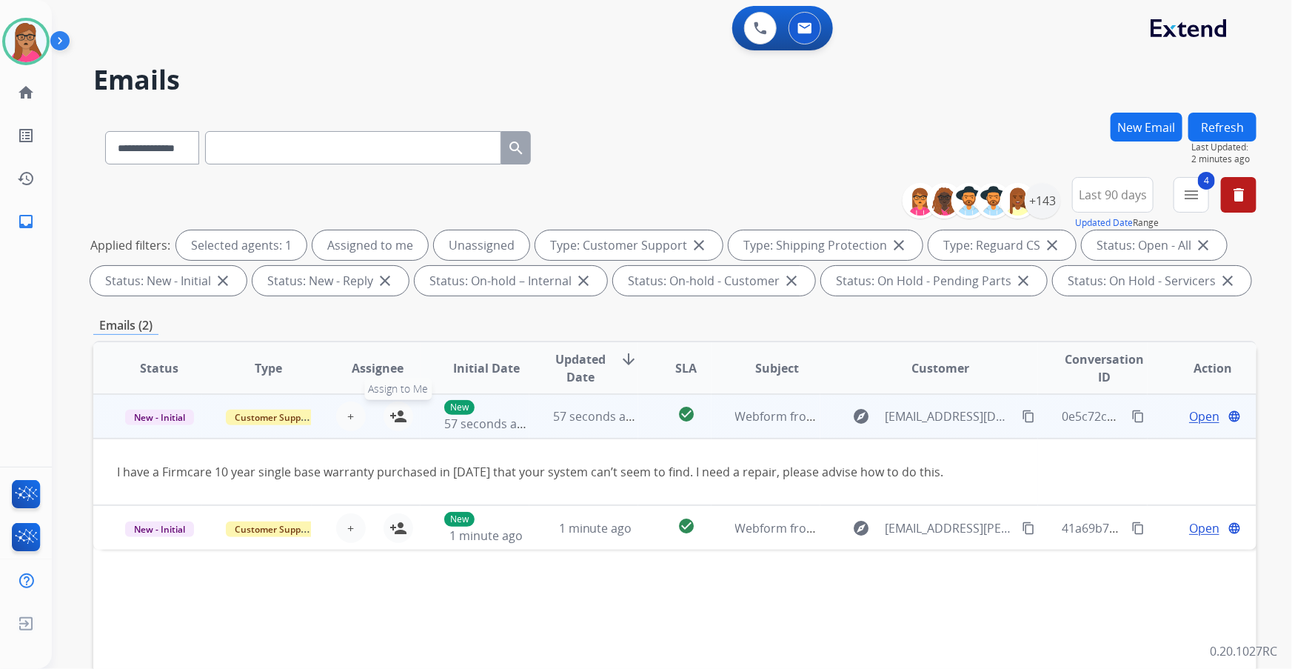
click at [399, 393] on mat-icon "person_add" at bounding box center [398, 416] width 18 height 18
click at [860, 393] on span "Open" at bounding box center [1204, 416] width 30 height 18
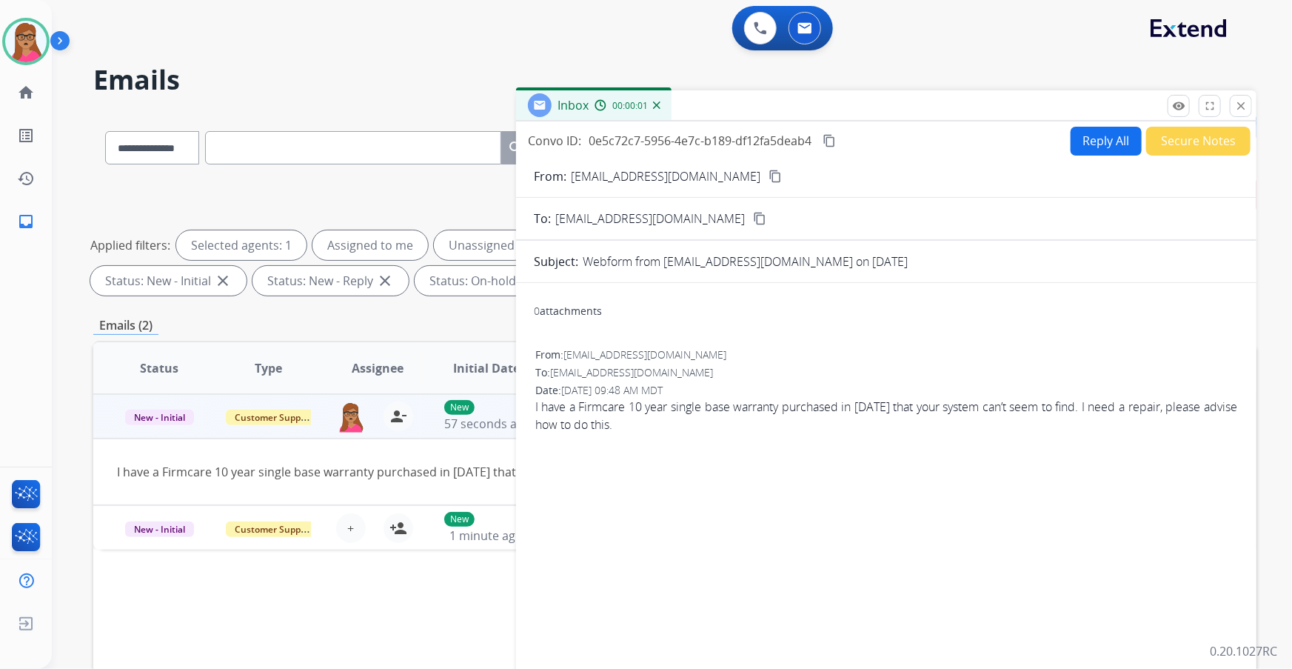
click at [177, 393] on td "I have a Firmcare 10 year single base warranty purchased in [DATE] that your sy…" at bounding box center [565, 471] width 945 height 67
click at [162, 393] on td "New - Initial" at bounding box center [147, 416] width 109 height 44
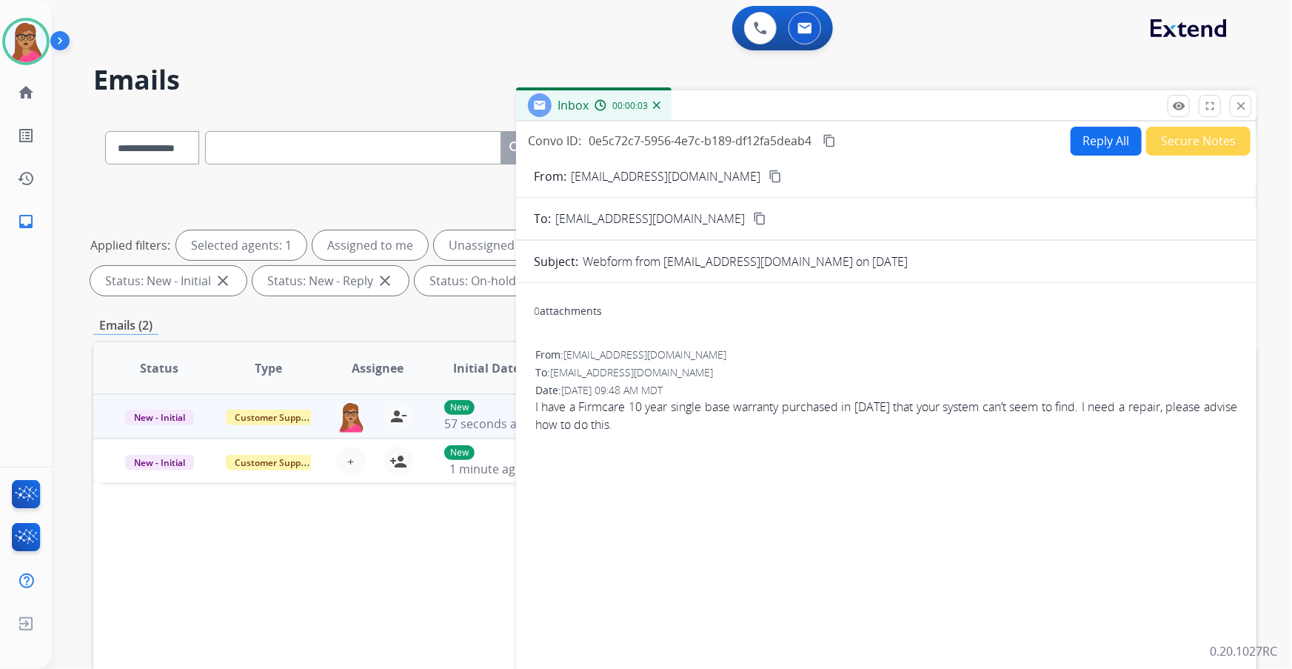
click at [769, 172] on mat-icon "content_copy" at bounding box center [775, 176] width 13 height 13
click at [860, 142] on button "Reply All" at bounding box center [1106, 141] width 71 height 29
select select "**********"
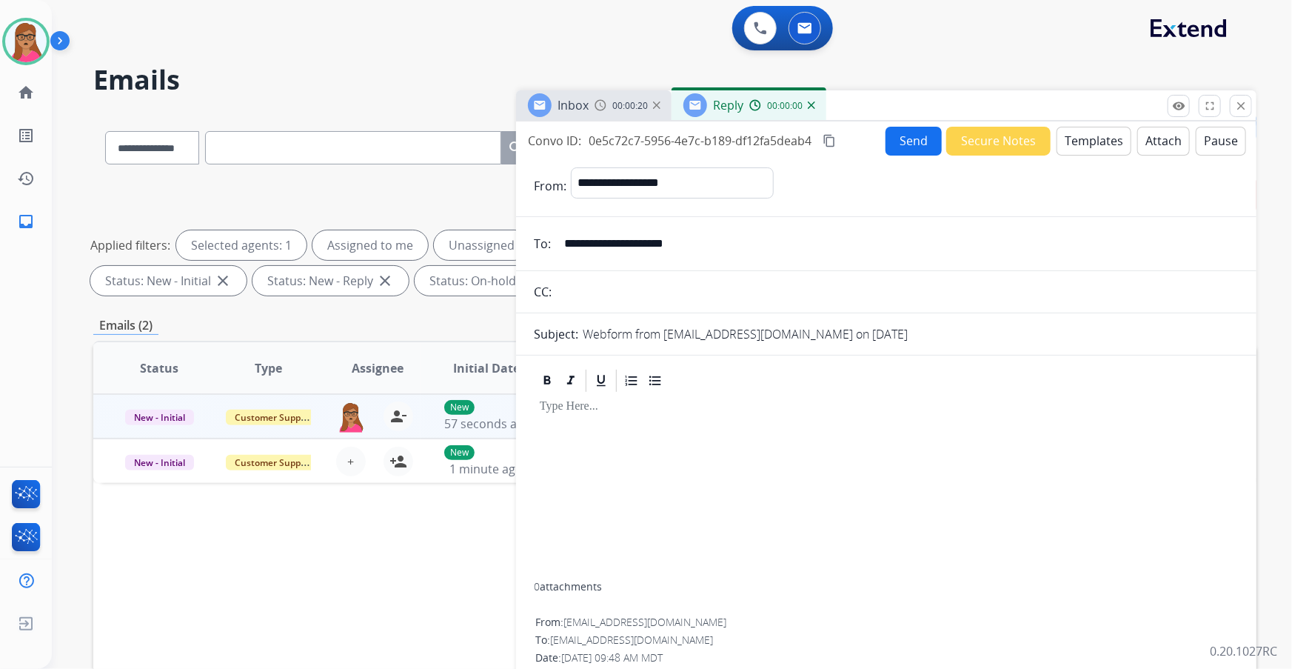
click at [860, 140] on button "Templates" at bounding box center [1094, 141] width 75 height 29
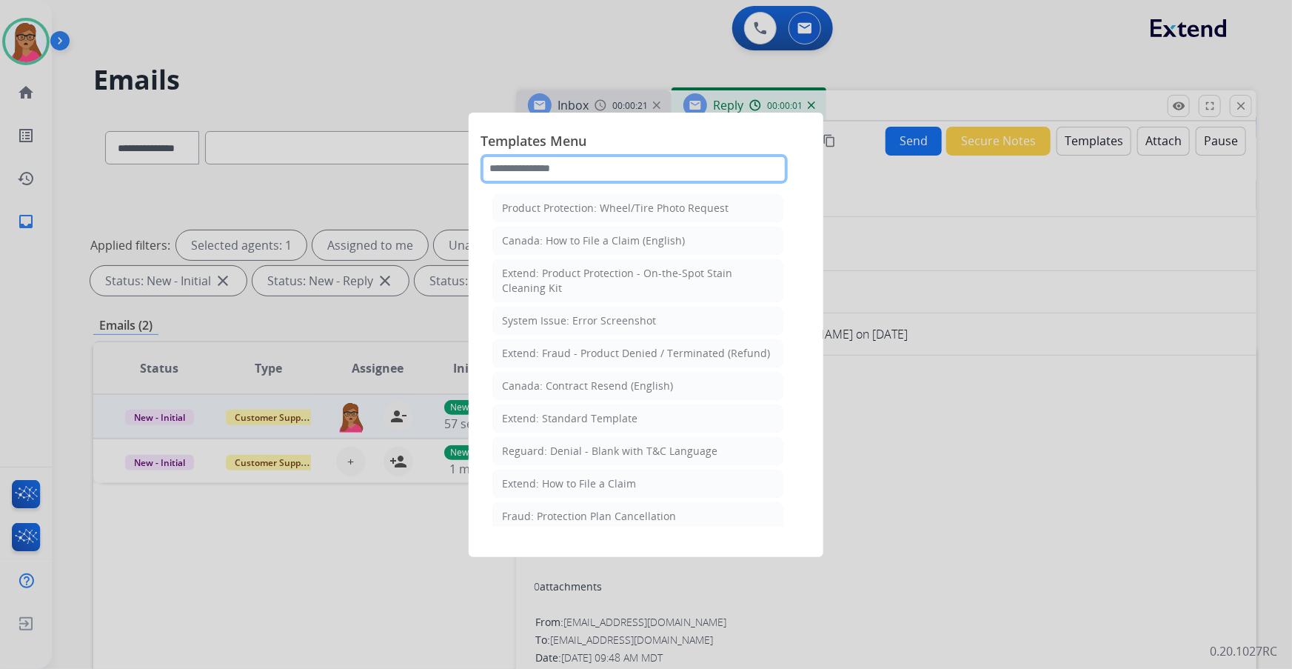
click at [590, 165] on input "text" at bounding box center [634, 169] width 307 height 30
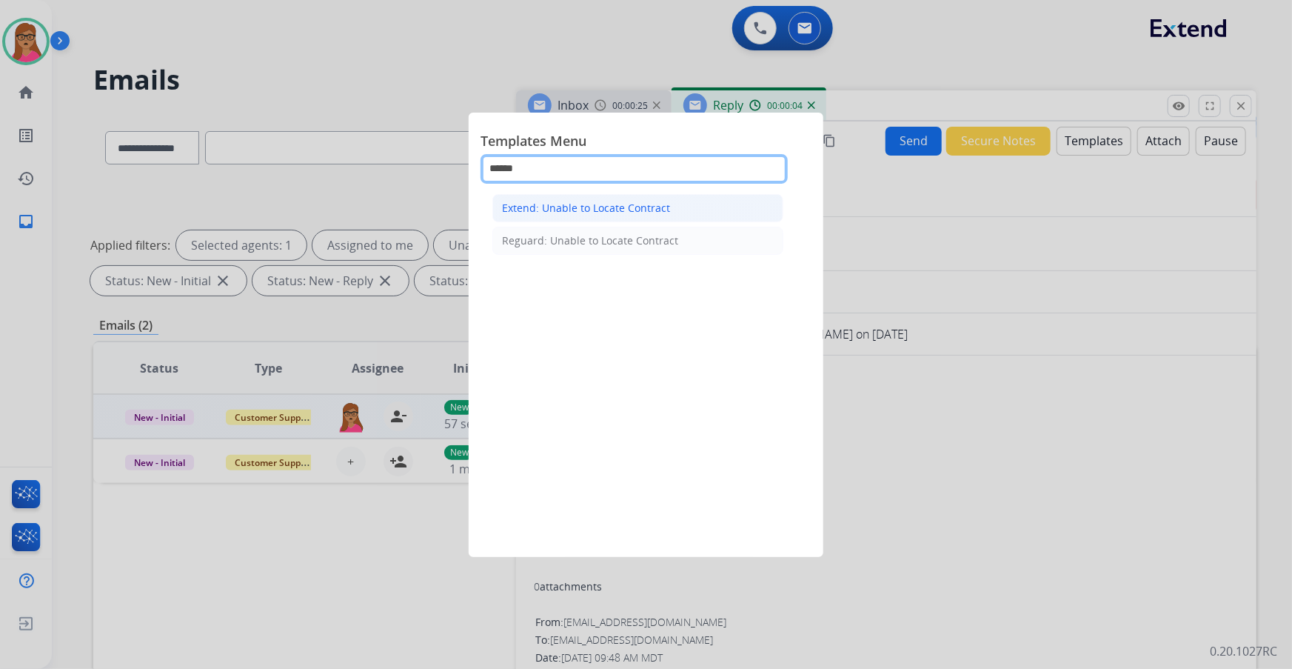
type input "******"
click at [545, 195] on li "Extend: Unable to Locate Contract" at bounding box center [637, 208] width 291 height 28
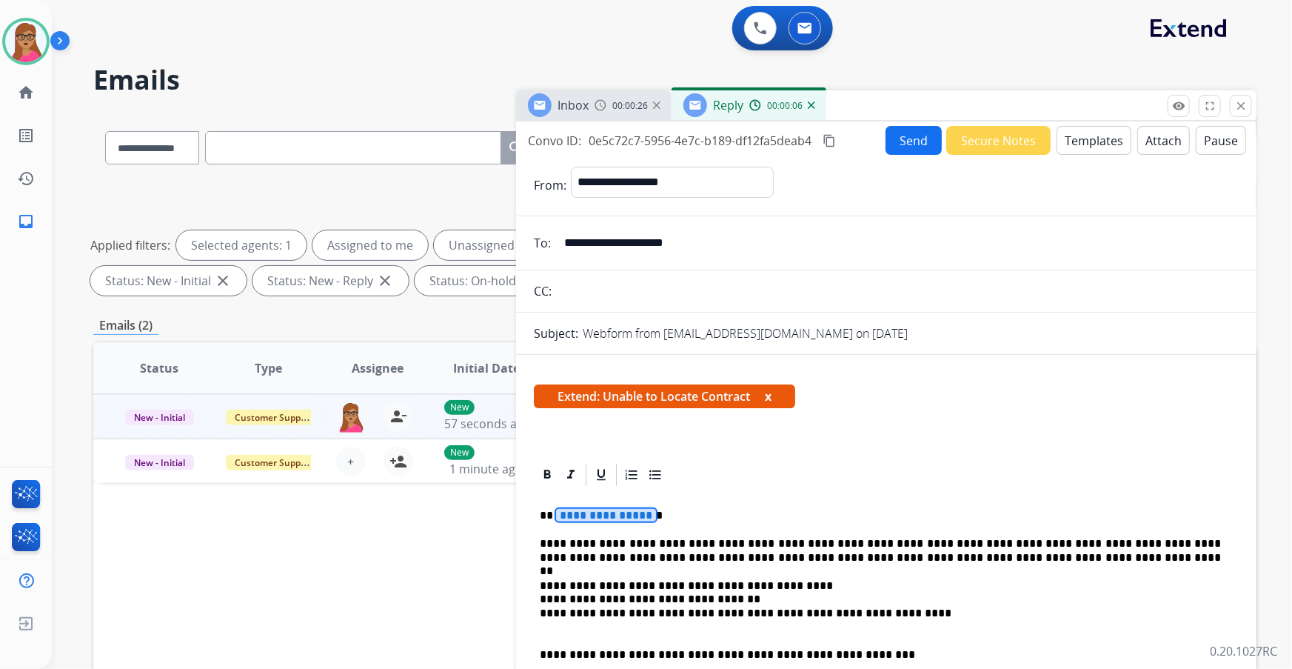
click at [630, 393] on span "**********" at bounding box center [606, 515] width 100 height 13
click at [860, 146] on button "Send" at bounding box center [914, 140] width 56 height 29
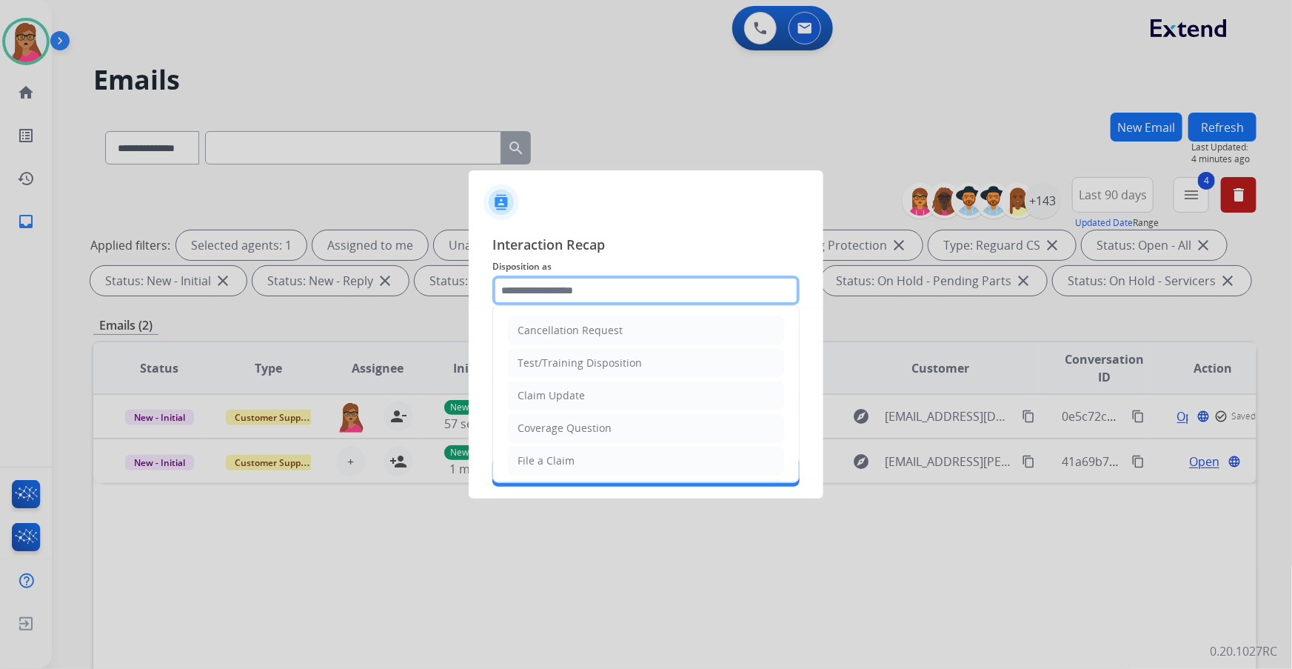
click at [558, 279] on input "text" at bounding box center [645, 290] width 307 height 30
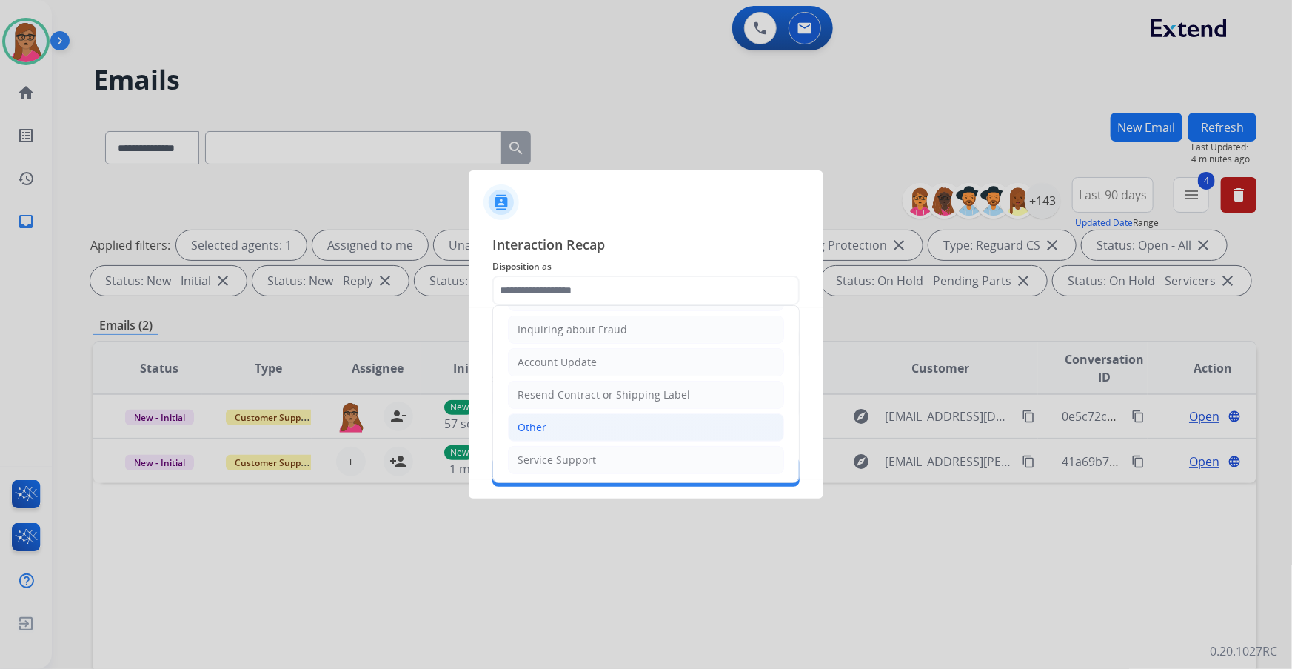
click at [566, 393] on li "Other" at bounding box center [646, 427] width 276 height 28
type input "*****"
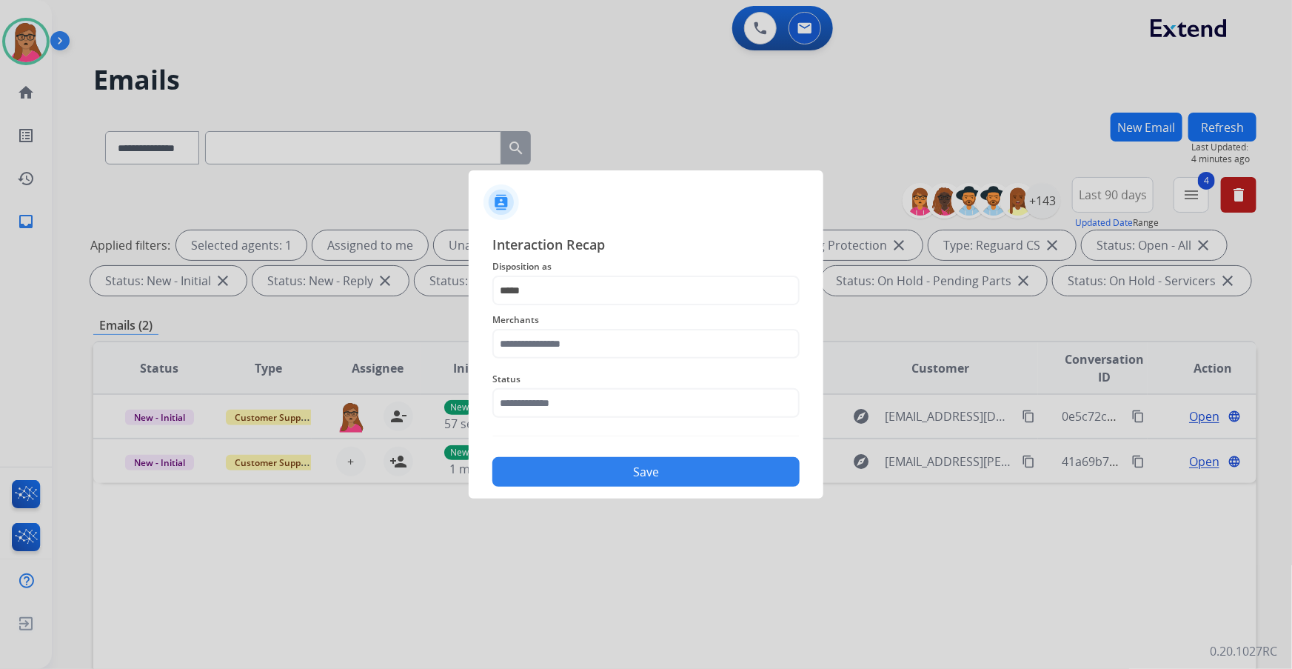
click at [569, 315] on span "Merchants" at bounding box center [645, 320] width 307 height 18
click at [575, 341] on input "text" at bounding box center [645, 344] width 307 height 30
click at [524, 382] on div "Not found" at bounding box center [543, 385] width 50 height 15
type input "*********"
click at [532, 393] on input "text" at bounding box center [645, 403] width 307 height 30
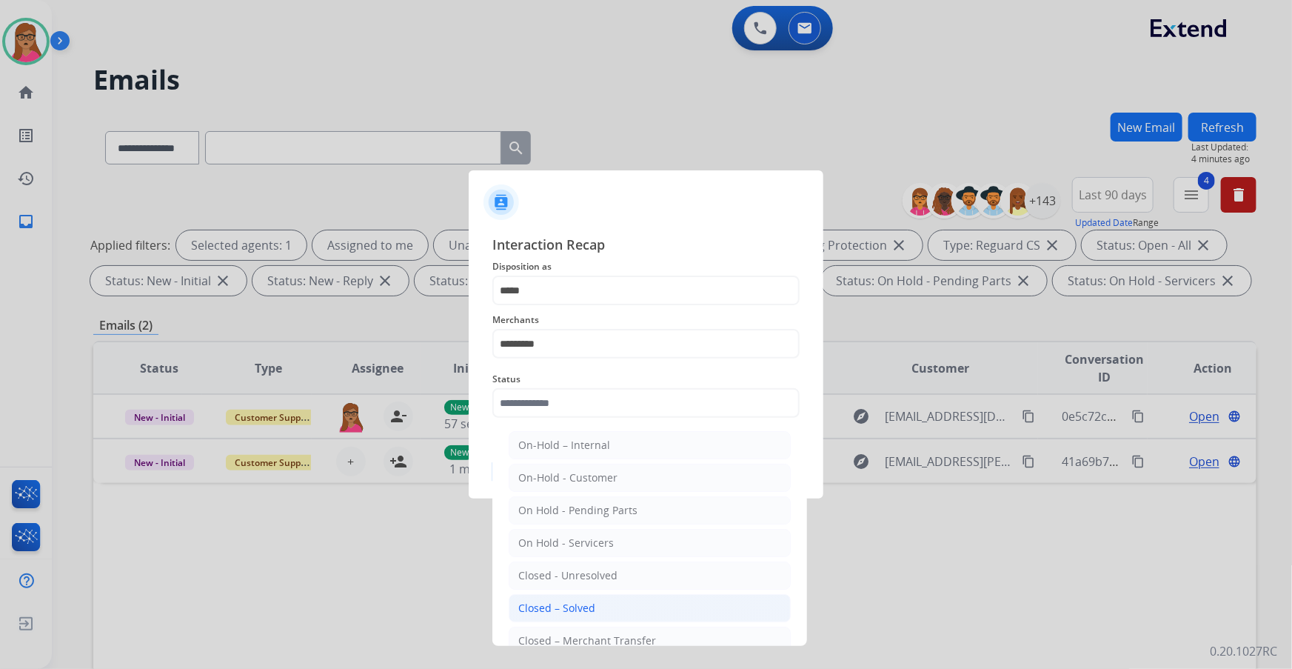
click at [563, 393] on div "Closed – Solved" at bounding box center [556, 607] width 77 height 15
type input "**********"
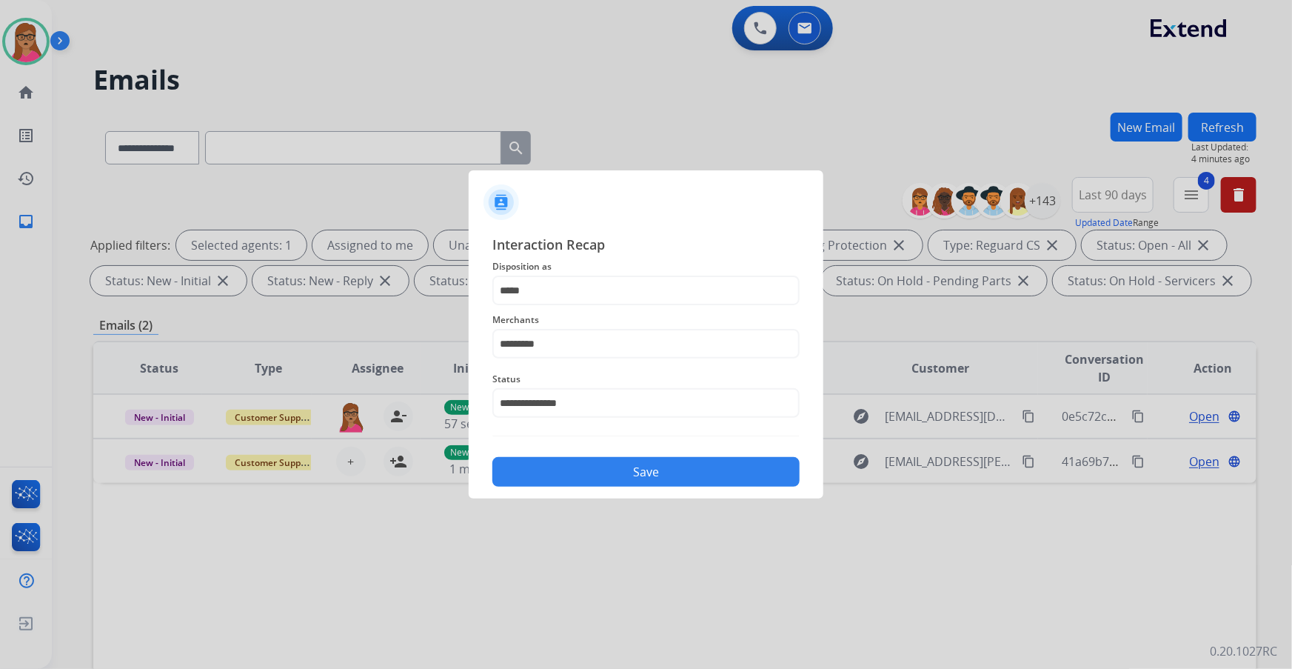
click at [647, 393] on button "Save" at bounding box center [645, 472] width 307 height 30
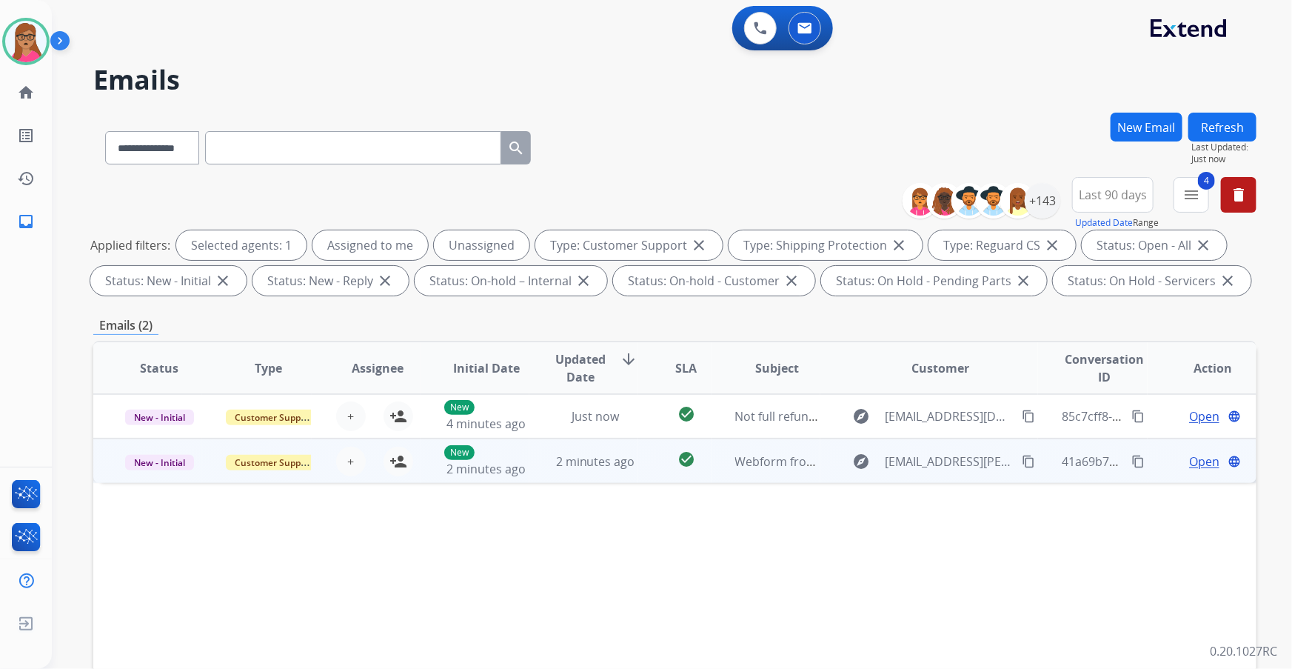
click at [166, 393] on td "New - Initial" at bounding box center [147, 460] width 109 height 44
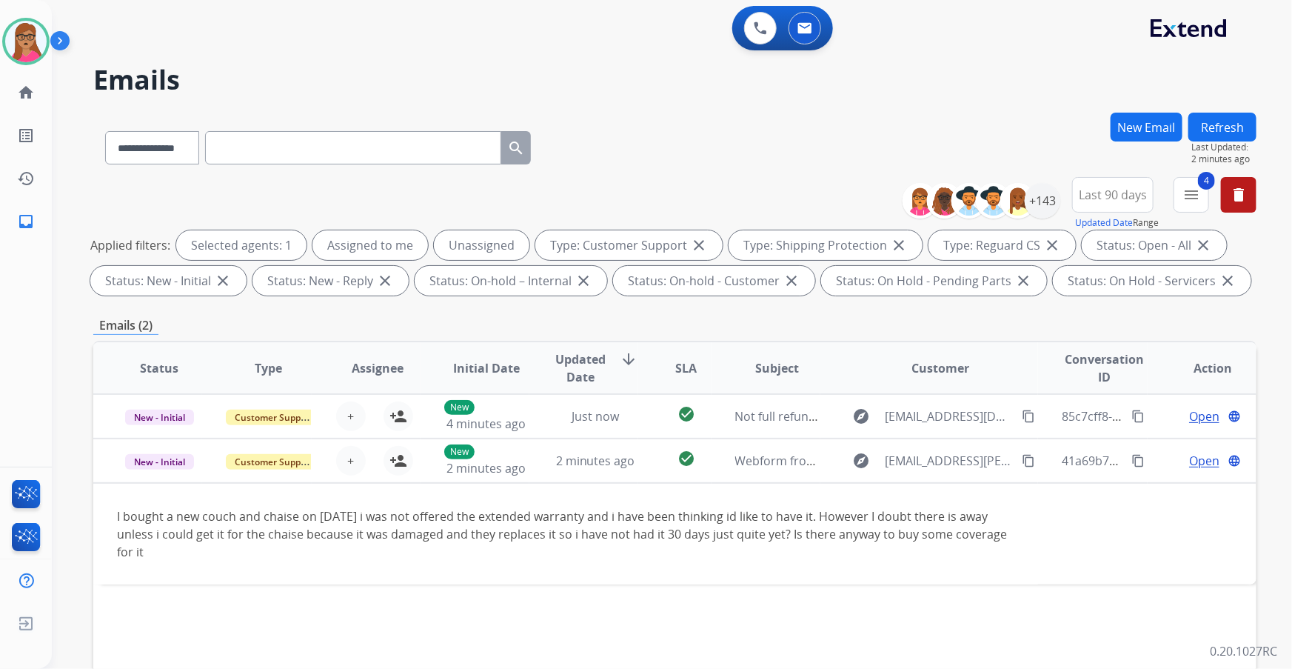
click at [282, 393] on div "**********" at bounding box center [646, 334] width 1292 height 669
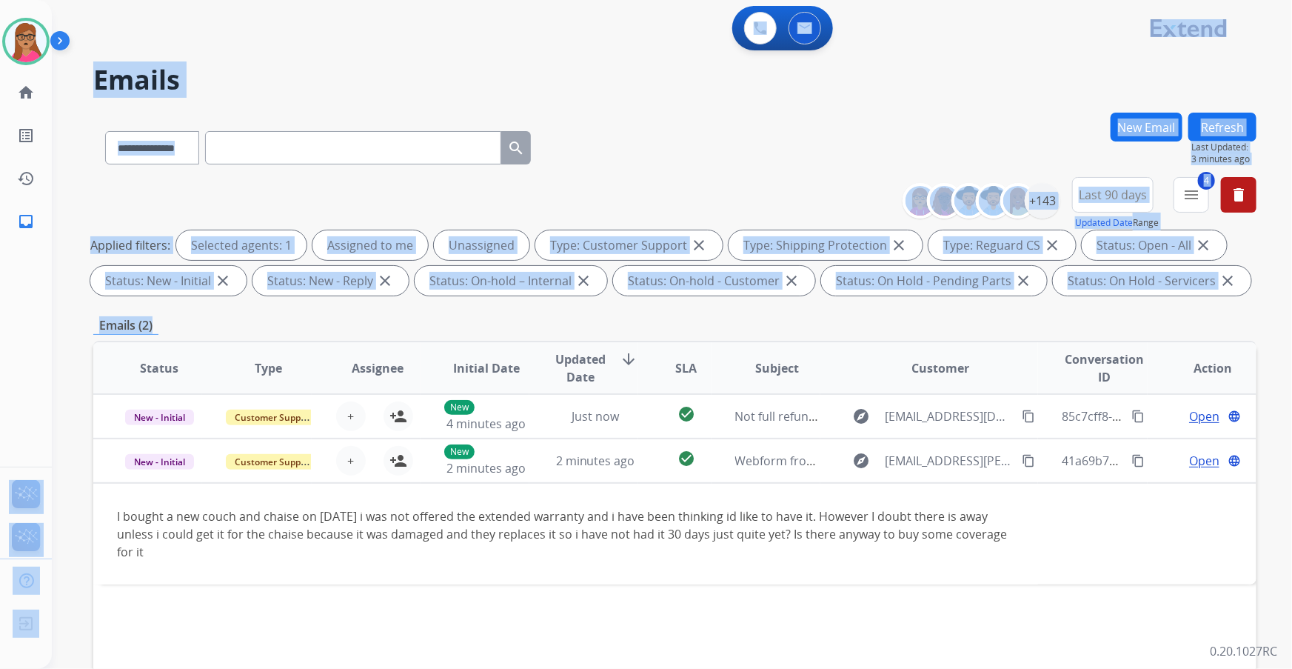
click at [823, 181] on div "**********" at bounding box center [674, 239] width 1163 height 124
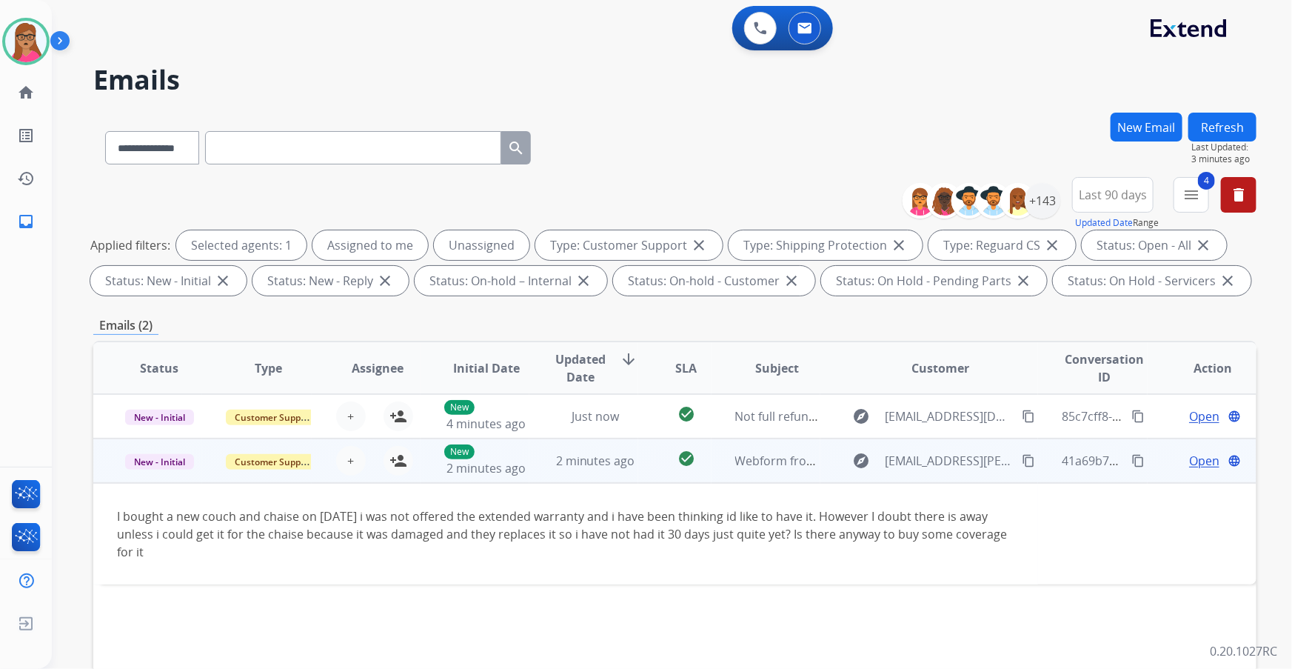
click at [173, 393] on td "I bought a new couch and chaise on [DATE] i was not offered the extended warran…" at bounding box center [565, 533] width 945 height 101
click at [157, 393] on td "New - Initial" at bounding box center [147, 460] width 109 height 44
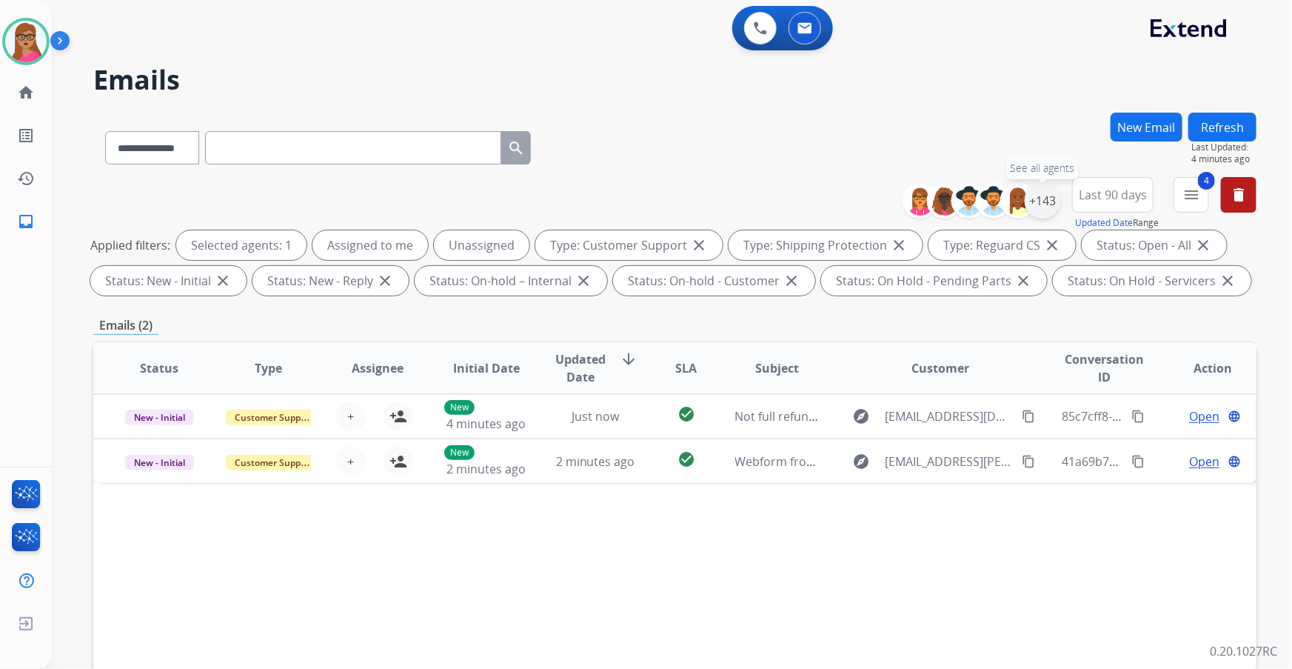
click at [860, 204] on div "+143" at bounding box center [1043, 201] width 36 height 36
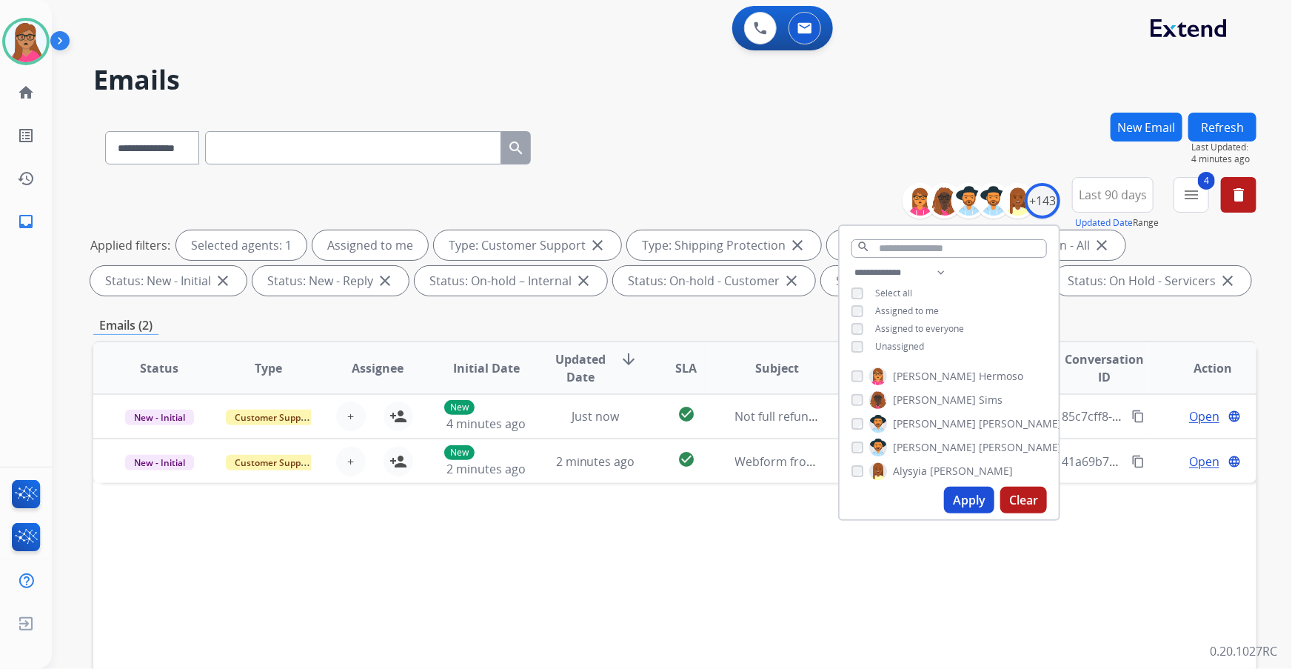
click at [860, 393] on button "Apply" at bounding box center [969, 499] width 50 height 27
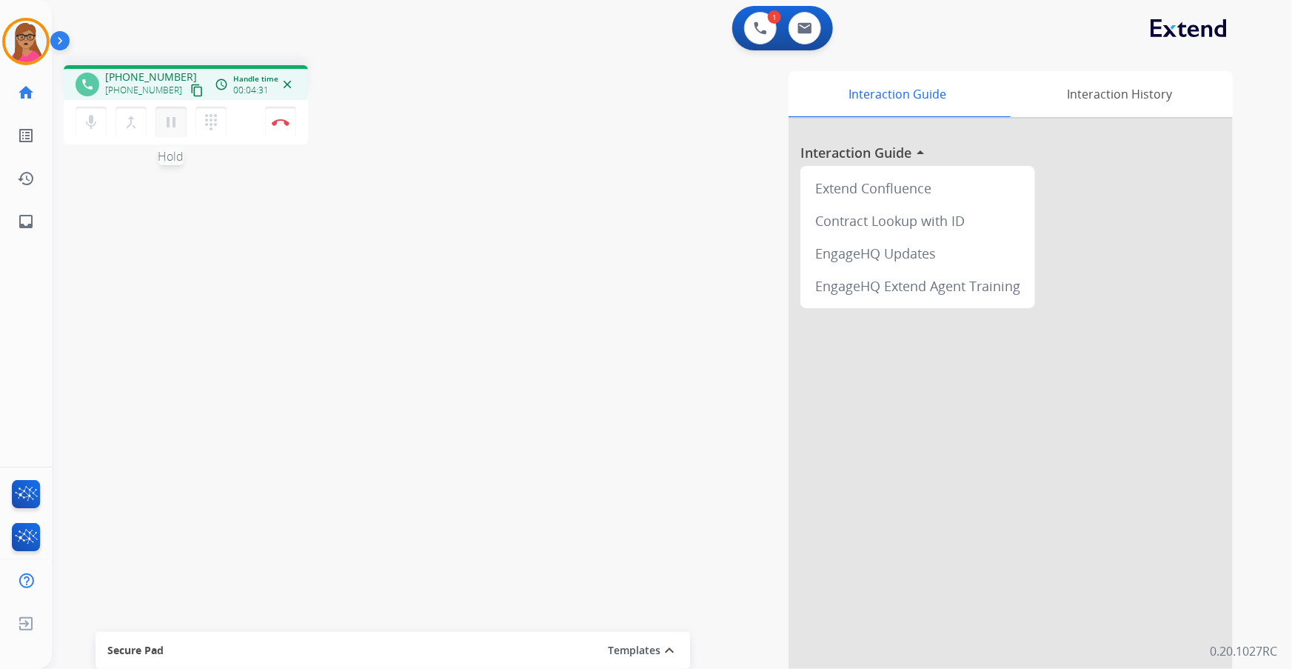
click at [173, 126] on mat-icon "pause" at bounding box center [171, 122] width 18 height 18
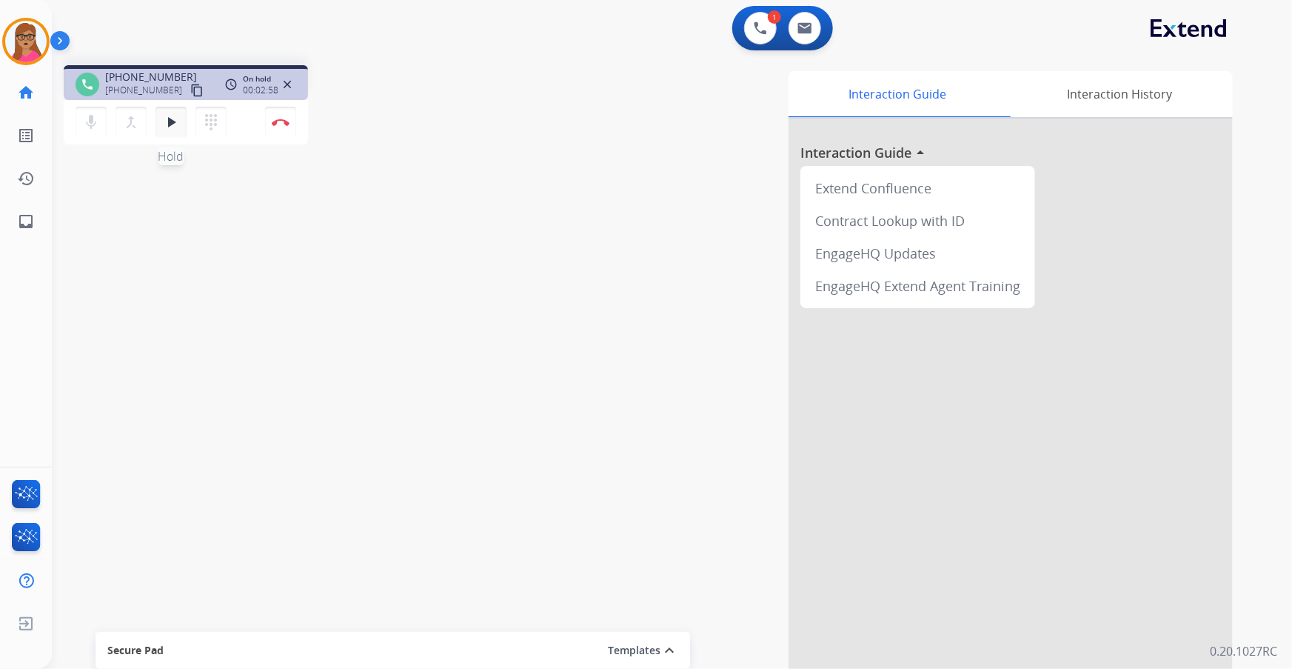
click at [164, 114] on mat-icon "play_arrow" at bounding box center [171, 122] width 18 height 18
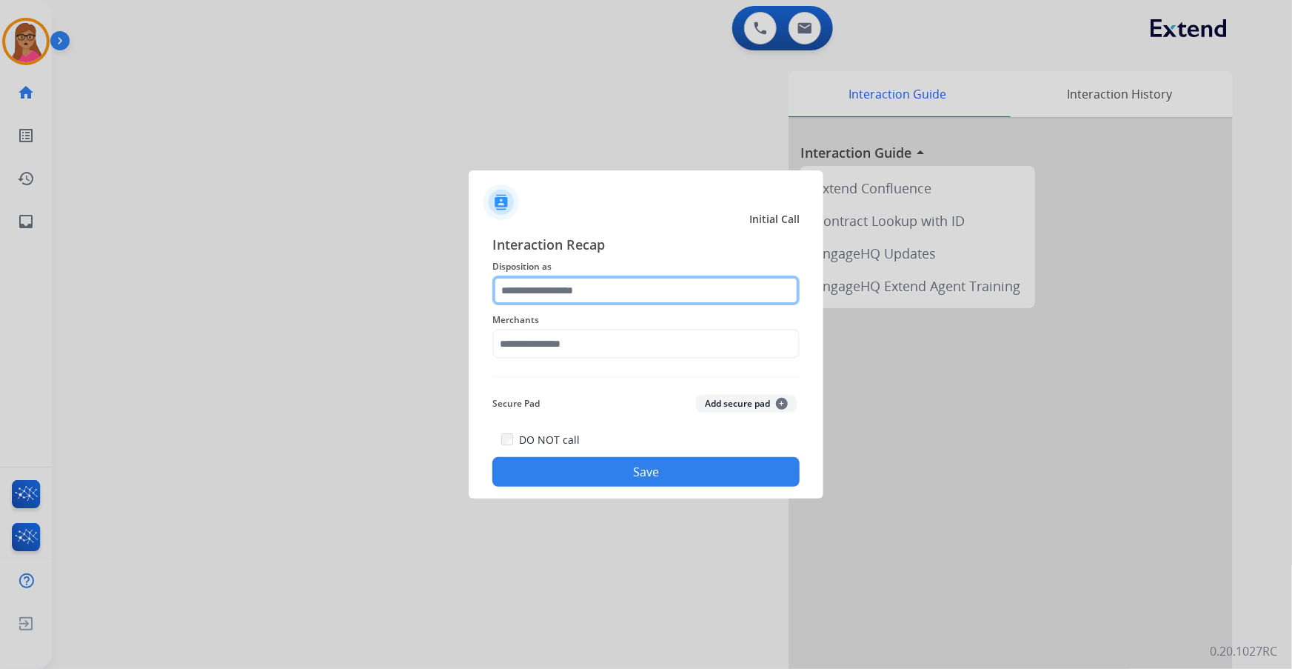
click at [552, 282] on input "text" at bounding box center [645, 290] width 307 height 30
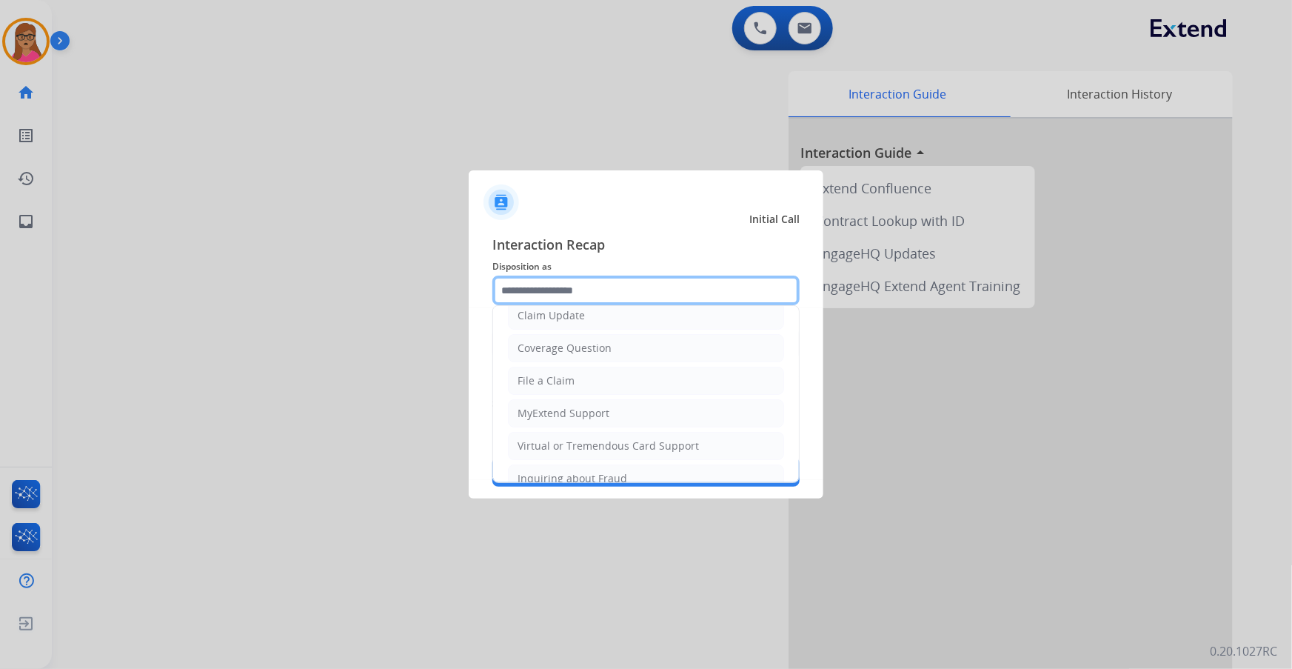
scroll to position [229, 0]
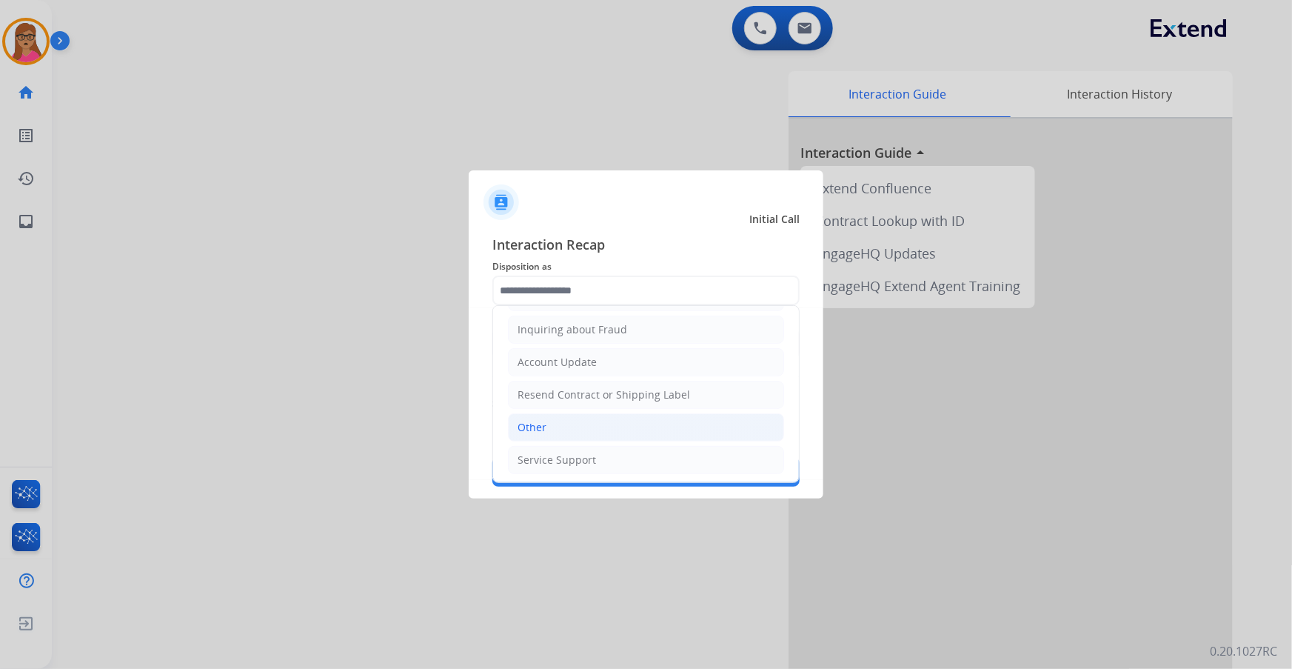
click at [532, 393] on div "Other" at bounding box center [532, 427] width 29 height 15
type input "*****"
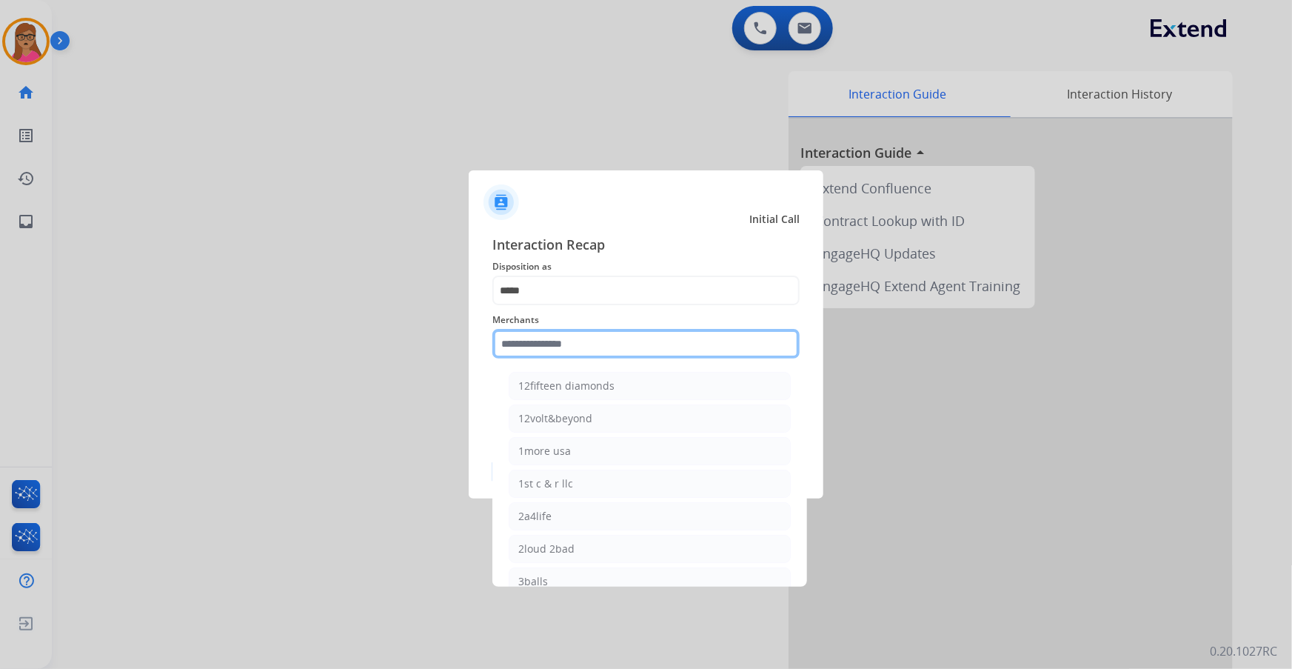
click at [555, 338] on input "text" at bounding box center [645, 344] width 307 height 30
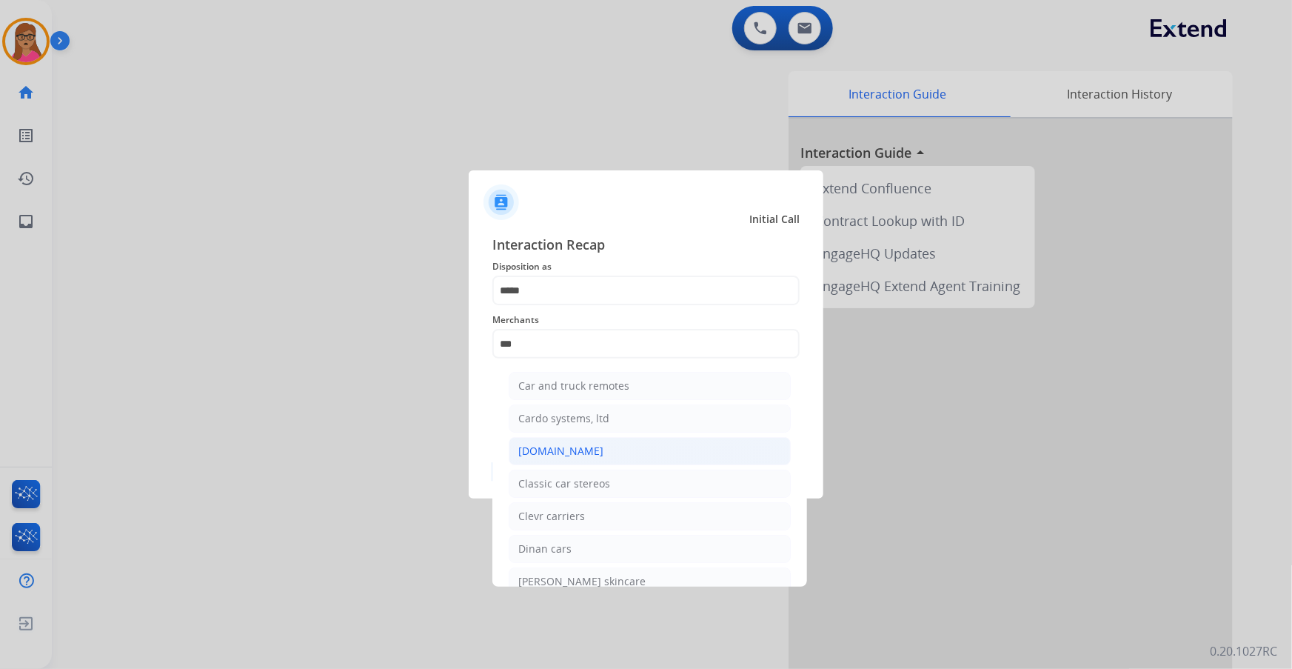
click at [538, 393] on div "[DOMAIN_NAME]" at bounding box center [560, 450] width 85 height 15
type input "**********"
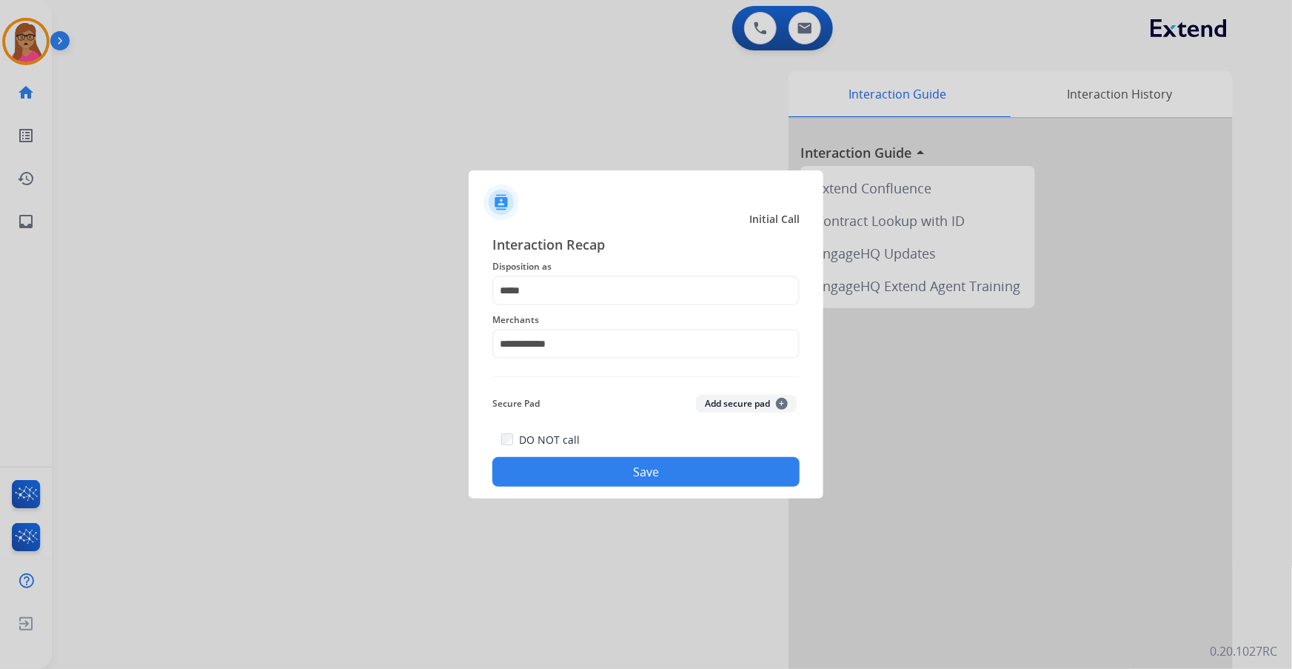
drag, startPoint x: 620, startPoint y: 480, endPoint x: 595, endPoint y: 456, distance: 35.1
click at [620, 393] on button "Save" at bounding box center [645, 472] width 307 height 30
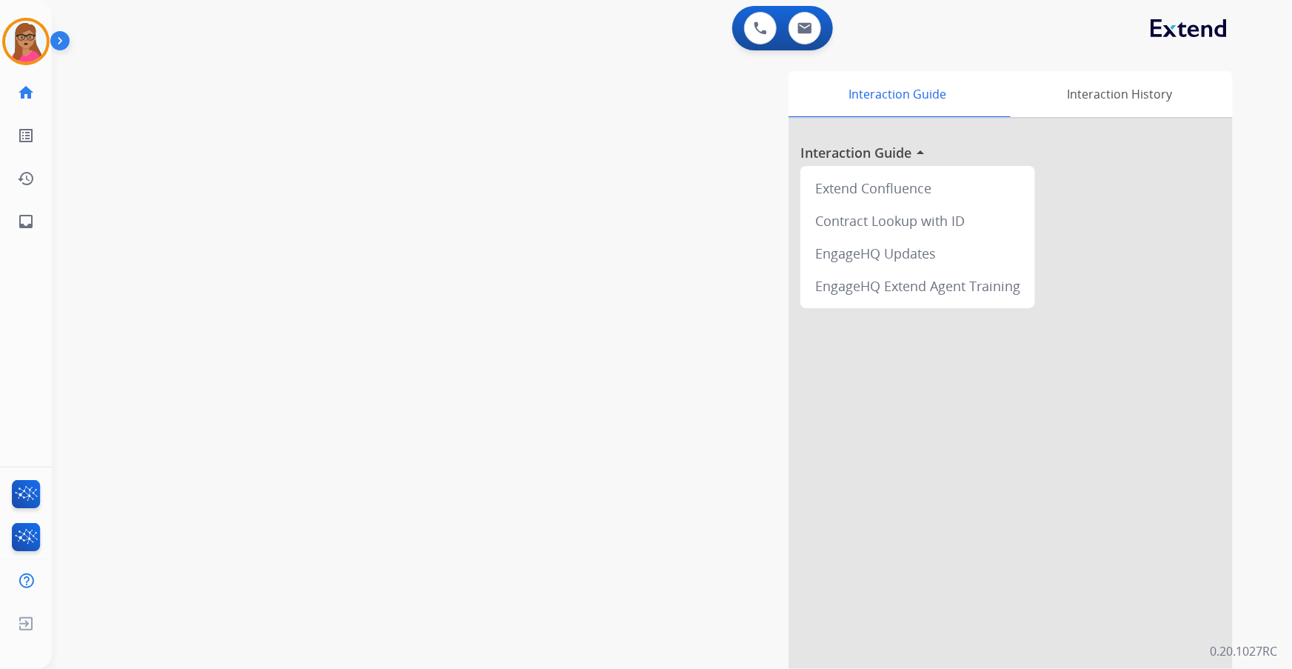
click at [254, 285] on div "swap_horiz Break voice bridge close_fullscreen Connect 3-Way Call merge_type Se…" at bounding box center [654, 361] width 1205 height 617
click at [6, 41] on img at bounding box center [25, 41] width 41 height 41
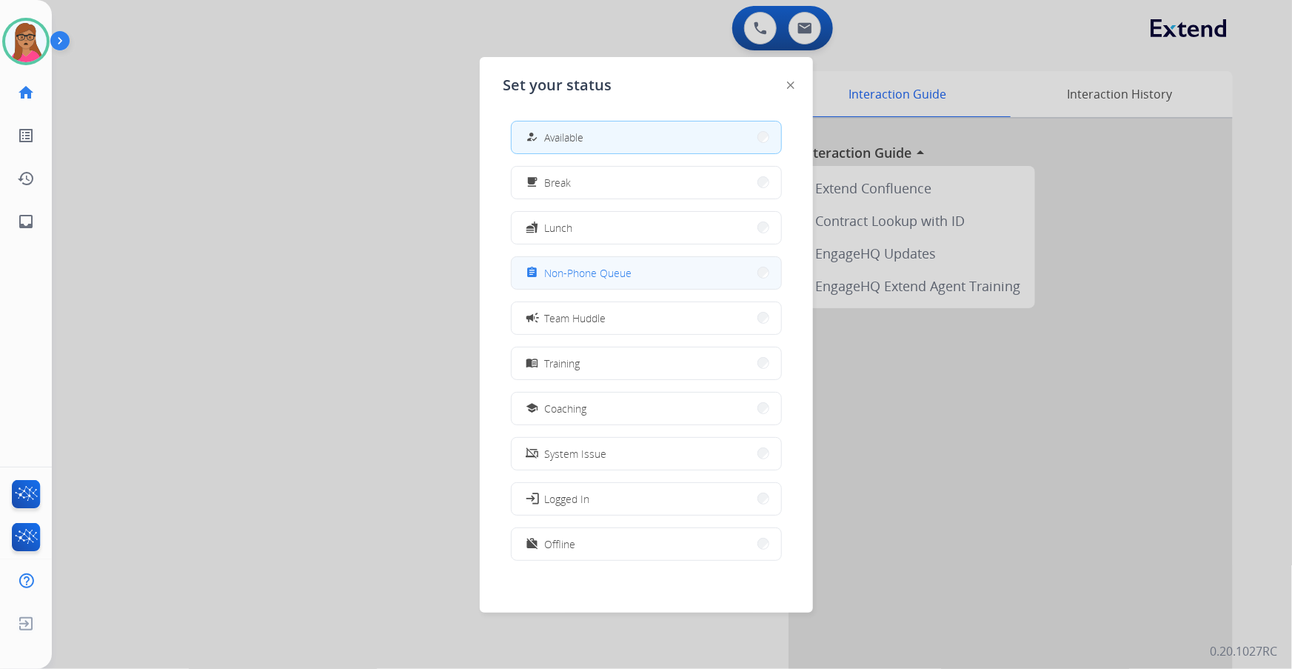
click at [575, 264] on div "assignment Non-Phone Queue" at bounding box center [577, 273] width 109 height 18
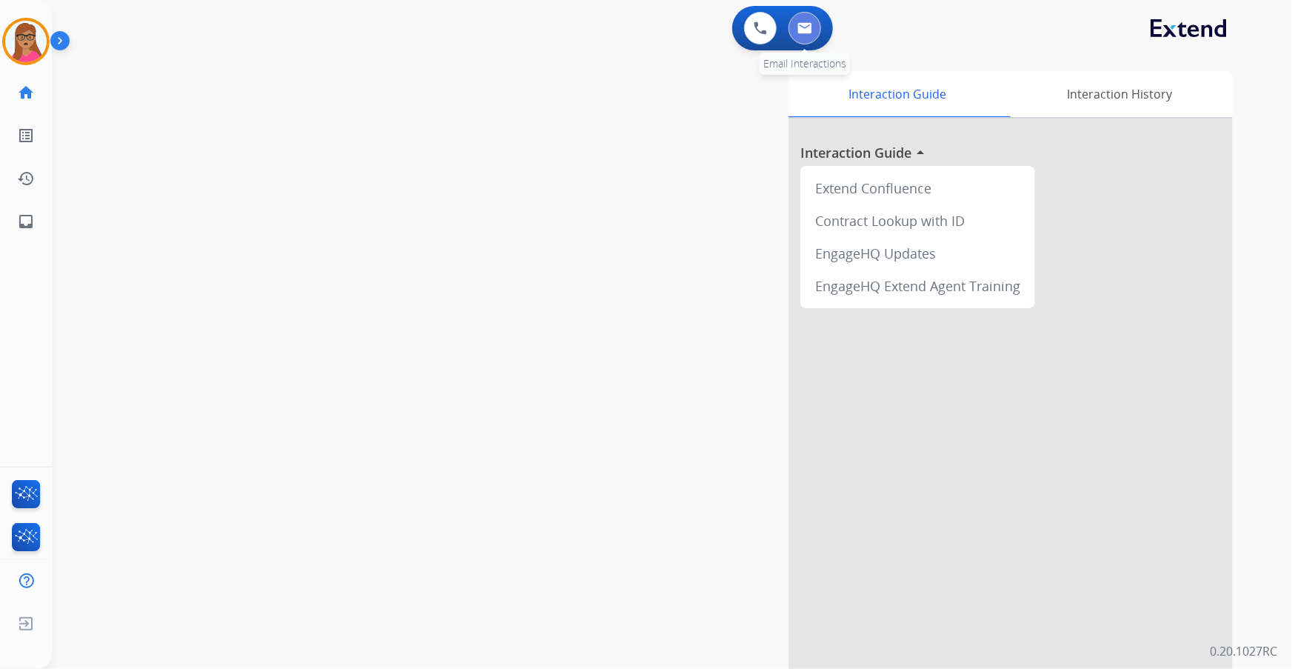
click at [792, 26] on button at bounding box center [805, 28] width 33 height 33
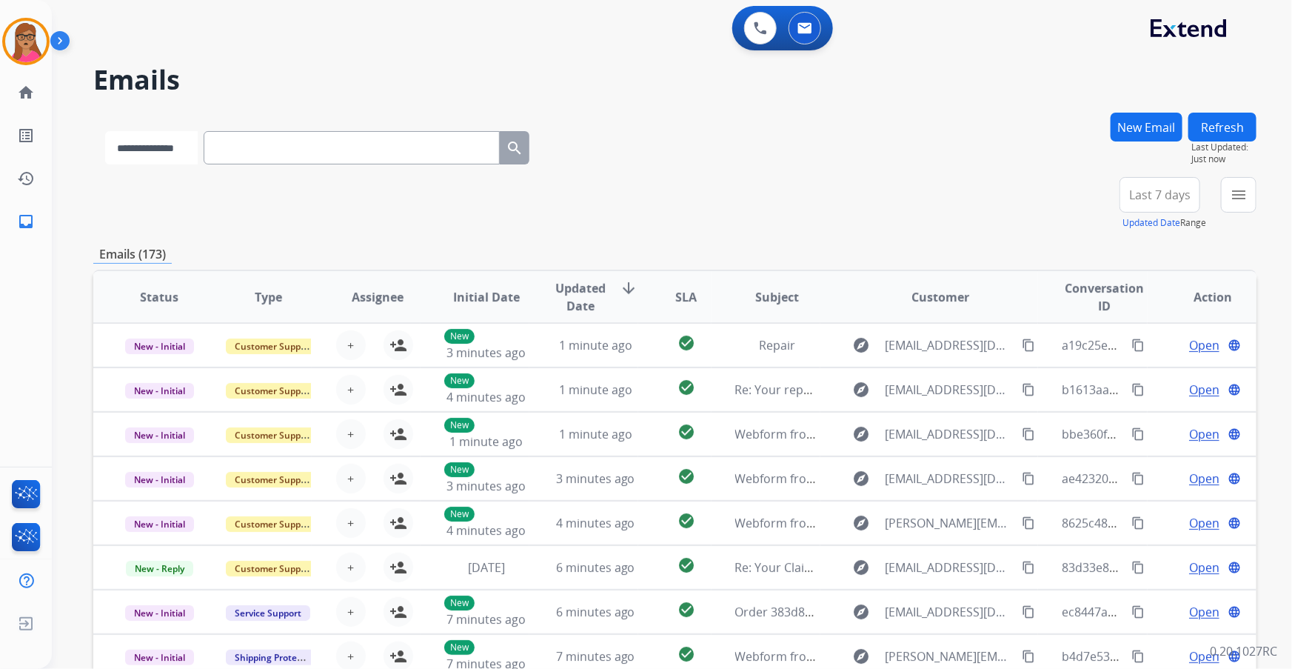
drag, startPoint x: 153, startPoint y: 141, endPoint x: 130, endPoint y: 151, distance: 24.9
click at [153, 141] on select "**********" at bounding box center [151, 147] width 93 height 33
select select "**********"
click at [105, 131] on select "**********" at bounding box center [151, 147] width 93 height 33
click at [324, 129] on div "**********" at bounding box center [317, 144] width 449 height 51
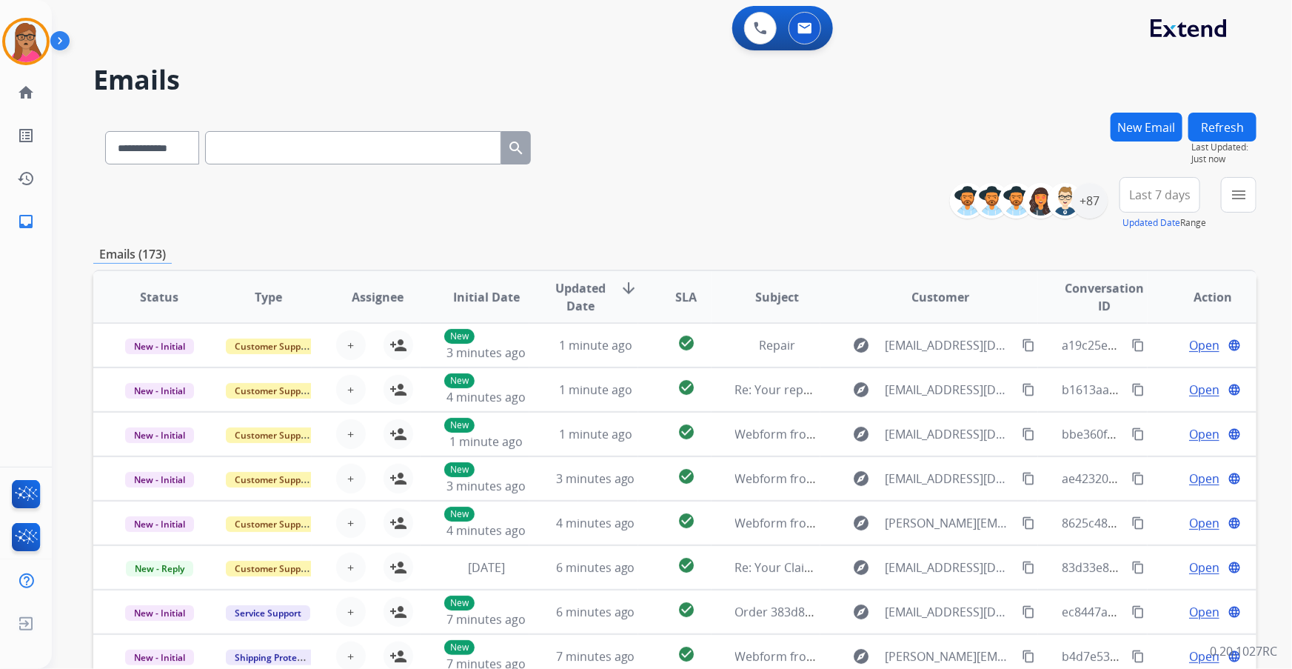
click at [324, 143] on input "text" at bounding box center [353, 147] width 296 height 33
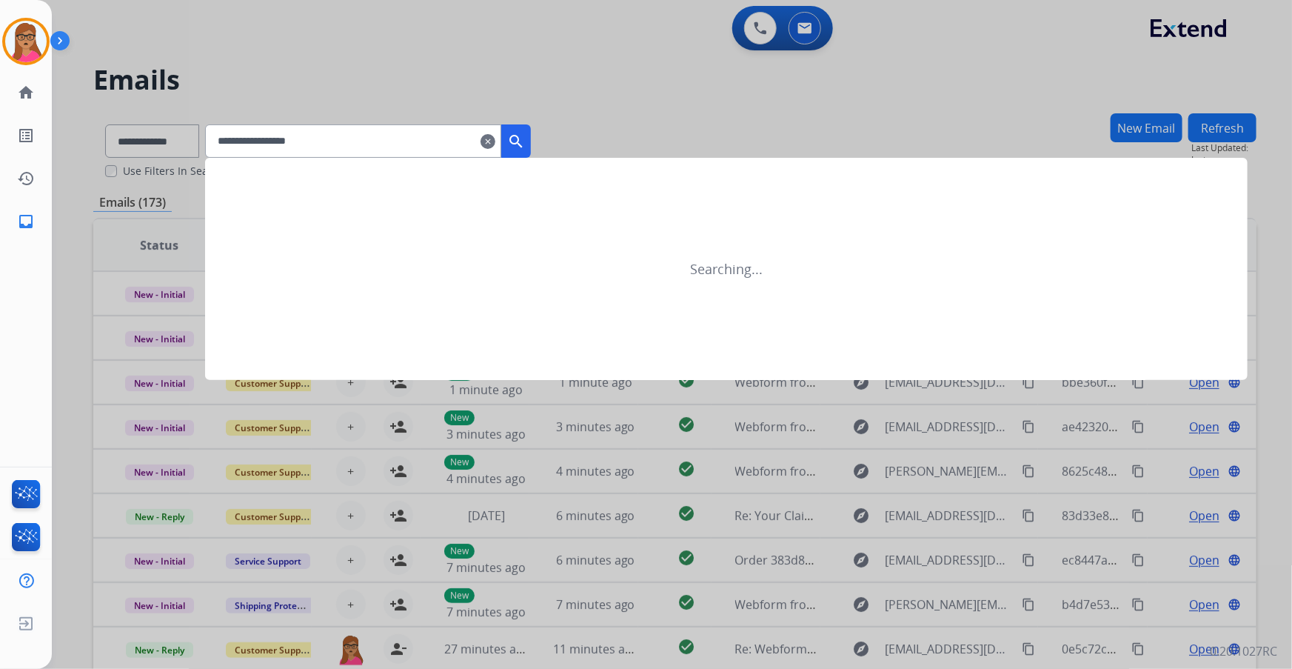
type input "**********"
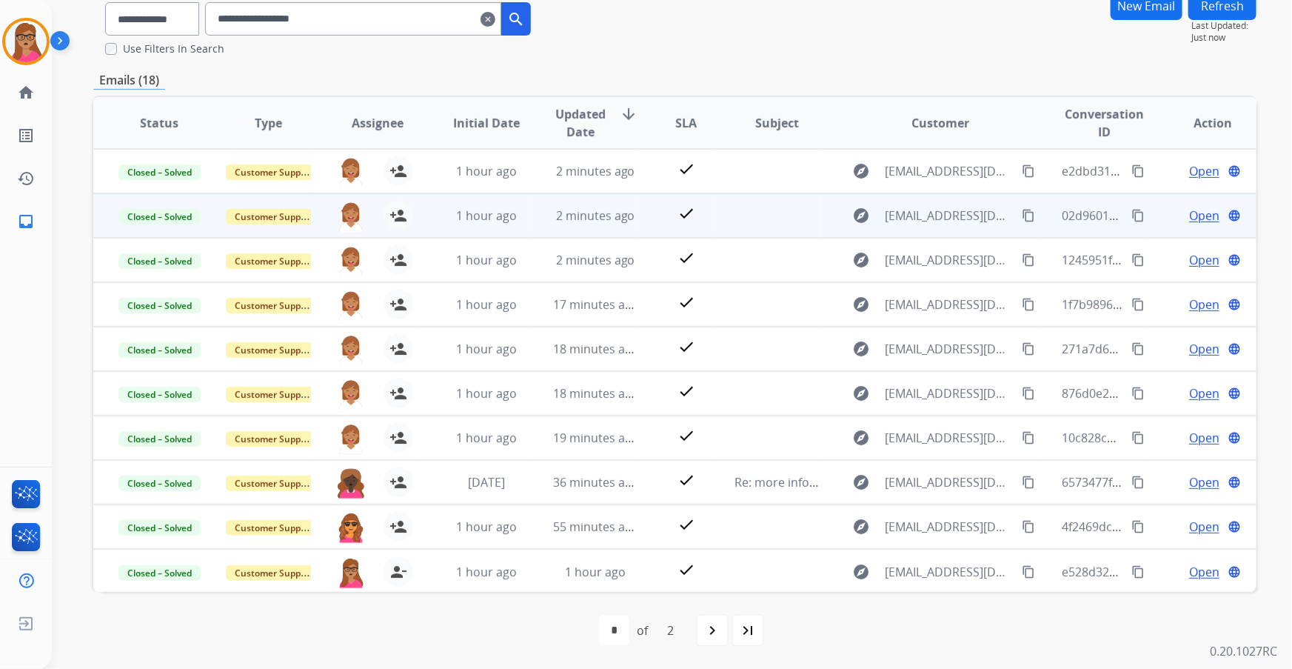
scroll to position [1, 0]
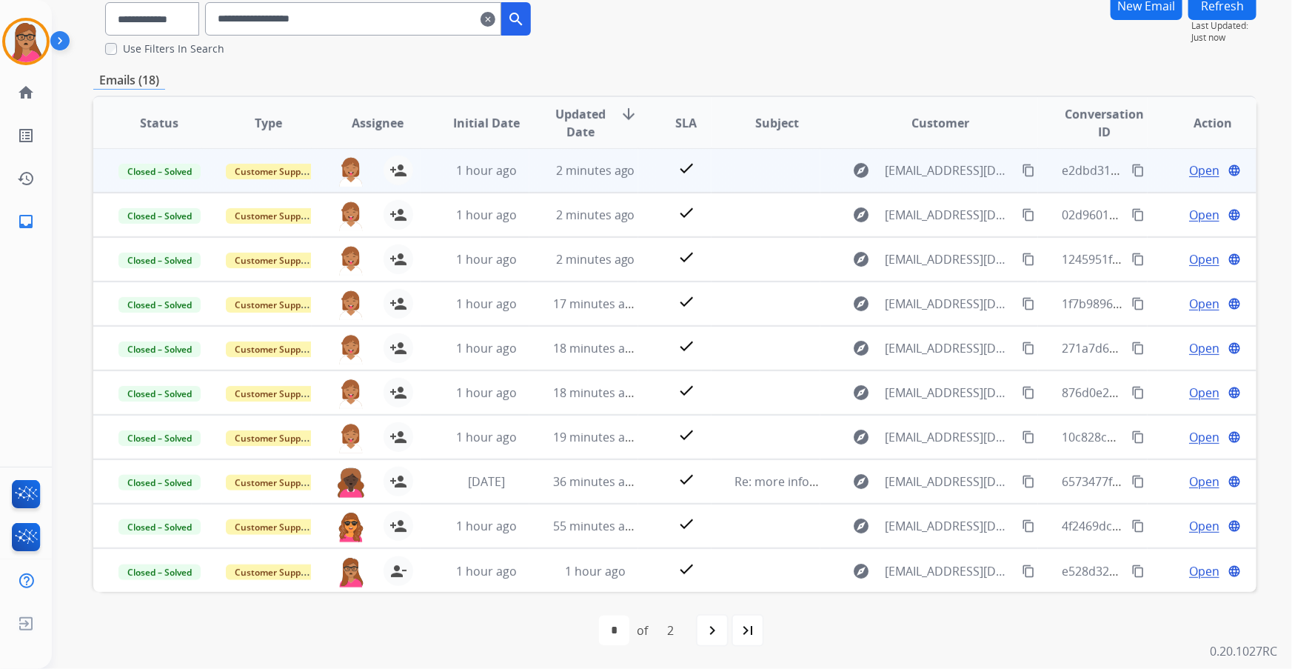
click at [860, 169] on span "Open" at bounding box center [1204, 170] width 30 height 18
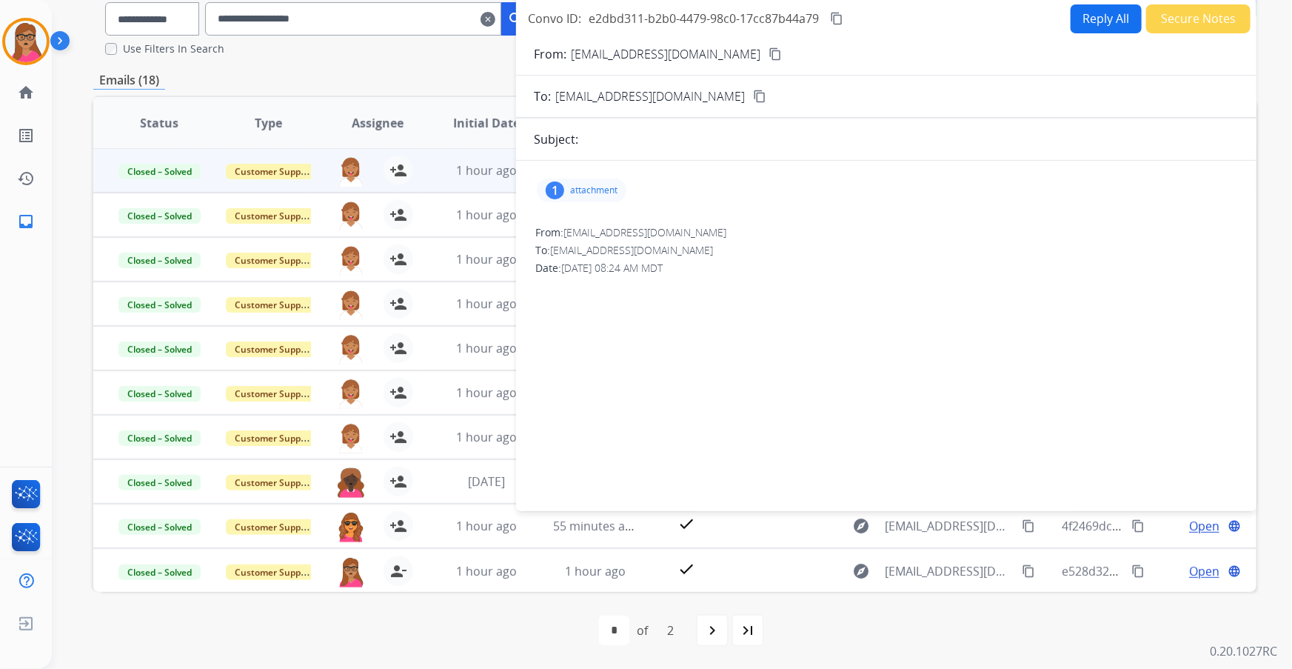
click at [613, 188] on p "attachment" at bounding box center [593, 190] width 47 height 12
click at [587, 230] on mat-icon "file_copy" at bounding box center [589, 231] width 24 height 24
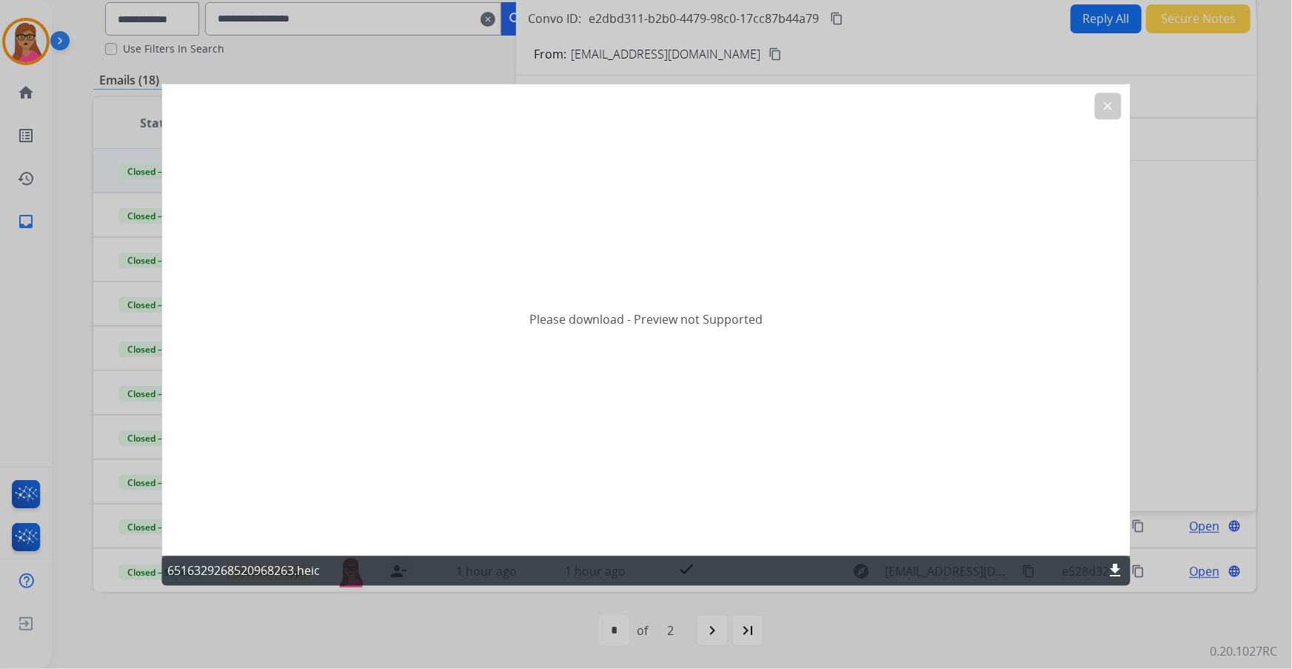
click at [860, 393] on mat-icon "download" at bounding box center [1116, 570] width 18 height 18
click at [860, 111] on mat-icon "clear" at bounding box center [1108, 105] width 13 height 13
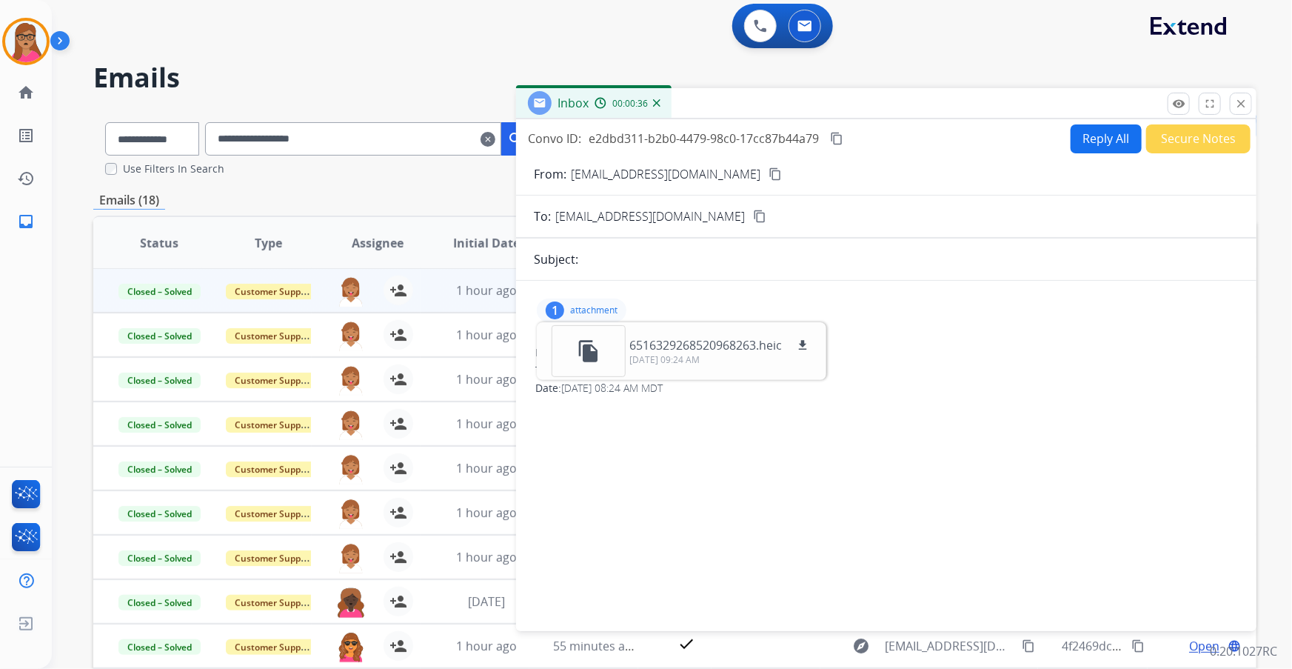
scroll to position [0, 0]
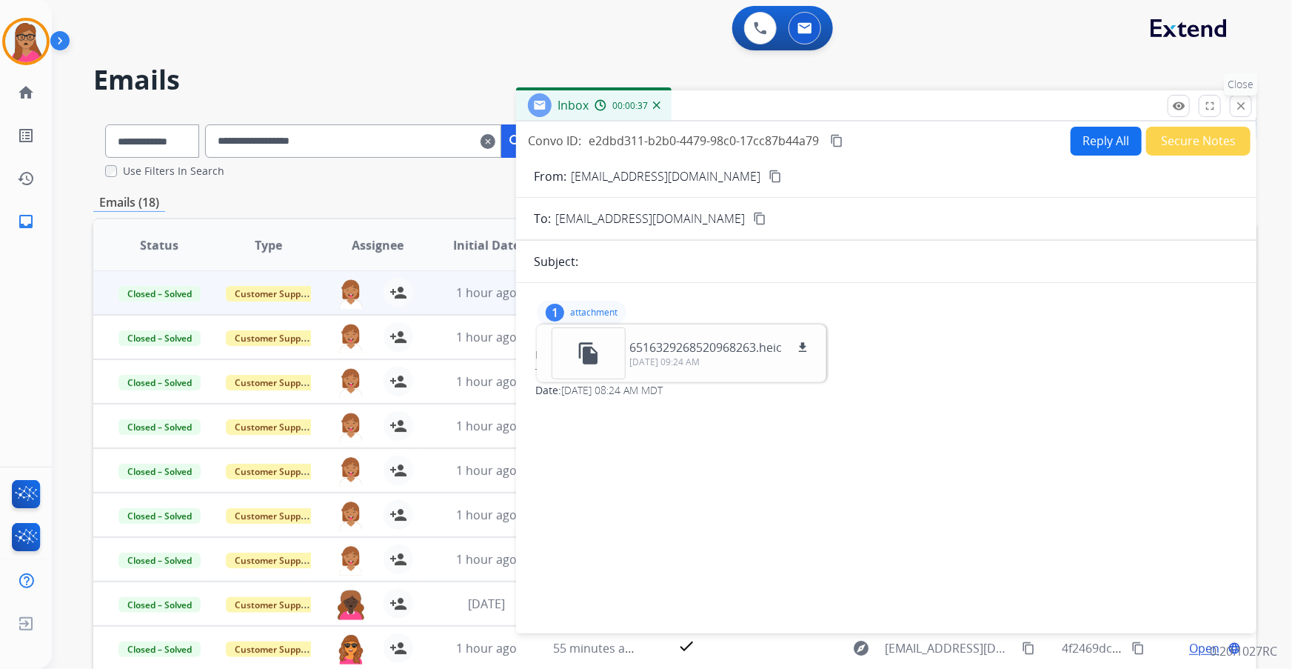
click at [860, 107] on mat-icon "close" at bounding box center [1240, 105] width 13 height 13
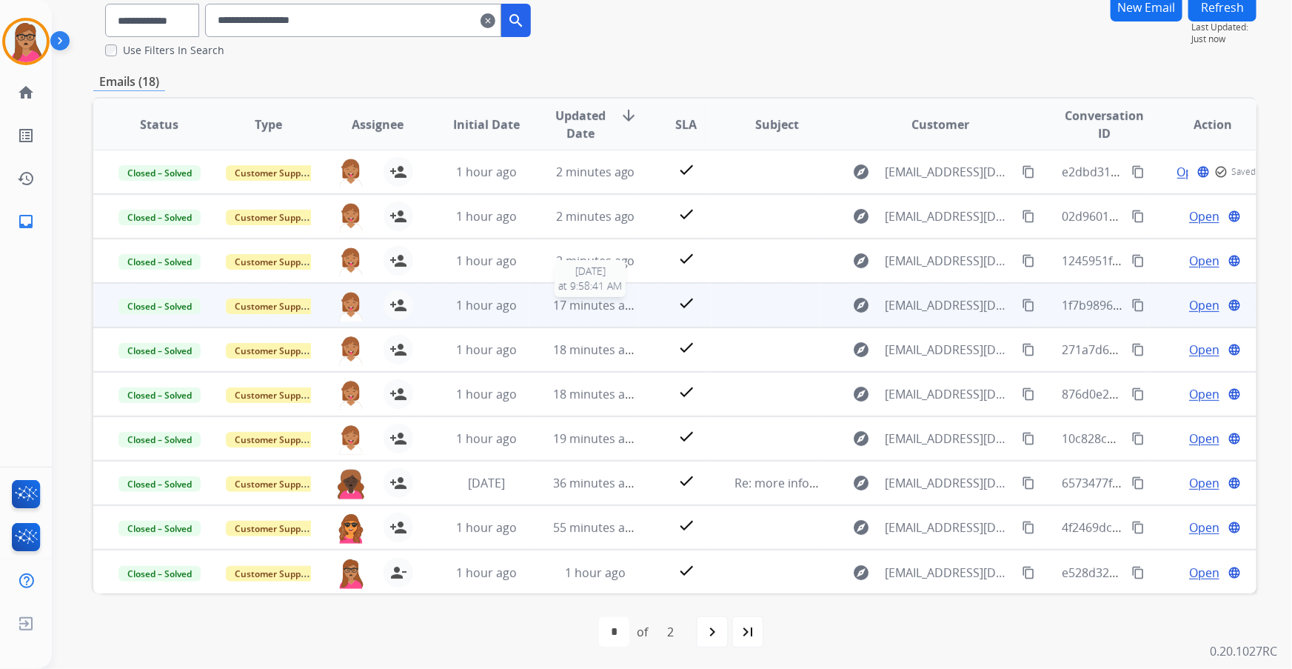
scroll to position [122, 0]
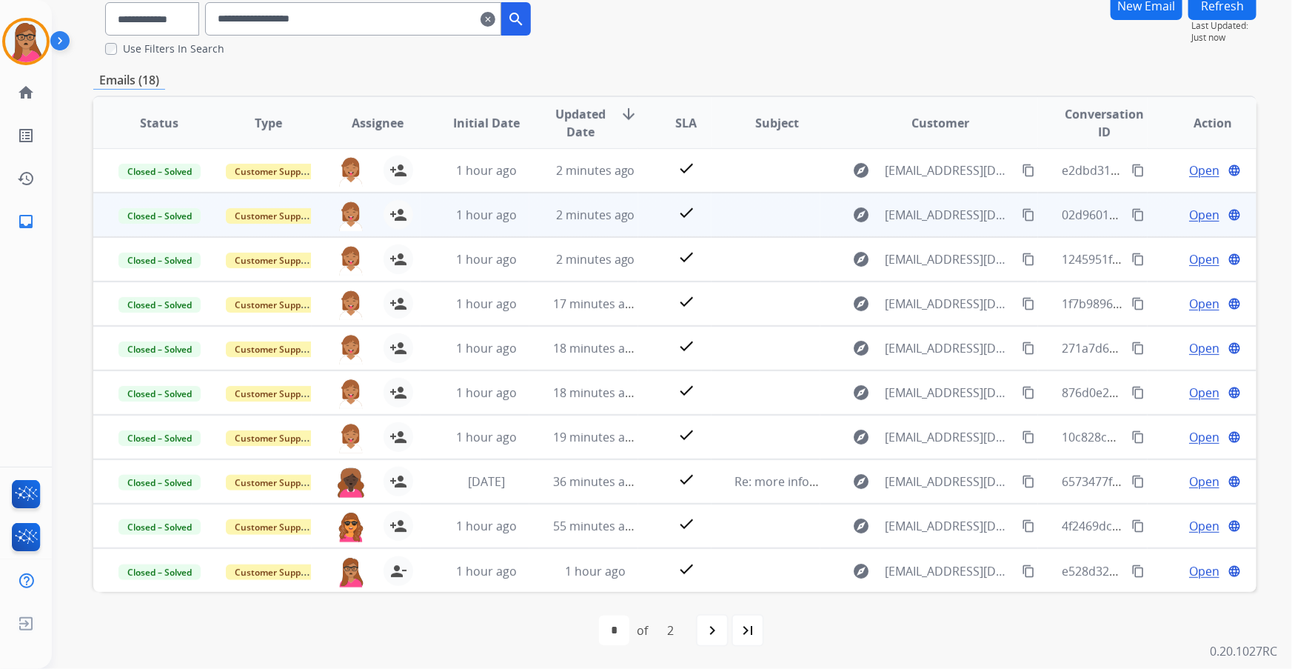
click at [860, 210] on span "Open" at bounding box center [1204, 215] width 30 height 18
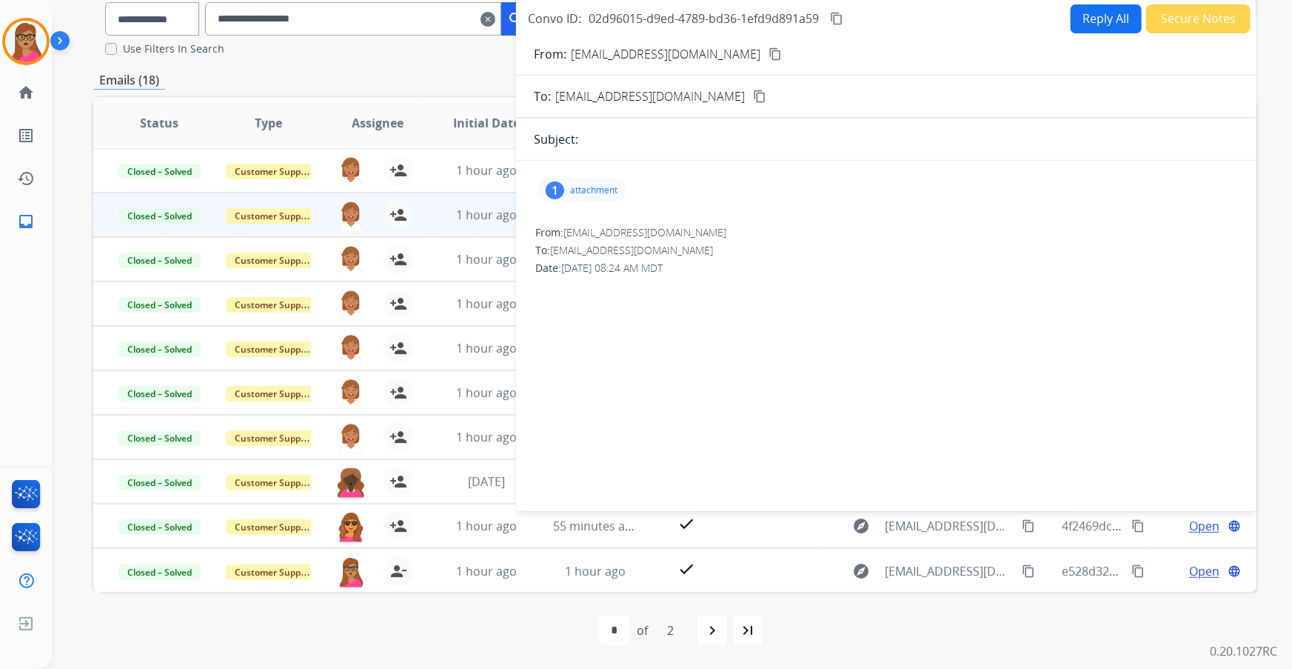
click at [583, 187] on p "attachment" at bounding box center [593, 190] width 47 height 12
click at [585, 222] on mat-icon "file_copy" at bounding box center [589, 231] width 24 height 24
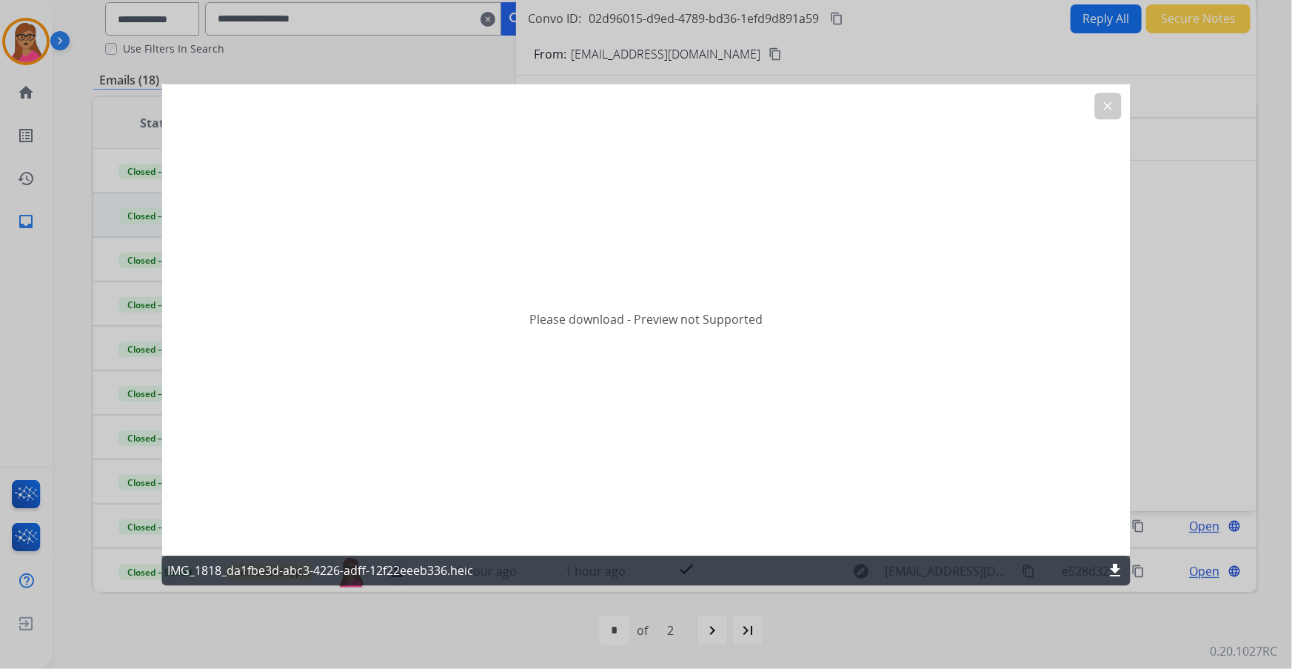
click at [860, 393] on mat-icon "download" at bounding box center [1116, 570] width 18 height 18
click at [860, 103] on button "clear" at bounding box center [1108, 106] width 27 height 27
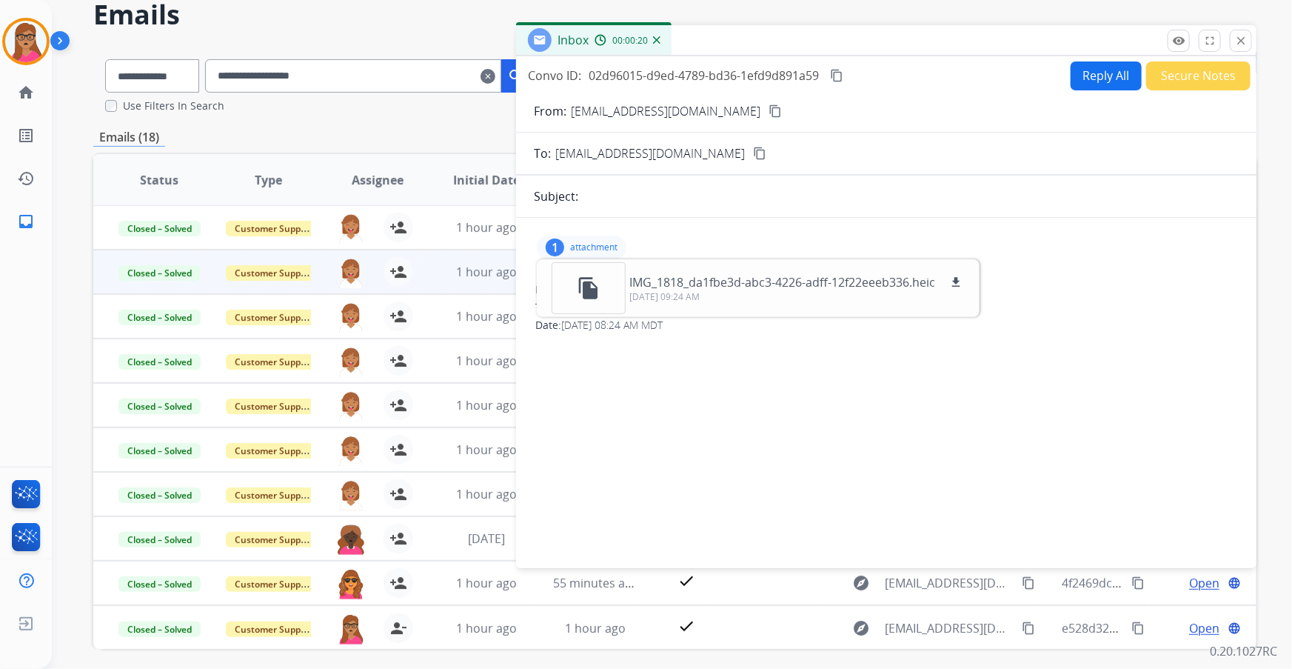
scroll to position [0, 0]
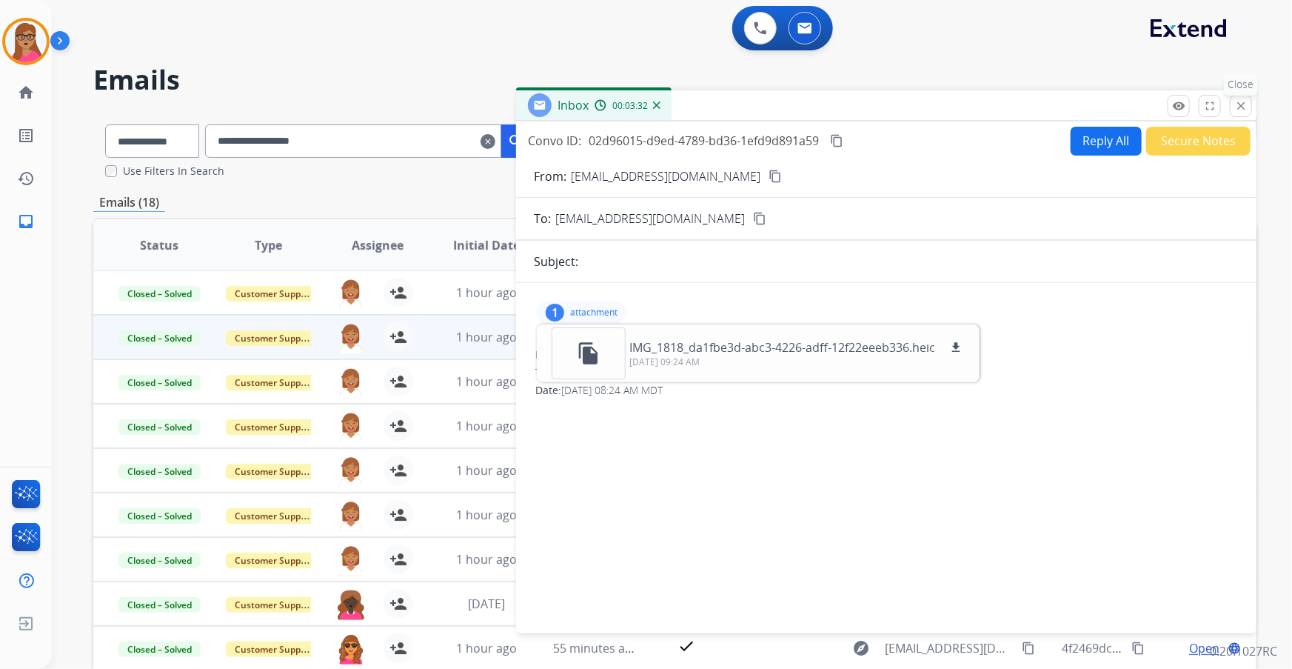
click at [860, 116] on button "close Close" at bounding box center [1241, 106] width 22 height 22
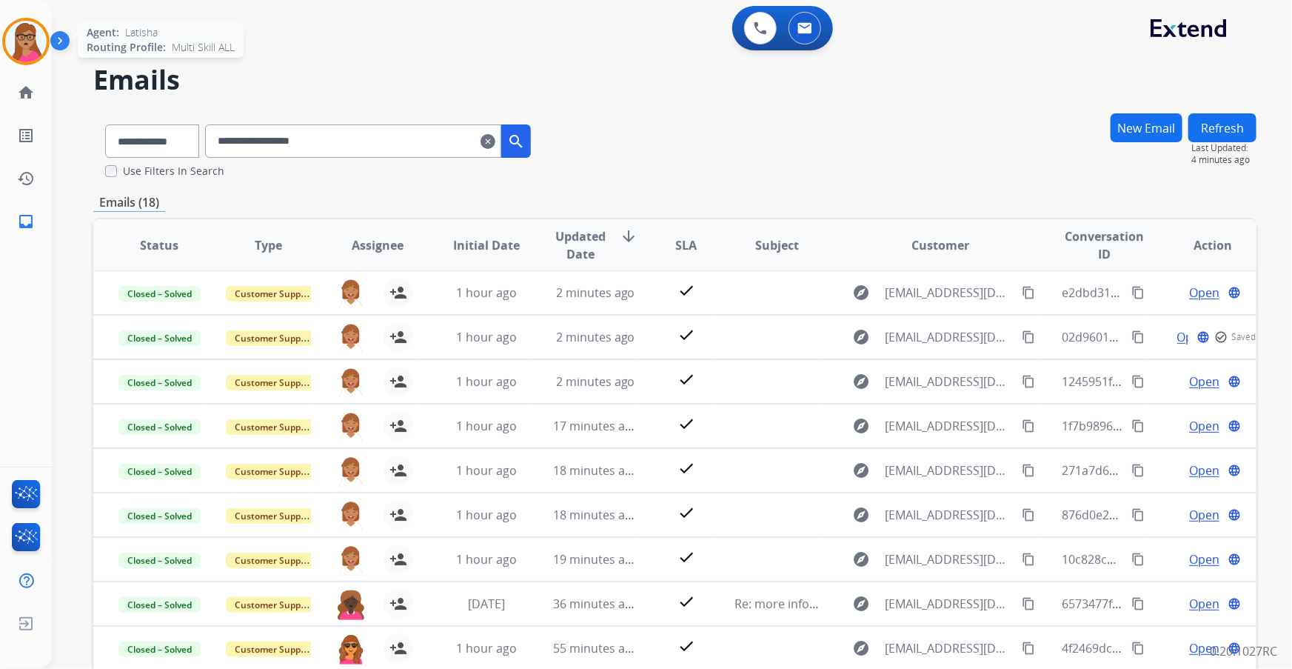
click at [33, 44] on img at bounding box center [25, 41] width 41 height 41
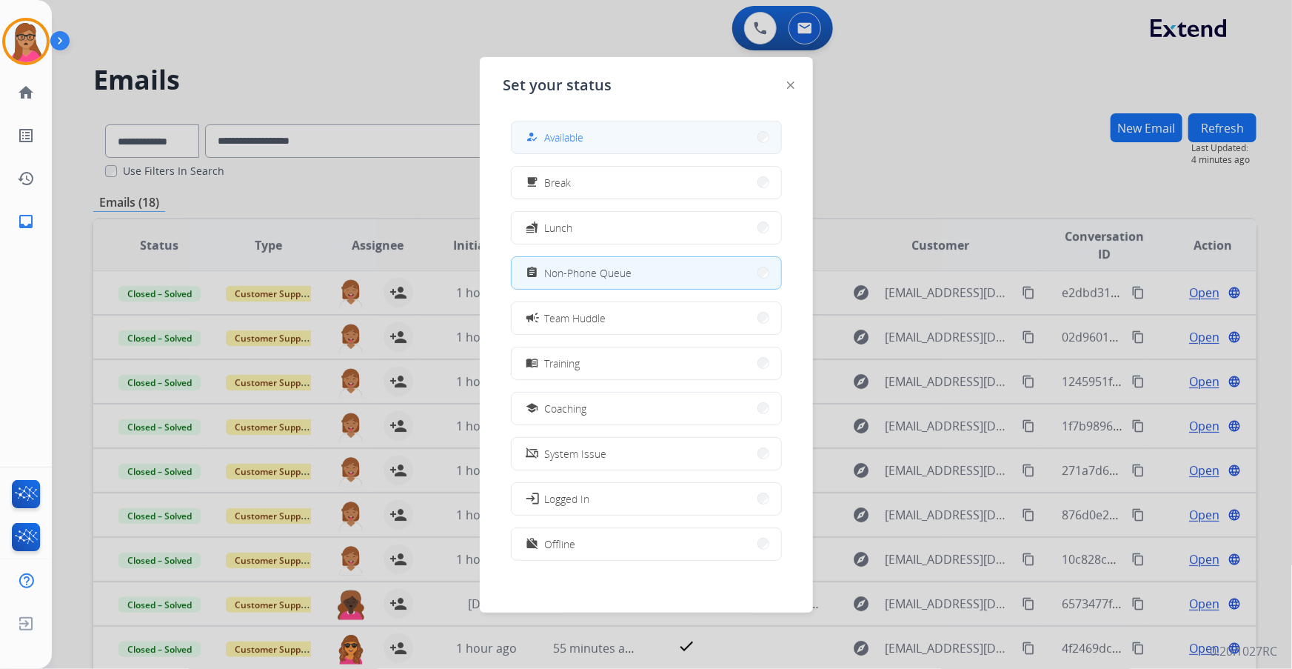
click at [583, 132] on span "Available" at bounding box center [564, 138] width 39 height 16
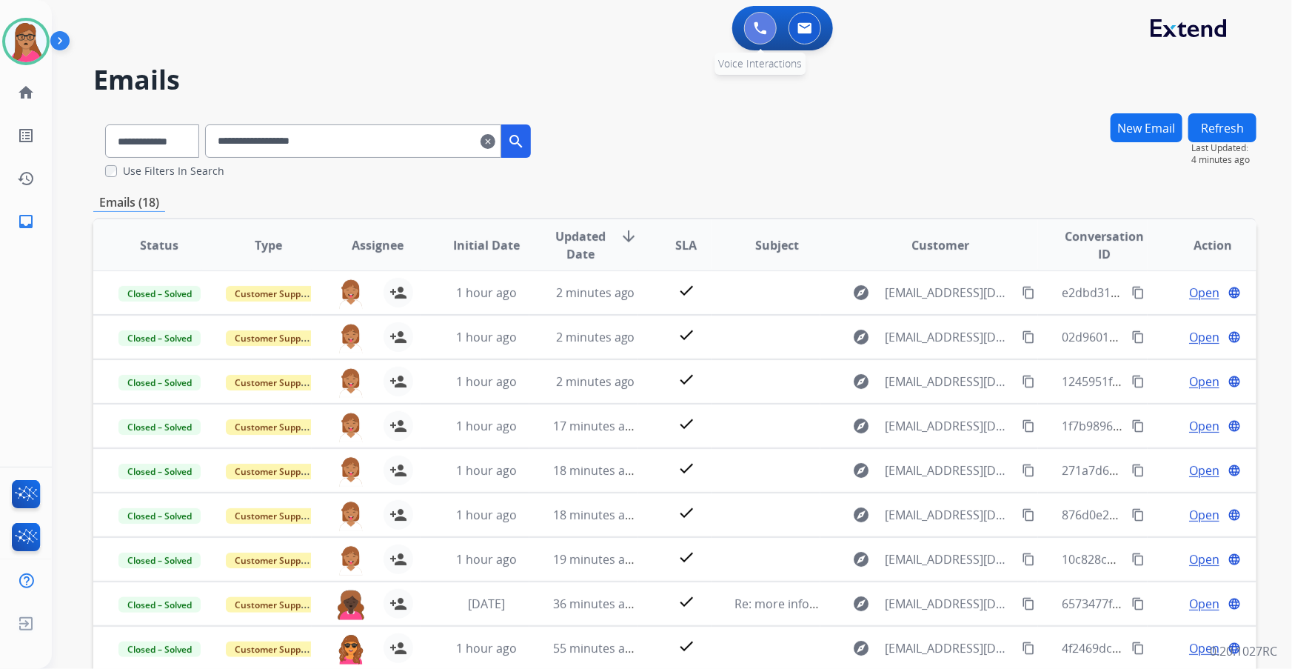
click at [761, 30] on img at bounding box center [760, 27] width 13 height 13
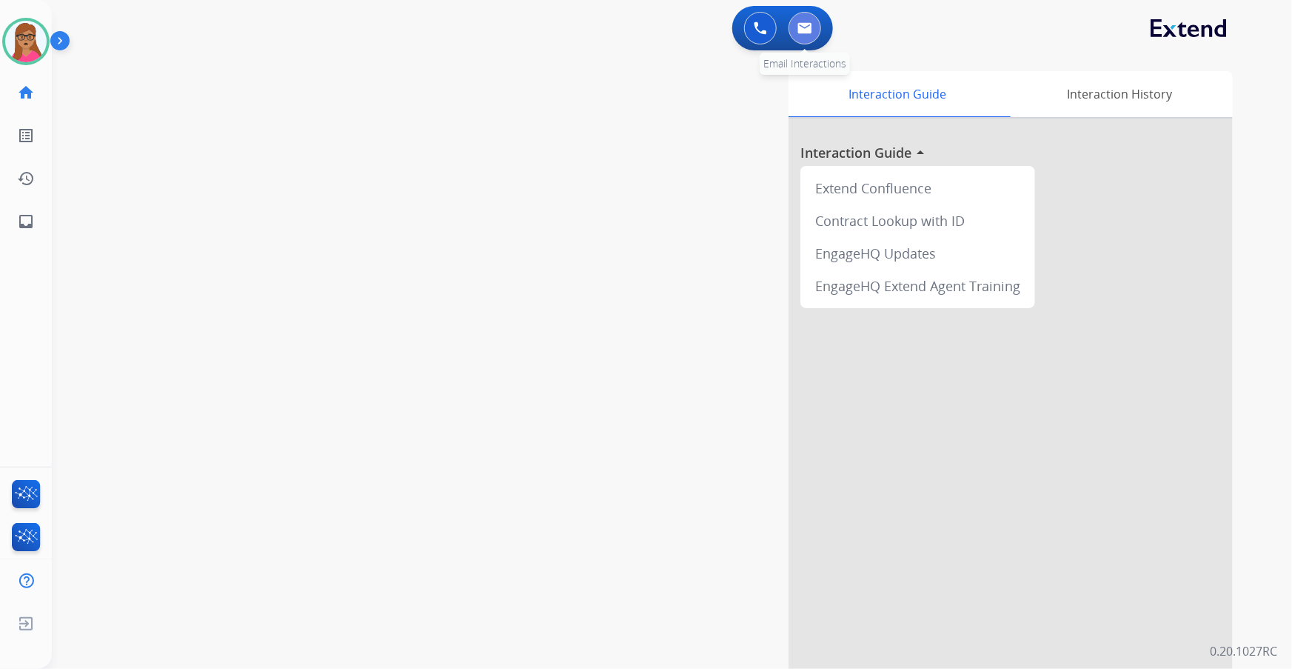
click at [811, 34] on button at bounding box center [805, 28] width 33 height 33
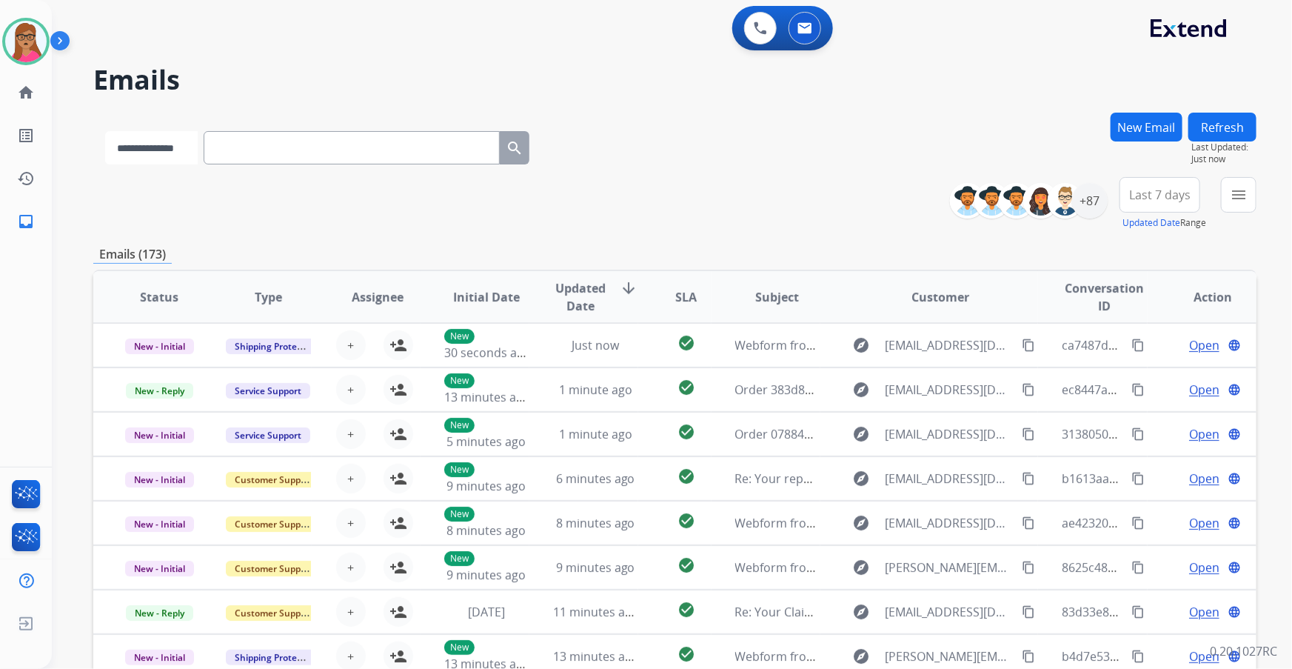
click at [118, 150] on select "**********" at bounding box center [151, 147] width 93 height 33
select select "**********"
click at [105, 131] on select "**********" at bounding box center [151, 147] width 93 height 33
paste input "**********"
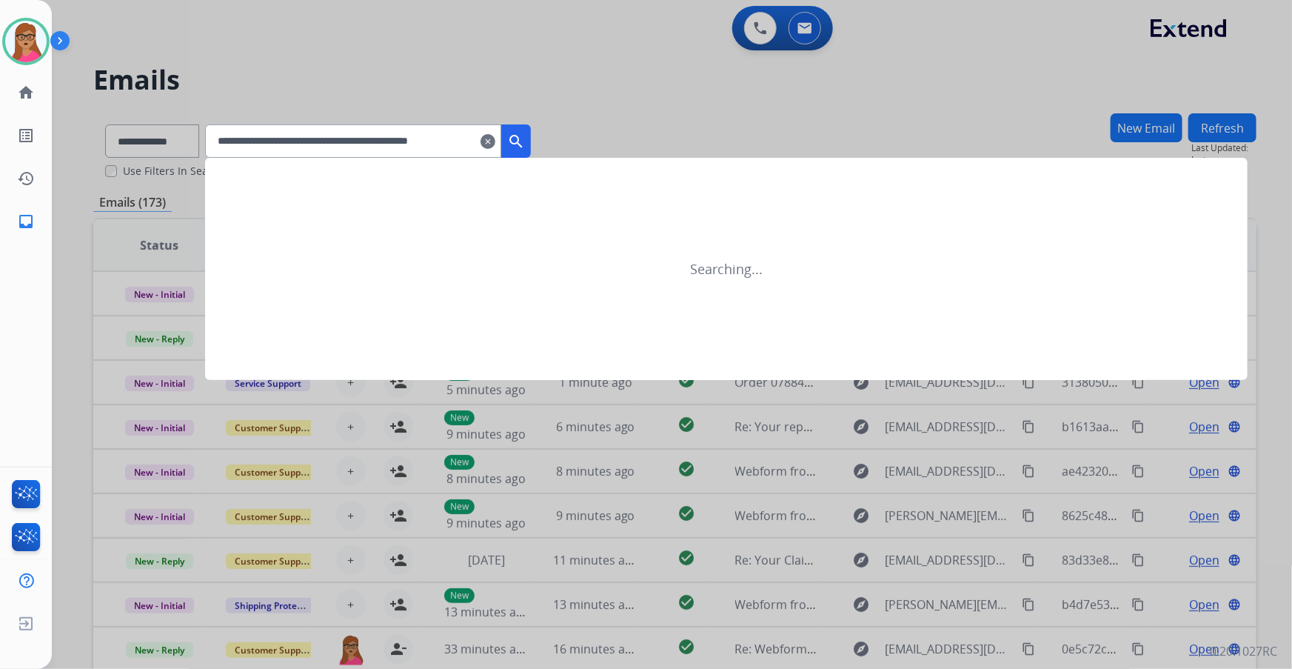
type input "**********"
click at [495, 143] on mat-icon "clear" at bounding box center [488, 142] width 15 height 18
select select "**********"
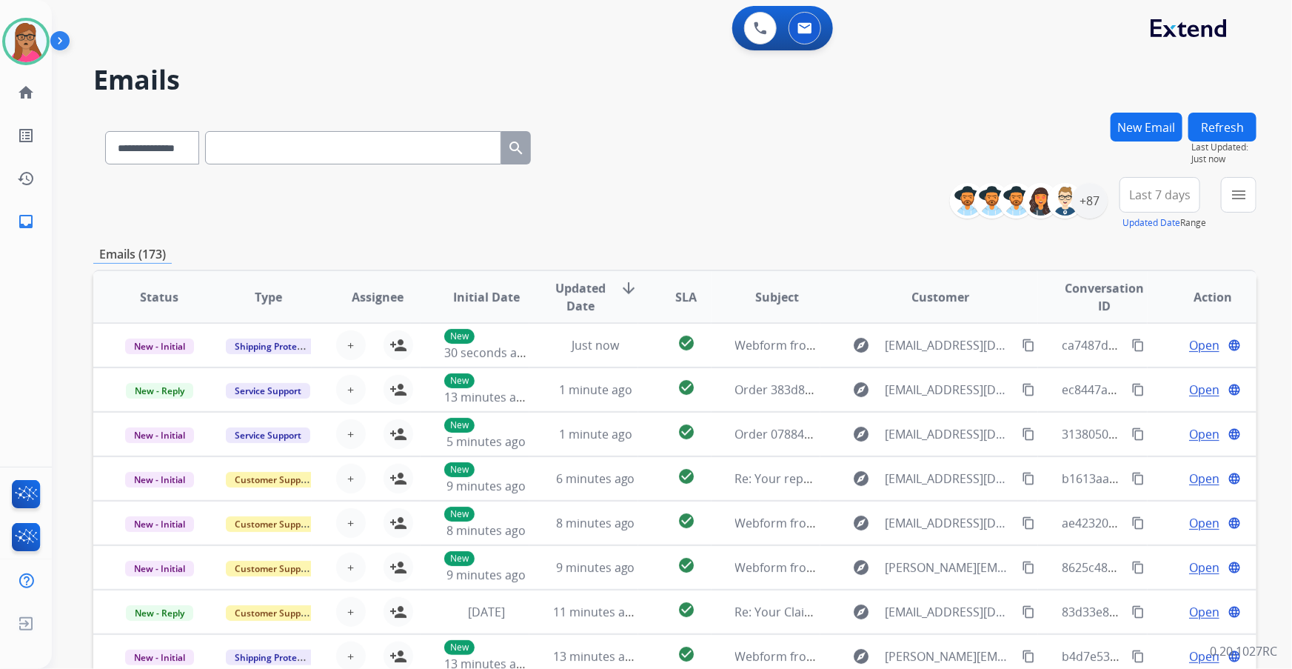
click at [358, 149] on input "text" at bounding box center [353, 147] width 296 height 33
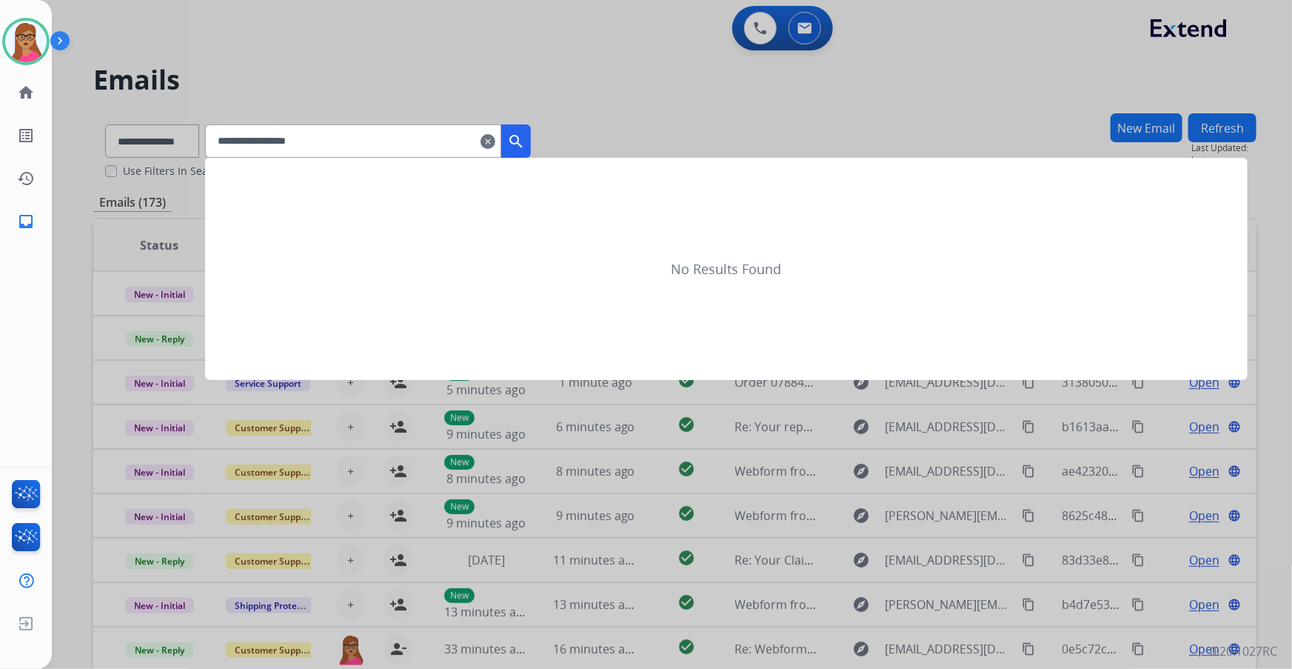
type input "**********"
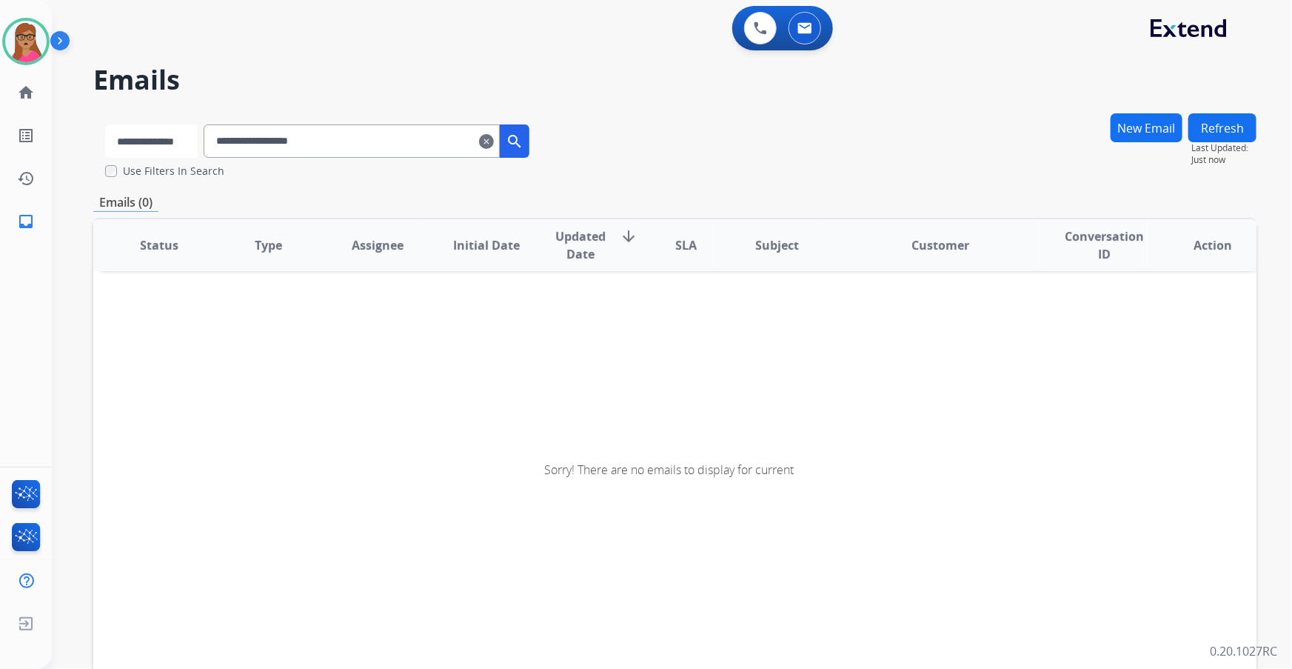
click at [198, 143] on select "**********" at bounding box center [151, 140] width 93 height 33
select select "**********"
click at [105, 124] on select "**********" at bounding box center [151, 140] width 93 height 33
click at [525, 147] on mat-icon "search" at bounding box center [516, 142] width 18 height 18
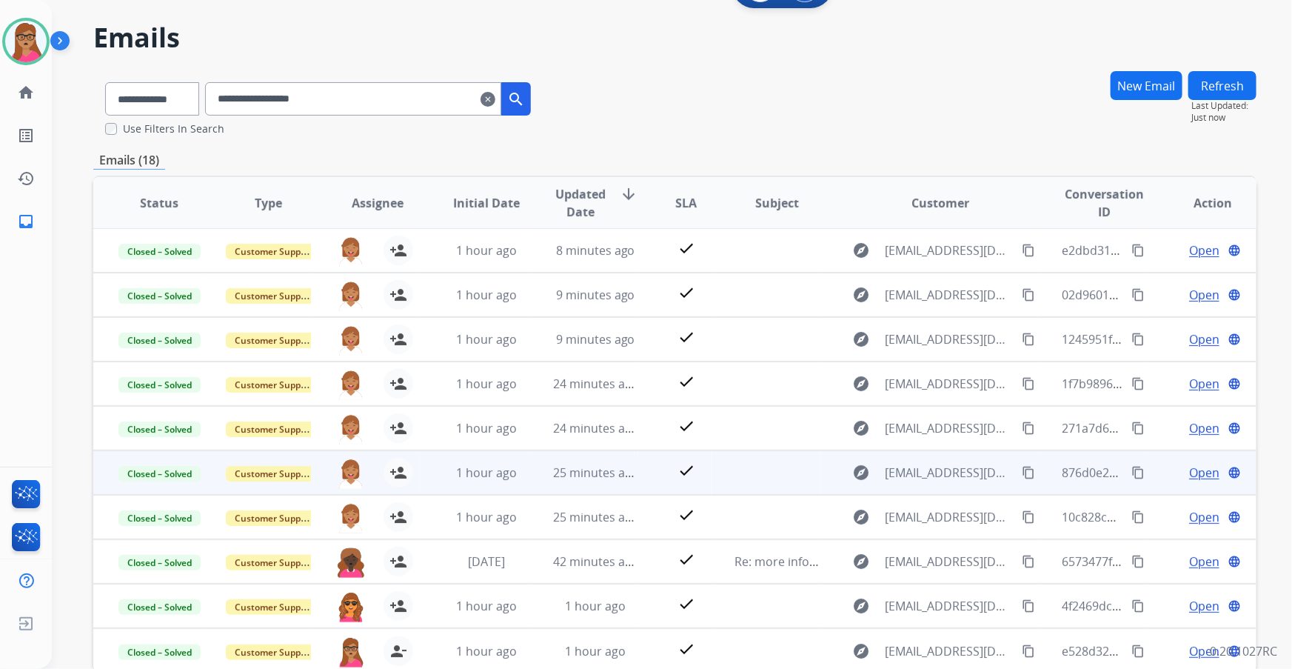
scroll to position [122, 0]
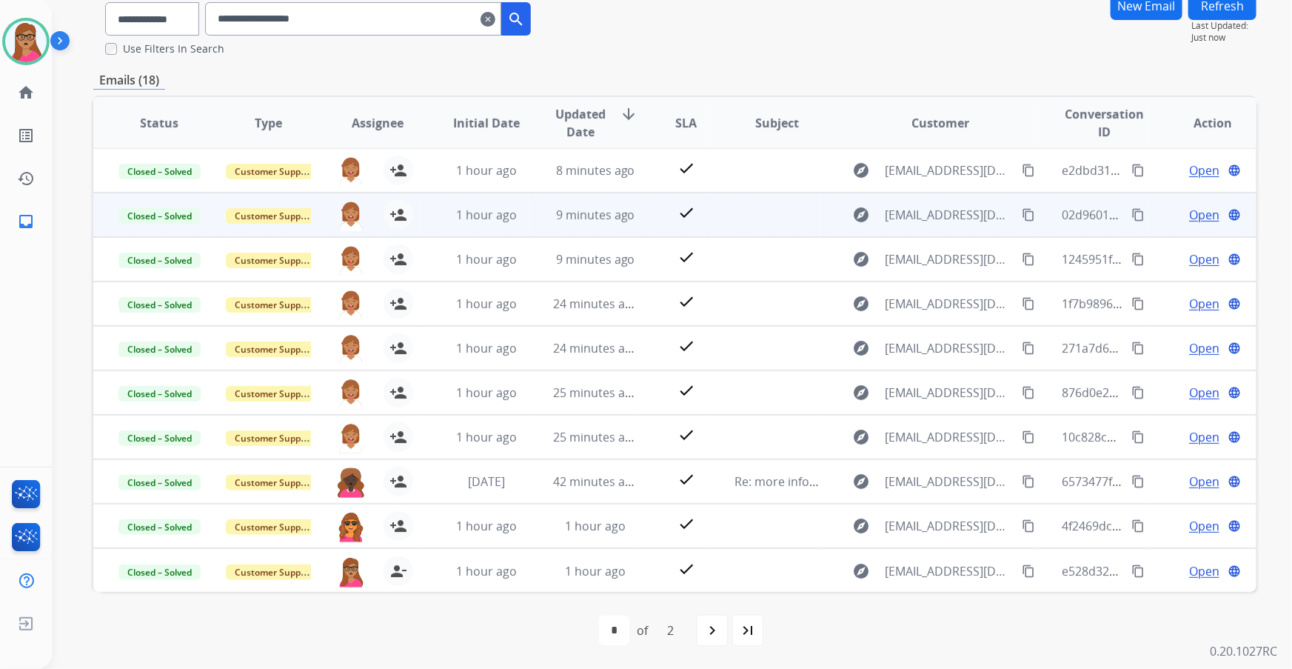
click at [860, 215] on span "Open" at bounding box center [1204, 215] width 30 height 18
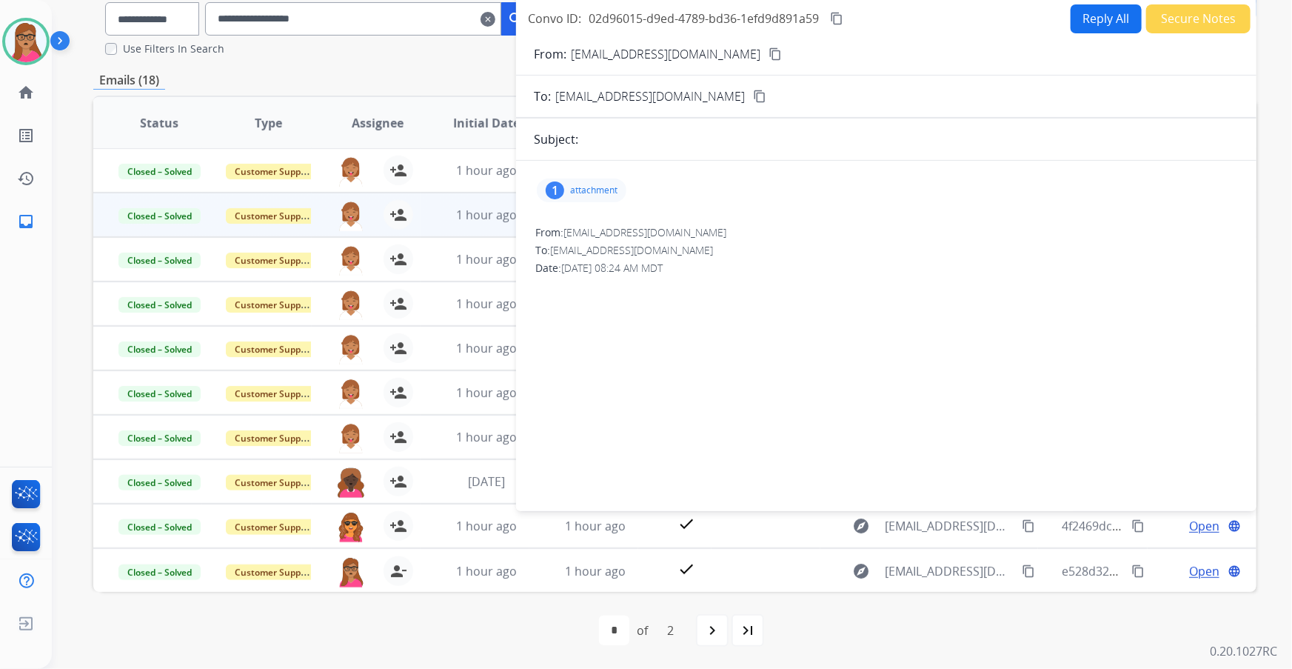
click at [586, 188] on p "attachment" at bounding box center [593, 190] width 47 height 12
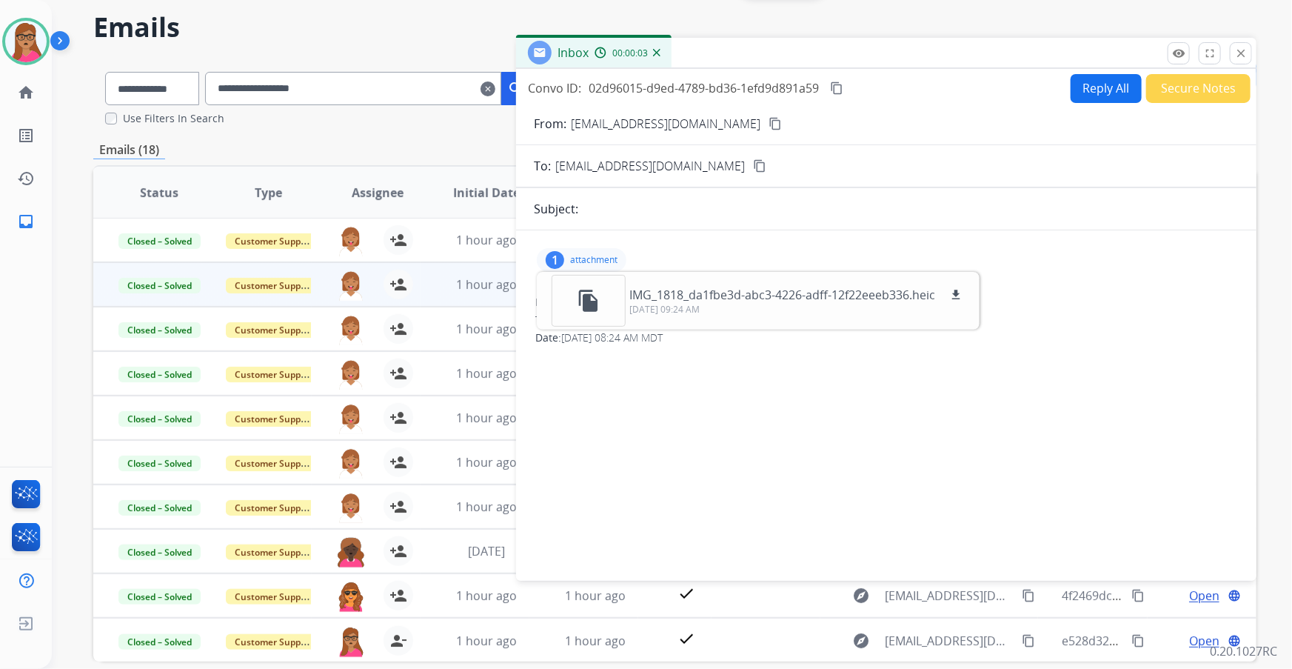
scroll to position [0, 0]
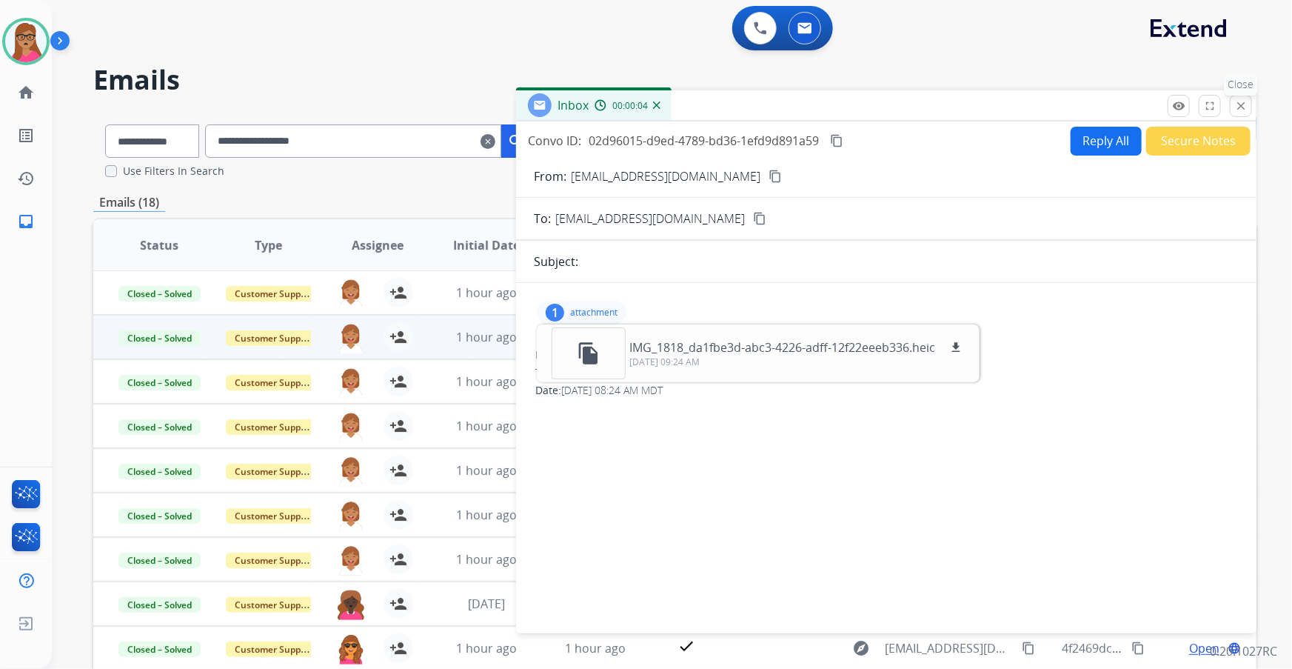
click at [860, 104] on button "close Close" at bounding box center [1241, 106] width 22 height 22
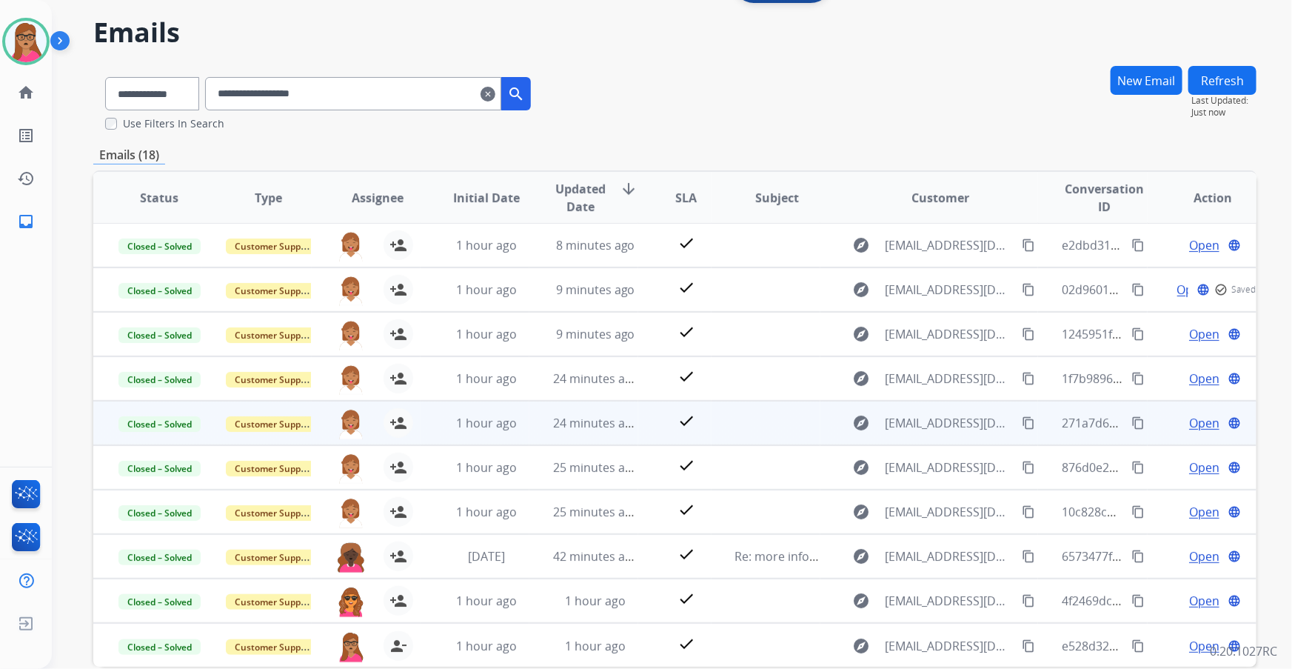
scroll to position [67, 0]
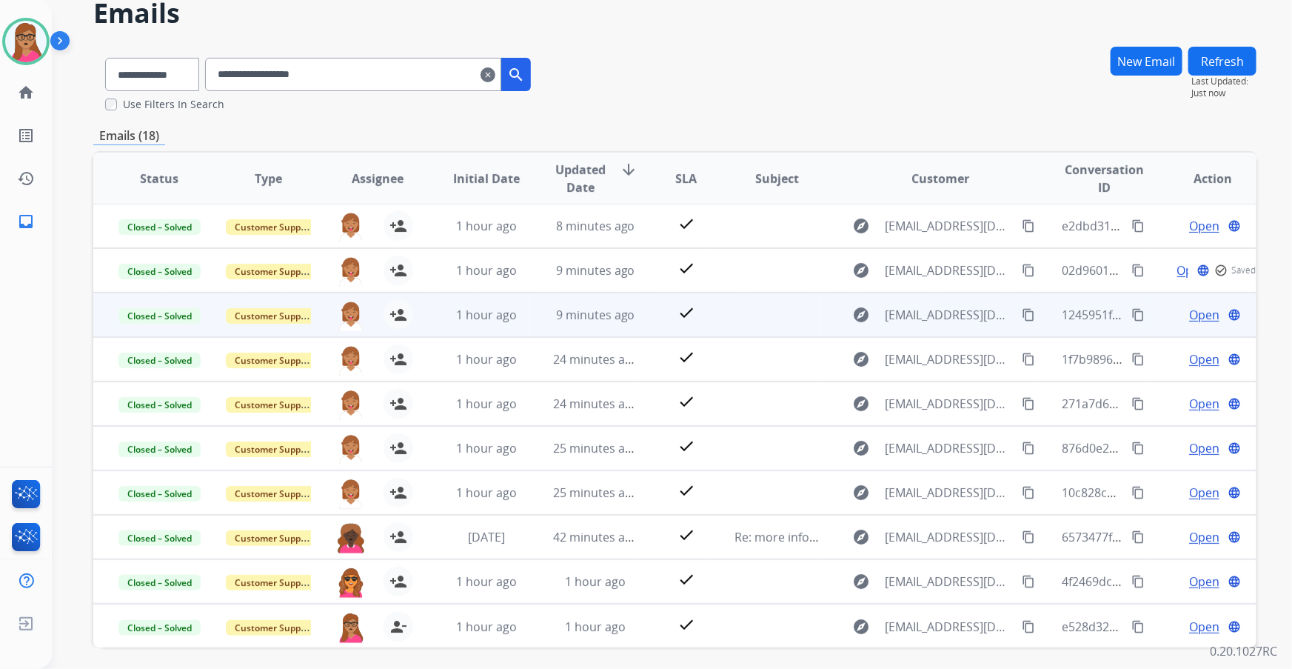
click at [860, 316] on span "Open" at bounding box center [1204, 315] width 30 height 18
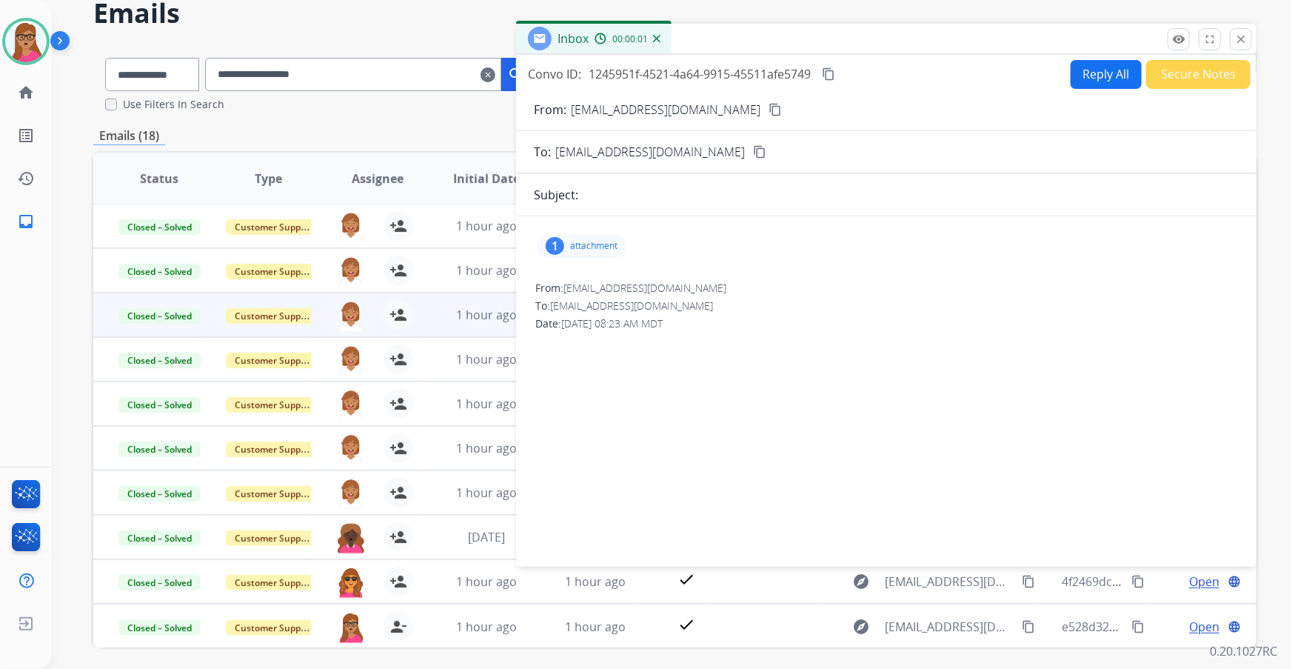
click at [580, 237] on div "1 attachment" at bounding box center [582, 246] width 90 height 24
click at [595, 297] on div "file_copy" at bounding box center [589, 287] width 74 height 52
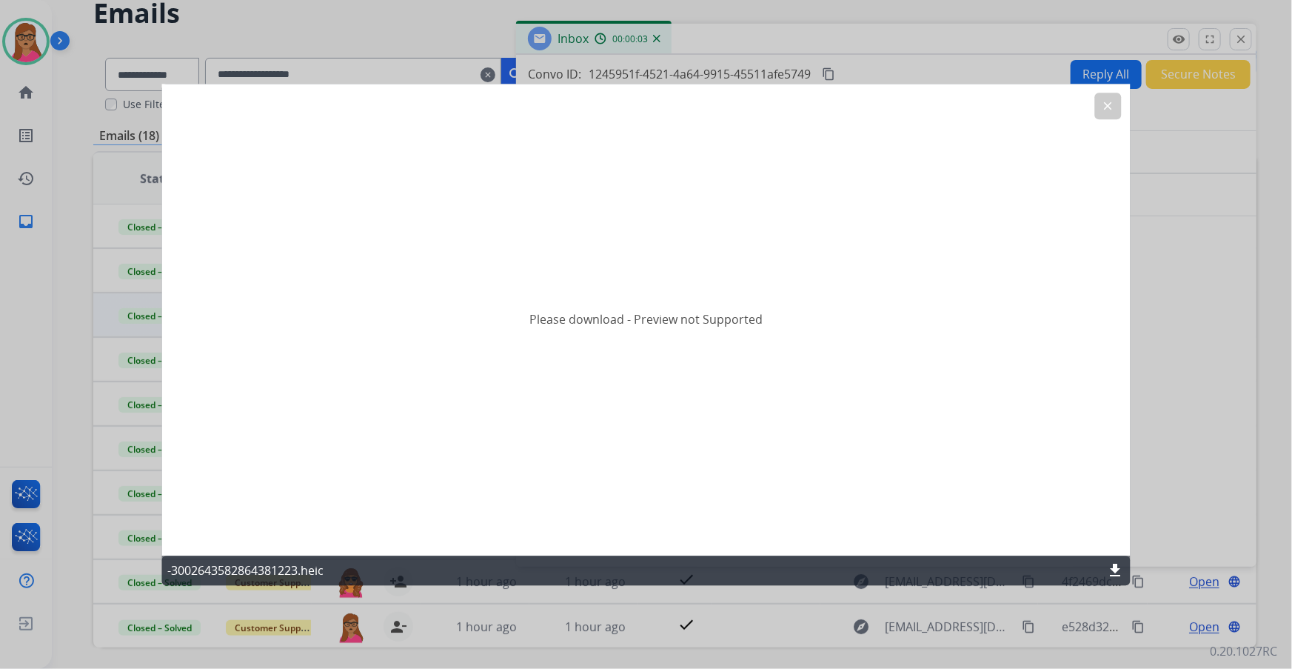
click at [860, 393] on mat-icon "download" at bounding box center [1116, 570] width 18 height 18
click at [458, 301] on div "Please download - Preview not Supported" at bounding box center [645, 320] width 969 height 472
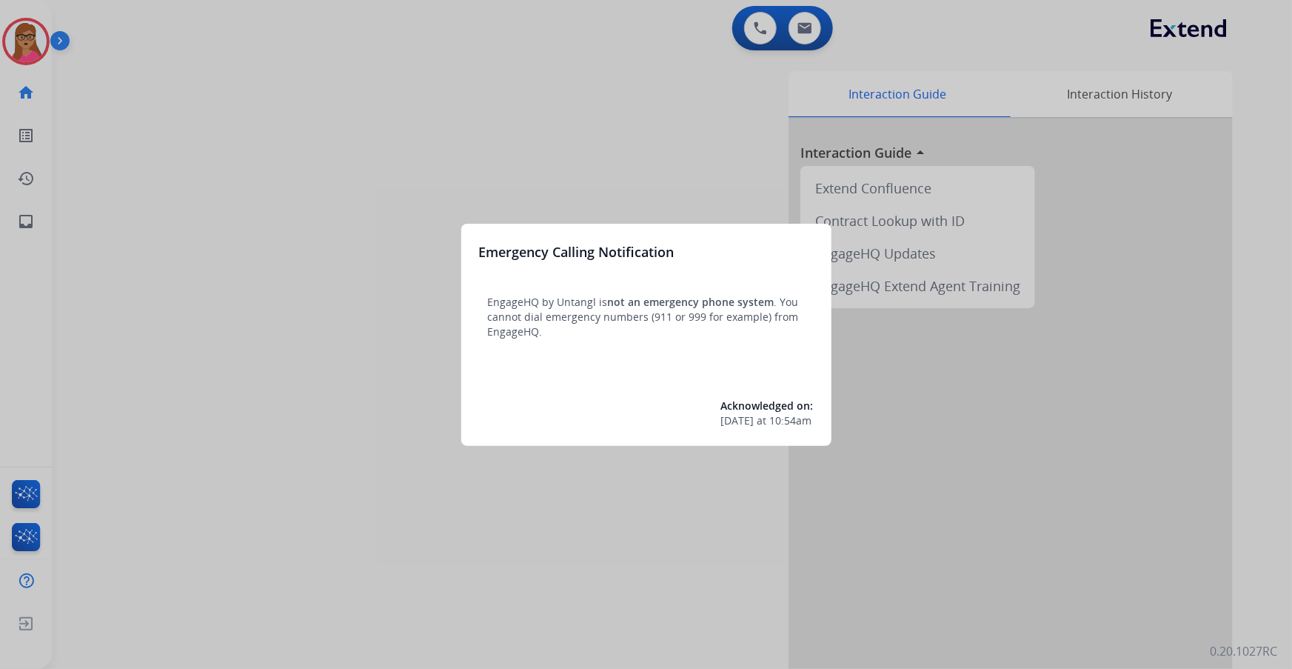
click at [308, 137] on div at bounding box center [646, 334] width 1292 height 669
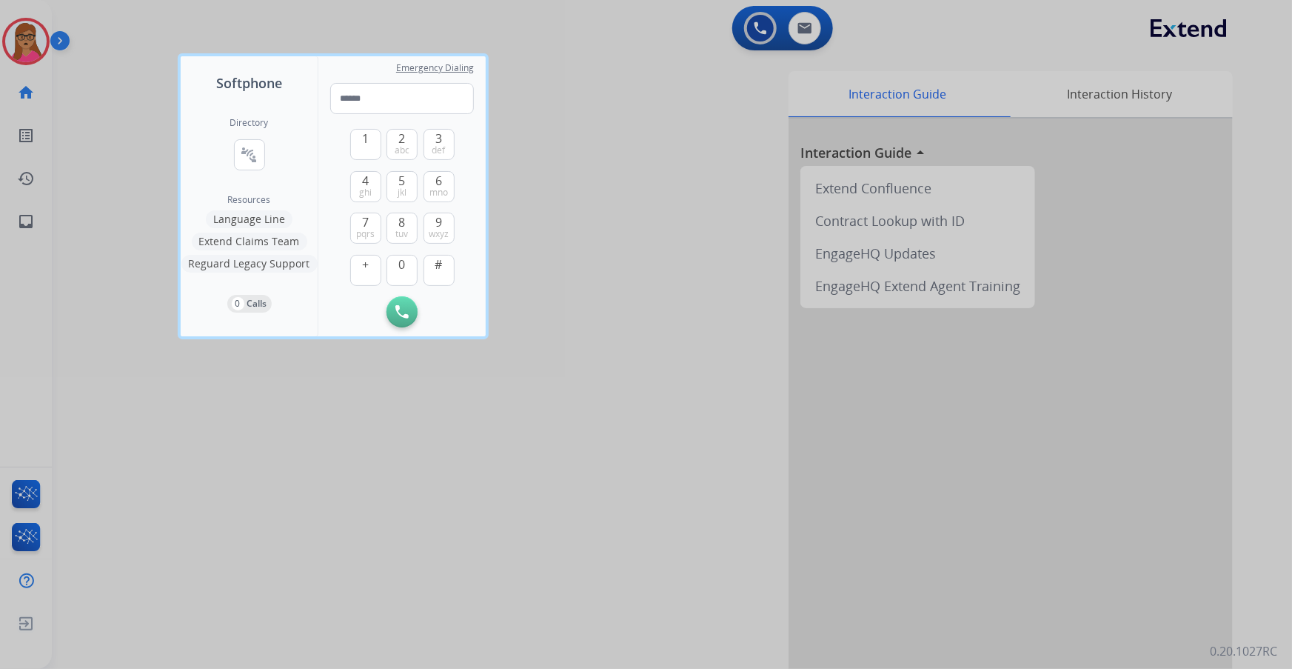
click at [673, 161] on div at bounding box center [646, 334] width 1292 height 669
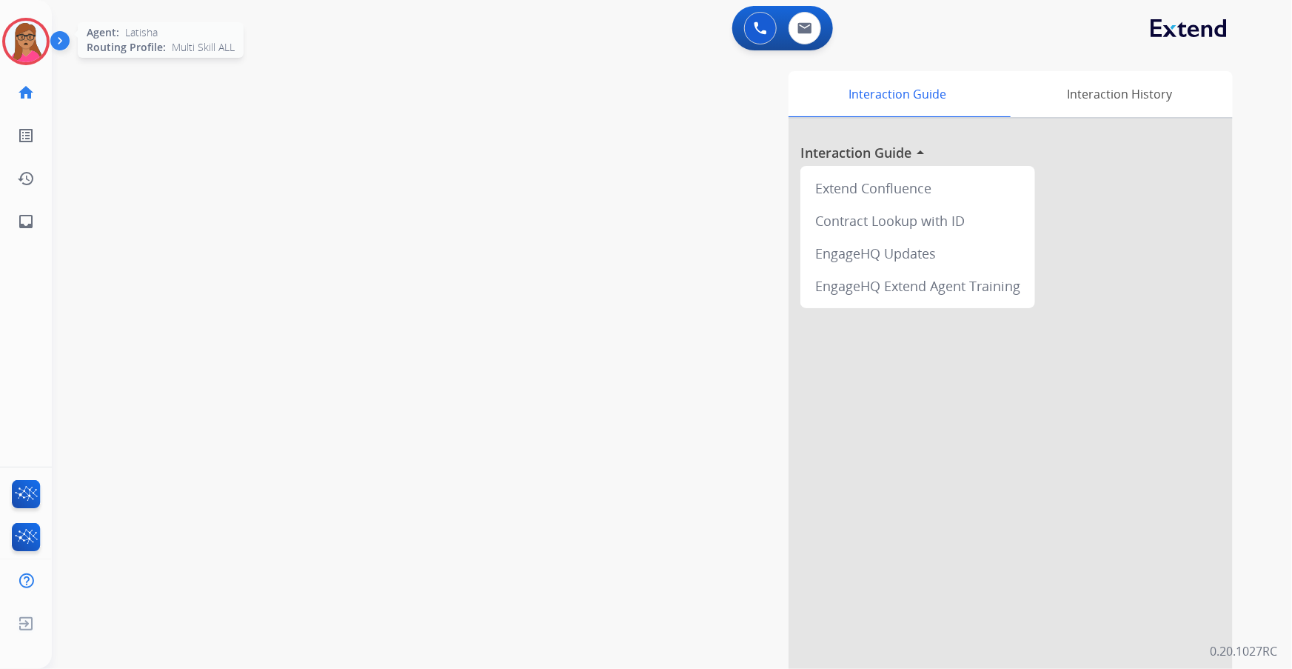
click at [10, 33] on img at bounding box center [25, 41] width 41 height 41
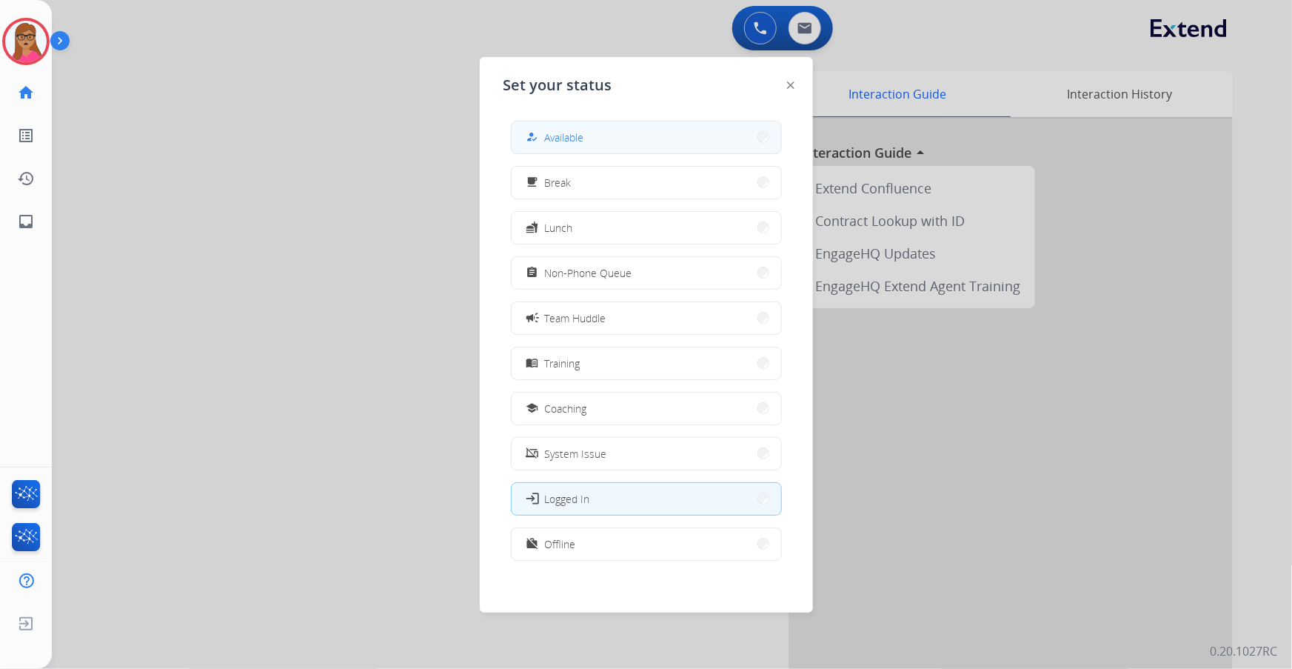
click at [598, 126] on button "how_to_reg Available" at bounding box center [647, 137] width 270 height 32
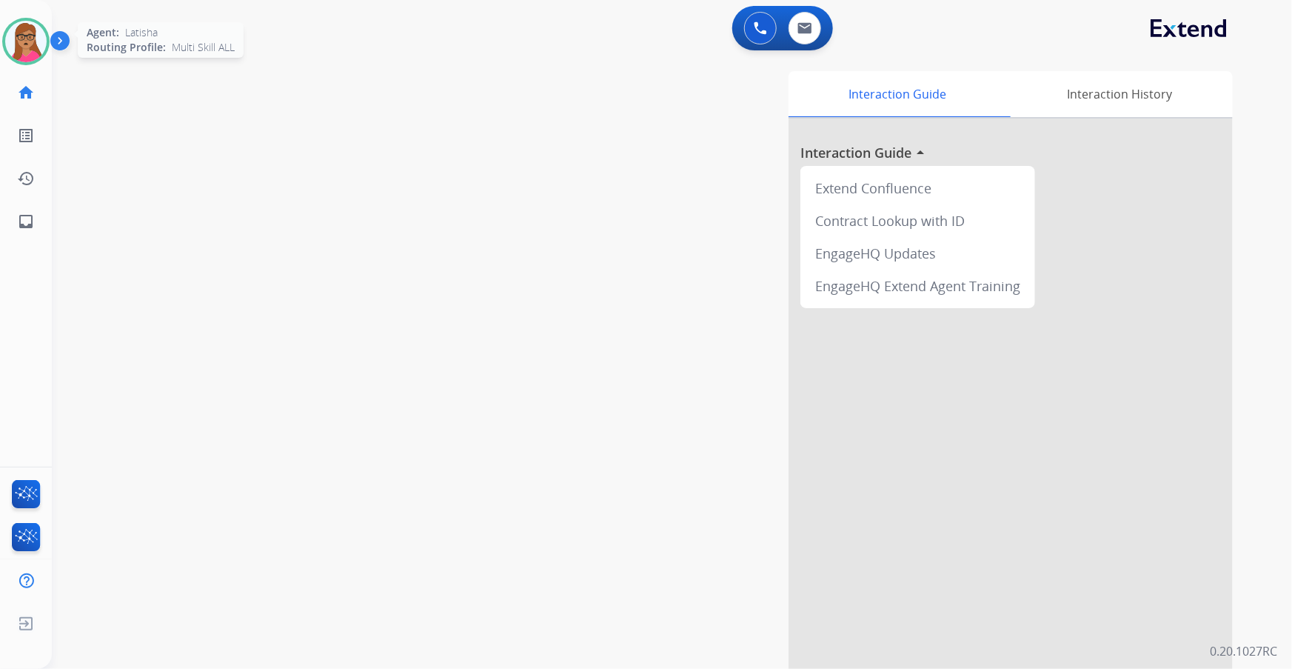
click at [48, 47] on div at bounding box center [25, 41] width 47 height 47
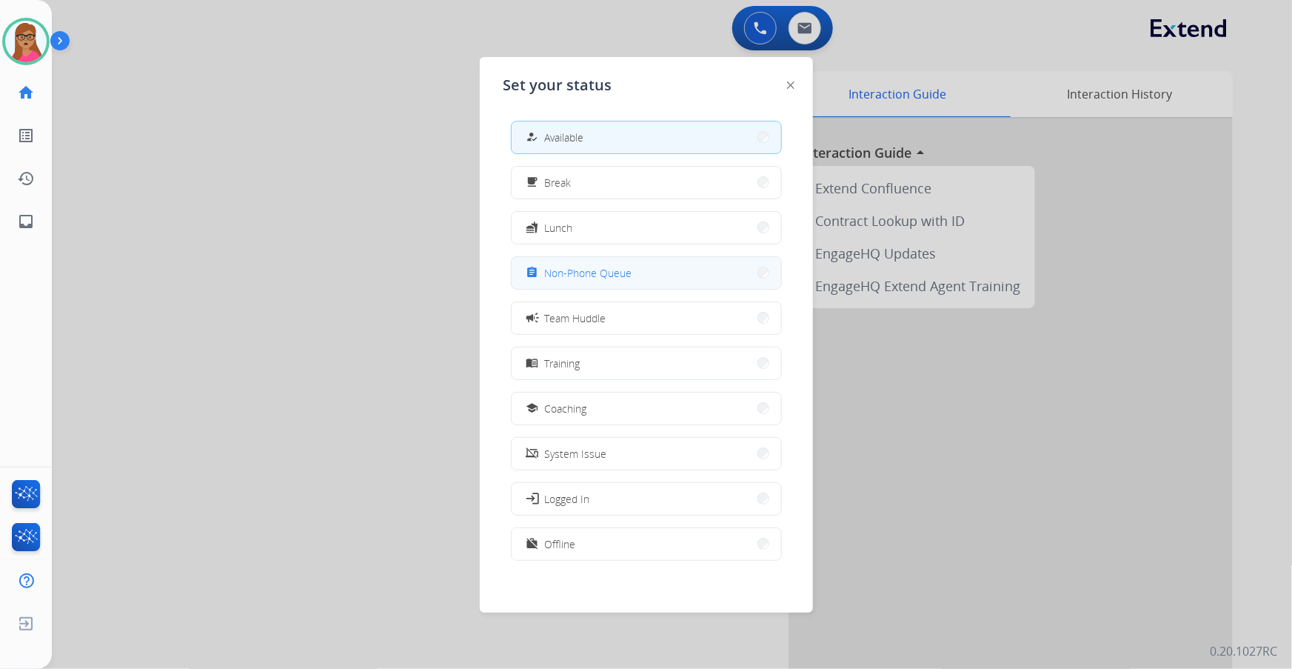
click at [650, 272] on button "assignment Non-Phone Queue" at bounding box center [647, 273] width 270 height 32
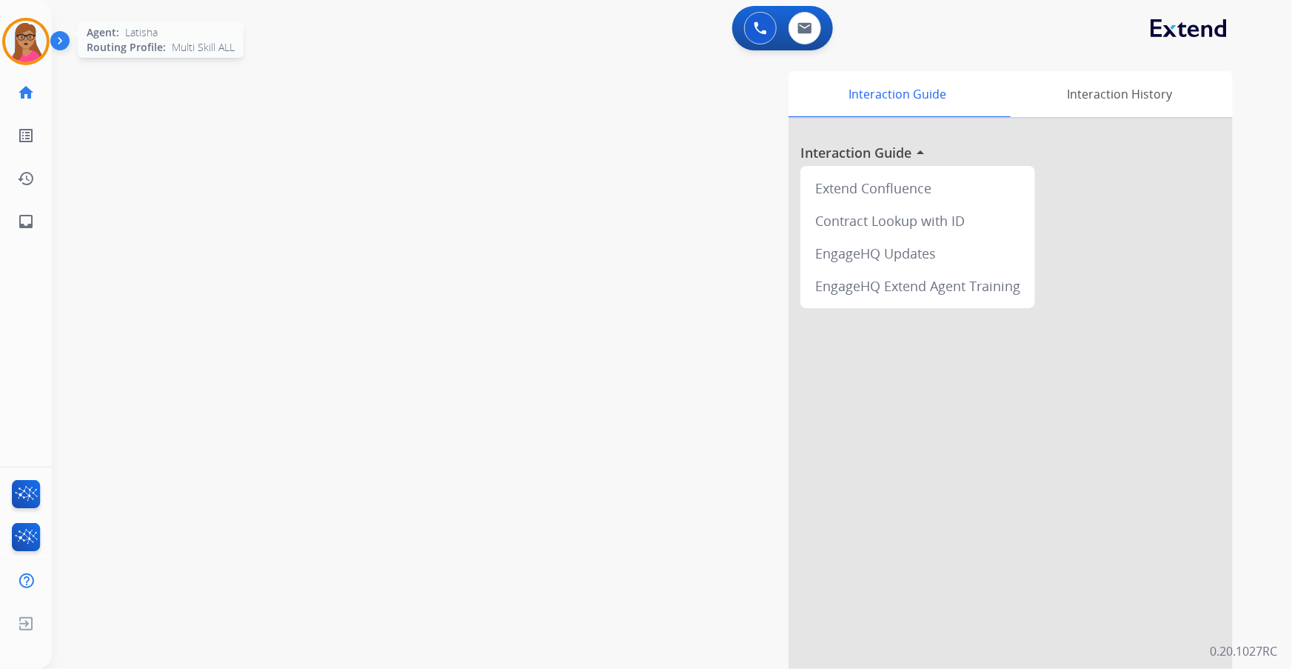
click at [3, 21] on div "Agent: Latisha Routing Profile: Multi Skill ALL" at bounding box center [25, 41] width 47 height 47
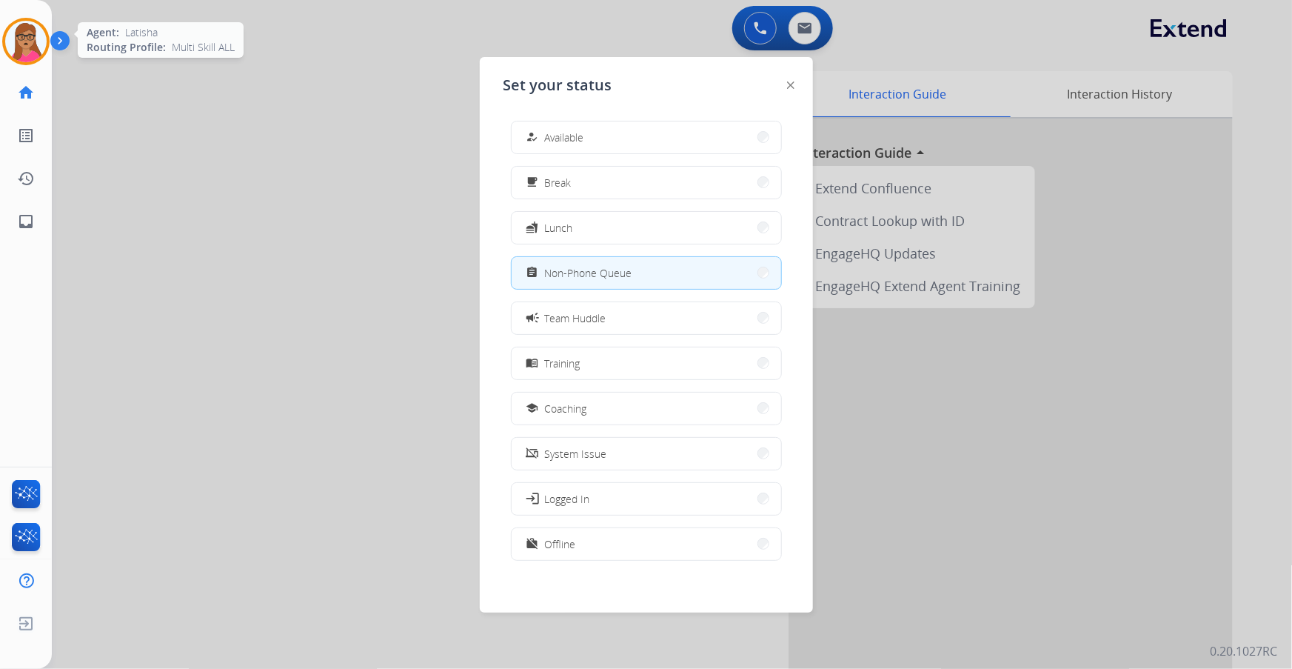
click at [13, 27] on img at bounding box center [25, 41] width 41 height 41
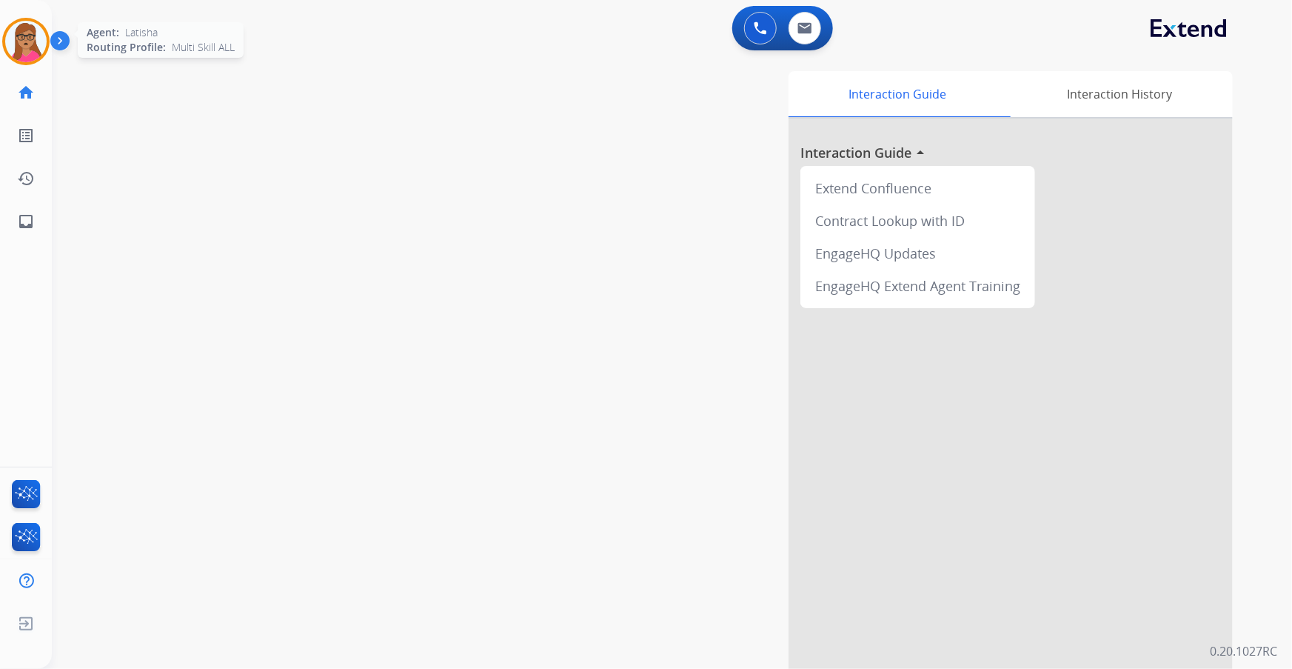
drag, startPoint x: 37, startPoint y: 52, endPoint x: 56, endPoint y: 50, distance: 18.6
click at [37, 51] on img at bounding box center [25, 41] width 41 height 41
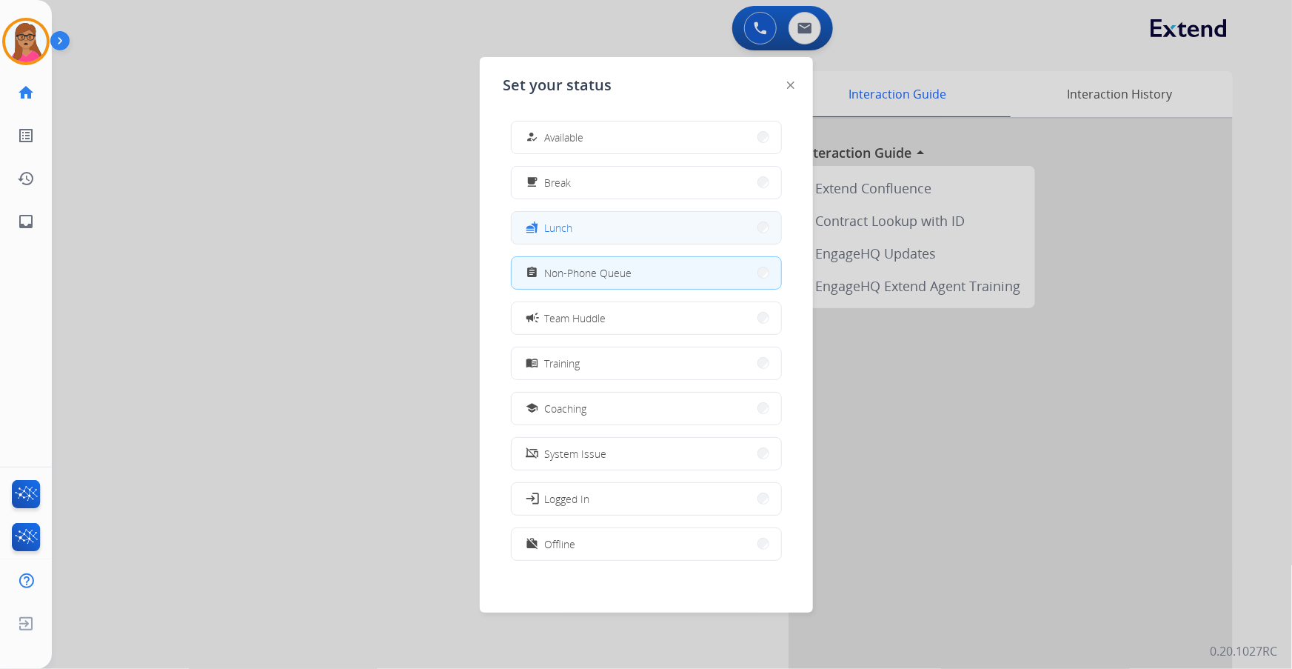
click at [619, 230] on button "fastfood Lunch" at bounding box center [647, 228] width 270 height 32
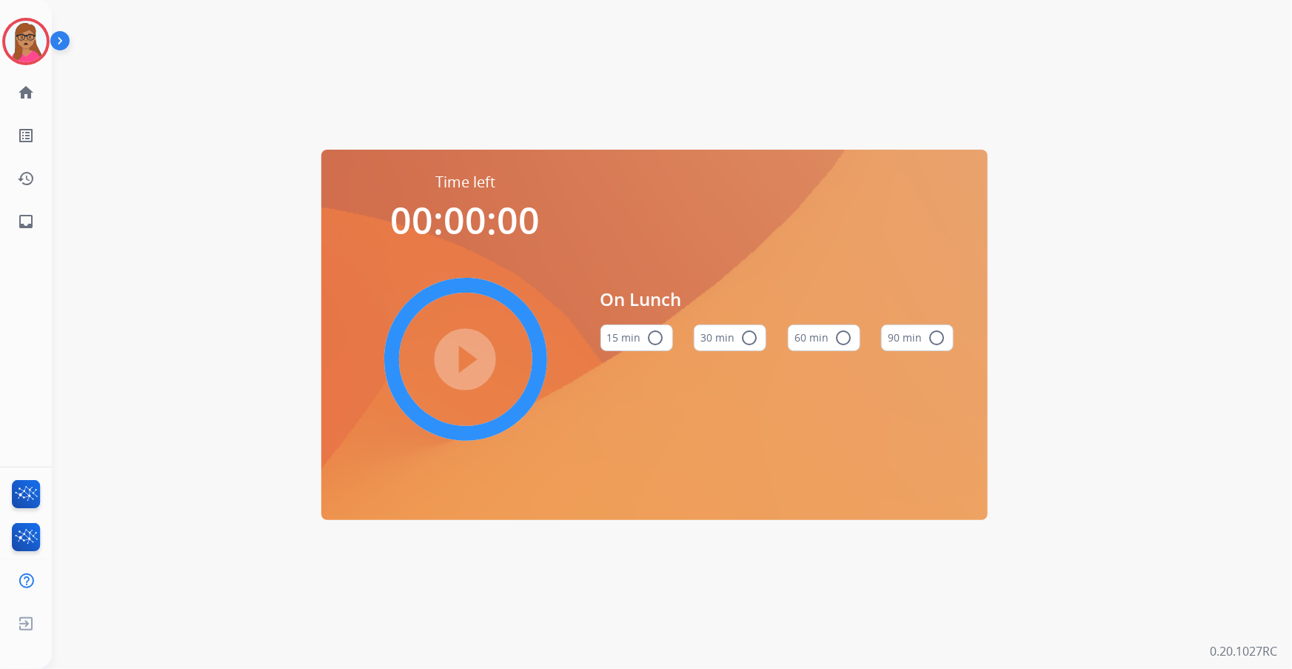
click at [840, 343] on mat-icon "radio_button_unchecked" at bounding box center [843, 338] width 18 height 18
click at [461, 361] on mat-icon "play_circle_filled" at bounding box center [466, 359] width 18 height 18
